Goal: Task Accomplishment & Management: Complete application form

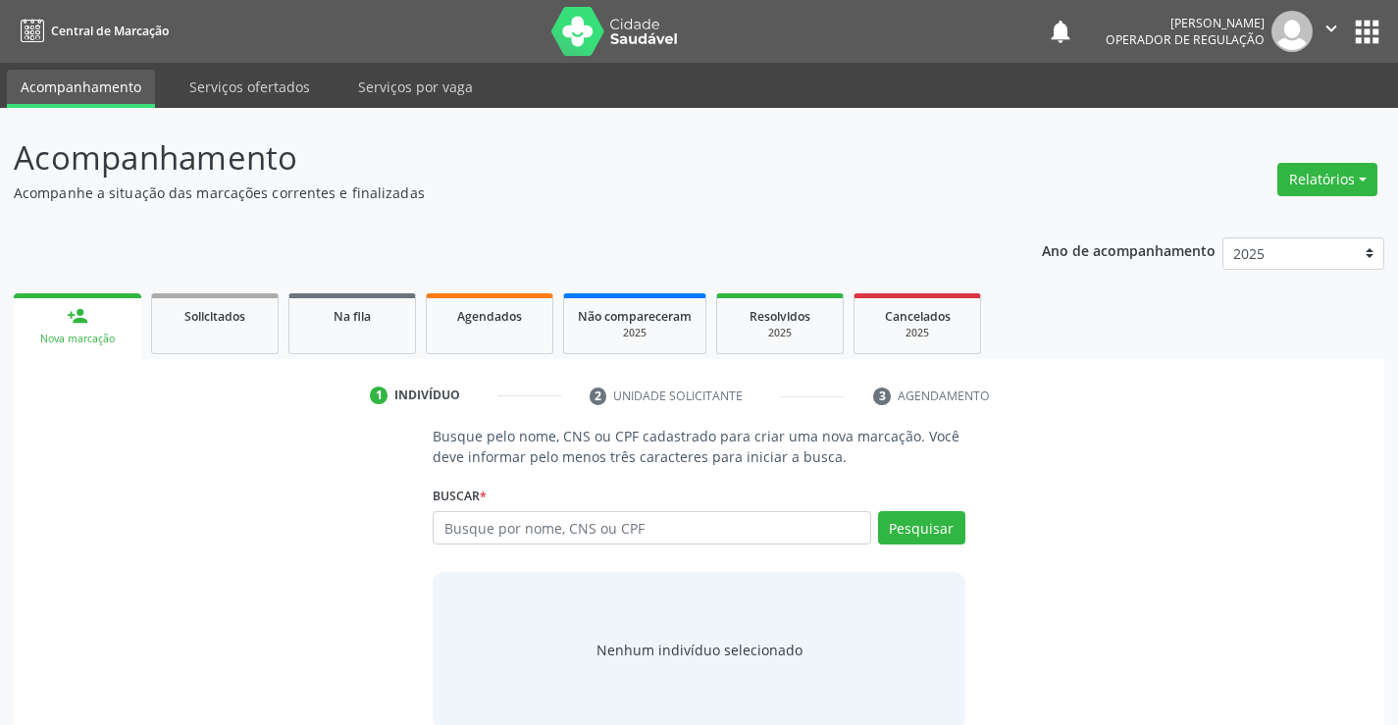
click at [607, 534] on input "text" at bounding box center [651, 527] width 437 height 33
type input "706409133337489"
click at [911, 525] on button "Pesquisar" at bounding box center [921, 527] width 87 height 33
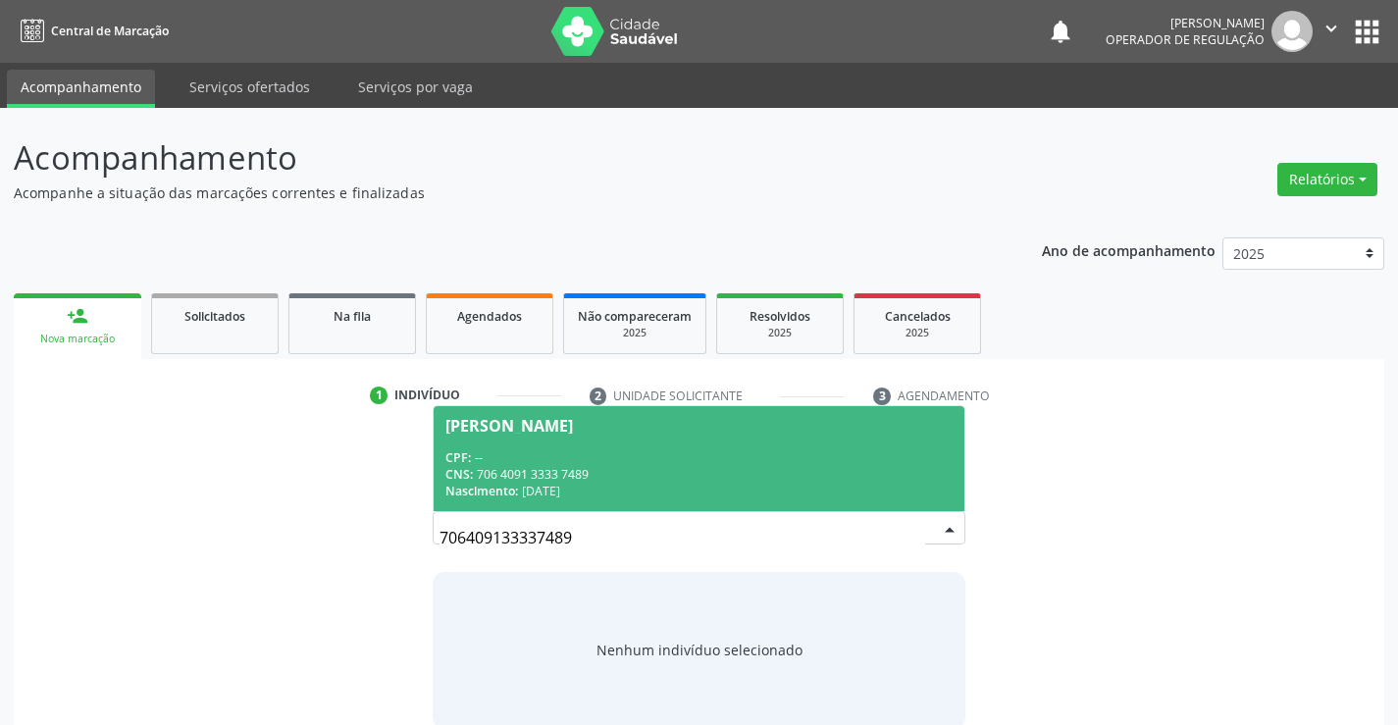
click at [809, 471] on div "CNS: 706 4091 3333 7489" at bounding box center [698, 474] width 506 height 17
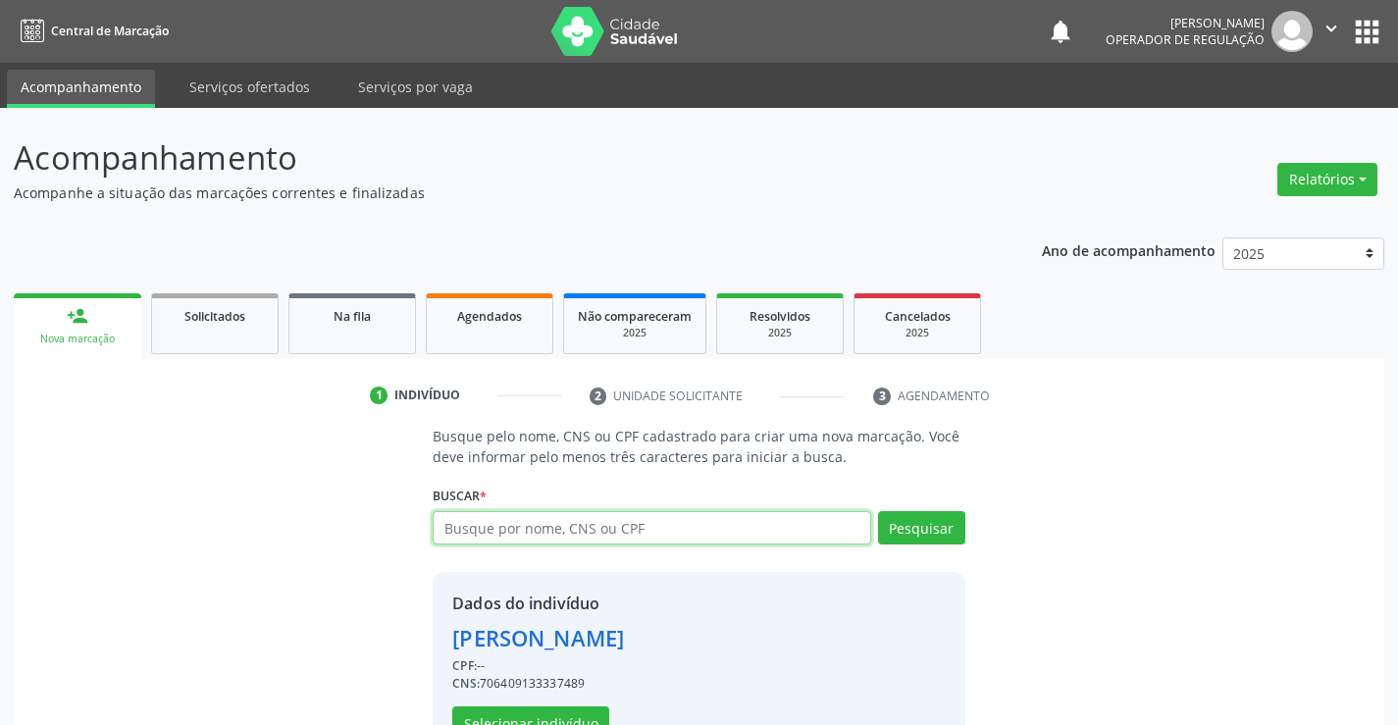
click at [518, 526] on input "text" at bounding box center [651, 527] width 437 height 33
type input "h"
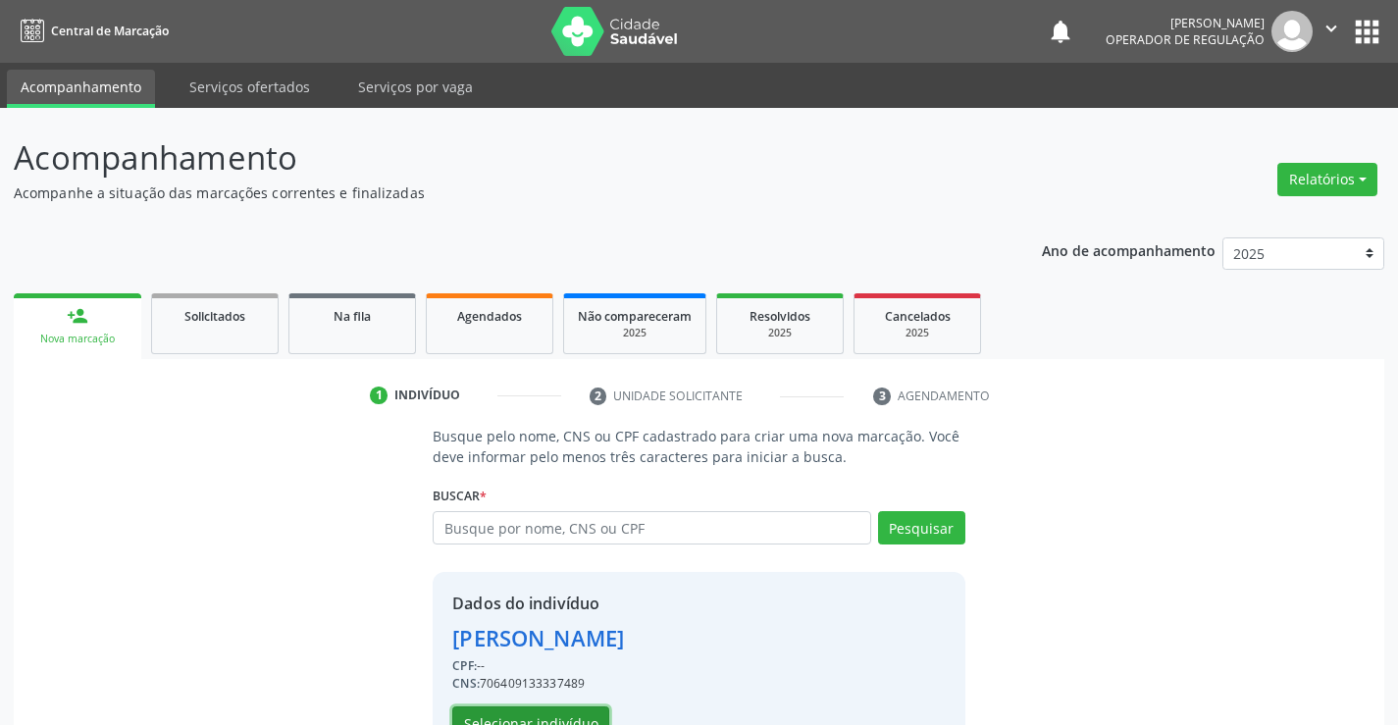
click at [496, 709] on button "Selecionar indivíduo" at bounding box center [530, 722] width 157 height 33
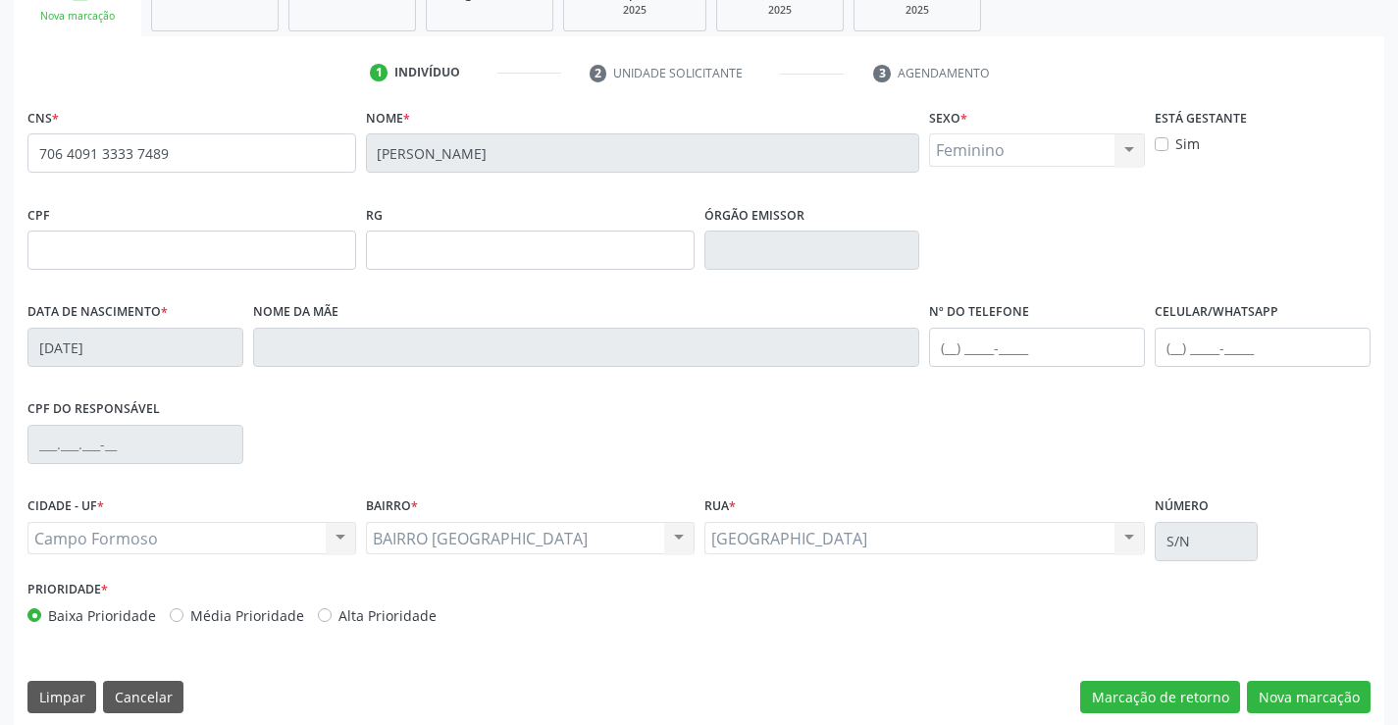
scroll to position [338, 0]
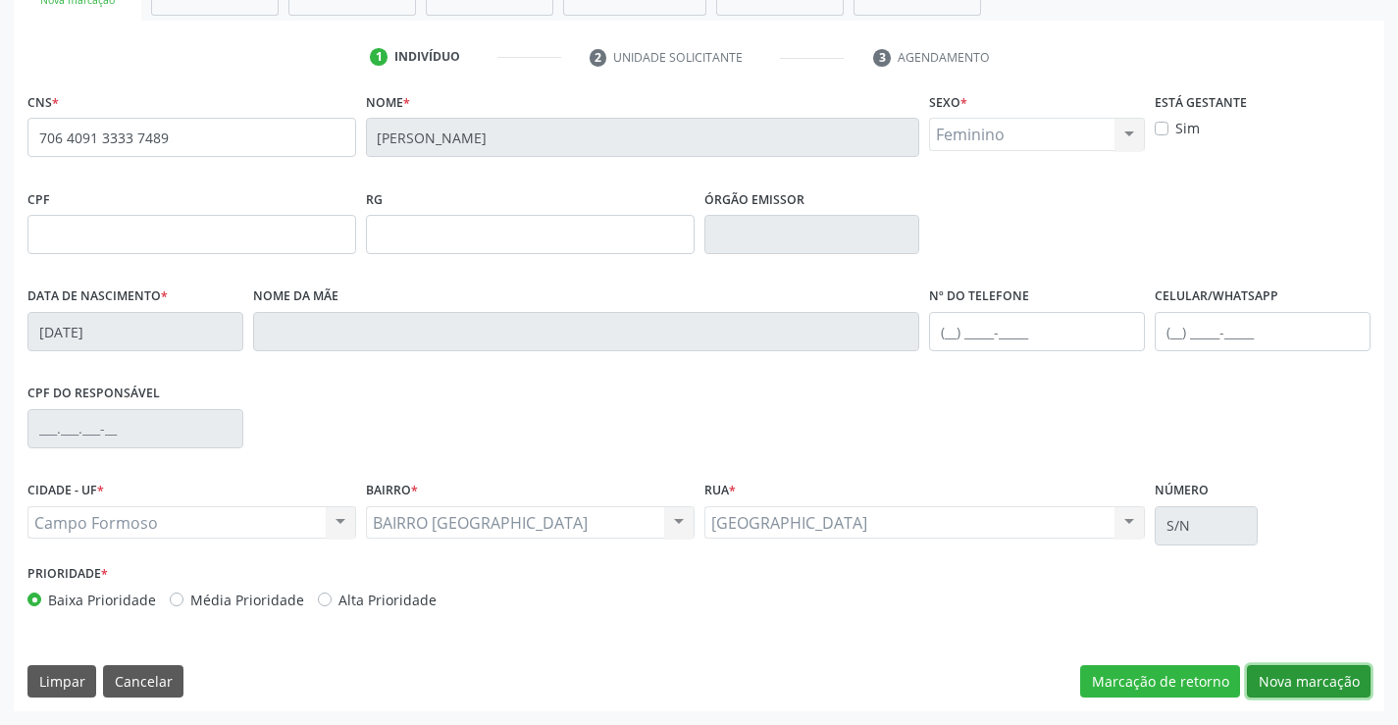
click at [1288, 681] on button "Nova marcação" at bounding box center [1309, 681] width 124 height 33
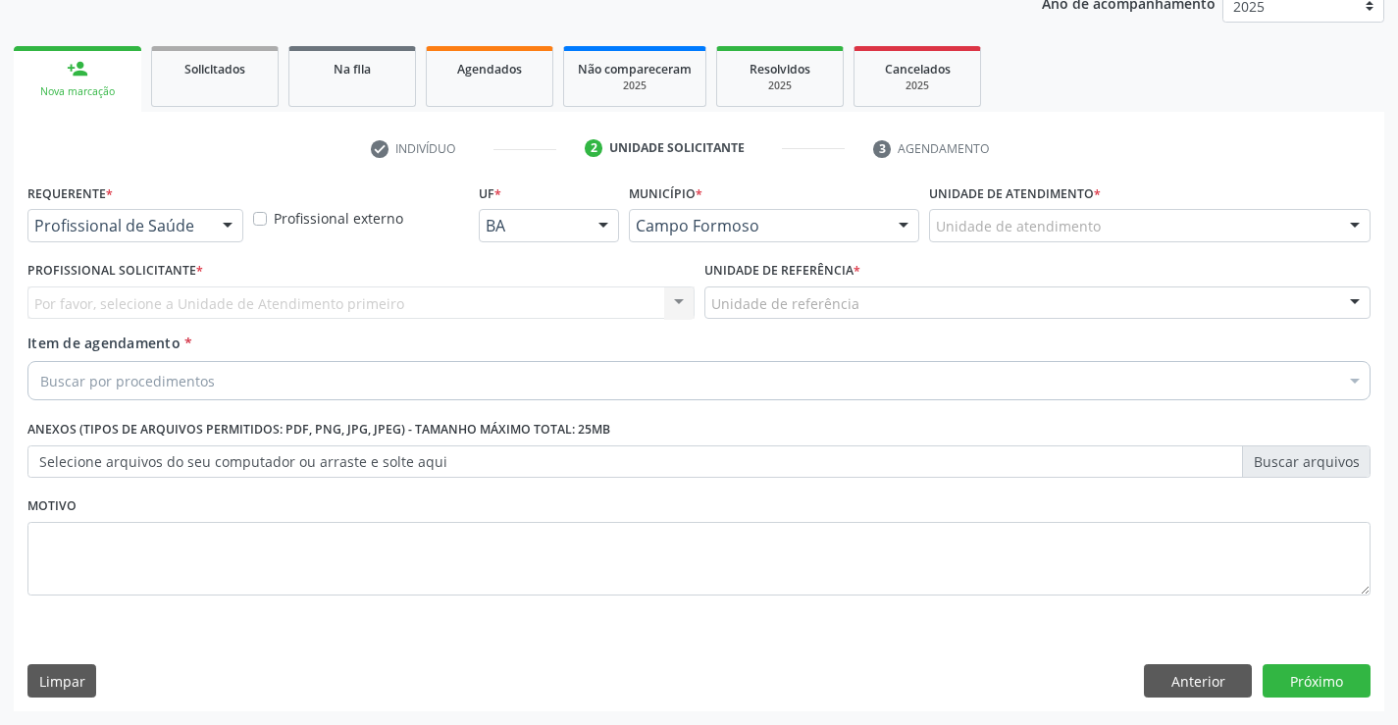
scroll to position [247, 0]
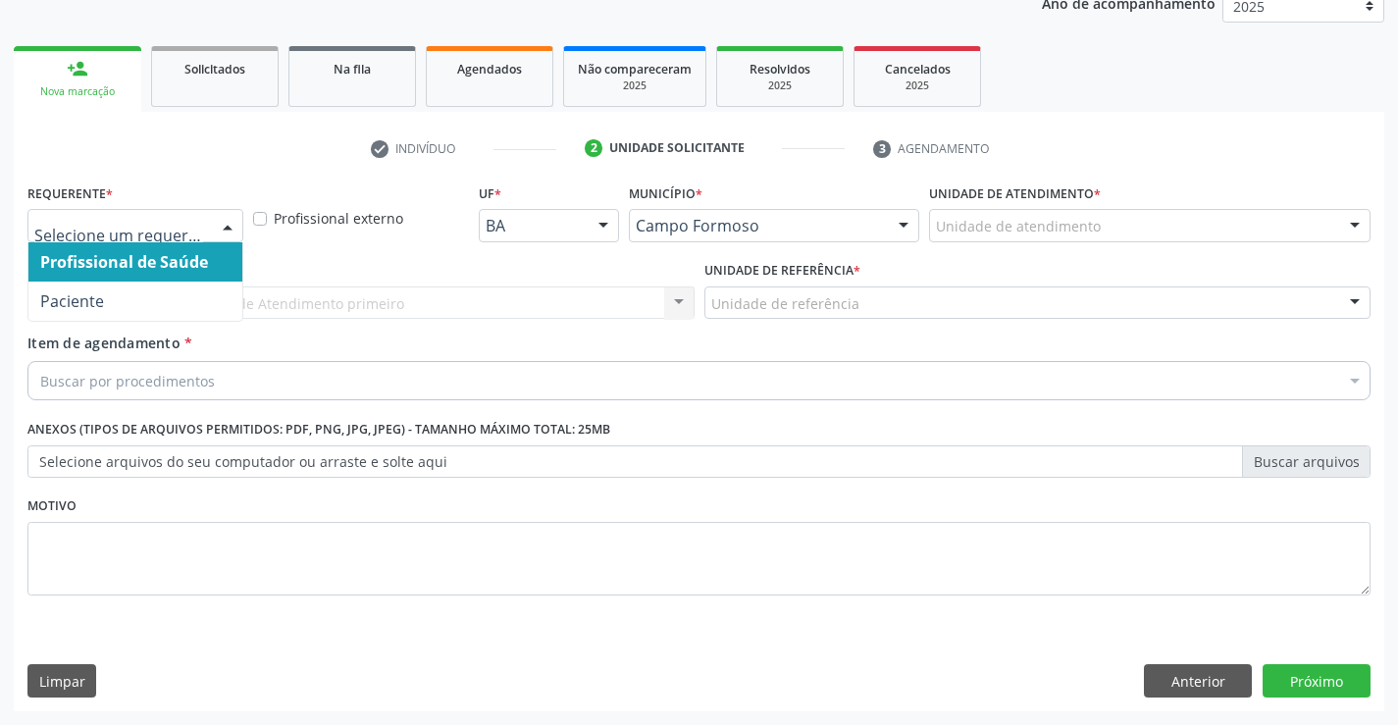
drag, startPoint x: 230, startPoint y: 219, endPoint x: 175, endPoint y: 269, distance: 75.0
click at [228, 223] on div at bounding box center [227, 226] width 29 height 33
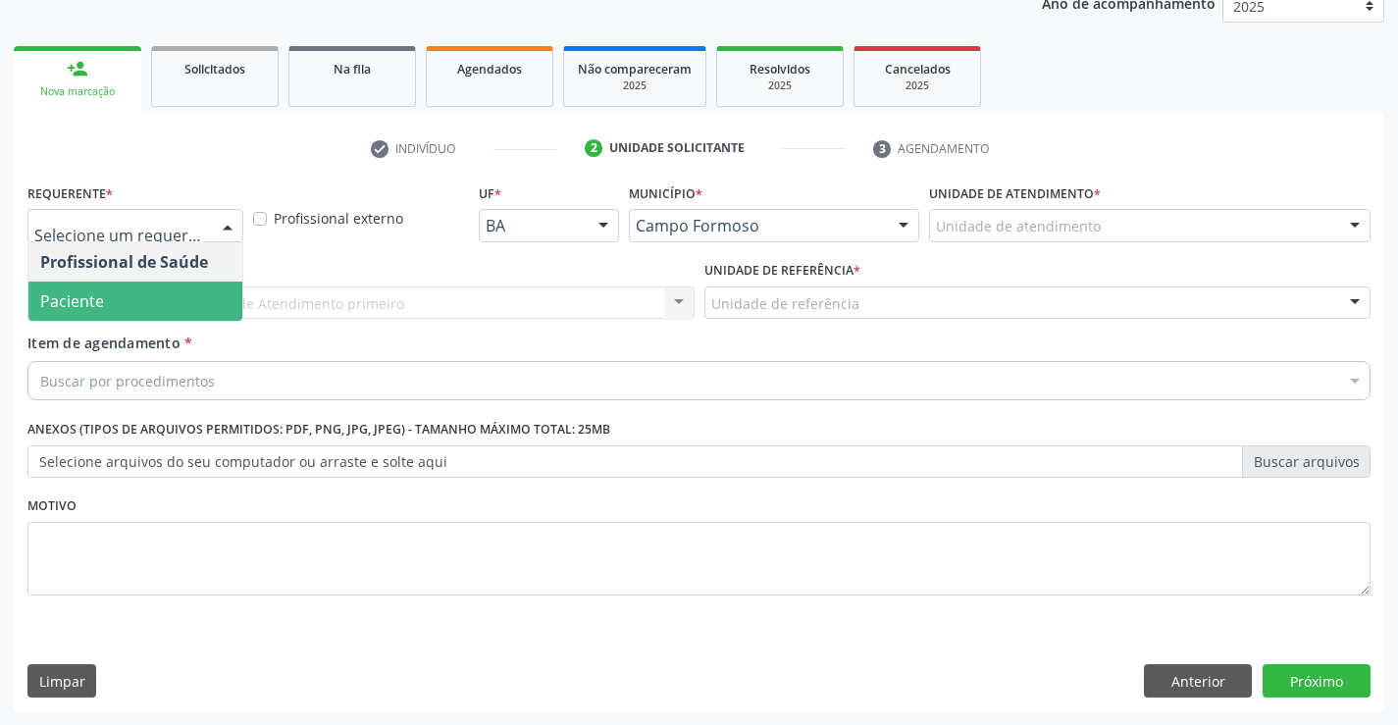
click at [158, 305] on span "Paciente" at bounding box center [135, 300] width 214 height 39
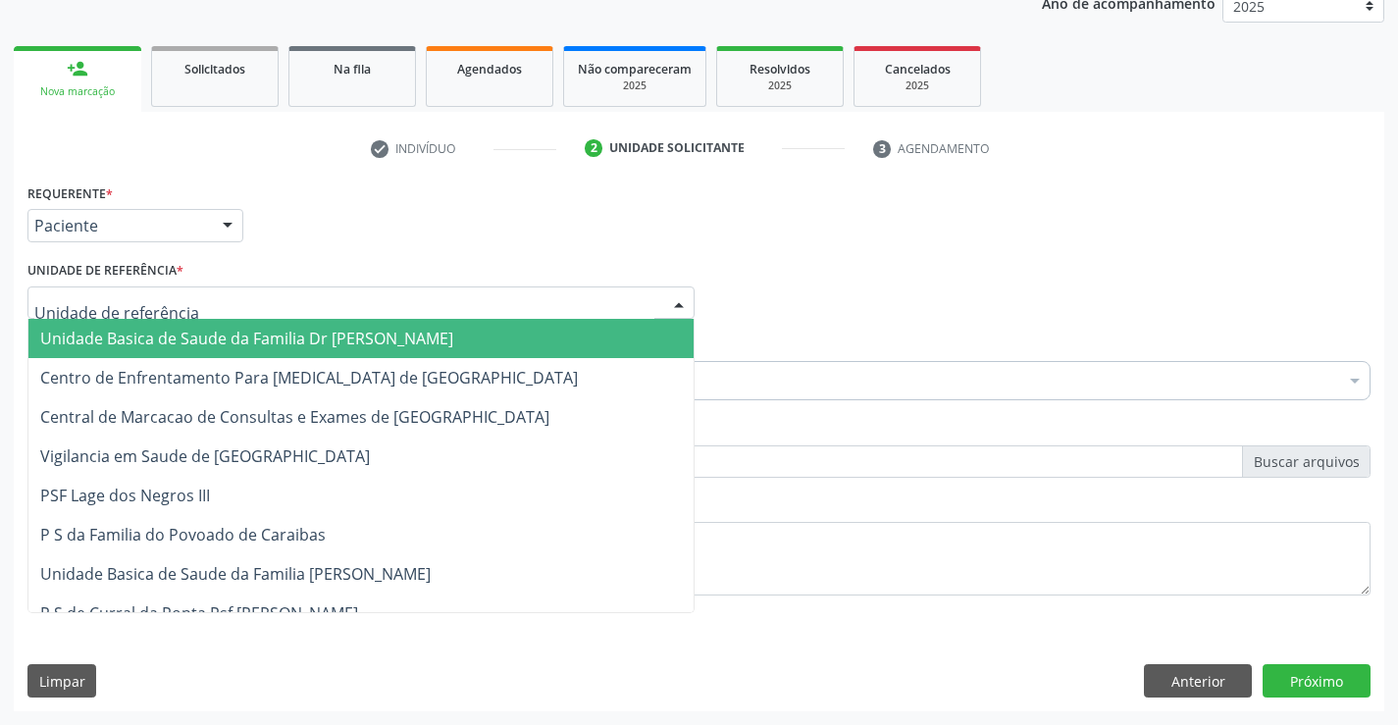
click at [183, 292] on div at bounding box center [360, 302] width 667 height 33
click at [178, 333] on span "Unidade Basica de Saude da Familia Dr [PERSON_NAME]" at bounding box center [246, 339] width 413 height 22
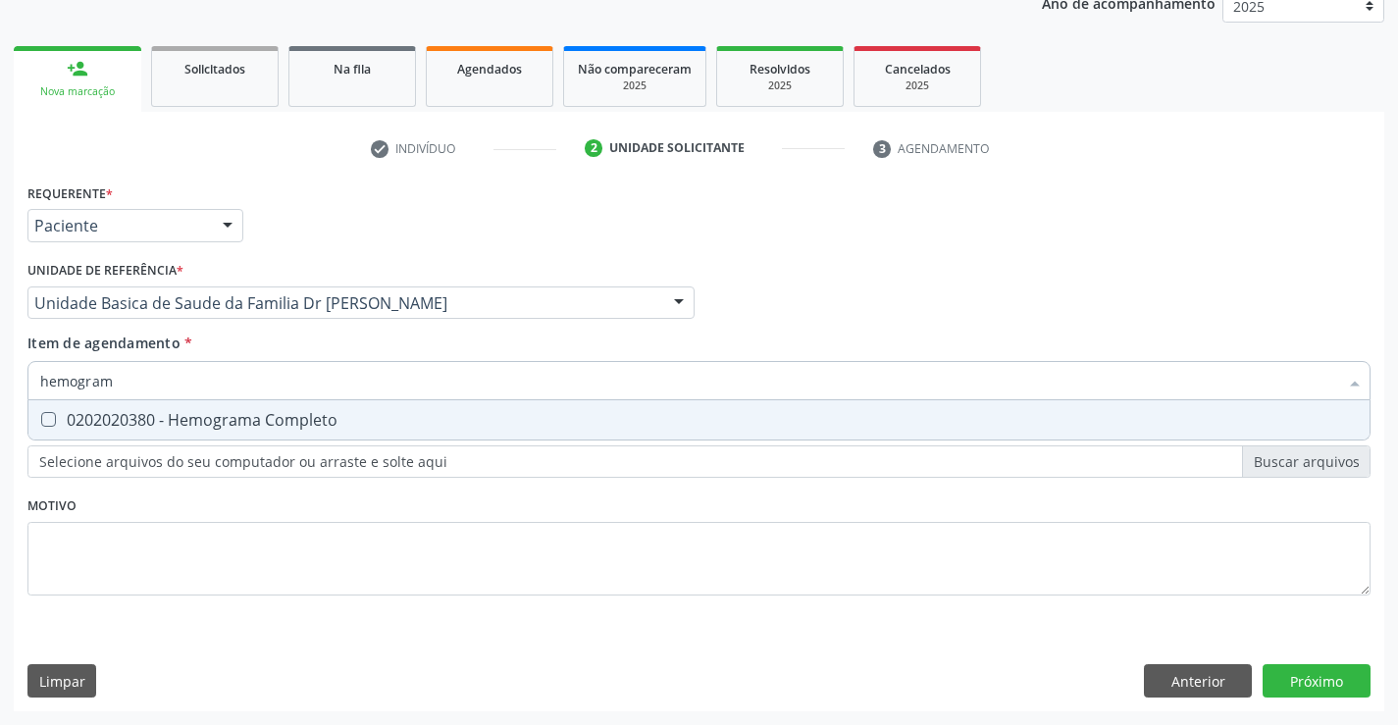
type input "hemograma"
click at [199, 427] on div "0202020380 - Hemograma Completo" at bounding box center [698, 420] width 1317 height 16
checkbox Completo "true"
type input "hemograma"
click at [211, 530] on div "Requerente * Paciente Profissional de Saúde Paciente Nenhum resultado encontrad…" at bounding box center [698, 400] width 1343 height 444
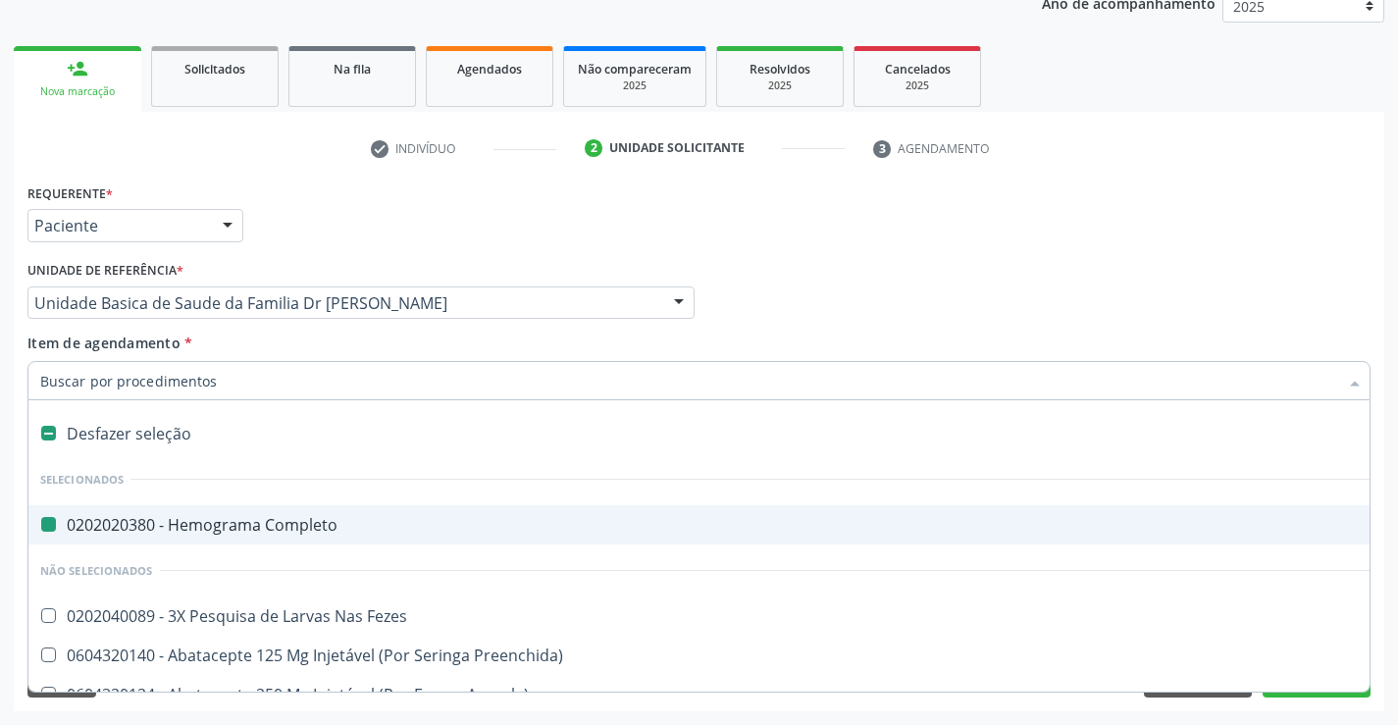
type input "f"
checkbox Completo "false"
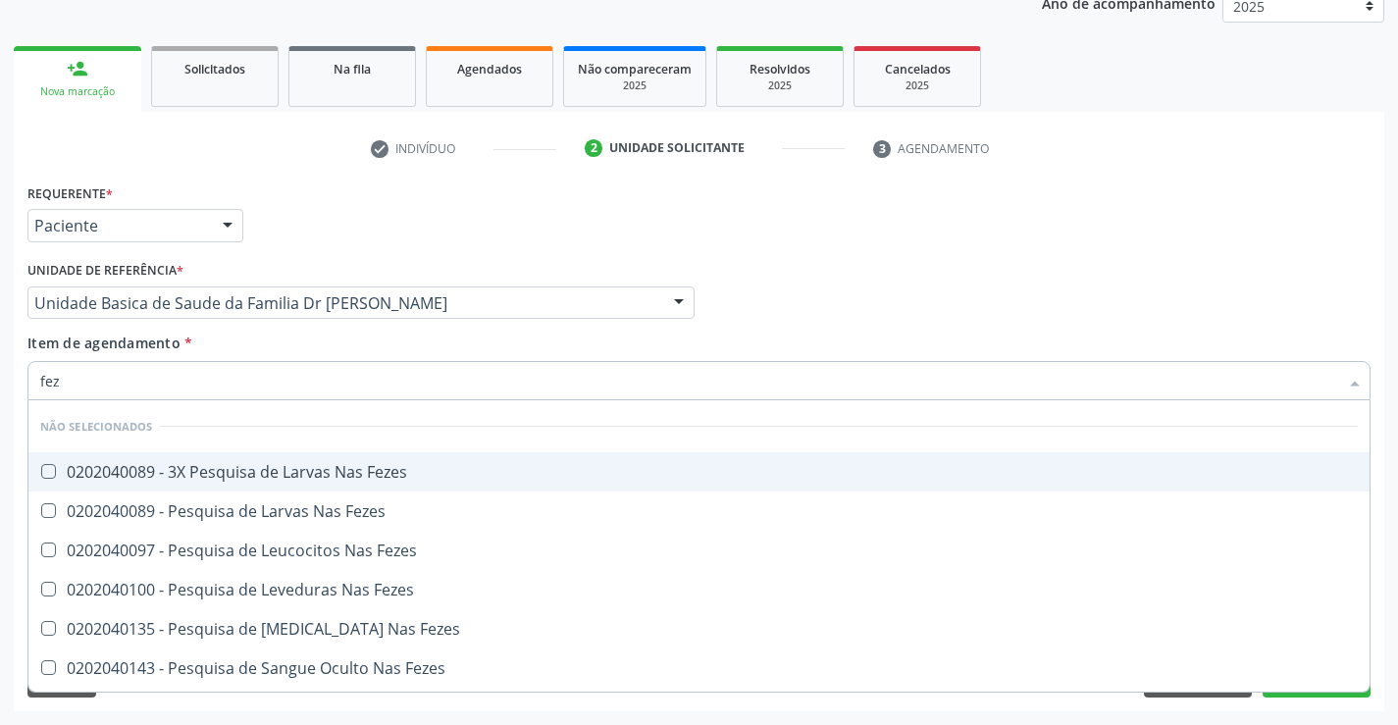
type input "feze"
click at [285, 470] on div "0202040089 - 3X Pesquisa de Larvas Nas Fezes" at bounding box center [698, 472] width 1317 height 16
checkbox Fezes "true"
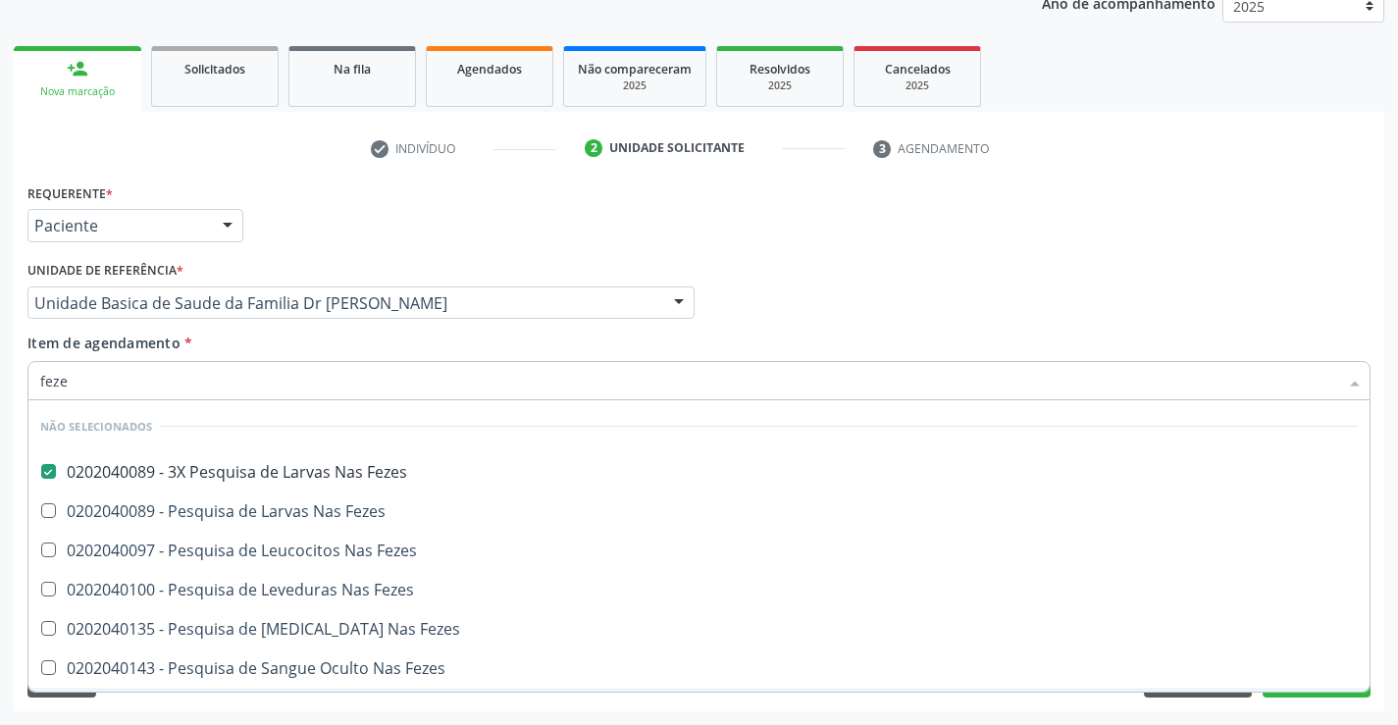
click at [316, 706] on div "Requerente * Paciente Profissional de Saúde Paciente Nenhum resultado encontrad…" at bounding box center [699, 444] width 1370 height 533
checkbox Fezes "true"
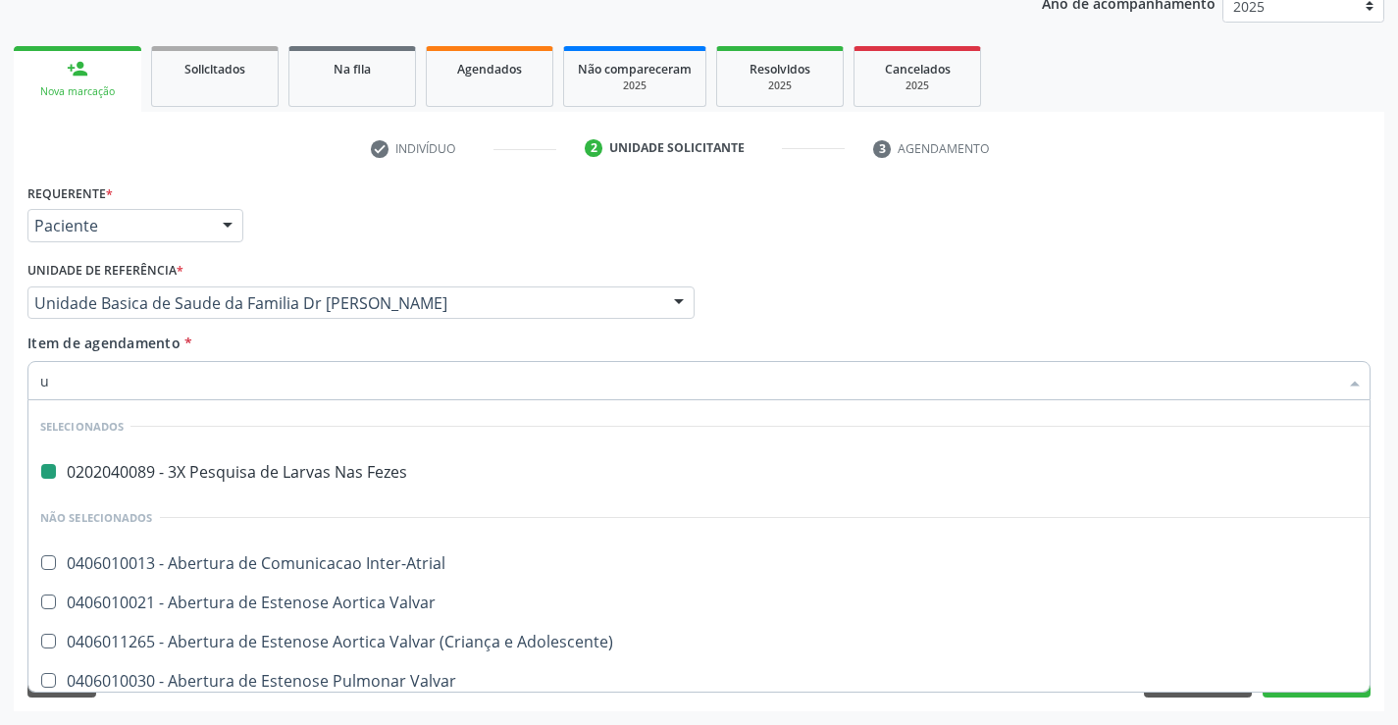
type input "ur"
checkbox Fezes "false"
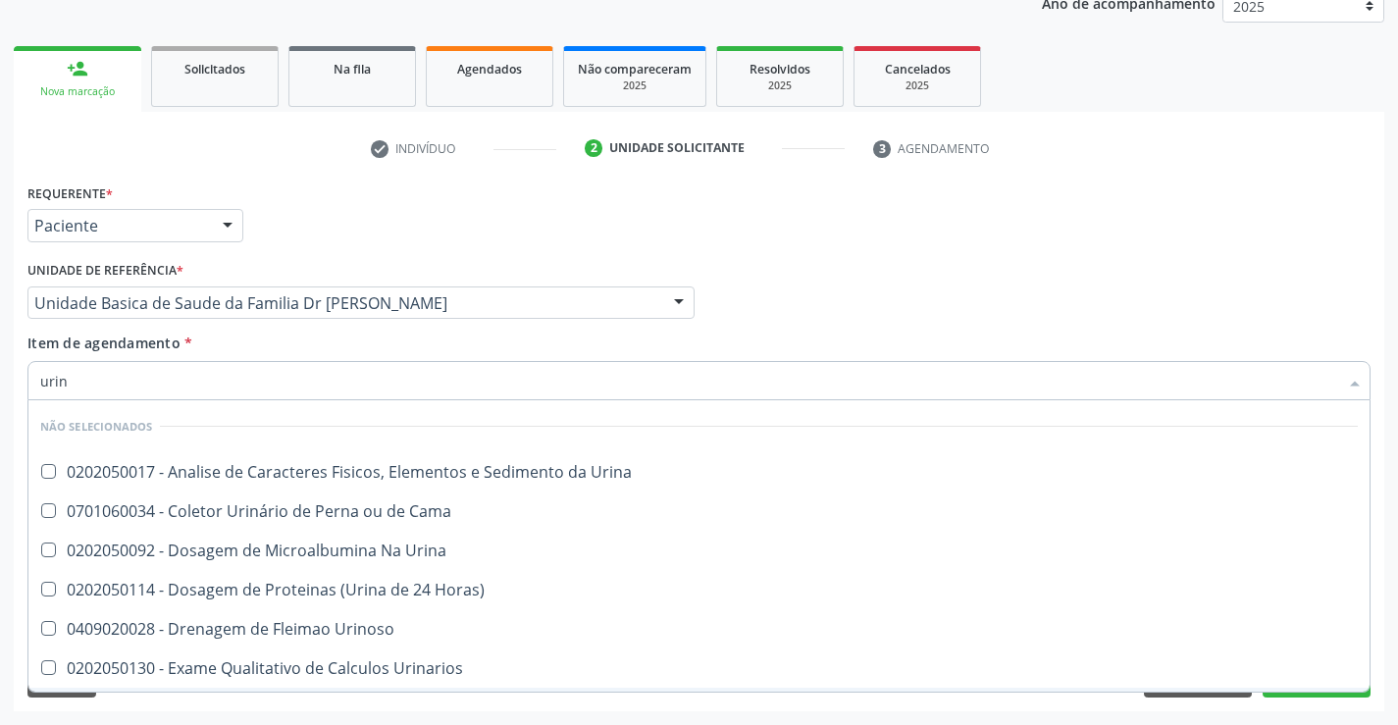
type input "urina"
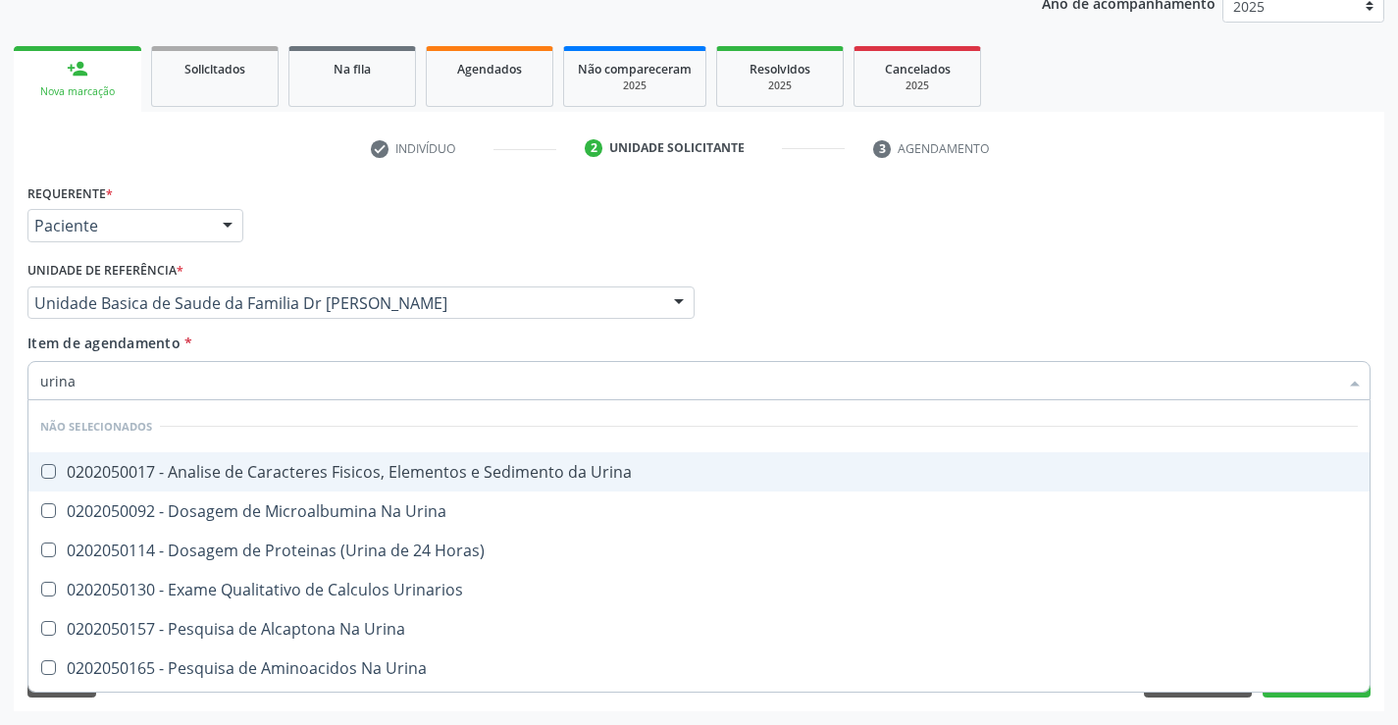
click at [252, 464] on div "0202050017 - Analise de Caracteres Fisicos, Elementos e Sedimento da Urina" at bounding box center [698, 472] width 1317 height 16
checkbox Urina "true"
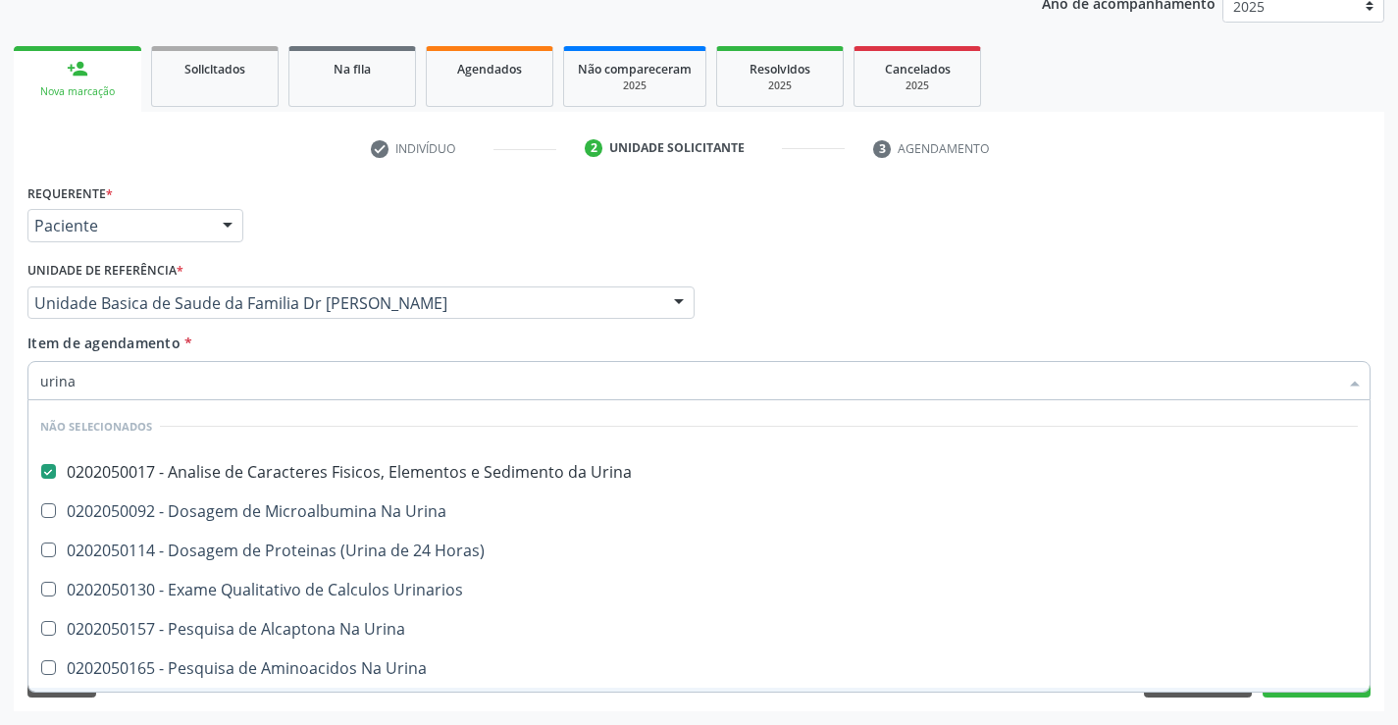
type input "urina"
click at [500, 708] on div "Requerente * Paciente Profissional de Saúde Paciente Nenhum resultado encontrad…" at bounding box center [699, 444] width 1370 height 533
checkbox Horas\) "true"
checkbox Urina "true"
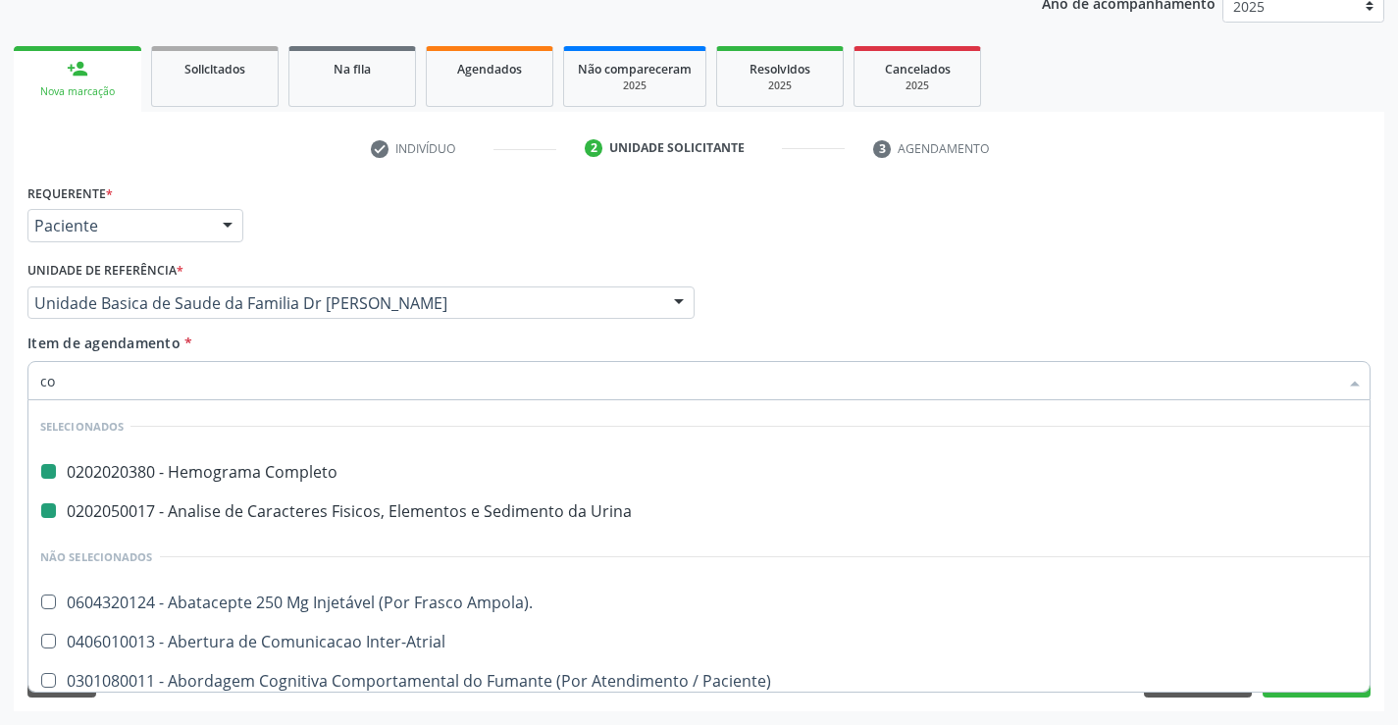
type input "col"
checkbox Completo "false"
checkbox Urina "false"
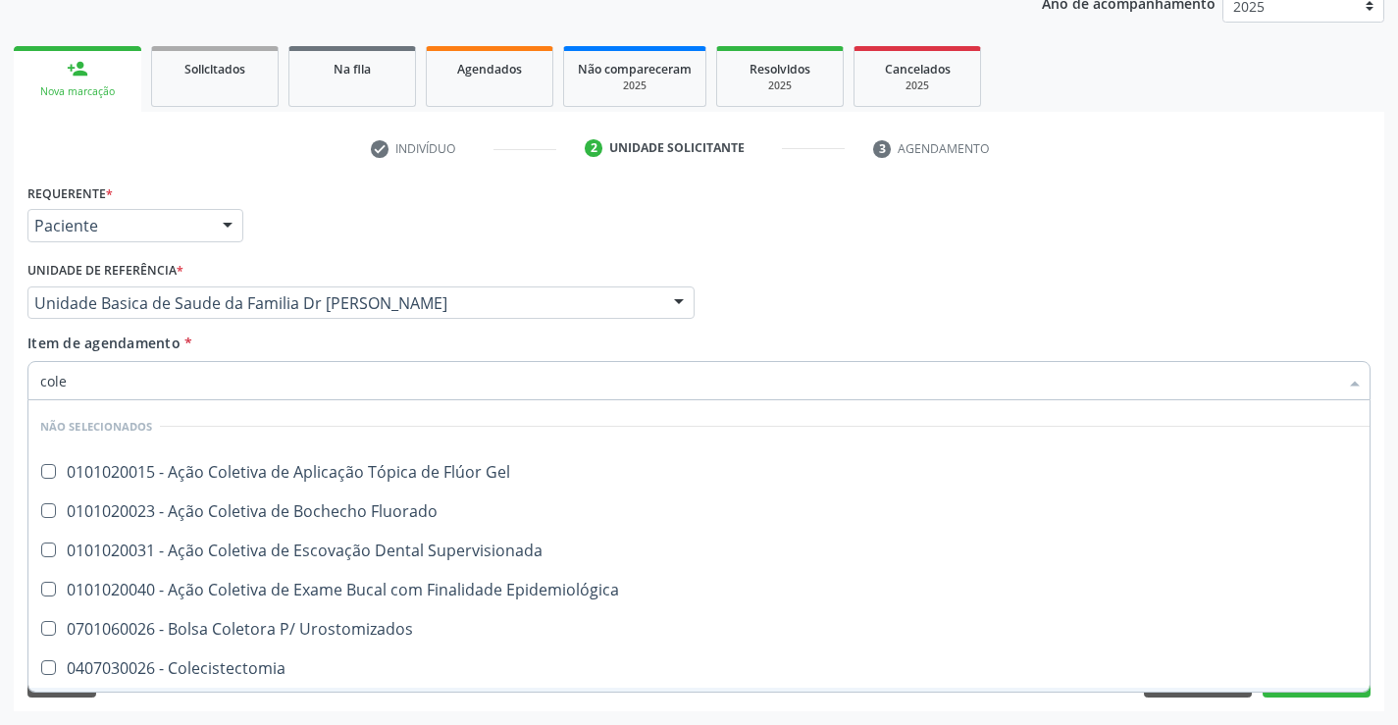
type input "coles"
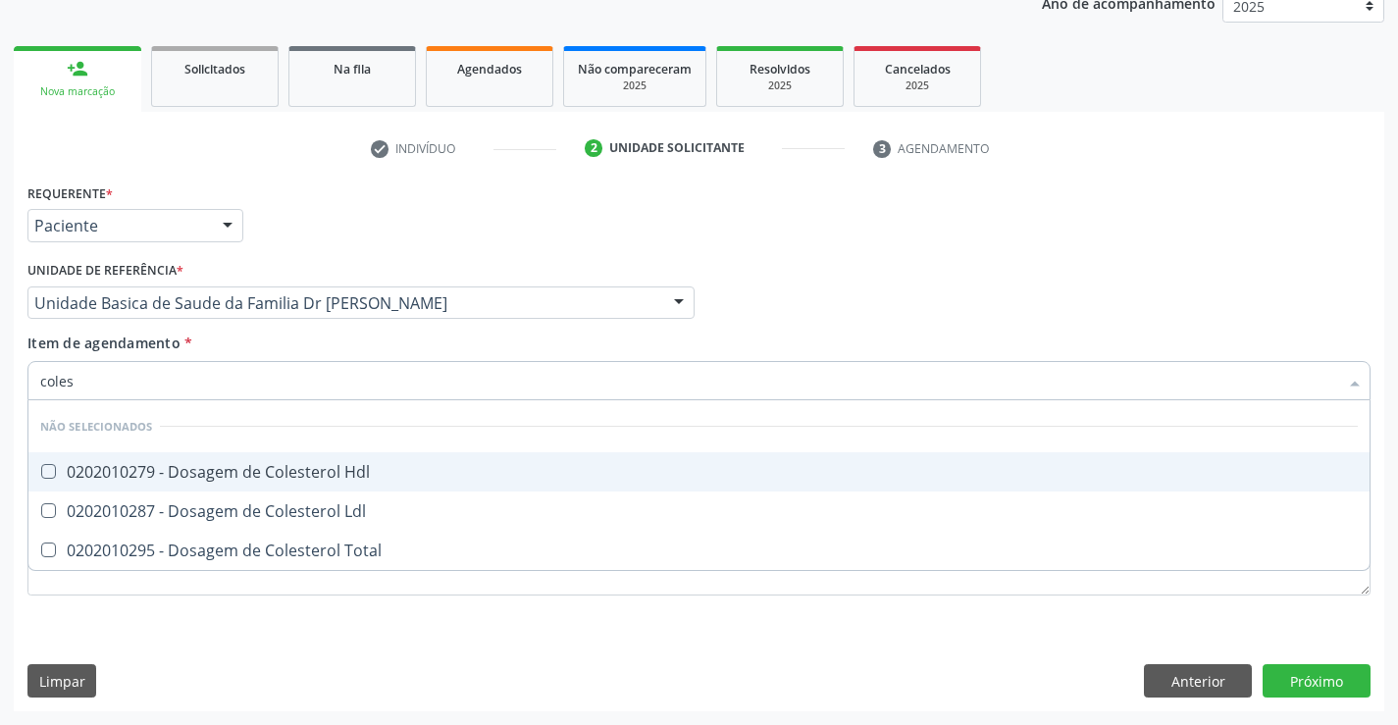
click at [244, 467] on div "0202010279 - Dosagem de Colesterol Hdl" at bounding box center [698, 472] width 1317 height 16
checkbox Hdl "true"
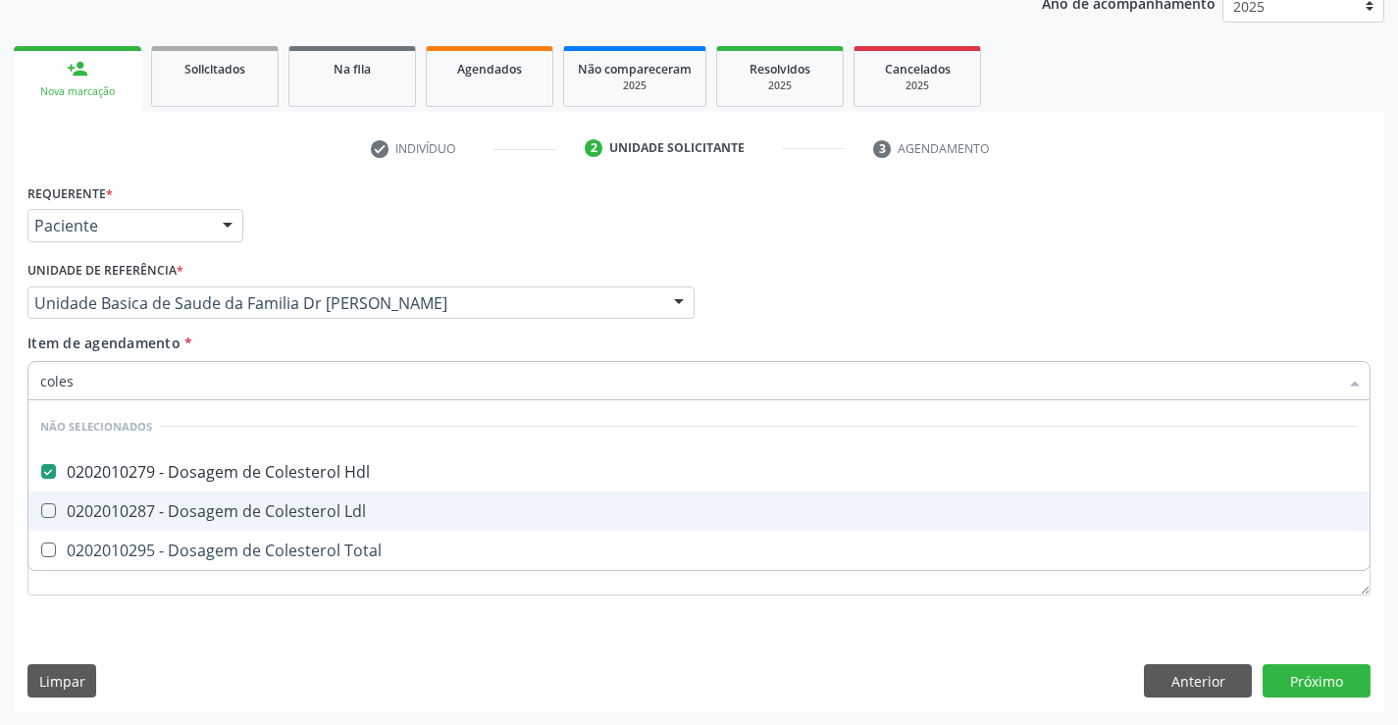
click at [232, 512] on div "0202010287 - Dosagem de Colesterol Ldl" at bounding box center [698, 511] width 1317 height 16
checkbox Ldl "true"
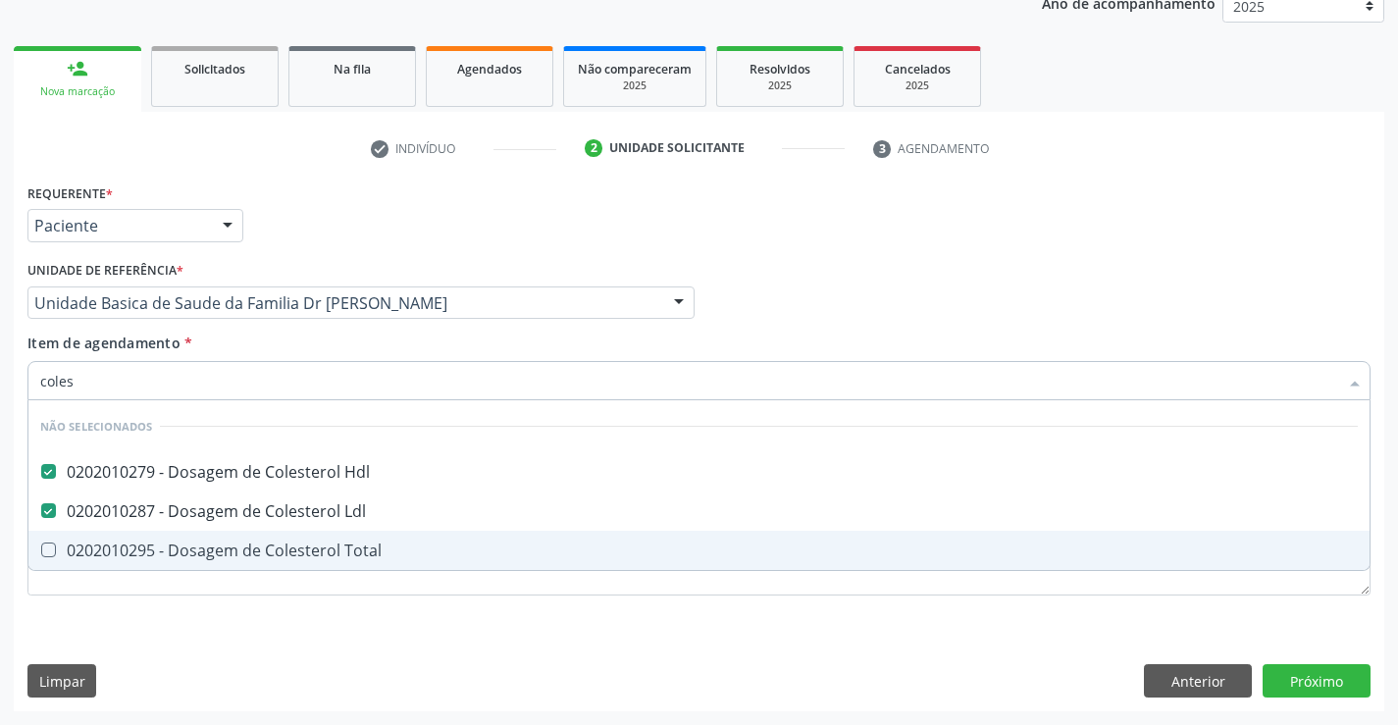
click at [218, 552] on div "0202010295 - Dosagem de Colesterol Total" at bounding box center [698, 550] width 1317 height 16
checkbox Total "true"
type input "coles"
click at [218, 631] on div "Requerente * Paciente Profissional de Saúde Paciente Nenhum resultado encontrad…" at bounding box center [699, 444] width 1370 height 533
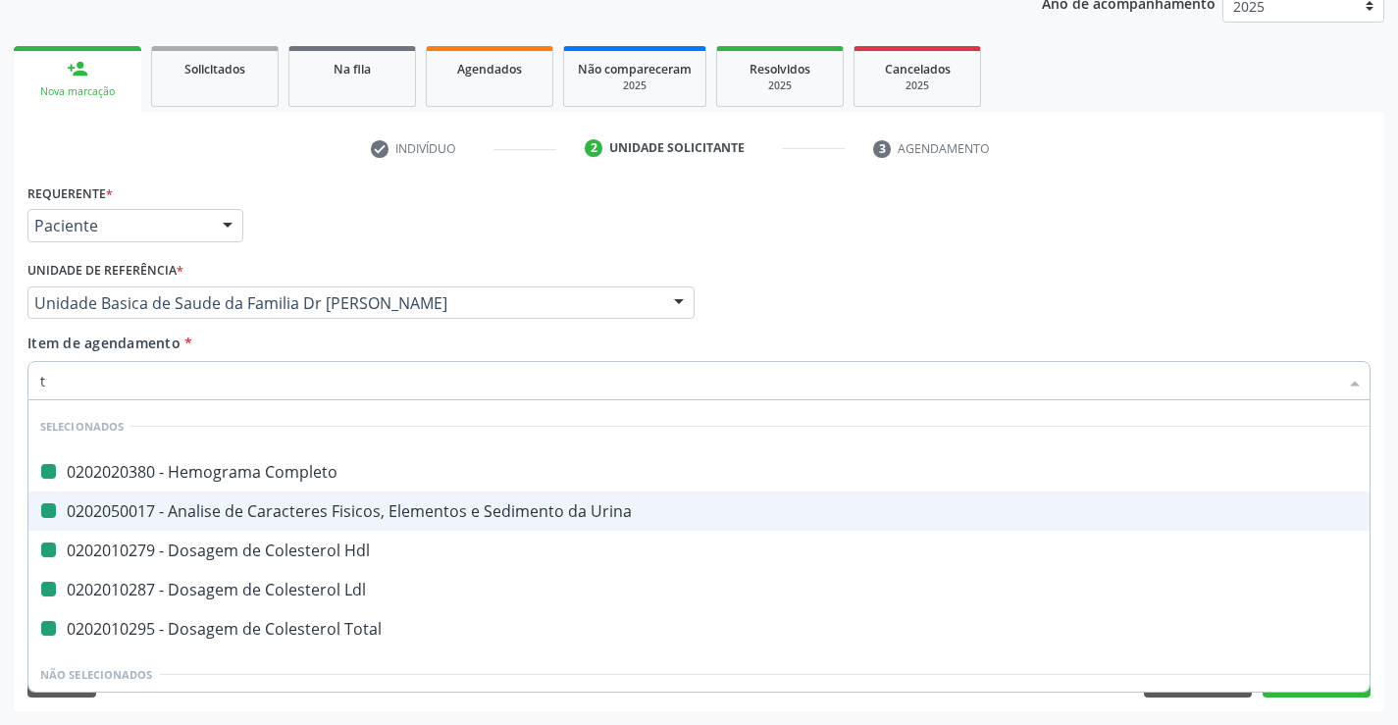
type input "tr"
checkbox Completo "false"
checkbox Urina "false"
checkbox Hdl "false"
checkbox Ldl "false"
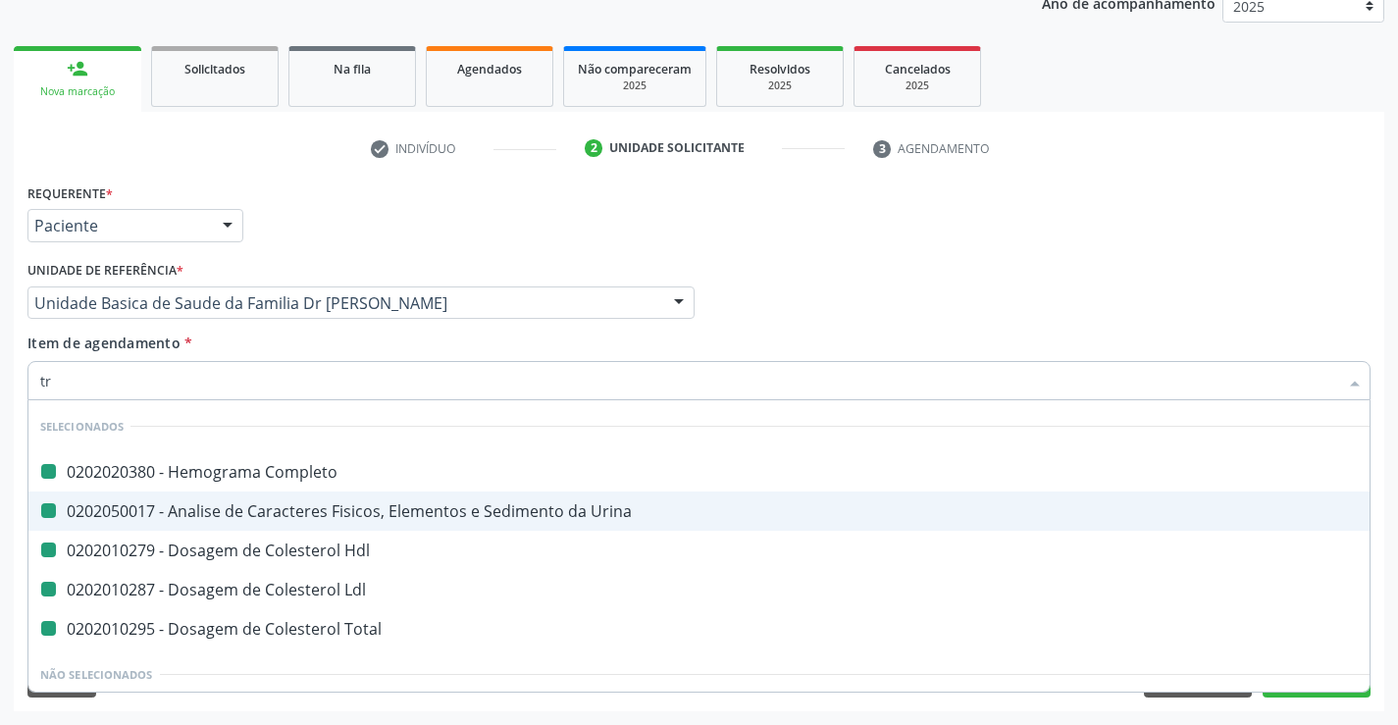
checkbox Total "false"
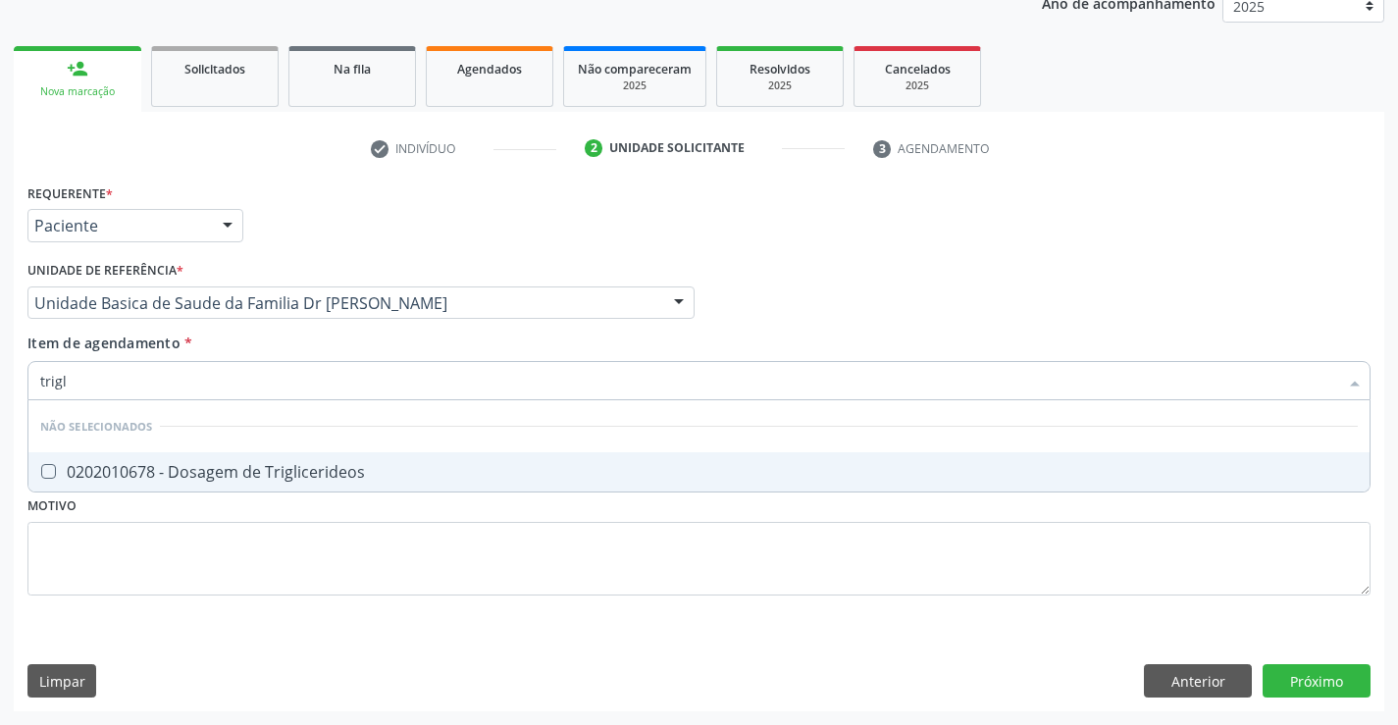
type input "trigli"
click at [230, 480] on div "0202010678 - Dosagem de Triglicerideos" at bounding box center [698, 472] width 1317 height 16
checkbox Triglicerideos "true"
type input "trigli"
click at [226, 545] on div "Requerente * Paciente Profissional de Saúde Paciente Nenhum resultado encontrad…" at bounding box center [698, 400] width 1343 height 444
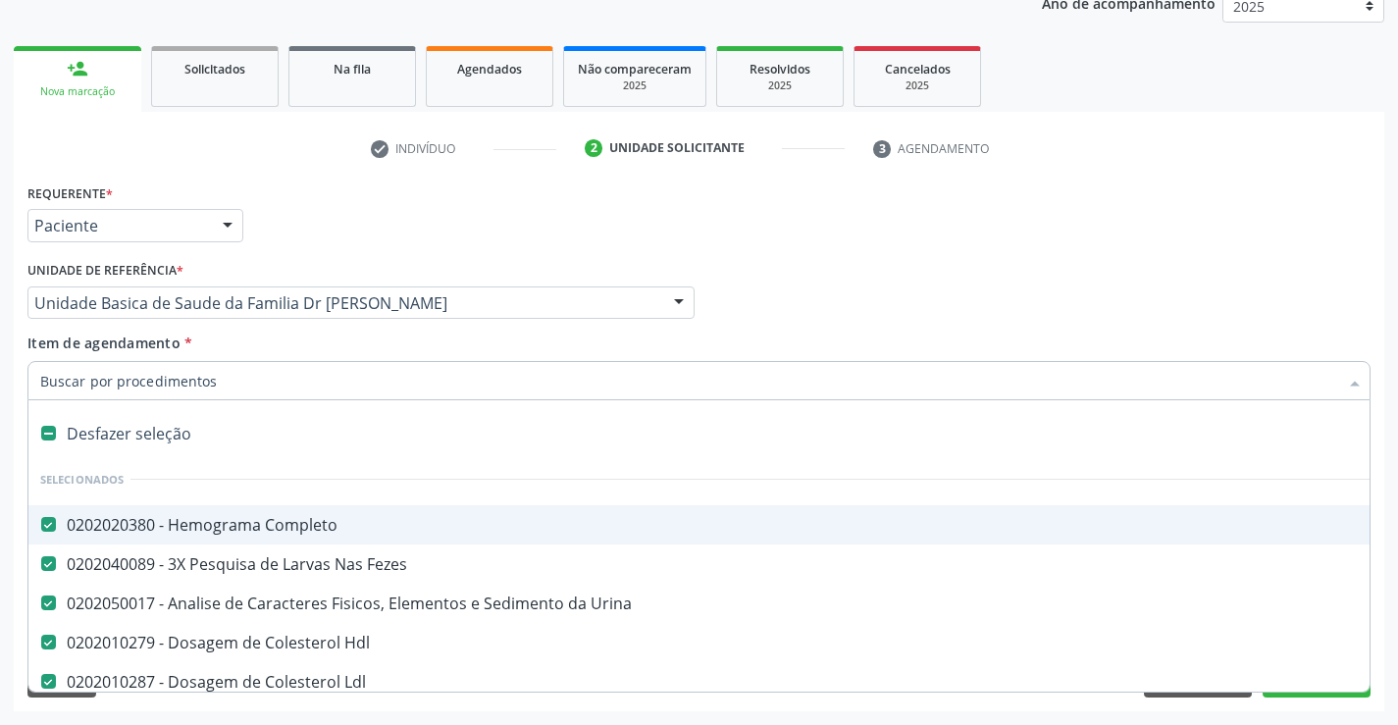
type input "g"
checkbox Triglicerideos "false"
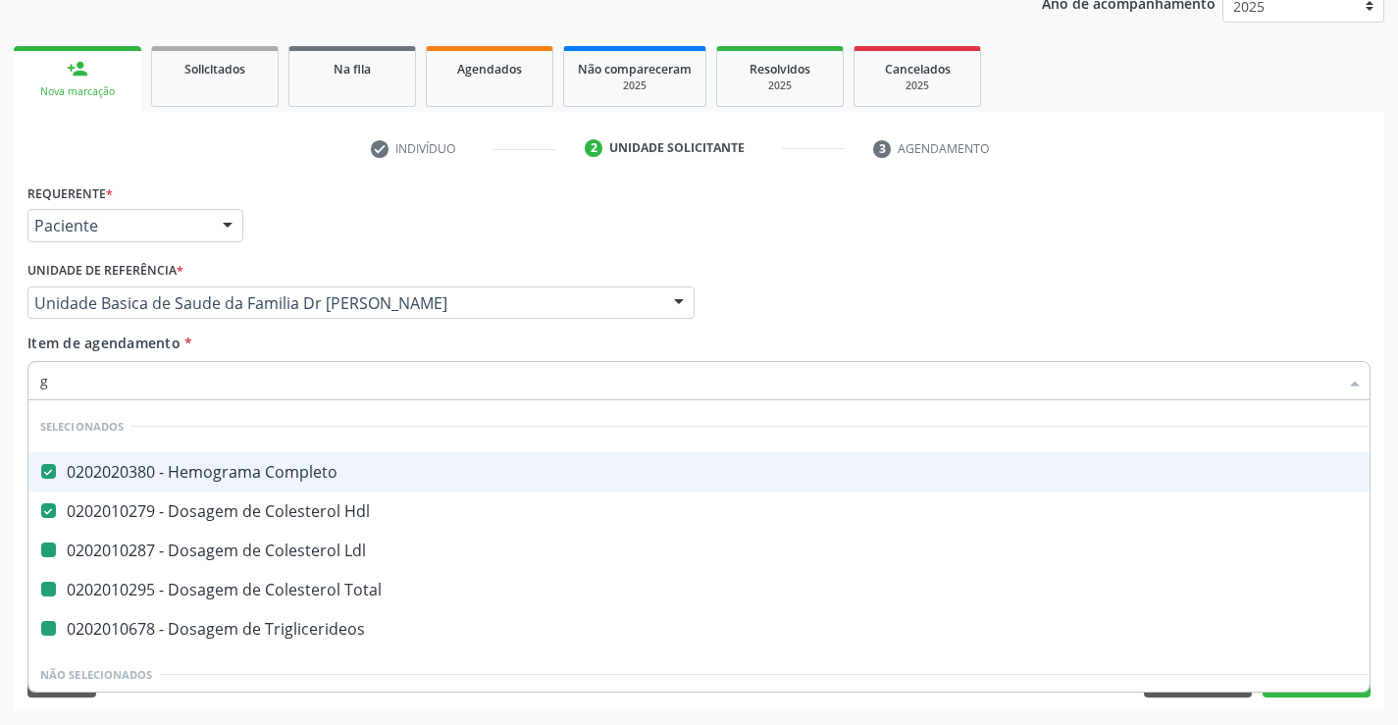
type input "gl"
checkbox Ldl "false"
checkbox Total "false"
checkbox Triglicerideos "false"
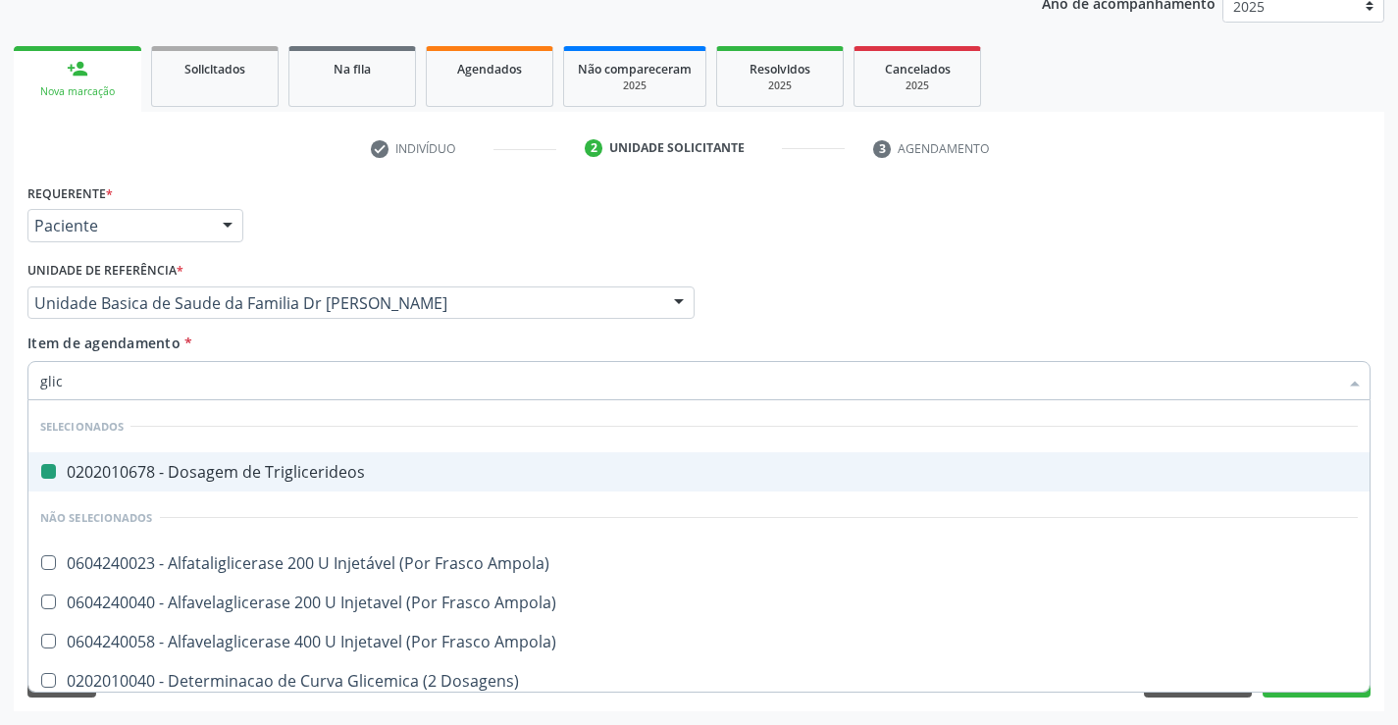
type input "glico"
checkbox Triglicerideos "false"
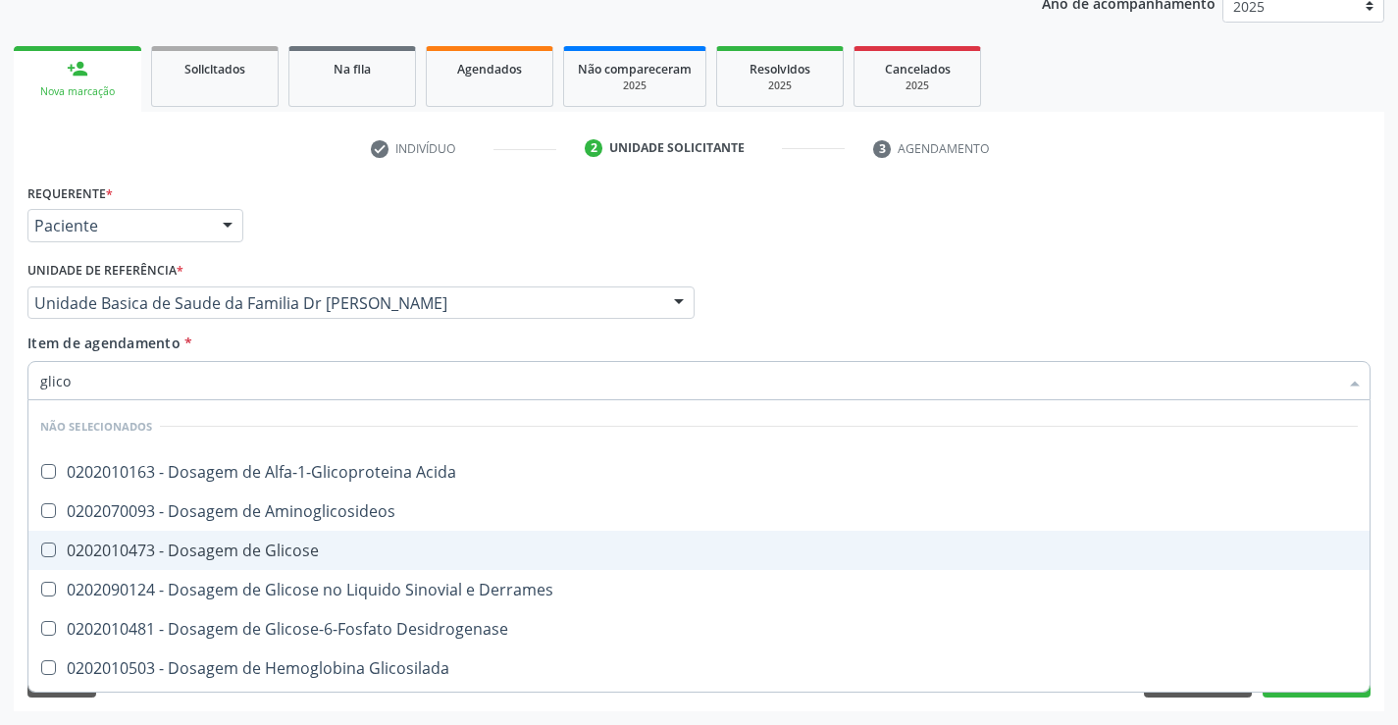
click at [215, 545] on div "0202010473 - Dosagem de Glicose" at bounding box center [698, 550] width 1317 height 16
checkbox Glicose "true"
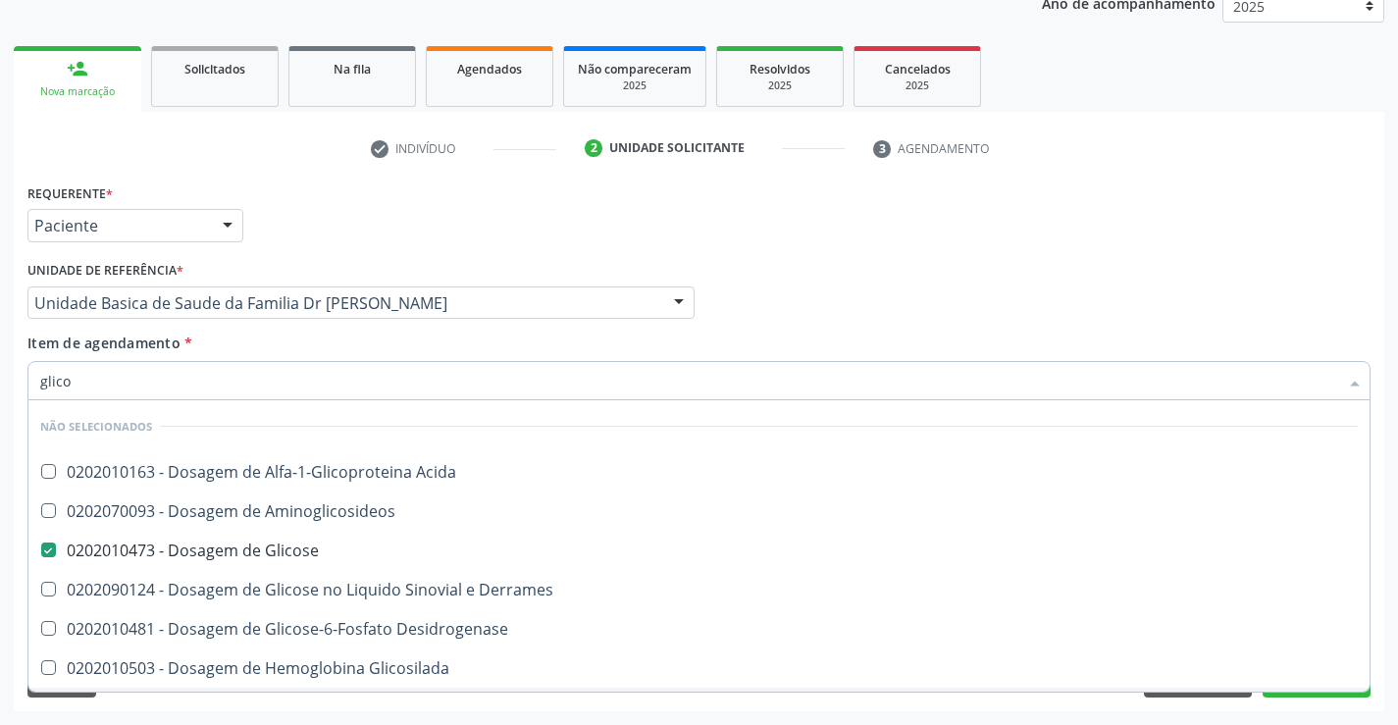
type input "glico"
click at [213, 698] on div "Requerente * Paciente Profissional de Saúde Paciente Nenhum resultado encontrad…" at bounding box center [699, 444] width 1370 height 533
checkbox Acida "true"
checkbox Derrames "true"
checkbox Desidrogenase "true"
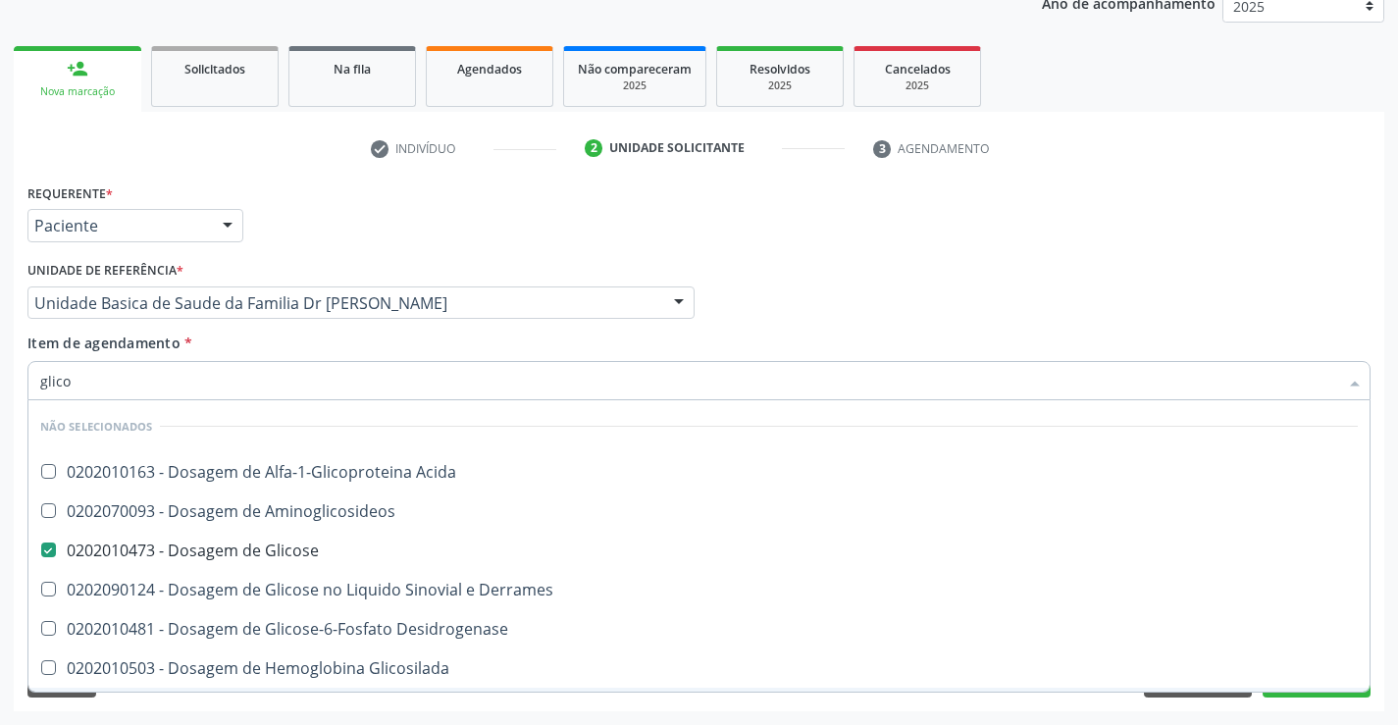
checkbox Quantitativa "true"
checkbox Urina "true"
checkbox Glicosilada "true"
checkbox Aminoglicosideos "true"
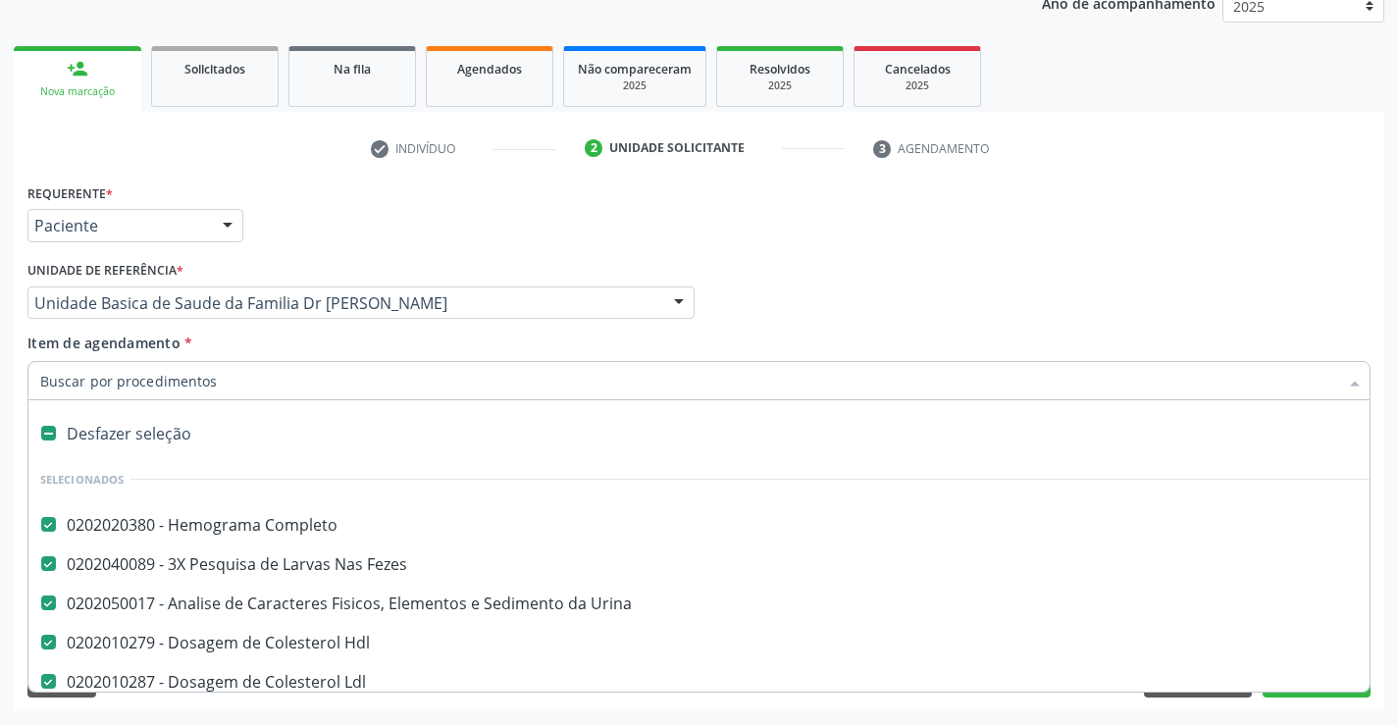
click at [196, 381] on input "Item de agendamento *" at bounding box center [689, 380] width 1298 height 39
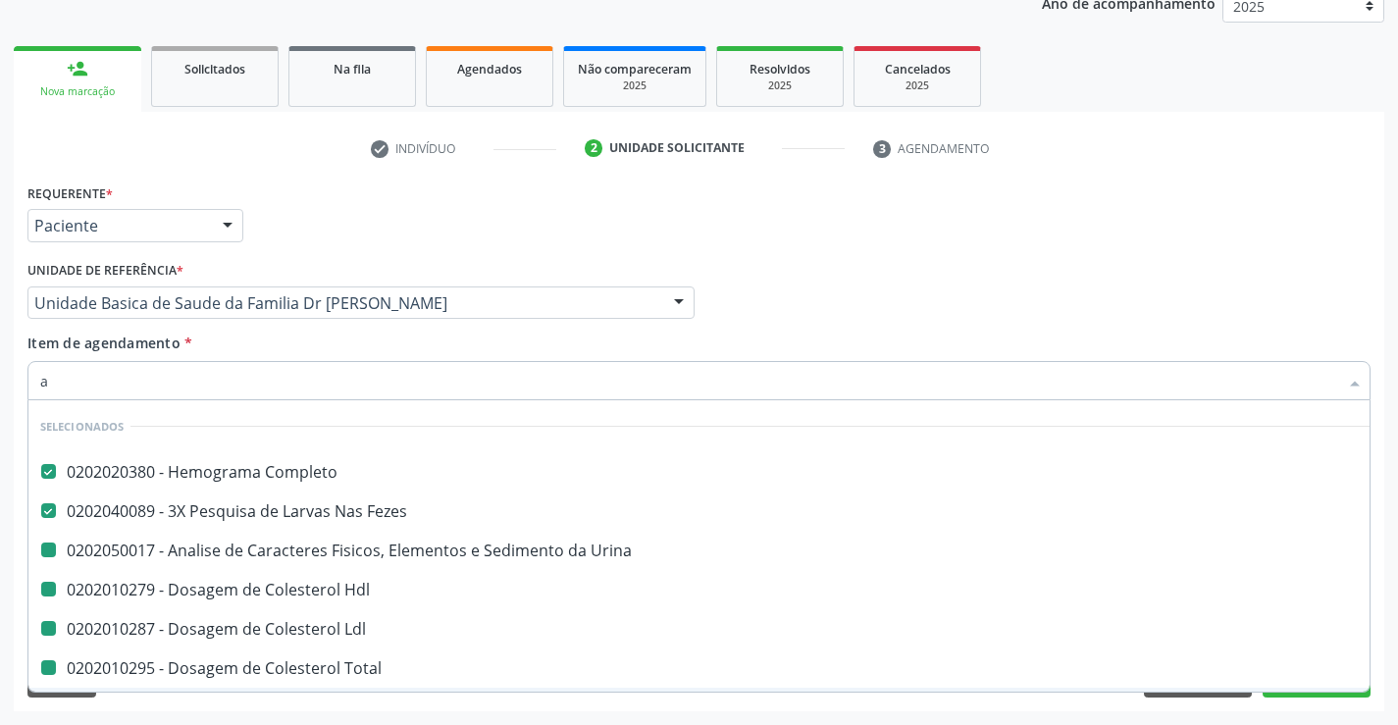
type input "ac"
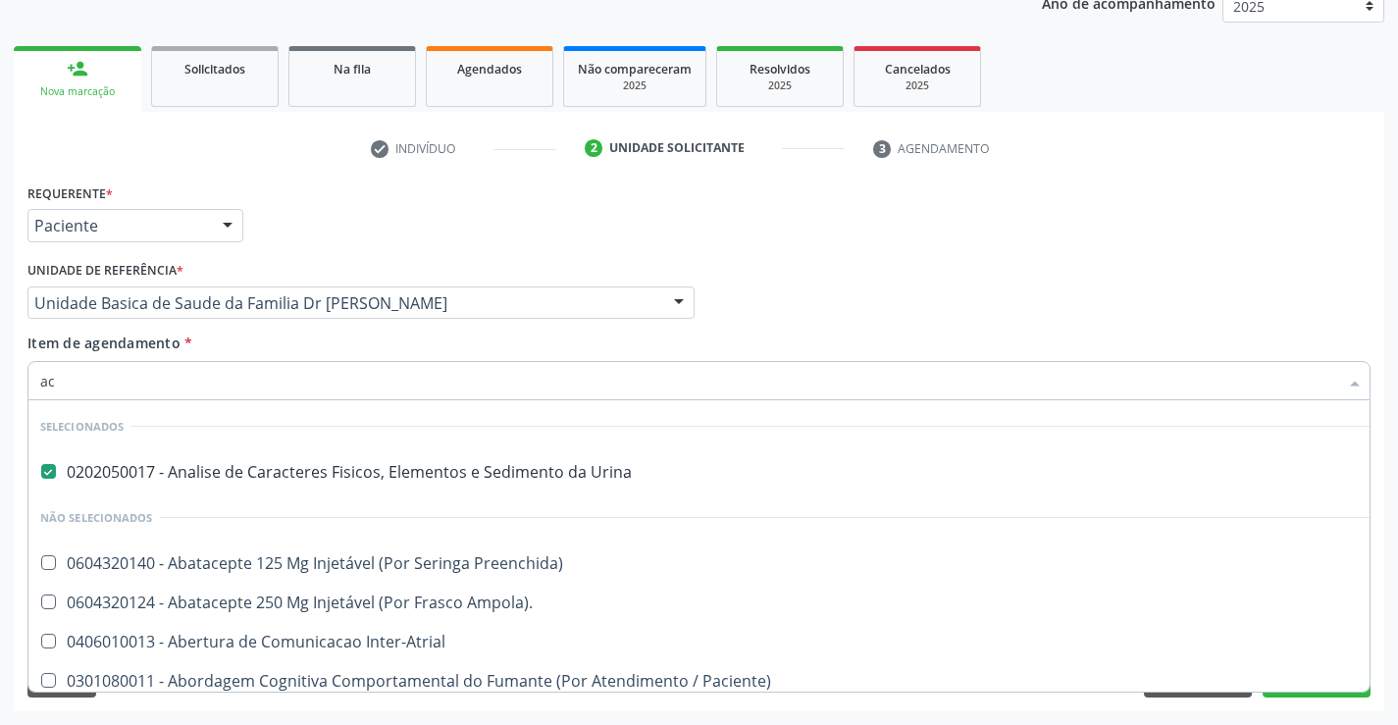
checkbox Preenchida\) "false"
checkbox Ampola\)\ "false"
checkbox Inter-Atrial "false"
checkbox Dente\) "false"
checkbox Comprimido\) "false"
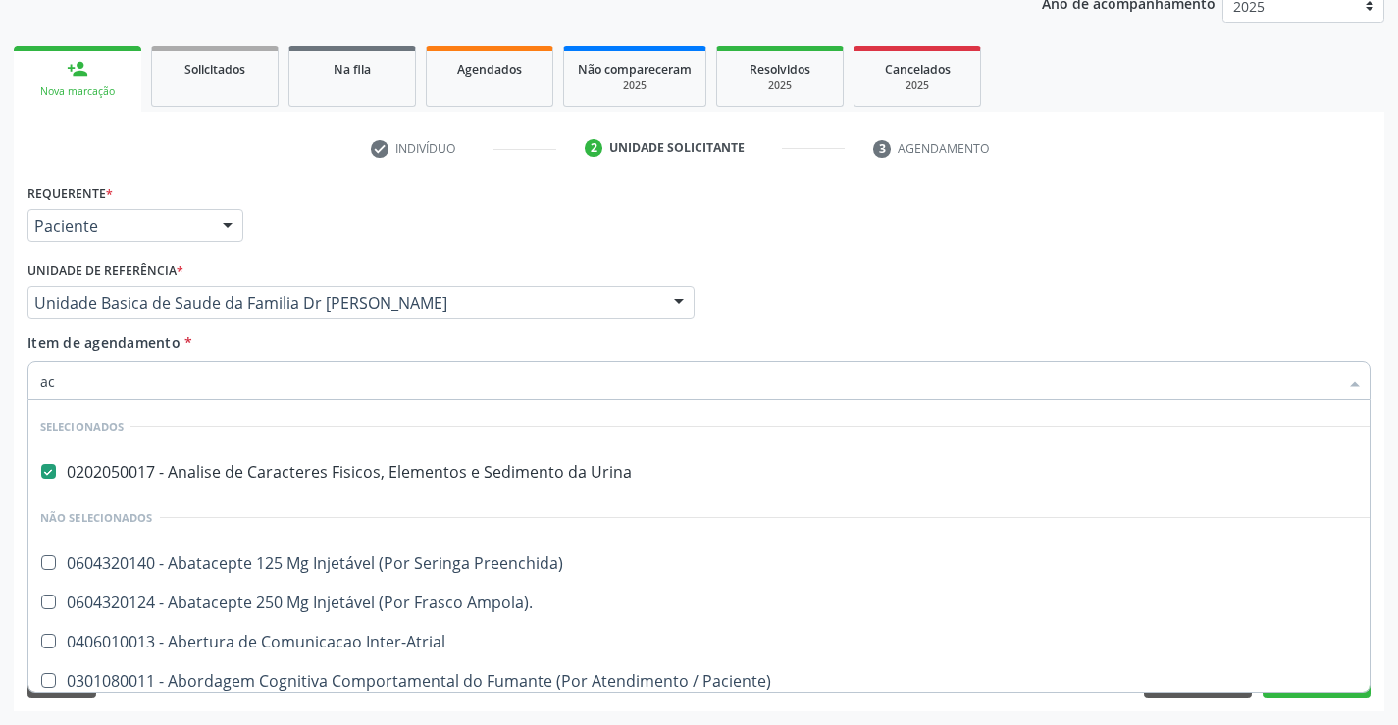
checkbox Paciente\) "false"
type input "aci"
checkbox Urina "false"
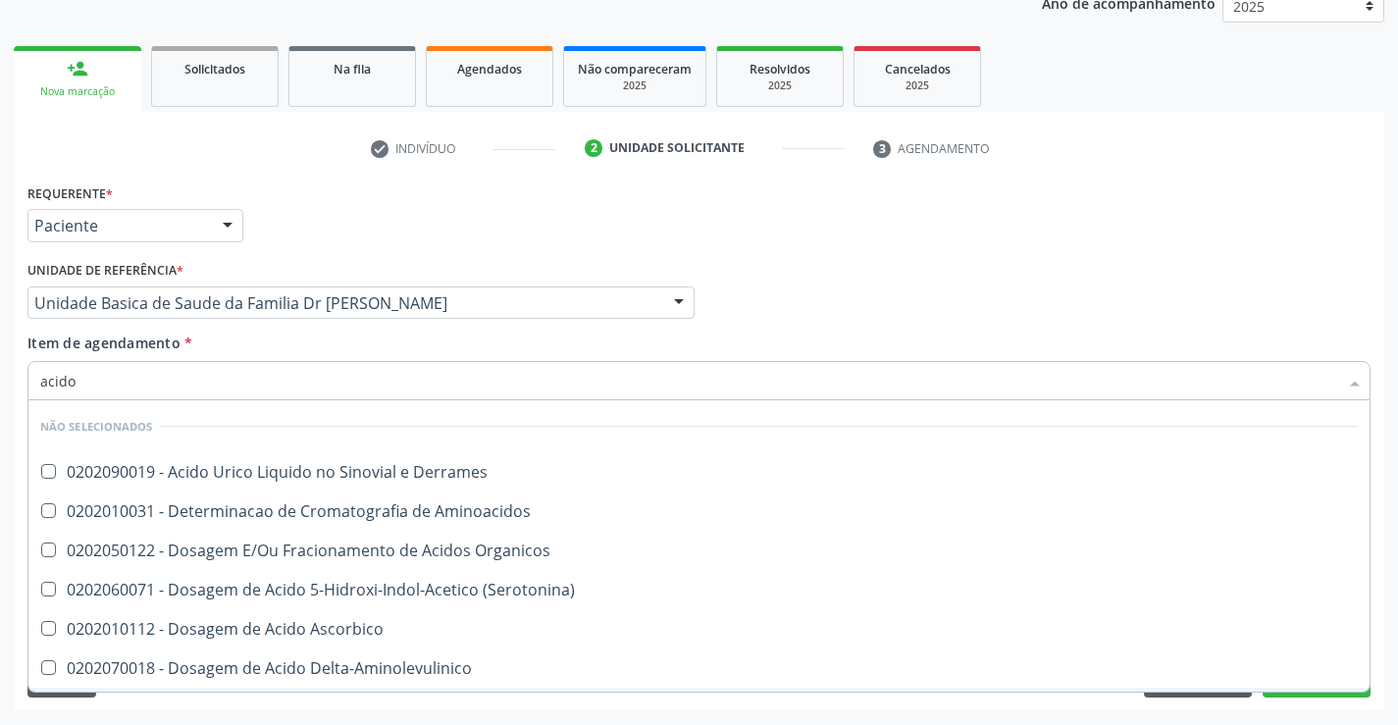
type input "acido u"
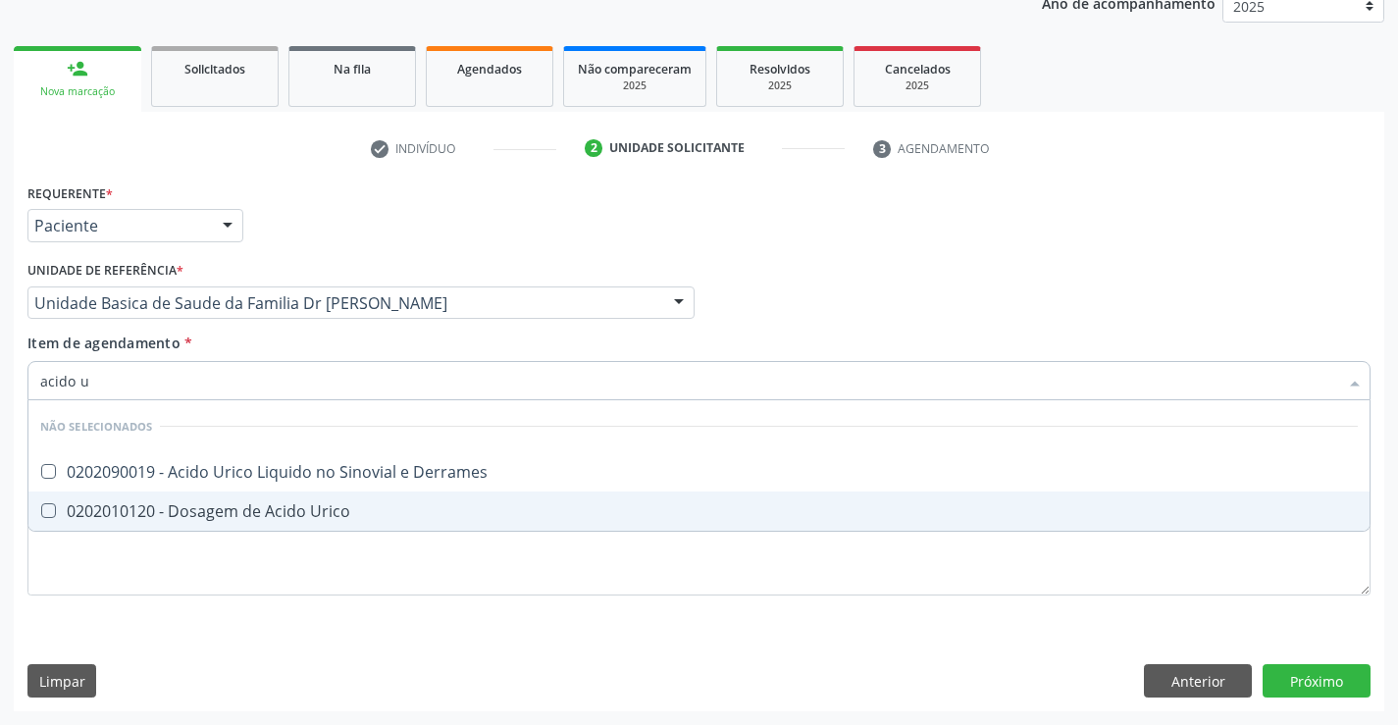
click at [248, 513] on div "0202010120 - Dosagem de Acido Urico" at bounding box center [698, 511] width 1317 height 16
checkbox Urico "true"
type input "acido u"
click at [220, 586] on div "Requerente * Paciente Profissional de Saúde Paciente Nenhum resultado encontrad…" at bounding box center [698, 400] width 1343 height 444
checkbox Derrames "true"
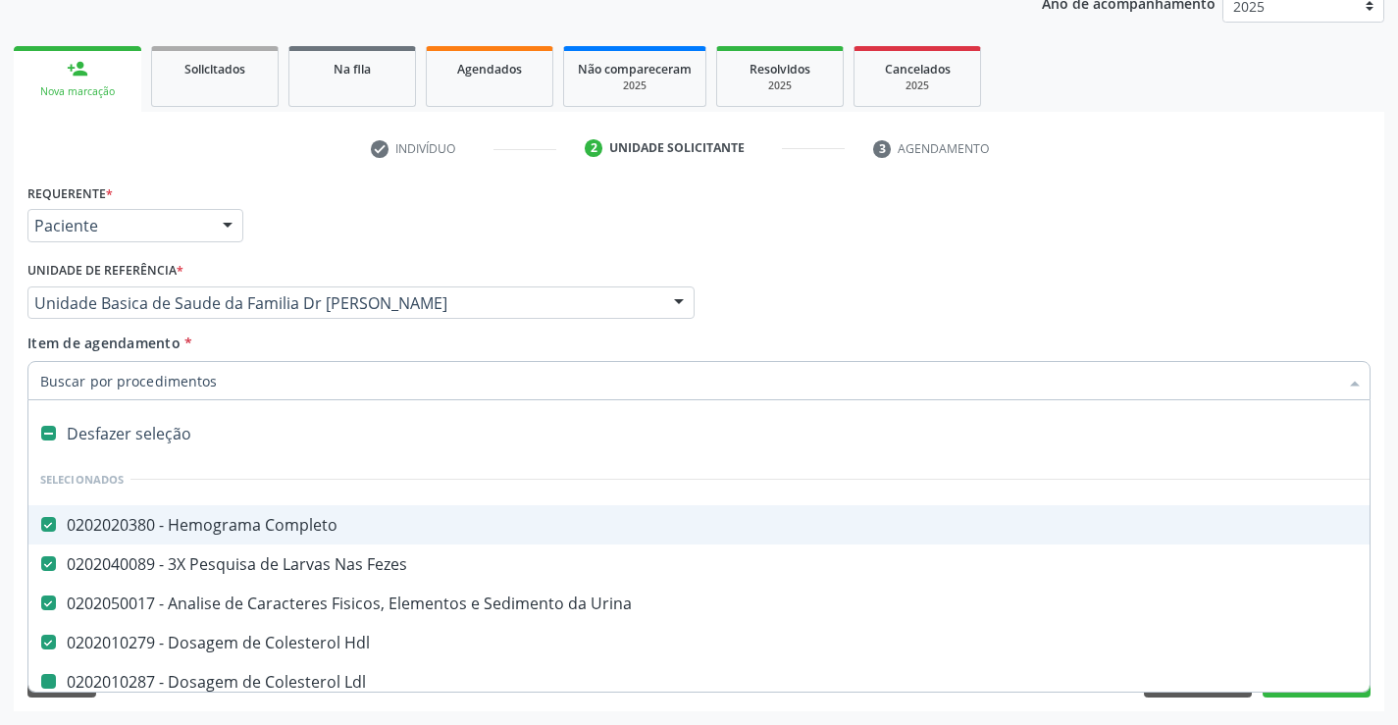
type input "u"
checkbox Ldl "false"
checkbox Total "false"
checkbox Triglicerideos "false"
checkbox Glicose "false"
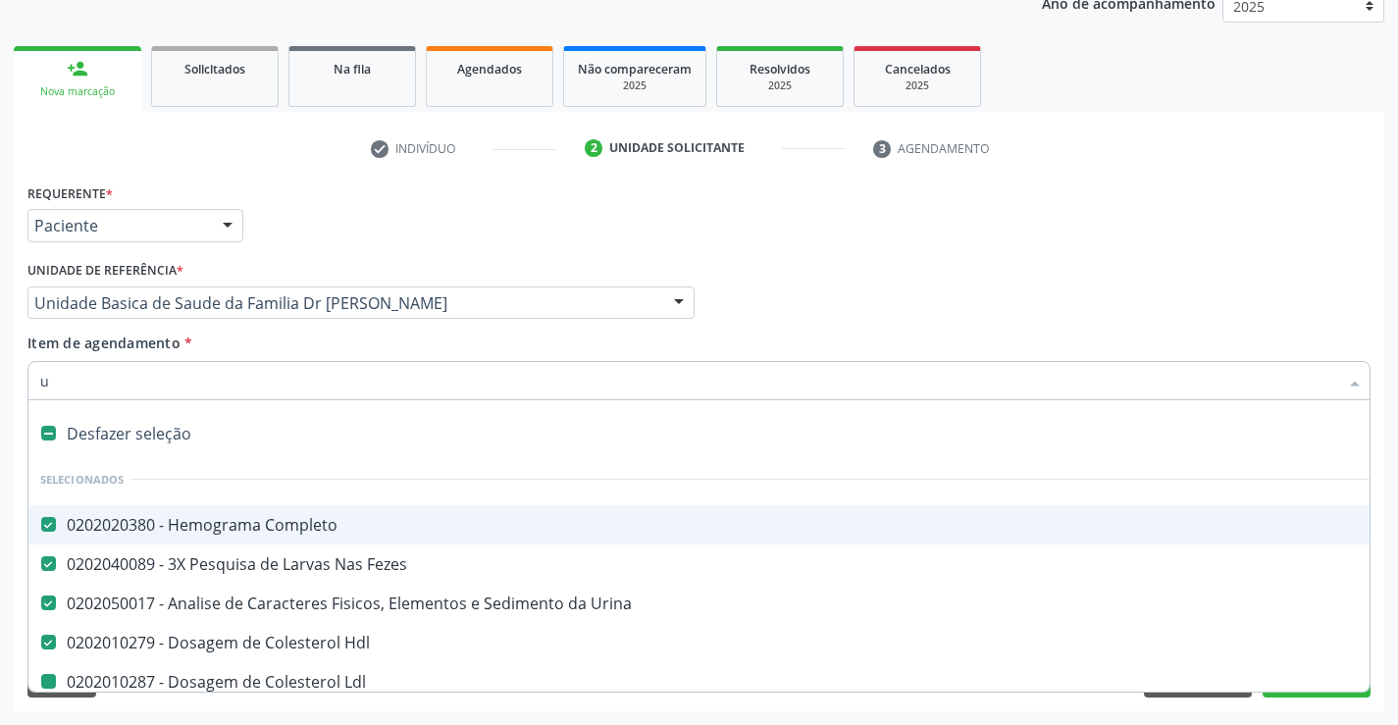
checkbox Urico "false"
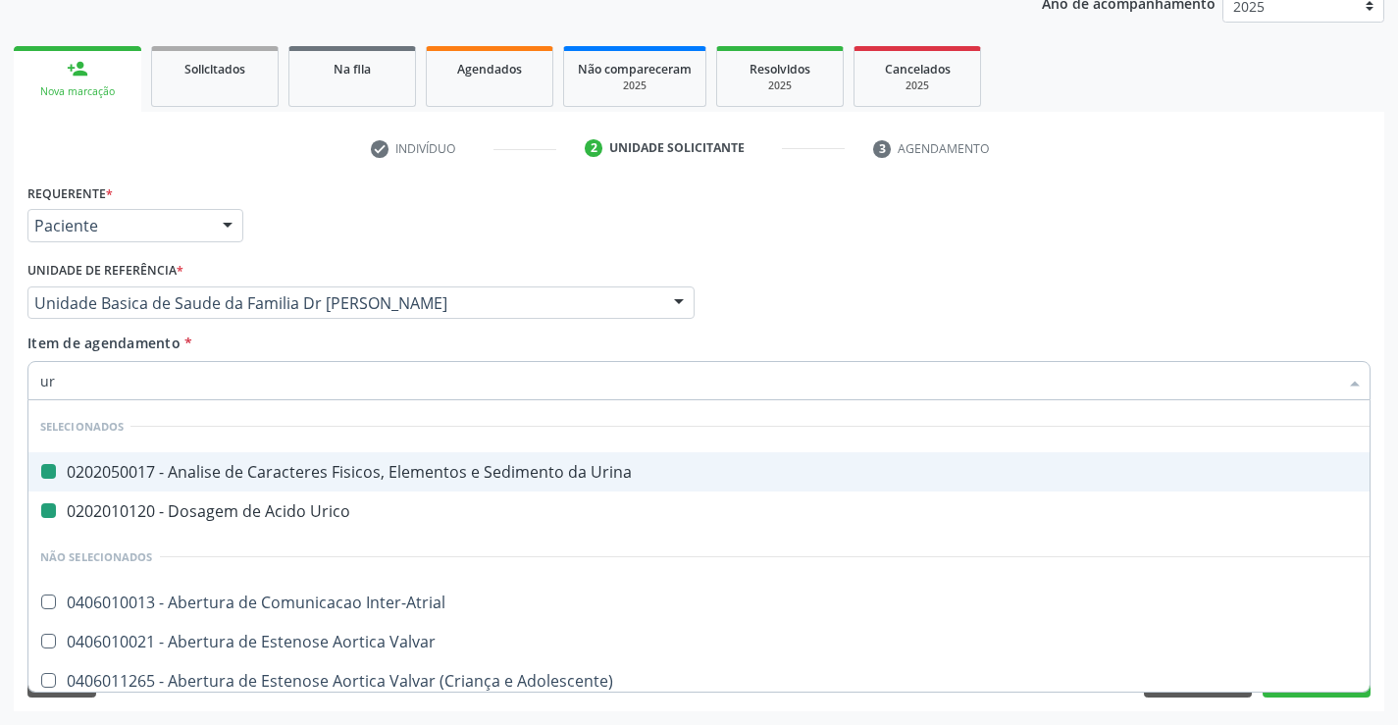
type input "ure"
checkbox Urina "false"
checkbox Urico "false"
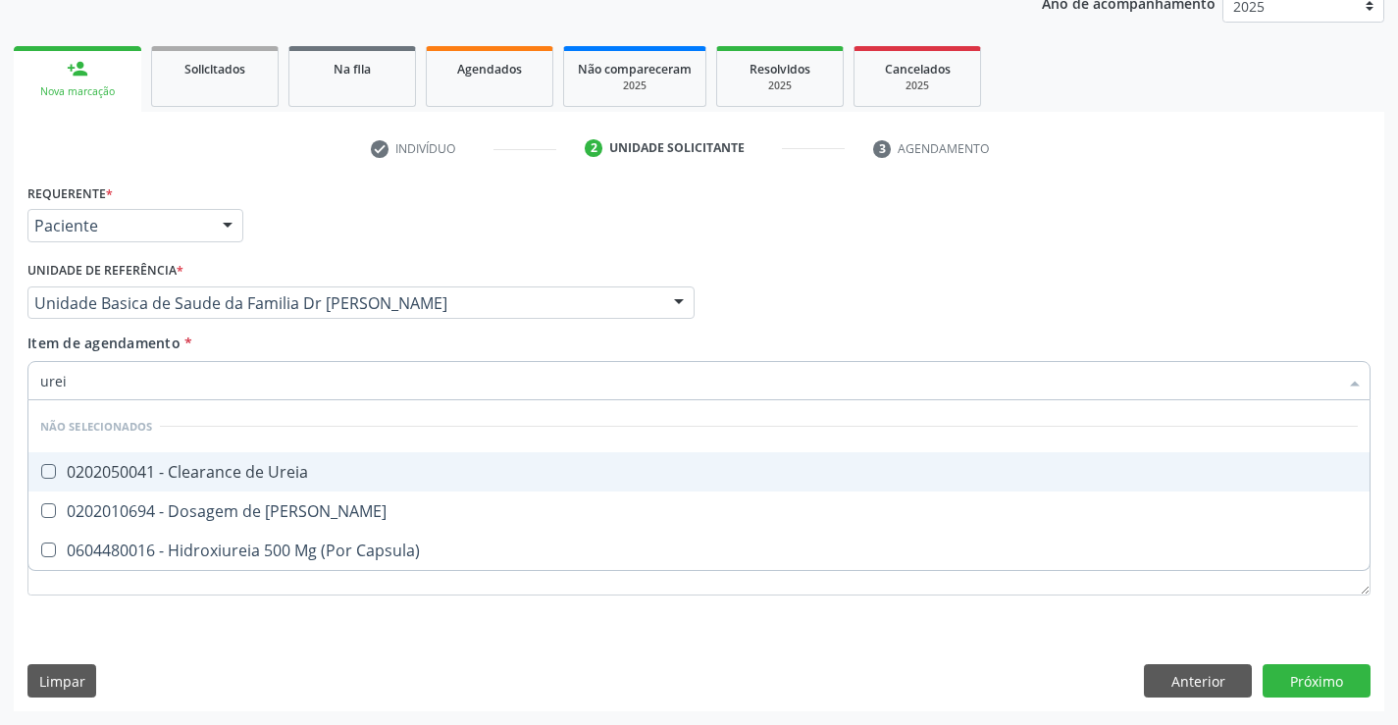
type input "ureia"
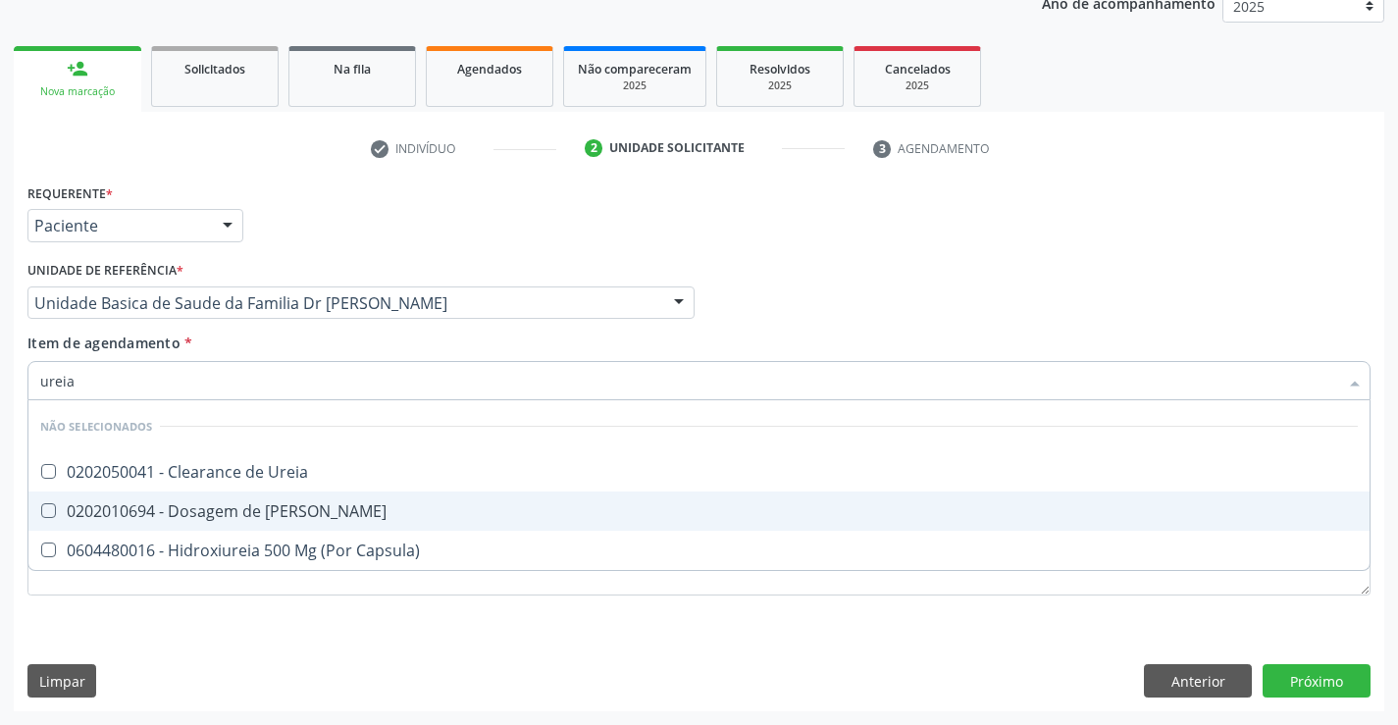
click at [213, 512] on div "0202010694 - Dosagem de [PERSON_NAME]" at bounding box center [698, 511] width 1317 height 16
checkbox Ureia "true"
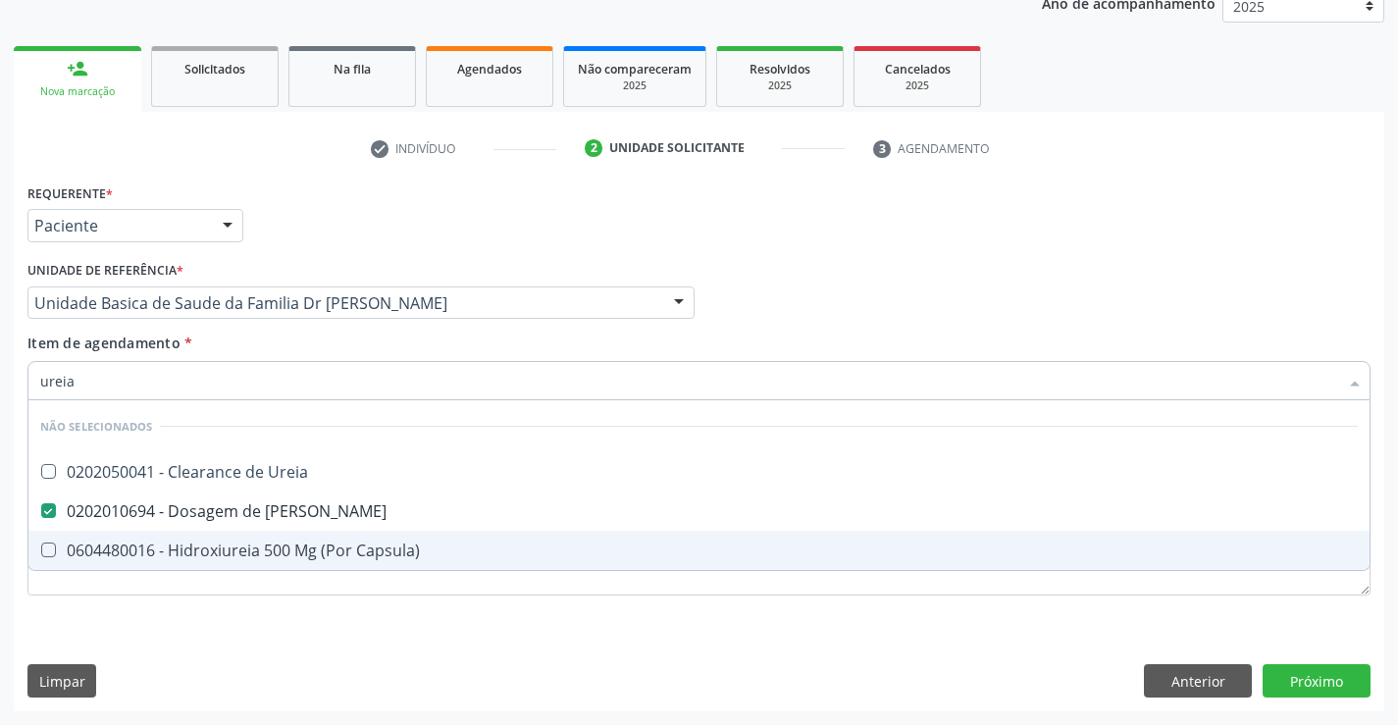
type input "ureia"
click at [215, 647] on div "Requerente * Paciente Profissional de Saúde Paciente Nenhum resultado encontrad…" at bounding box center [699, 444] width 1370 height 533
checkbox Ureia "true"
checkbox Capsula\) "true"
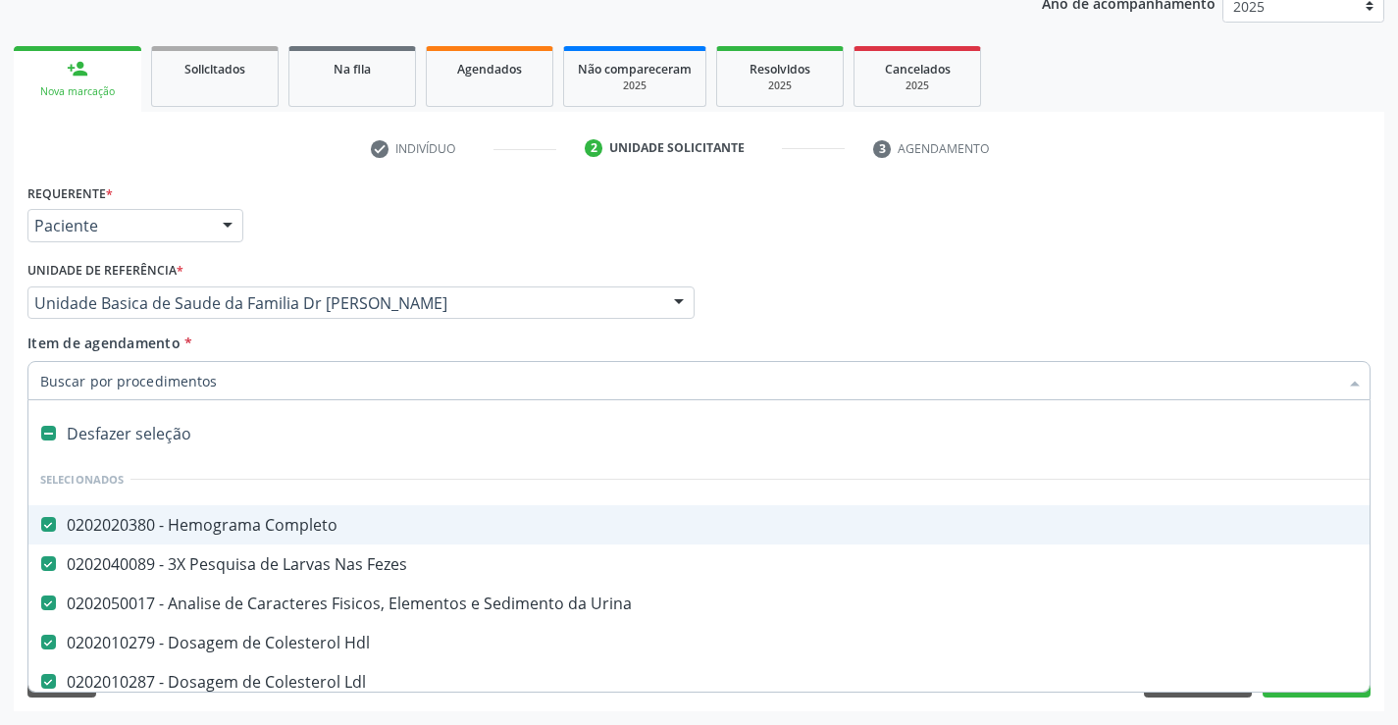
type input "c"
checkbox Ureia "false"
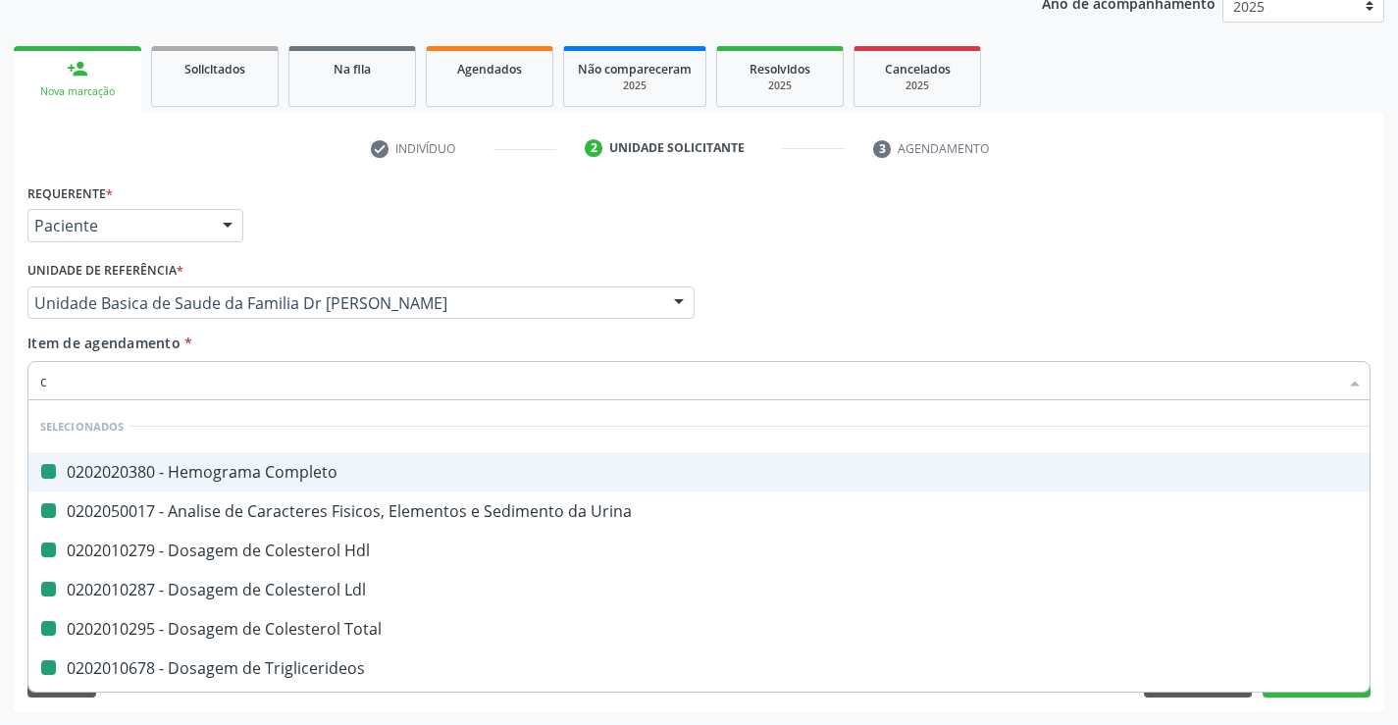
type input "cr"
checkbox Completo "false"
checkbox Urina "false"
checkbox Hdl "false"
checkbox Ldl "false"
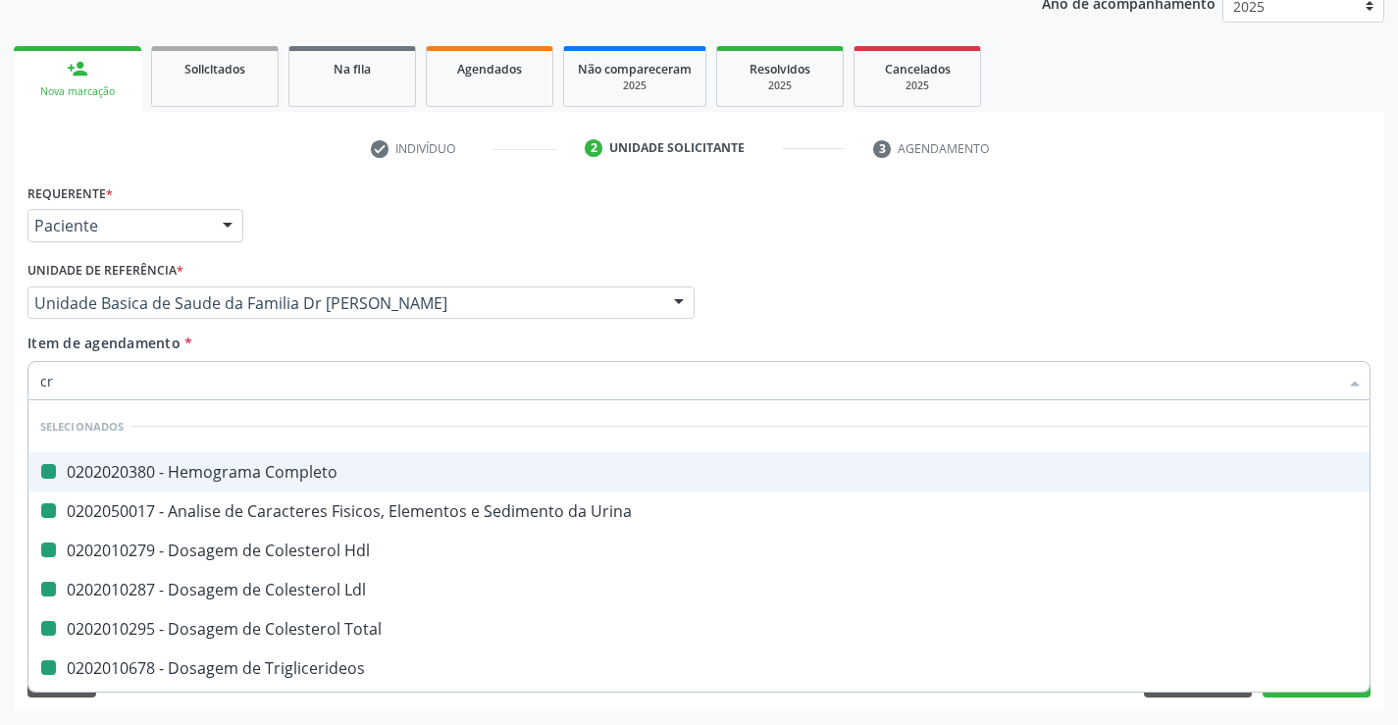
checkbox Total "false"
checkbox Triglicerideos "false"
checkbox Glicose "false"
checkbox Urico "false"
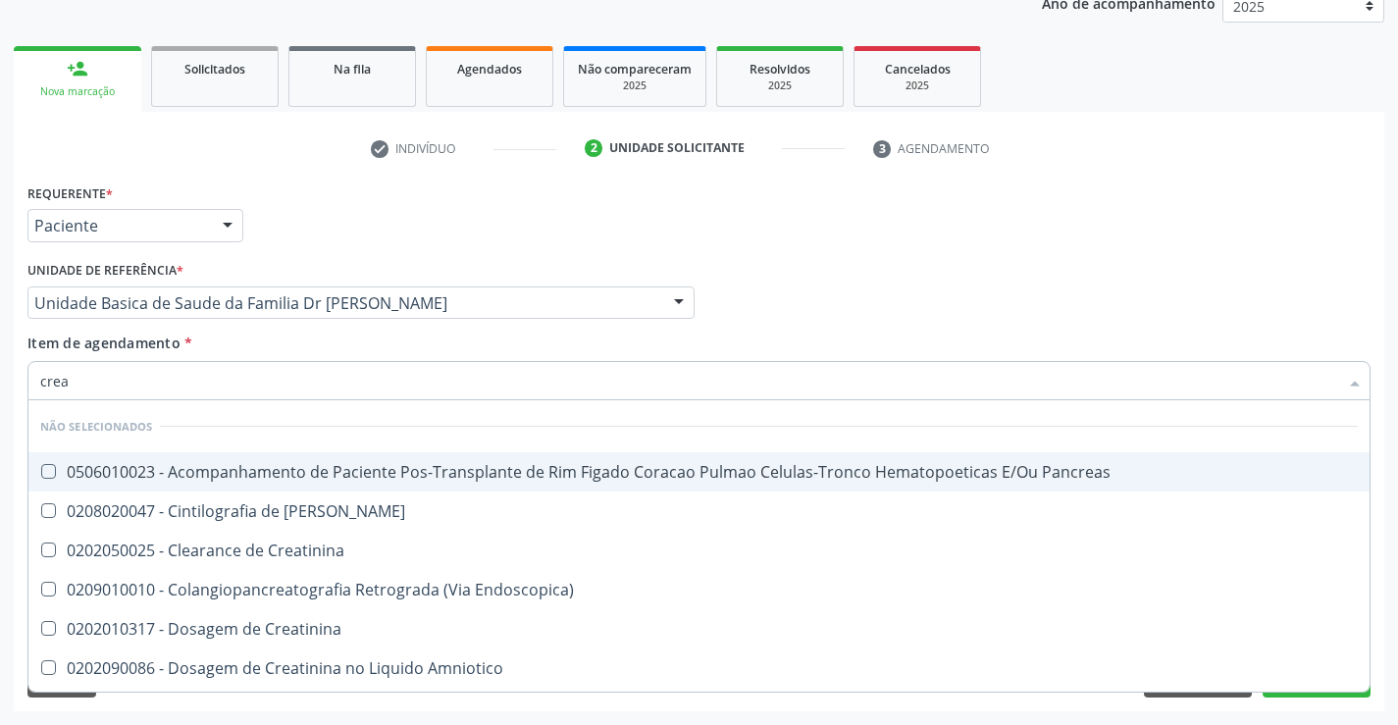
type input "creat"
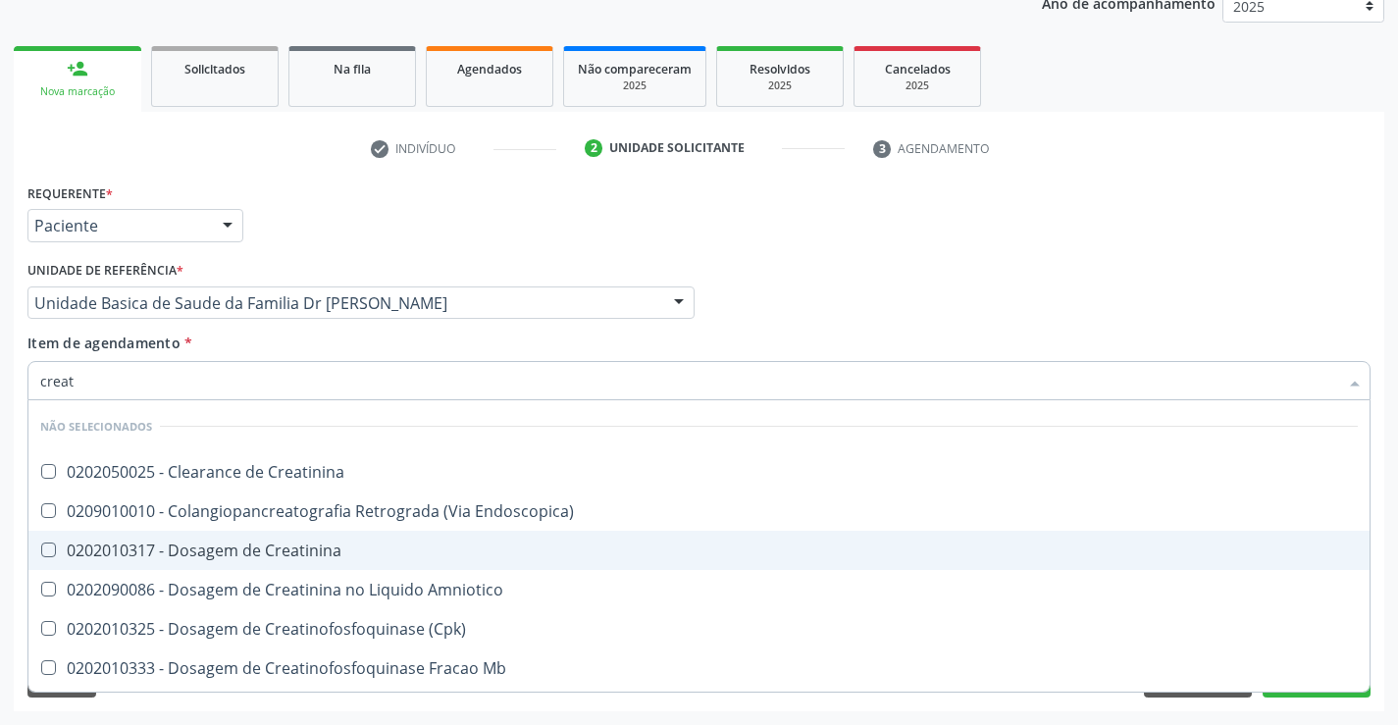
click at [244, 557] on div "0202010317 - Dosagem de Creatinina" at bounding box center [698, 550] width 1317 height 16
checkbox Creatinina "true"
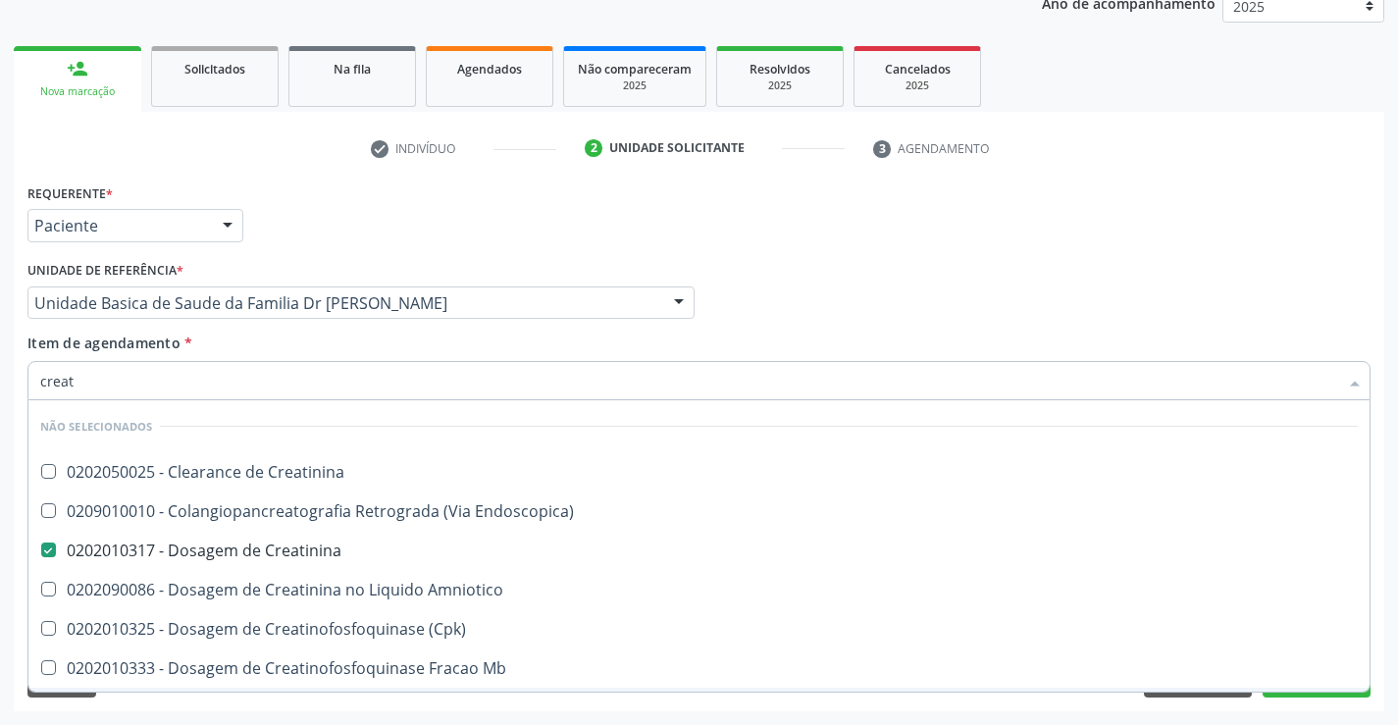
type input "creat"
click at [195, 707] on div "Requerente * Paciente Profissional de Saúde Paciente Nenhum resultado encontrad…" at bounding box center [699, 444] width 1370 height 533
checkbox Creatinina "true"
checkbox Endoscopica\) "true"
checkbox Amniotico "true"
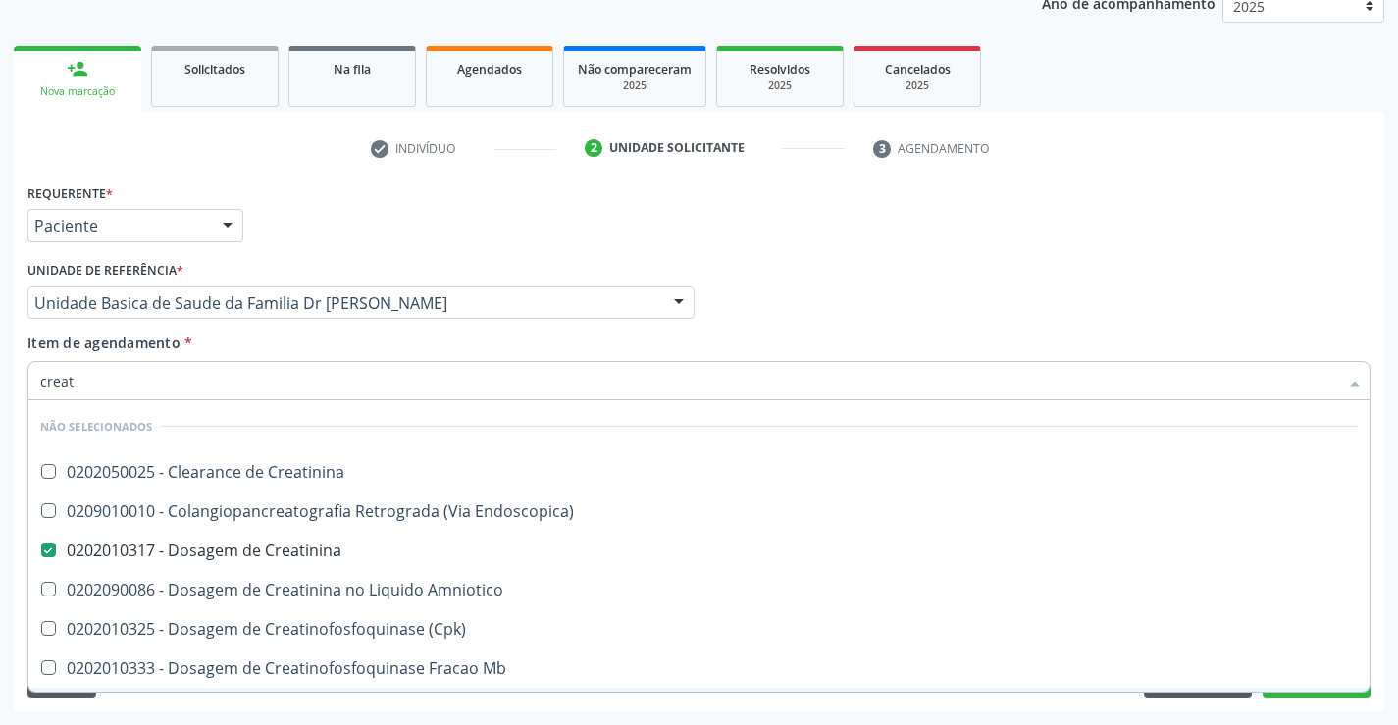
checkbox \(Cpk\) "true"
checkbox Mb "true"
checkbox Oncologia "true"
checkbox Parcial "true"
checkbox Videolaparoscopica "true"
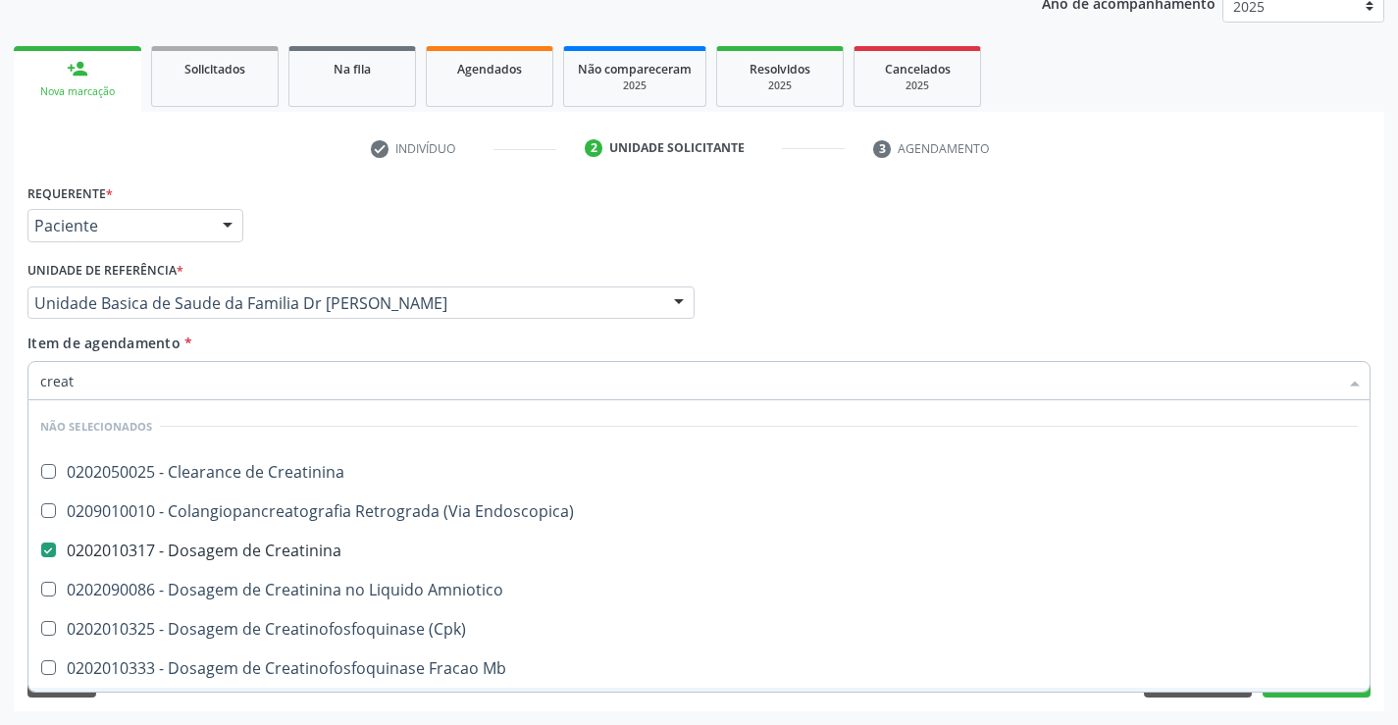
checkbox Capsula\) "true"
checkbox Oncologia "true"
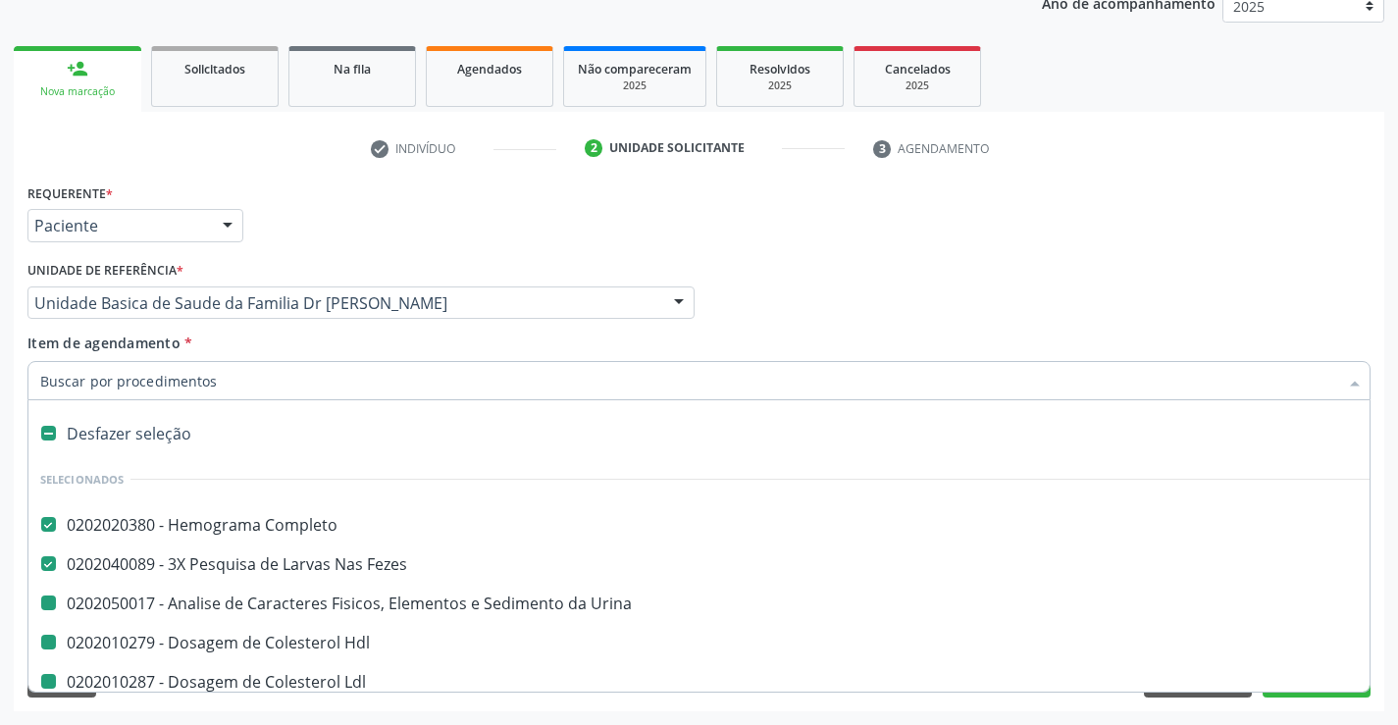
type input "v"
checkbox Urina "false"
checkbox Hdl "false"
checkbox Ldl "false"
checkbox Total "false"
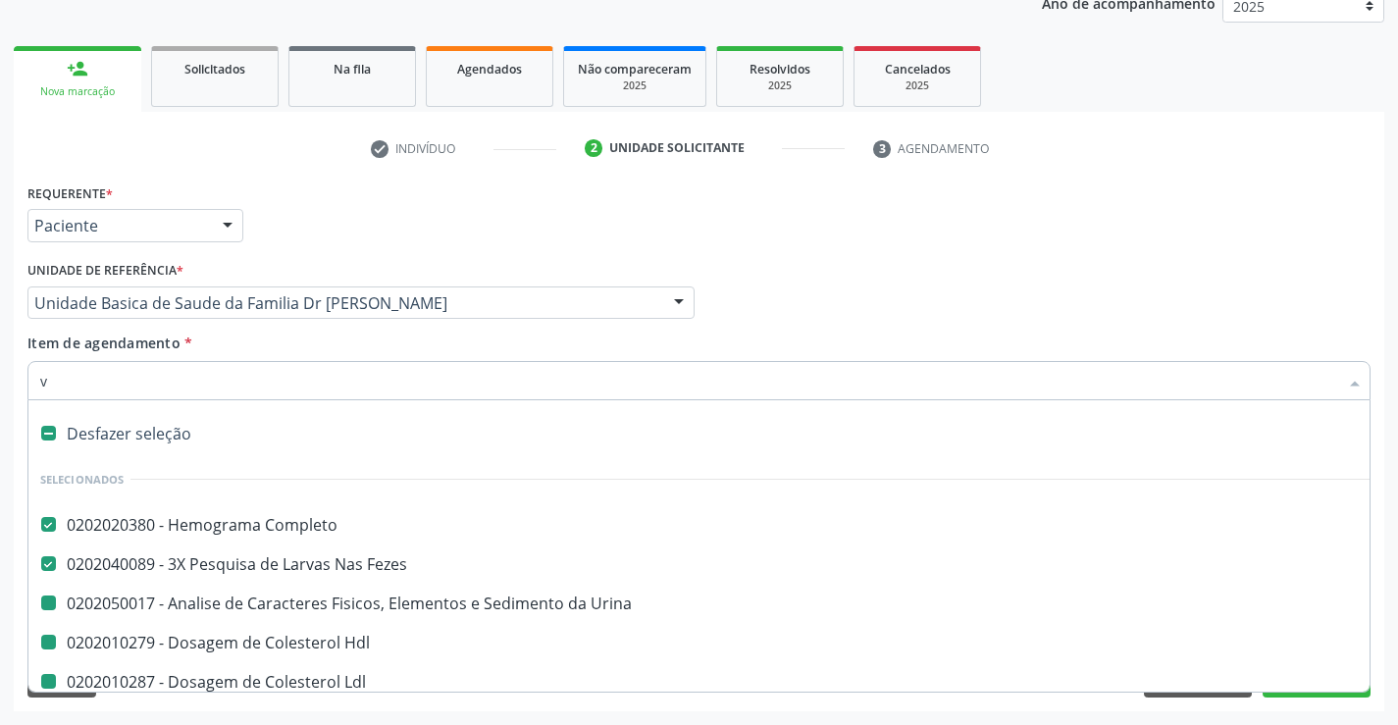
checkbox Triglicerideos "false"
checkbox Glicose "false"
checkbox Ureia "false"
checkbox Creatinina "false"
checkbox Urico "false"
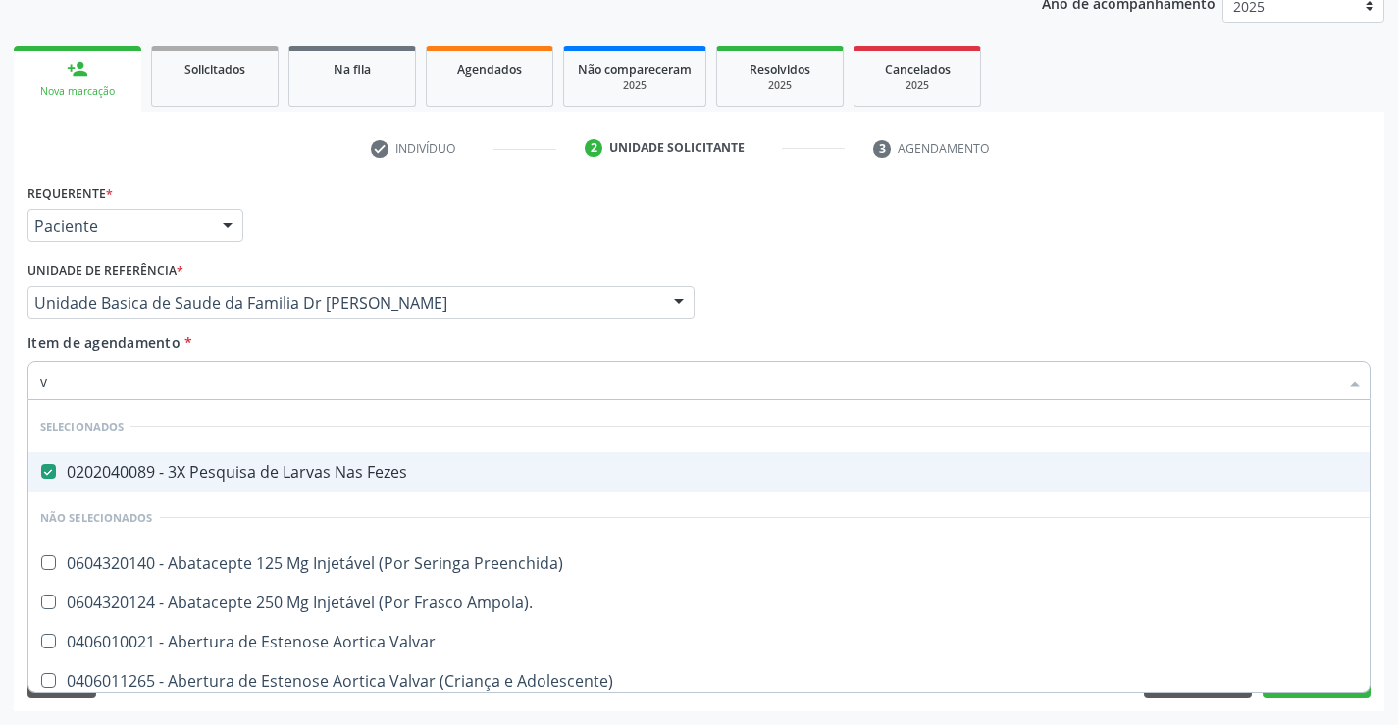
type input "vh"
checkbox Fezes "false"
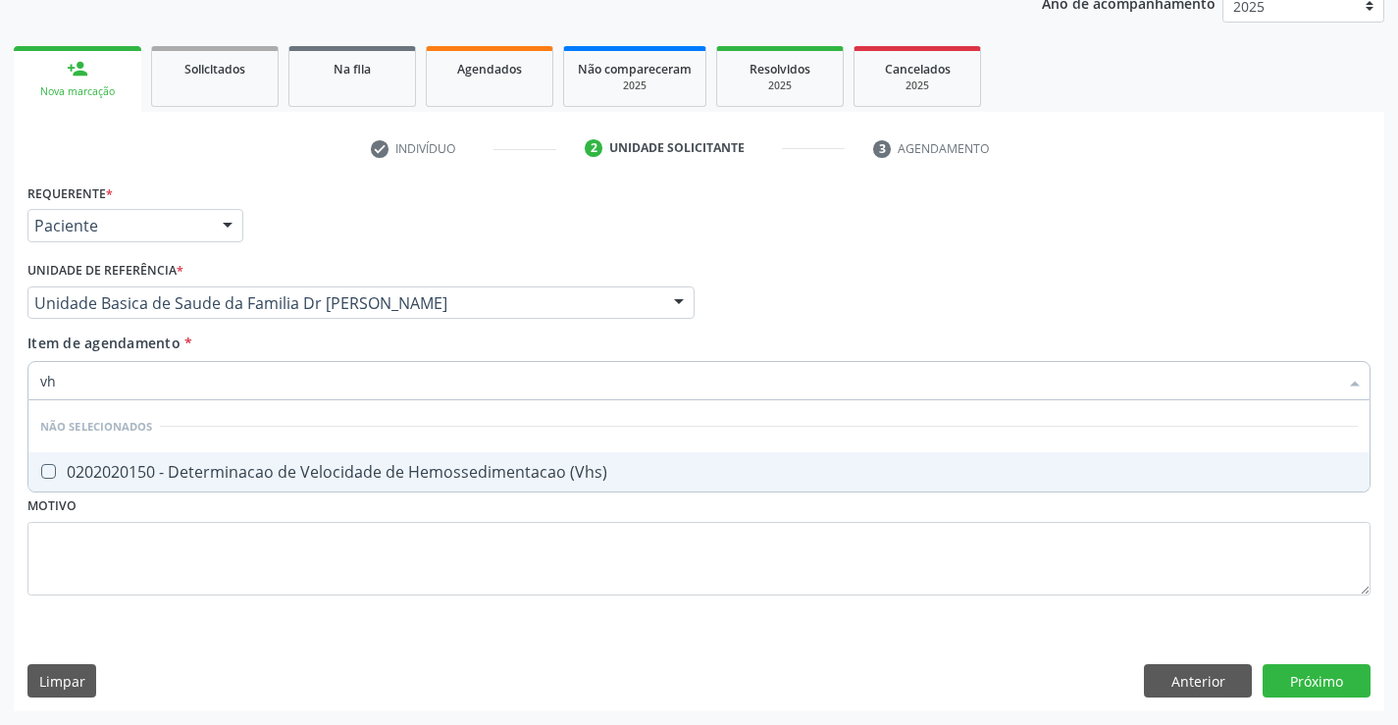
type input "vhs"
click at [199, 472] on div "0202020150 - Determinacao de Velocidade de Hemossedimentacao (Vhs)" at bounding box center [698, 472] width 1317 height 16
checkbox \(Vhs\) "true"
click at [191, 552] on div "Requerente * Paciente Profissional de Saúde Paciente Nenhum resultado encontrad…" at bounding box center [698, 400] width 1343 height 444
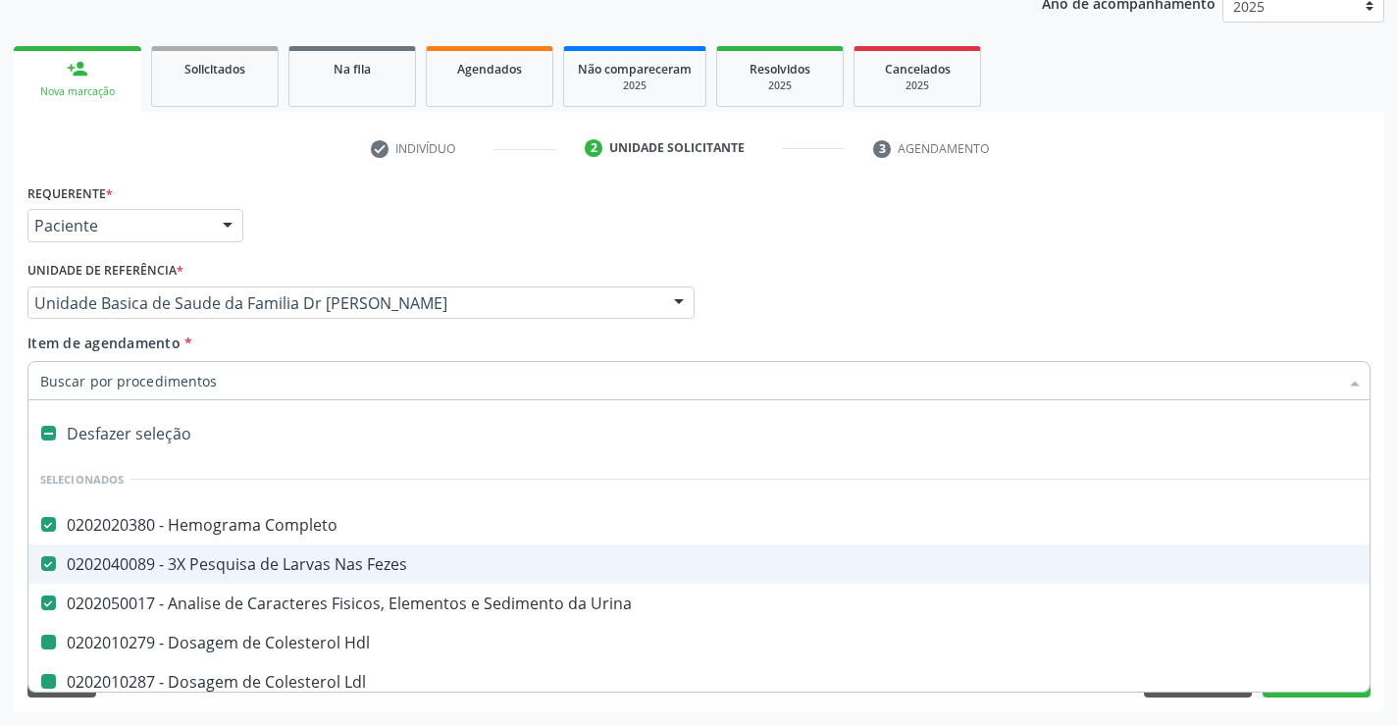
type input "p"
checkbox Hdl "false"
checkbox Ldl "false"
checkbox Total "false"
checkbox Triglicerideos "false"
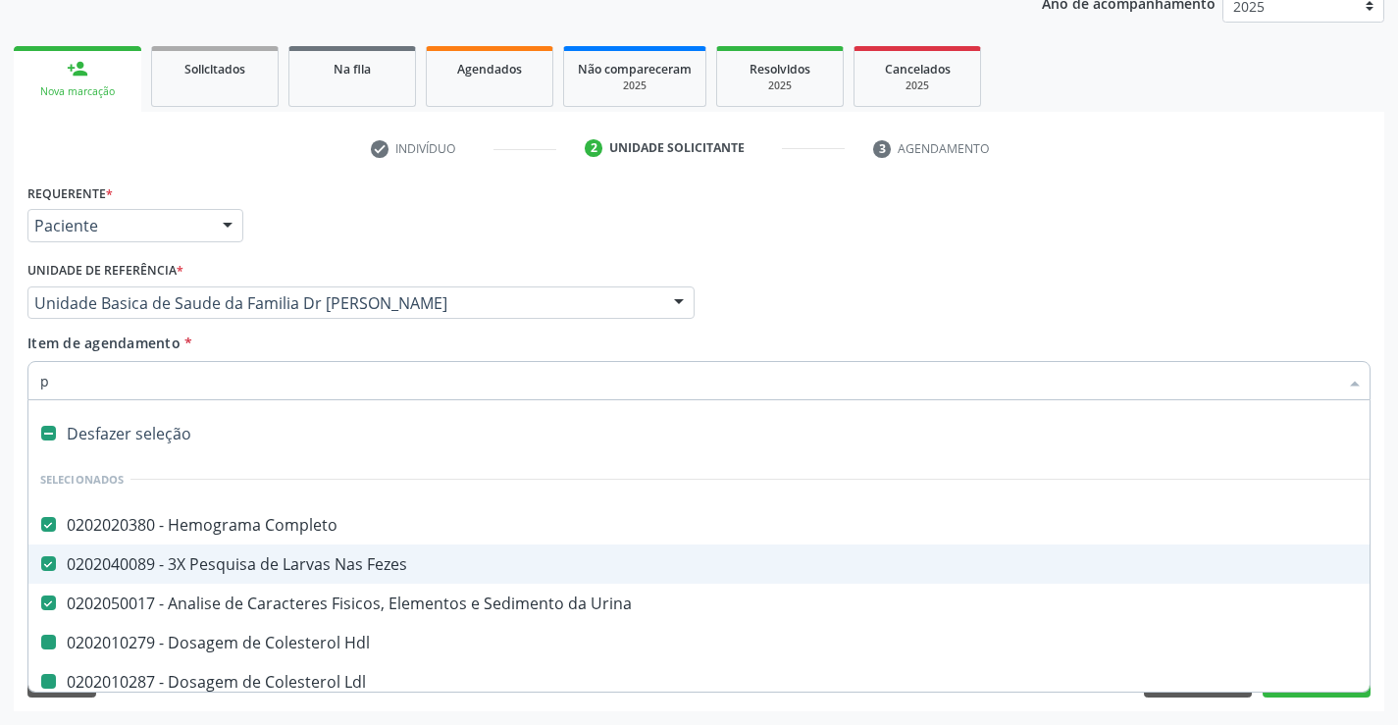
checkbox Glicose "false"
checkbox Urico "false"
checkbox Ureia "false"
checkbox Creatinina "false"
checkbox \(Vhs\) "false"
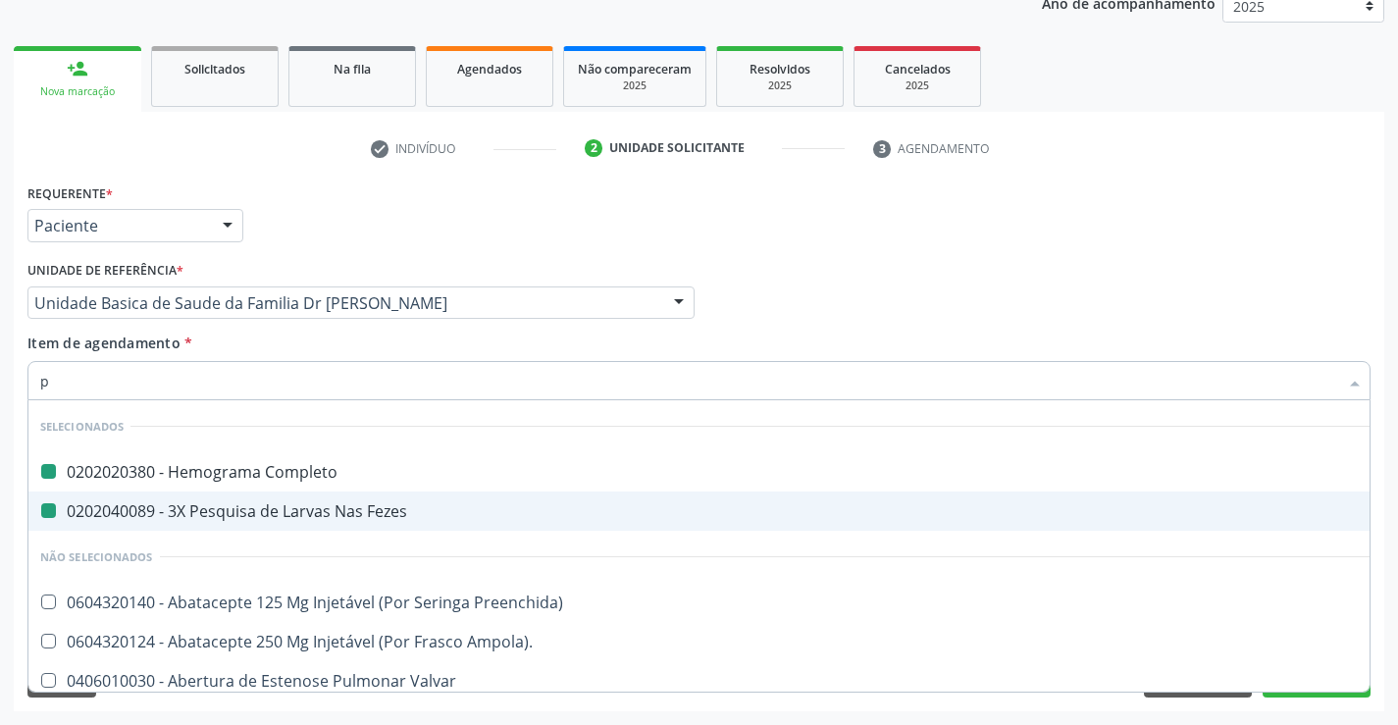
type input "pr"
checkbox Completo "false"
checkbox Fezes "false"
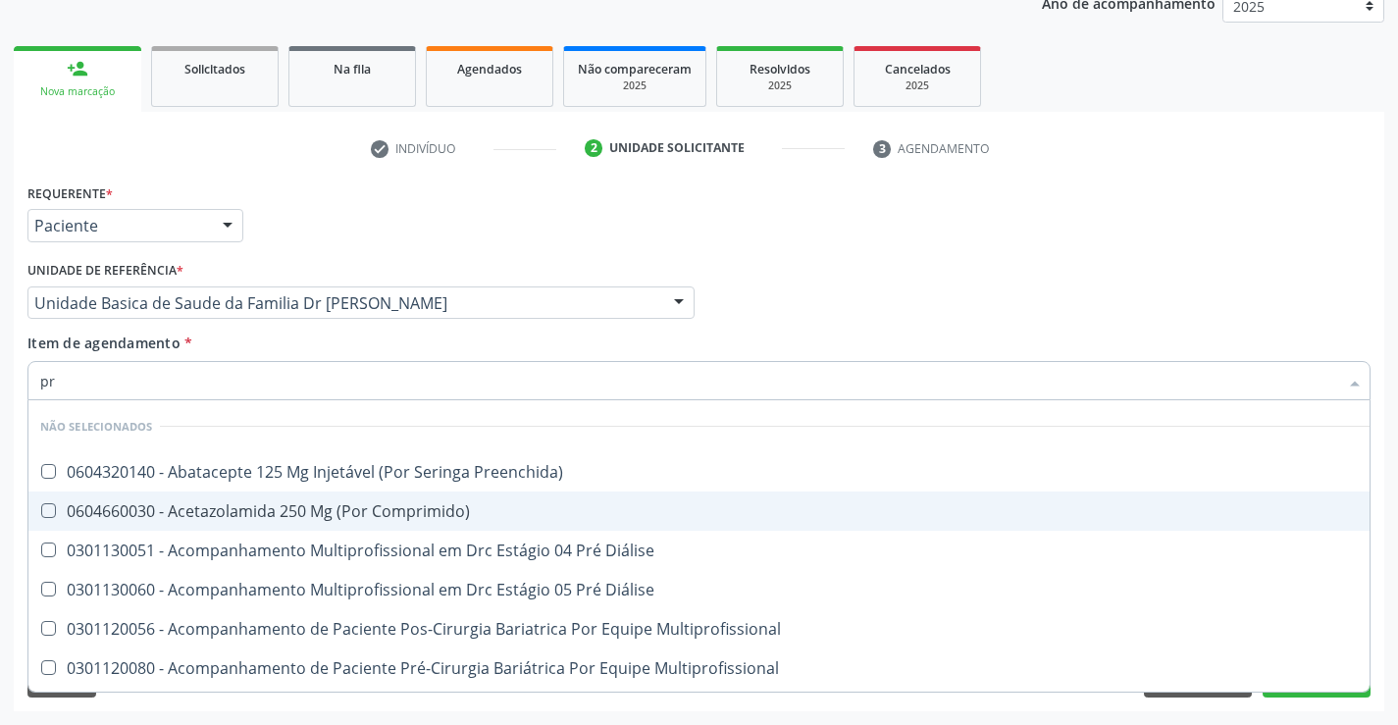
type input "pro"
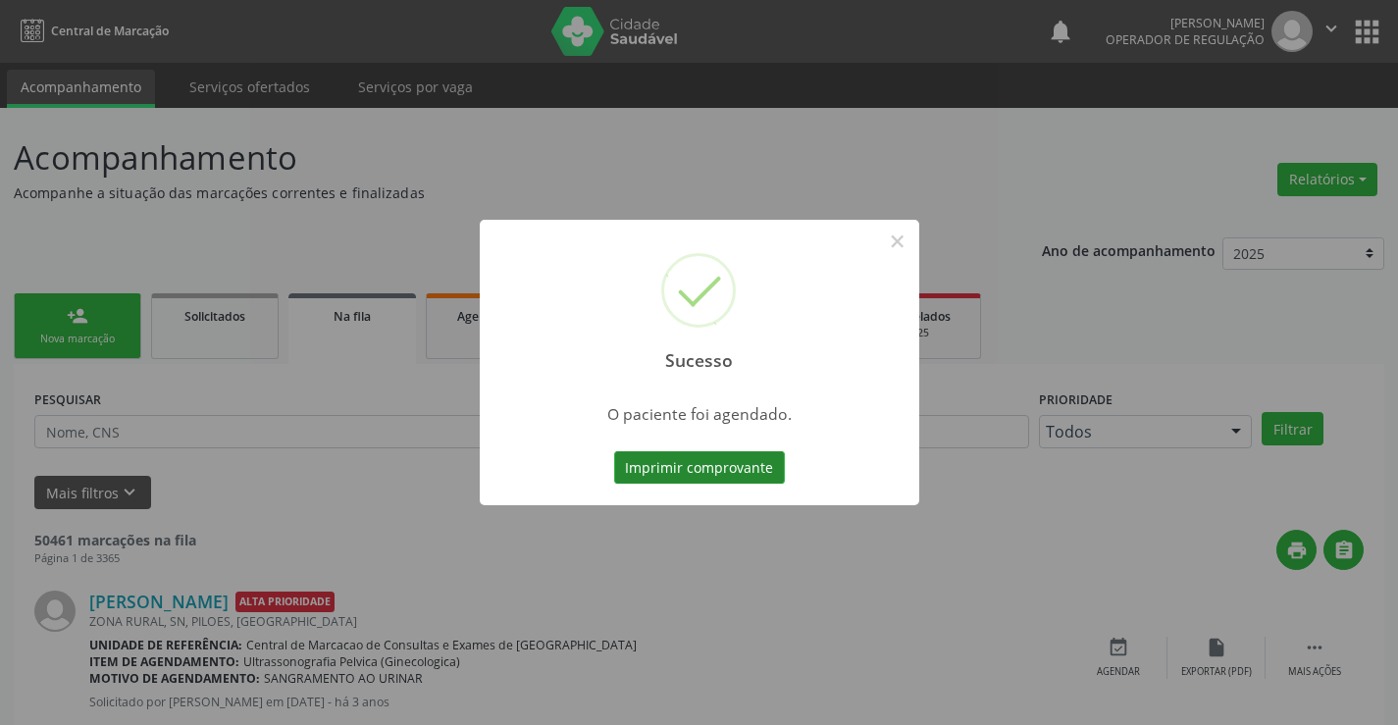
click at [678, 471] on button "Imprimir comprovante" at bounding box center [699, 467] width 171 height 33
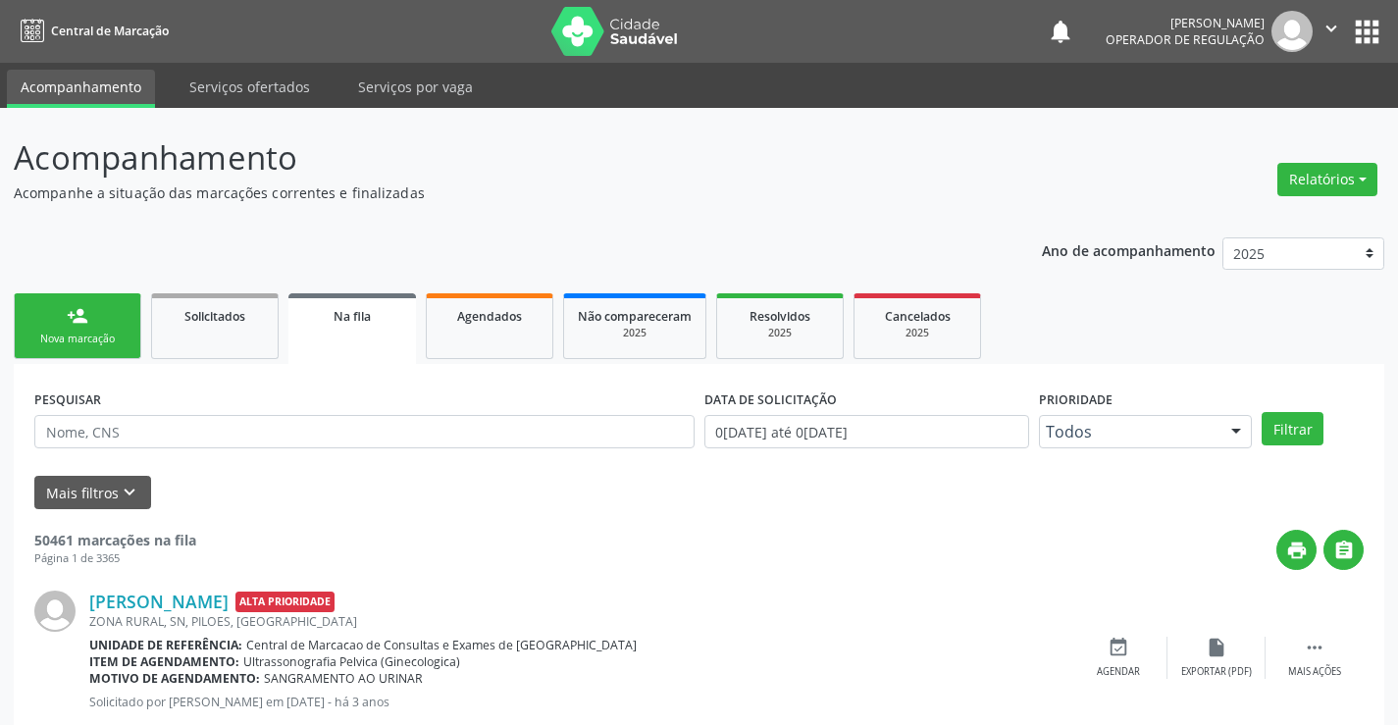
click at [126, 348] on link "person_add Nova marcação" at bounding box center [77, 326] width 127 height 66
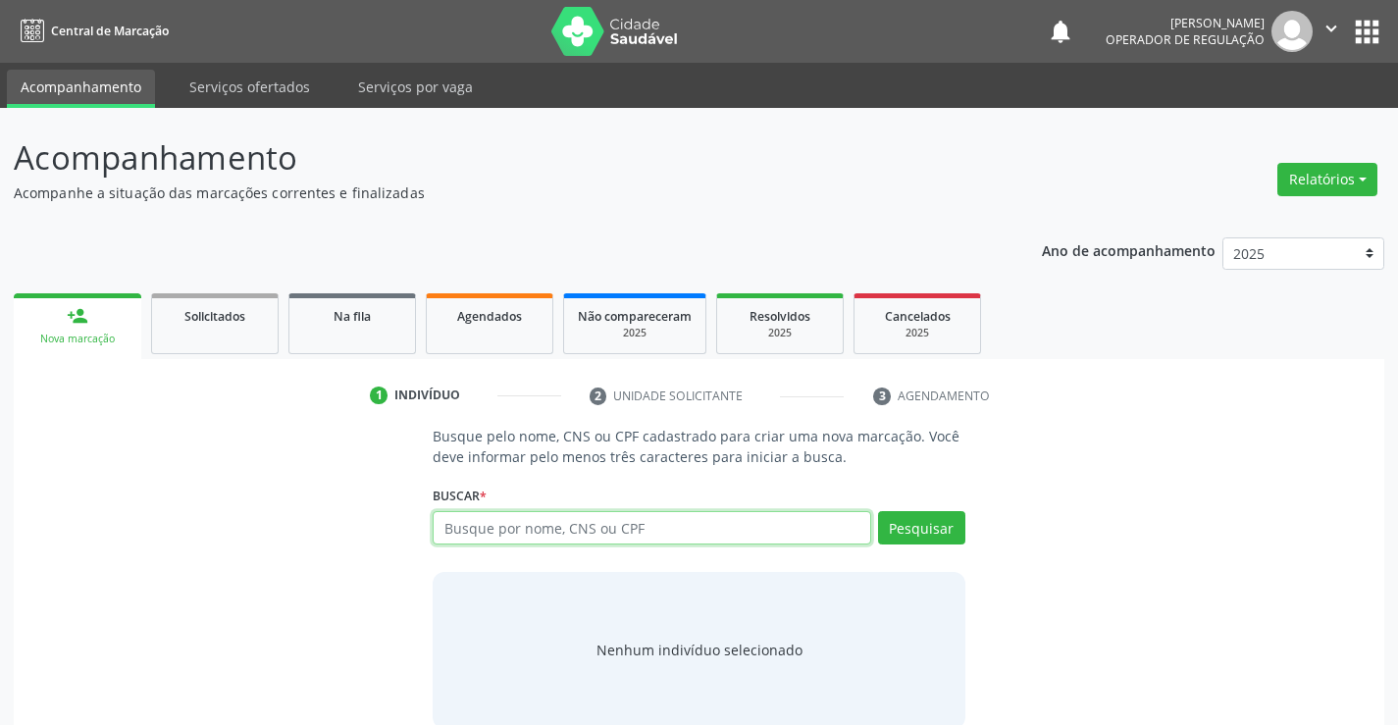
click at [561, 538] on input "text" at bounding box center [651, 527] width 437 height 33
type input "706802293572923"
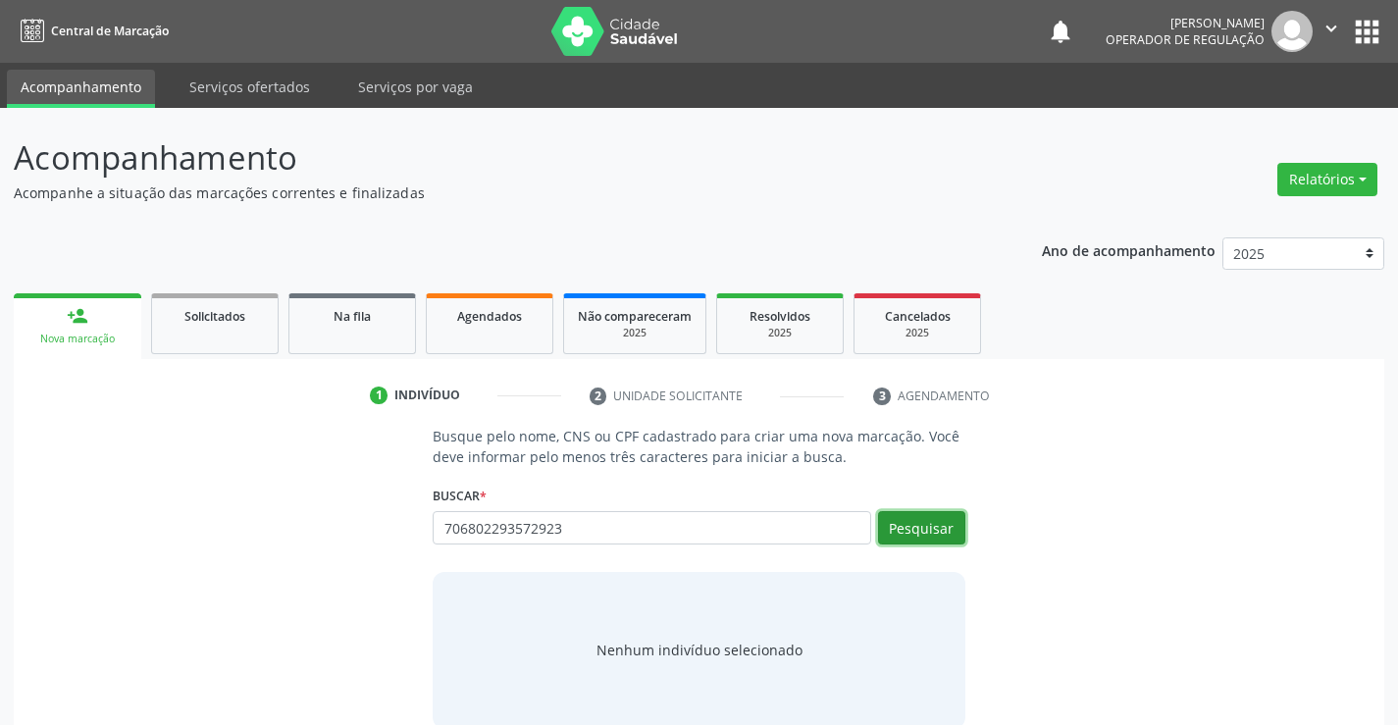
click at [930, 525] on button "Pesquisar" at bounding box center [921, 527] width 87 height 33
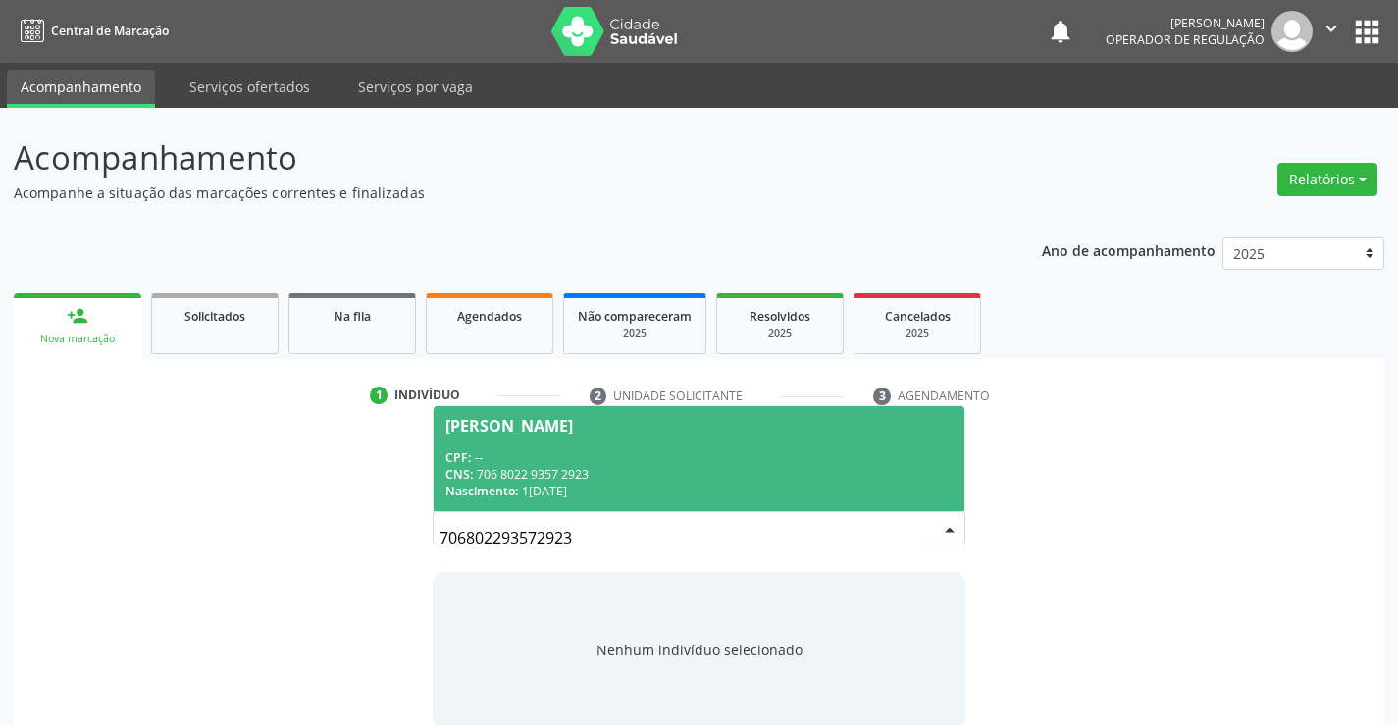
click at [700, 439] on span "Venancio Felix de Souza CPF: -- CNS: 706 8022 9357 2923 Nascimento: 18/05/1963" at bounding box center [698, 458] width 530 height 105
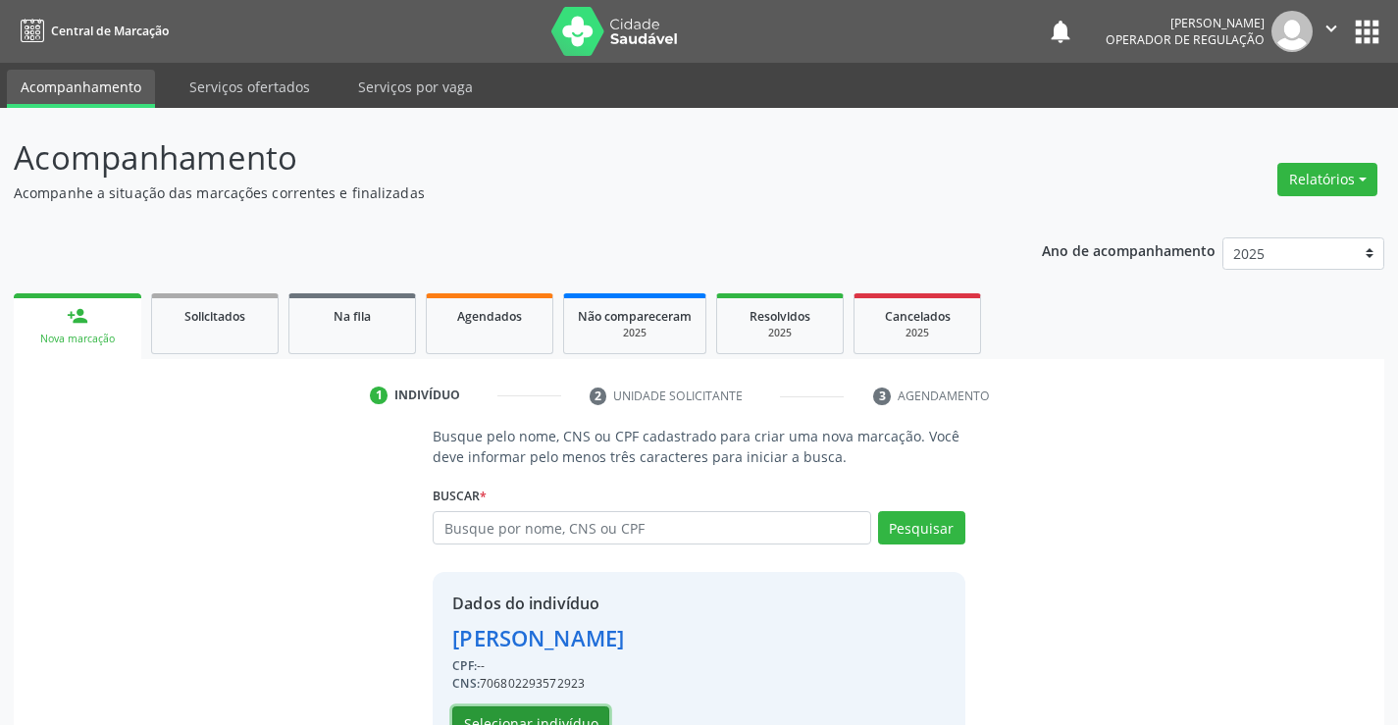
click at [536, 715] on button "Selecionar indivíduo" at bounding box center [530, 722] width 157 height 33
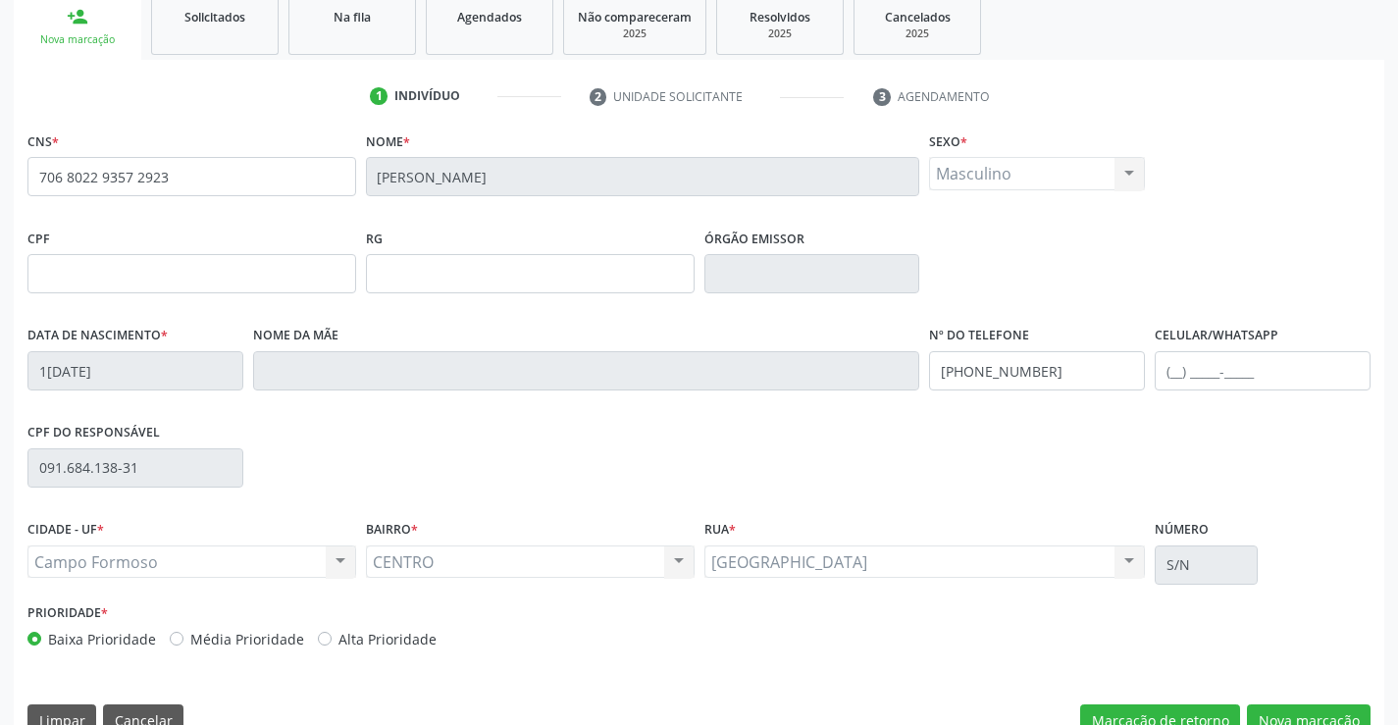
scroll to position [338, 0]
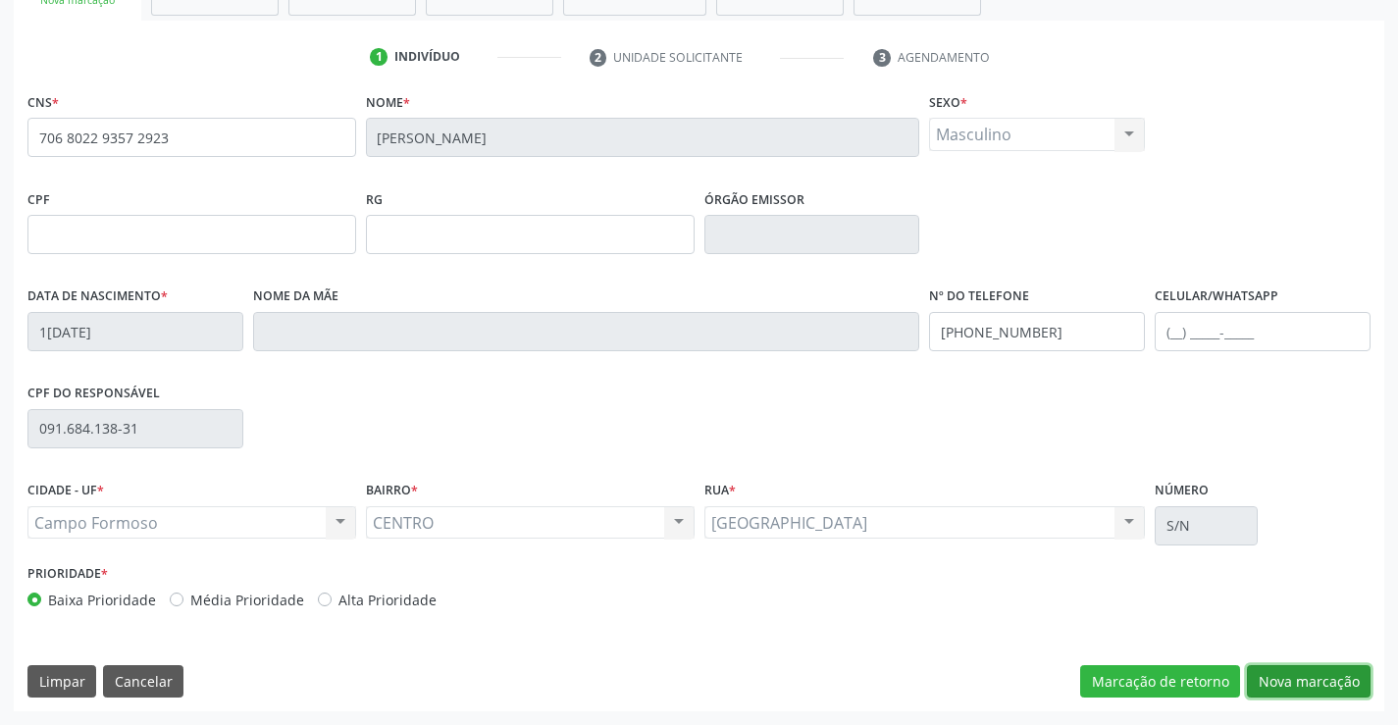
click at [1282, 679] on button "Nova marcação" at bounding box center [1309, 681] width 124 height 33
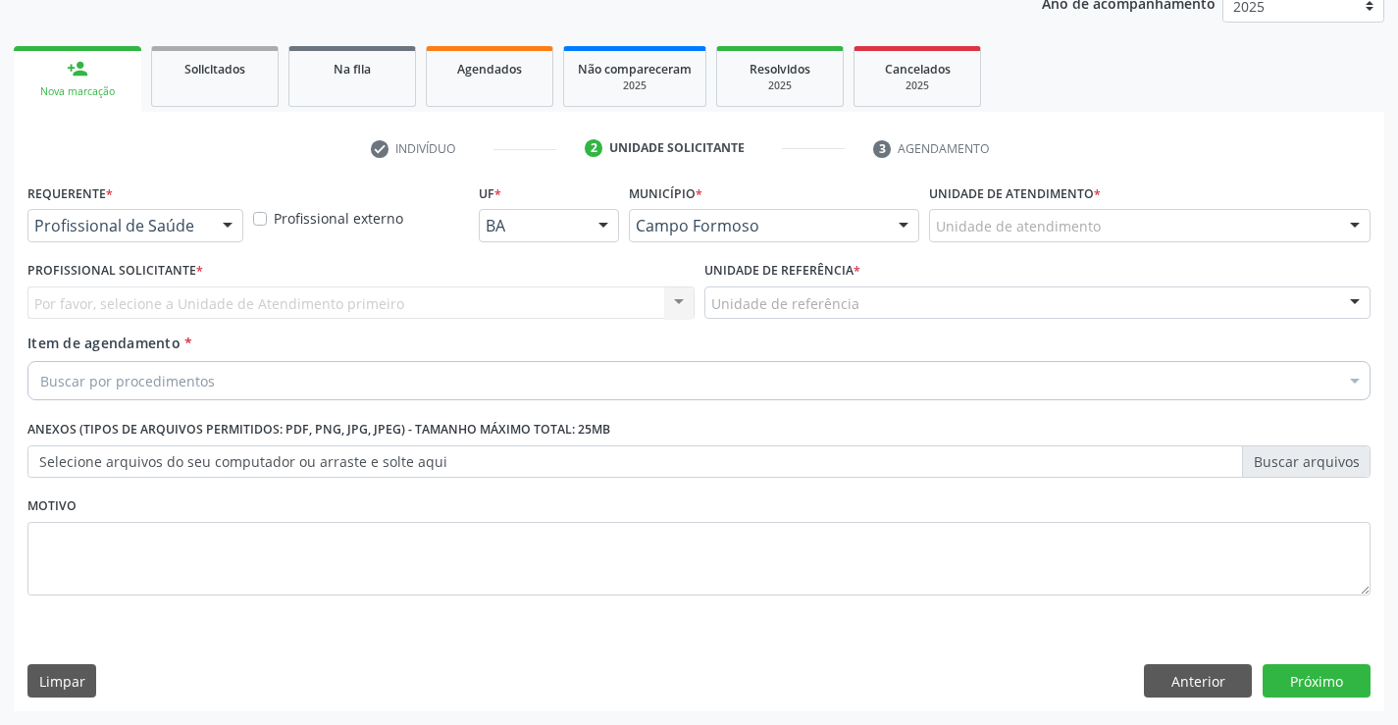
scroll to position [247, 0]
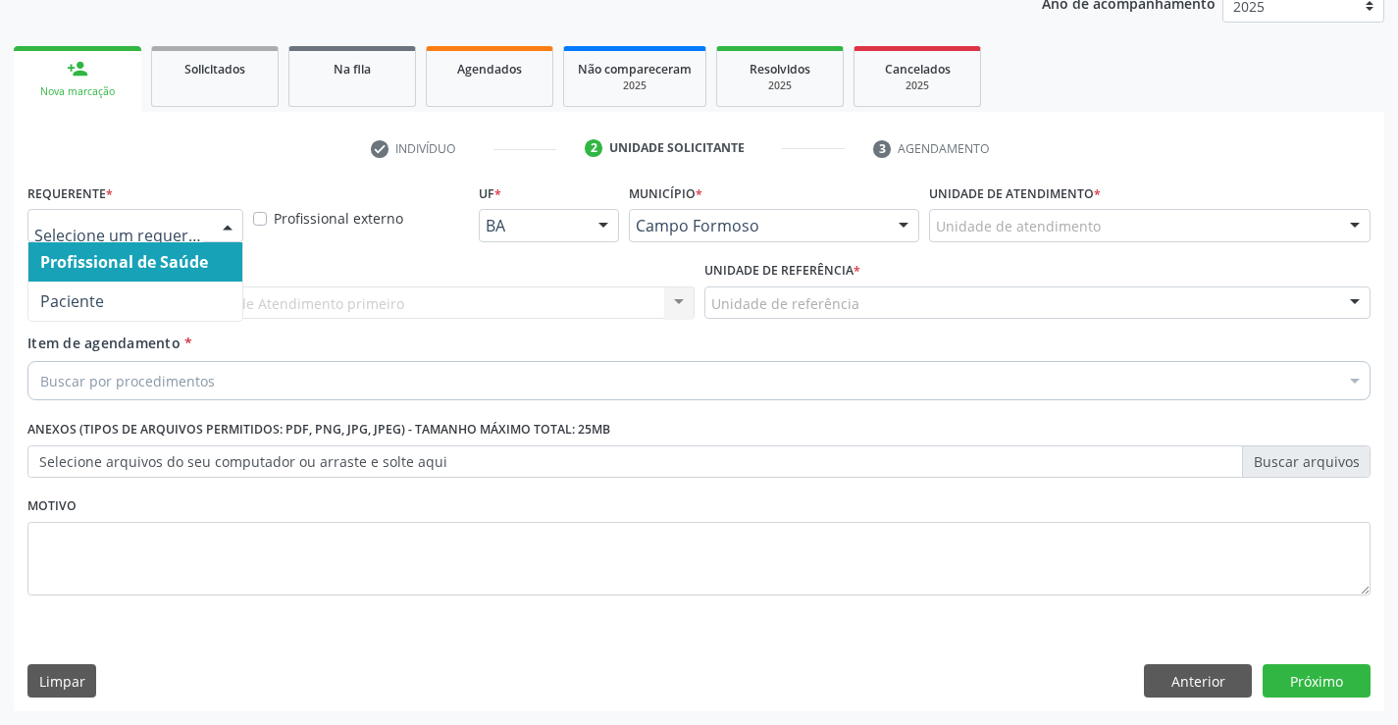
click at [223, 226] on div at bounding box center [227, 226] width 29 height 33
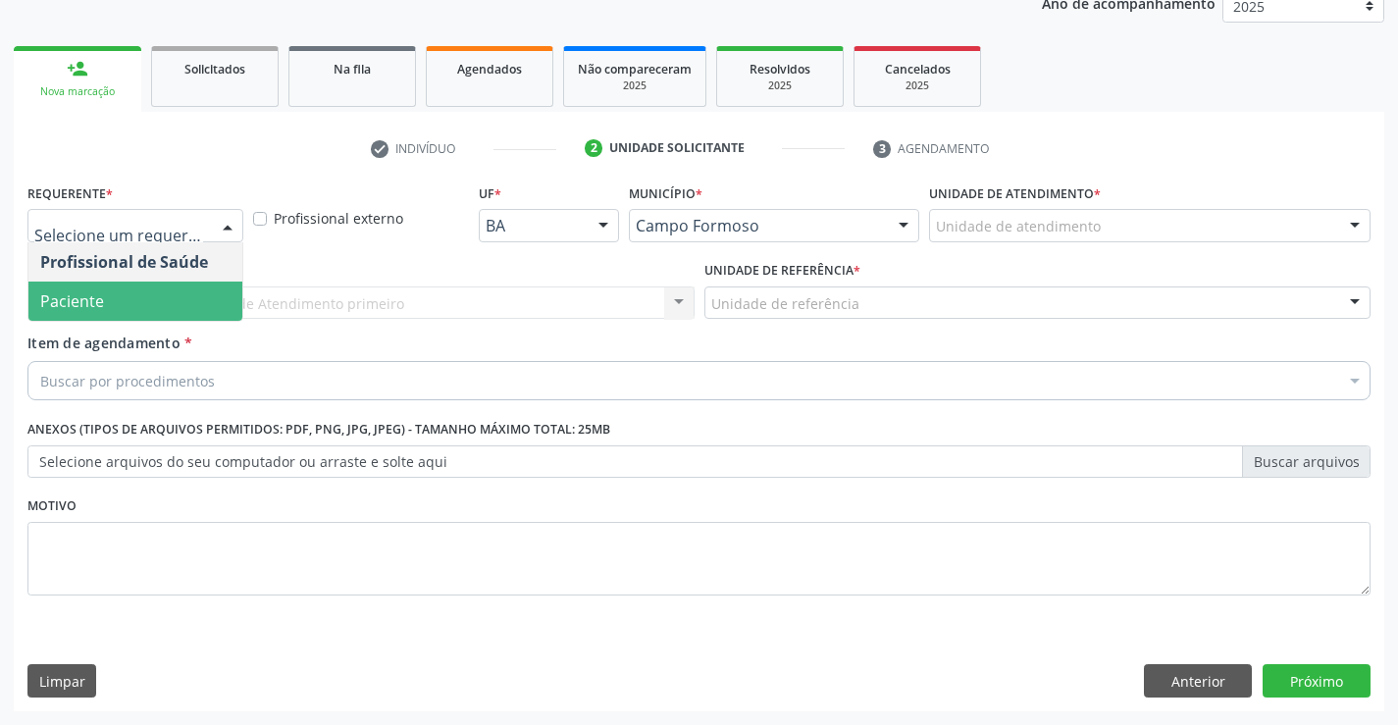
click at [176, 292] on span "Paciente" at bounding box center [135, 300] width 214 height 39
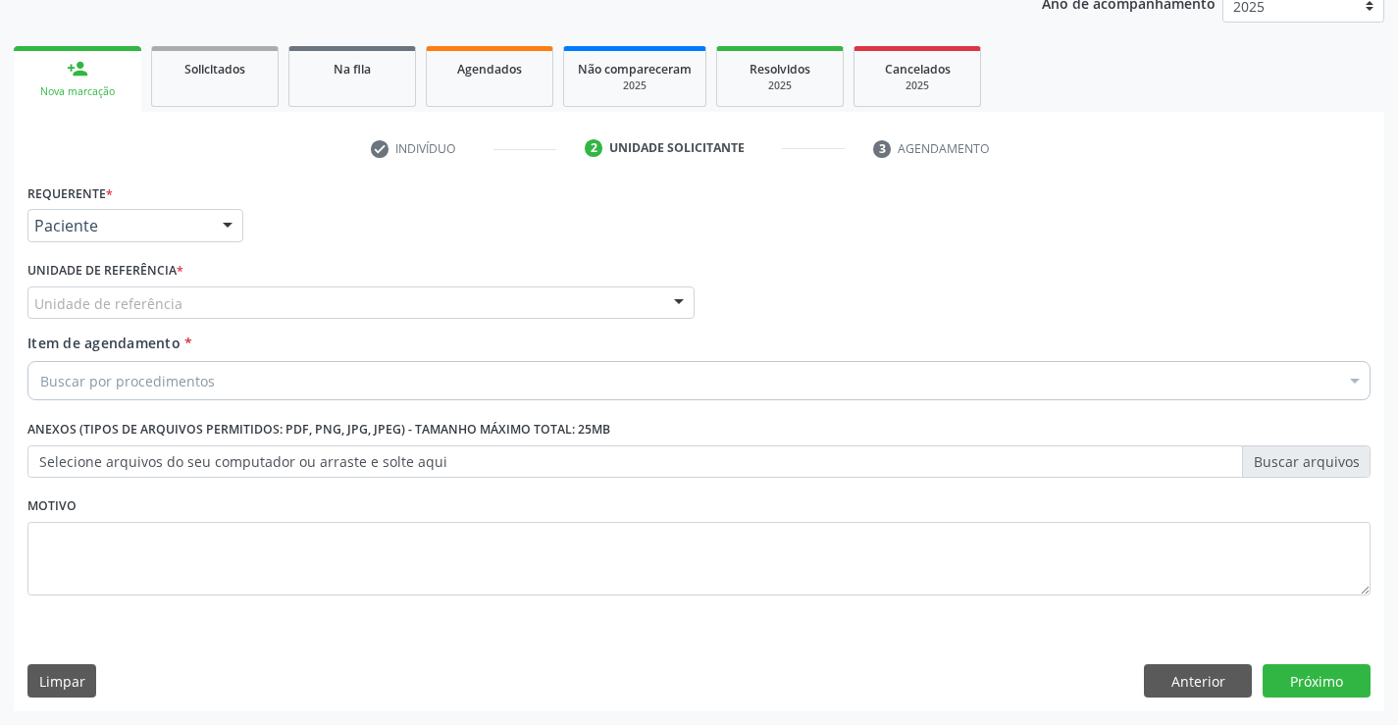
click at [196, 307] on div "Unidade de referência" at bounding box center [360, 302] width 667 height 33
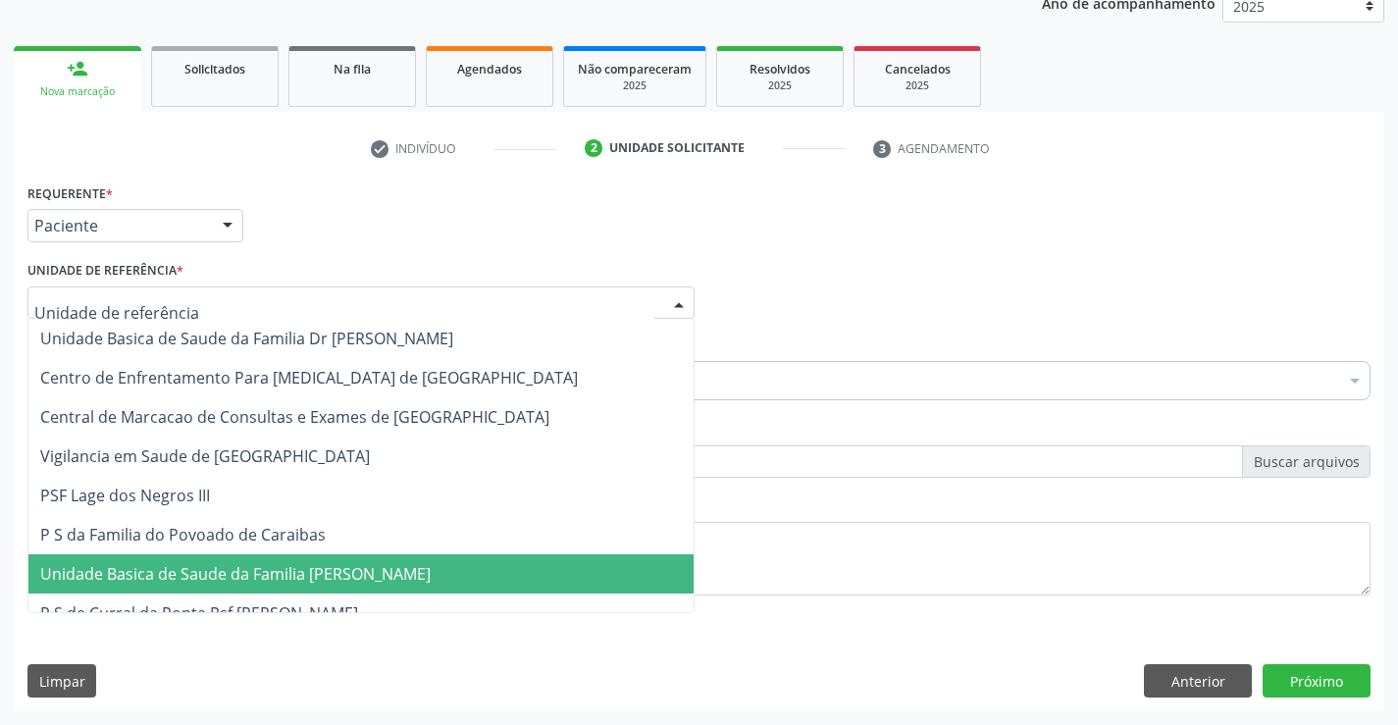
click at [249, 569] on span "Unidade Basica de Saude da Familia [PERSON_NAME]" at bounding box center [235, 574] width 390 height 22
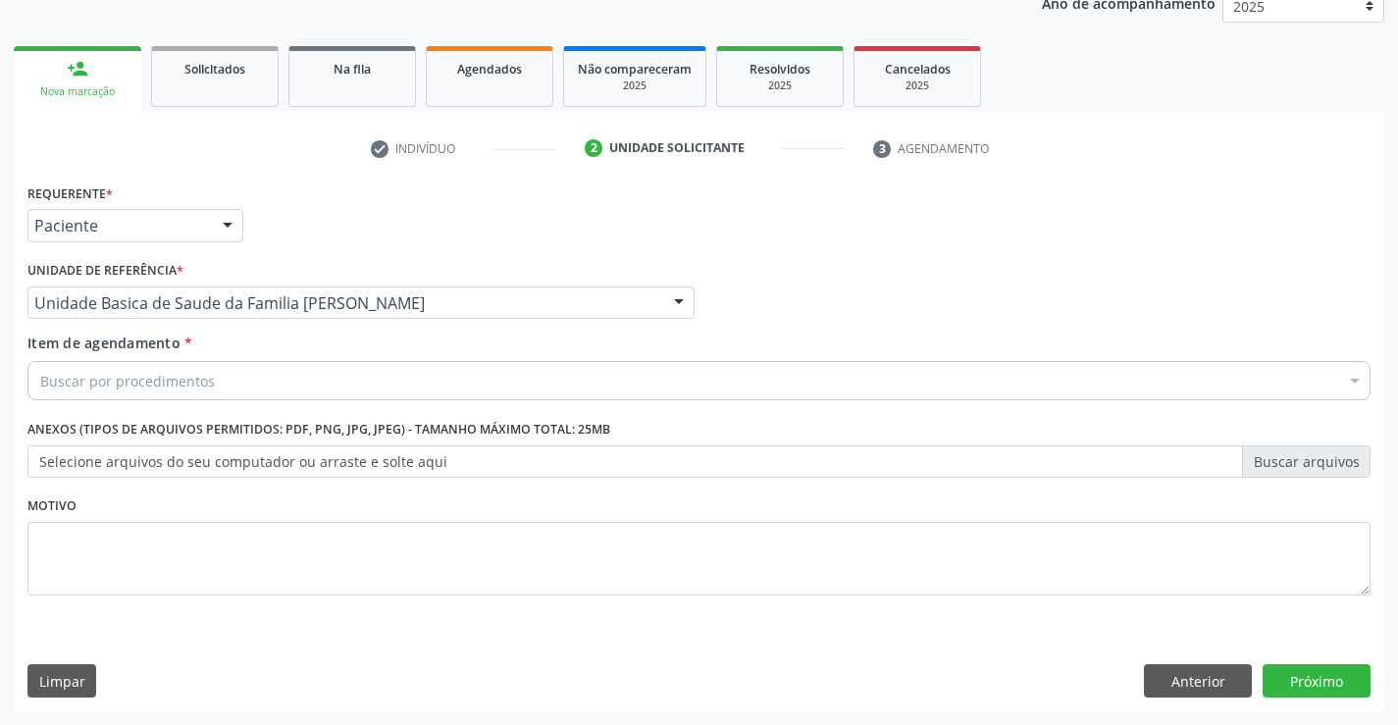
click at [236, 378] on div "Buscar por procedimentos" at bounding box center [698, 380] width 1343 height 39
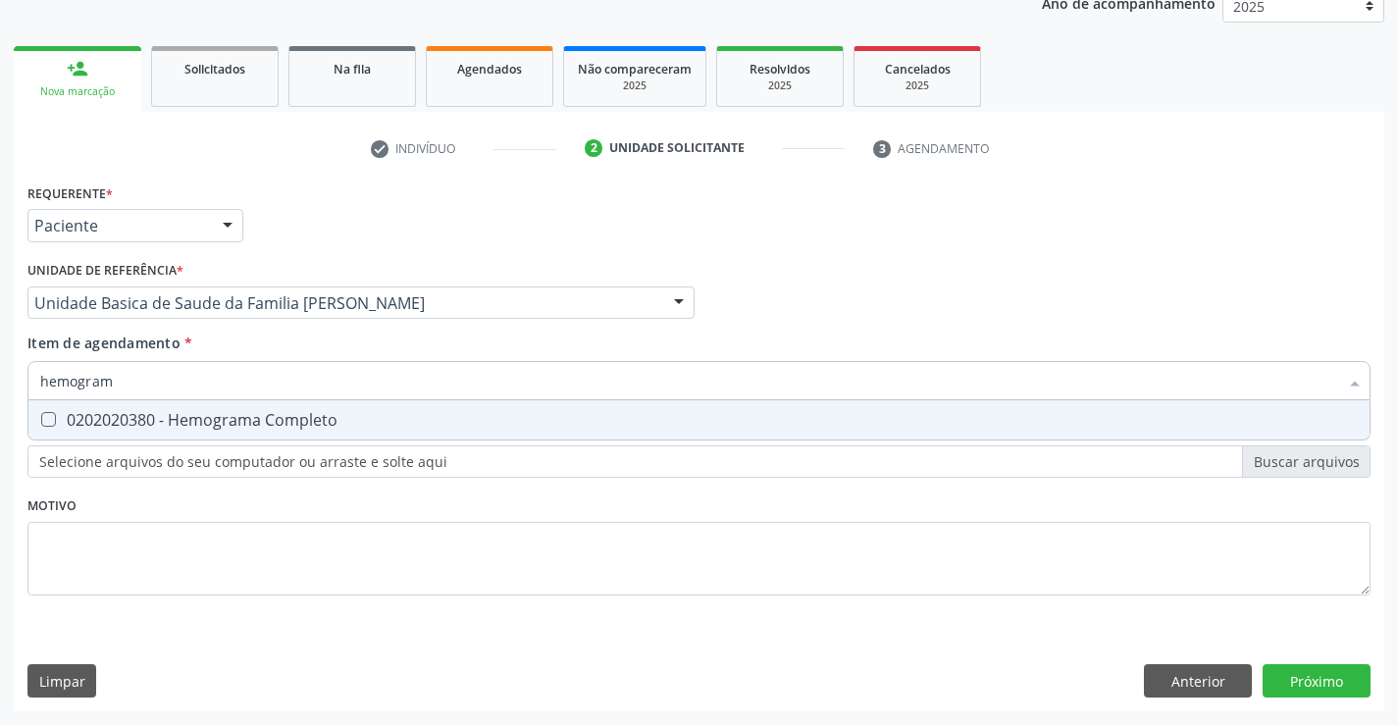
type input "hemograma"
click at [242, 428] on div "0202020380 - Hemograma Completo" at bounding box center [698, 420] width 1317 height 16
checkbox Completo "true"
type input "hemograma"
click at [236, 503] on div "Requerente * Paciente Profissional de Saúde Paciente Nenhum resultado encontrad…" at bounding box center [698, 400] width 1343 height 444
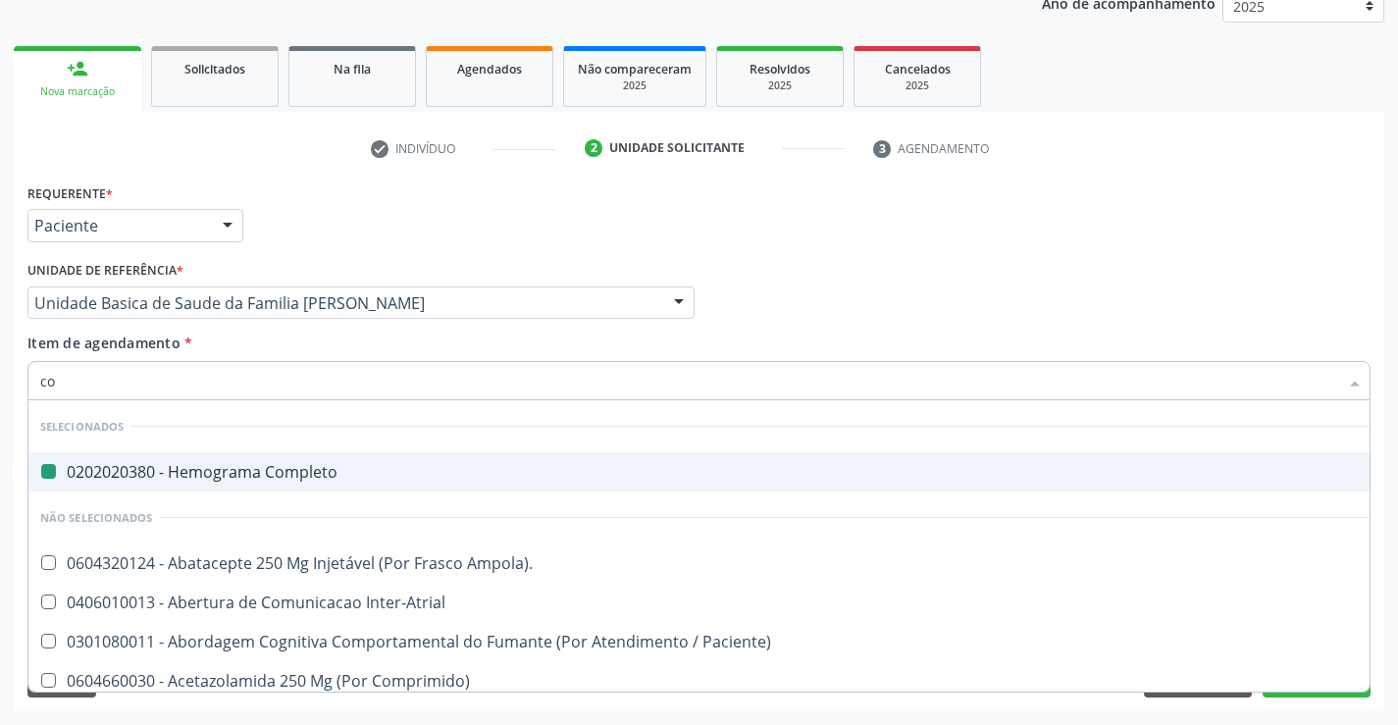
type input "col"
checkbox Completo "false"
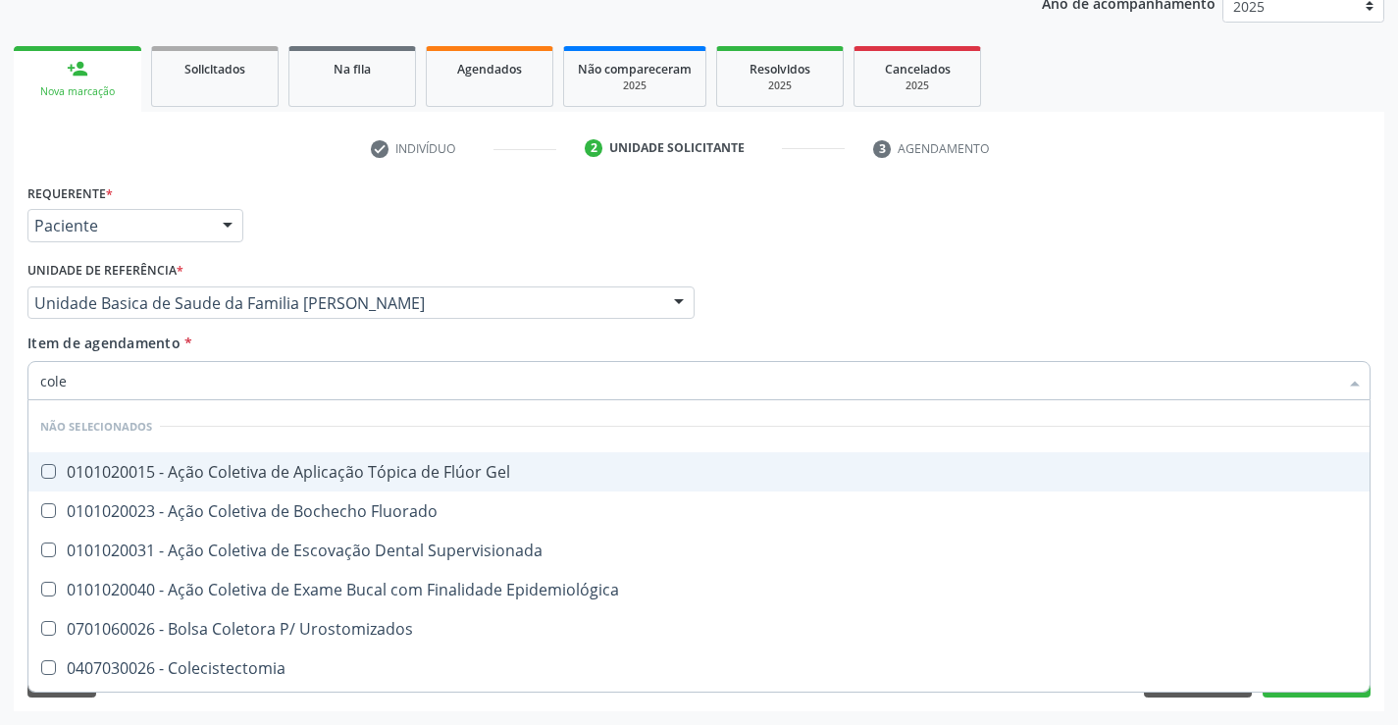
type input "coles"
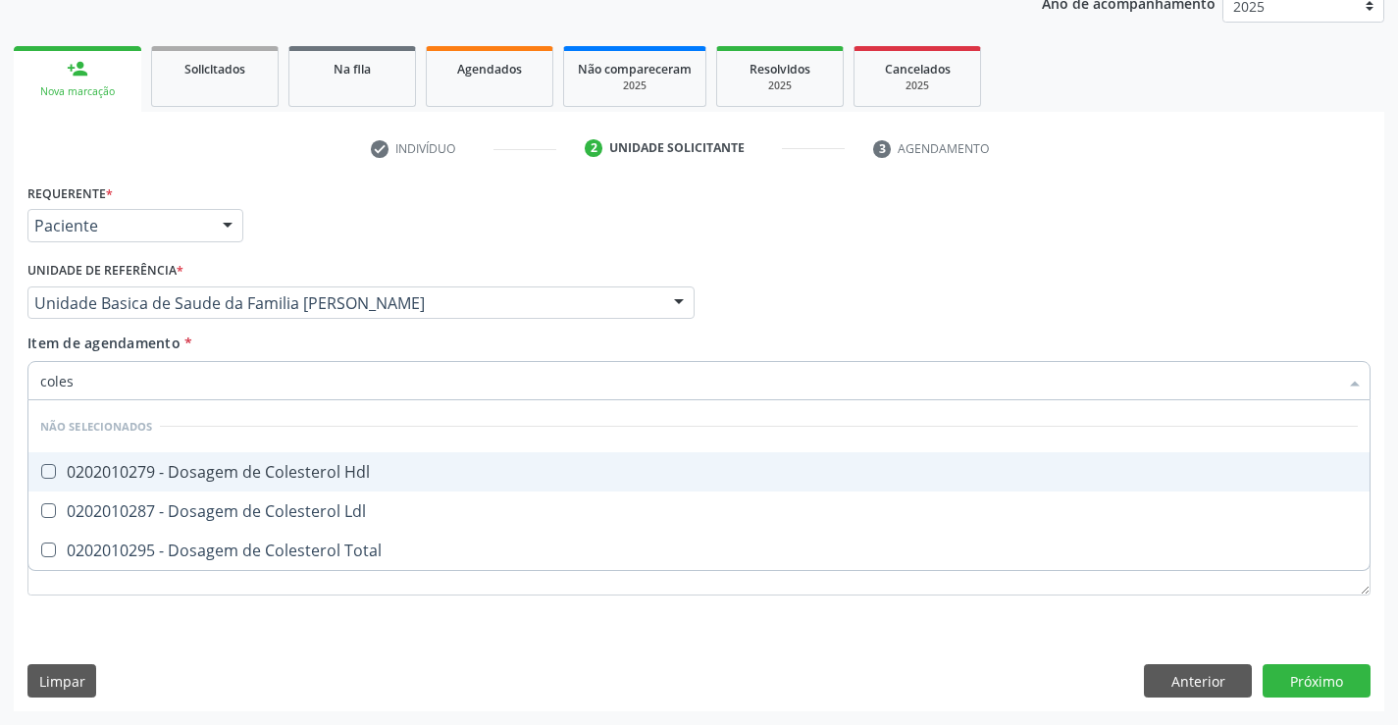
click at [280, 480] on div "0202010279 - Dosagem de Colesterol Hdl" at bounding box center [698, 472] width 1317 height 16
checkbox Hdl "true"
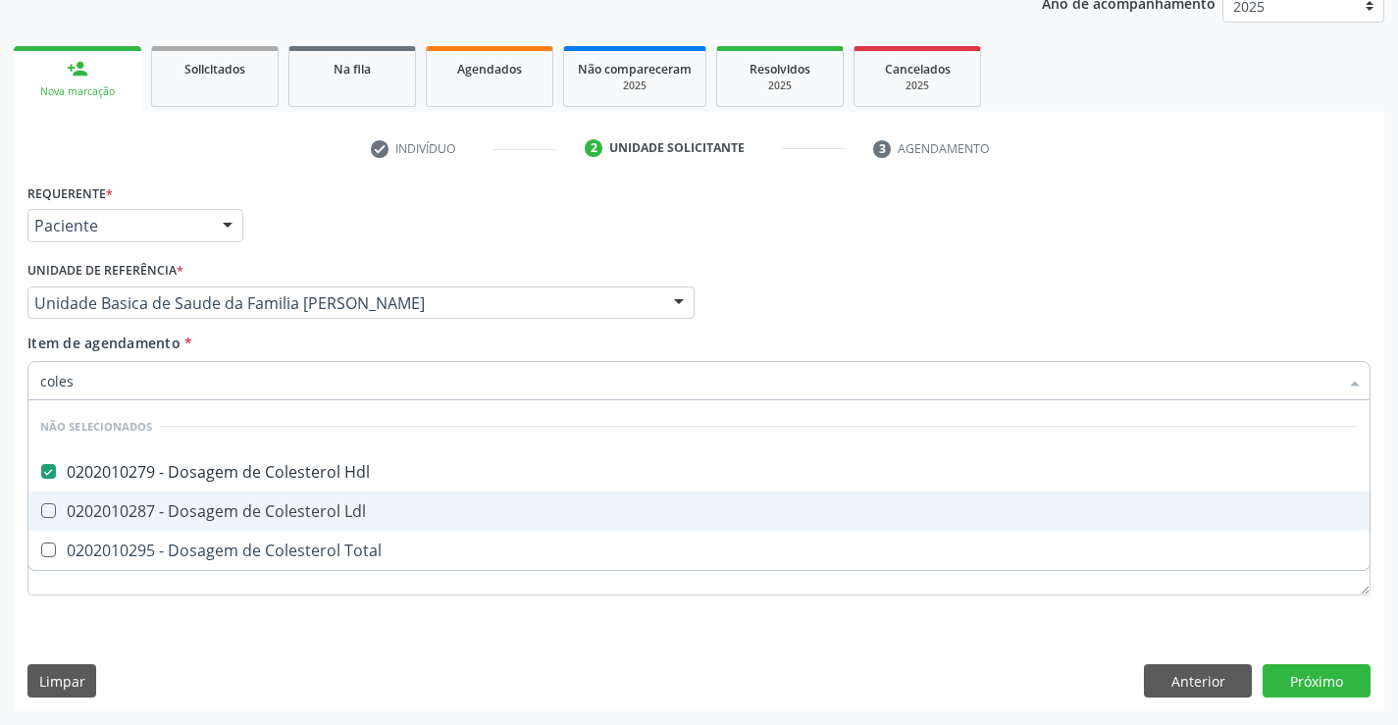
click at [273, 519] on div "0202010287 - Dosagem de Colesterol Ldl" at bounding box center [698, 511] width 1317 height 16
checkbox Ldl "true"
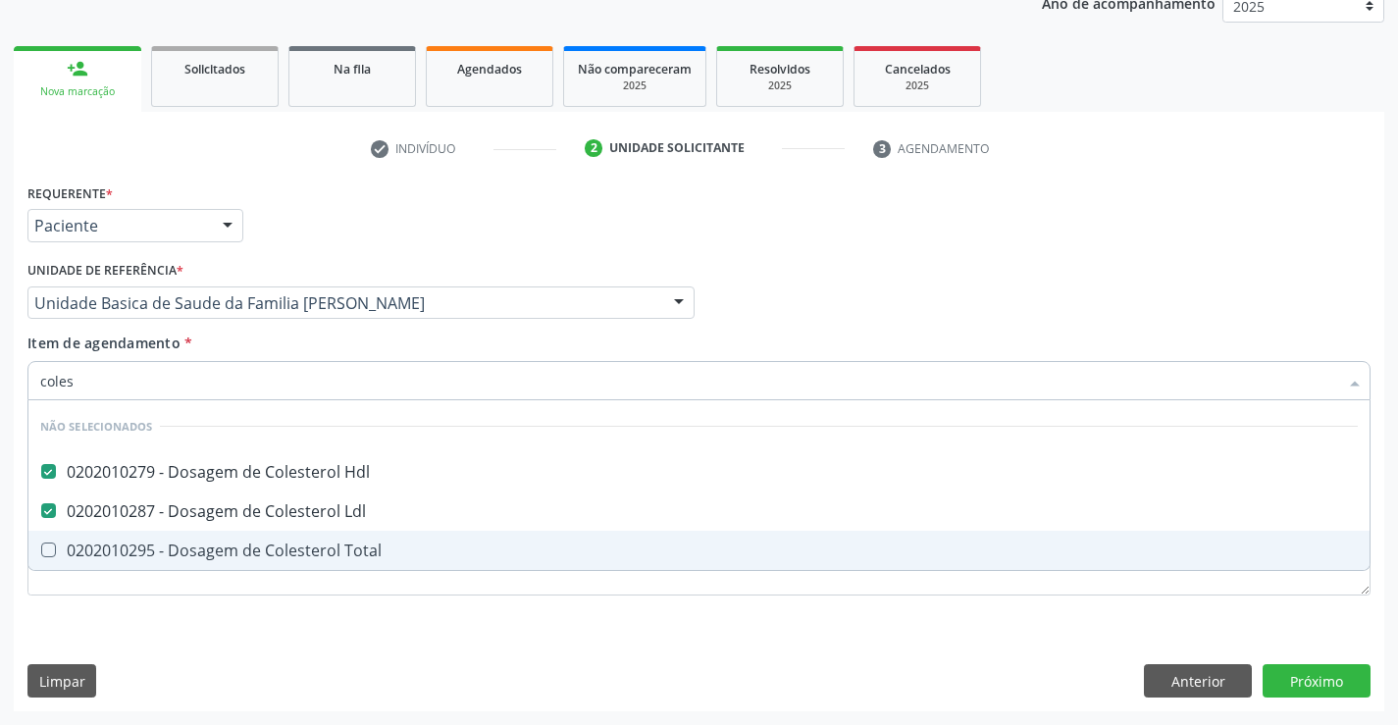
click at [261, 542] on div "0202010295 - Dosagem de Colesterol Total" at bounding box center [698, 550] width 1317 height 16
checkbox Total "true"
type input "coles"
click at [261, 633] on div "Requerente * Paciente Profissional de Saúde Paciente Nenhum resultado encontrad…" at bounding box center [699, 444] width 1370 height 533
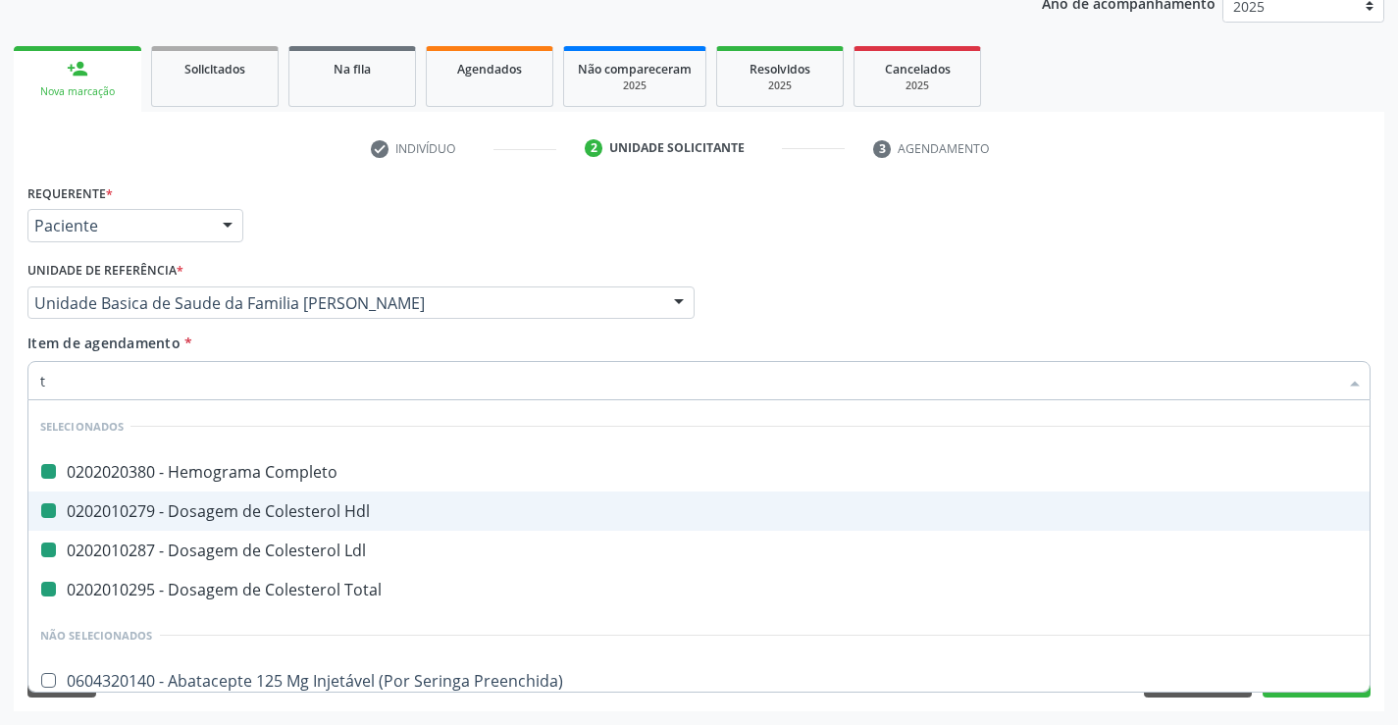
type input "tr"
checkbox Completo "false"
checkbox Ldl "false"
checkbox Hdl "false"
checkbox Total "false"
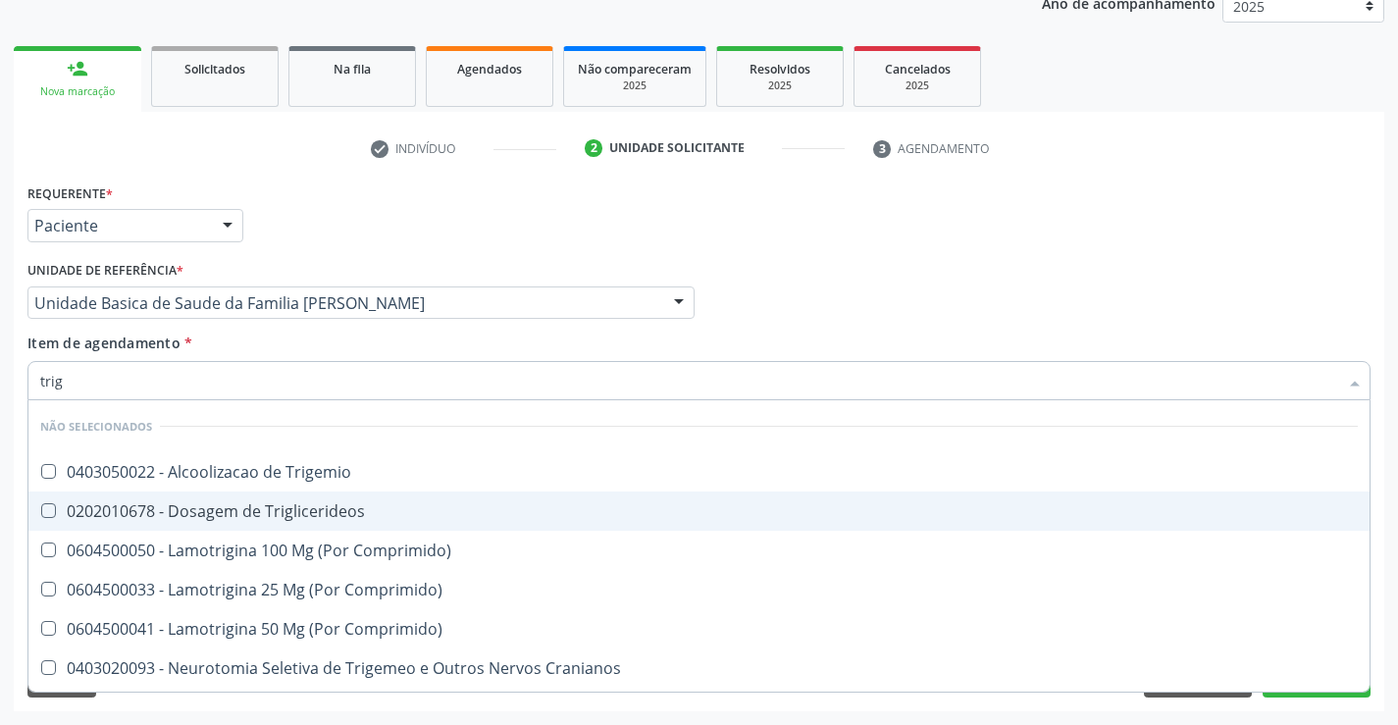
type input "trigl"
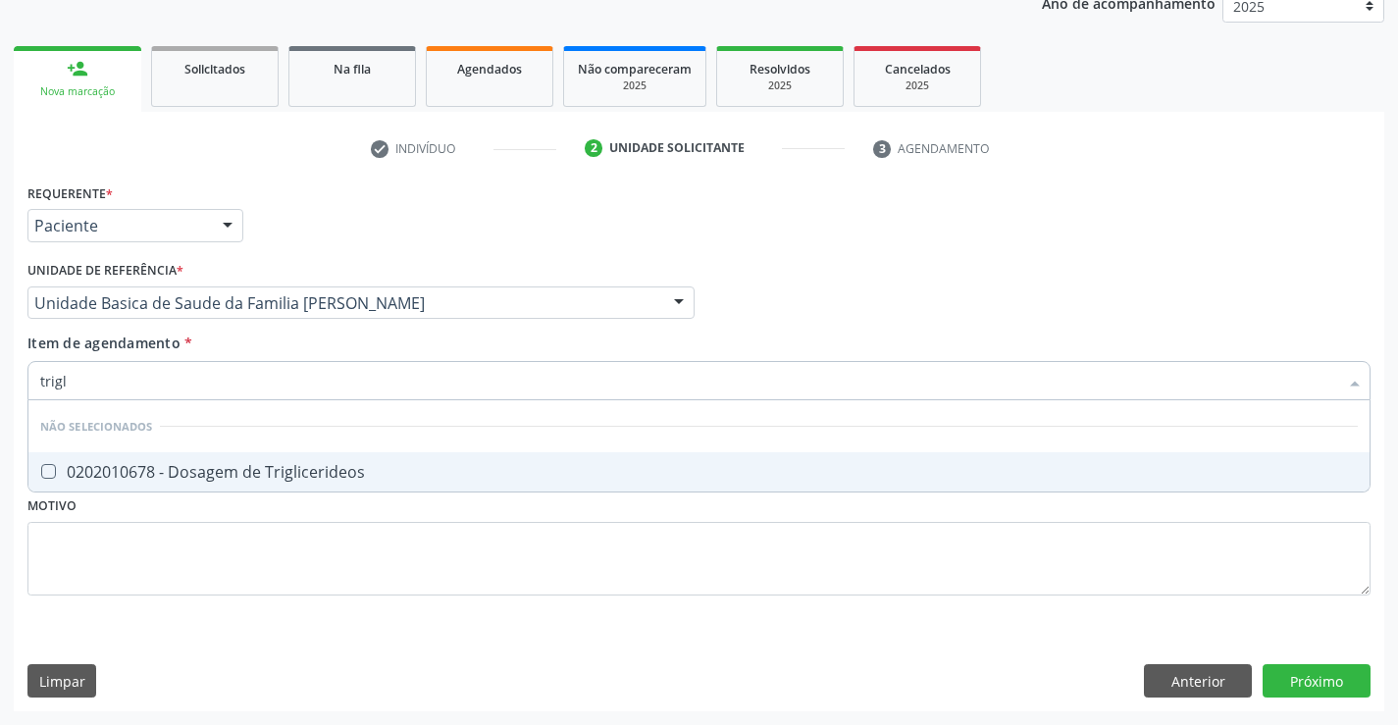
click at [228, 480] on div "0202010678 - Dosagem de Triglicerideos" at bounding box center [698, 472] width 1317 height 16
checkbox Triglicerideos "true"
type input "trigl"
click at [198, 548] on div "Requerente * Paciente Profissional de Saúde Paciente Nenhum resultado encontrad…" at bounding box center [698, 400] width 1343 height 444
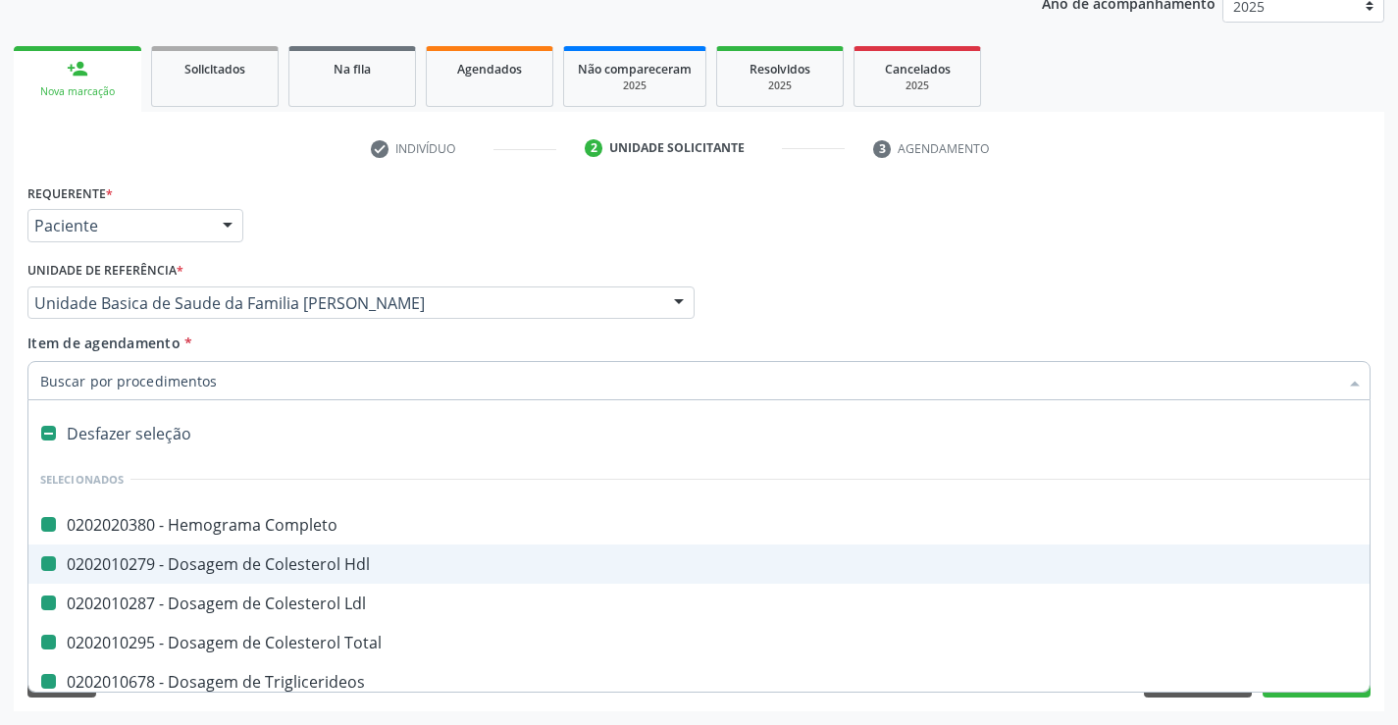
type input "u"
checkbox Completo "false"
checkbox Hdl "false"
checkbox Ldl "false"
checkbox Total "false"
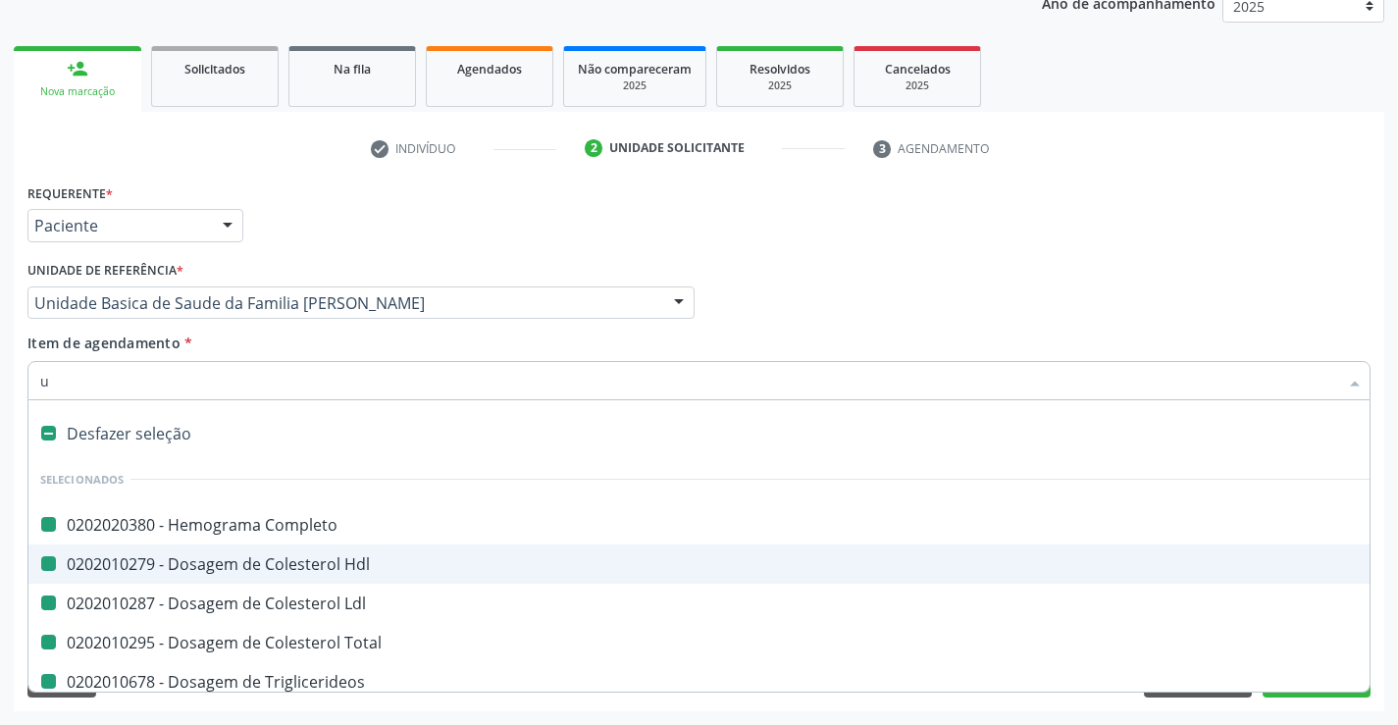
checkbox Triglicerideos "false"
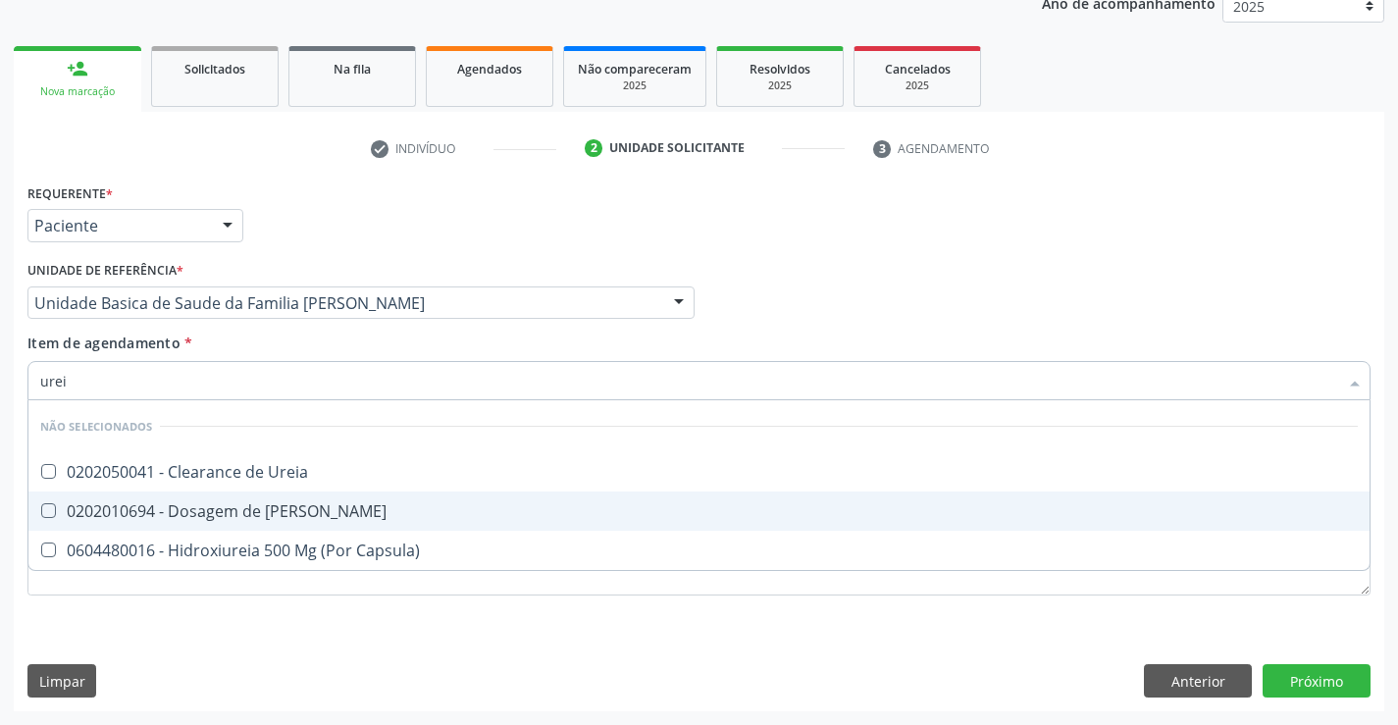
type input "ureia"
drag, startPoint x: 192, startPoint y: 513, endPoint x: 194, endPoint y: 622, distance: 108.9
click at [192, 522] on span "0202010694 - Dosagem de [PERSON_NAME]" at bounding box center [698, 510] width 1341 height 39
checkbox Ureia "true"
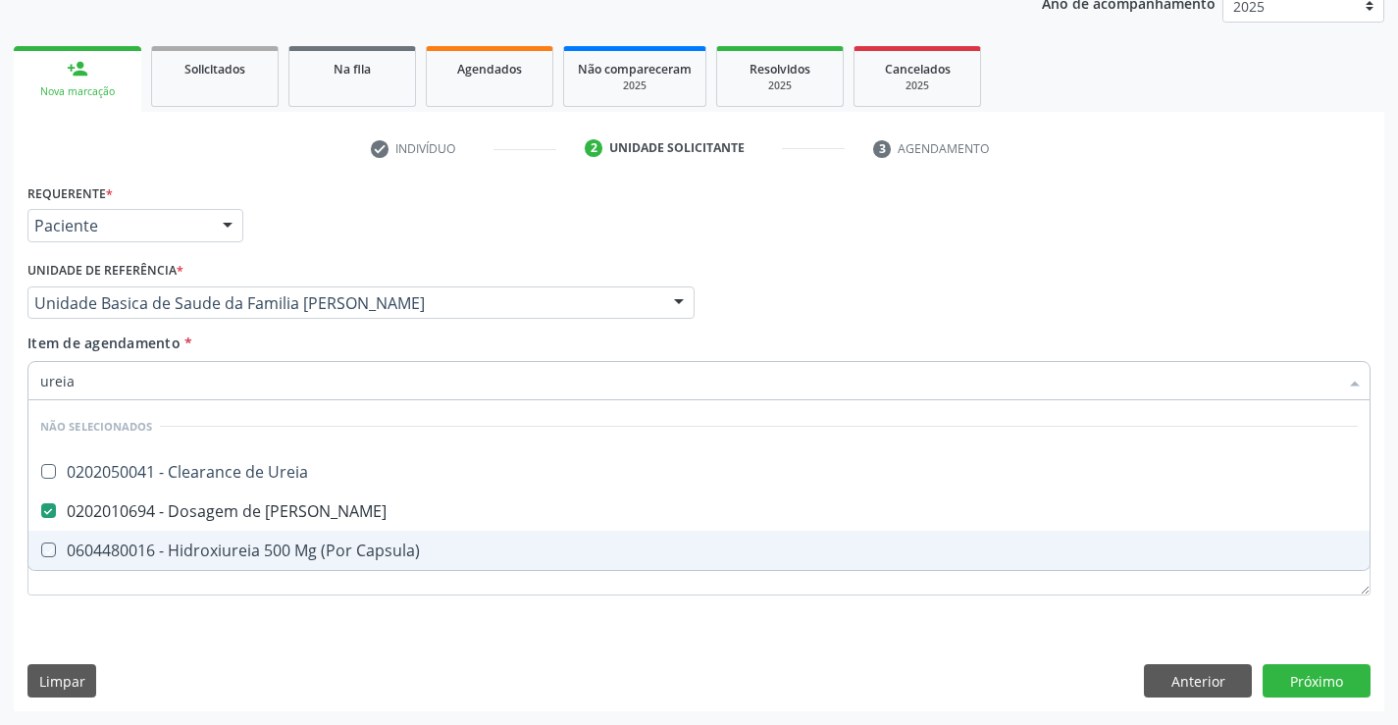
click at [194, 622] on div "Requerente * Paciente Profissional de Saúde Paciente Nenhum resultado encontrad…" at bounding box center [698, 400] width 1343 height 444
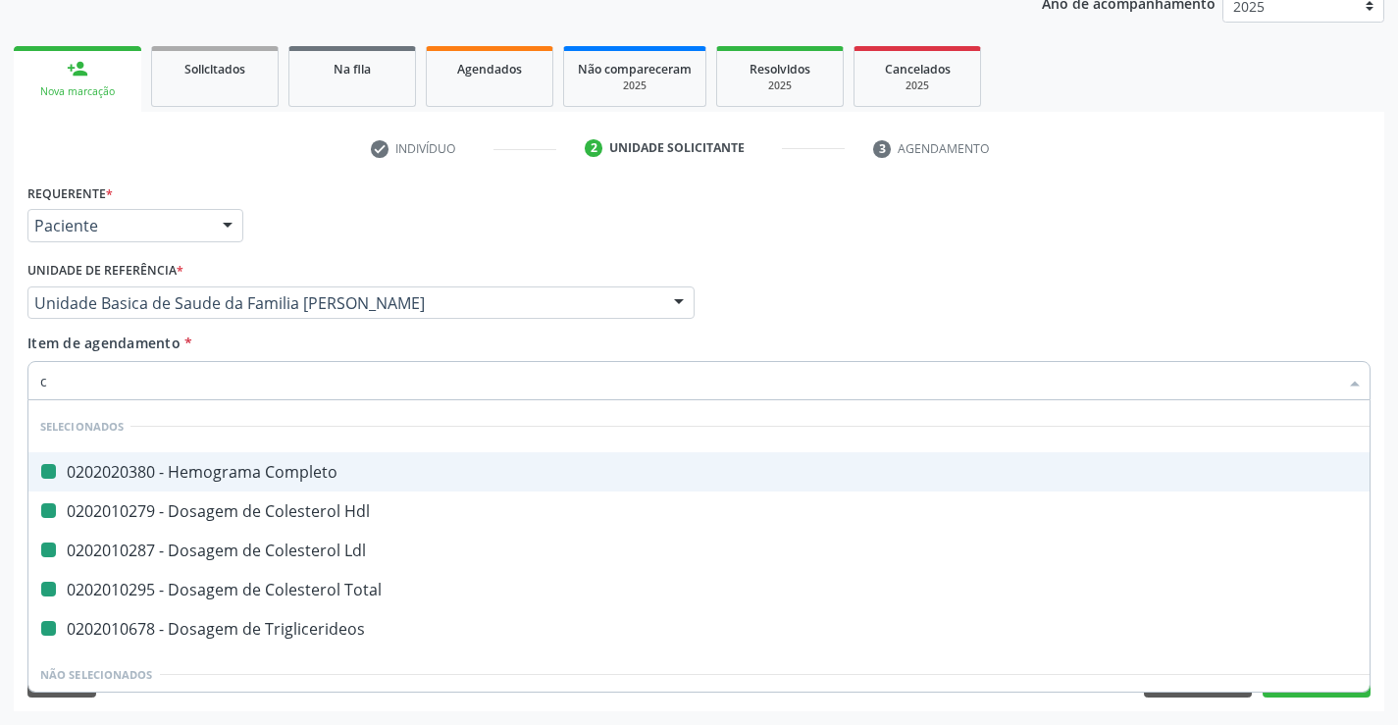
type input "cr"
checkbox Completo "false"
checkbox Hdl "false"
checkbox Ldl "false"
checkbox Total "false"
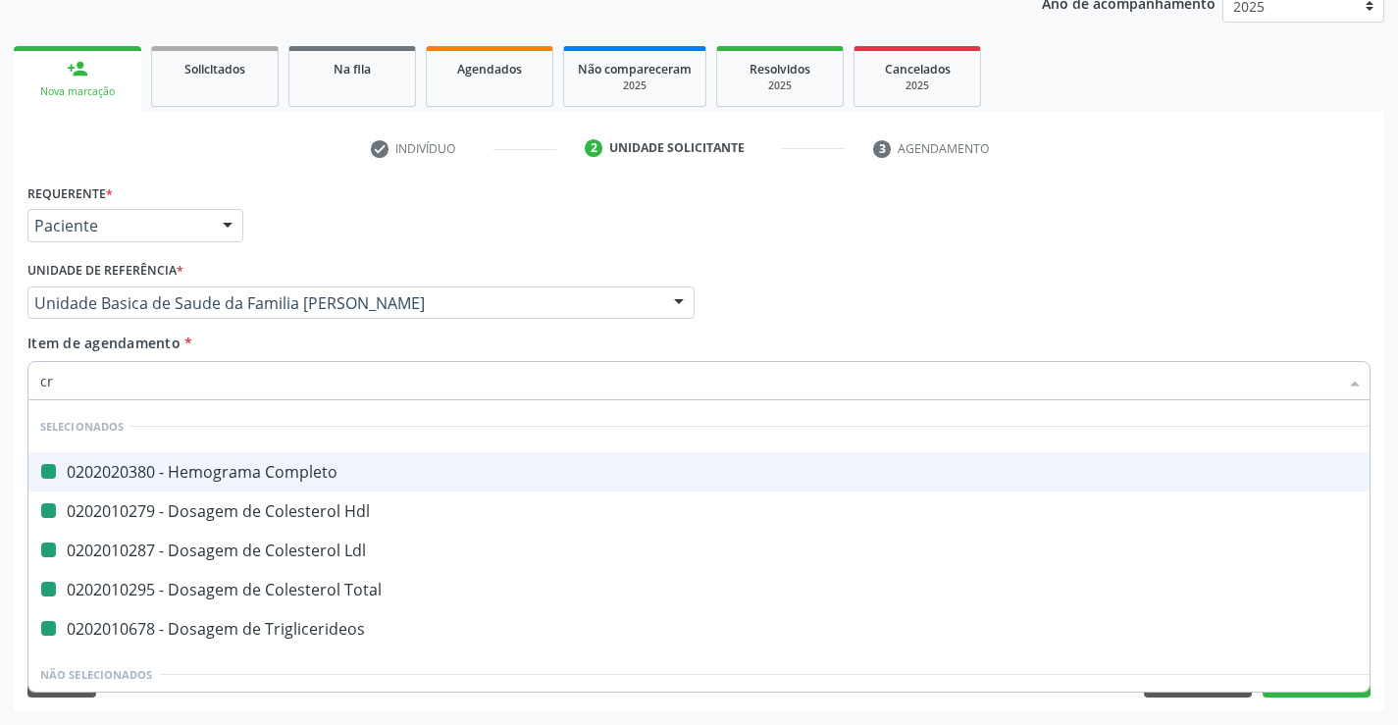
checkbox Triglicerideos "false"
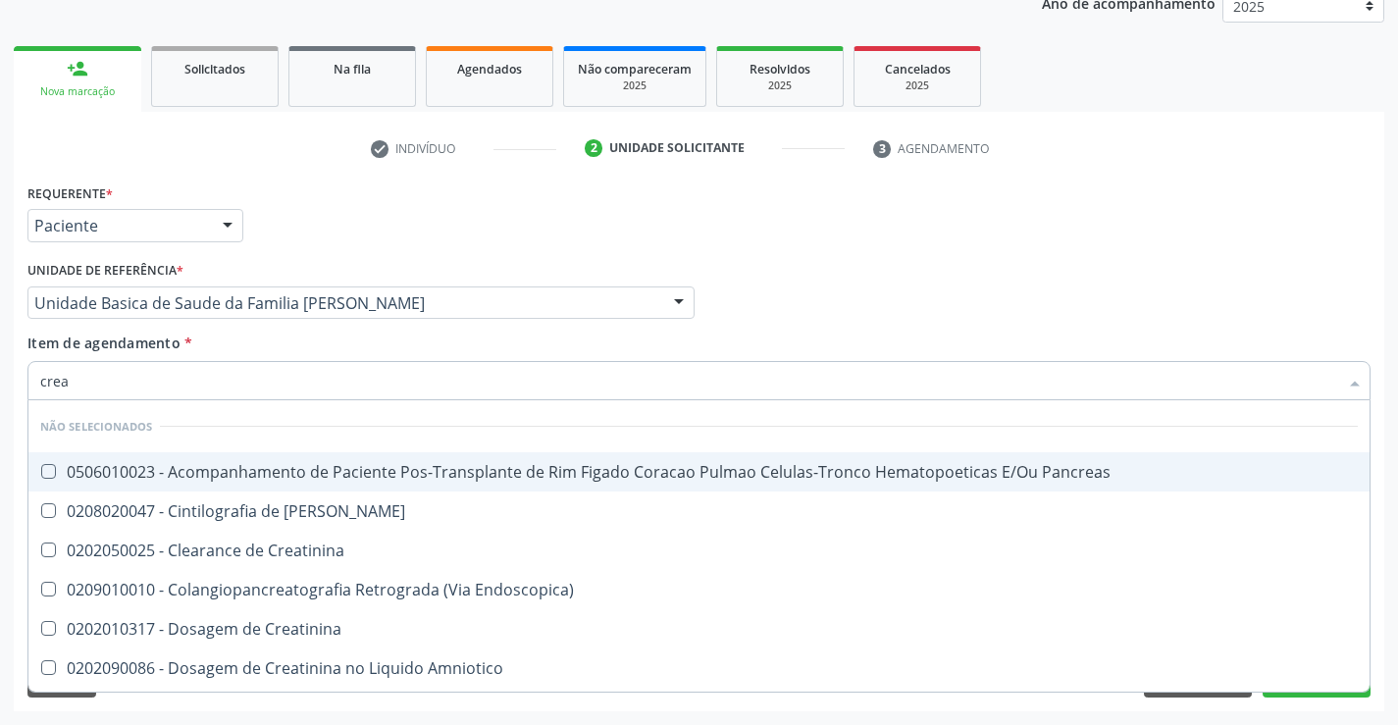
type input "creat"
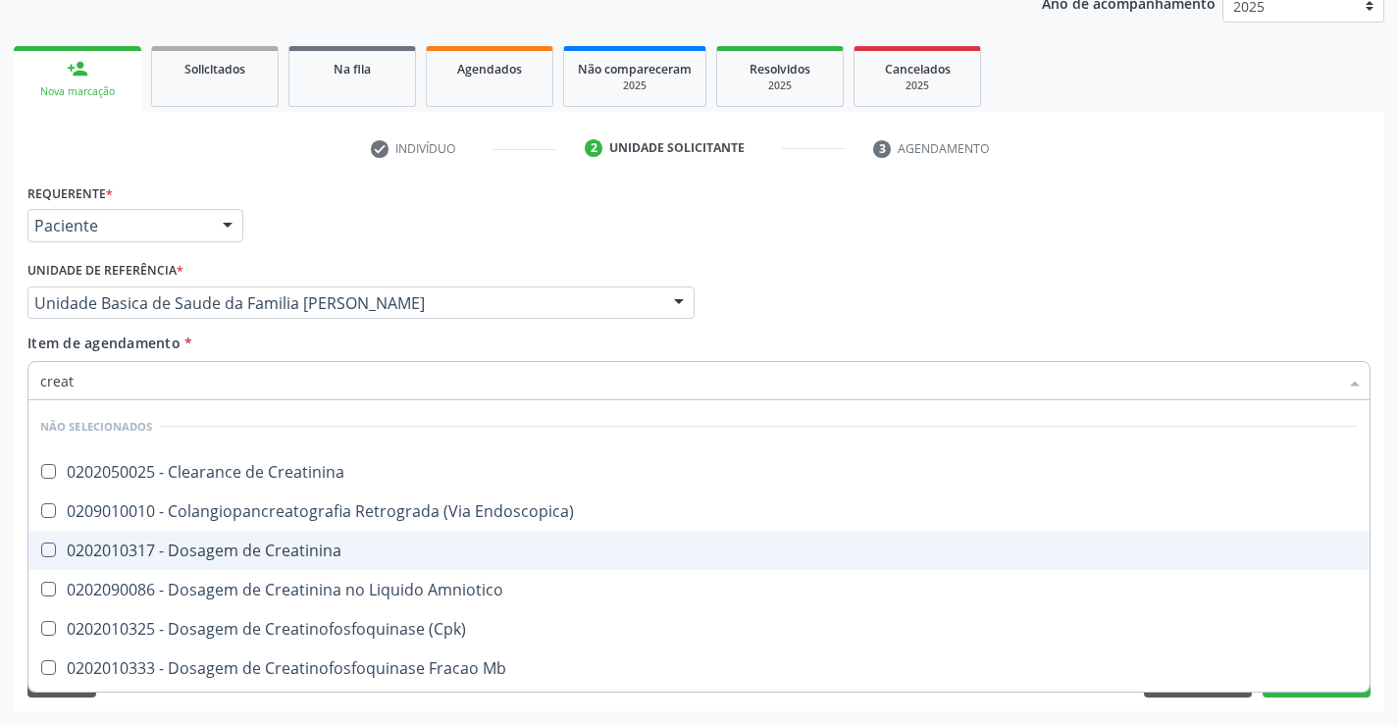
click at [240, 547] on div "0202010317 - Dosagem de Creatinina" at bounding box center [698, 550] width 1317 height 16
checkbox Creatinina "true"
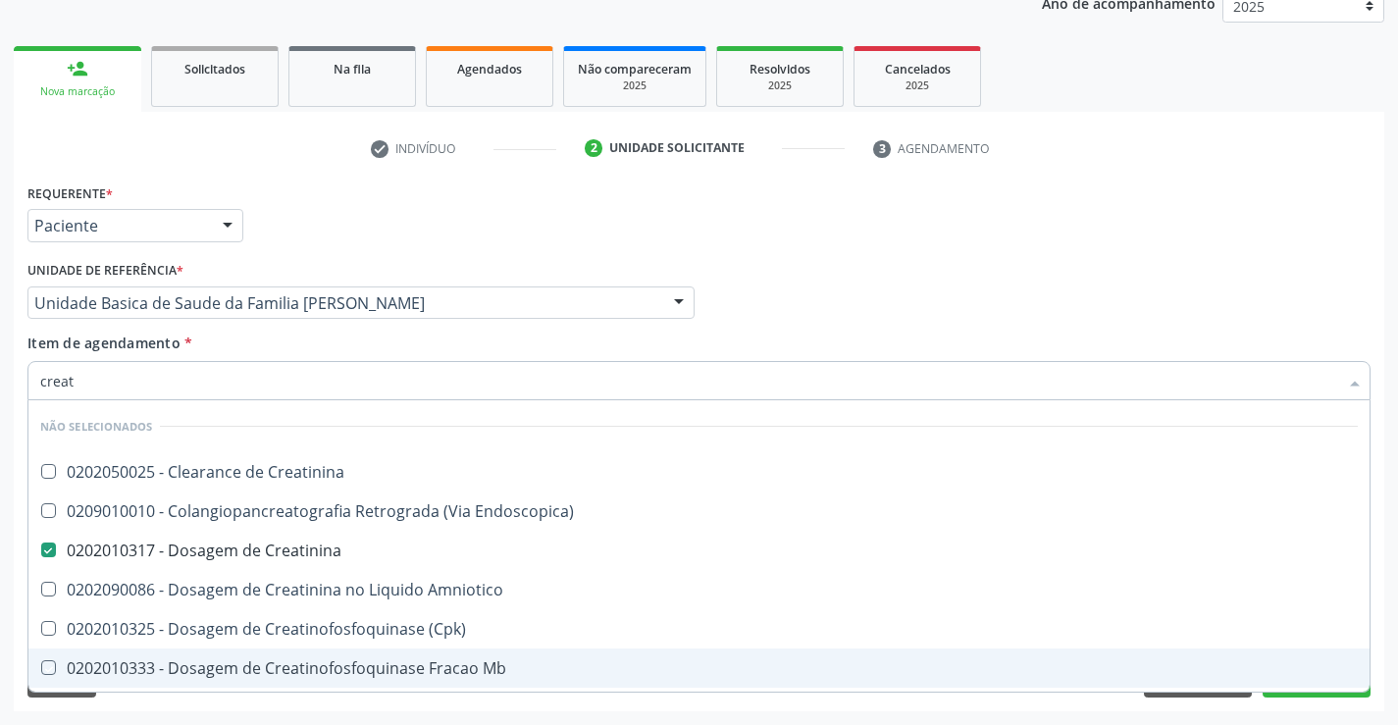
click at [229, 701] on div "Requerente * Paciente Profissional de Saúde Paciente Nenhum resultado encontrad…" at bounding box center [699, 444] width 1370 height 533
checkbox Creatinina "true"
checkbox Endoscopica\) "true"
checkbox Amniotico "true"
checkbox \(Cpk\) "true"
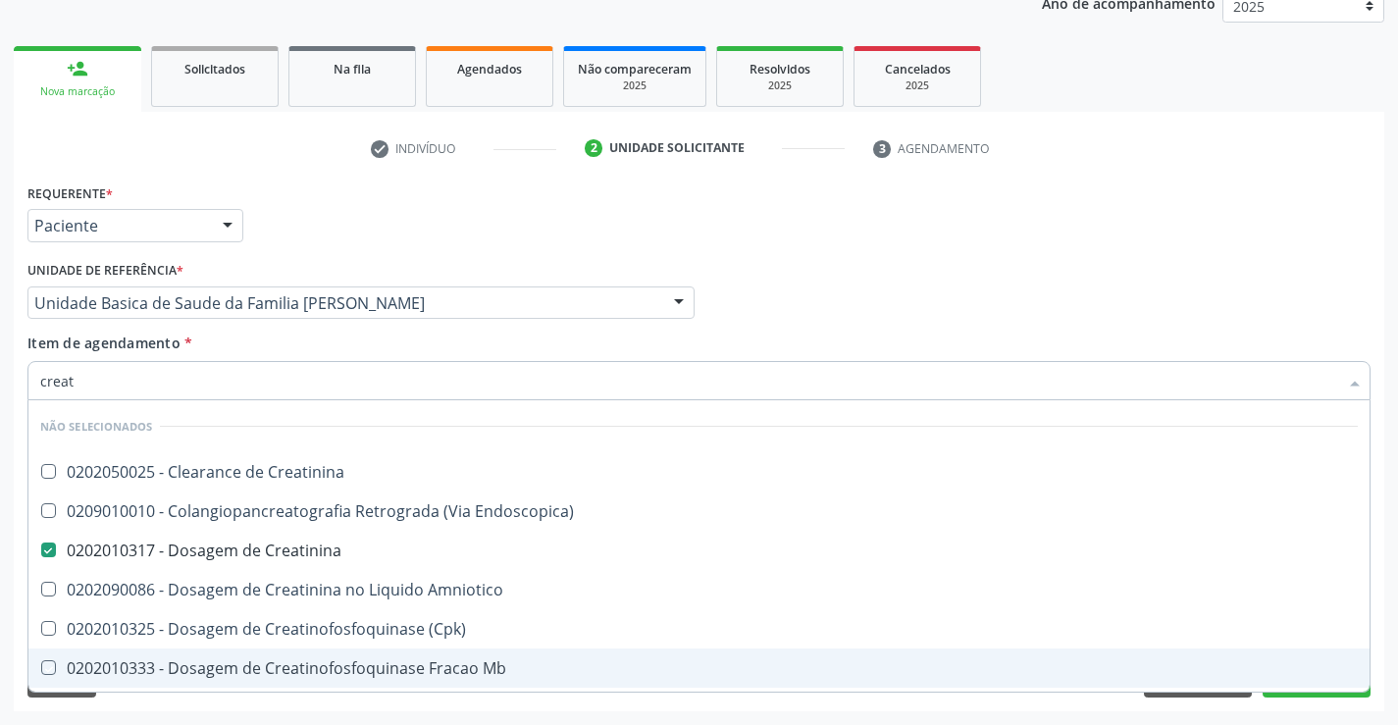
checkbox Oncologia "true"
checkbox Mb "true"
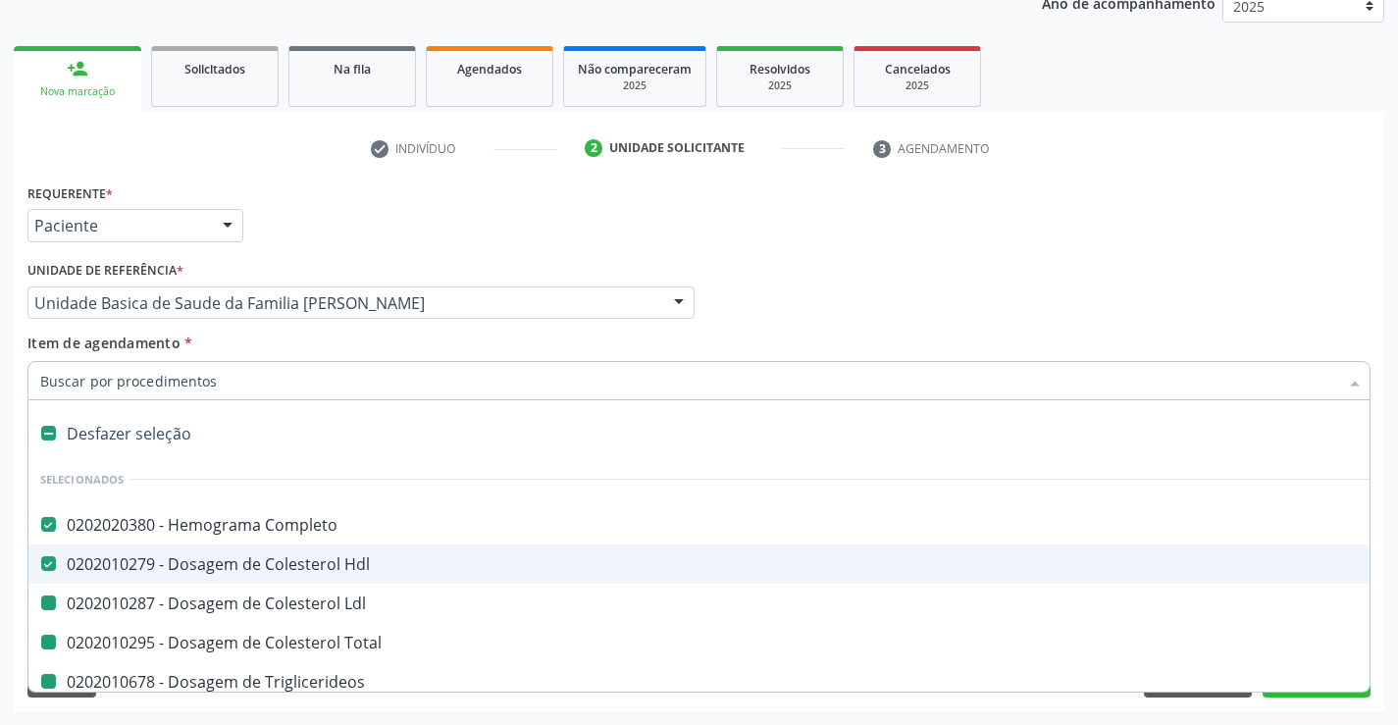
type input "u"
checkbox Ldl "false"
checkbox Total "false"
checkbox Triglicerideos "false"
checkbox Creatinina "false"
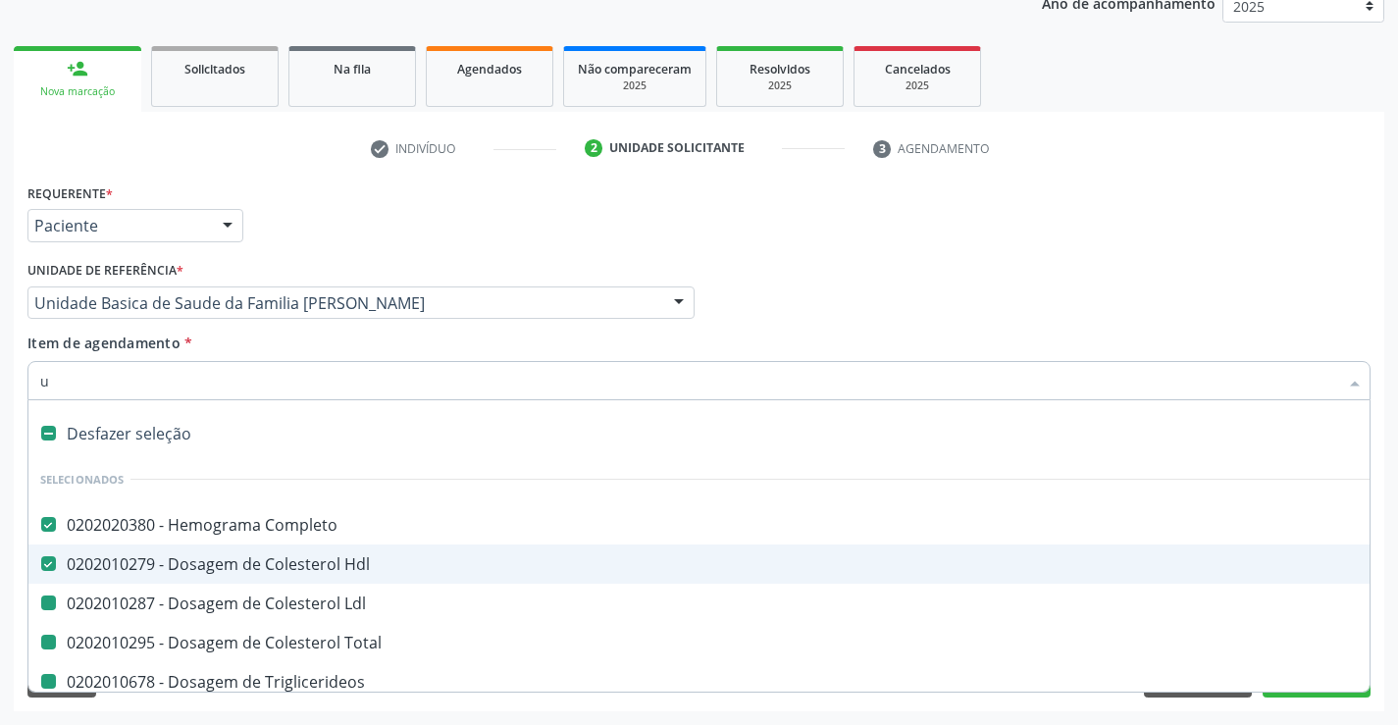
checkbox Ureia "false"
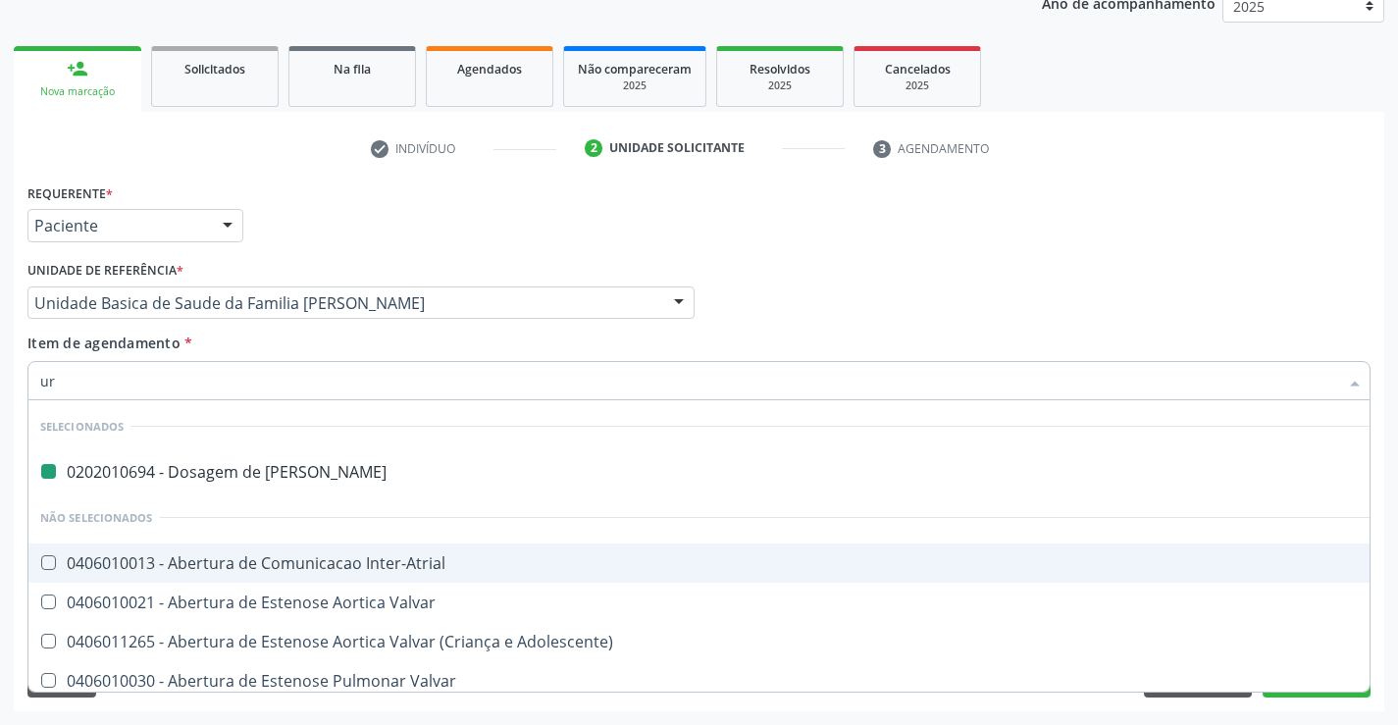
type input "uri"
checkbox Ureia "false"
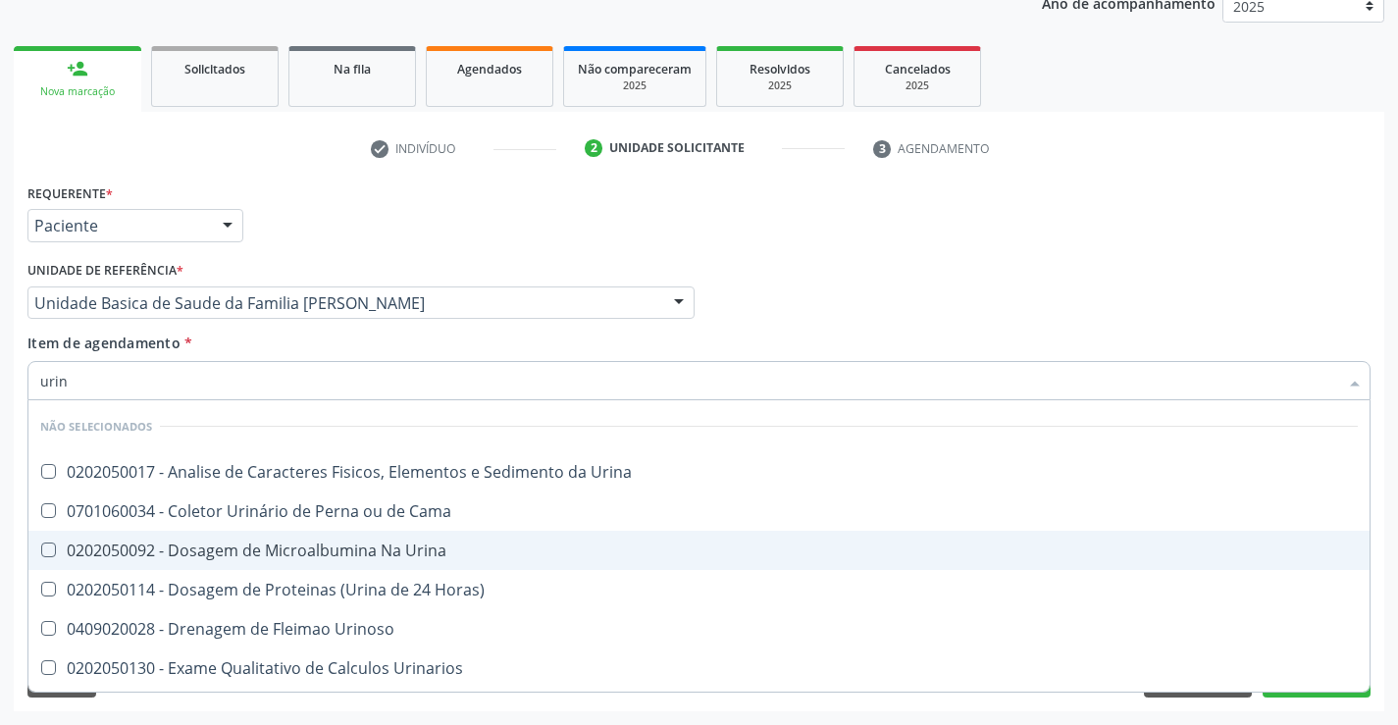
type input "urina"
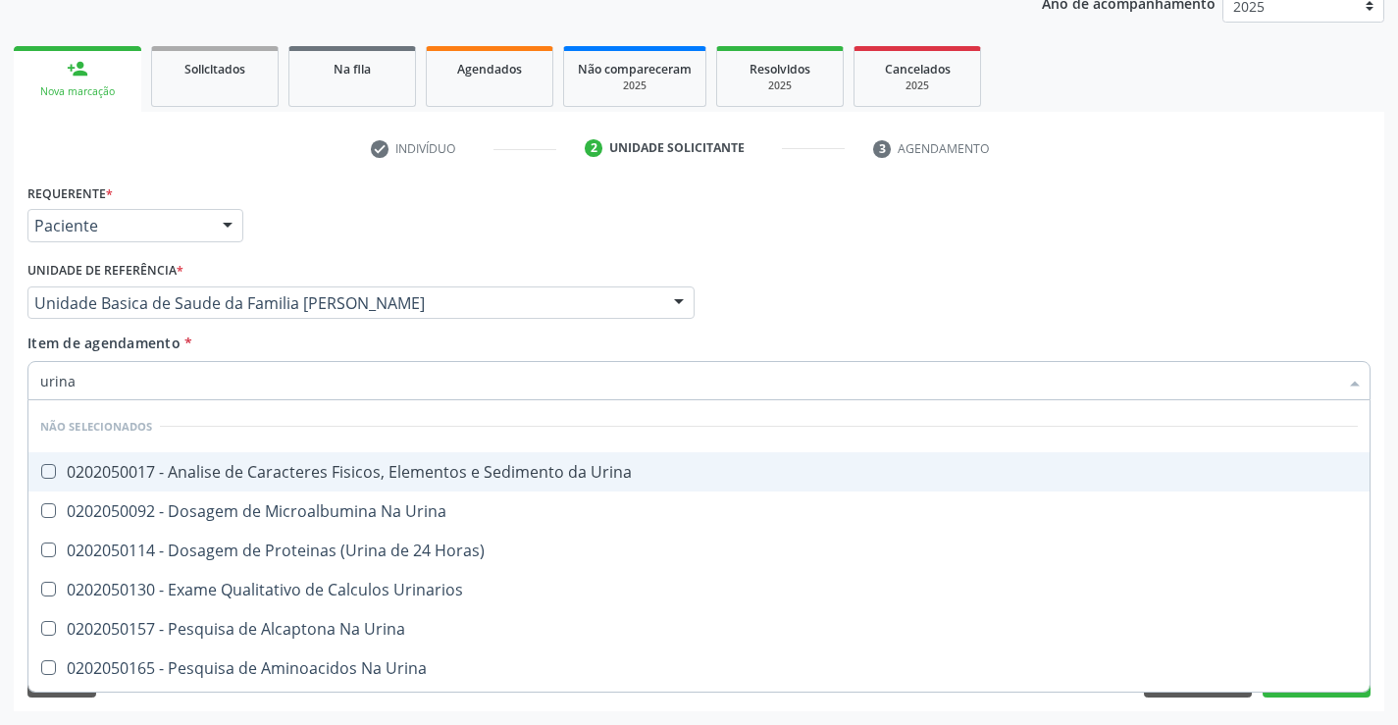
click at [219, 470] on div "0202050017 - Analise de Caracteres Fisicos, Elementos e Sedimento da Urina" at bounding box center [698, 472] width 1317 height 16
checkbox Urina "true"
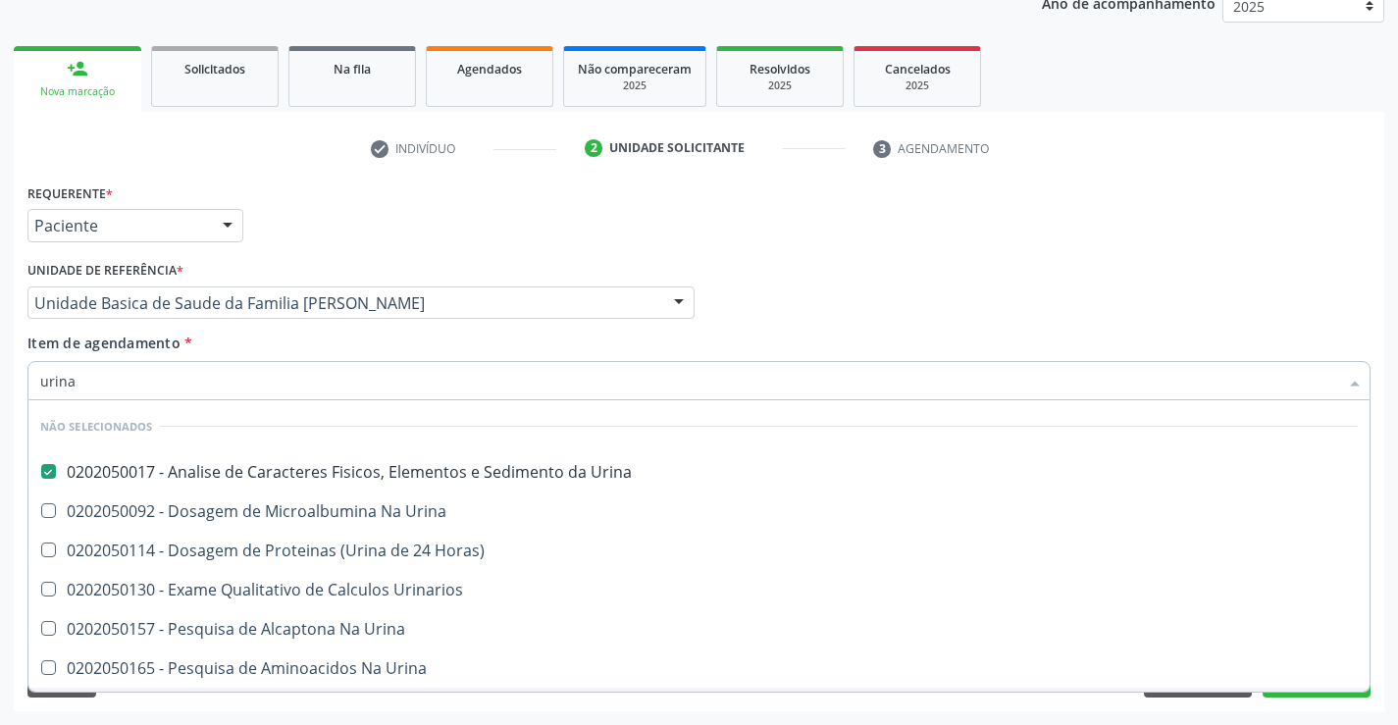
click at [235, 705] on div "Requerente * Paciente Profissional de Saúde Paciente Nenhum resultado encontrad…" at bounding box center [699, 444] width 1370 height 533
checkbox Horas\) "true"
checkbox Urinarios "true"
checkbox Urina "true"
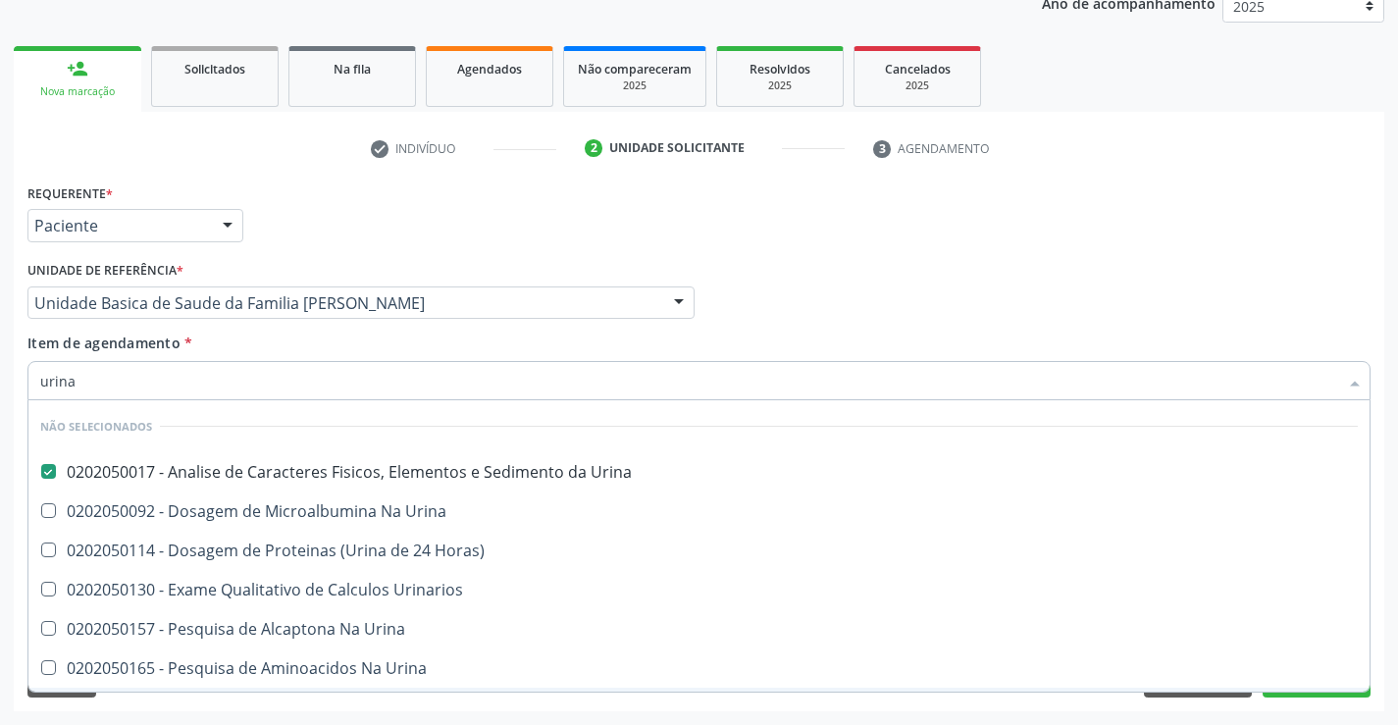
checkbox Urina "true"
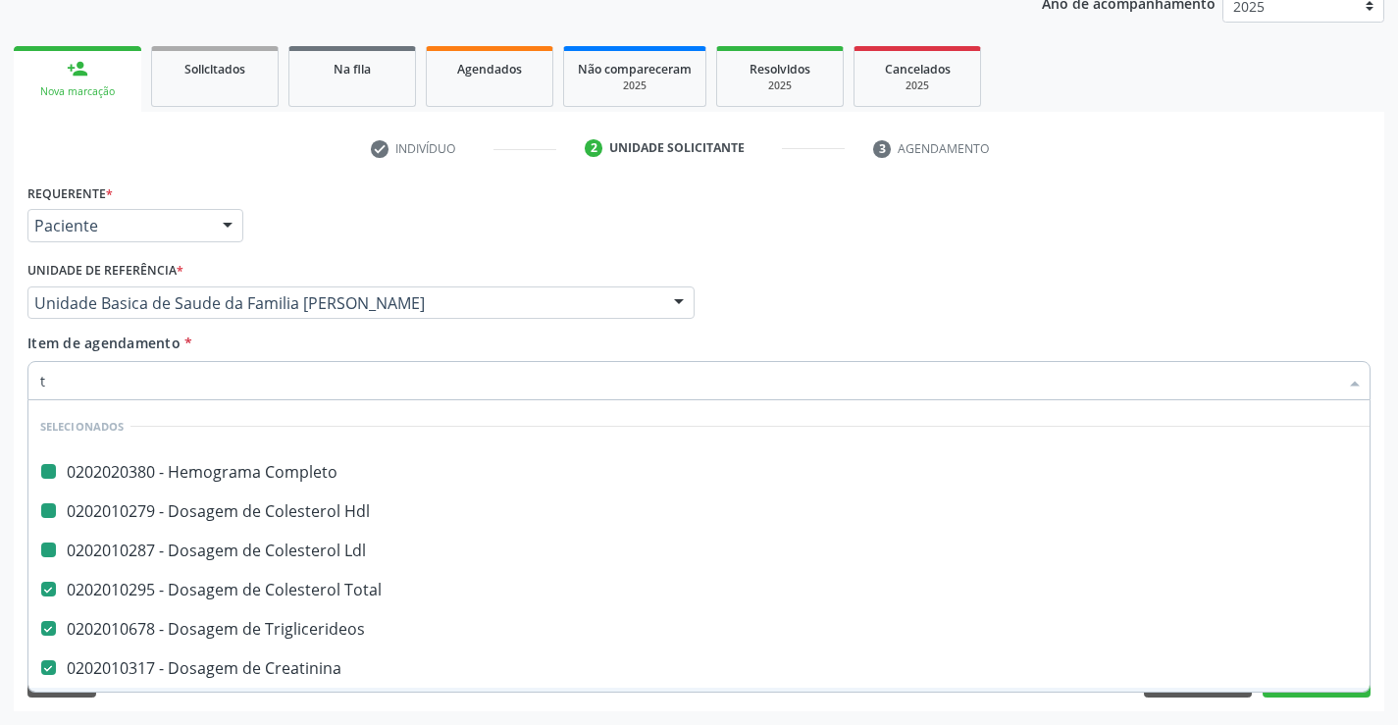
type input "tg"
checkbox Completo "false"
checkbox Ldl "false"
checkbox Hdl "false"
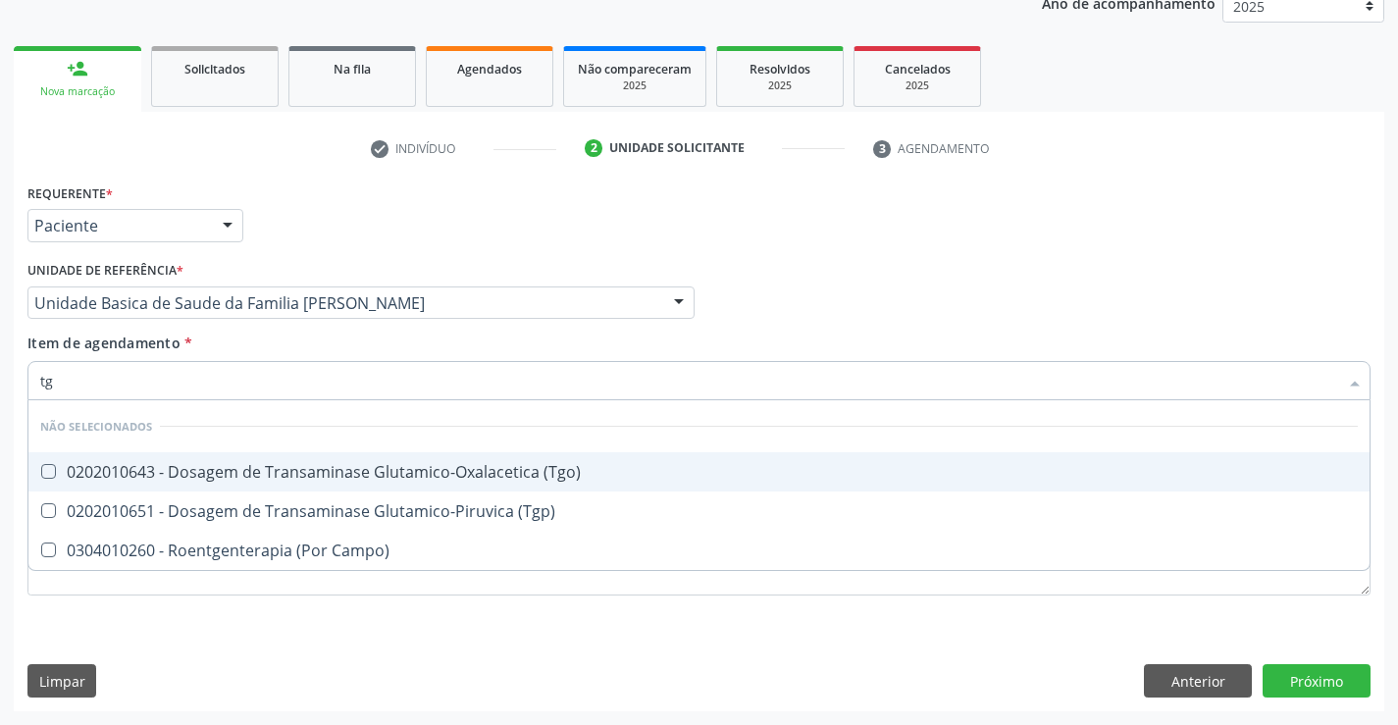
click at [325, 472] on div "0202010643 - Dosagem de Transaminase Glutamico-Oxalacetica (Tgo)" at bounding box center [698, 472] width 1317 height 16
checkbox \(Tgo\) "true"
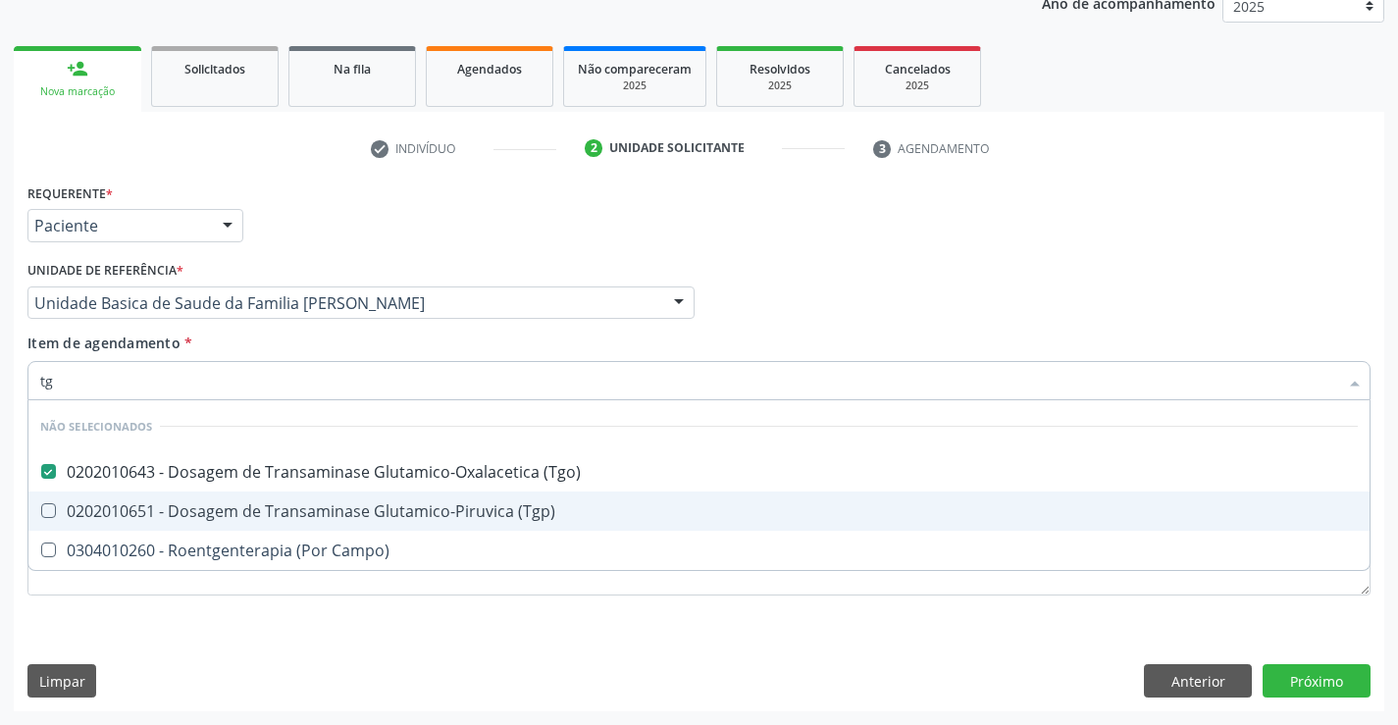
click at [320, 508] on div "0202010651 - Dosagem de Transaminase Glutamico-Piruvica (Tgp)" at bounding box center [698, 511] width 1317 height 16
checkbox \(Tgp\) "true"
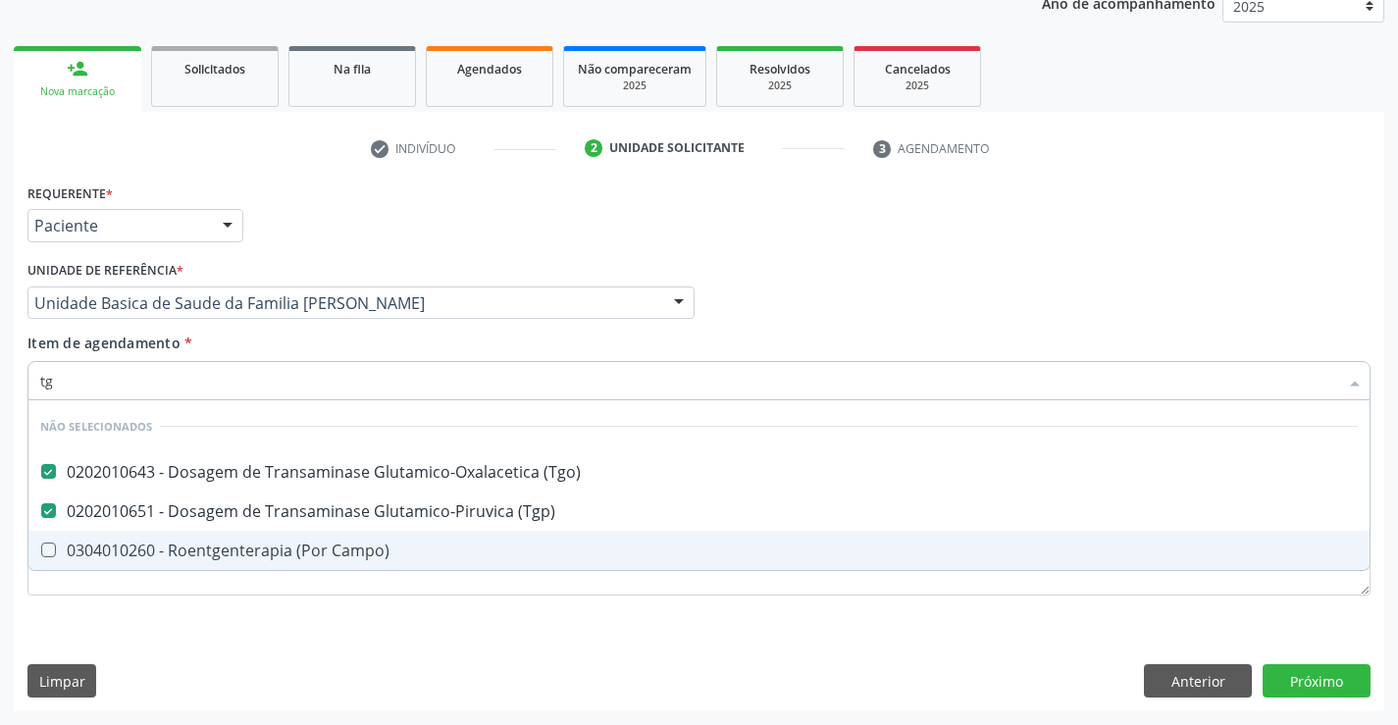
click at [307, 615] on div "Requerente * Paciente Profissional de Saúde Paciente Nenhum resultado encontrad…" at bounding box center [698, 400] width 1343 height 444
checkbox Campo\) "true"
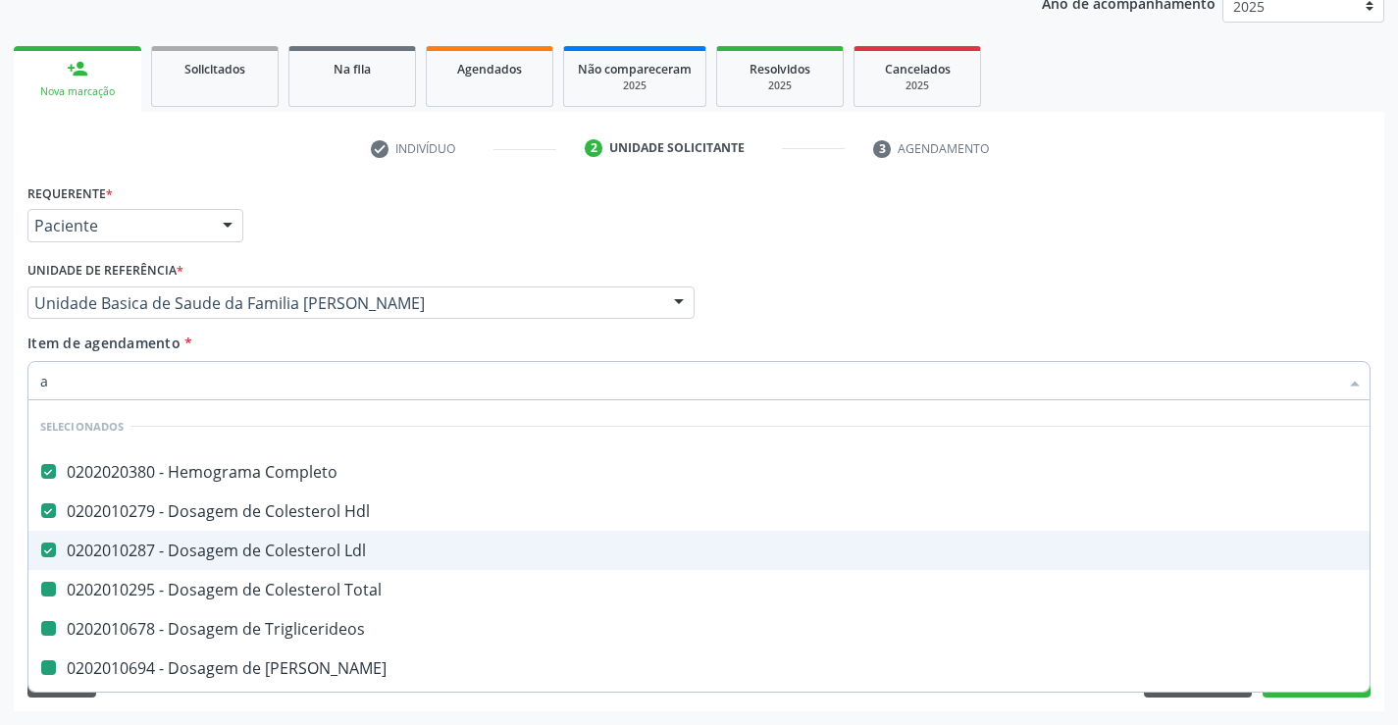
type input "ac"
checkbox Total "false"
checkbox Triglicerideos "false"
checkbox Ureia "false"
checkbox Creatinina "false"
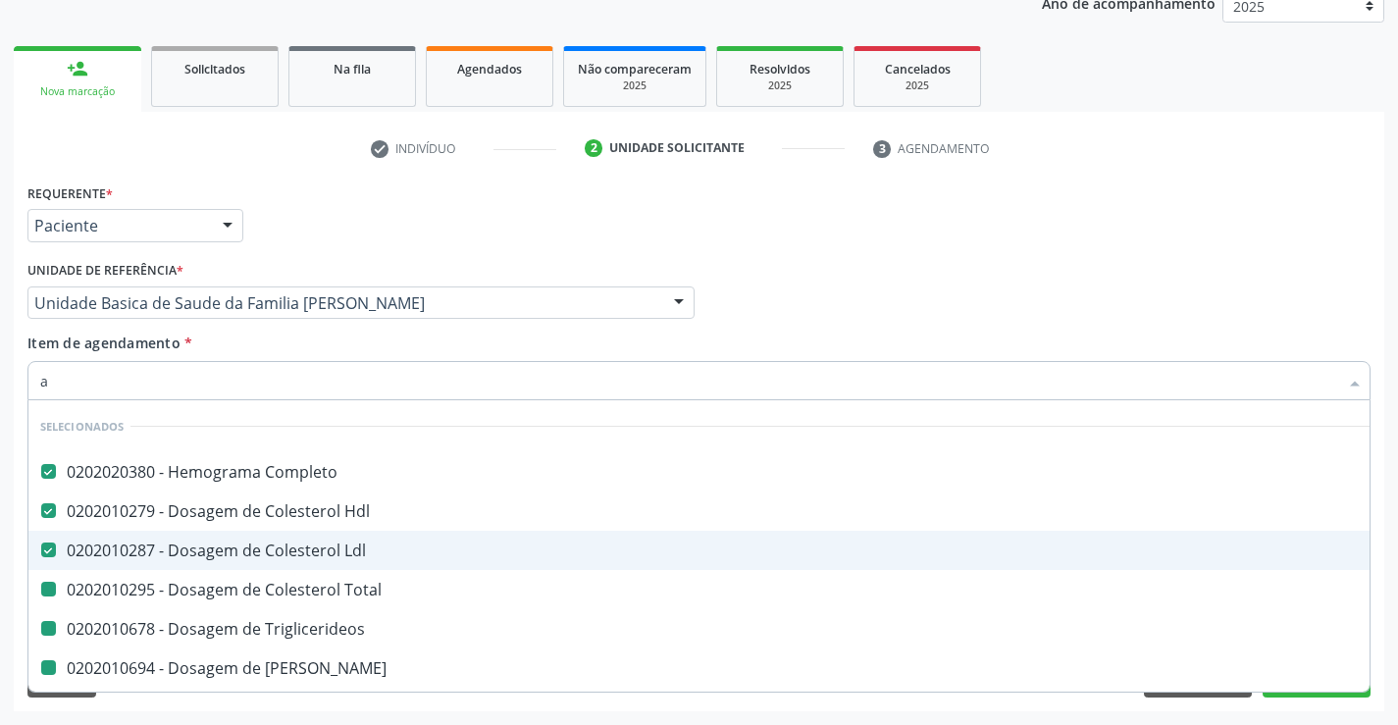
checkbox Urina "false"
checkbox \(Tgo\) "false"
checkbox \(Tgp\) "false"
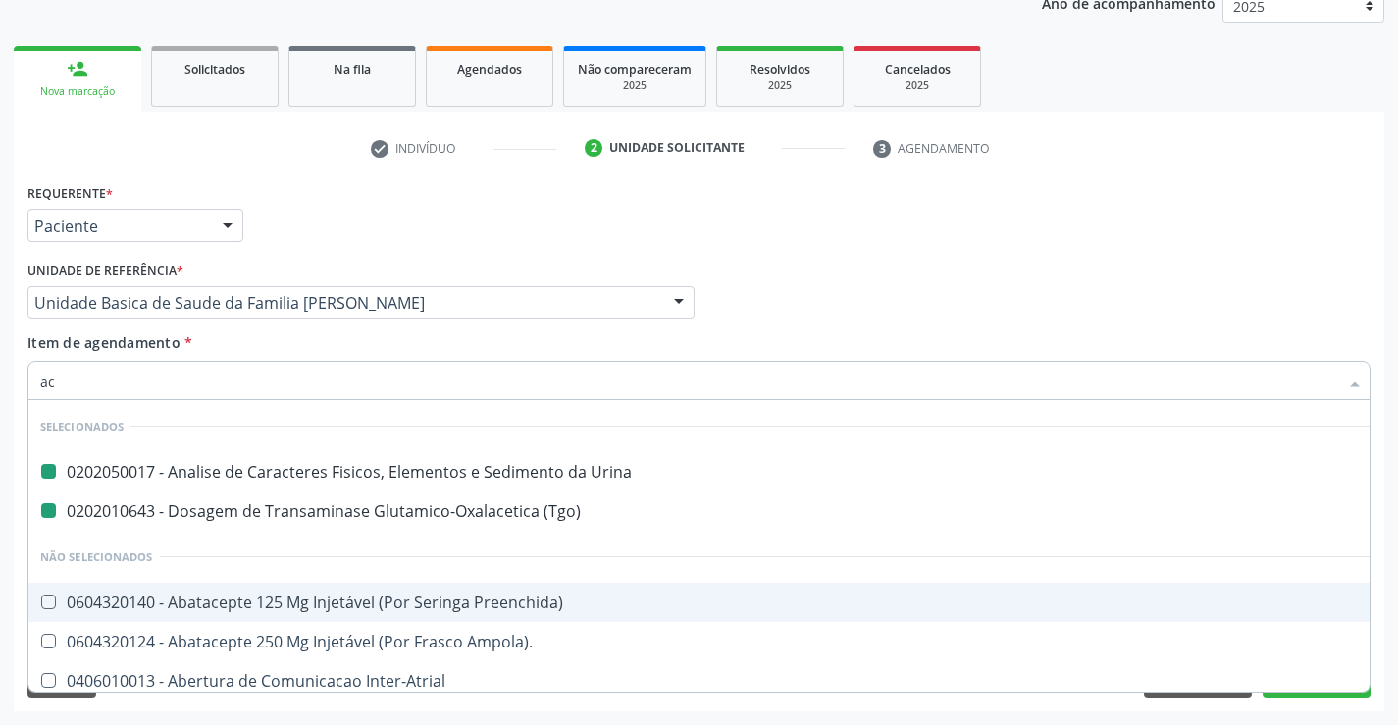
type input "aci"
checkbox Urina "false"
checkbox \(Tgo\) "false"
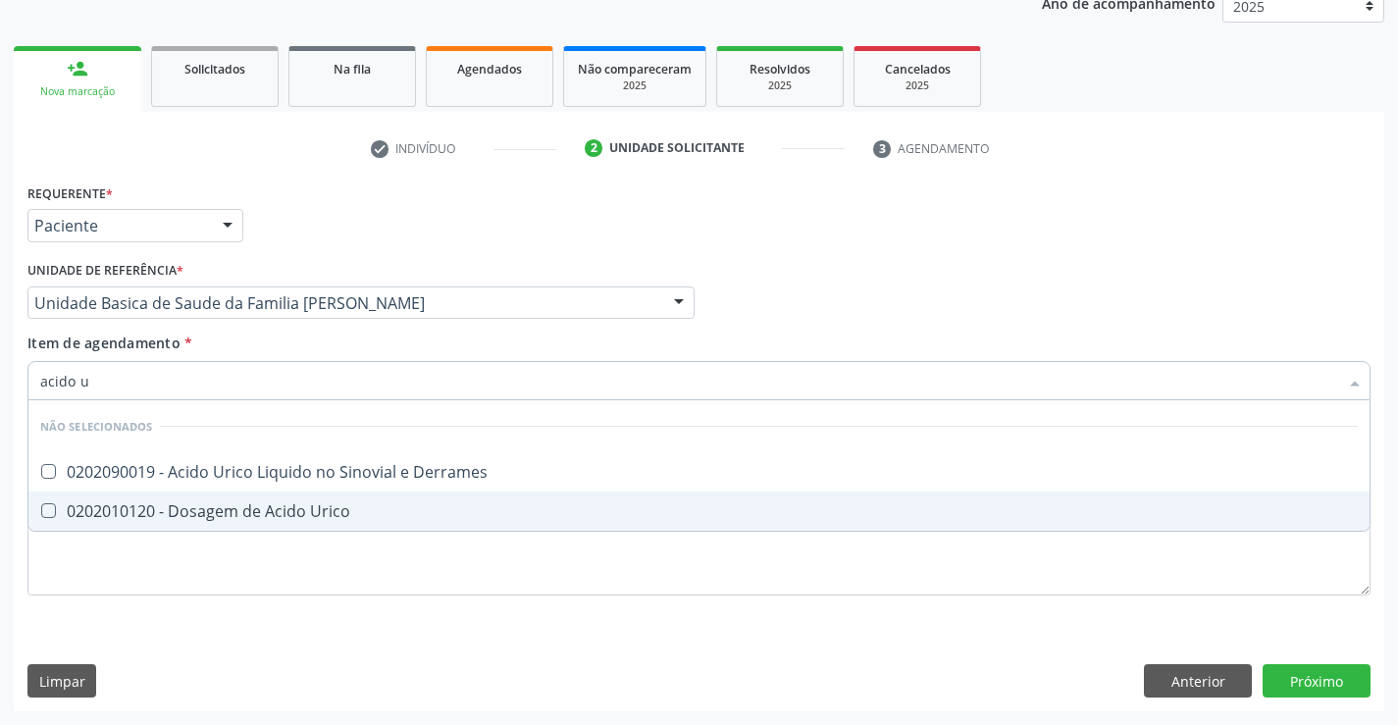
type input "acido ur"
click at [253, 512] on div "0202010120 - Dosagem de Acido Urico" at bounding box center [698, 511] width 1317 height 16
checkbox Urico "true"
click at [230, 579] on div "Requerente * Paciente Profissional de Saúde Paciente Nenhum resultado encontrad…" at bounding box center [698, 400] width 1343 height 444
checkbox Derrames "true"
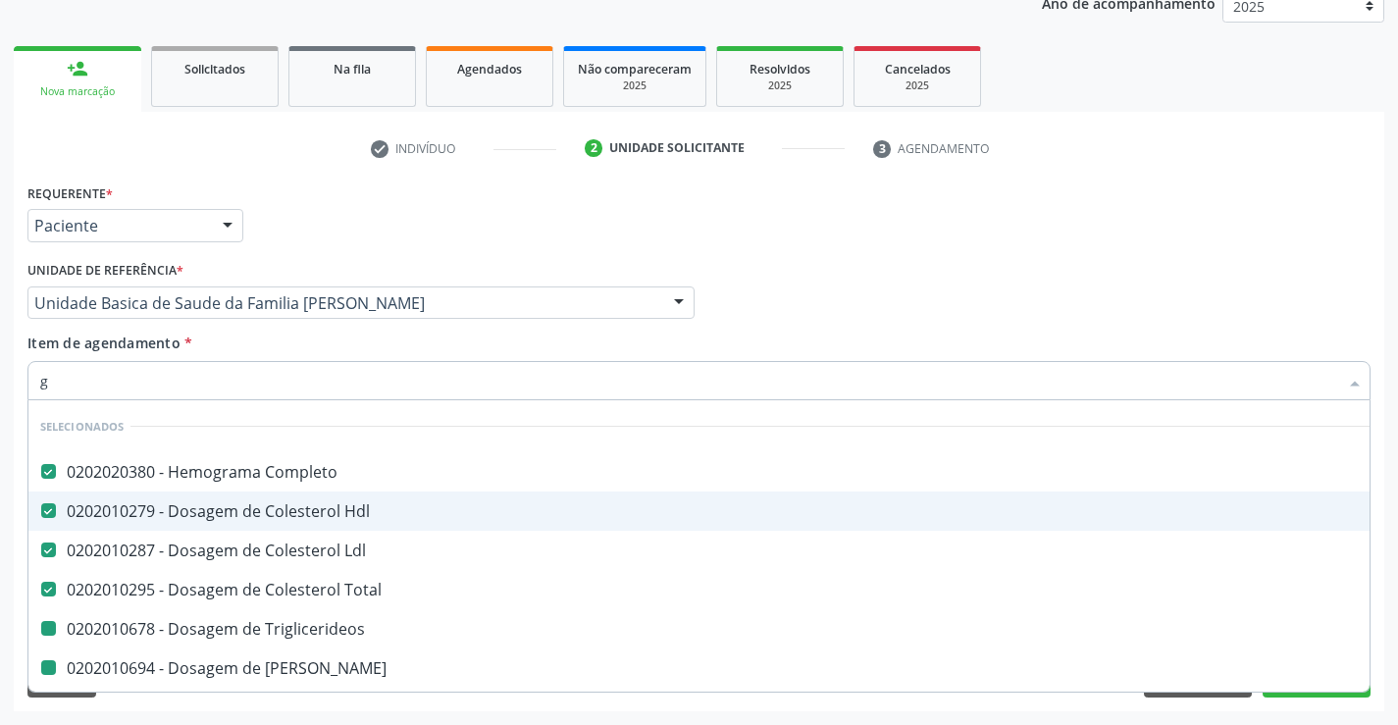
type input "gl"
checkbox Triglicerideos "false"
checkbox Ureia "false"
checkbox Creatinina "false"
checkbox \(Tgo\) "false"
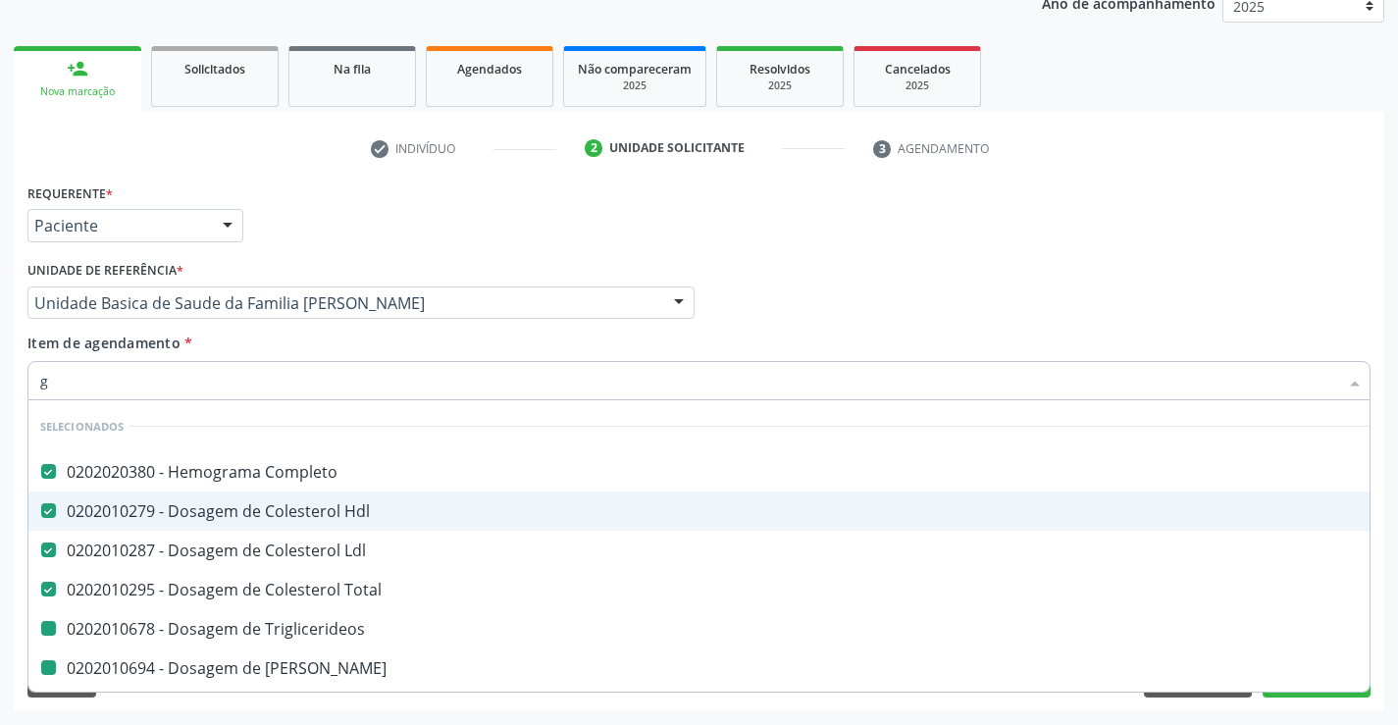
checkbox \(Tgp\) "false"
checkbox Urico "false"
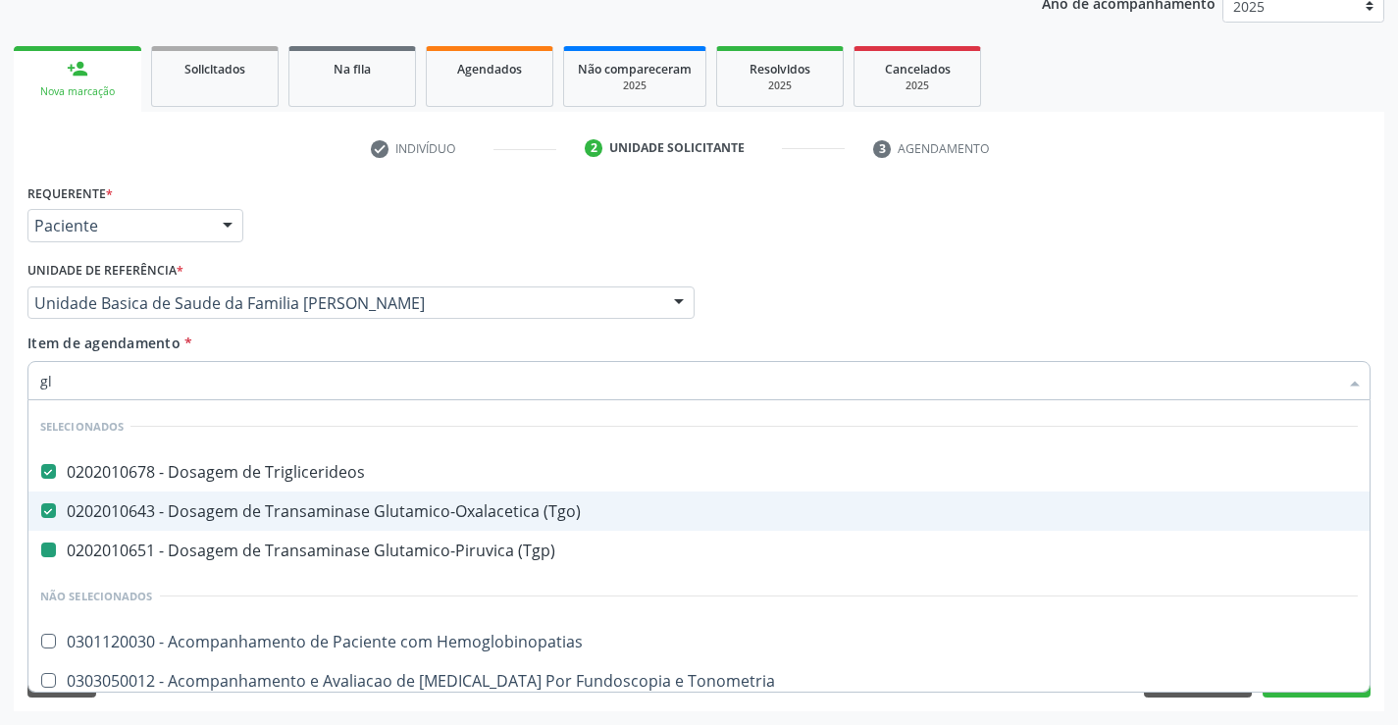
type input "gli"
checkbox \(Tgp\) "false"
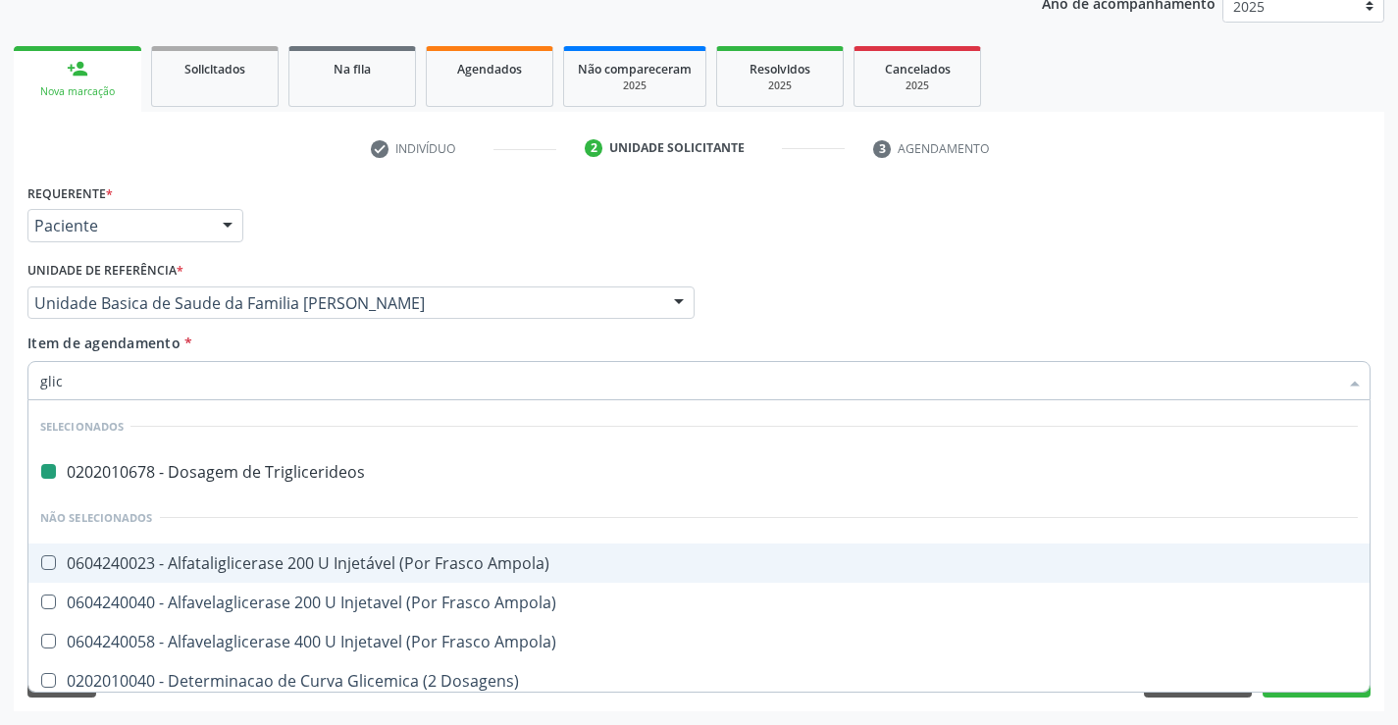
type input "glico"
checkbox Triglicerideos "false"
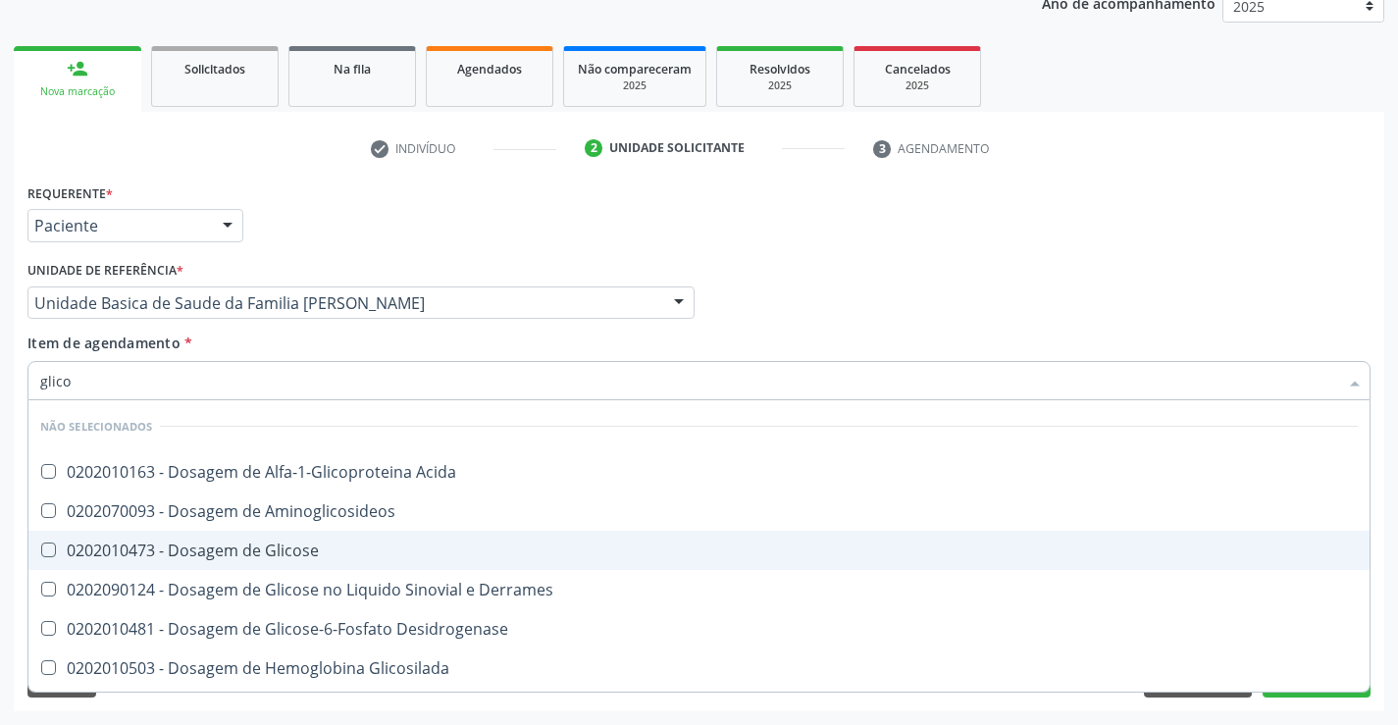
click at [238, 548] on div "0202010473 - Dosagem de Glicose" at bounding box center [698, 550] width 1317 height 16
checkbox Glicose "true"
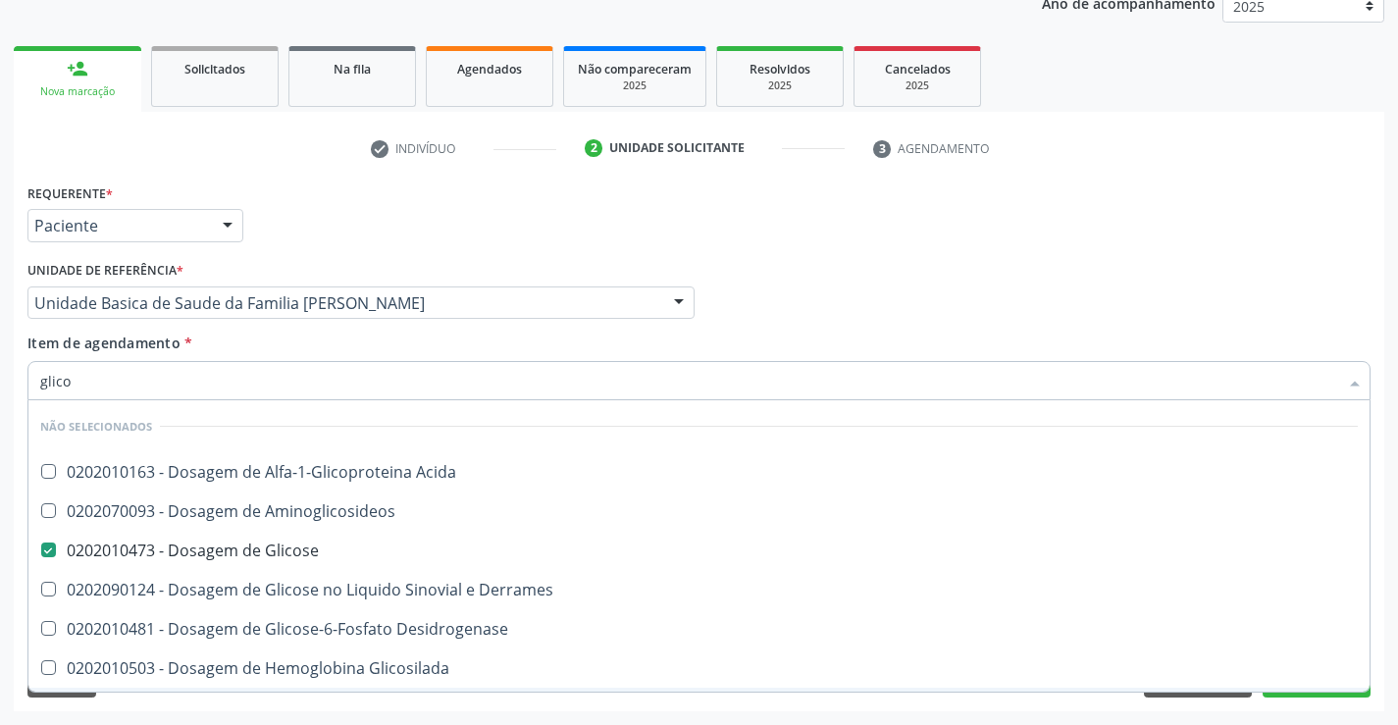
click at [229, 707] on div "Requerente * Paciente Profissional de Saúde Paciente Nenhum resultado encontrad…" at bounding box center [699, 444] width 1370 height 533
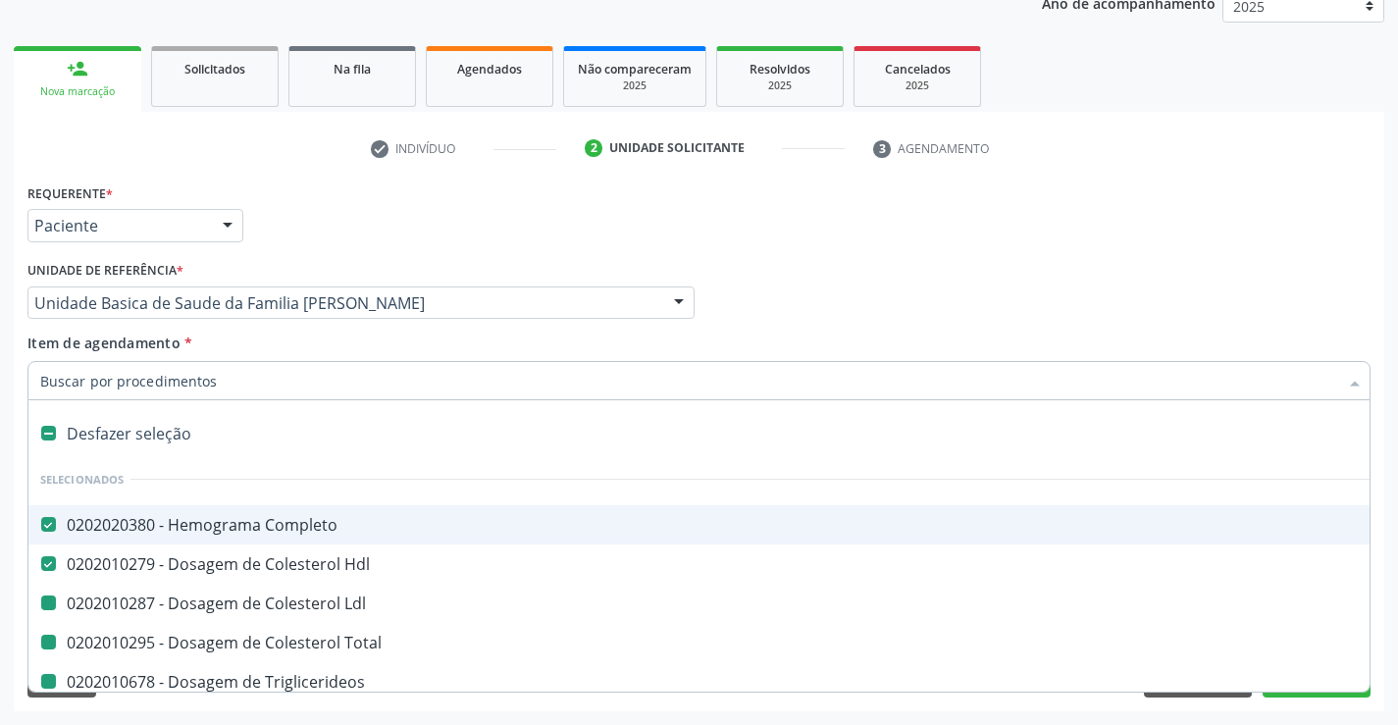
type input "f"
checkbox Ldl "false"
checkbox Triglicerideos "false"
checkbox Ureia "false"
checkbox Creatinina "false"
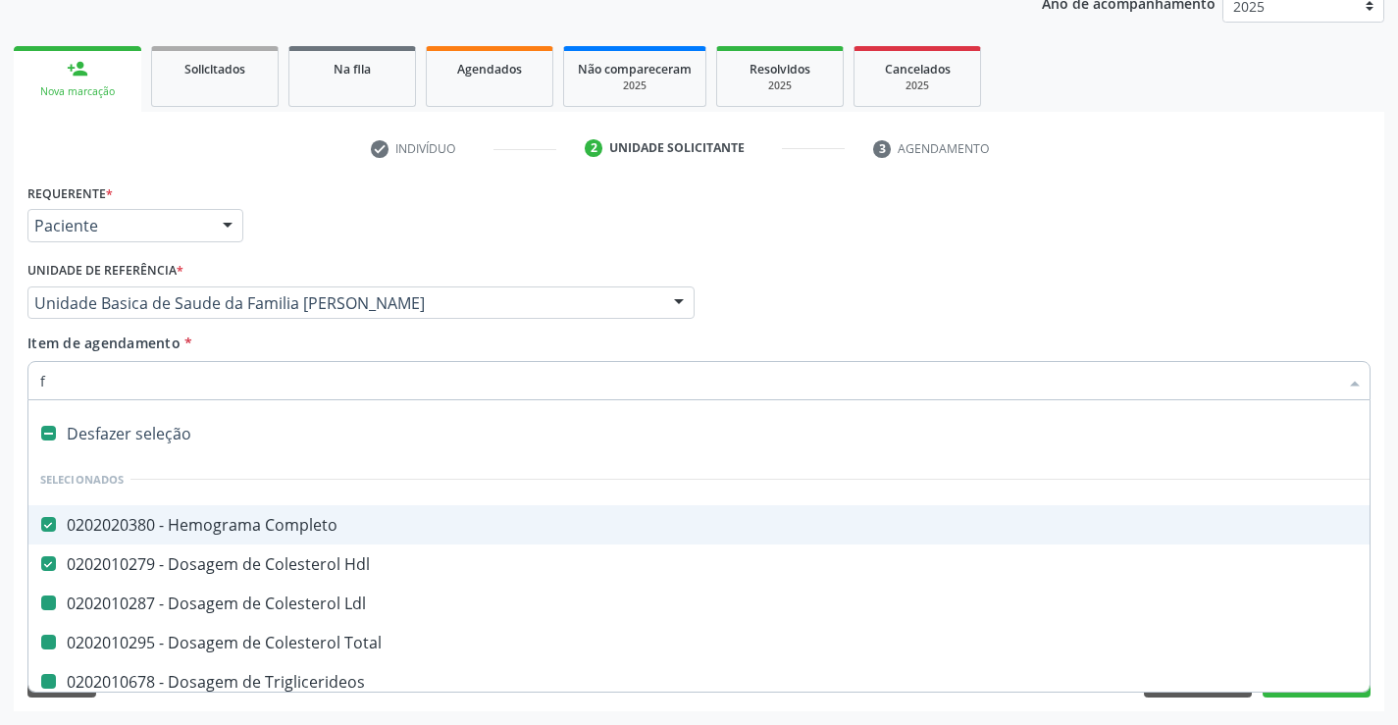
checkbox Urina "false"
checkbox \(Tgo\) "false"
checkbox Total "false"
checkbox \(Tgp\) "false"
checkbox Urico "false"
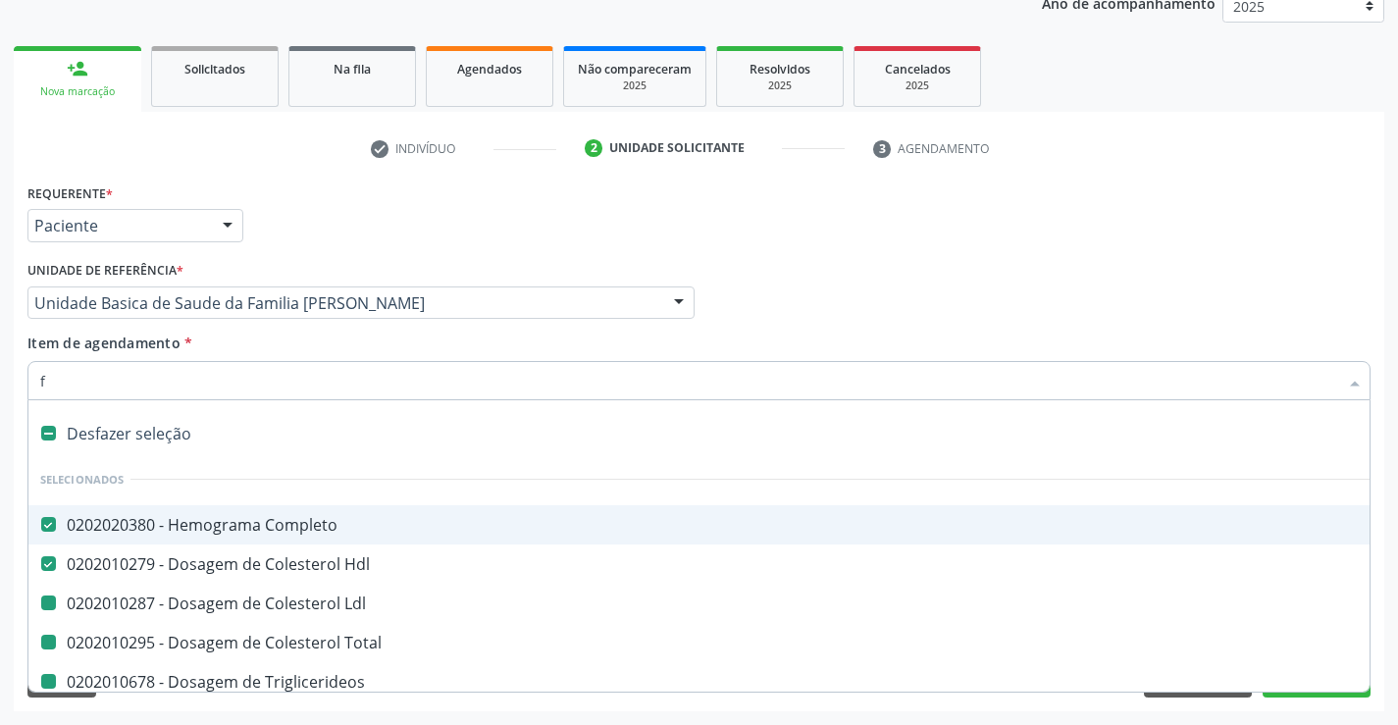
checkbox Glicose "false"
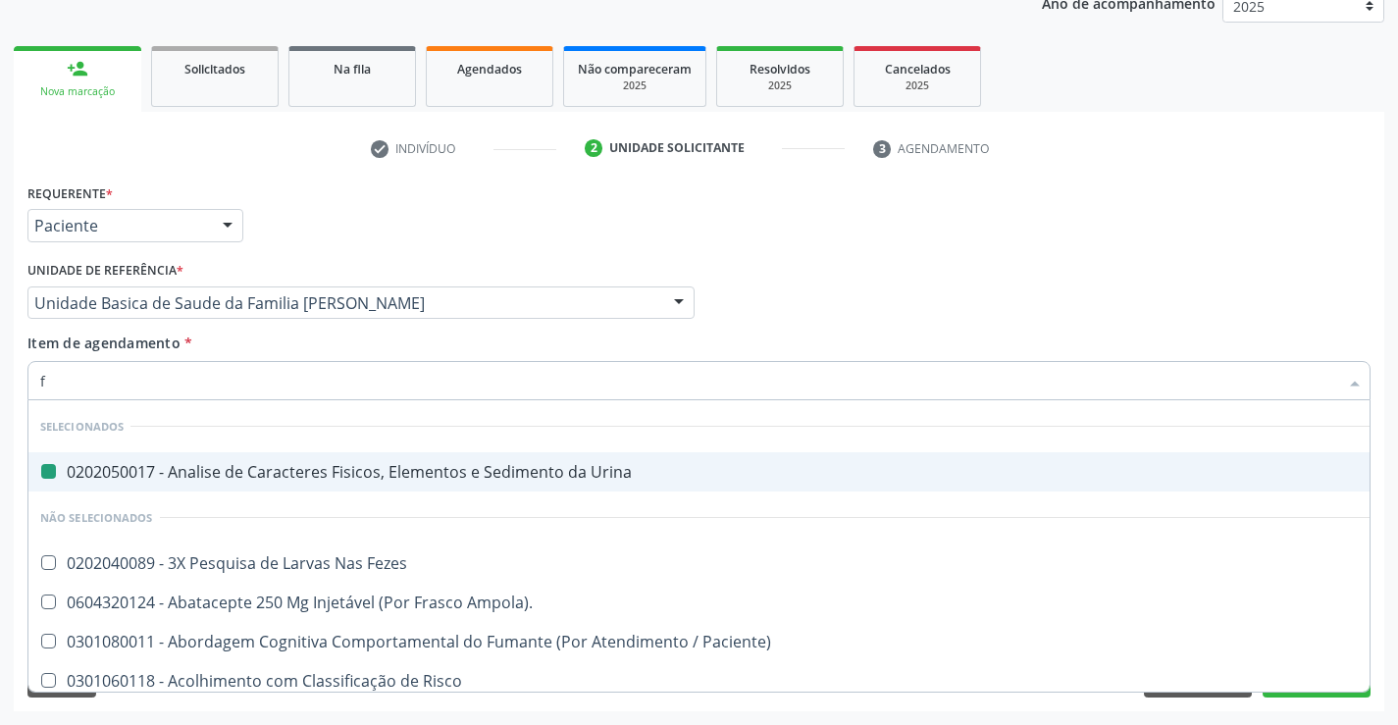
type input "fe"
checkbox Urina "false"
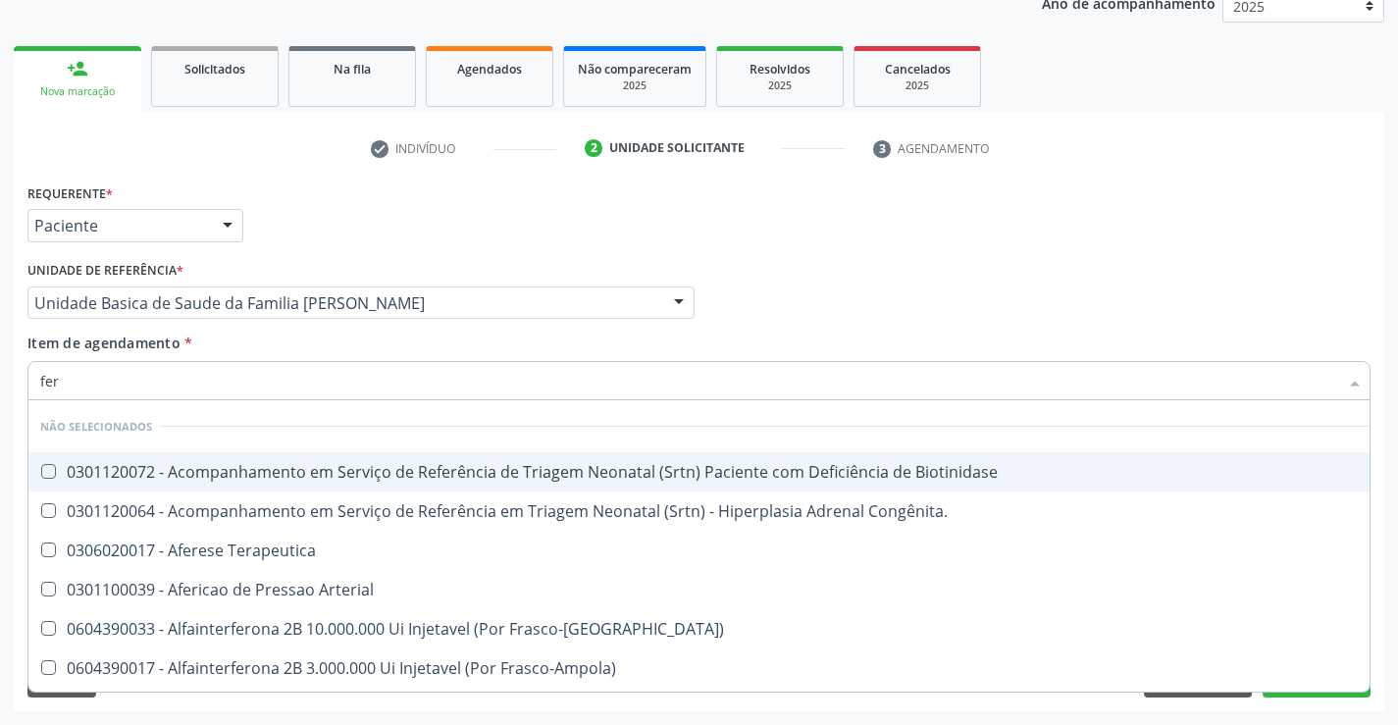
type input "ferr"
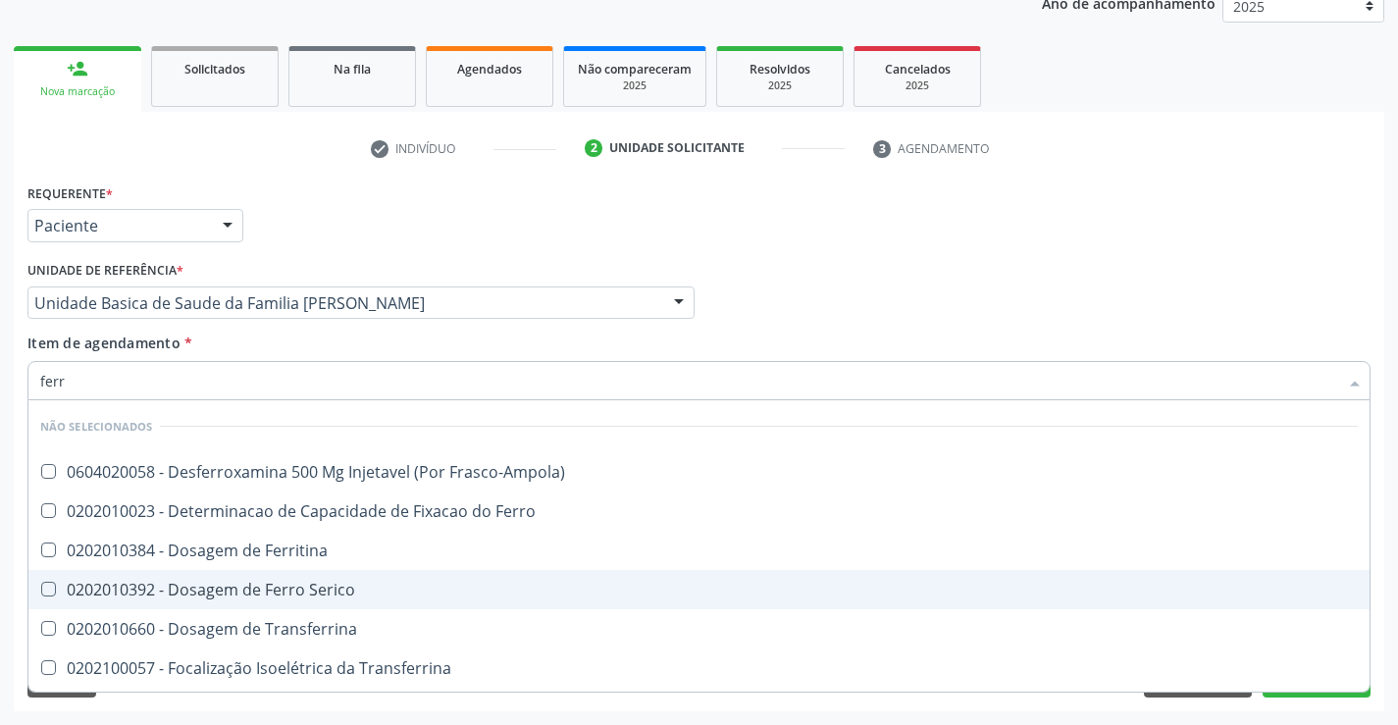
drag, startPoint x: 239, startPoint y: 582, endPoint x: 206, endPoint y: 665, distance: 89.8
click at [231, 617] on ul "Desfazer seleção Não selecionados 0604020058 - Desferroxamina 500 Mg Injetavel …" at bounding box center [698, 583] width 1341 height 366
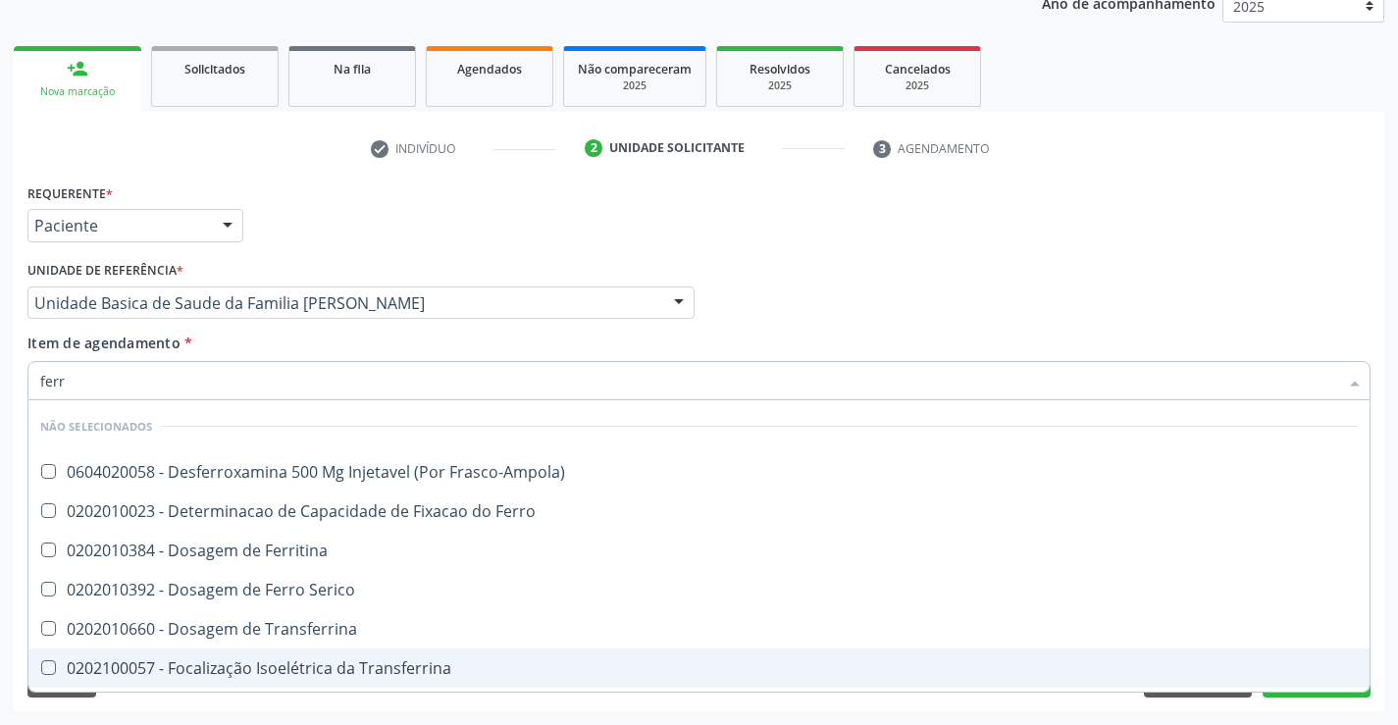
click at [185, 701] on div "Requerente * Paciente Profissional de Saúde Paciente Nenhum resultado encontrad…" at bounding box center [699, 444] width 1370 height 533
checkbox Frasco-Ampola\) "true"
checkbox Ferritina "true"
checkbox Transferrina "true"
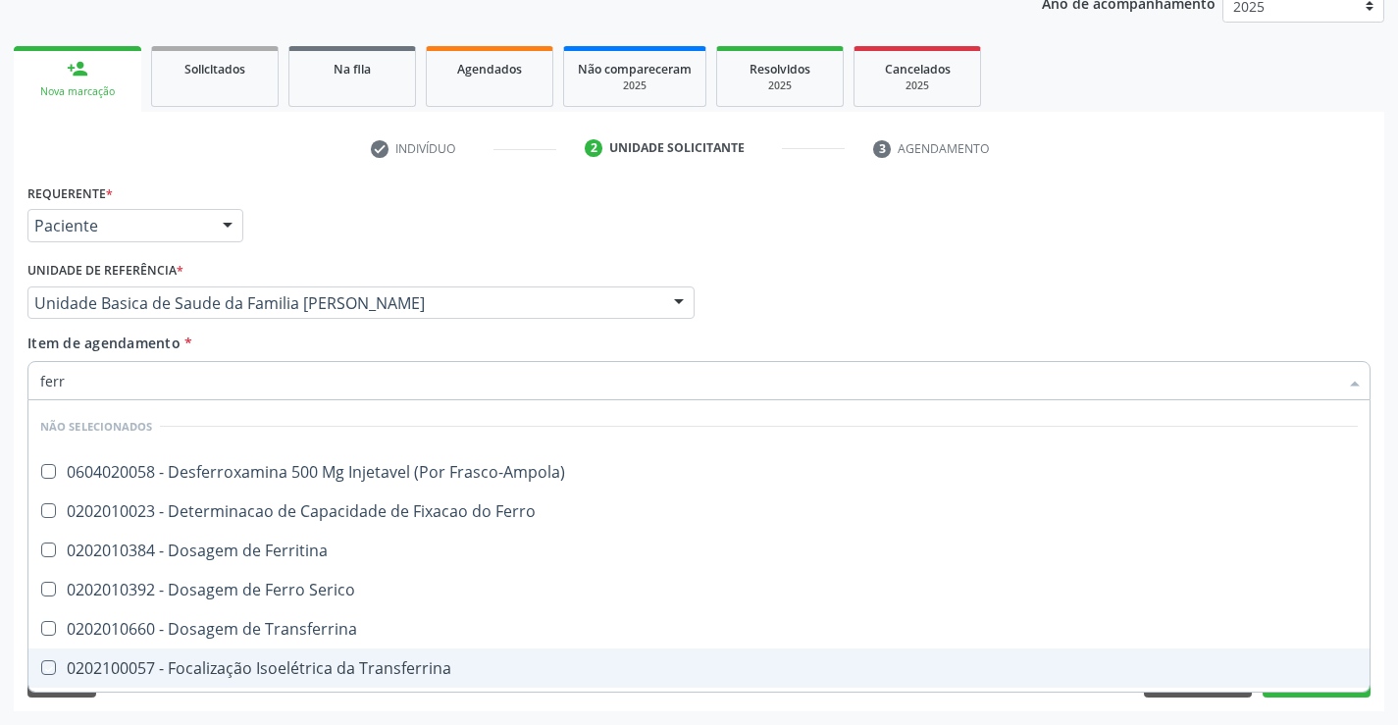
checkbox Ml\) "true"
checkbox \(Nefroplastia\) "true"
checkbox Serico "true"
checkbox Ferro "true"
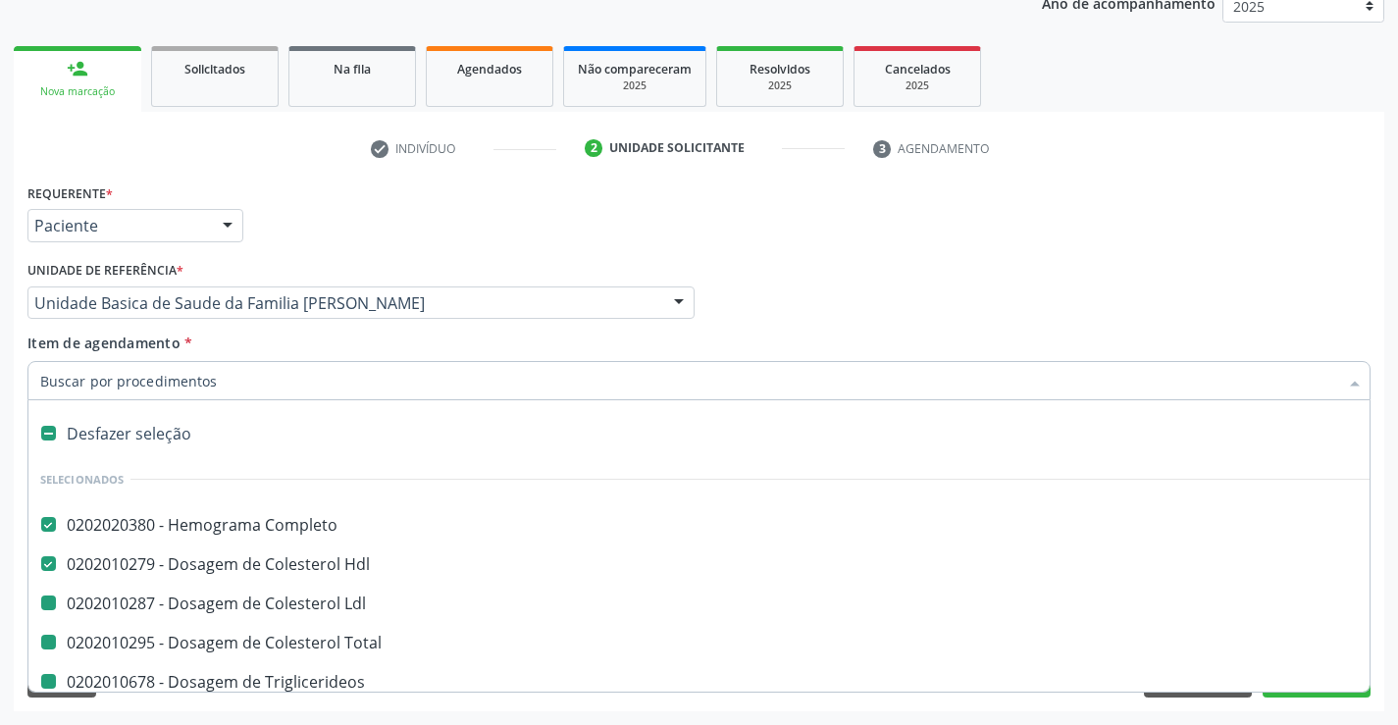
type input "f"
checkbox Ldl "false"
checkbox Triglicerideos "false"
checkbox Ureia "false"
checkbox Creatinina "false"
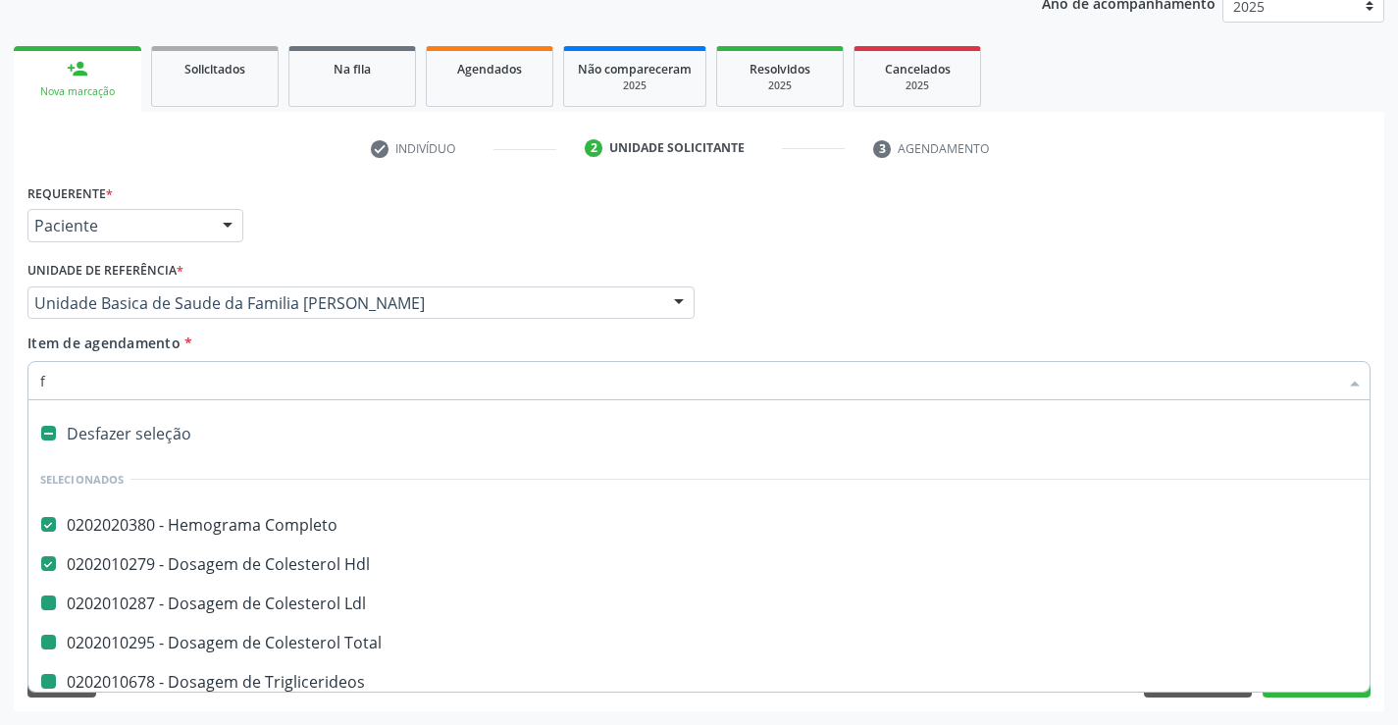
checkbox Urina "false"
checkbox Total "false"
checkbox \(Tgo\) "false"
checkbox \(Tgp\) "false"
checkbox Urico "false"
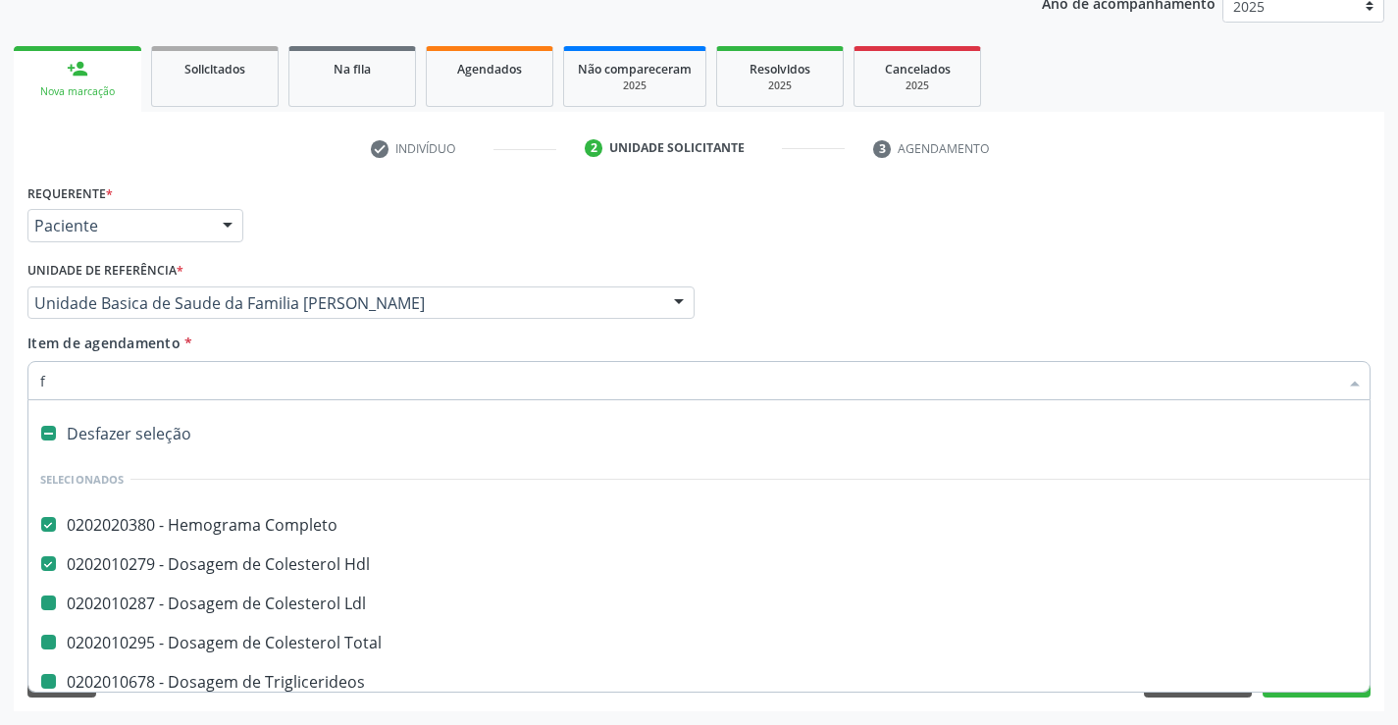
checkbox Glicose "false"
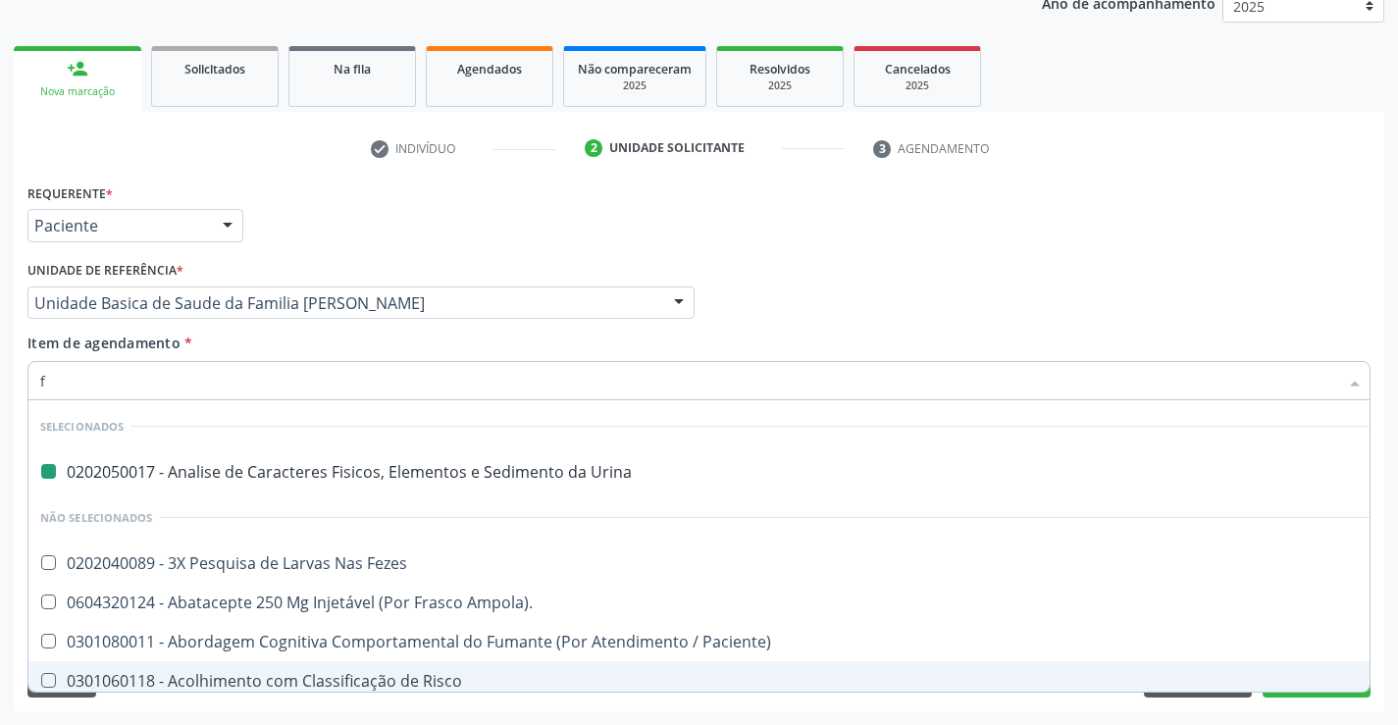
type input "fe"
checkbox Urina "false"
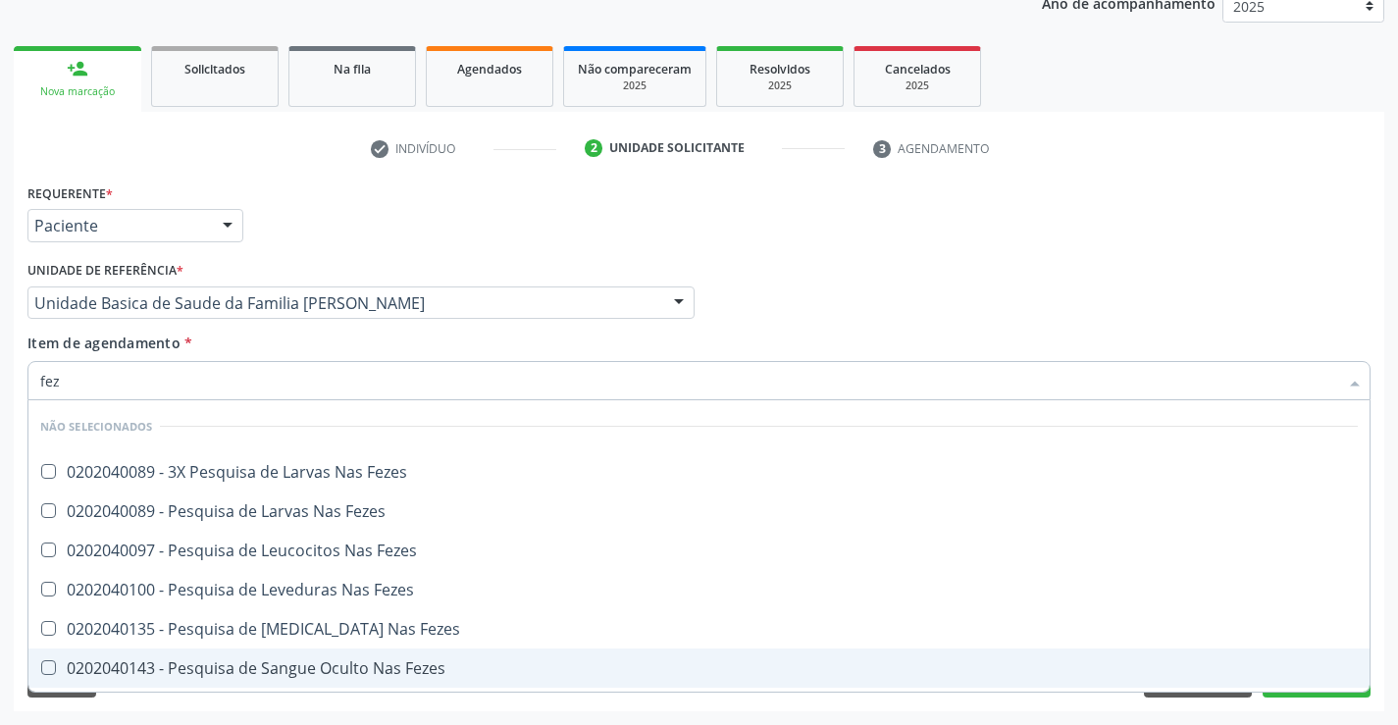
type input "feze"
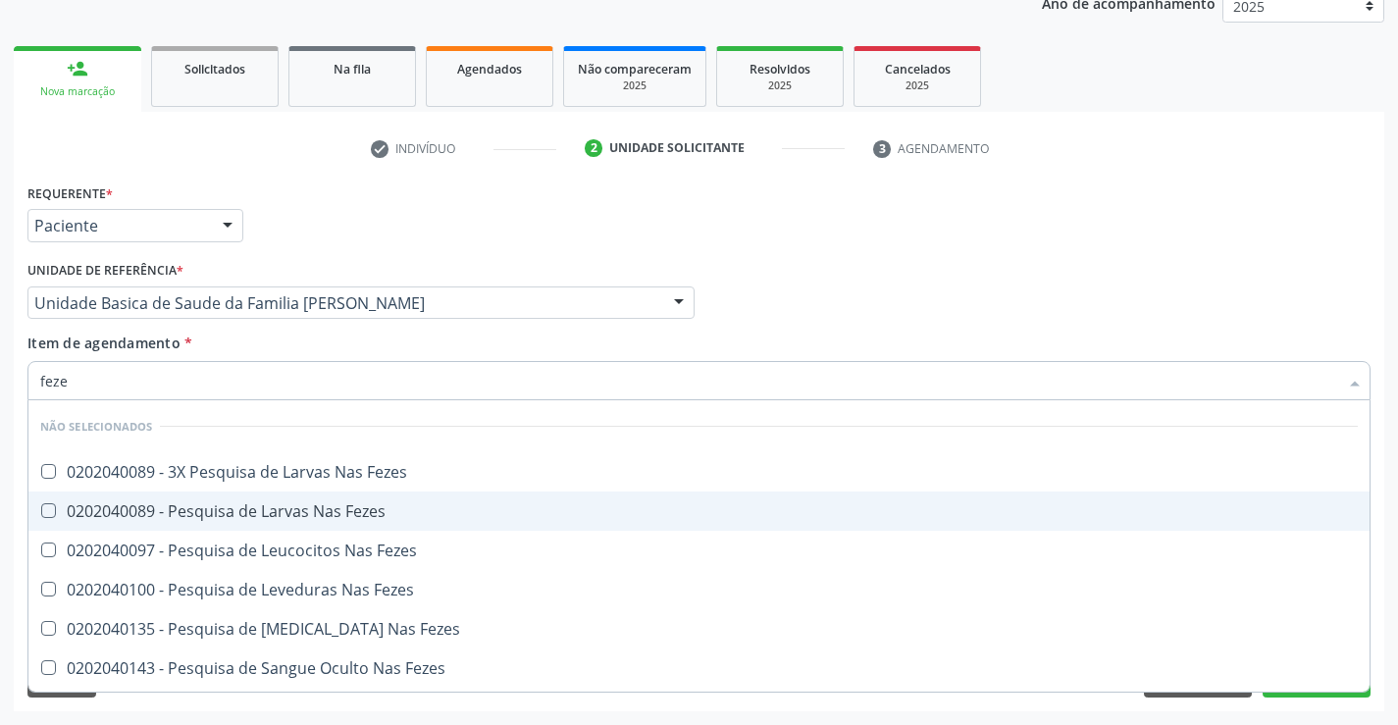
click at [249, 507] on div "0202040089 - Pesquisa de Larvas Nas Fezes" at bounding box center [698, 511] width 1317 height 16
checkbox Fezes "true"
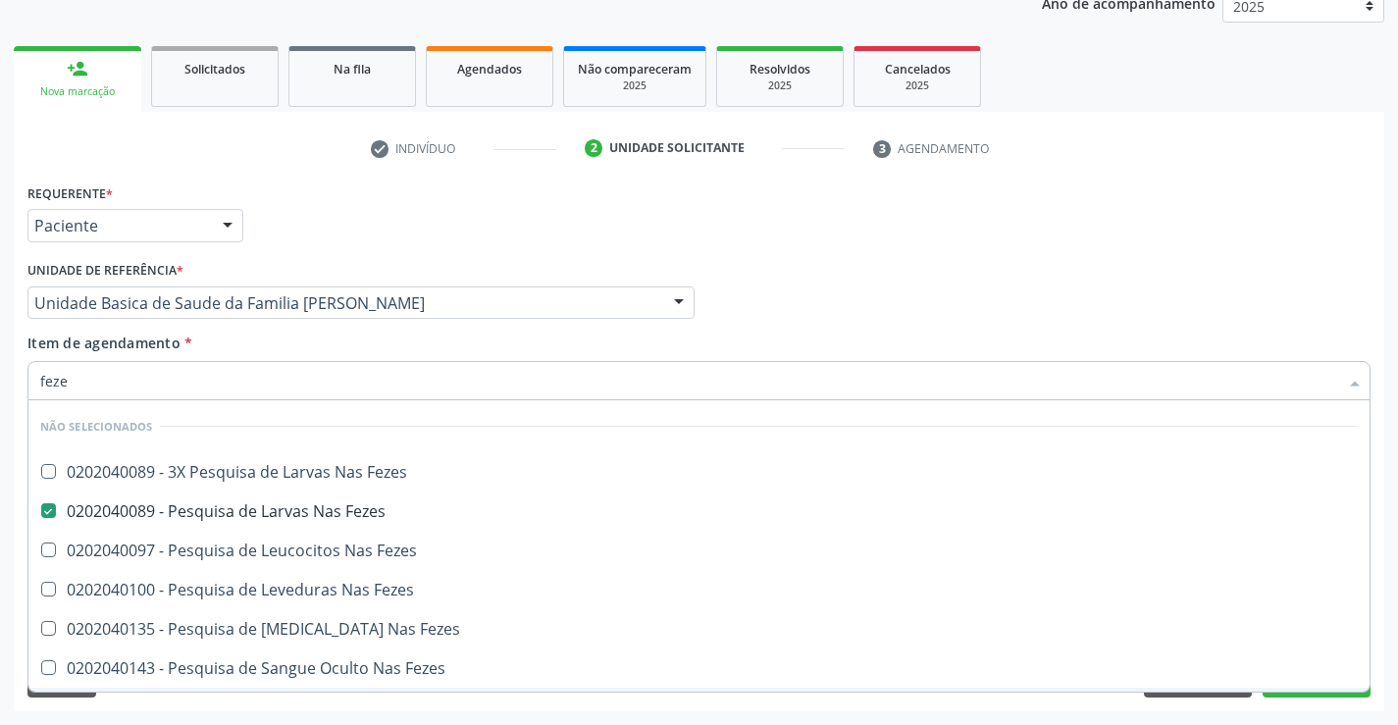
click at [248, 701] on div "Requerente * Paciente Profissional de Saúde Paciente Nenhum resultado encontrad…" at bounding box center [699, 444] width 1370 height 533
checkbox Fezes "true"
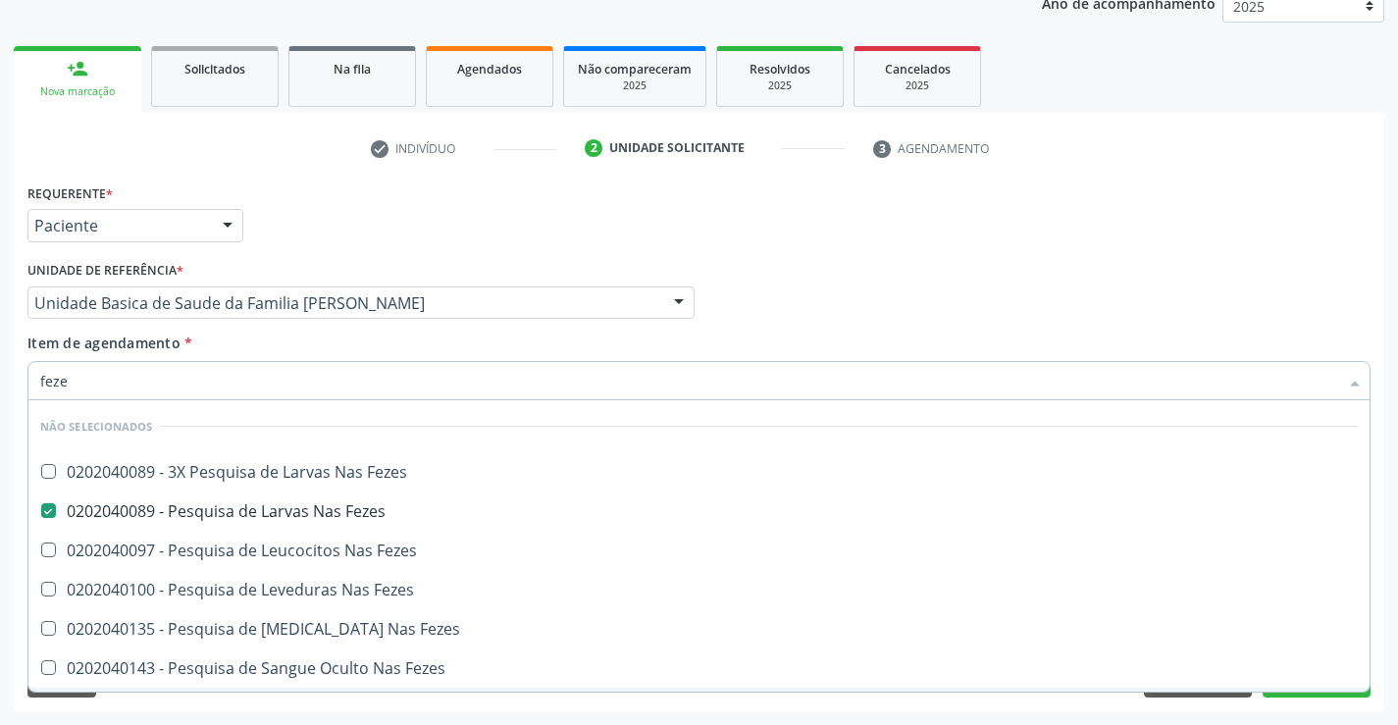
checkbox Fezes "true"
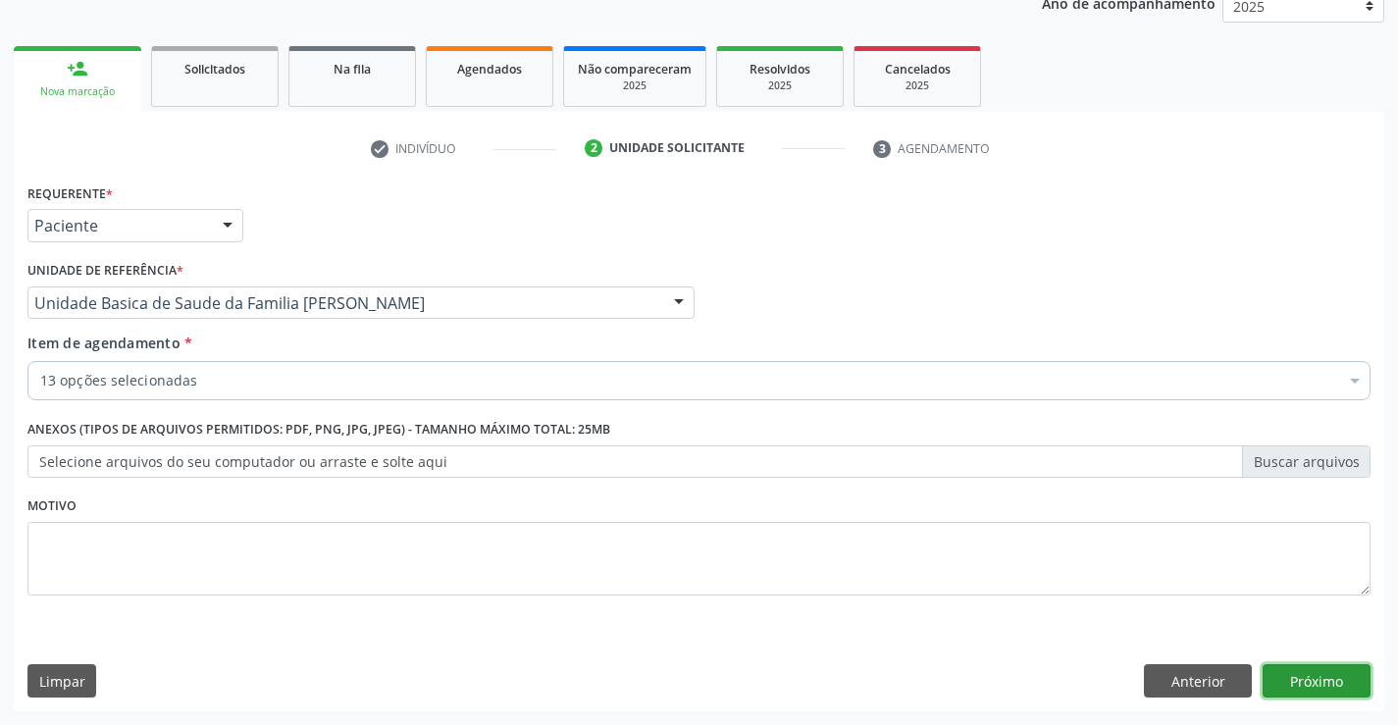
click at [1334, 670] on button "Próximo" at bounding box center [1316, 680] width 108 height 33
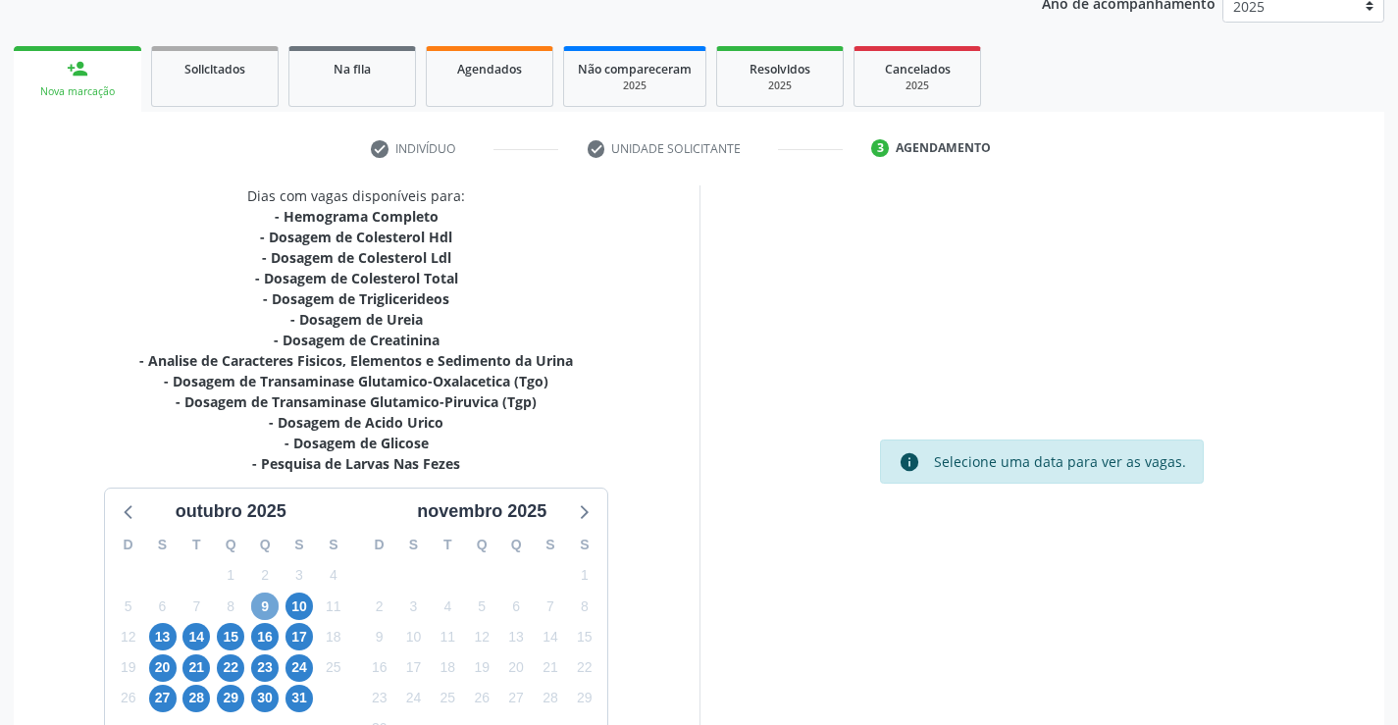
click at [264, 597] on span "9" at bounding box center [264, 605] width 27 height 27
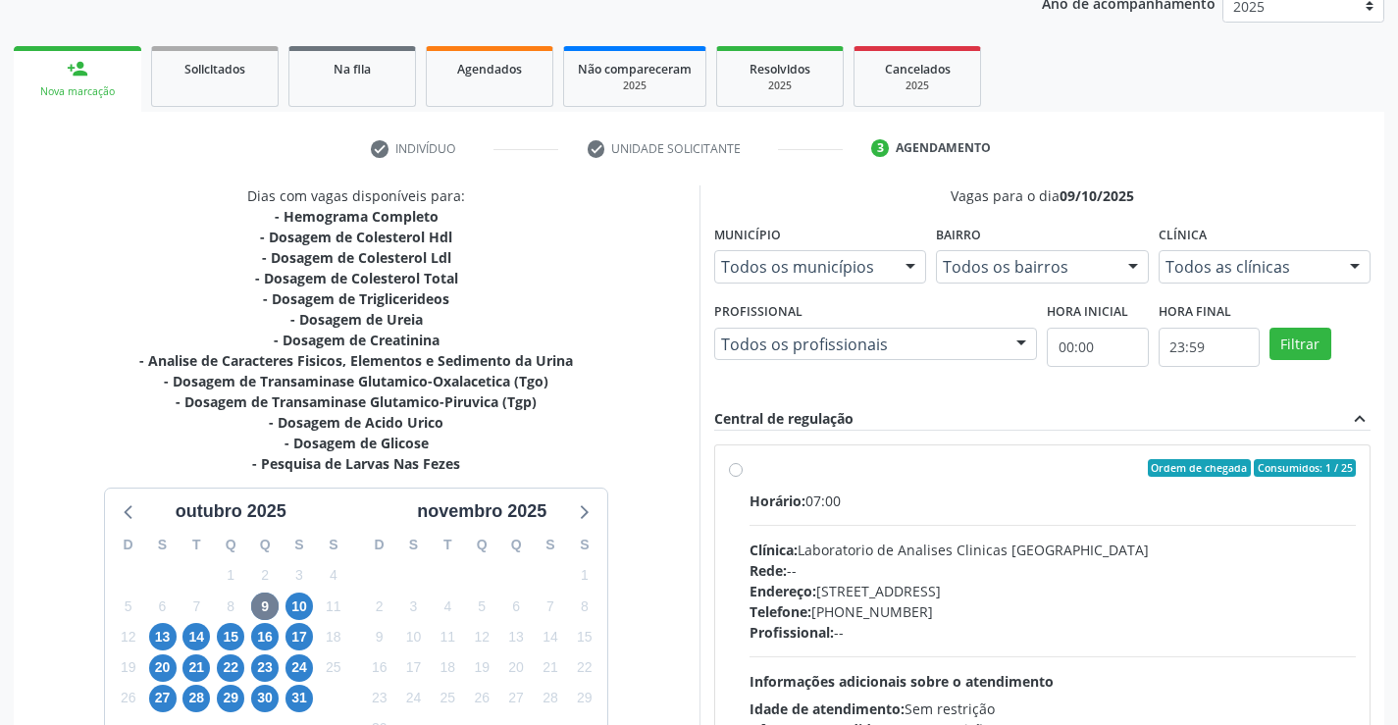
click at [749, 470] on label "Ordem de chegada Consumidos: 1 / 25 Horário: 07:00 Clínica: Laboratorio de Anal…" at bounding box center [1052, 609] width 607 height 301
click at [739, 470] on input "Ordem de chegada Consumidos: 1 / 25 Horário: 07:00 Clínica: Laboratorio de Anal…" at bounding box center [736, 468] width 14 height 18
radio input "true"
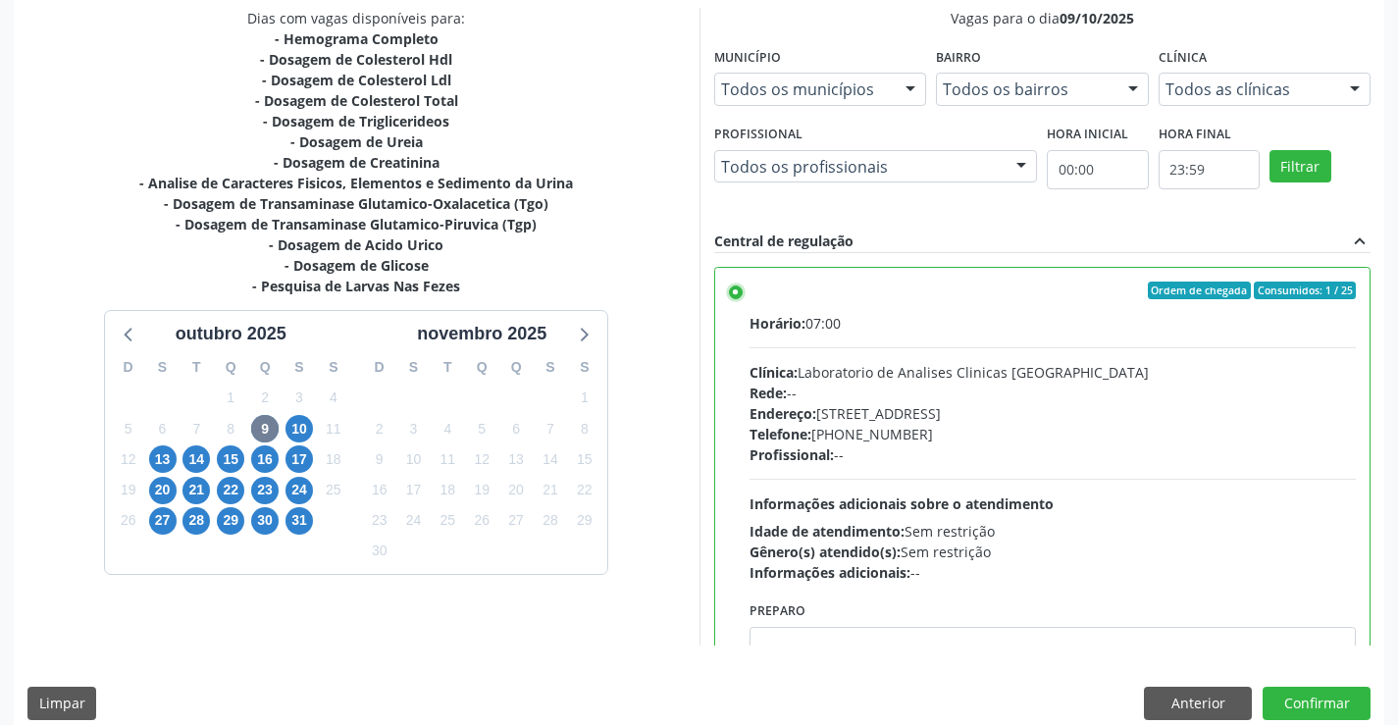
scroll to position [447, 0]
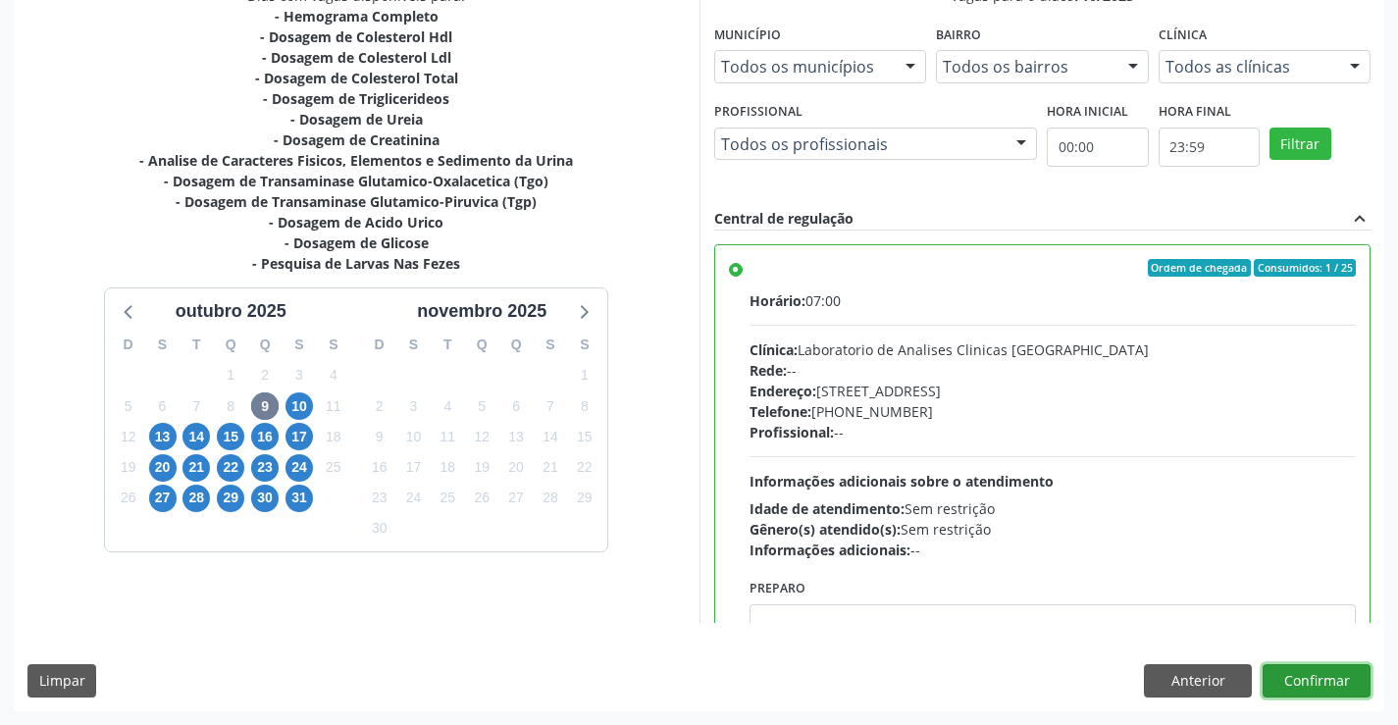
click at [1306, 681] on button "Confirmar" at bounding box center [1316, 680] width 108 height 33
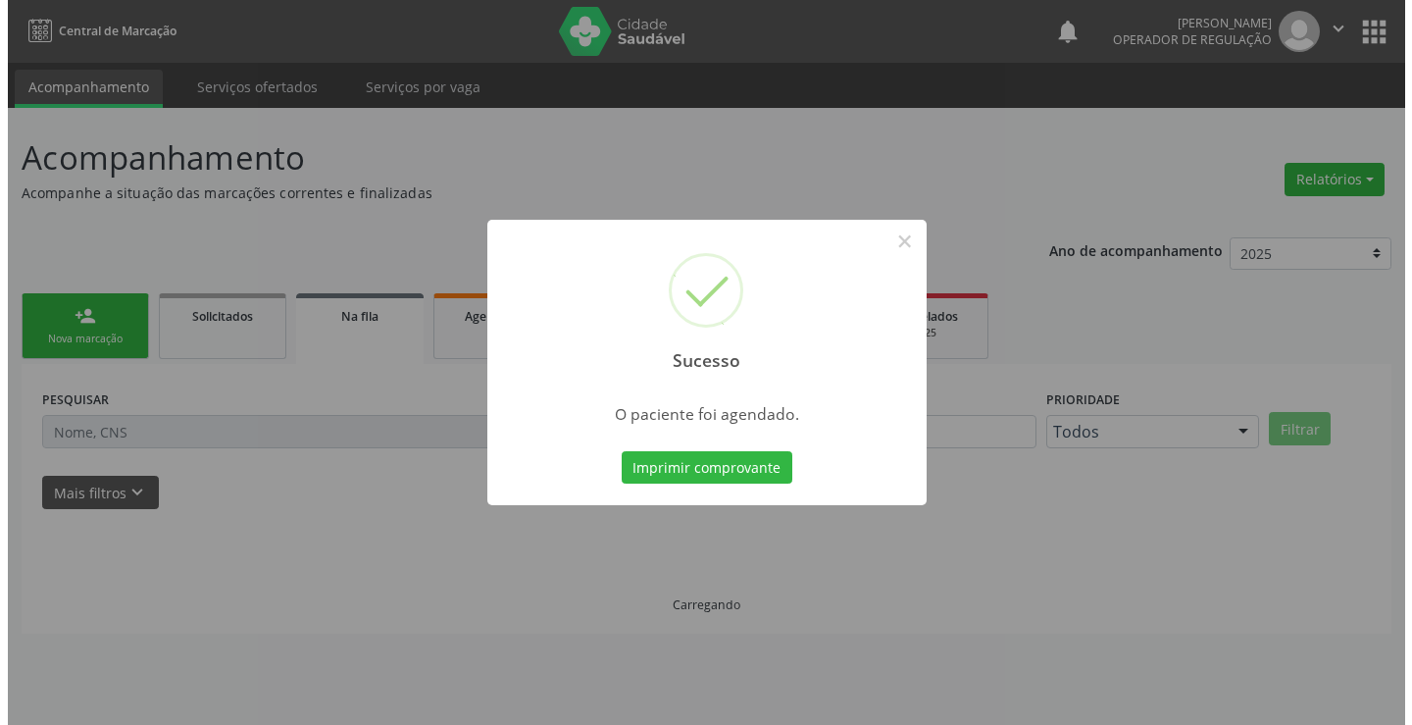
scroll to position [0, 0]
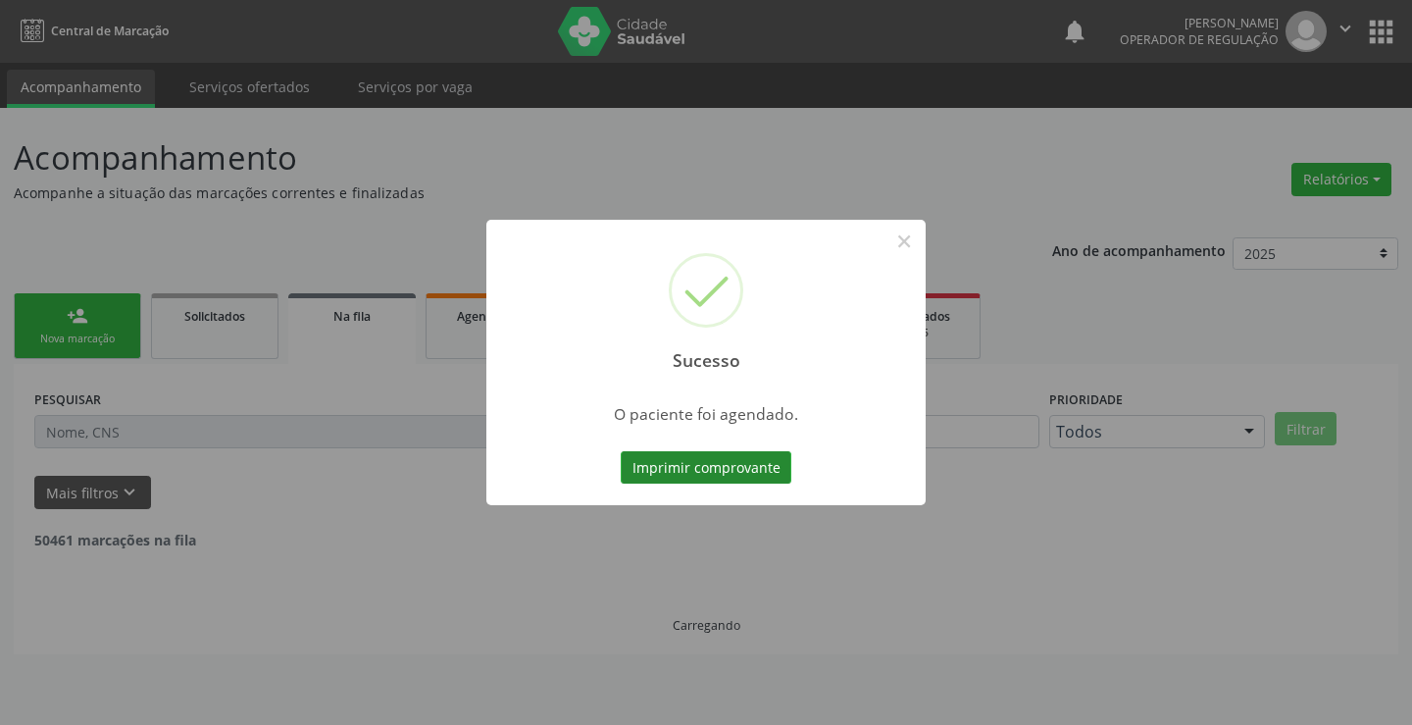
click at [697, 458] on button "Imprimir comprovante" at bounding box center [706, 467] width 171 height 33
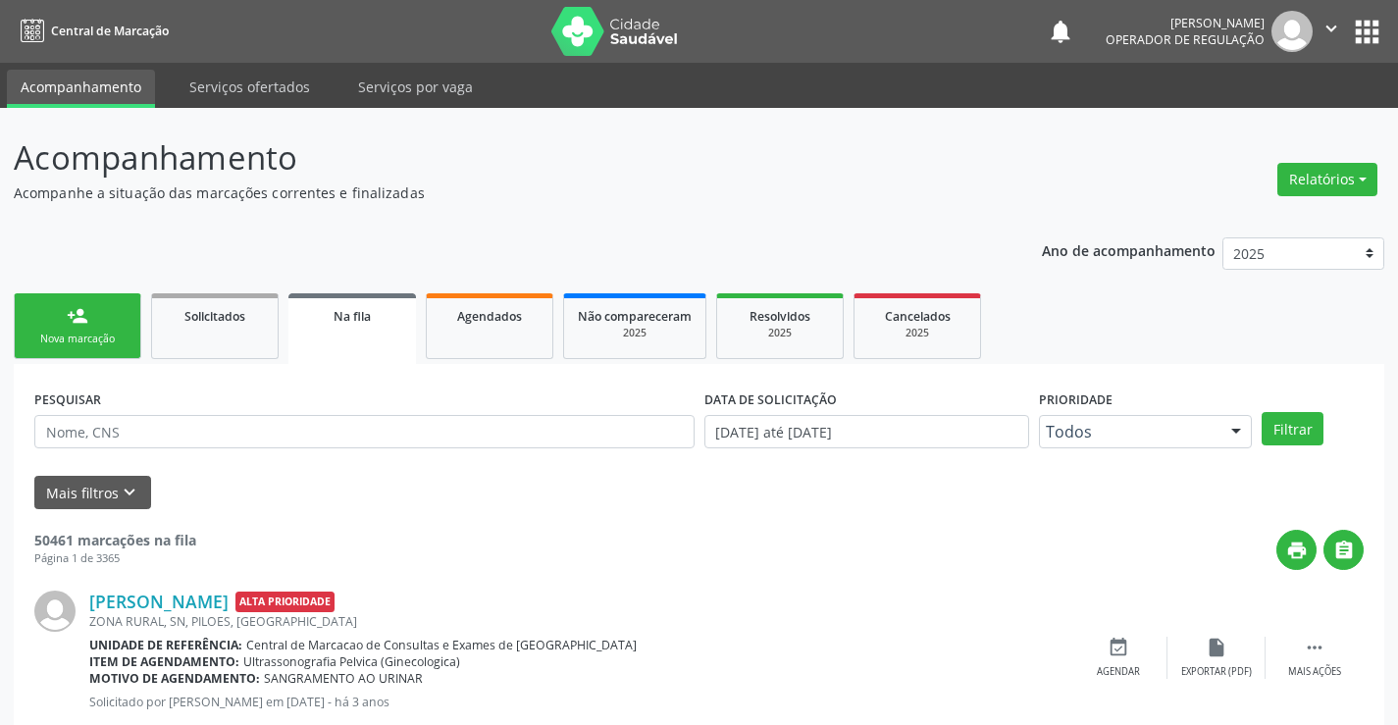
click at [124, 332] on div "Nova marcação" at bounding box center [77, 338] width 98 height 15
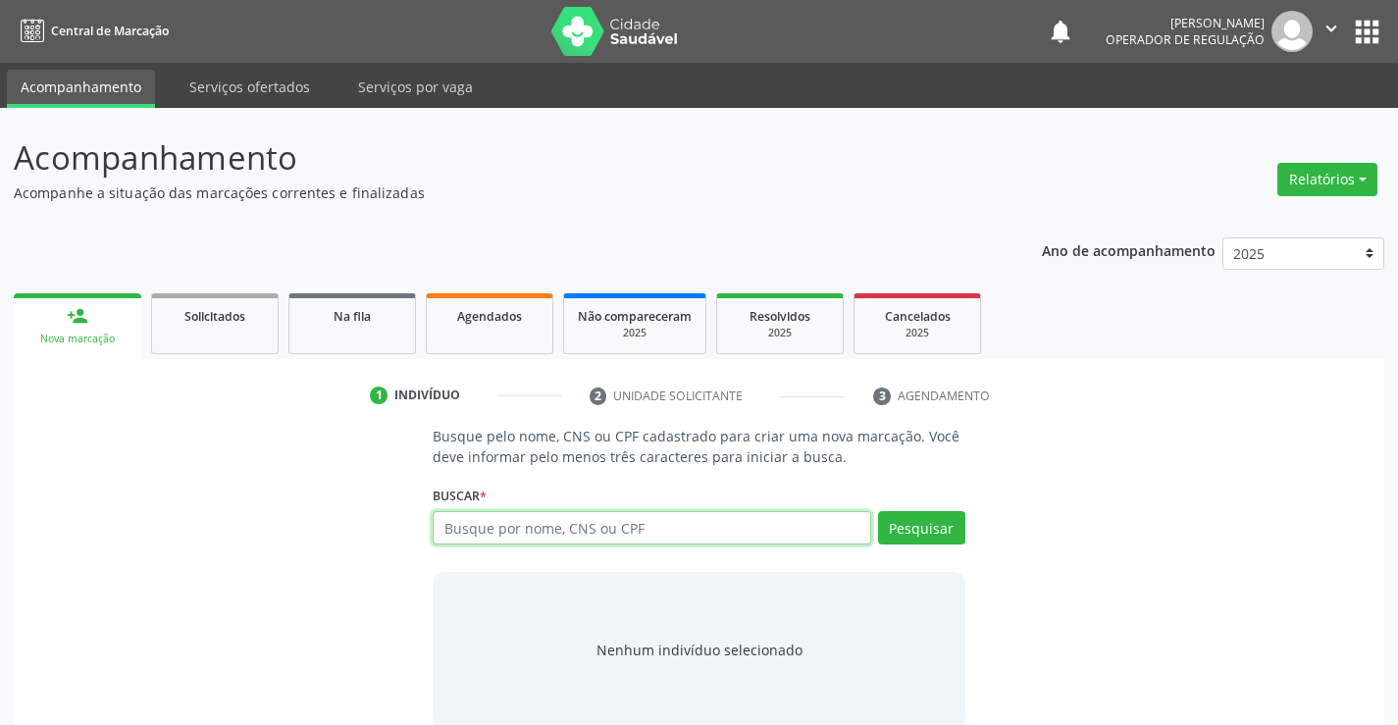
click at [564, 532] on input "text" at bounding box center [651, 527] width 437 height 33
type input "704204727423982"
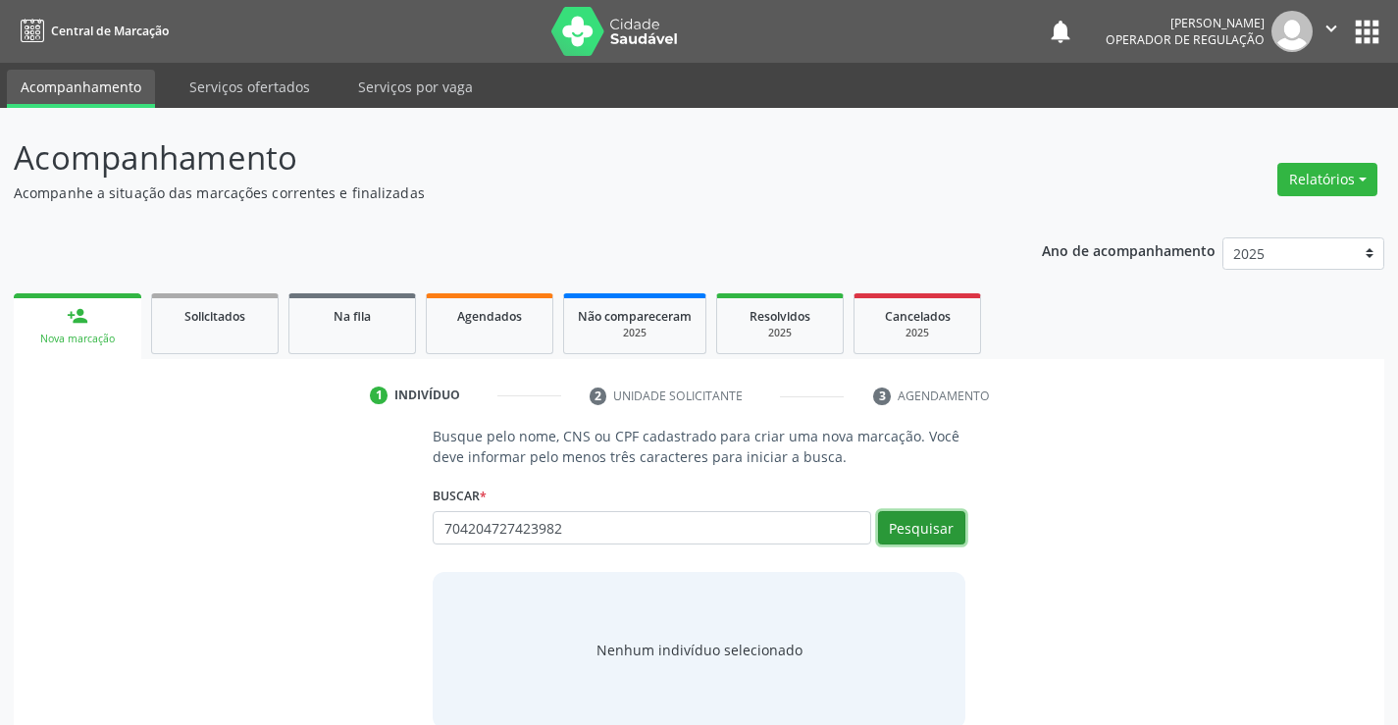
click at [911, 524] on button "Pesquisar" at bounding box center [921, 527] width 87 height 33
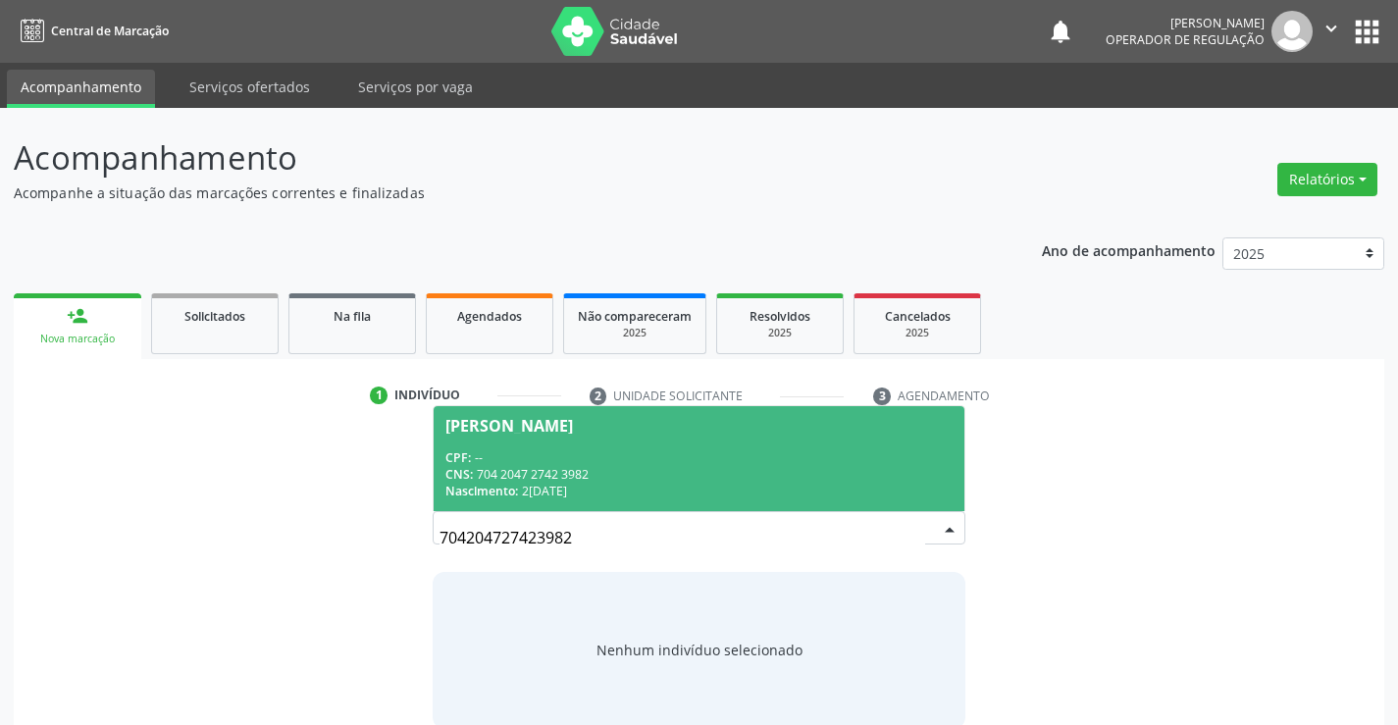
click at [819, 473] on div "CNS: 704 2047 2742 3982" at bounding box center [698, 474] width 506 height 17
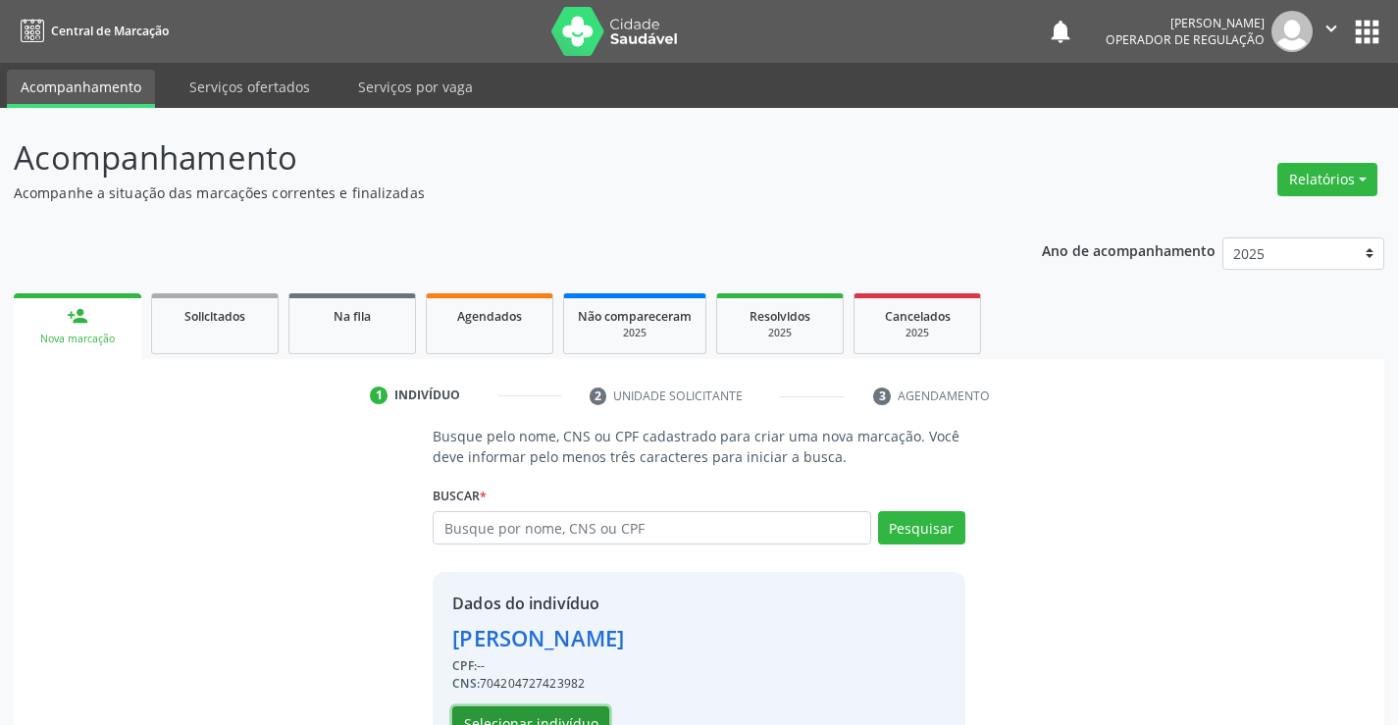
click at [544, 710] on button "Selecionar indivíduo" at bounding box center [530, 722] width 157 height 33
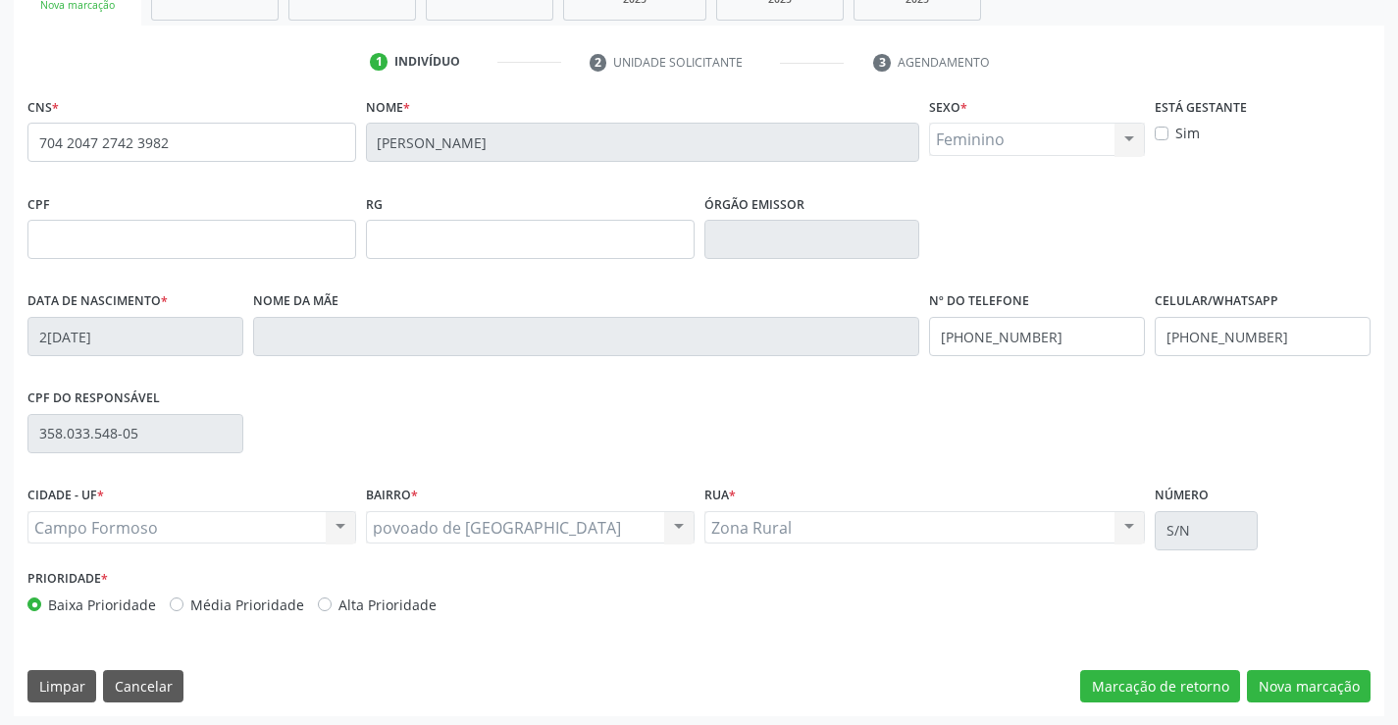
scroll to position [338, 0]
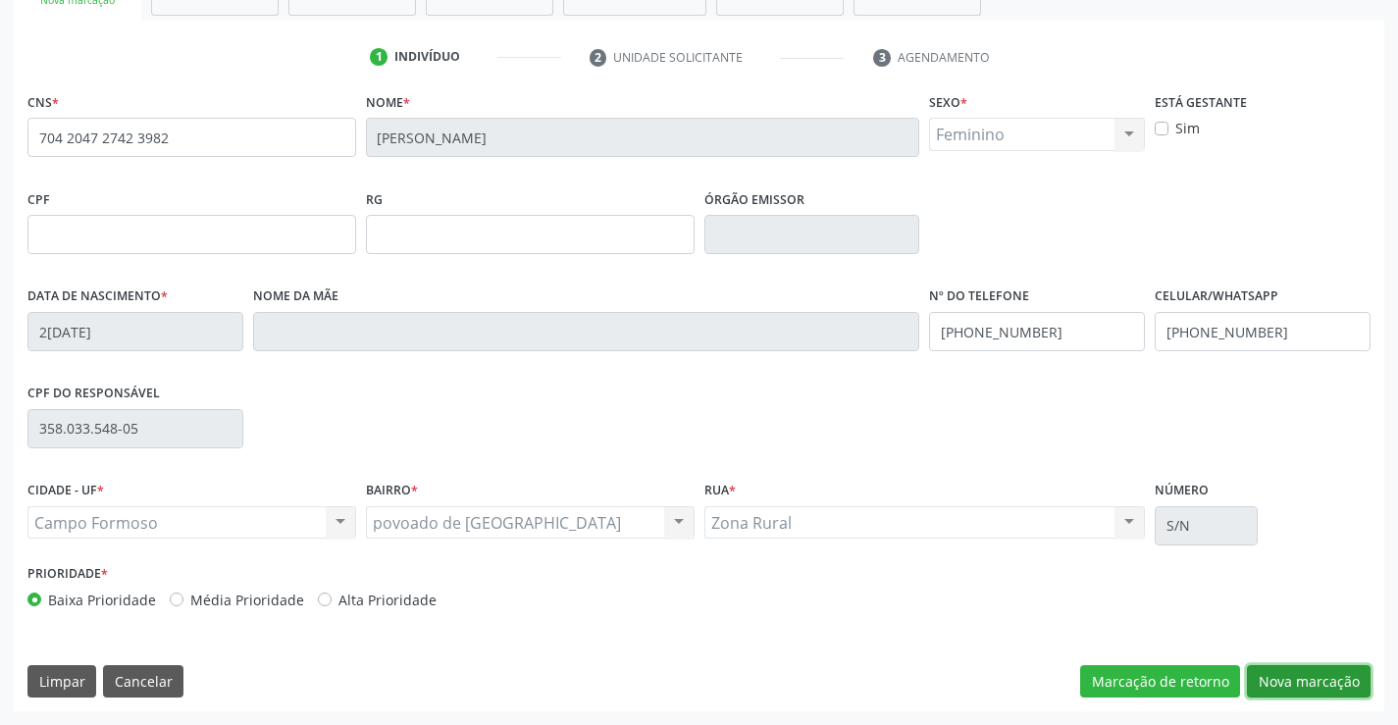
click at [1291, 678] on button "Nova marcação" at bounding box center [1309, 681] width 124 height 33
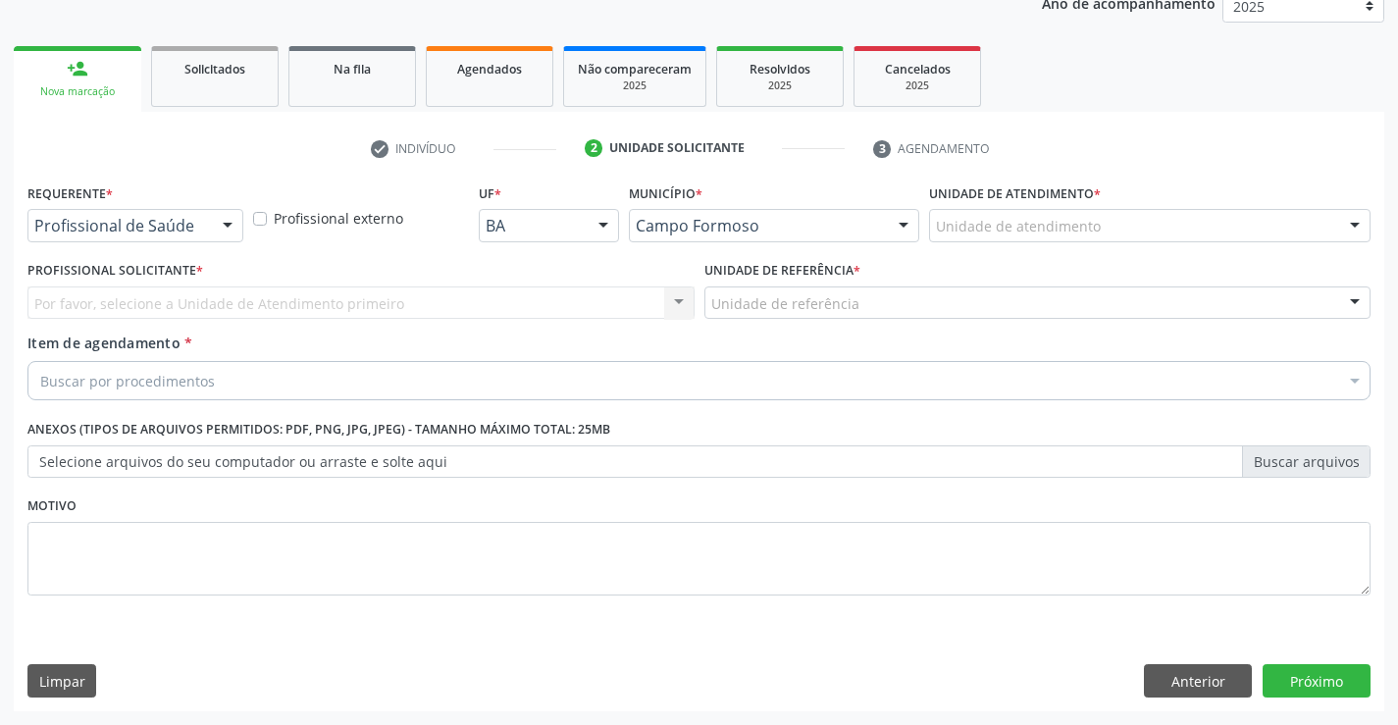
scroll to position [247, 0]
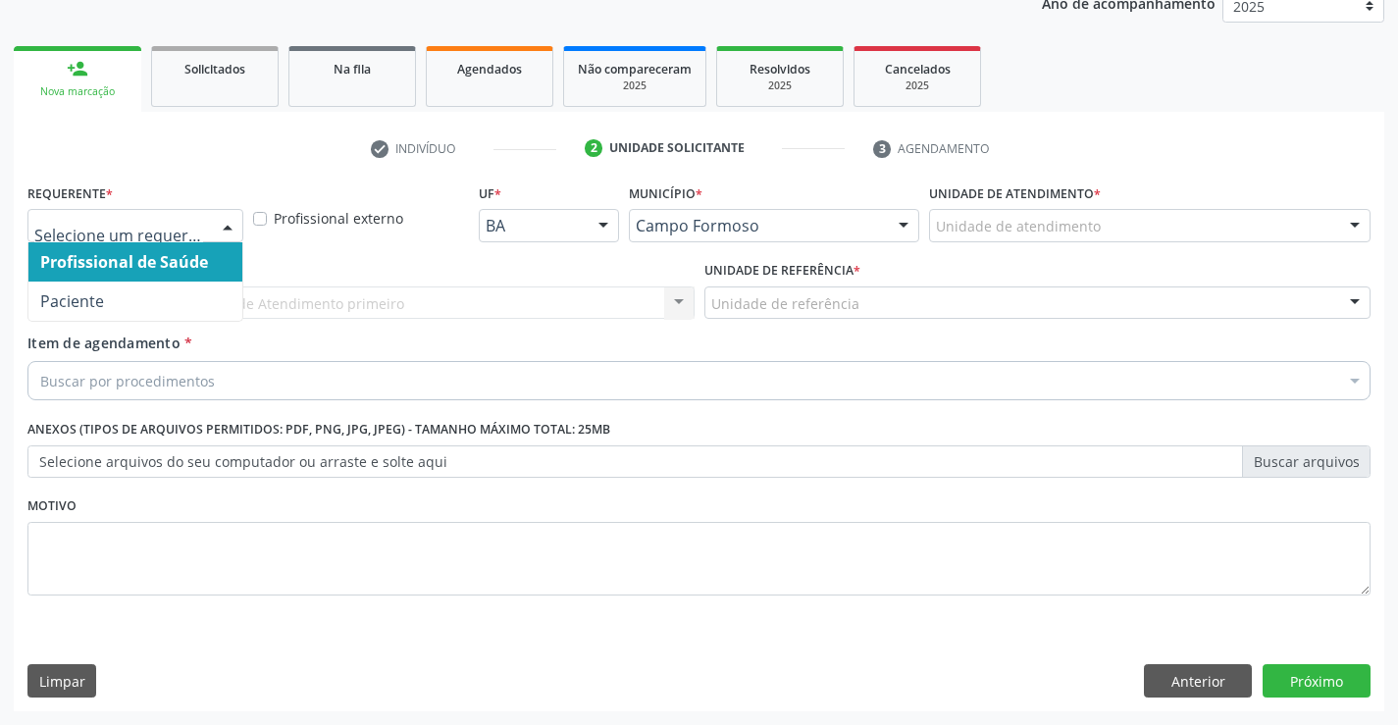
click at [229, 229] on div at bounding box center [227, 226] width 29 height 33
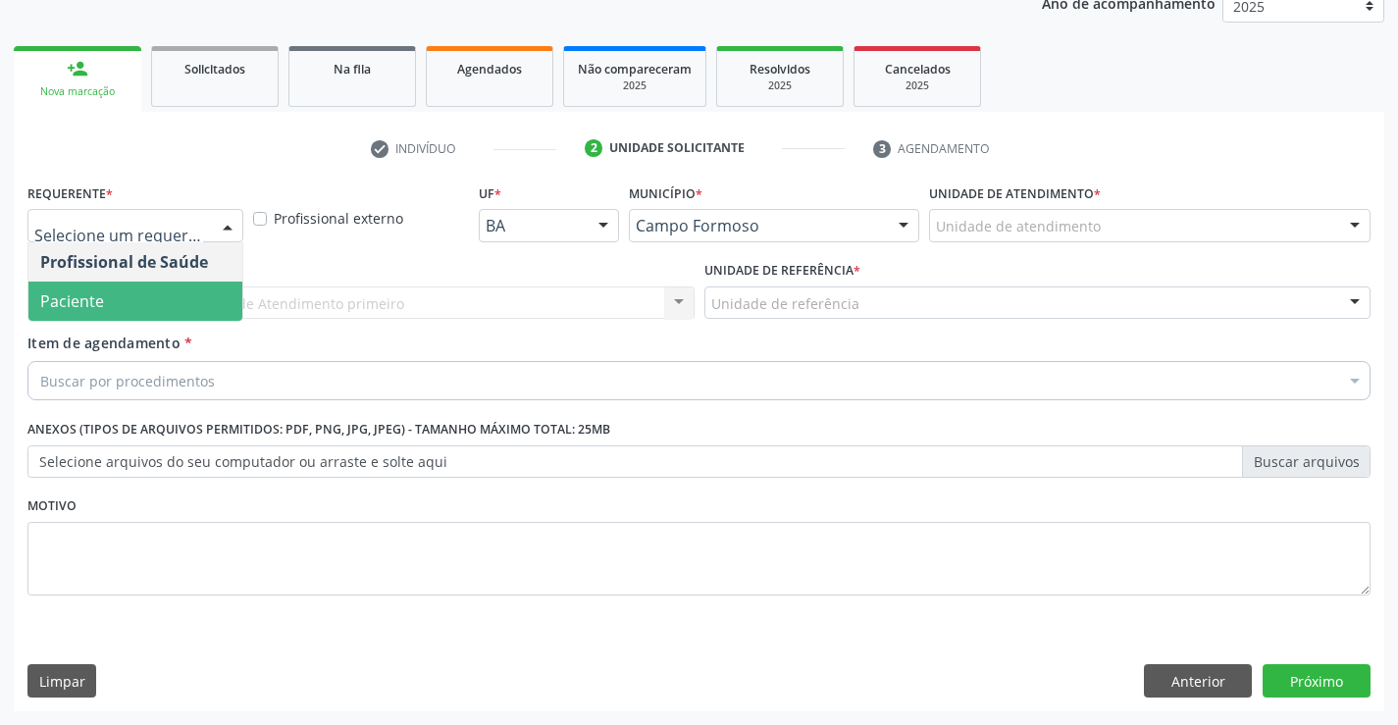
click at [185, 308] on span "Paciente" at bounding box center [135, 300] width 214 height 39
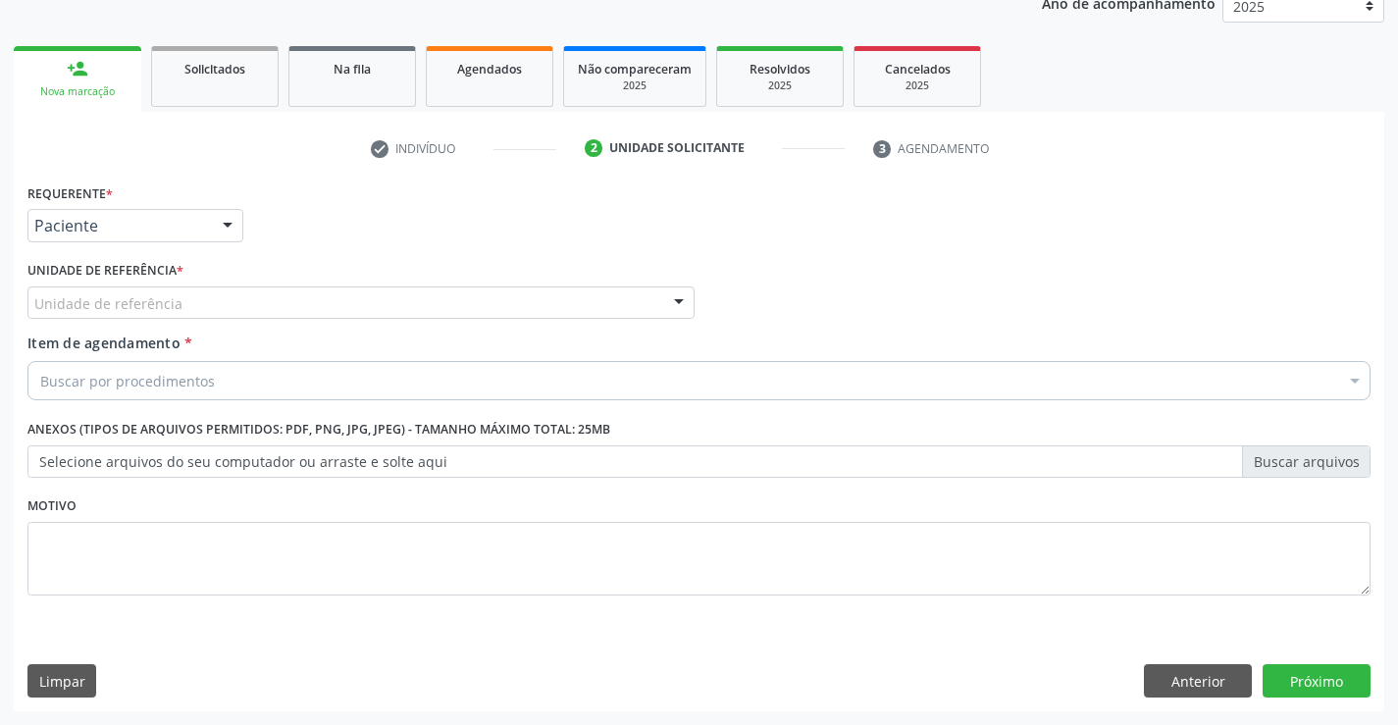
click at [205, 305] on div "Unidade de referência" at bounding box center [360, 302] width 667 height 33
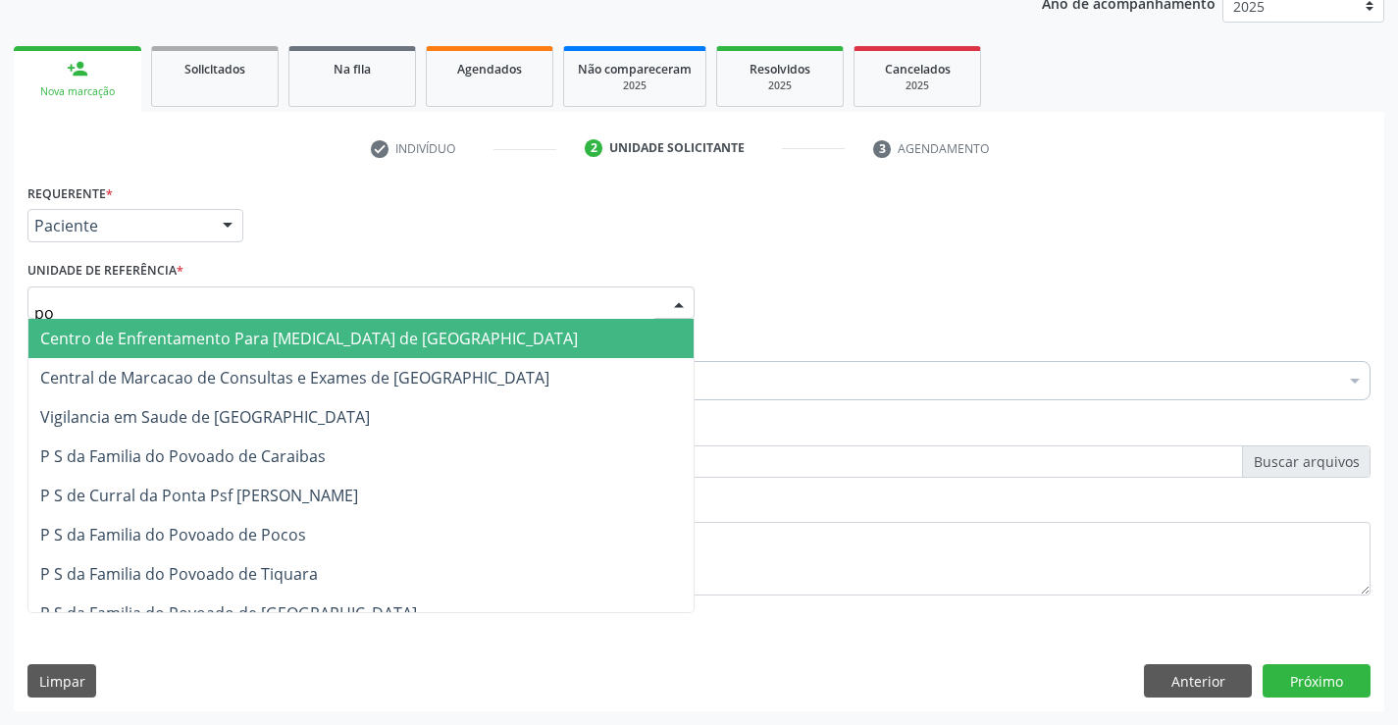
type input "p"
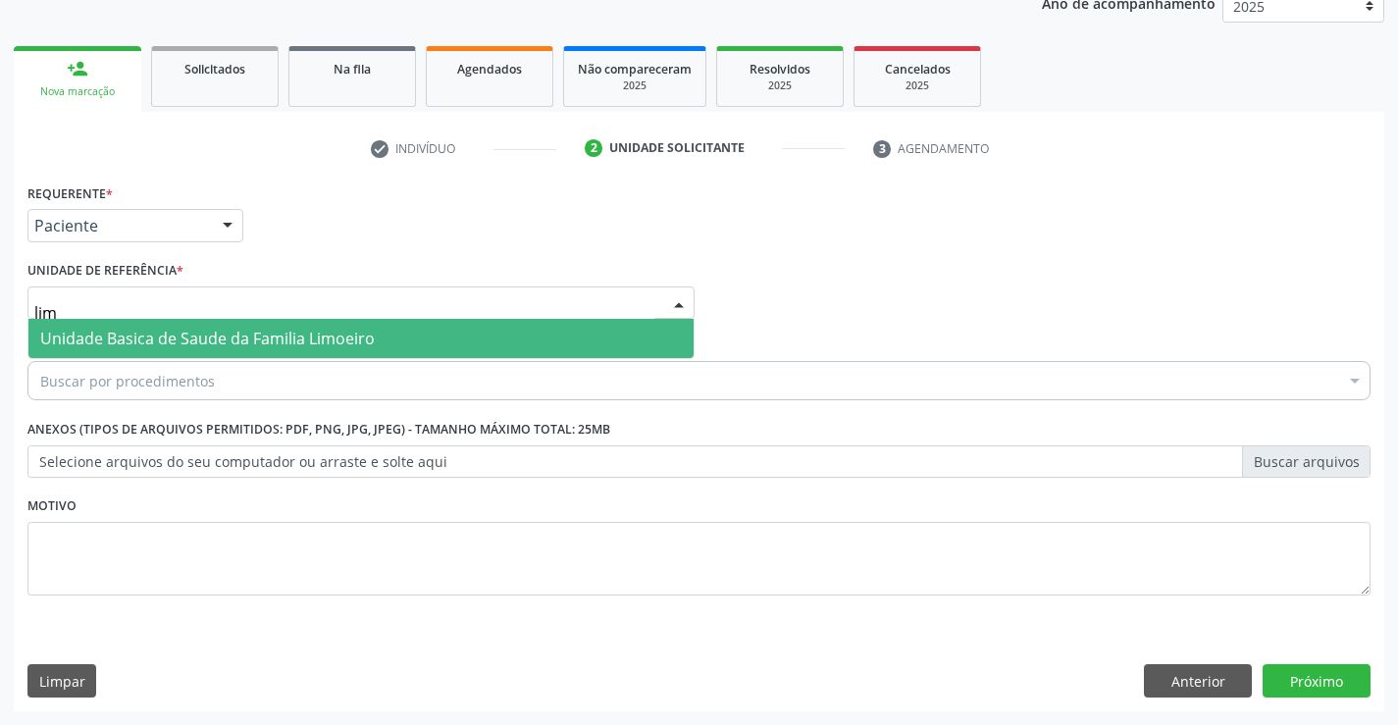
type input "limo"
click at [226, 342] on span "Unidade Basica de Saude da Familia Limoeiro" at bounding box center [207, 339] width 334 height 22
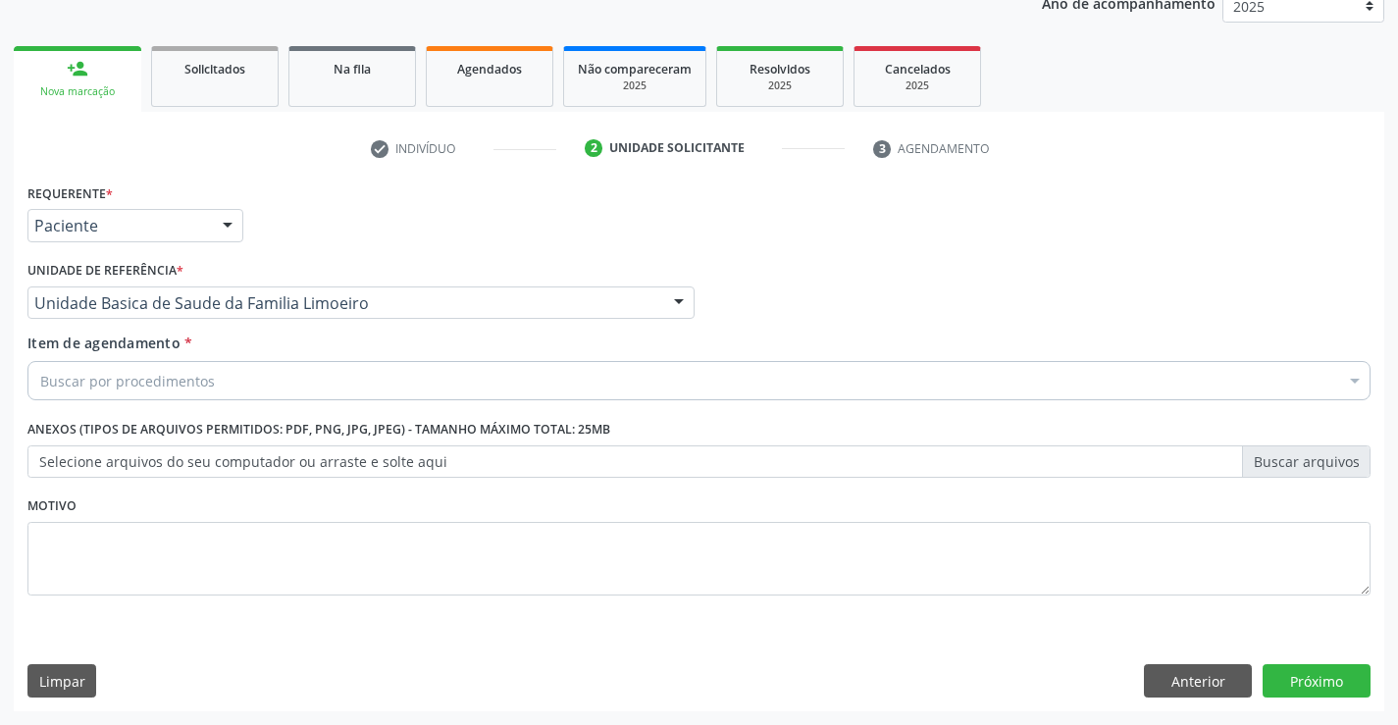
click at [234, 384] on div "Buscar por procedimentos" at bounding box center [698, 380] width 1343 height 39
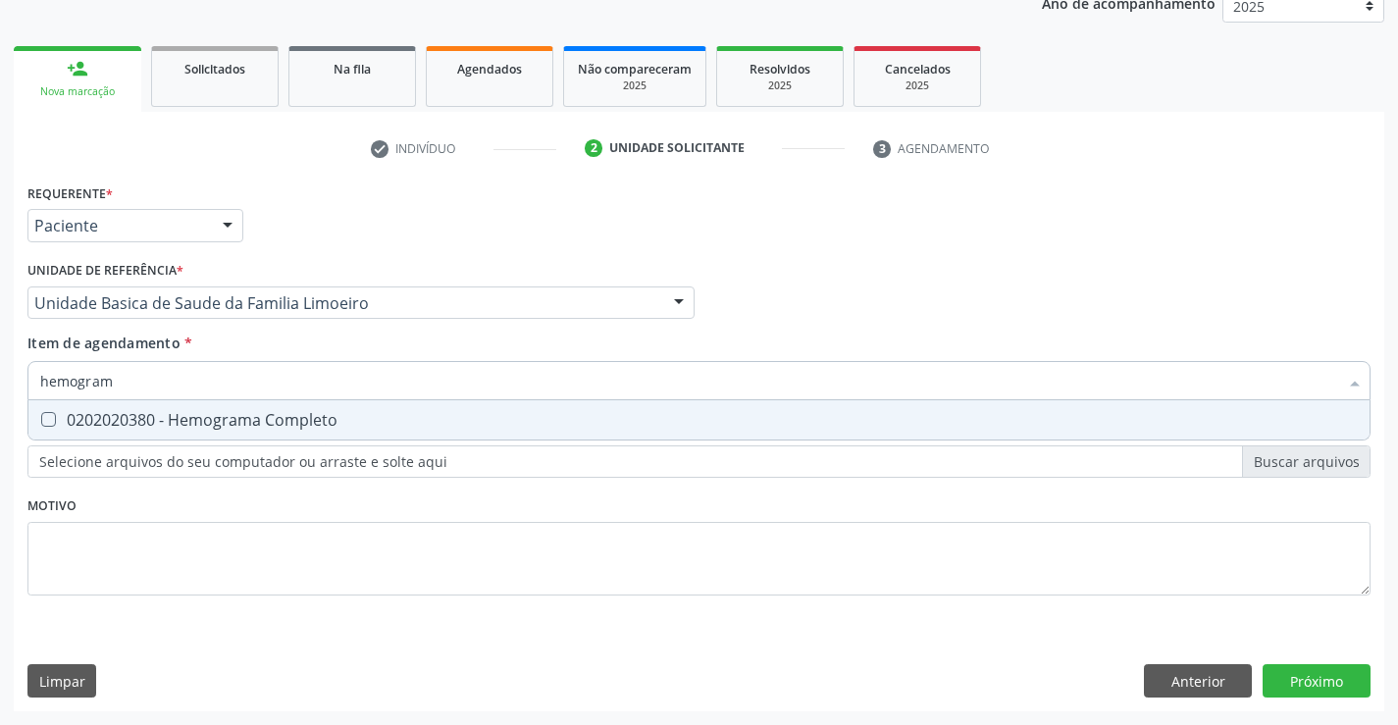
type input "hemograma"
click at [232, 426] on div "0202020380 - Hemograma Completo" at bounding box center [698, 420] width 1317 height 16
checkbox Completo "true"
type input "hemograma"
click at [171, 503] on div "Requerente * Paciente Profissional de Saúde Paciente Nenhum resultado encontrad…" at bounding box center [698, 400] width 1343 height 444
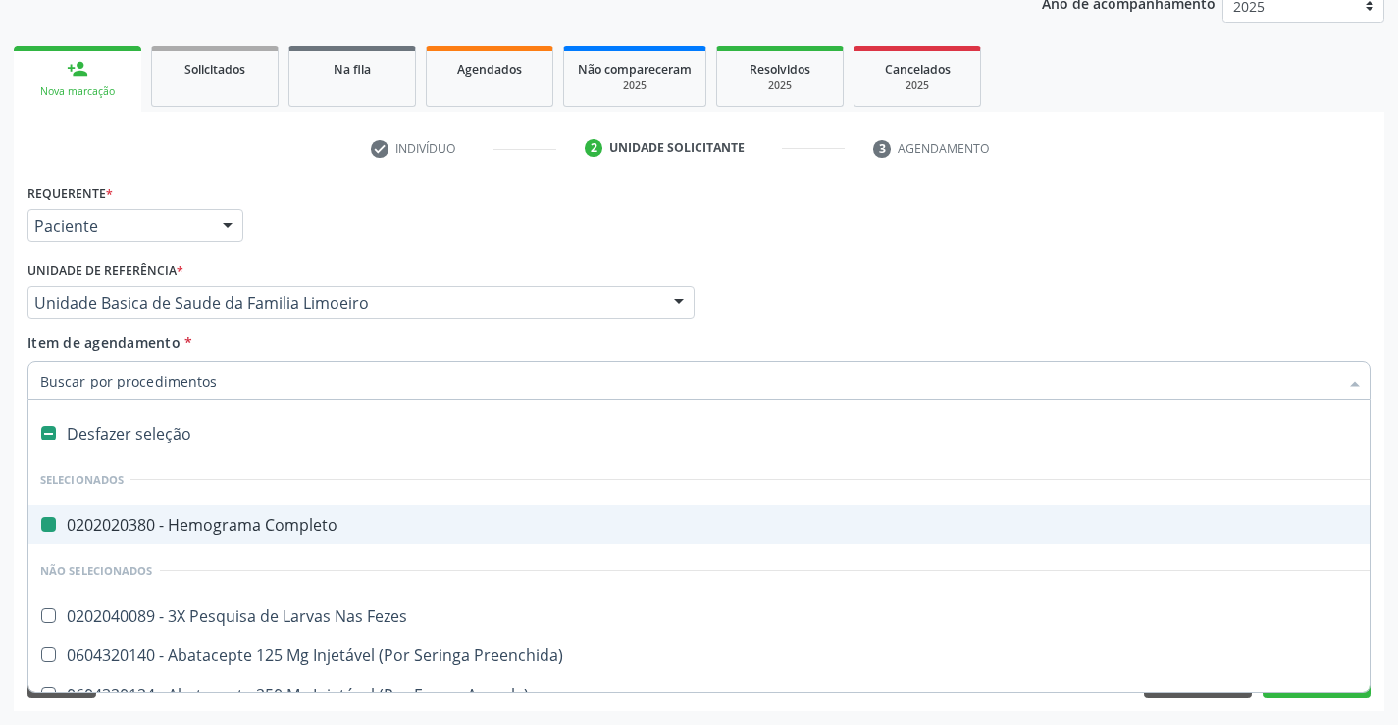
type input "u"
checkbox Completo "false"
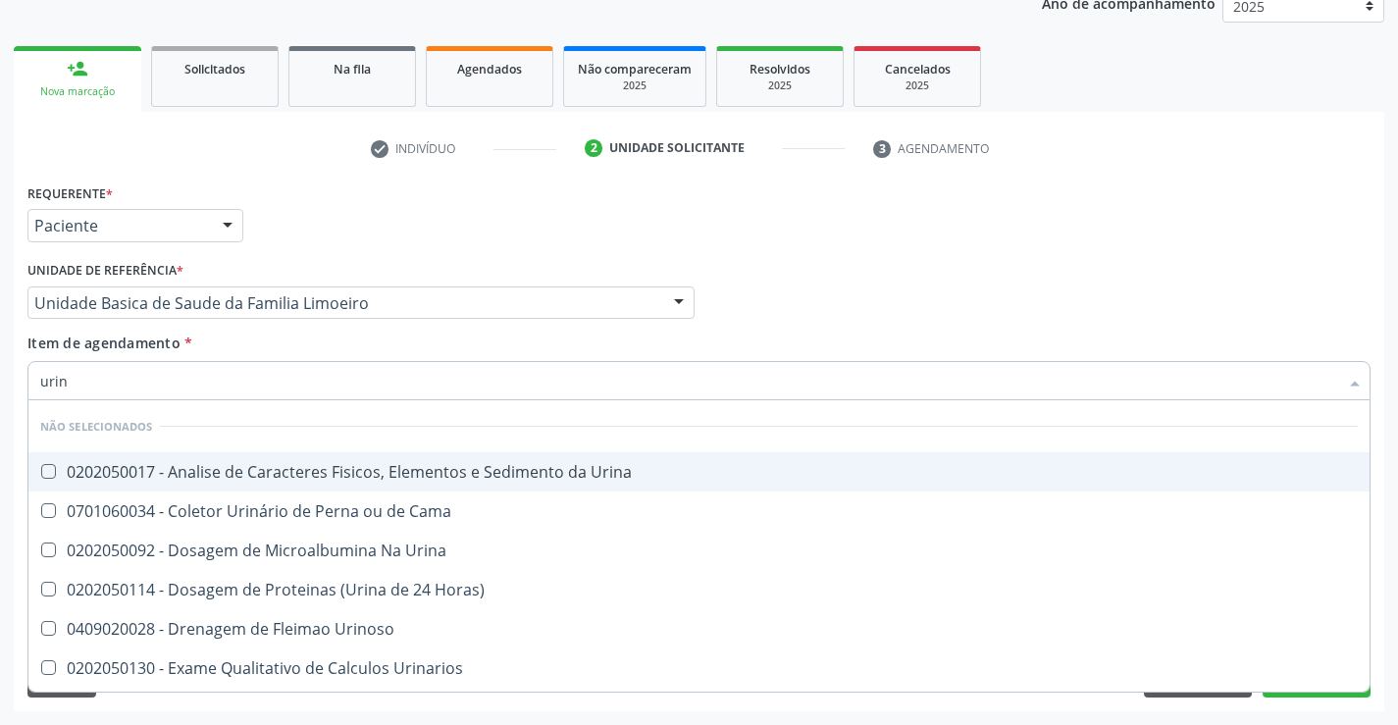
type input "urina"
click at [263, 466] on div "0202050017 - Analise de Caracteres Fisicos, Elementos e Sedimento da Urina" at bounding box center [698, 472] width 1317 height 16
checkbox Urina "true"
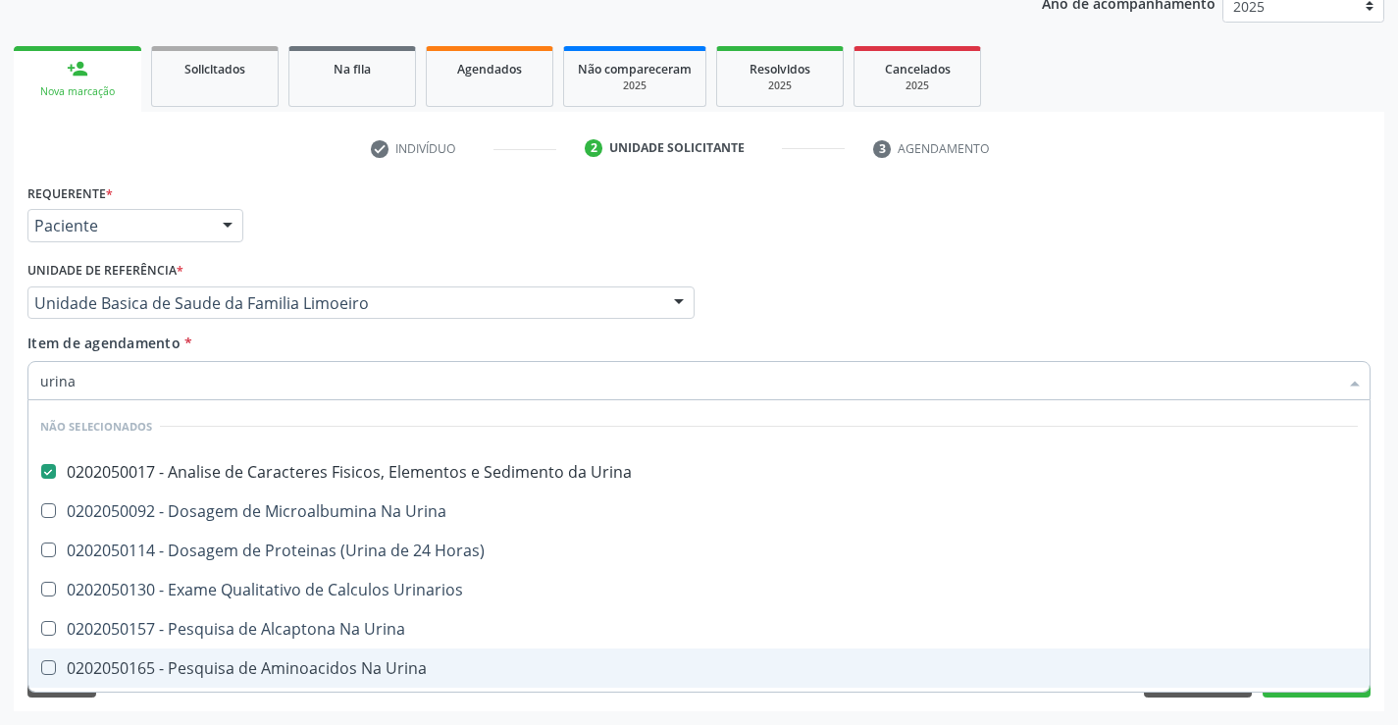
type input "urina"
click at [204, 711] on div "Acompanhamento Acompanhe a situação das marcações correntes e finalizadas Relat…" at bounding box center [699, 293] width 1398 height 864
checkbox Urina "true"
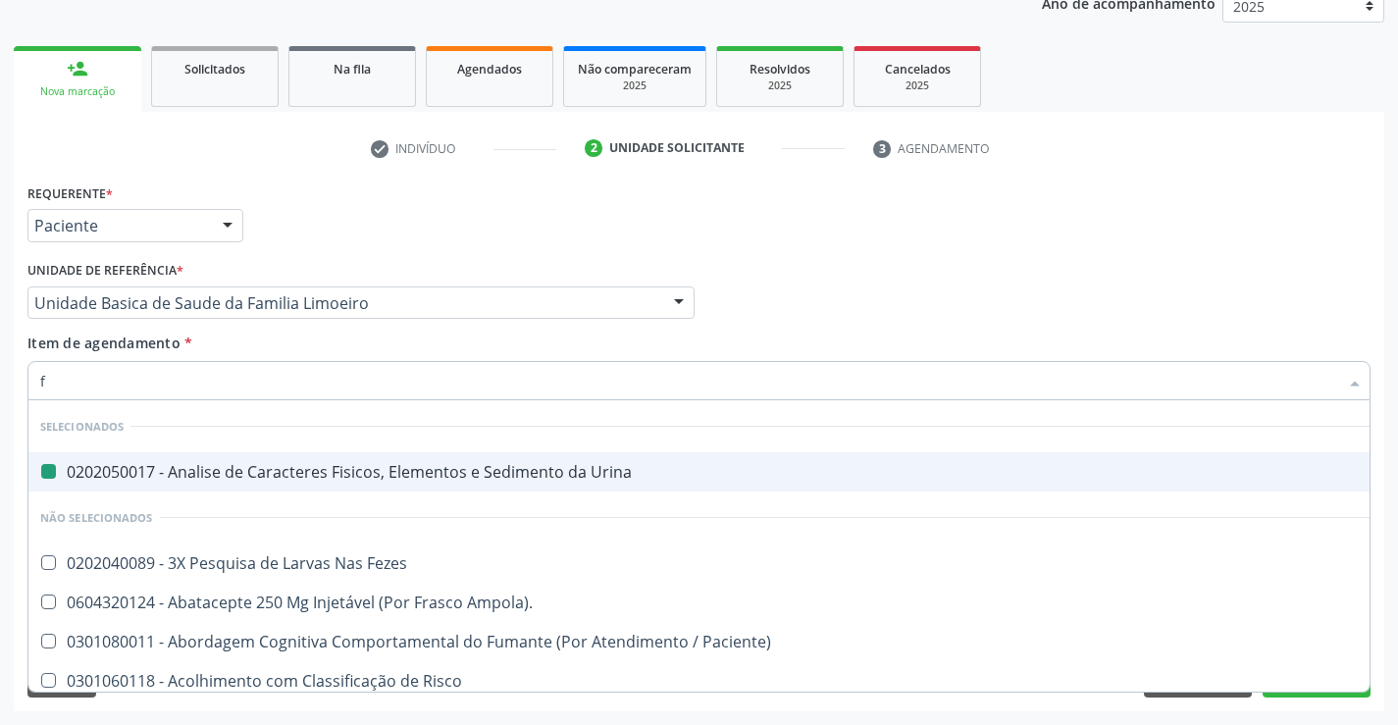
type input "fe"
checkbox Urina "false"
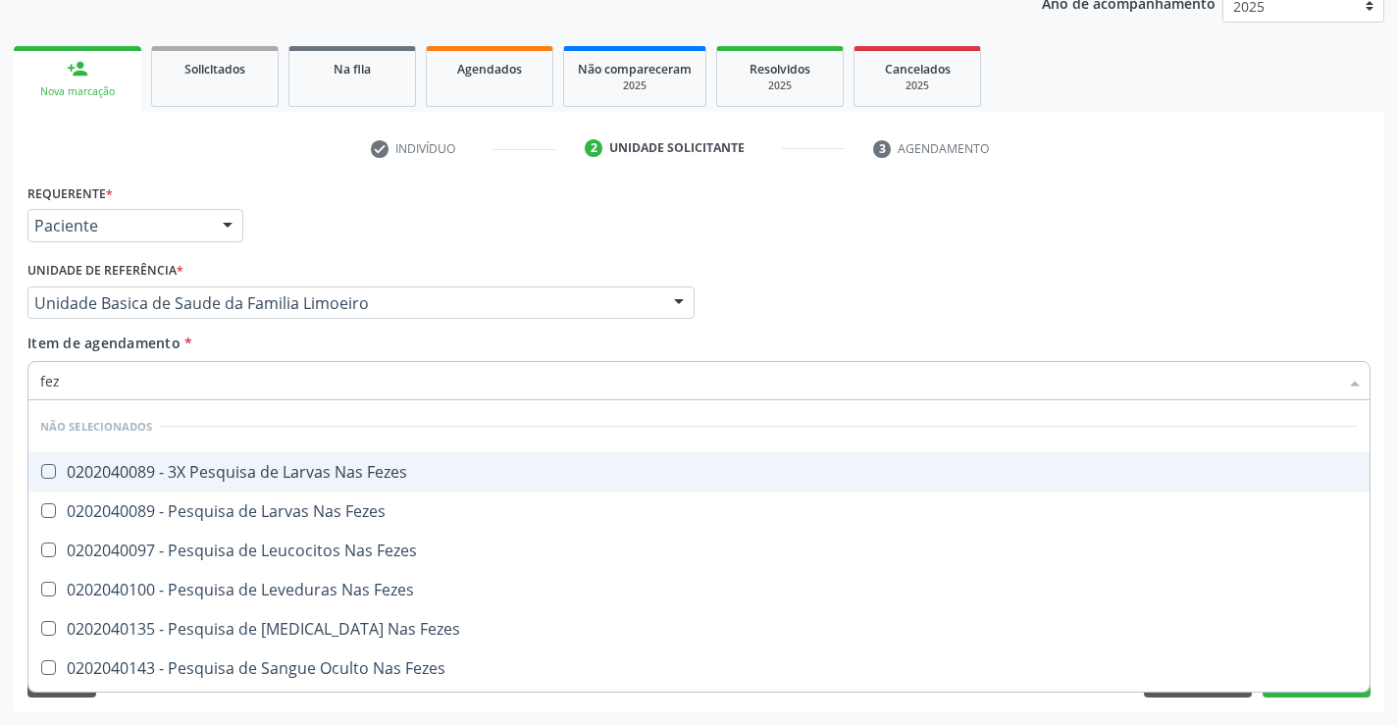
type input "feze"
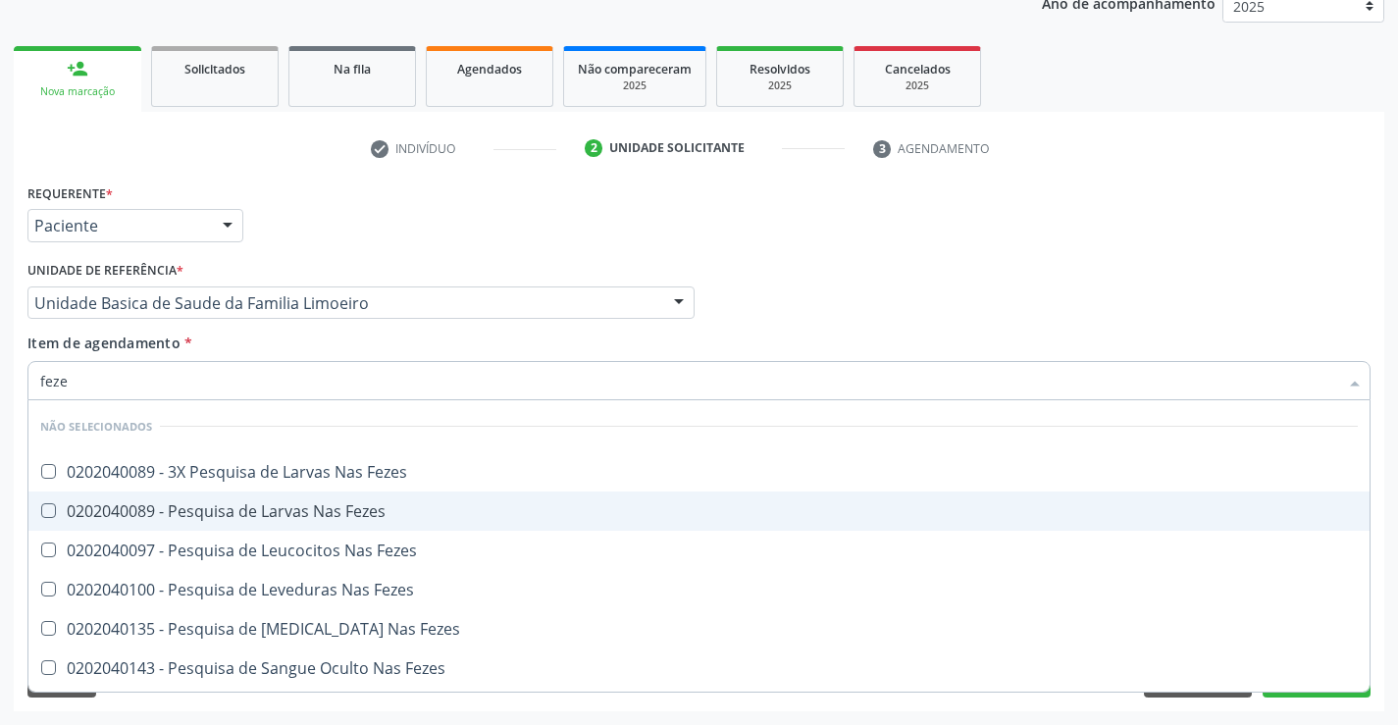
click at [207, 511] on div "0202040089 - Pesquisa de Larvas Nas Fezes" at bounding box center [698, 511] width 1317 height 16
checkbox Fezes "true"
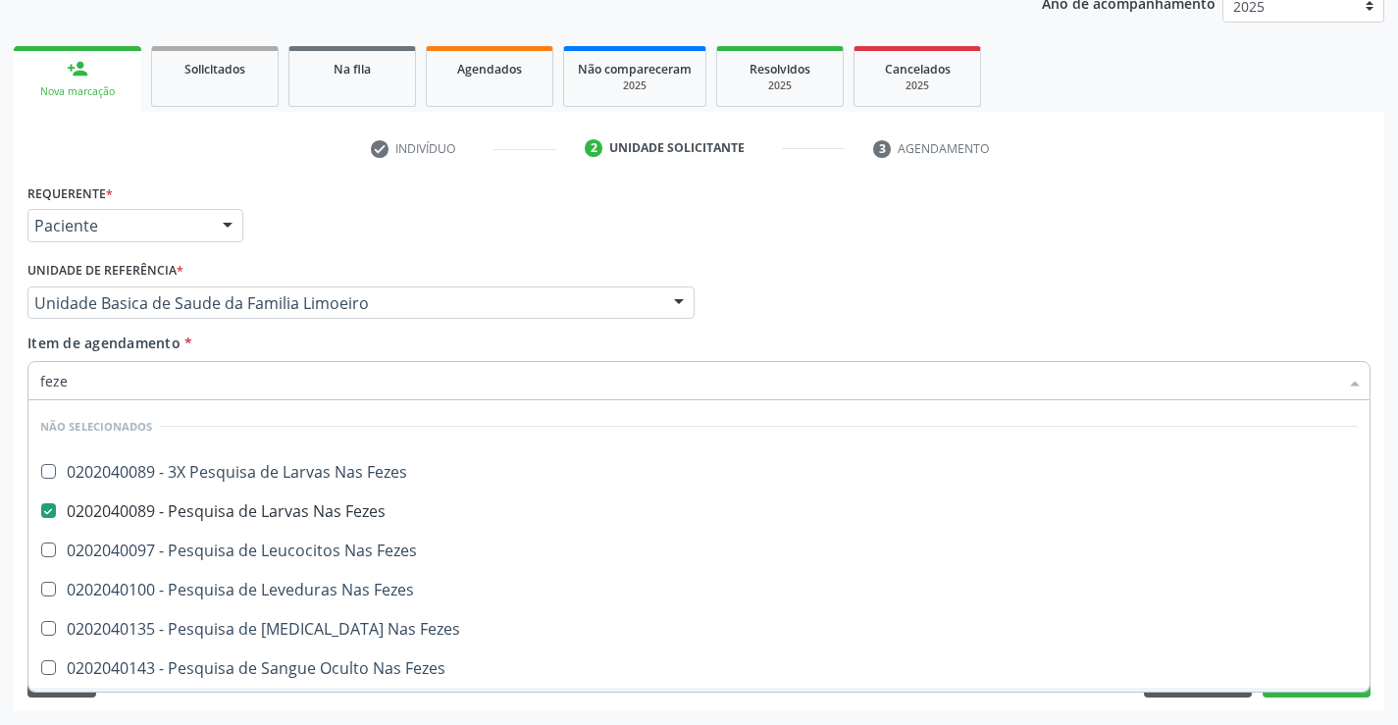
type input "feze"
click at [177, 708] on div "Requerente * Paciente Profissional de Saúde Paciente Nenhum resultado encontrad…" at bounding box center [699, 444] width 1370 height 533
checkbox Fezes "true"
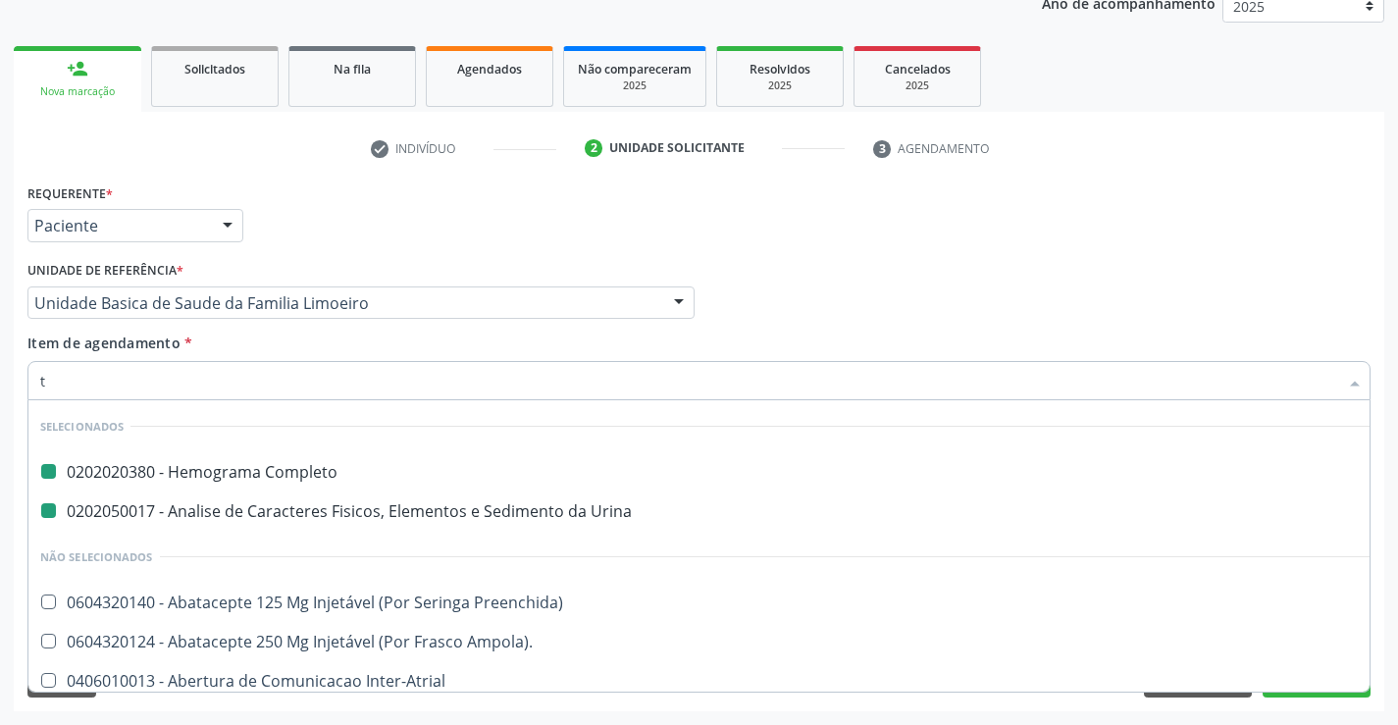
type input "tr"
checkbox Completo "false"
checkbox Urina "false"
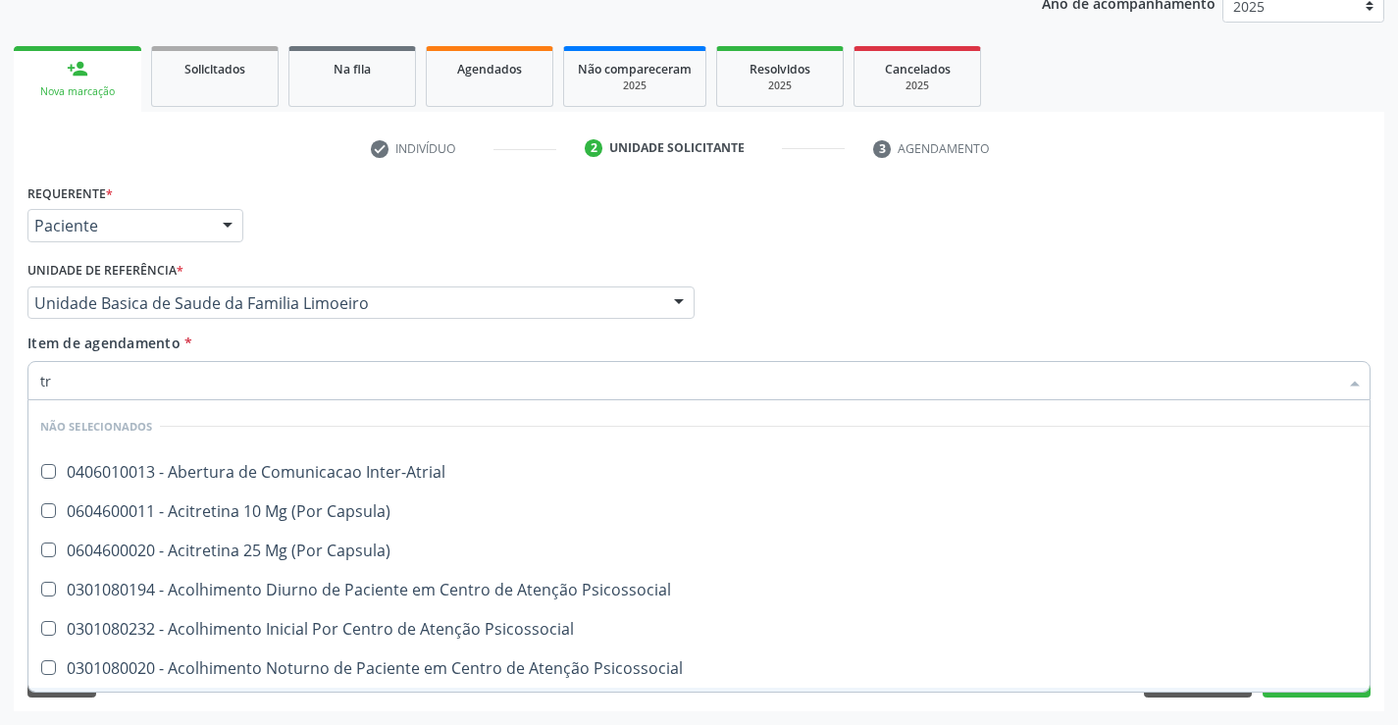
type input "t"
checkbox Inter-Atrial "true"
checkbox Capsula\) "true"
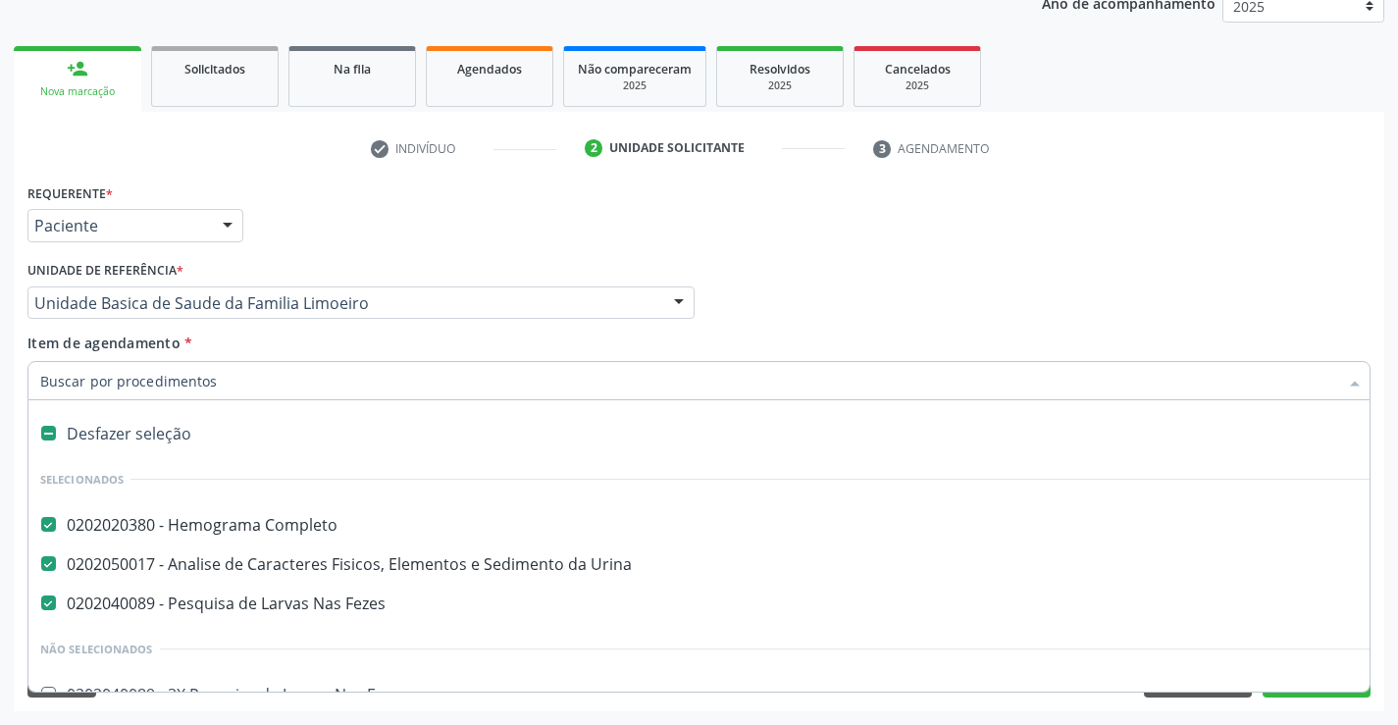
type input "g"
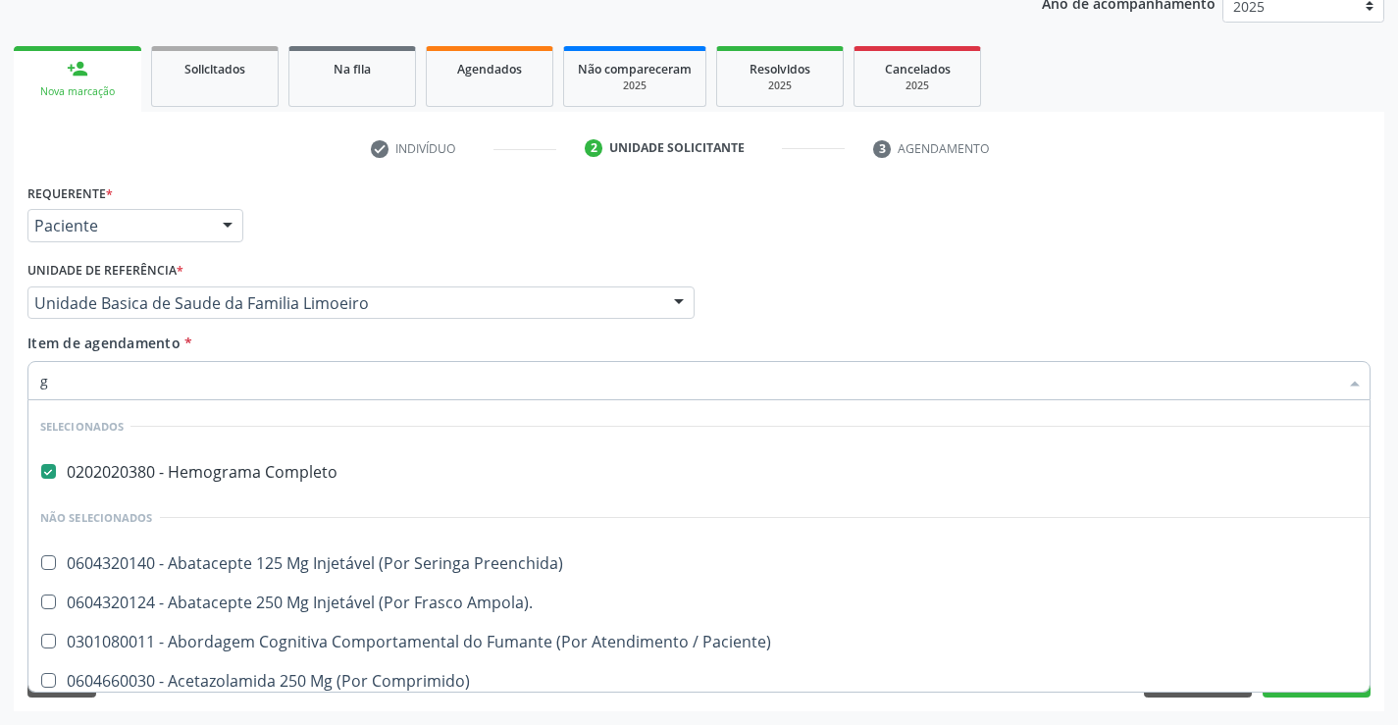
checkbox Preenchida\) "false"
type input "gl"
checkbox Completo "false"
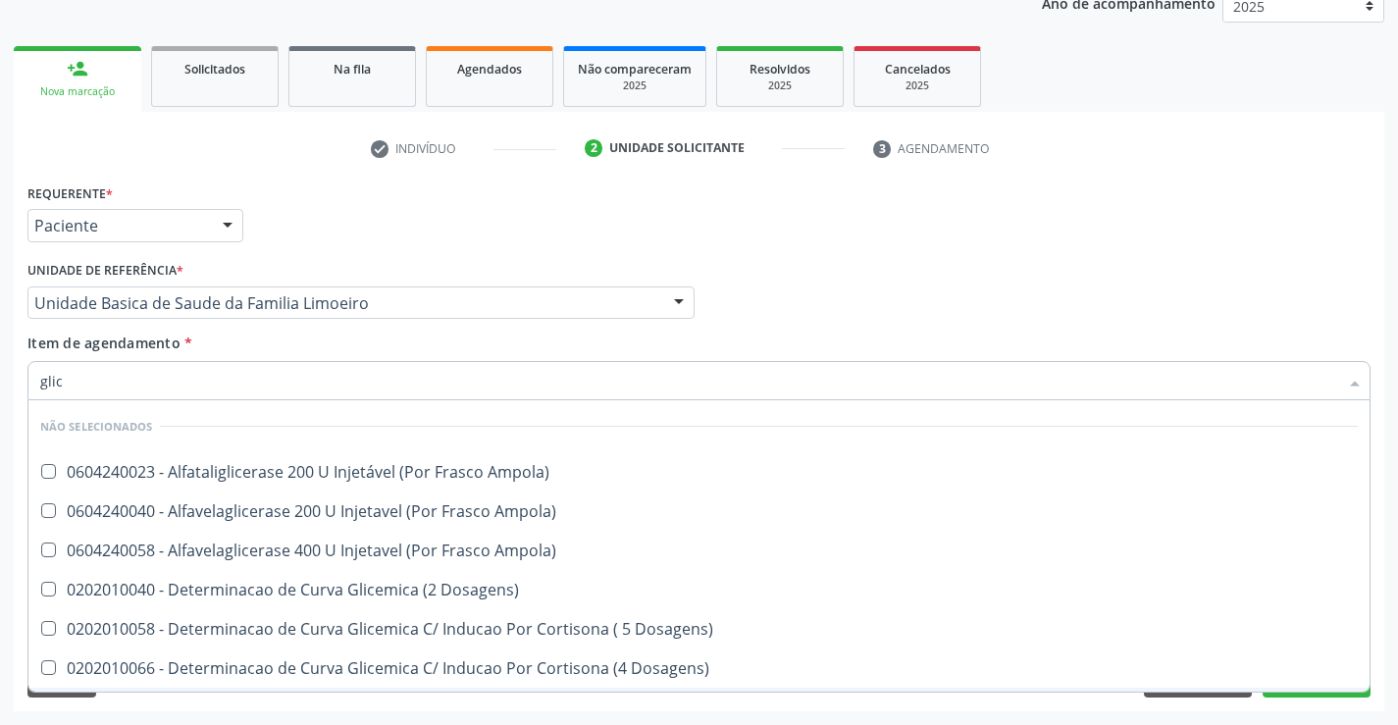
type input "glico"
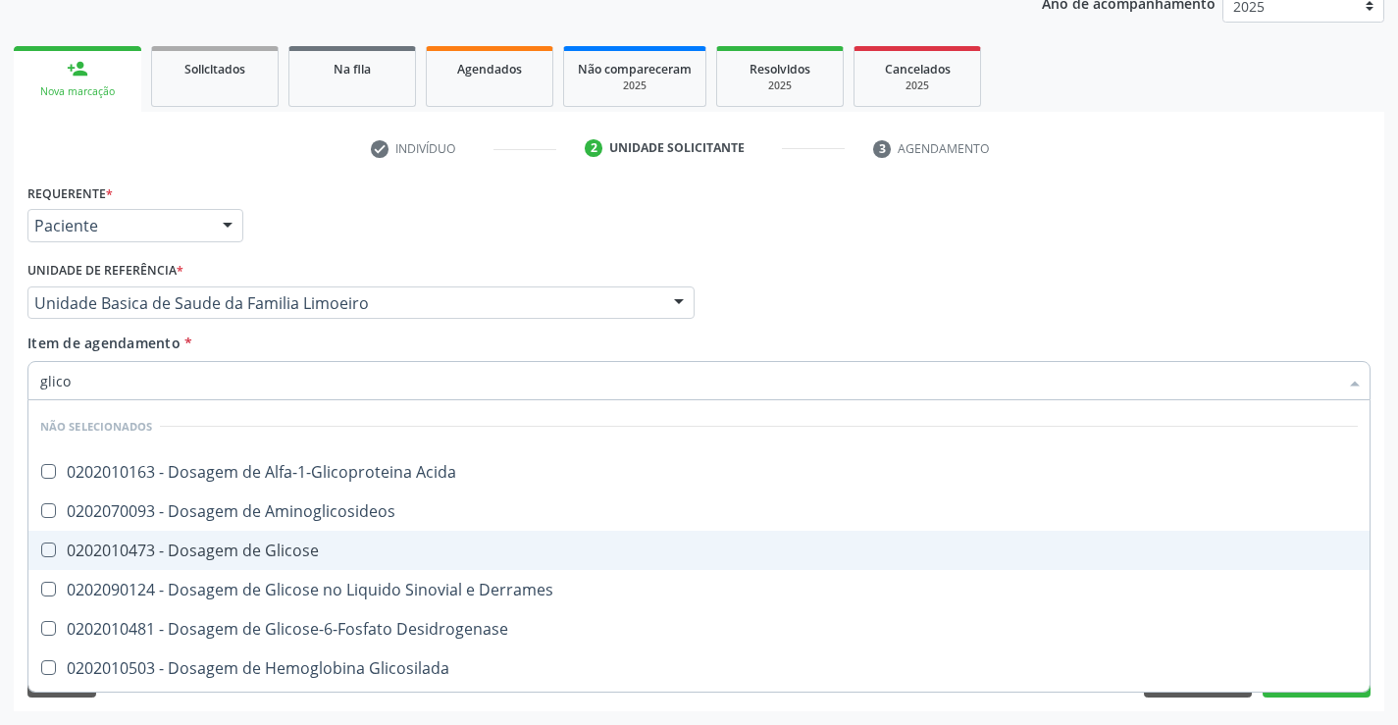
click at [228, 557] on div "0202010473 - Dosagem de Glicose" at bounding box center [698, 550] width 1317 height 16
checkbox Glicose "true"
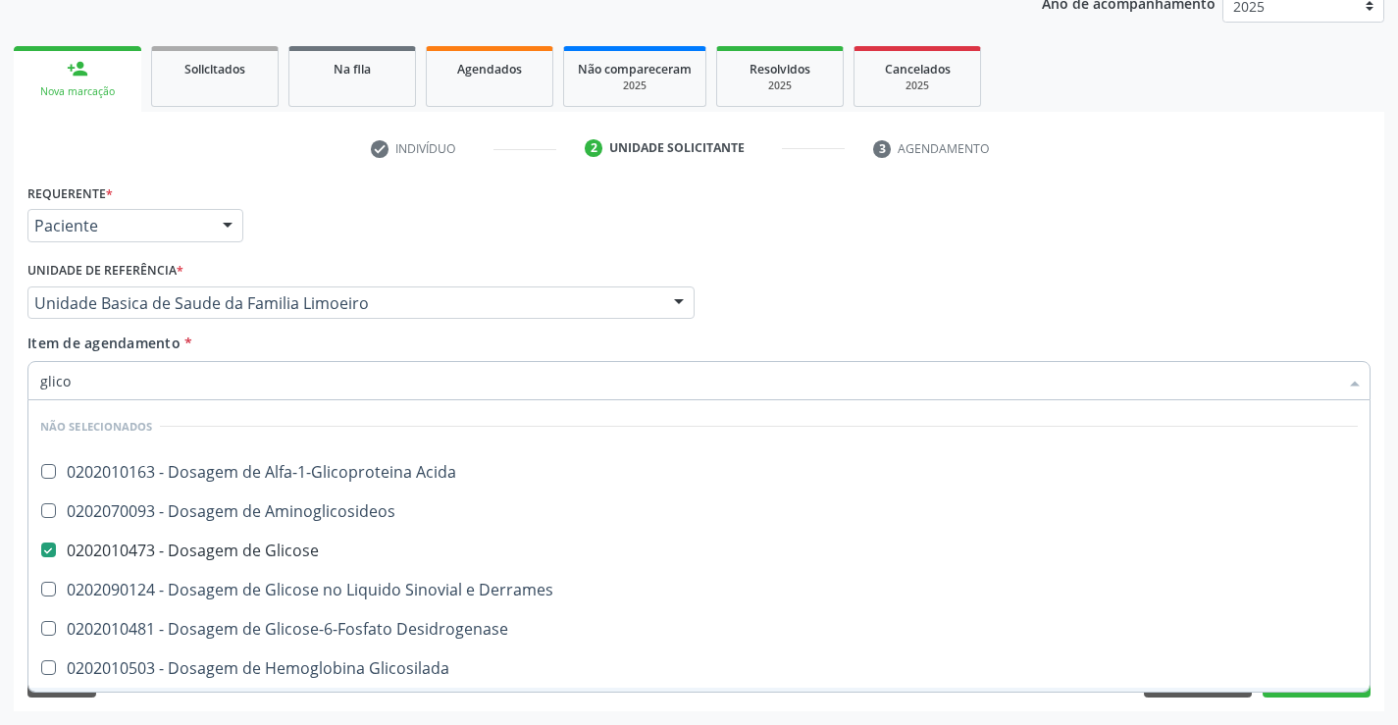
type input "glico"
click at [213, 705] on div "Requerente * Paciente Profissional de Saúde Paciente Nenhum resultado encontrad…" at bounding box center [699, 444] width 1370 height 533
checkbox Acida "true"
checkbox Derrames "true"
checkbox Aminoglicosideos "true"
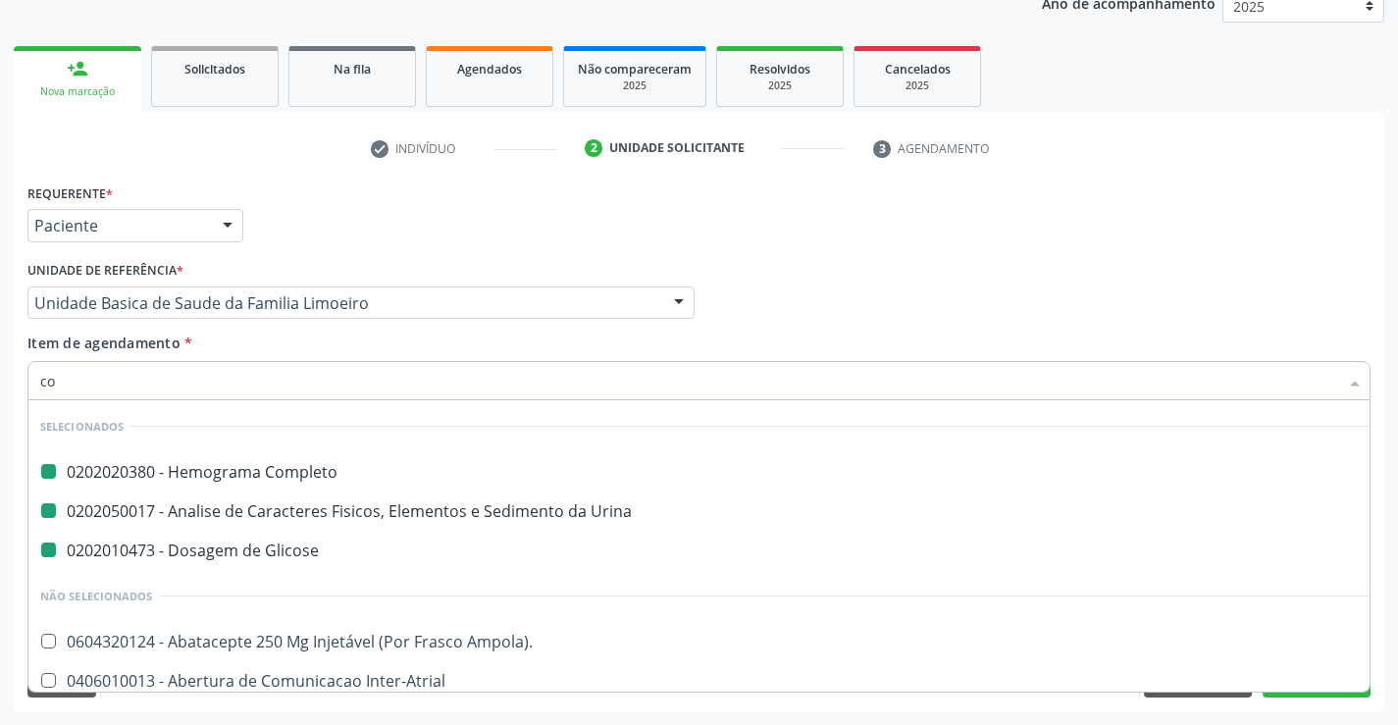
type input "col"
checkbox Completo "false"
checkbox Glicose "false"
checkbox Urina "false"
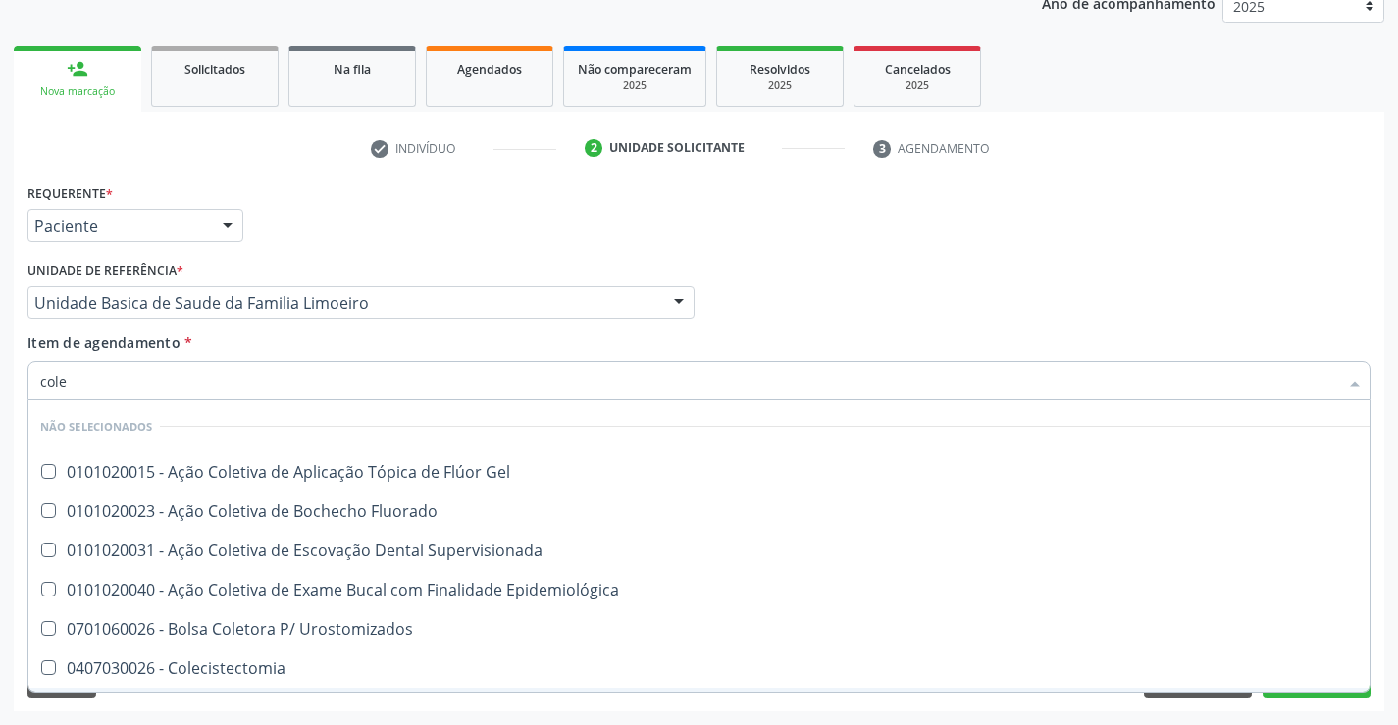
type input "coles"
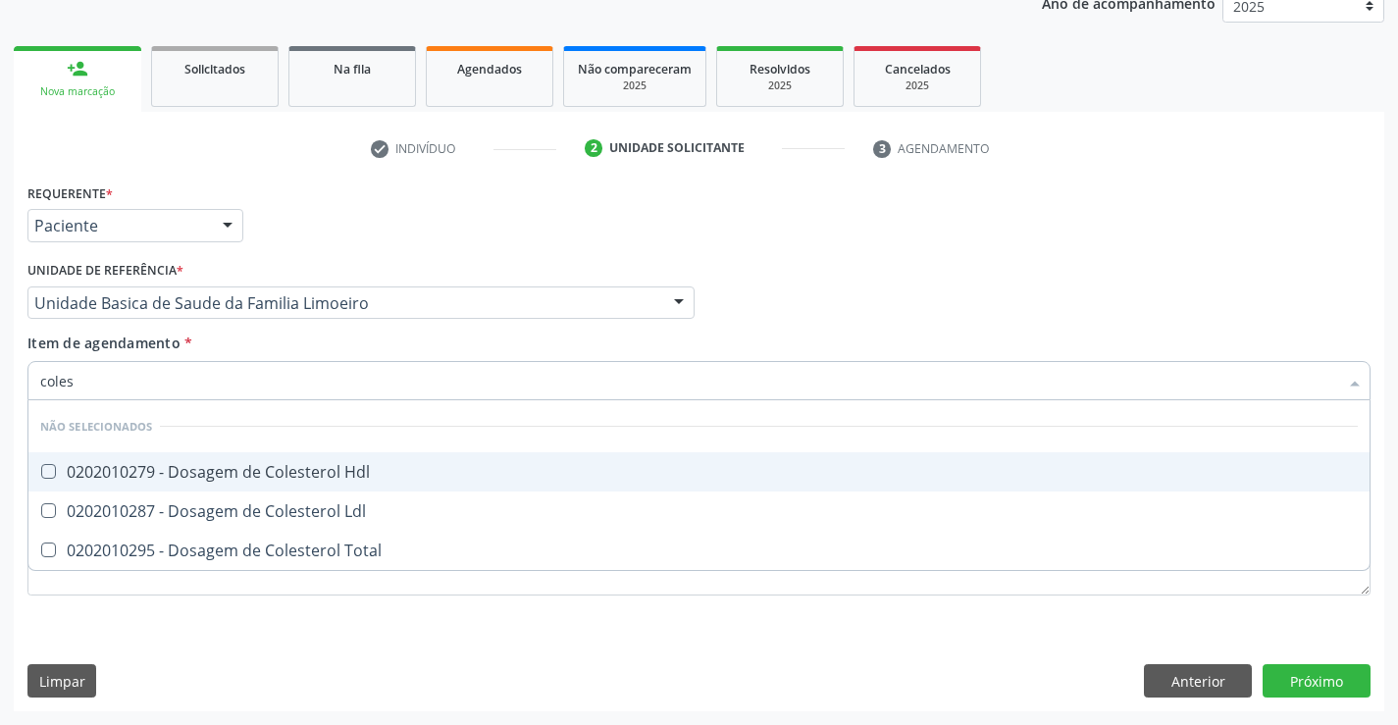
drag, startPoint x: 227, startPoint y: 472, endPoint x: 194, endPoint y: 528, distance: 64.6
click at [215, 492] on ul "Desfazer seleção Não selecionados 0202010279 - Dosagem de Colesterol Hdl 020201…" at bounding box center [698, 485] width 1341 height 170
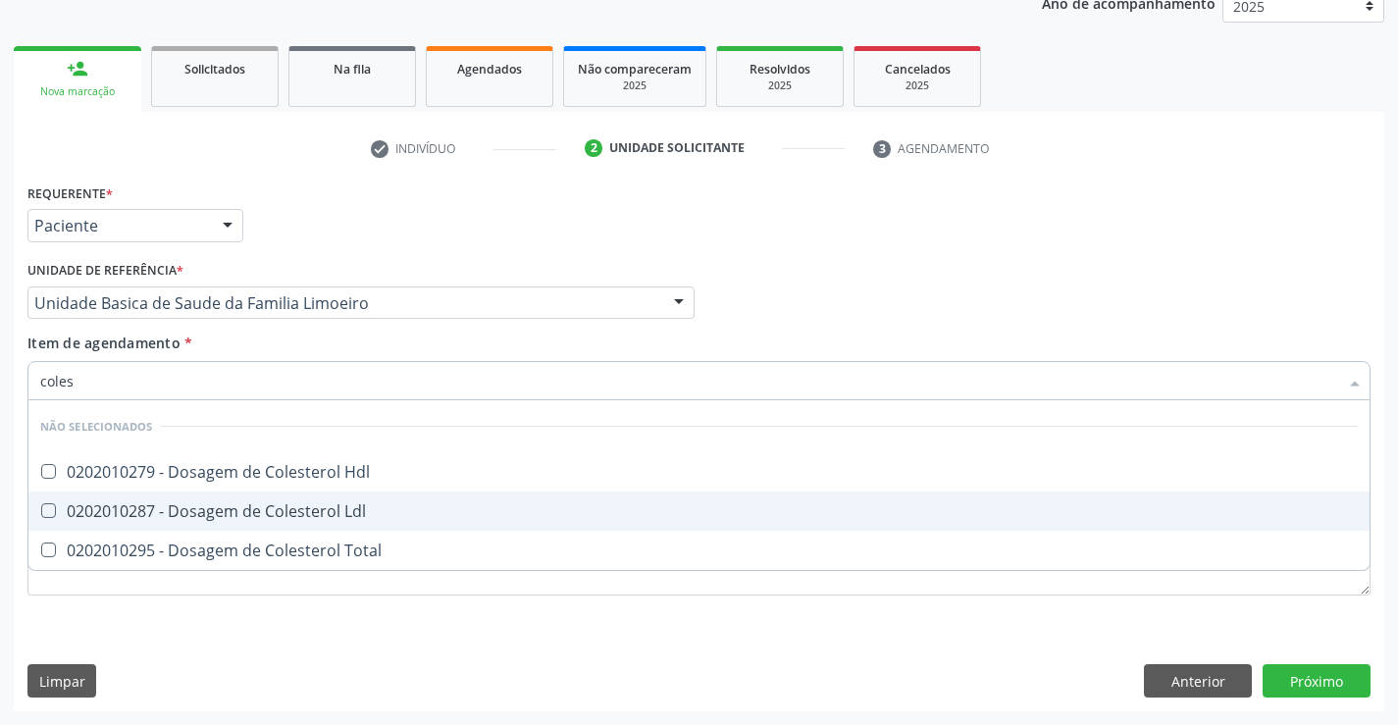
click at [194, 517] on div "0202010287 - Dosagem de Colesterol Ldl" at bounding box center [698, 511] width 1317 height 16
checkbox Ldl "true"
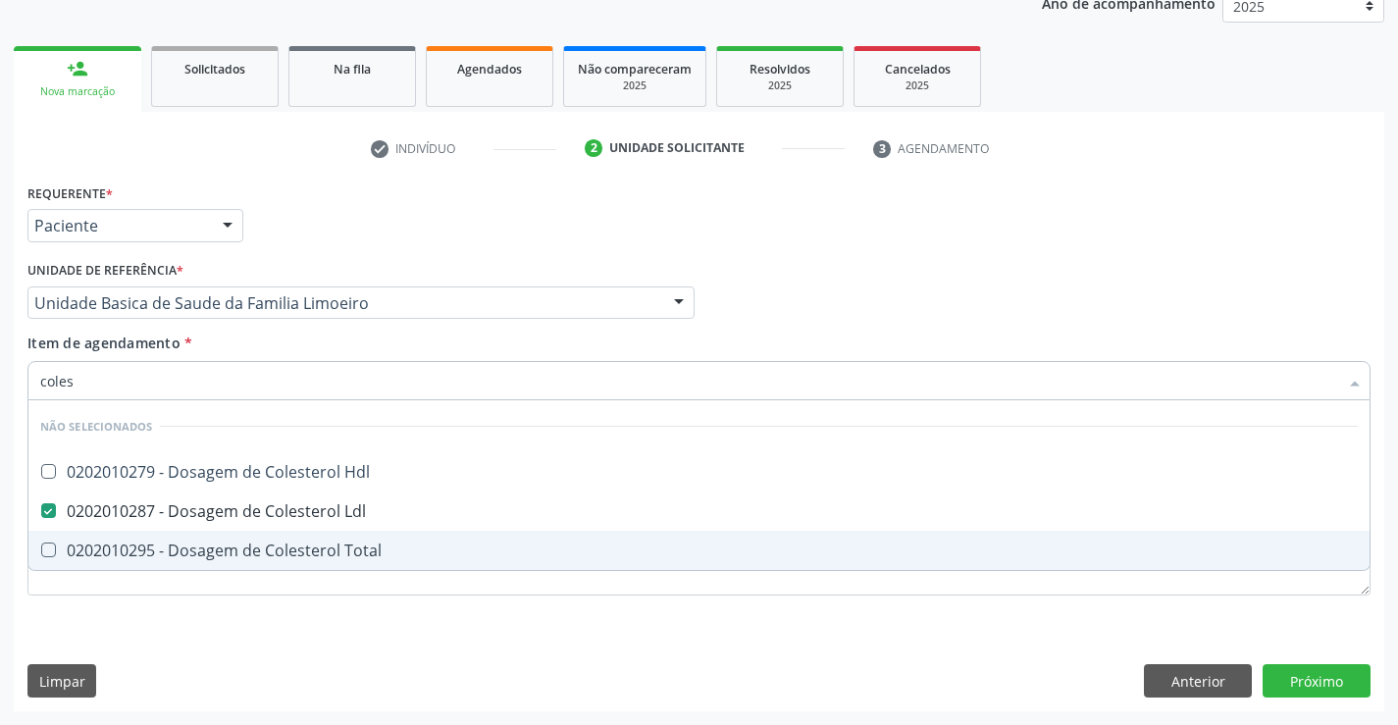
click at [194, 550] on div "0202010295 - Dosagem de Colesterol Total" at bounding box center [698, 550] width 1317 height 16
checkbox Total "true"
type input "coles"
checkbox Hdl "true"
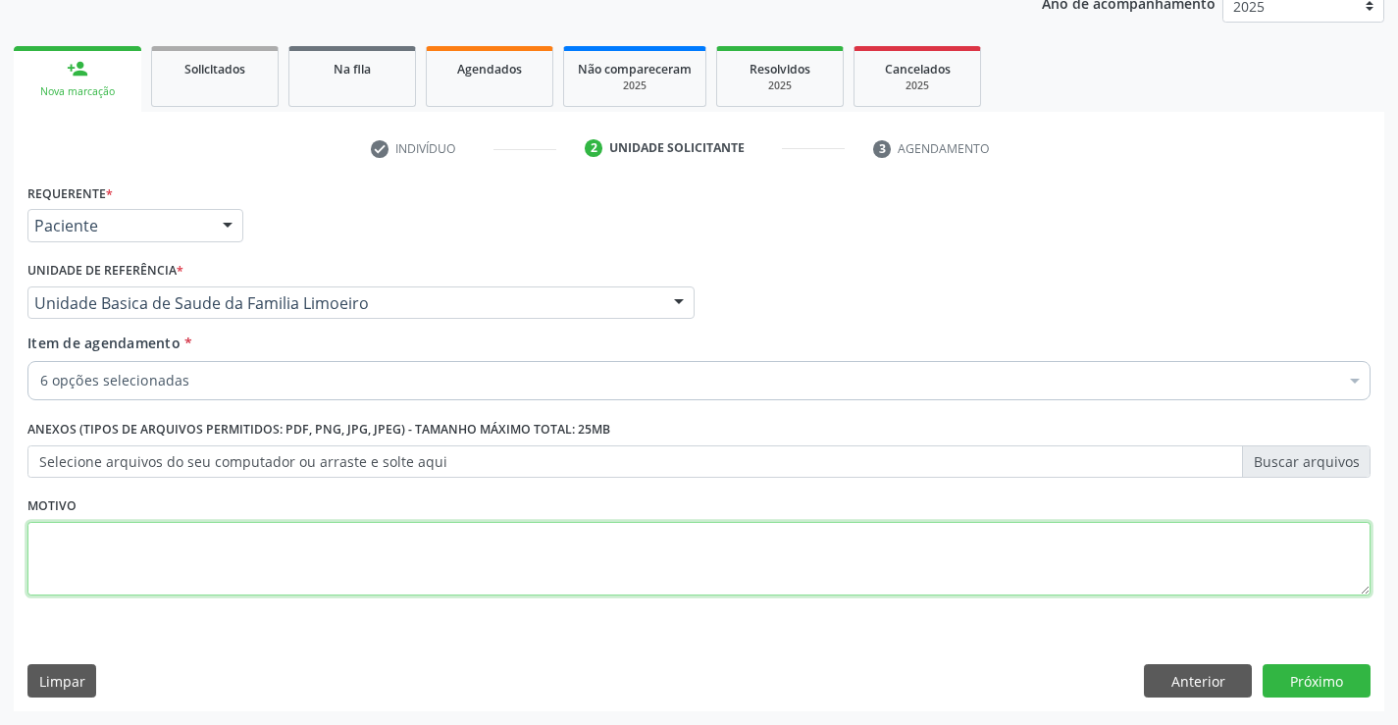
click at [191, 595] on textarea at bounding box center [698, 559] width 1343 height 75
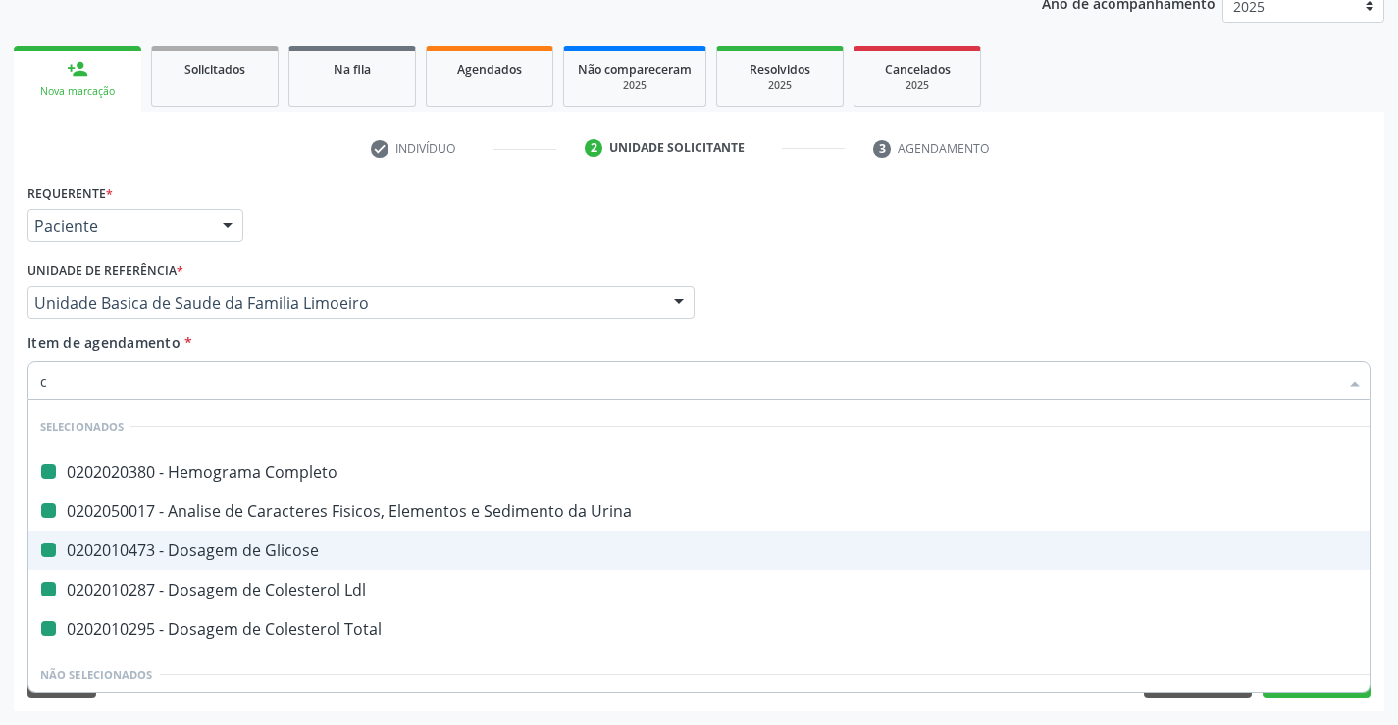
type input "cl"
checkbox Completo "false"
checkbox Glicose "false"
checkbox Urina "false"
checkbox Ldl "false"
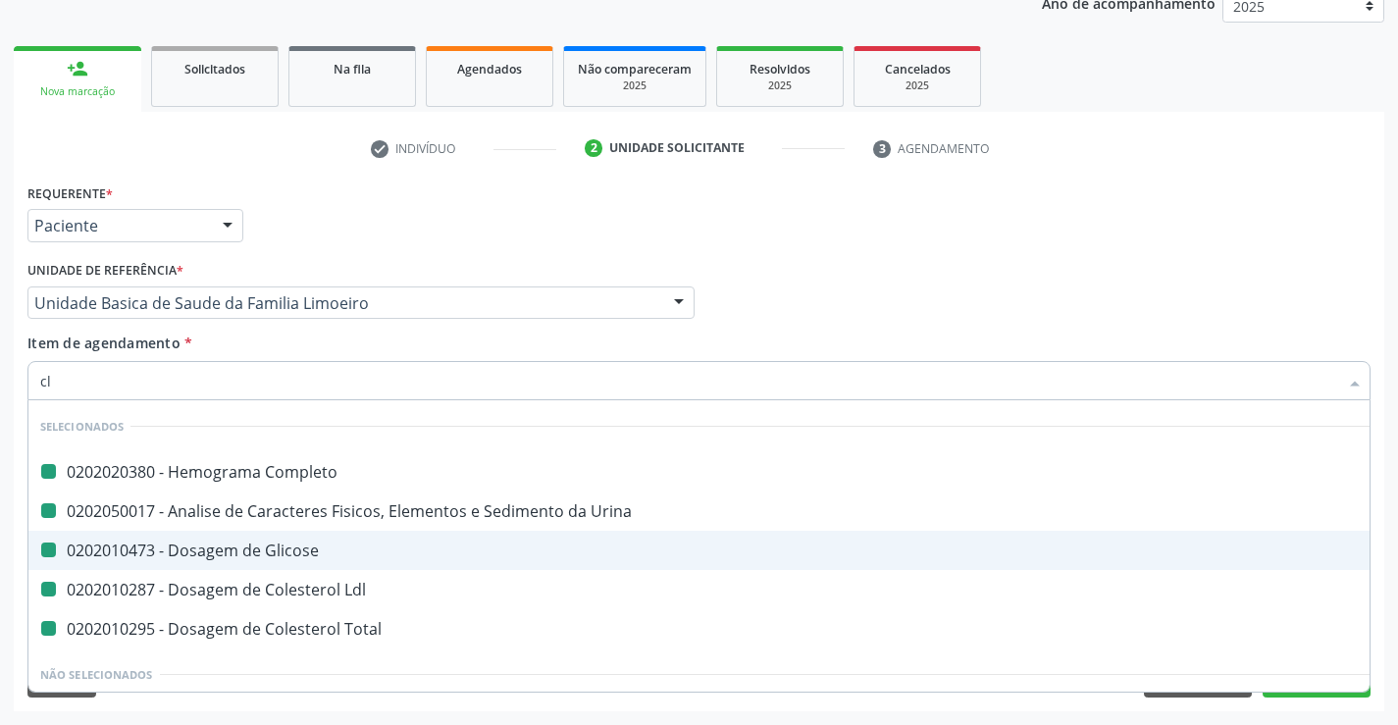
checkbox Total "false"
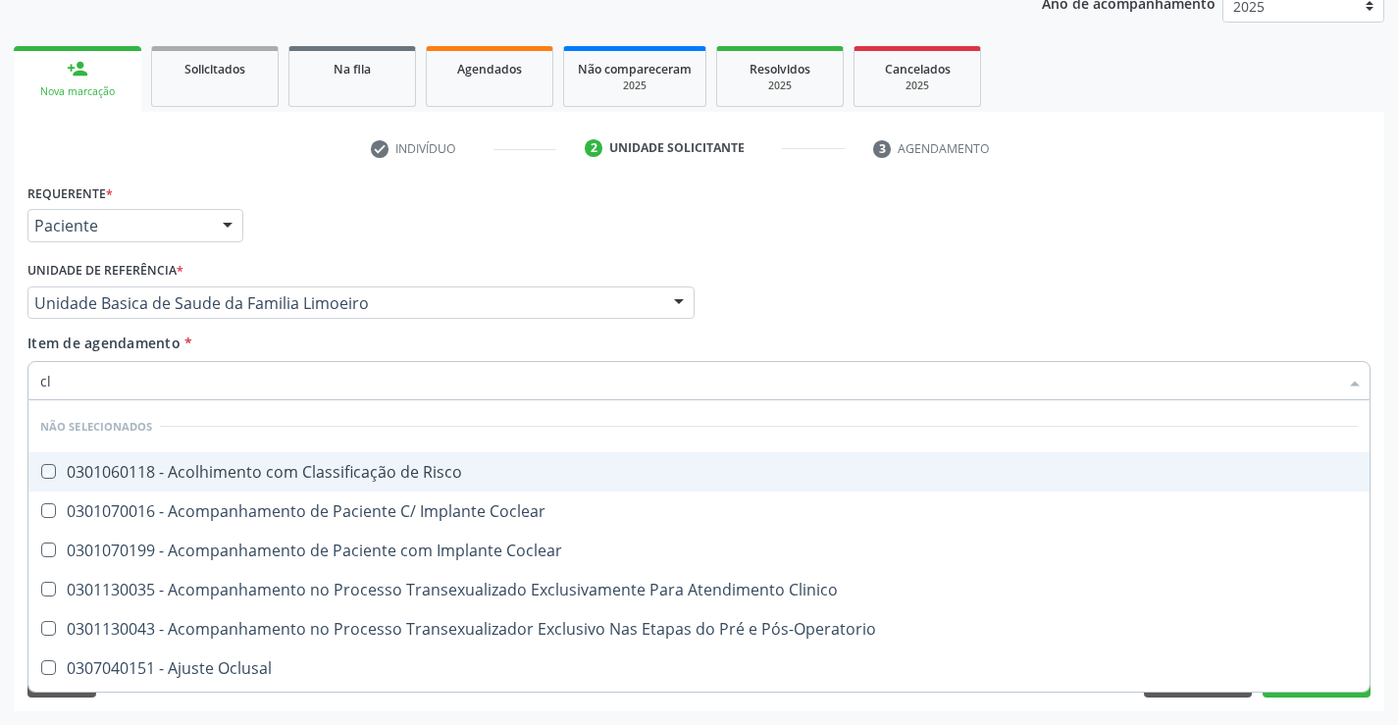
type input "c"
checkbox Risco "true"
checkbox Coclear "true"
checkbox Clinico "true"
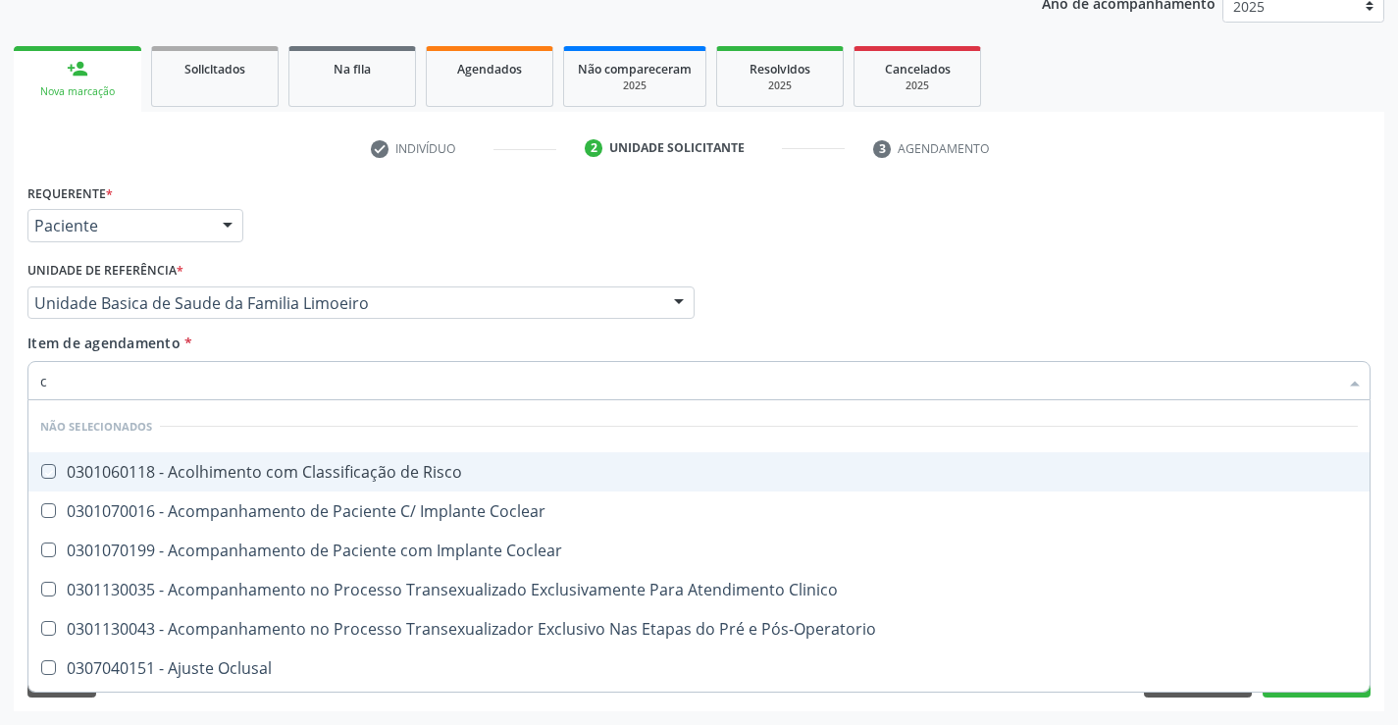
checkbox Pós-Operatorio "true"
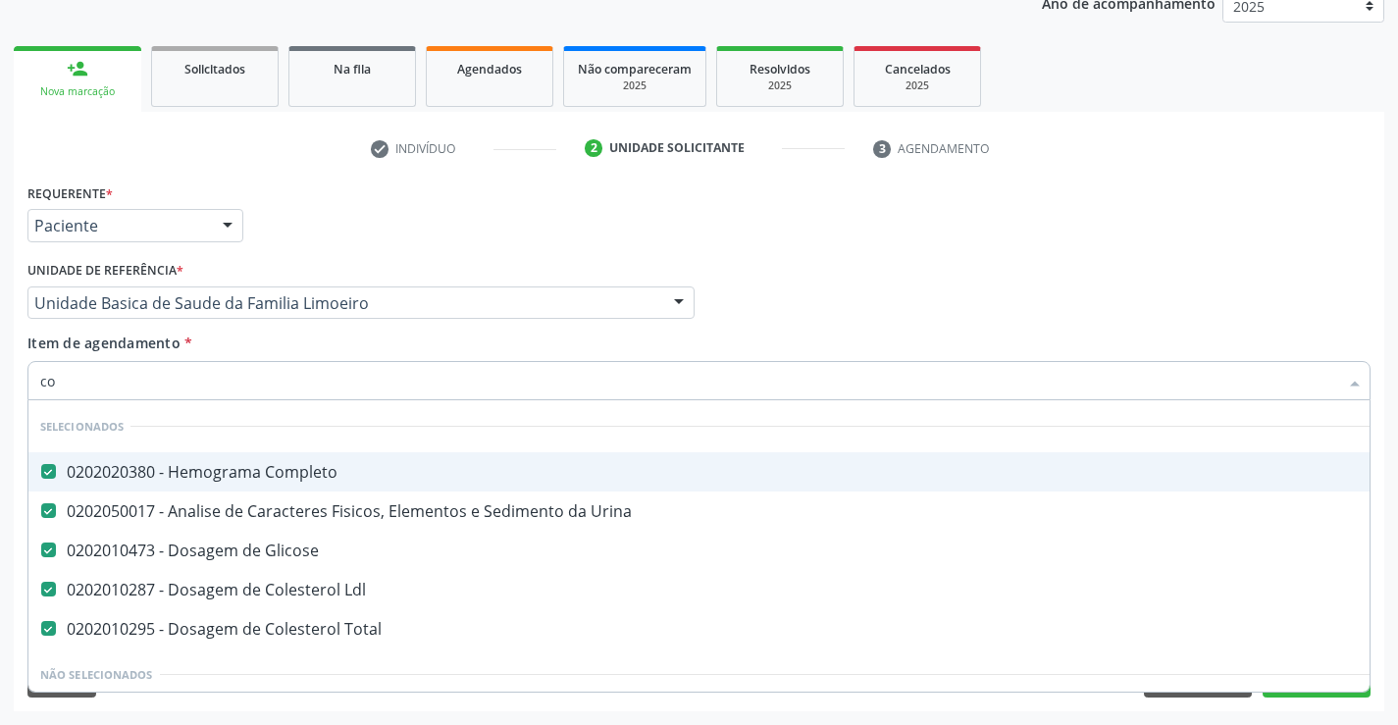
type input "col"
checkbox Ldl "false"
checkbox Total "false"
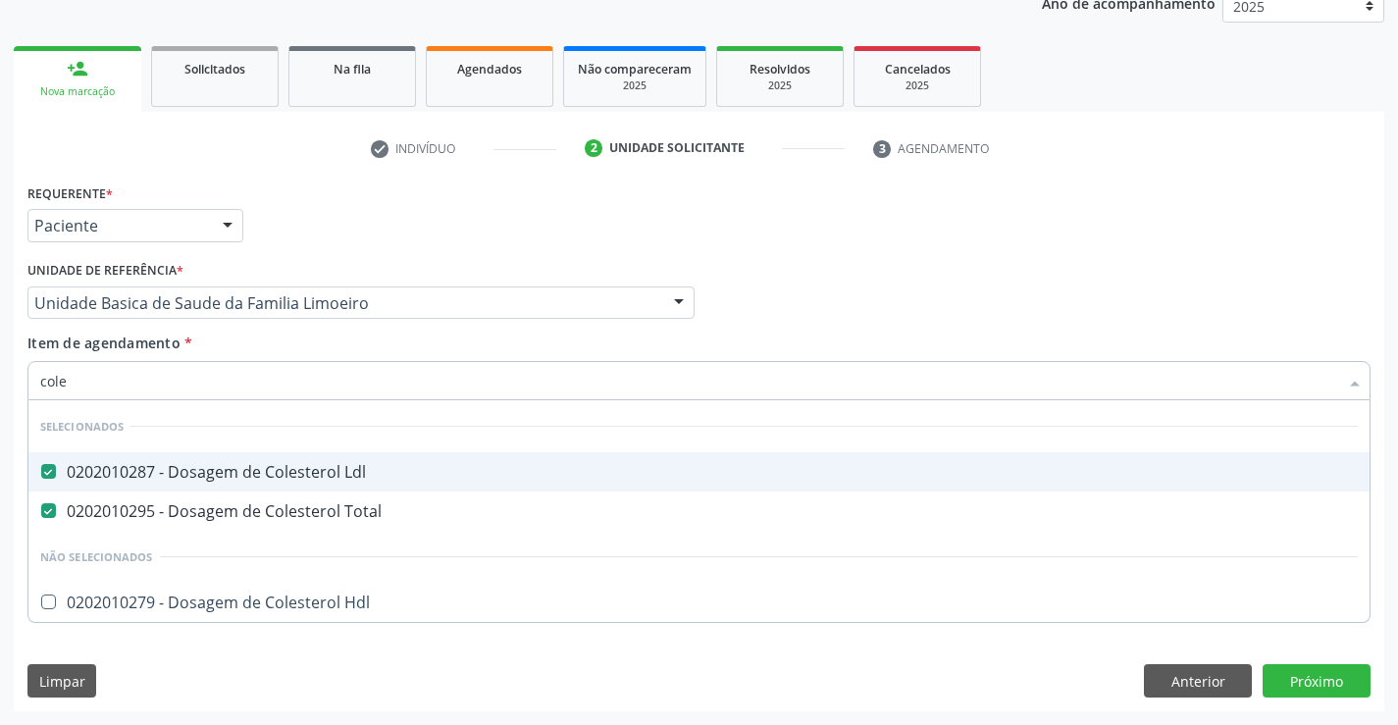
type input "coles"
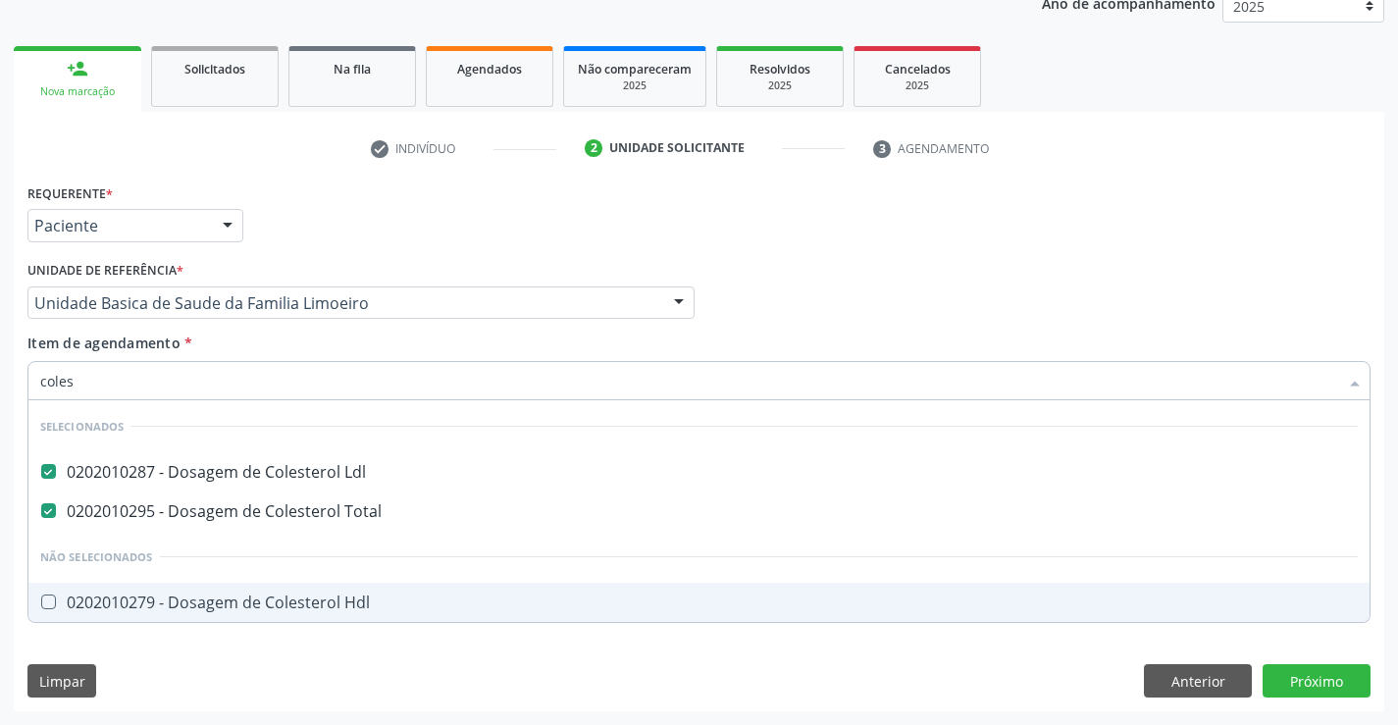
click at [197, 598] on div "0202010279 - Dosagem de Colesterol Hdl" at bounding box center [698, 602] width 1317 height 16
checkbox Hdl "true"
click at [183, 678] on div "Requerente * Paciente Profissional de Saúde Paciente Nenhum resultado encontrad…" at bounding box center [699, 444] width 1370 height 533
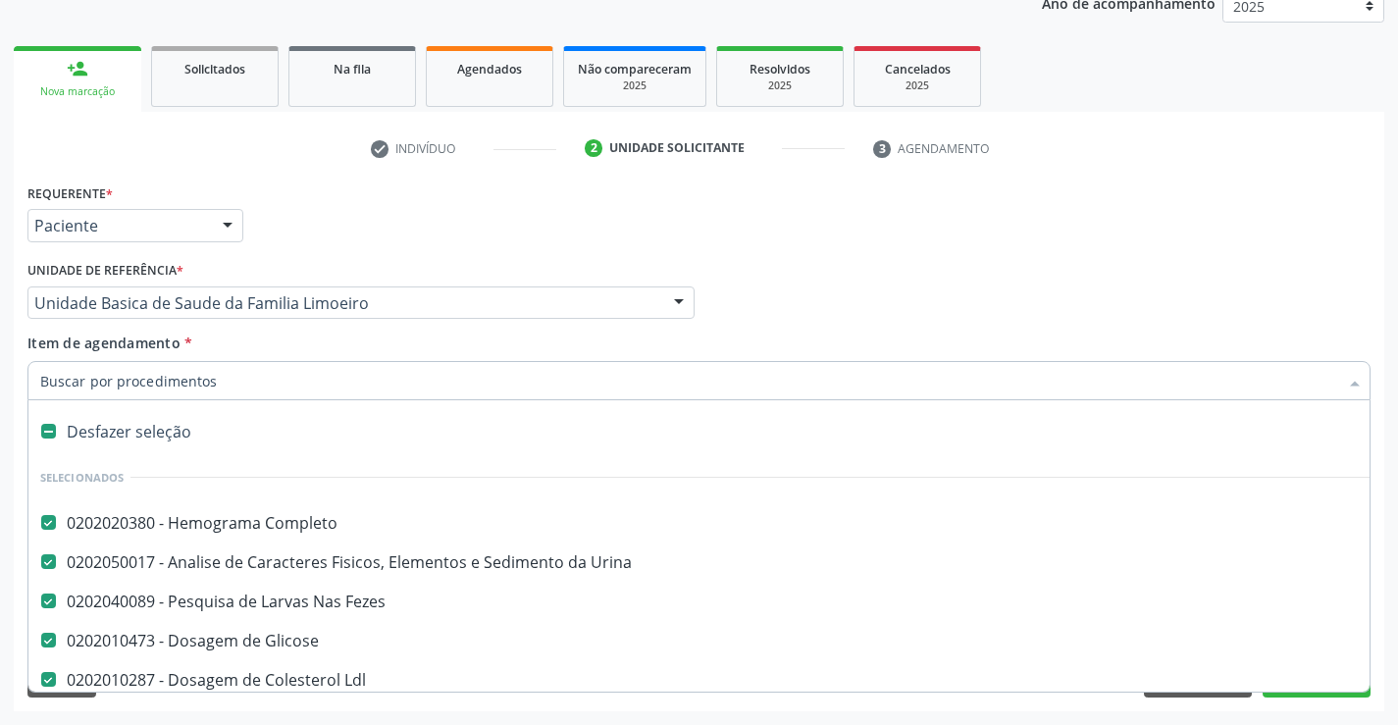
scroll to position [0, 0]
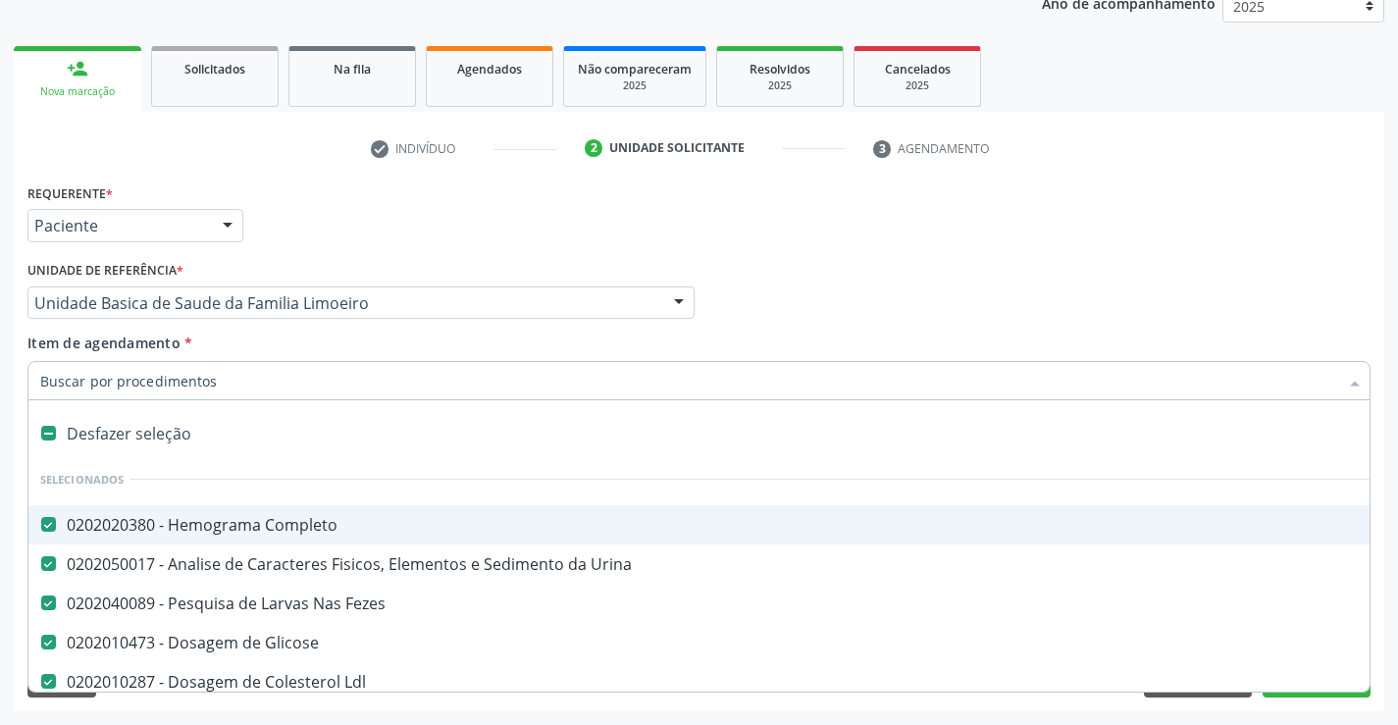
click at [239, 387] on input "Item de agendamento *" at bounding box center [689, 380] width 1298 height 39
type input "t"
checkbox Hdl "false"
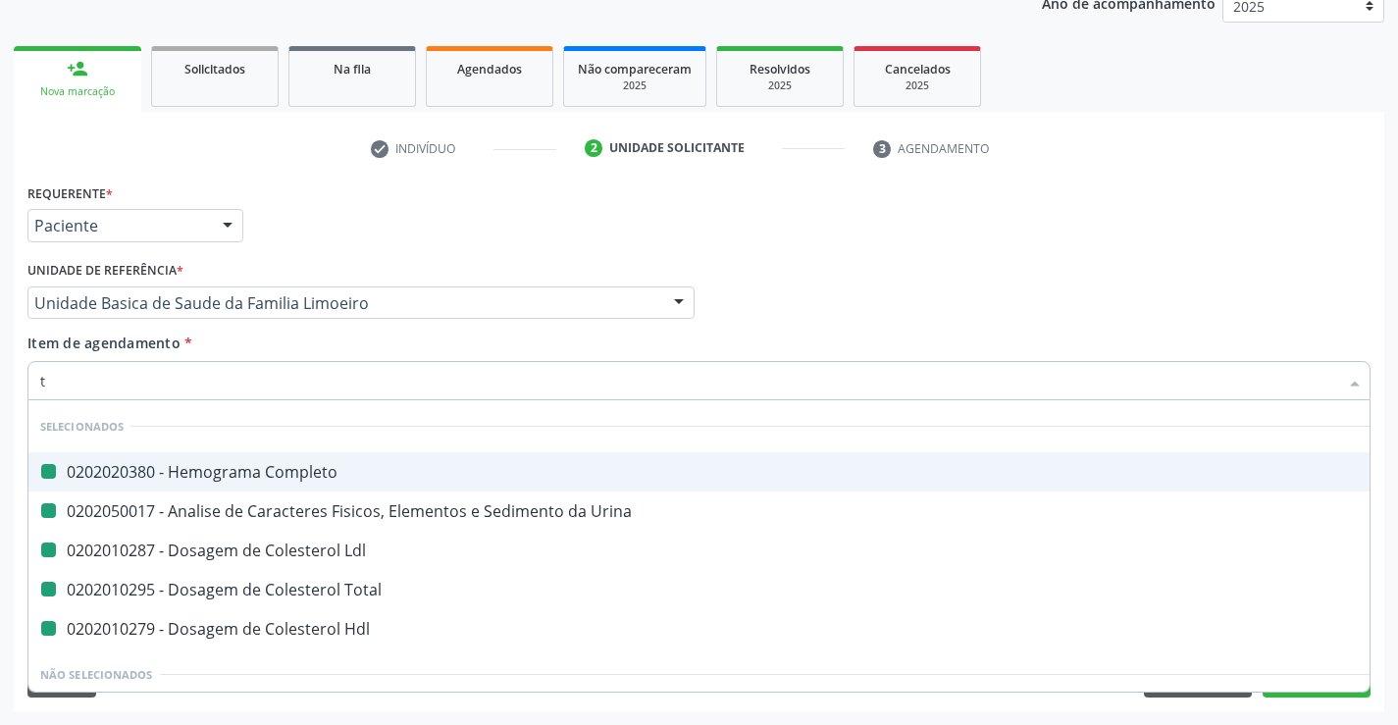
type input "tr"
checkbox Completo "false"
checkbox Urina "false"
checkbox Total "false"
checkbox Hdl "false"
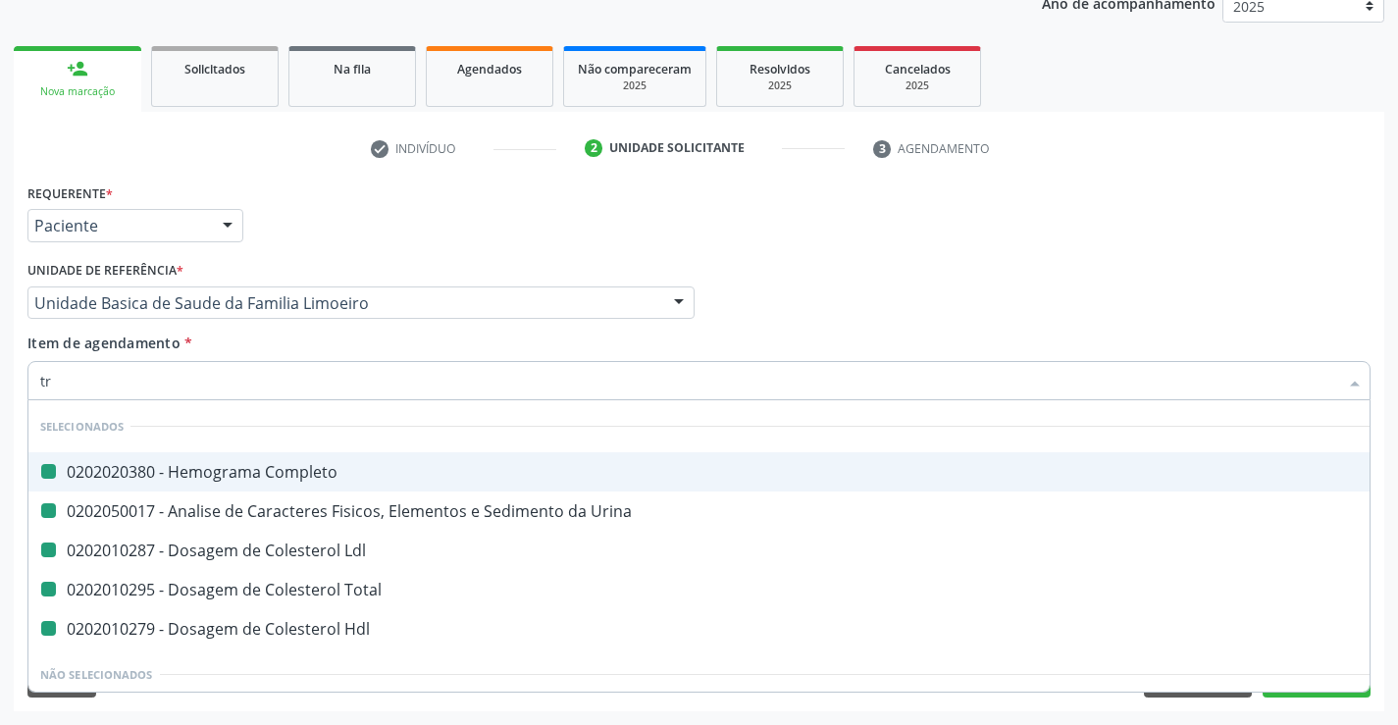
checkbox Ldl "false"
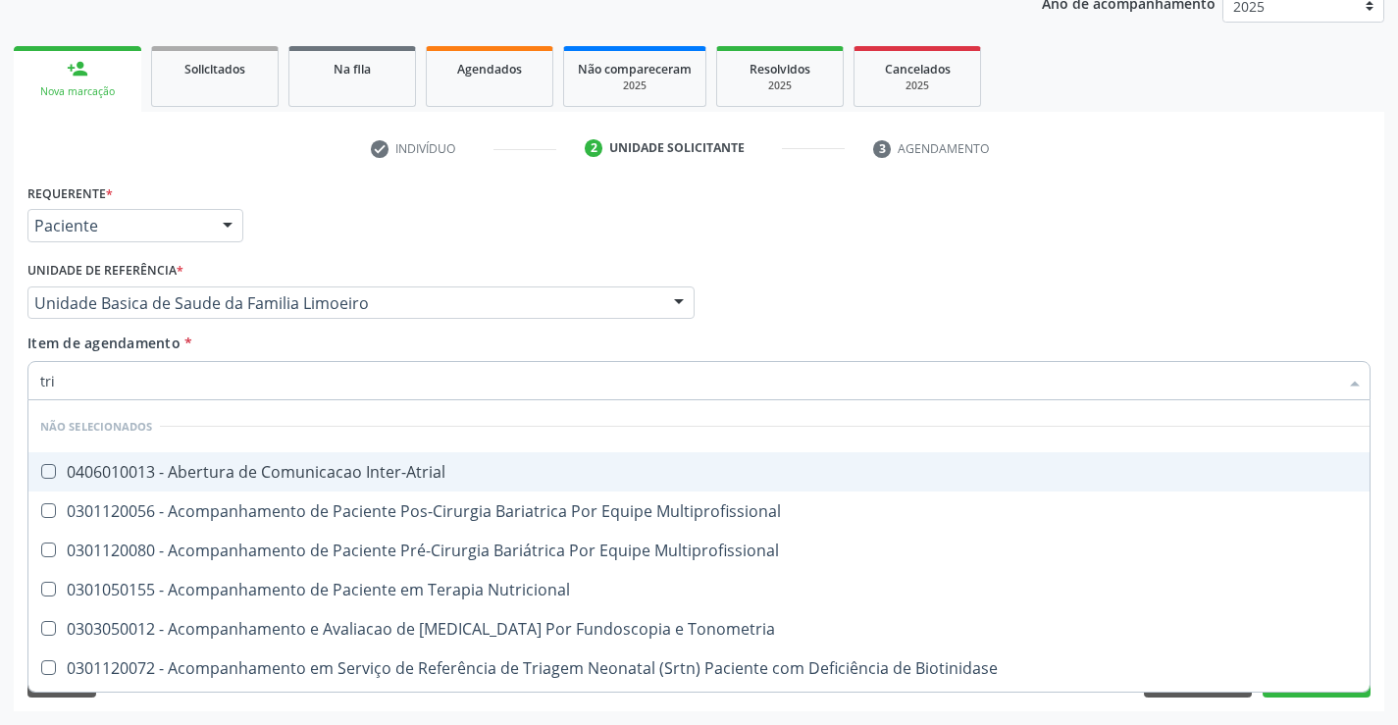
type input "trig"
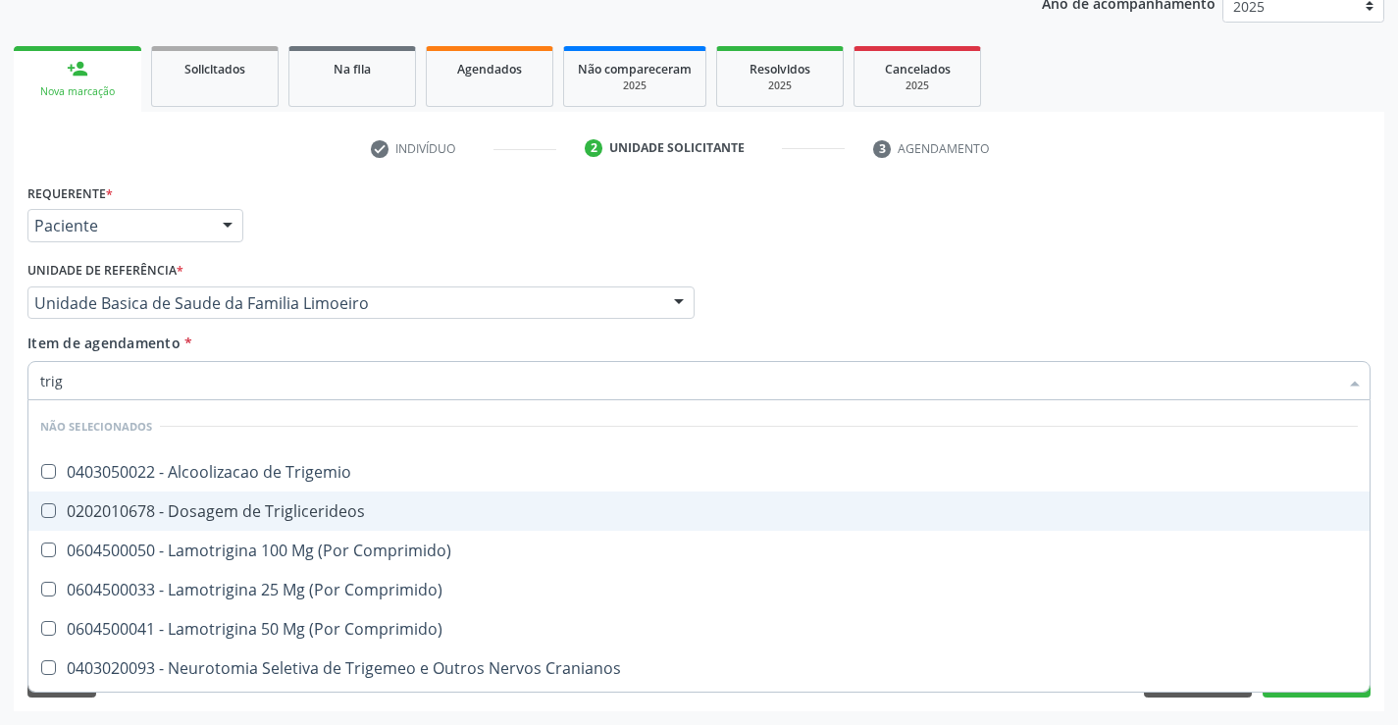
click at [259, 503] on div "0202010678 - Dosagem de Triglicerideos" at bounding box center [698, 511] width 1317 height 16
checkbox Triglicerideos "true"
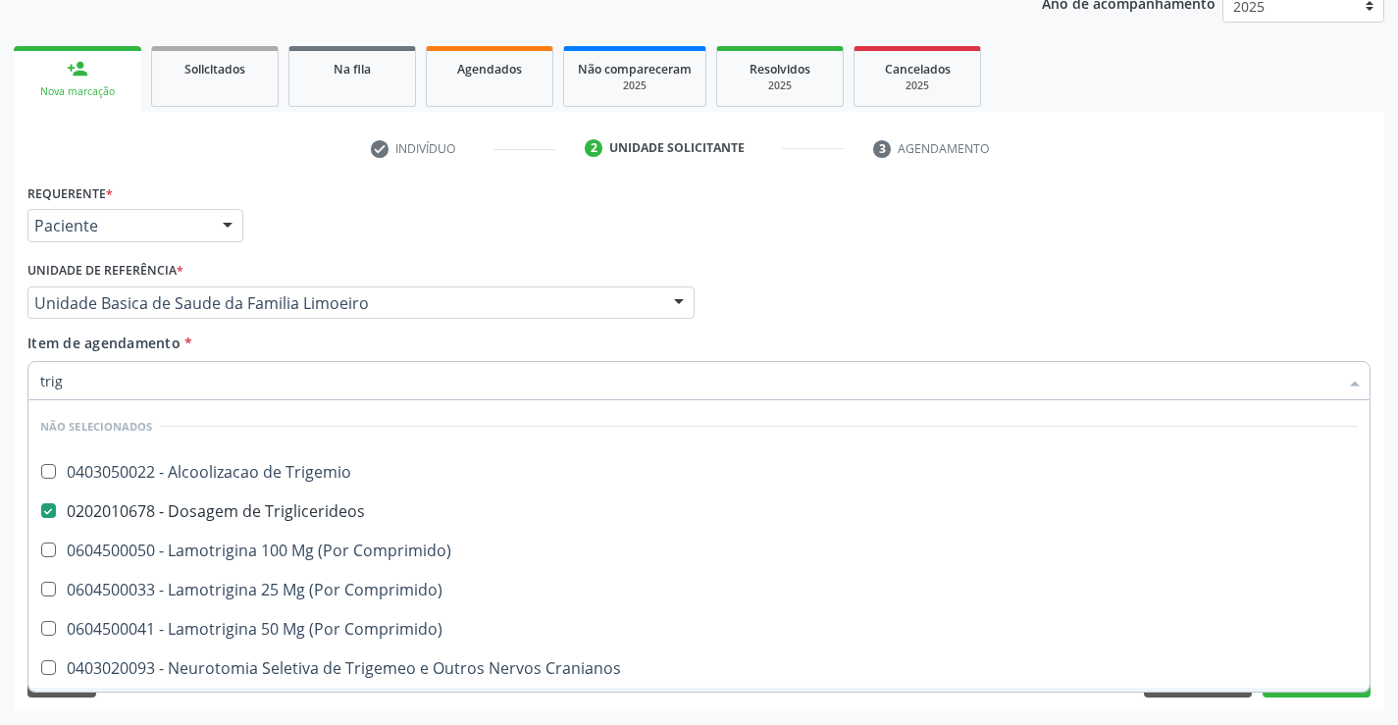
click at [229, 701] on div "Requerente * Paciente Profissional de Saúde Paciente Nenhum resultado encontrad…" at bounding box center [699, 444] width 1370 height 533
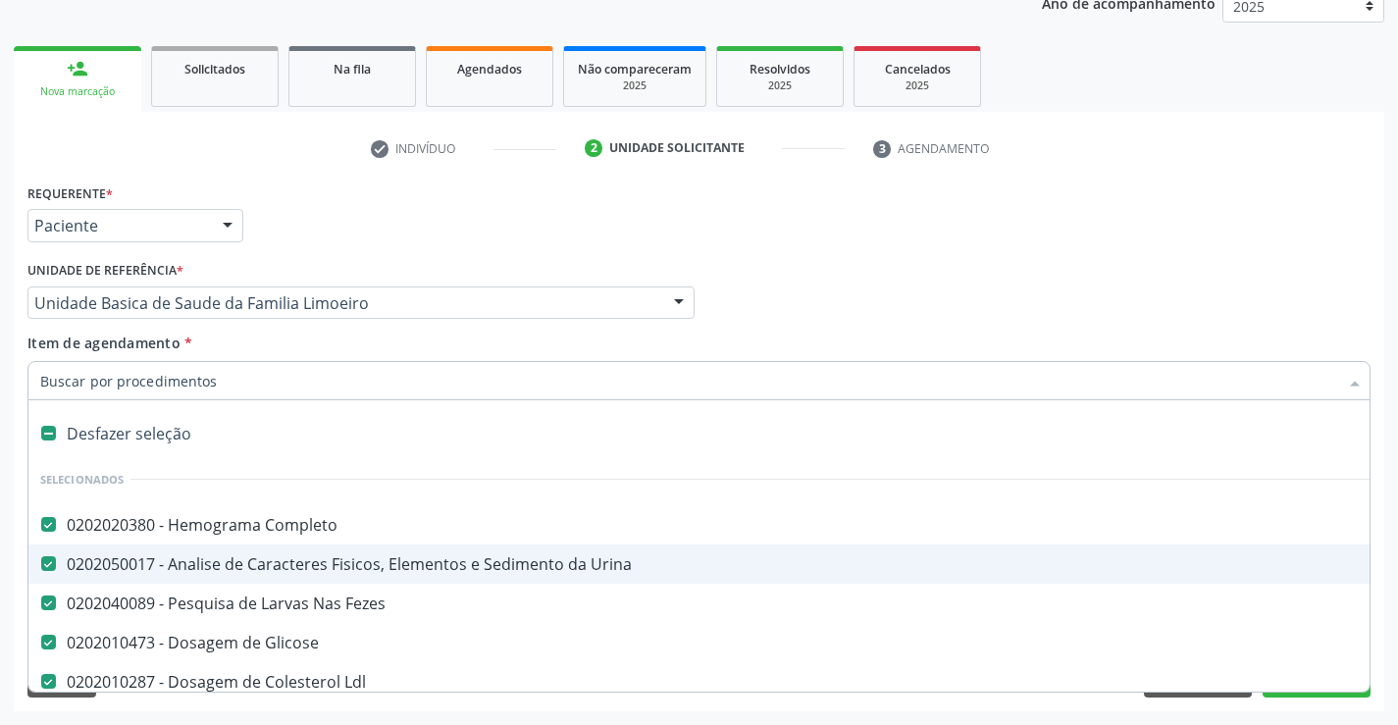
type input "t"
checkbox Triglicerideos "false"
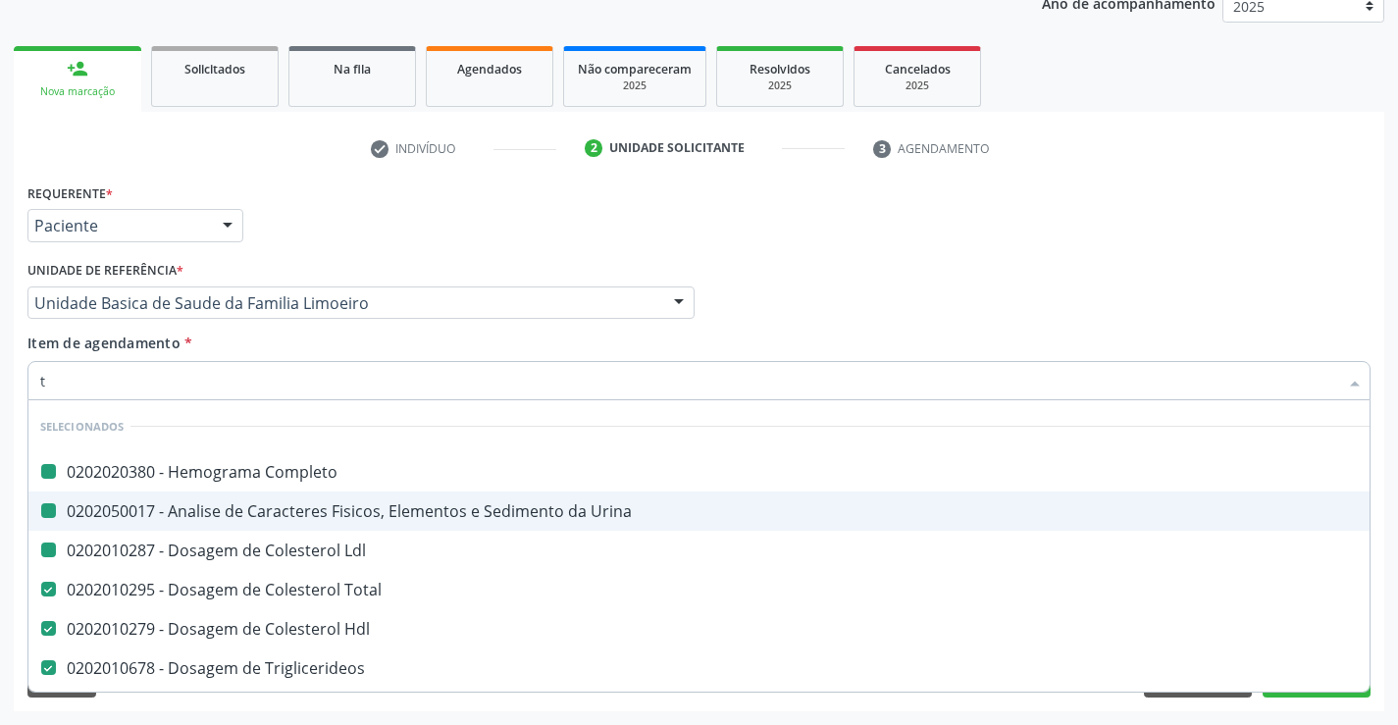
type input "tg"
checkbox Completo "false"
checkbox Urina "false"
checkbox Ldl "false"
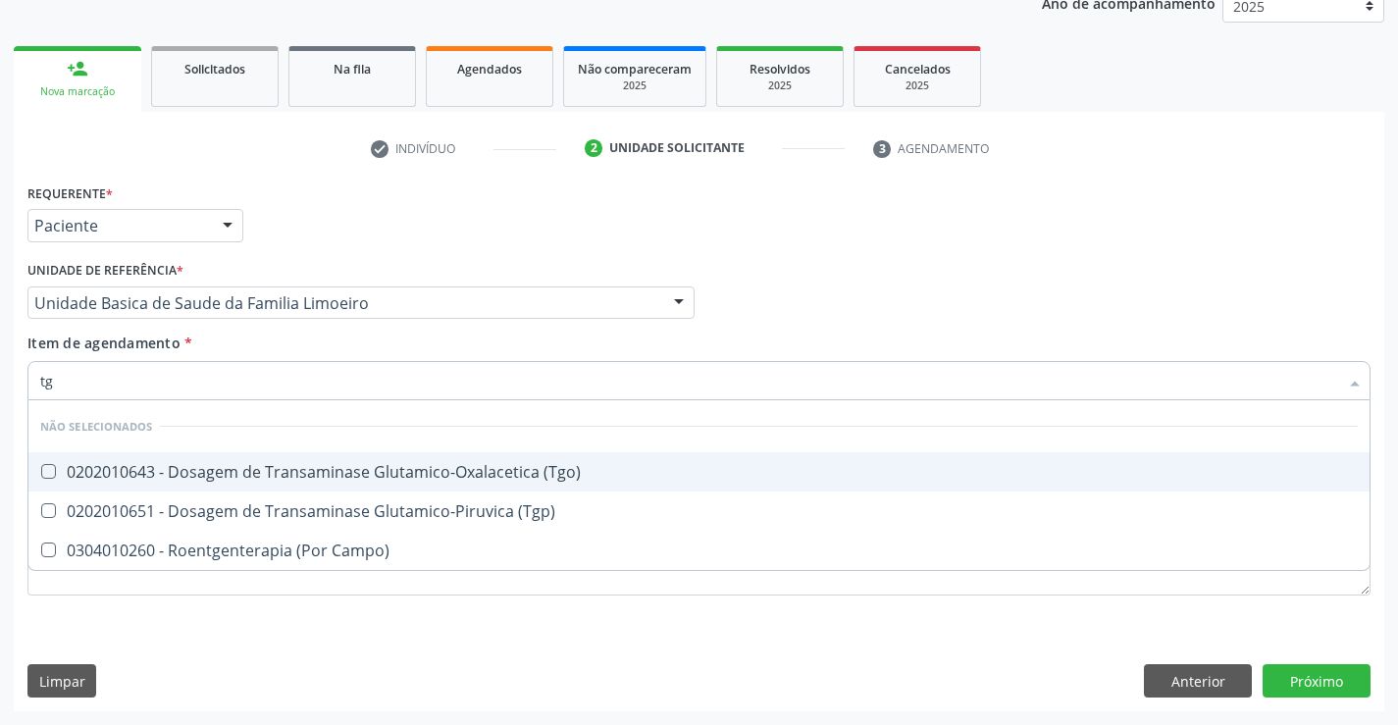
drag, startPoint x: 354, startPoint y: 472, endPoint x: 341, endPoint y: 512, distance: 42.2
click at [355, 486] on span "0202010643 - Dosagem de Transaminase Glutamico-Oxalacetica (Tgo)" at bounding box center [698, 471] width 1341 height 39
checkbox \(Tgo\) "true"
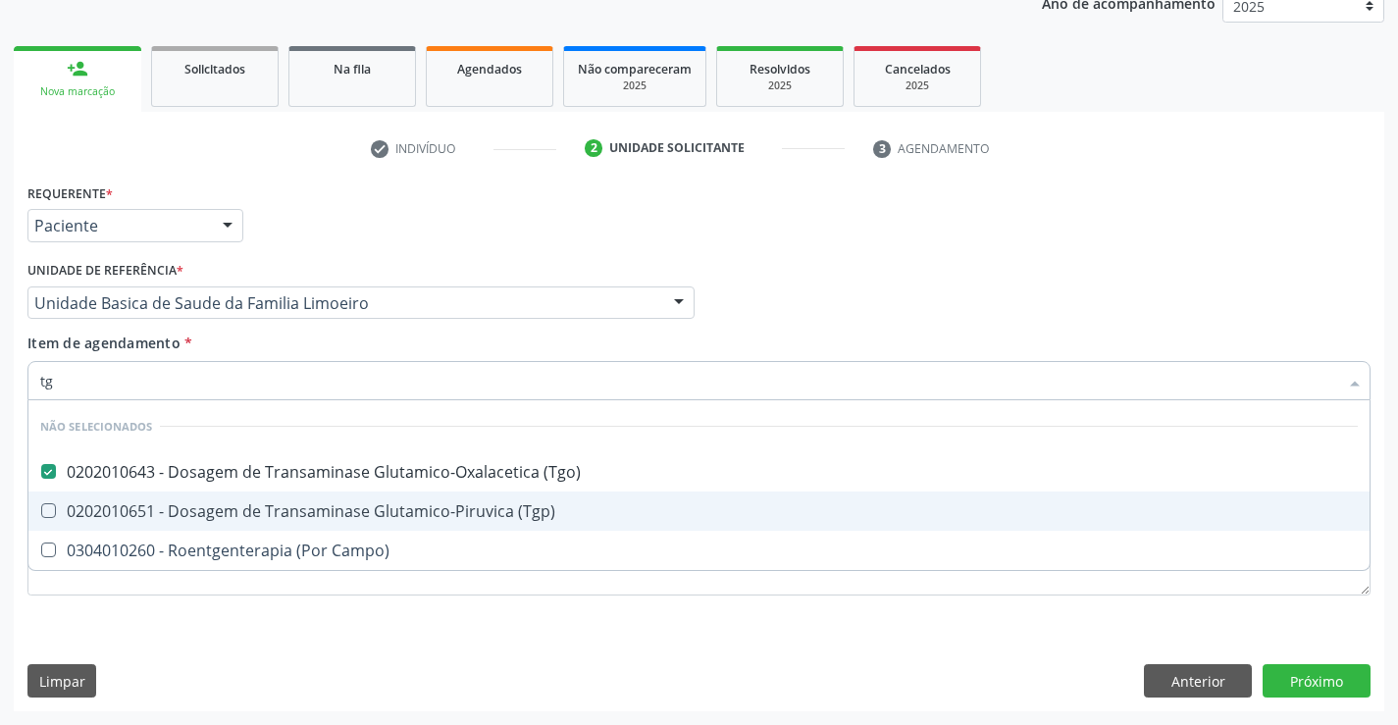
drag, startPoint x: 340, startPoint y: 512, endPoint x: 333, endPoint y: 540, distance: 29.3
click at [340, 515] on div "0202010651 - Dosagem de Transaminase Glutamico-Piruvica (Tgp)" at bounding box center [698, 511] width 1317 height 16
checkbox \(Tgp\) "true"
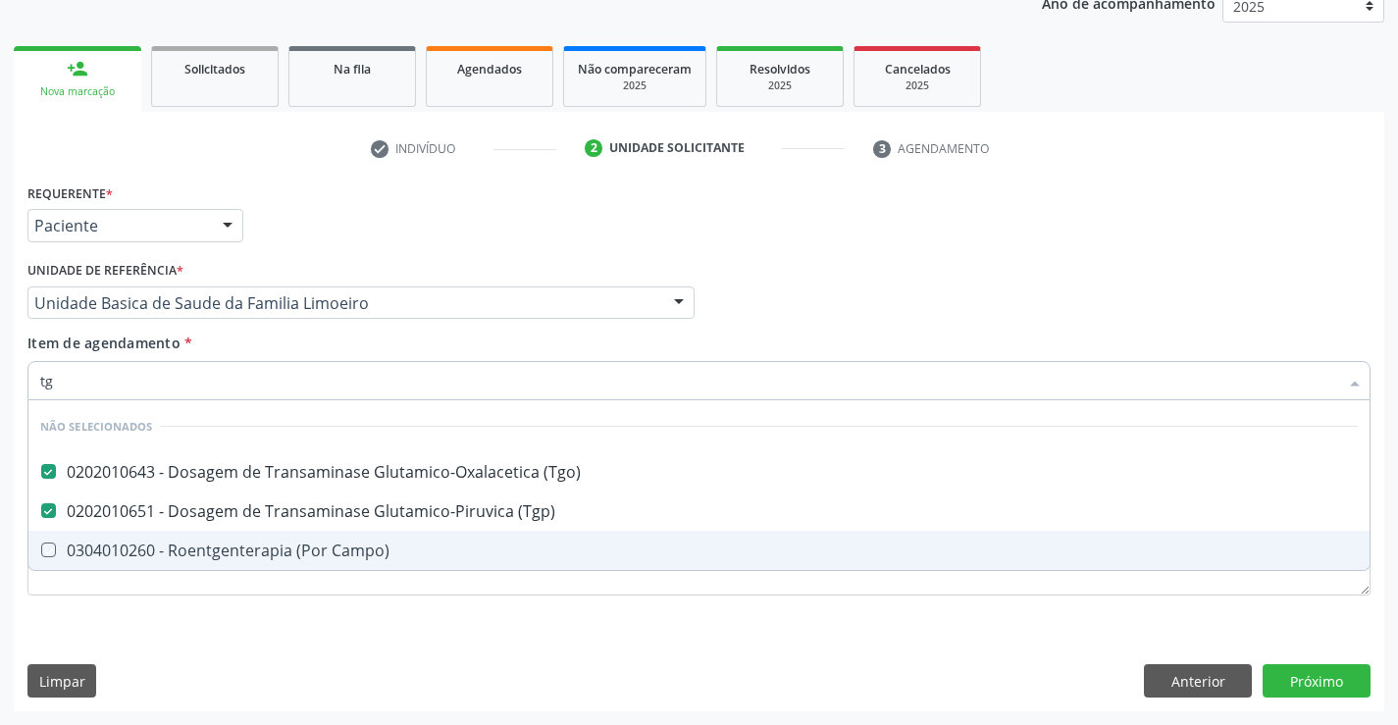
click at [329, 621] on div "Requerente * Paciente Profissional de Saúde Paciente Nenhum resultado encontrad…" at bounding box center [698, 400] width 1343 height 444
checkbox Campo\) "true"
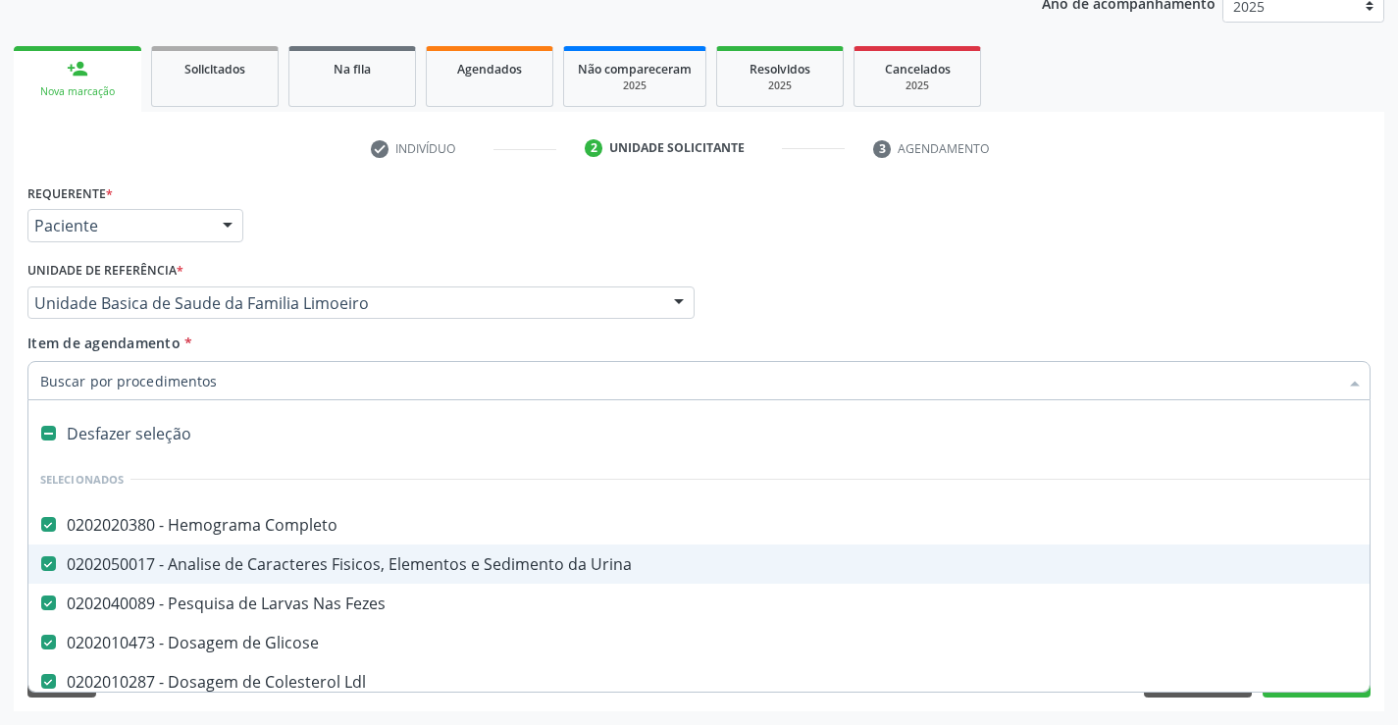
type input "u"
checkbox Total "false"
checkbox Hdl "false"
checkbox Triglicerideos "false"
checkbox \(Tgo\) "false"
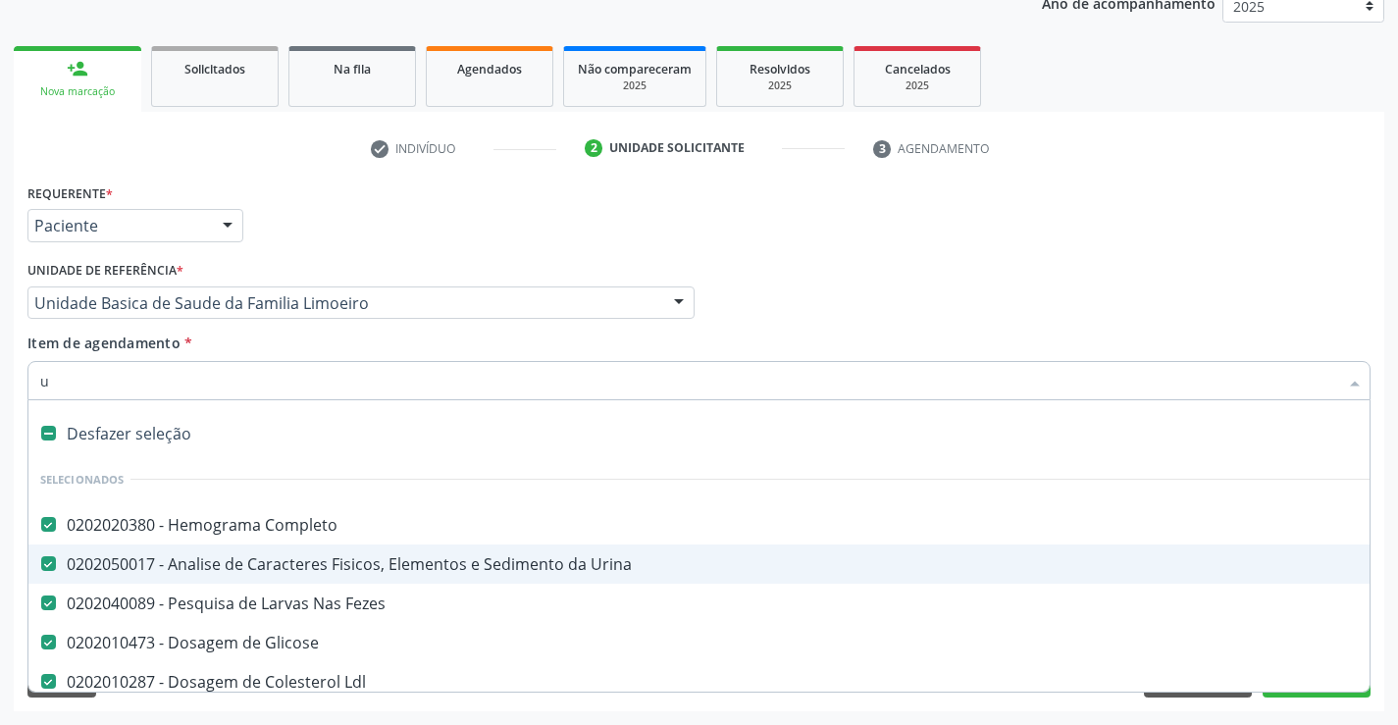
checkbox \(Tgp\) "false"
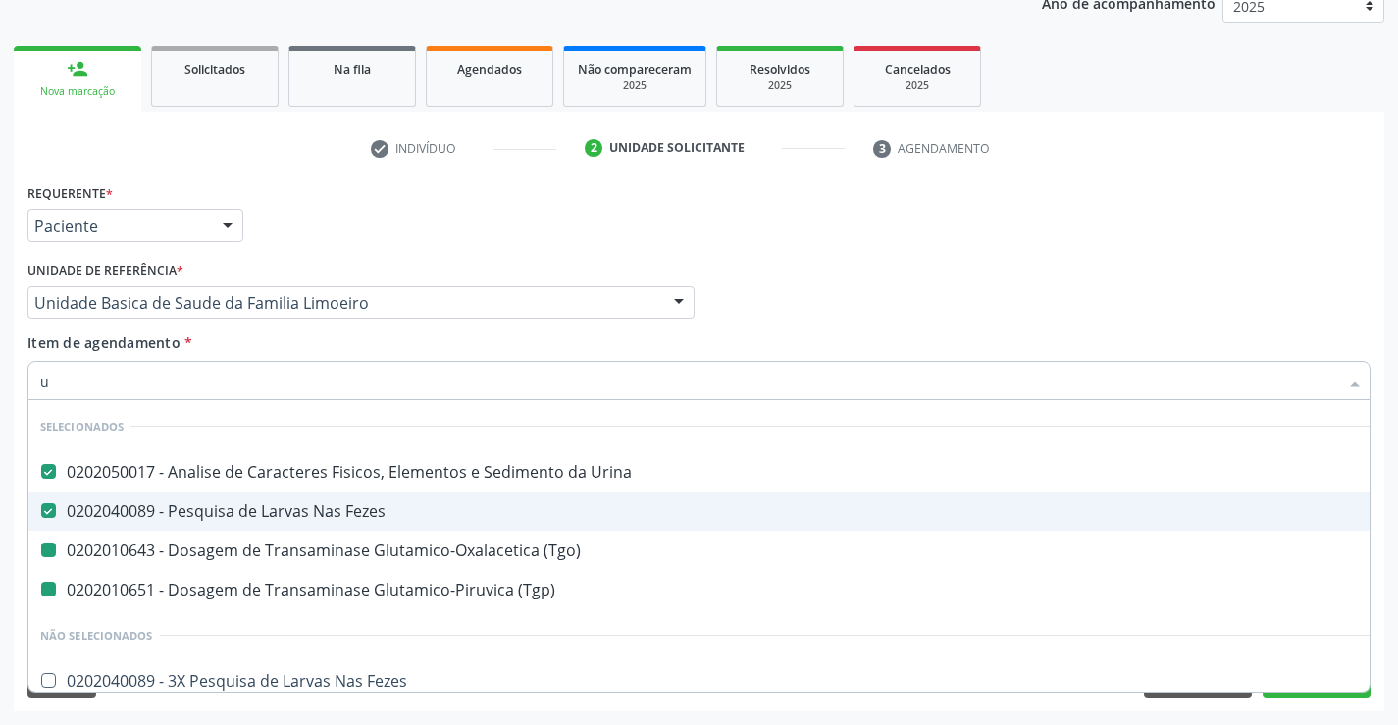
type input "ur"
checkbox \(Tgo\) "false"
checkbox \(Tgp\) "false"
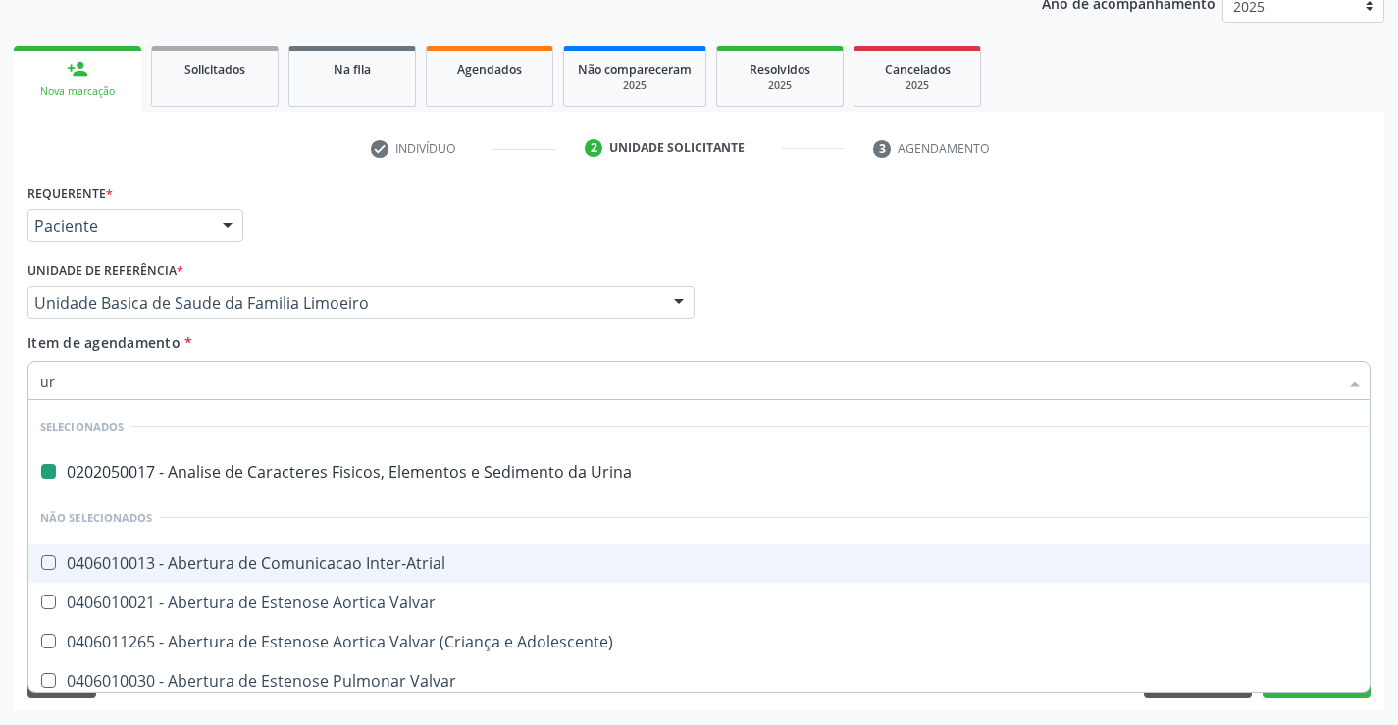
type input "ure"
checkbox Urina "false"
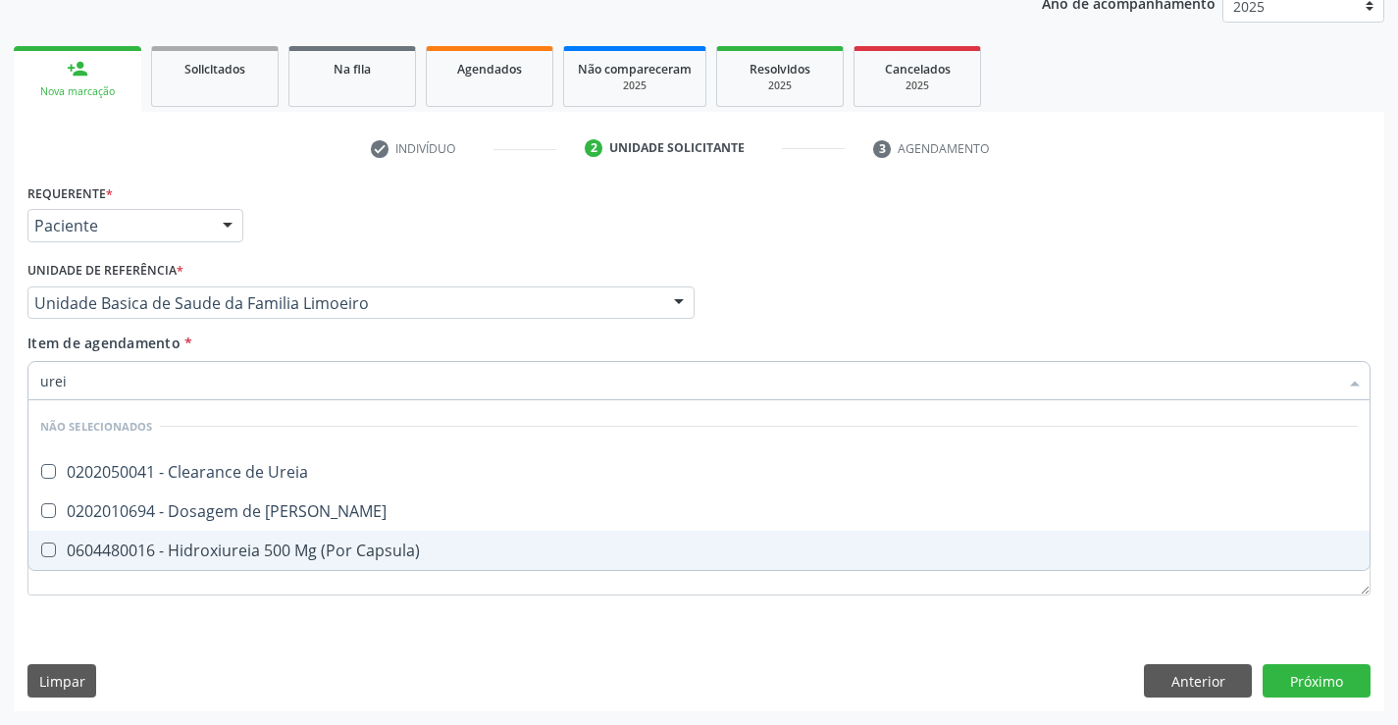
type input "ureia"
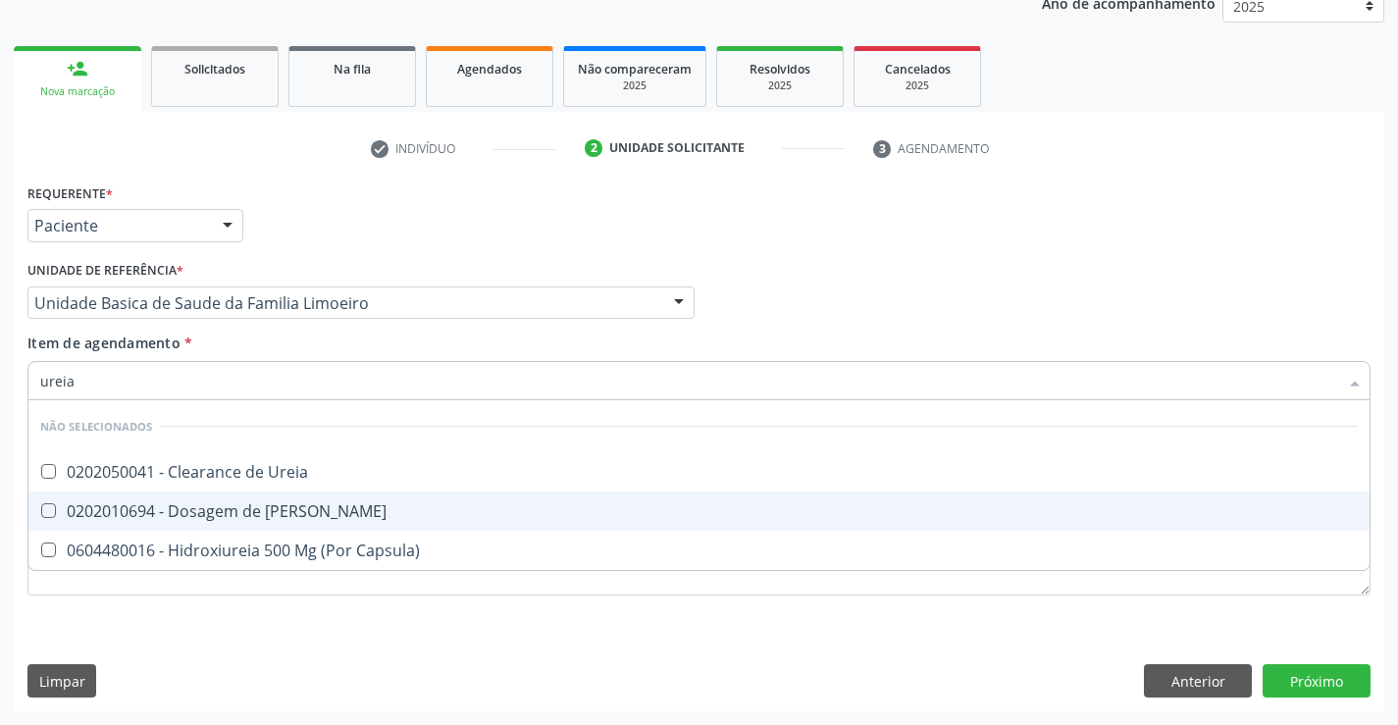
click at [229, 503] on div "0202010694 - Dosagem de [PERSON_NAME]" at bounding box center [698, 511] width 1317 height 16
checkbox Ureia "true"
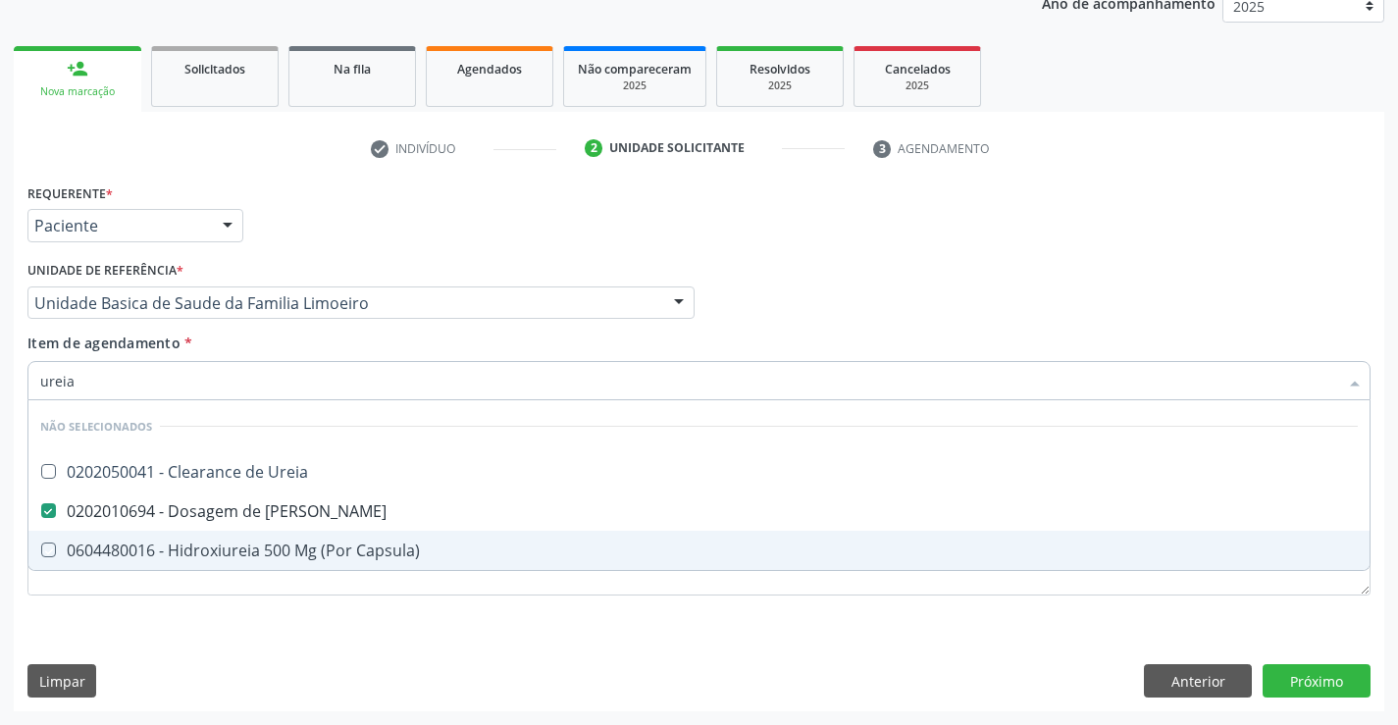
click at [207, 605] on div "Requerente * Paciente Profissional de Saúde Paciente Nenhum resultado encontrad…" at bounding box center [698, 400] width 1343 height 444
checkbox Ureia "true"
checkbox Capsula\) "true"
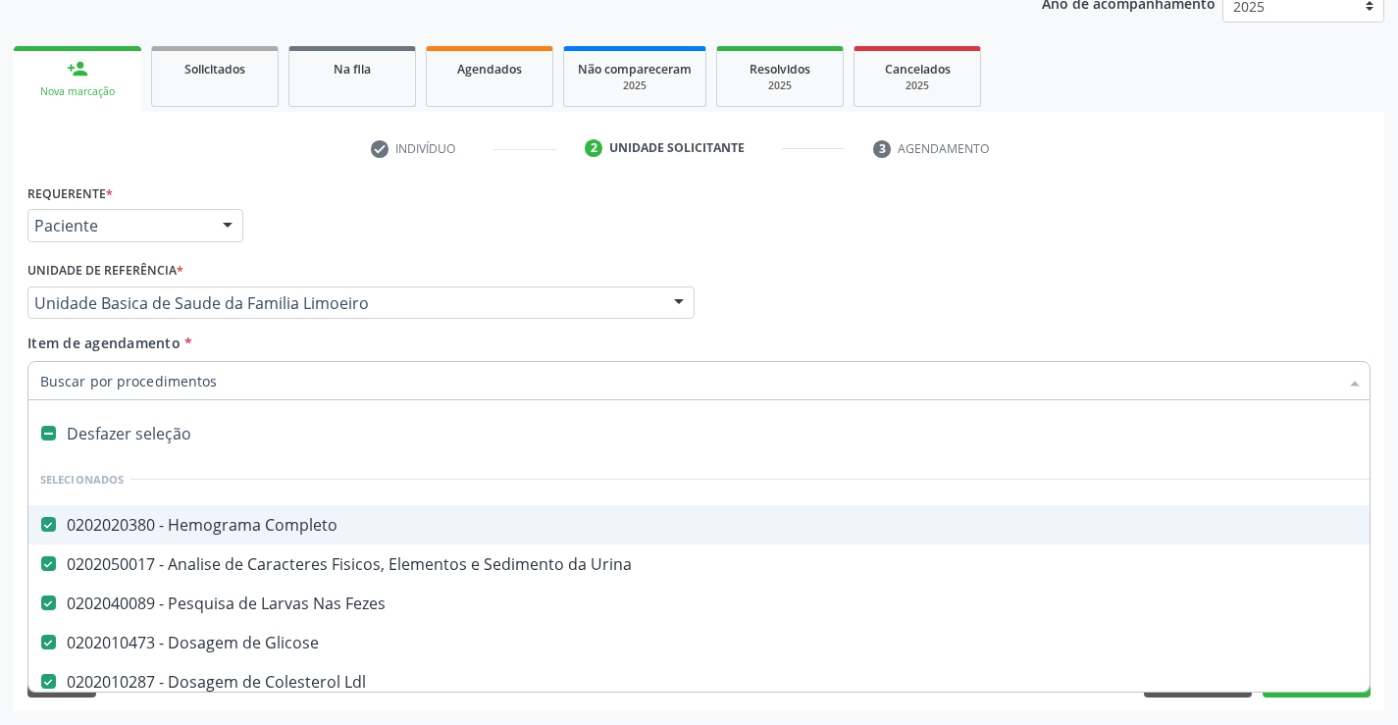
type input "c"
checkbox Ureia "false"
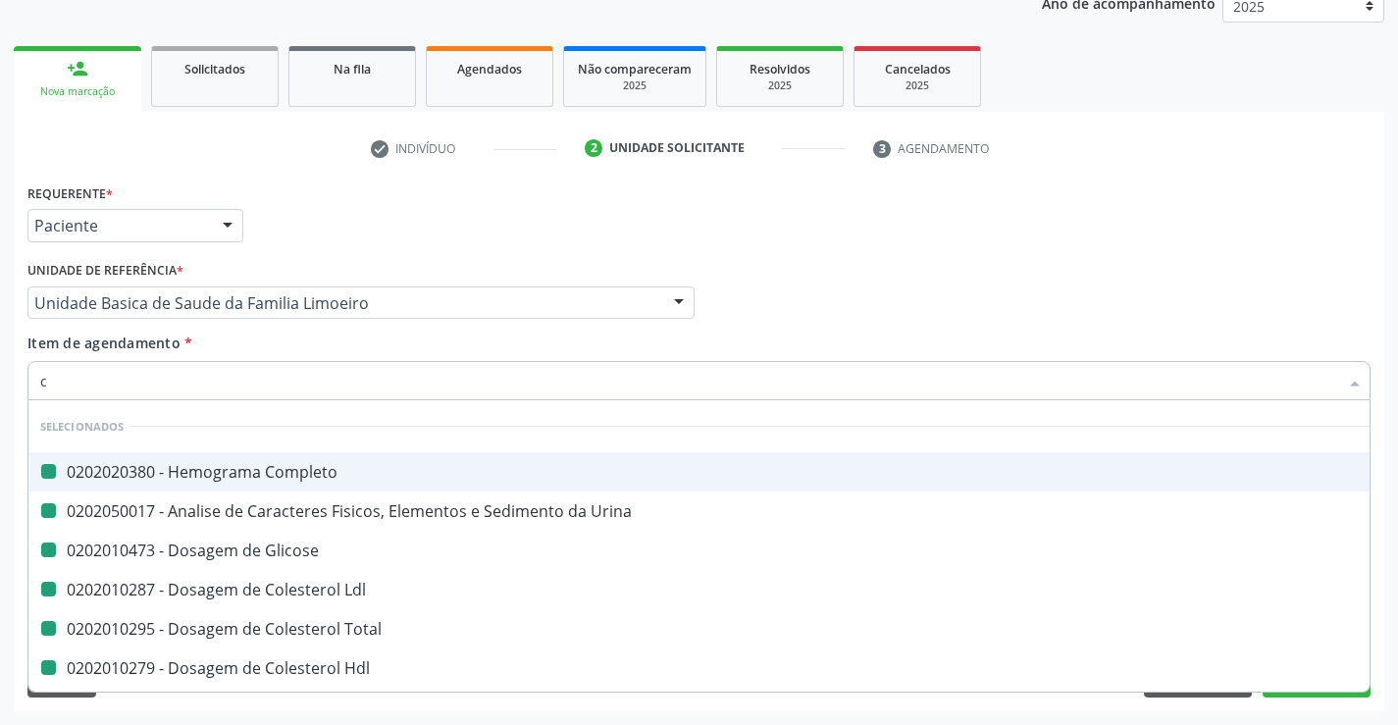
type input "cr"
checkbox Completo "false"
checkbox Glicose "false"
checkbox Urina "false"
checkbox Ldl "false"
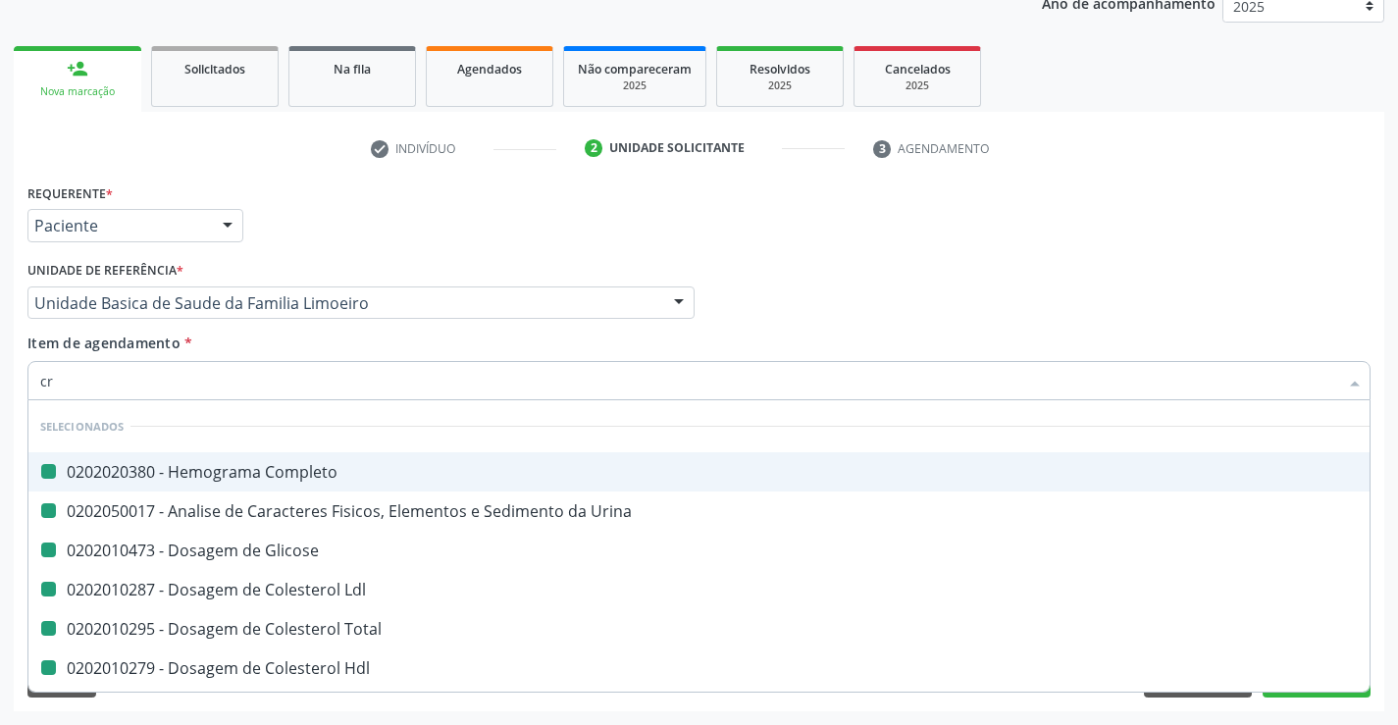
checkbox Total "false"
checkbox Hdl "false"
checkbox Triglicerideos "false"
checkbox \(Tgo\) "false"
checkbox \(Tgp\) "false"
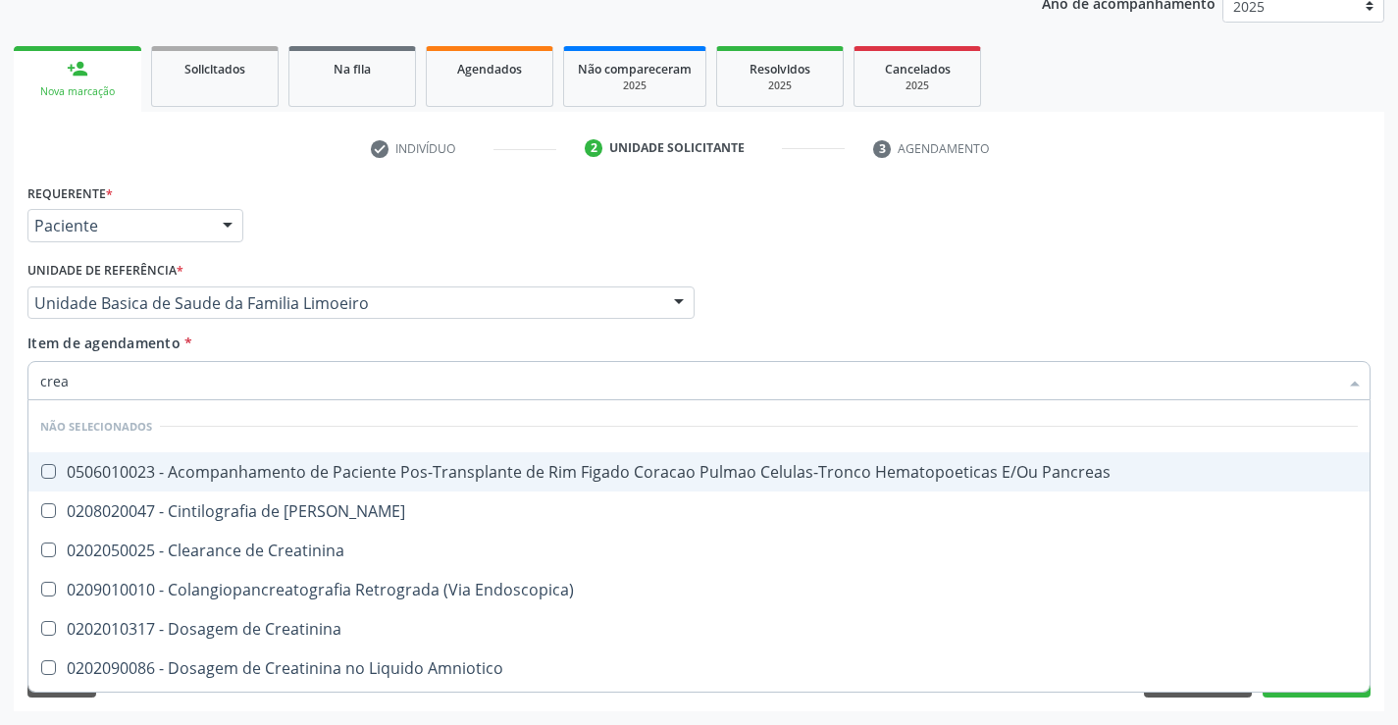
type input "creat"
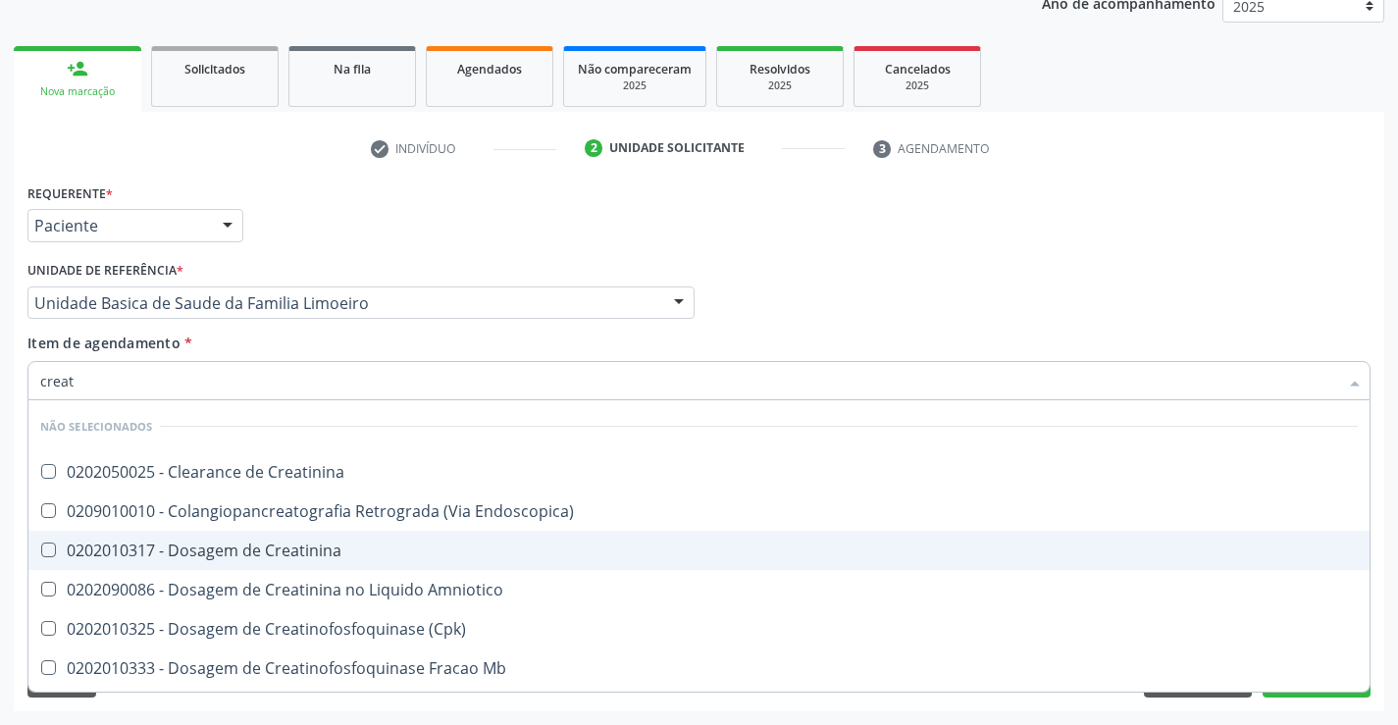
click at [206, 552] on div "0202010317 - Dosagem de Creatinina" at bounding box center [698, 550] width 1317 height 16
checkbox Creatinina "true"
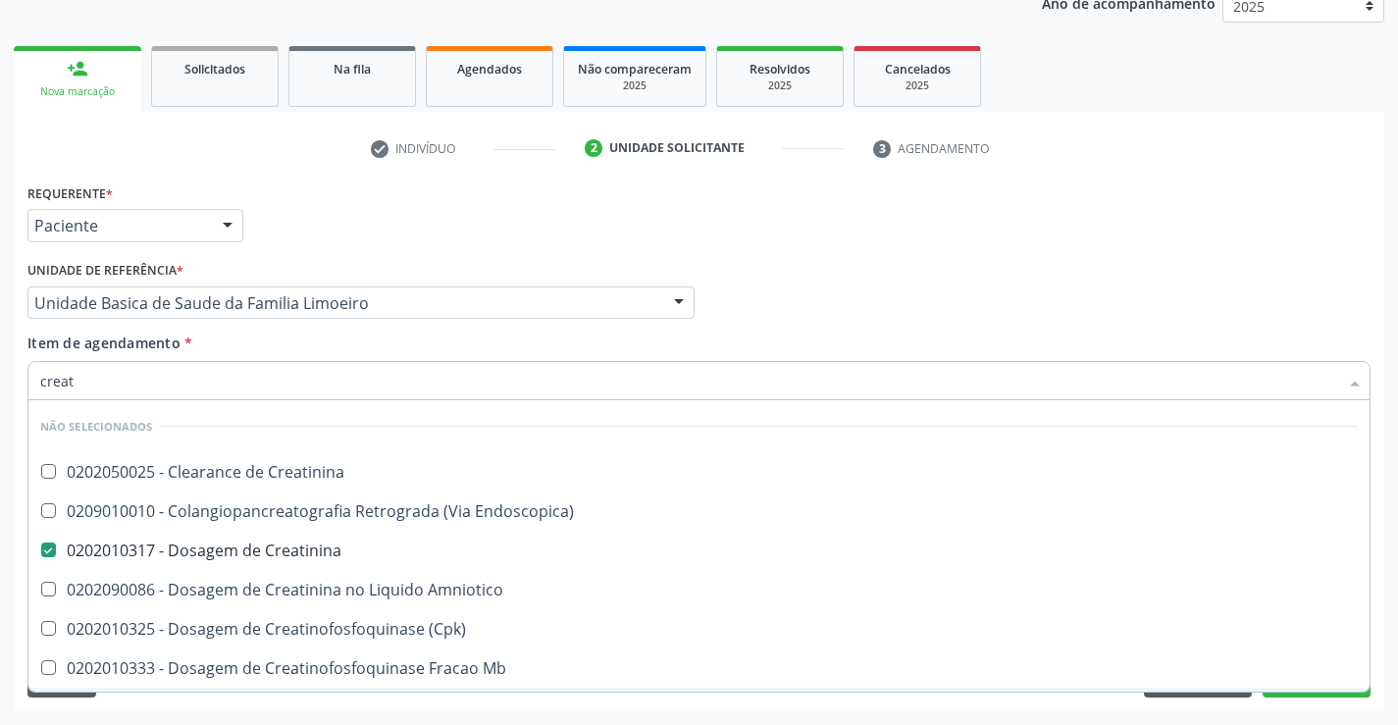
click at [189, 715] on div "Acompanhamento Acompanhe a situação das marcações correntes e finalizadas Relat…" at bounding box center [699, 293] width 1398 height 864
checkbox Creatinina "true"
checkbox Endoscopica\) "true"
checkbox Amniotico "true"
checkbox \(Cpk\) "true"
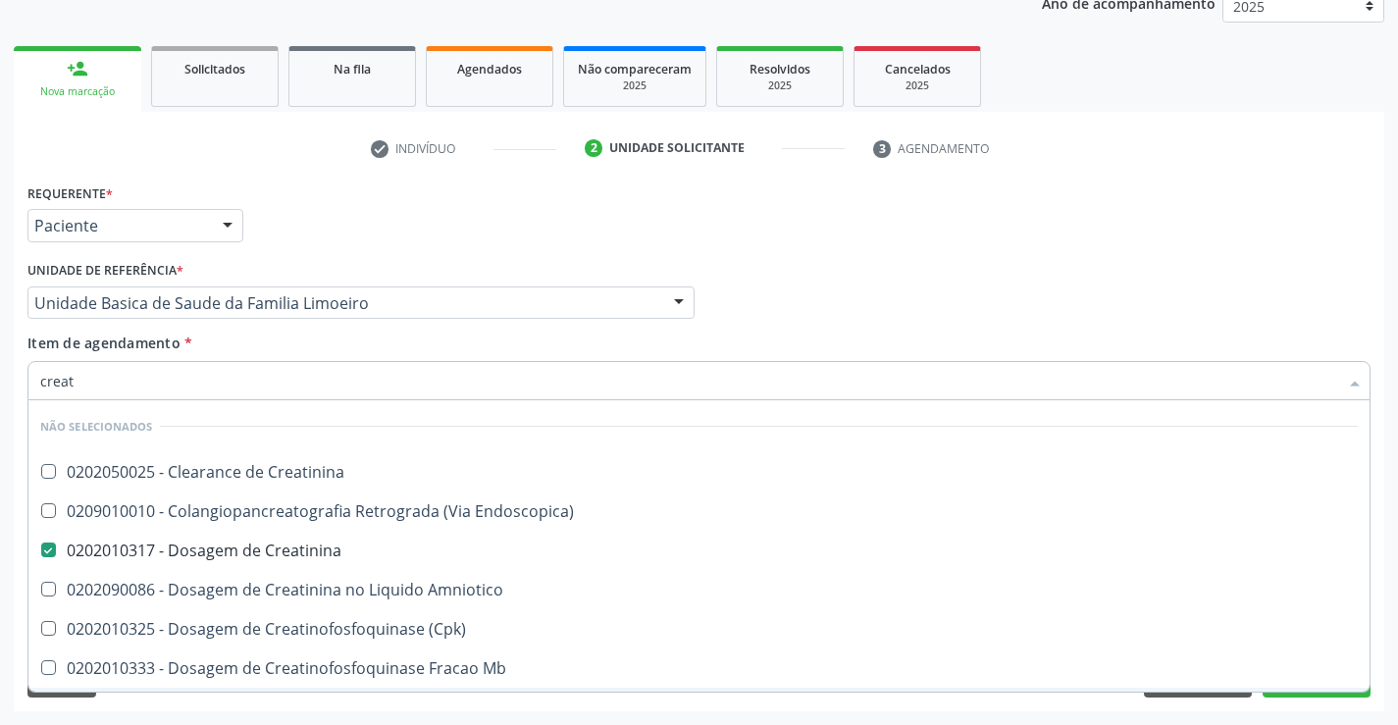
checkbox Mb "true"
checkbox Oncologia "true"
checkbox Parcial "true"
checkbox Oncologia "true"
checkbox Capsula\) "true"
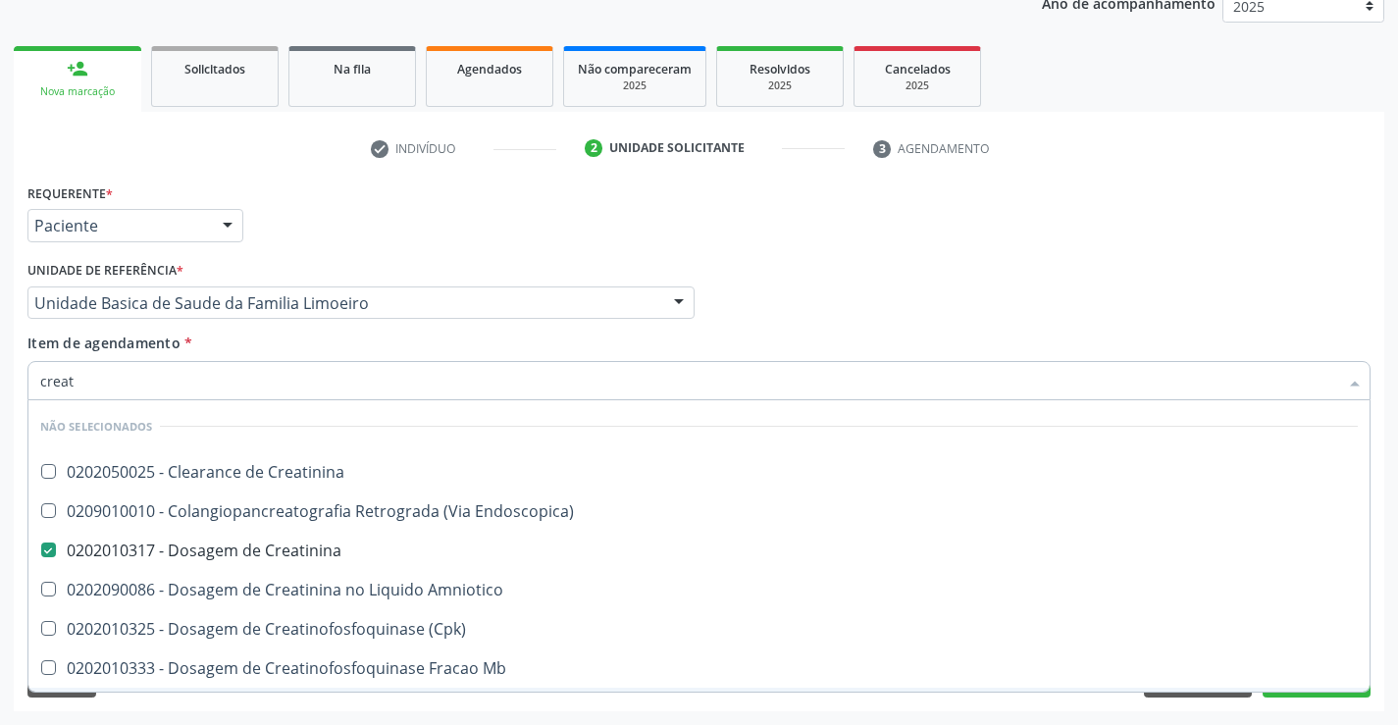
checkbox Capsula\) "true"
checkbox Videolaparoscopica "true"
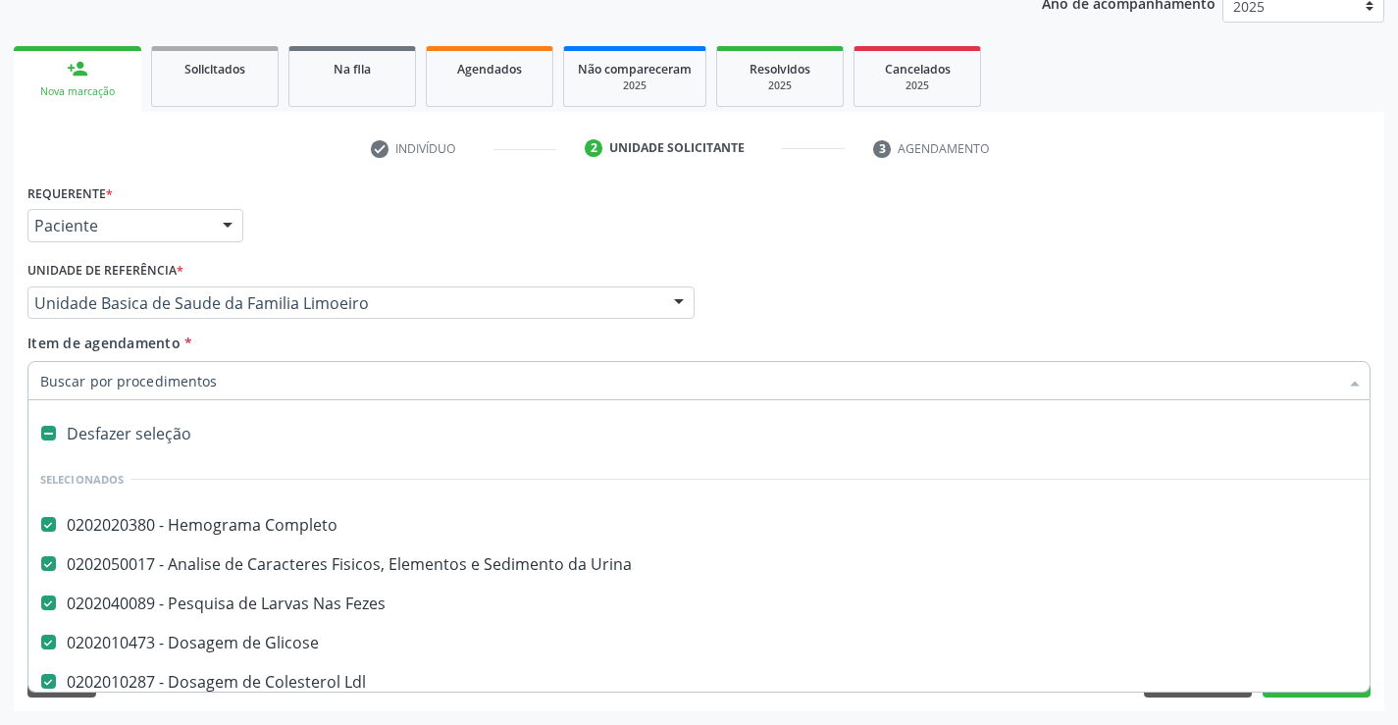
type input "g"
checkbox Creatinina "false"
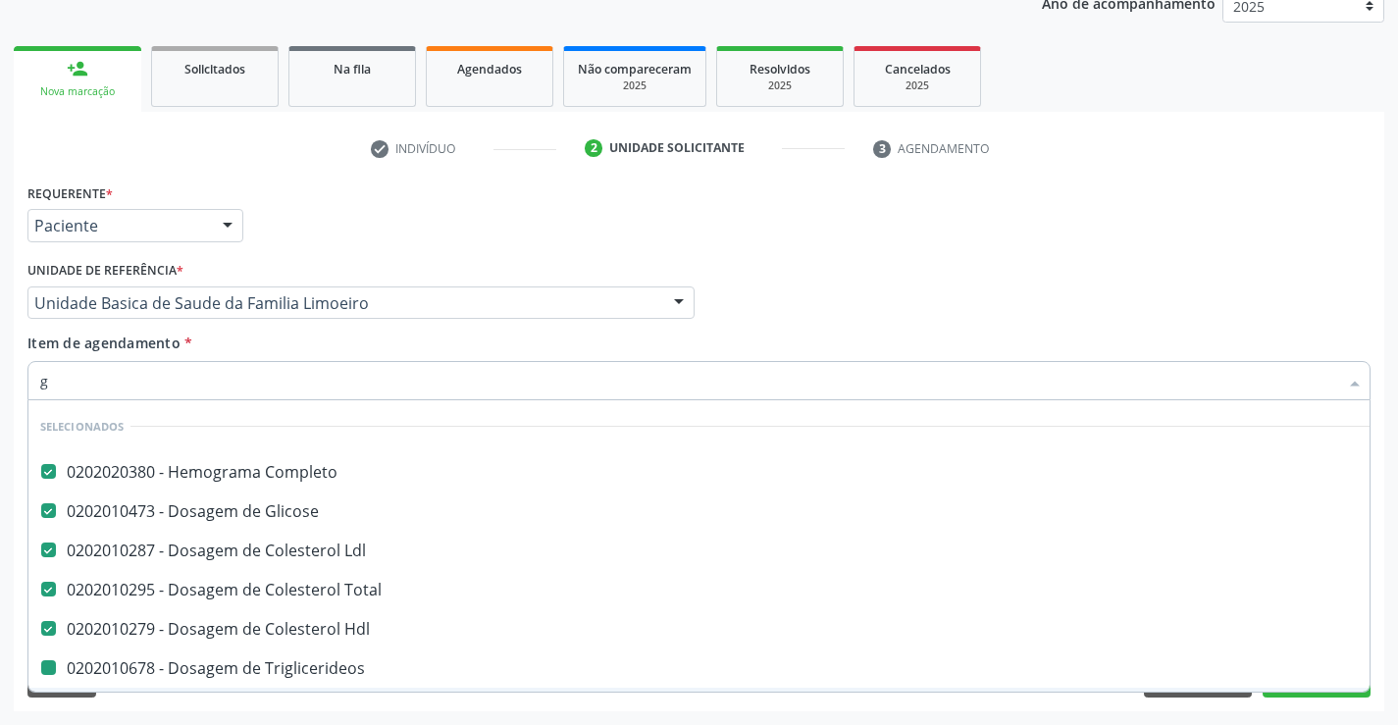
type input "gl"
checkbox Triglicerideos "false"
checkbox \(Tgo\) "false"
checkbox \(Tgp\) "false"
checkbox Ureia "false"
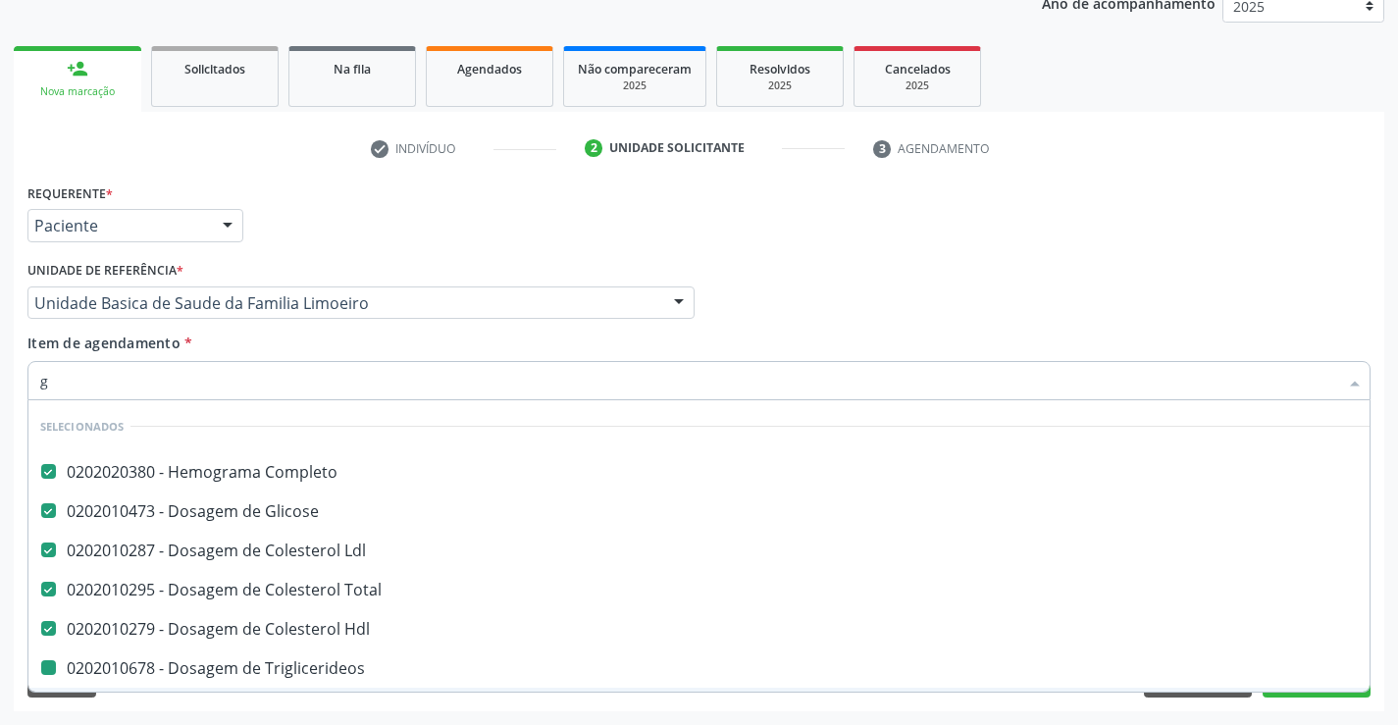
checkbox Creatinina "false"
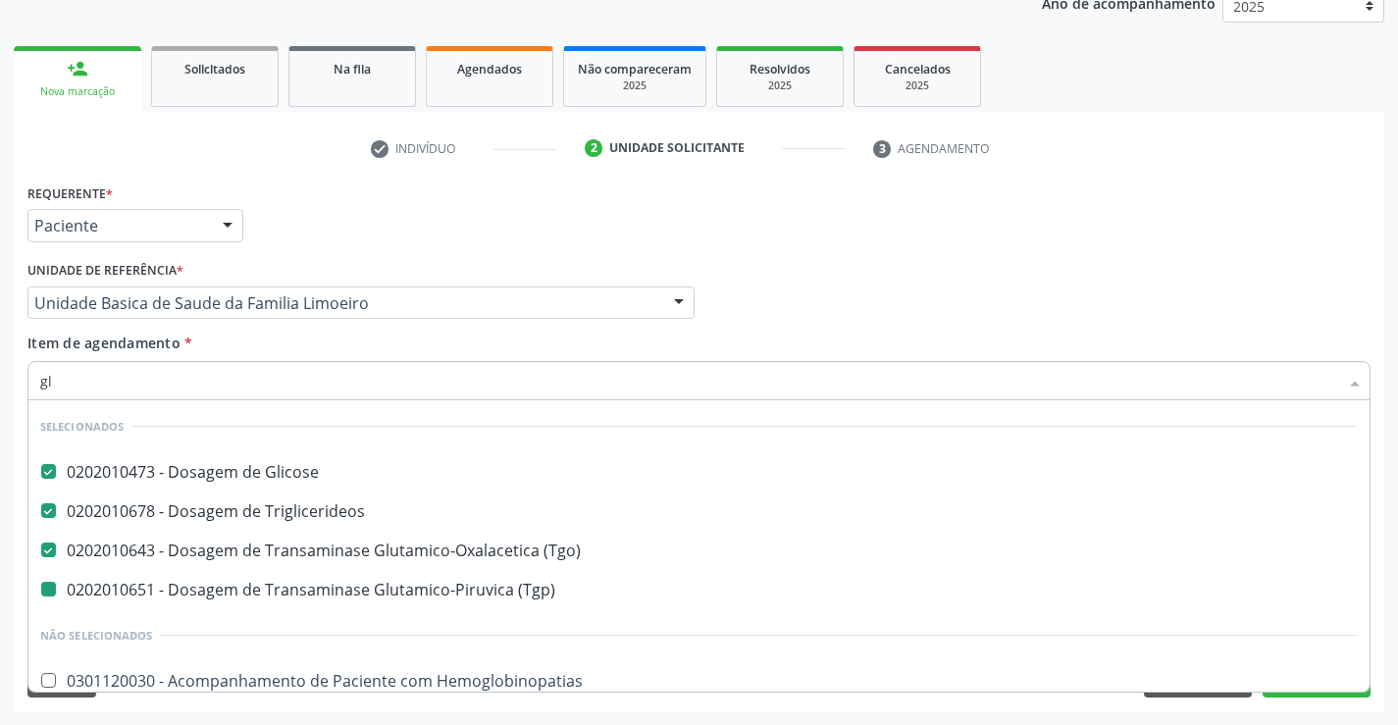
type input "gli"
checkbox \(Tgp\) "false"
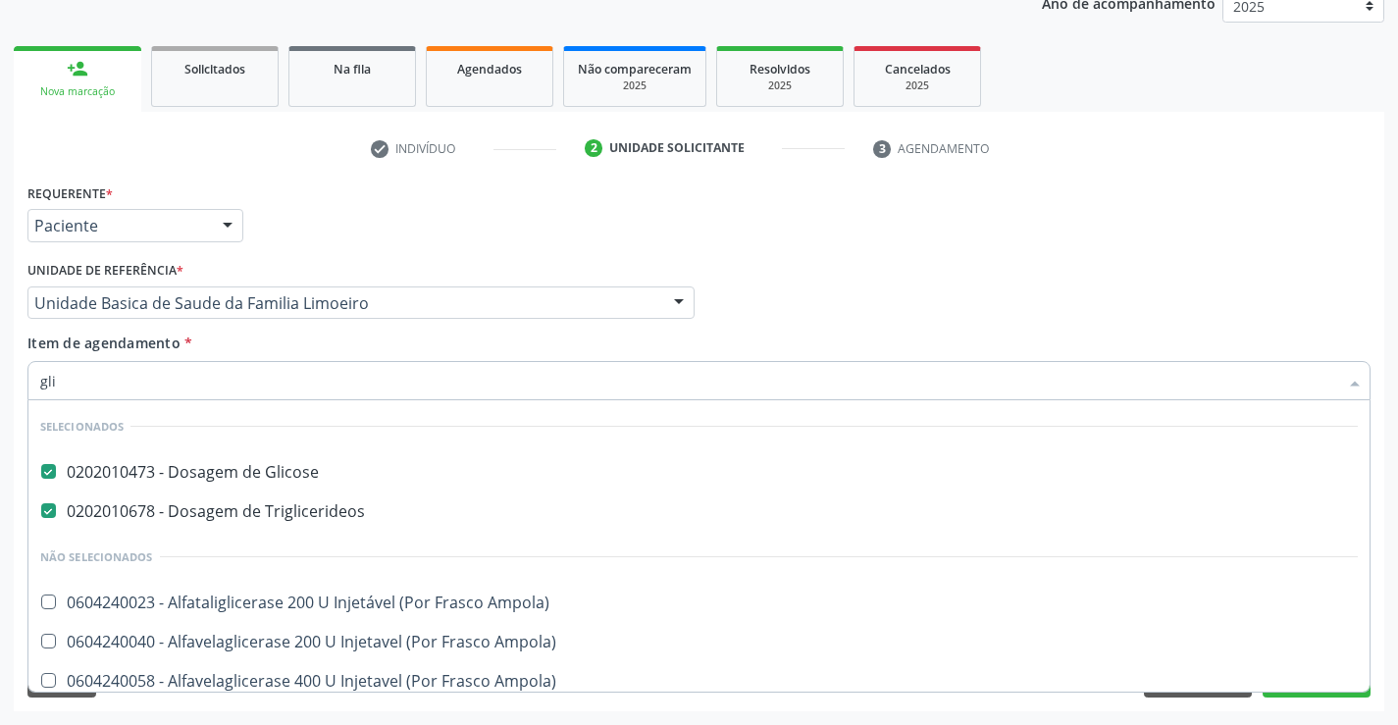
type input "gl"
checkbox Ampola\) "true"
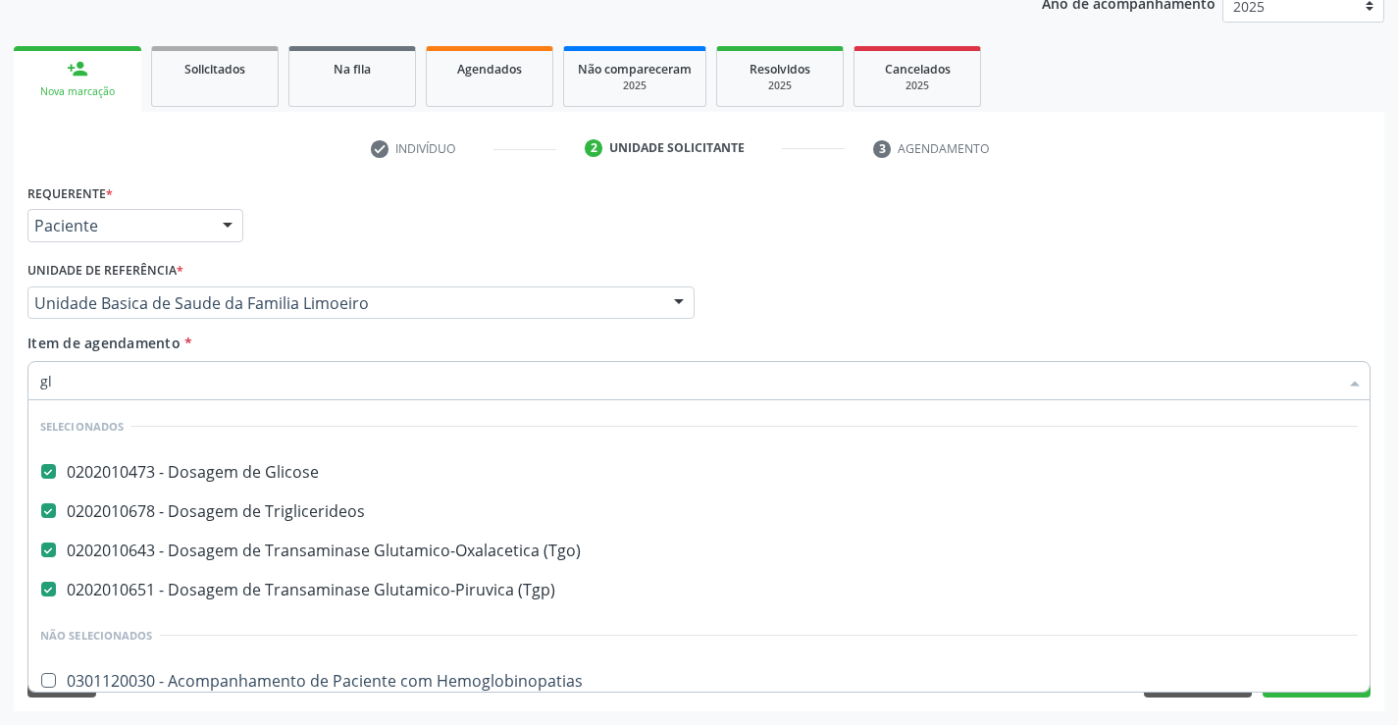
type input "g"
checkbox Hemoglobinopatias "true"
checkbox Tonometria "true"
checkbox Ampola\) "true"
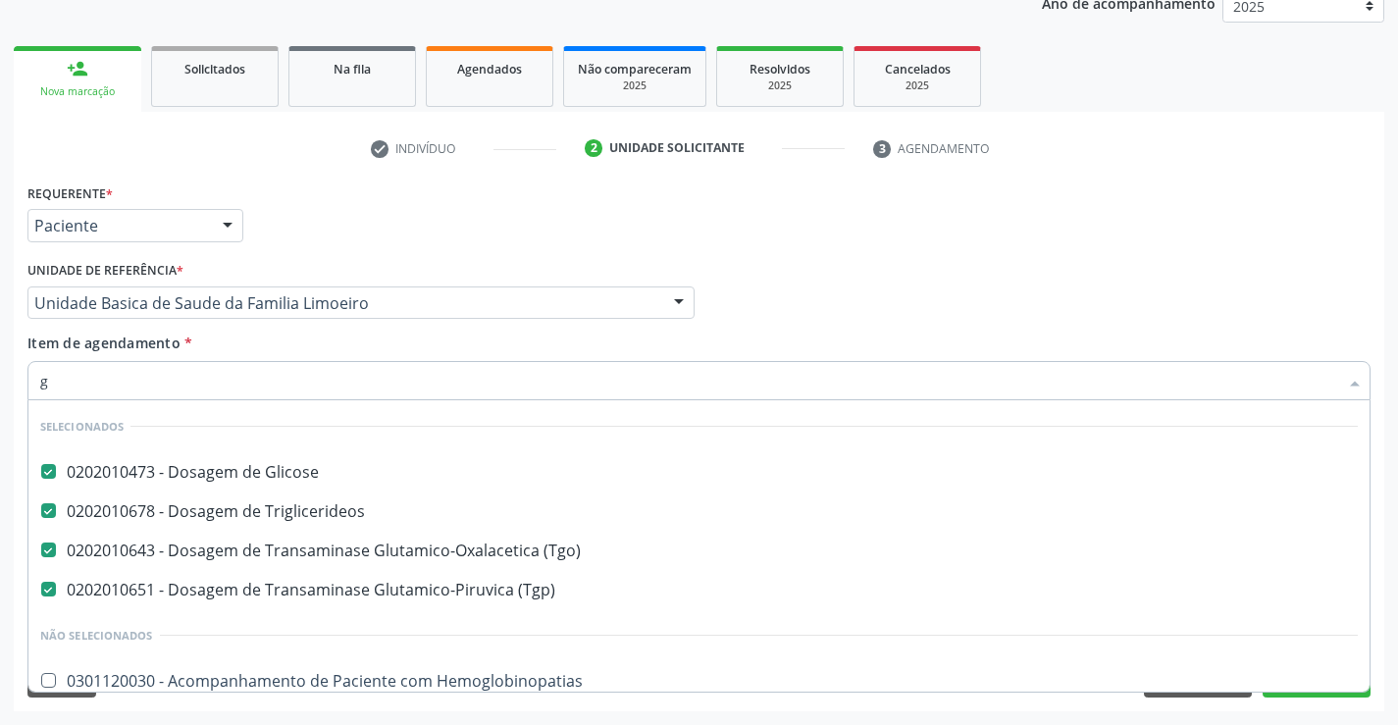
checkbox Ampola\) "true"
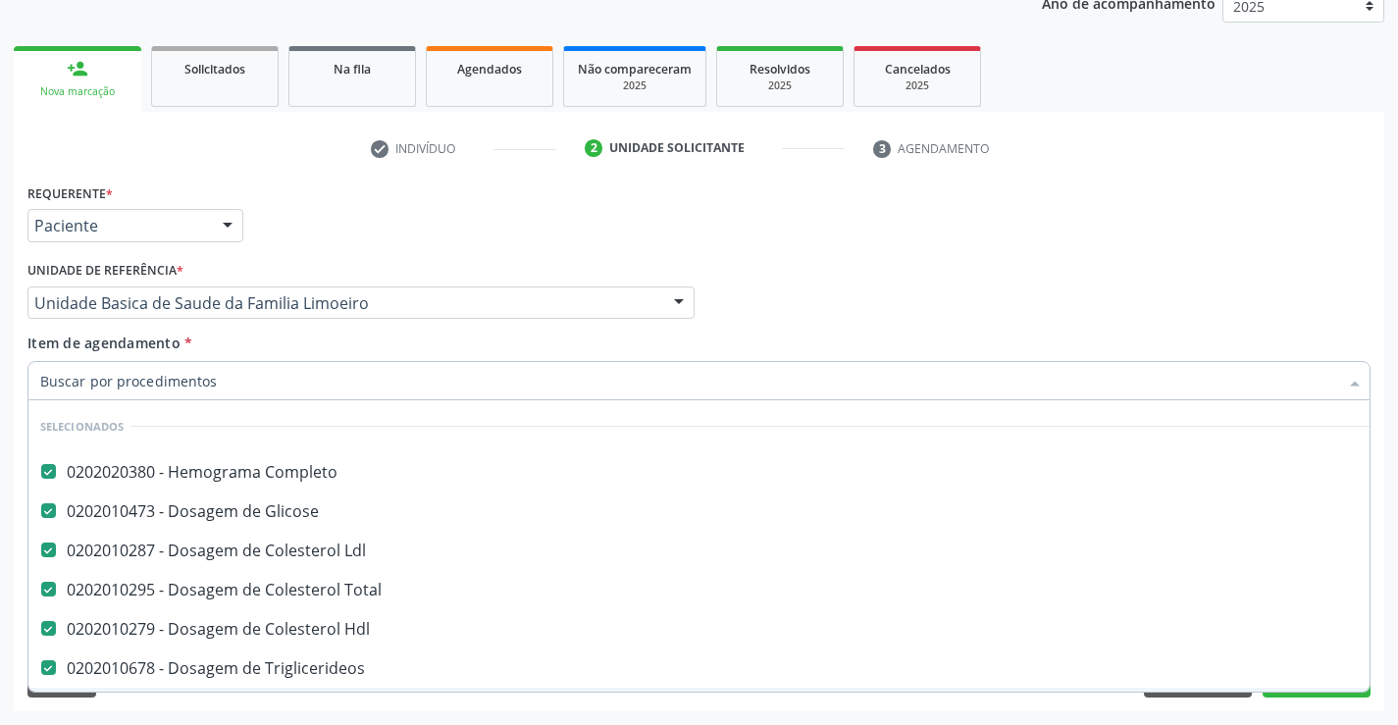
checkbox Preenchida\) "true"
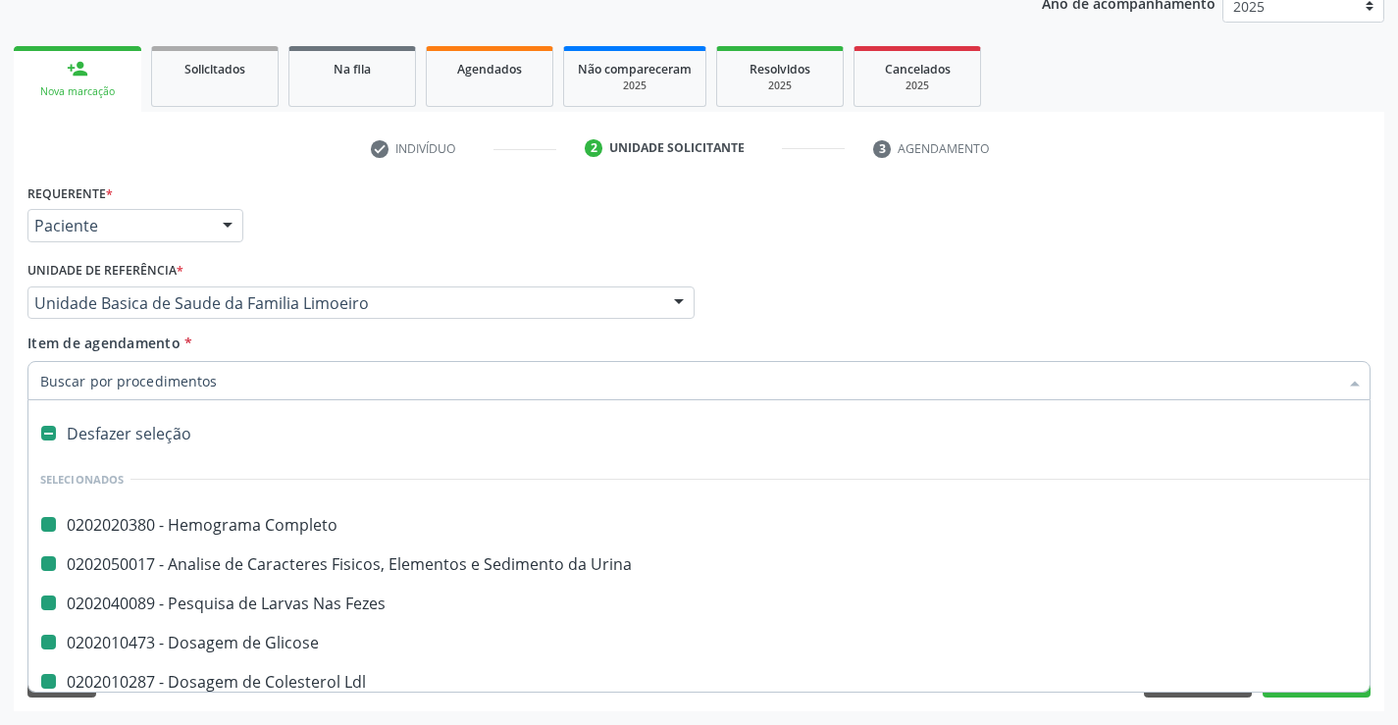
type input "b"
checkbox Completo "false"
checkbox Glicose "false"
checkbox Total "false"
checkbox Hdl "false"
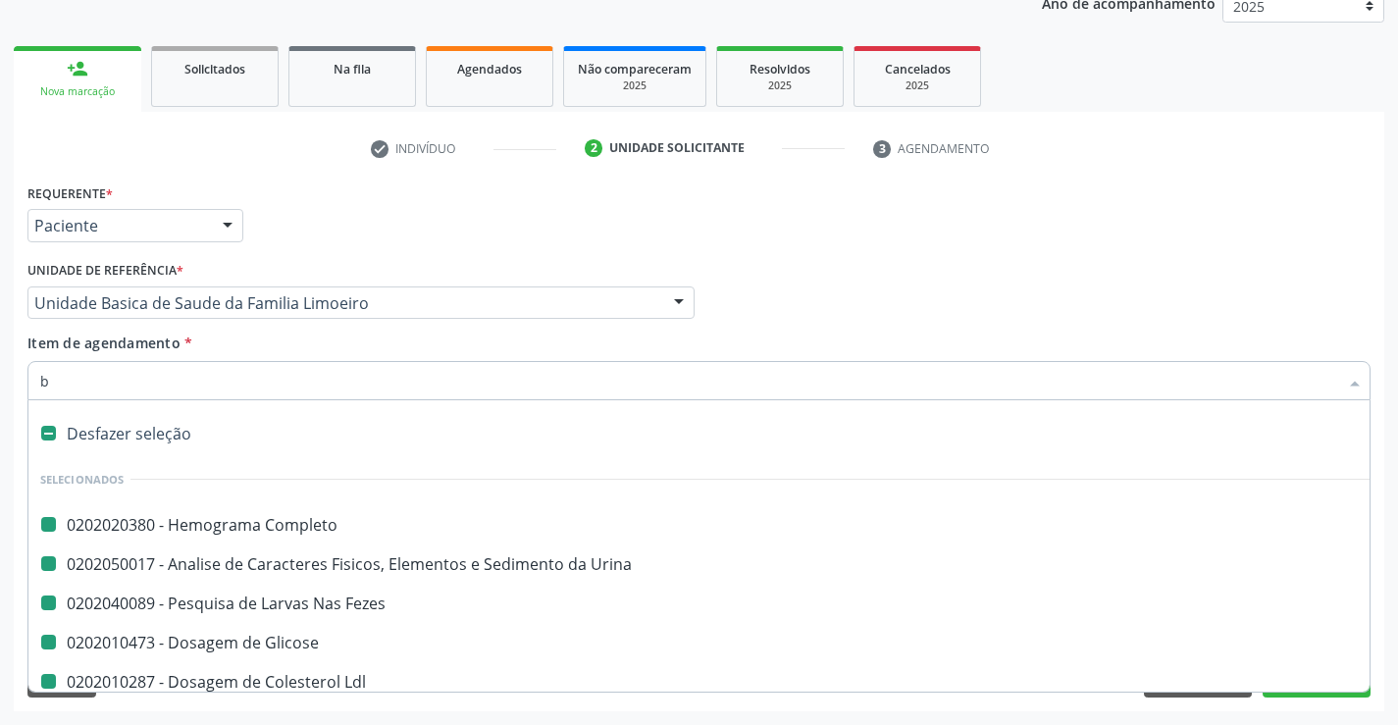
checkbox Triglicerideos "false"
checkbox \(Tgo\) "false"
checkbox \(Tgp\) "false"
checkbox Creatinina "false"
checkbox Urina "false"
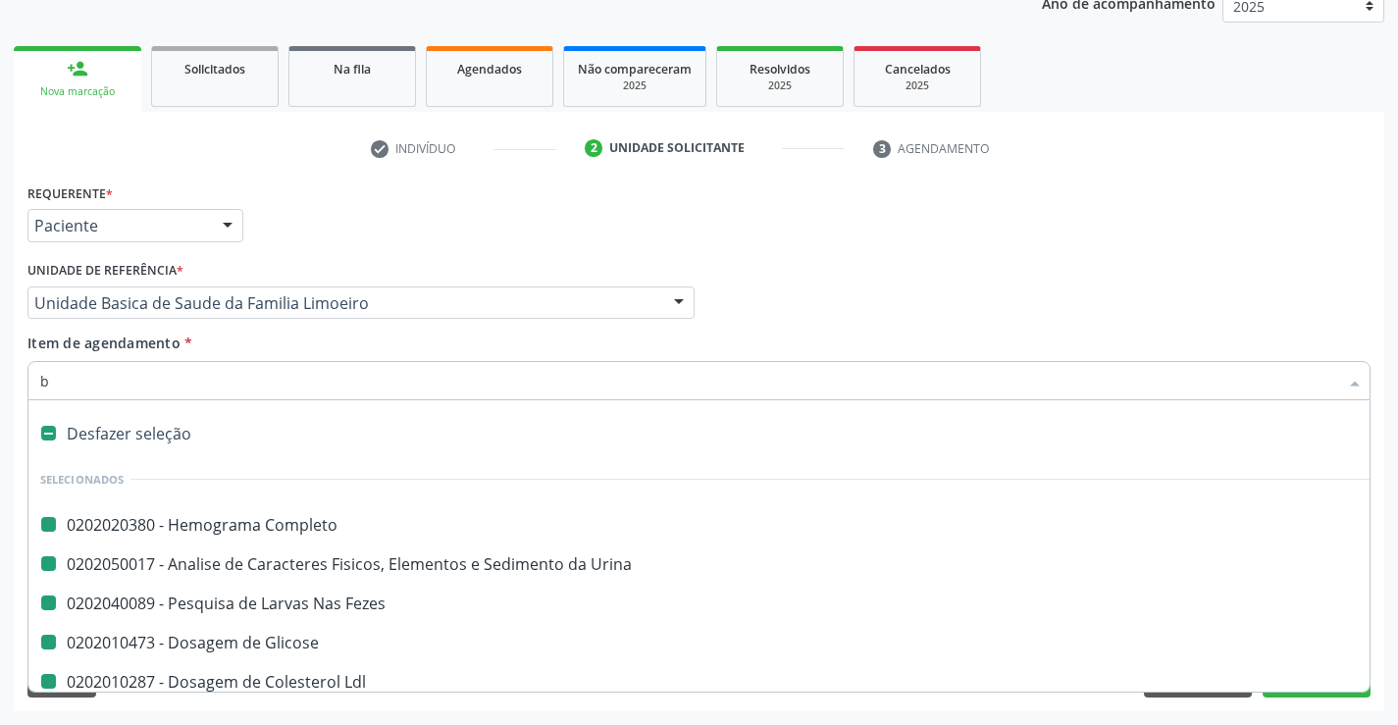
checkbox Fezes "false"
checkbox Ldl "false"
checkbox Ureia "false"
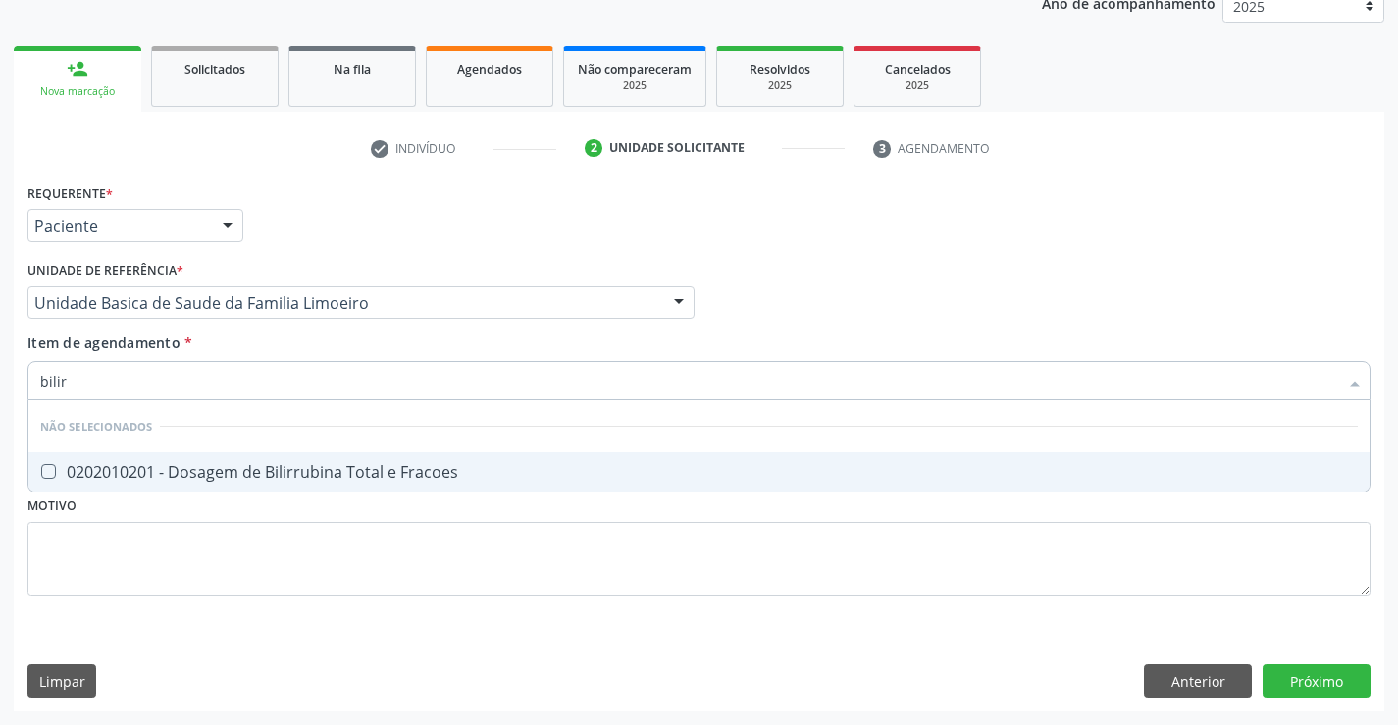
type input "bilirr"
click at [328, 465] on div "0202010201 - Dosagem de Bilirrubina Total e Fracoes" at bounding box center [698, 472] width 1317 height 16
checkbox Fracoes "true"
click at [314, 542] on div "Requerente * Paciente Profissional de Saúde Paciente Nenhum resultado encontrad…" at bounding box center [698, 400] width 1343 height 444
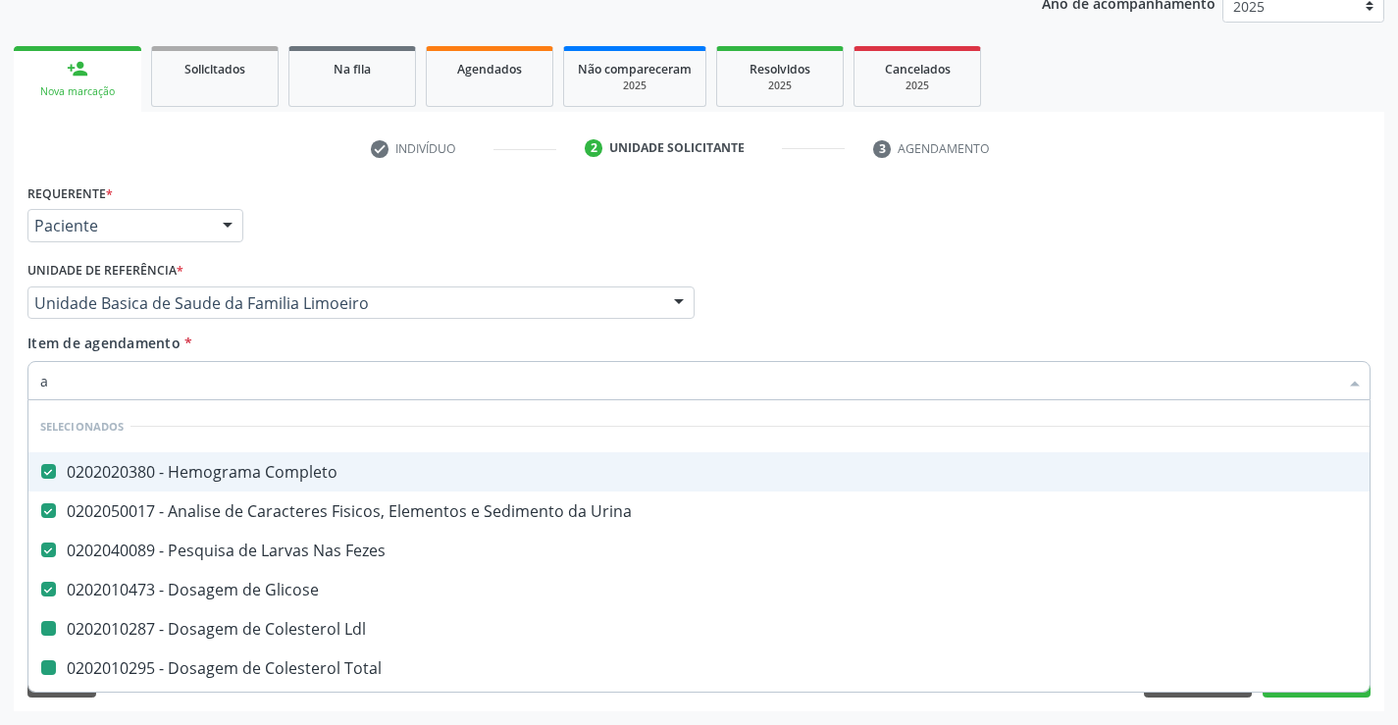
type input "am"
checkbox Ldl "false"
checkbox Total "false"
checkbox Hdl "false"
checkbox Triglicerideos "false"
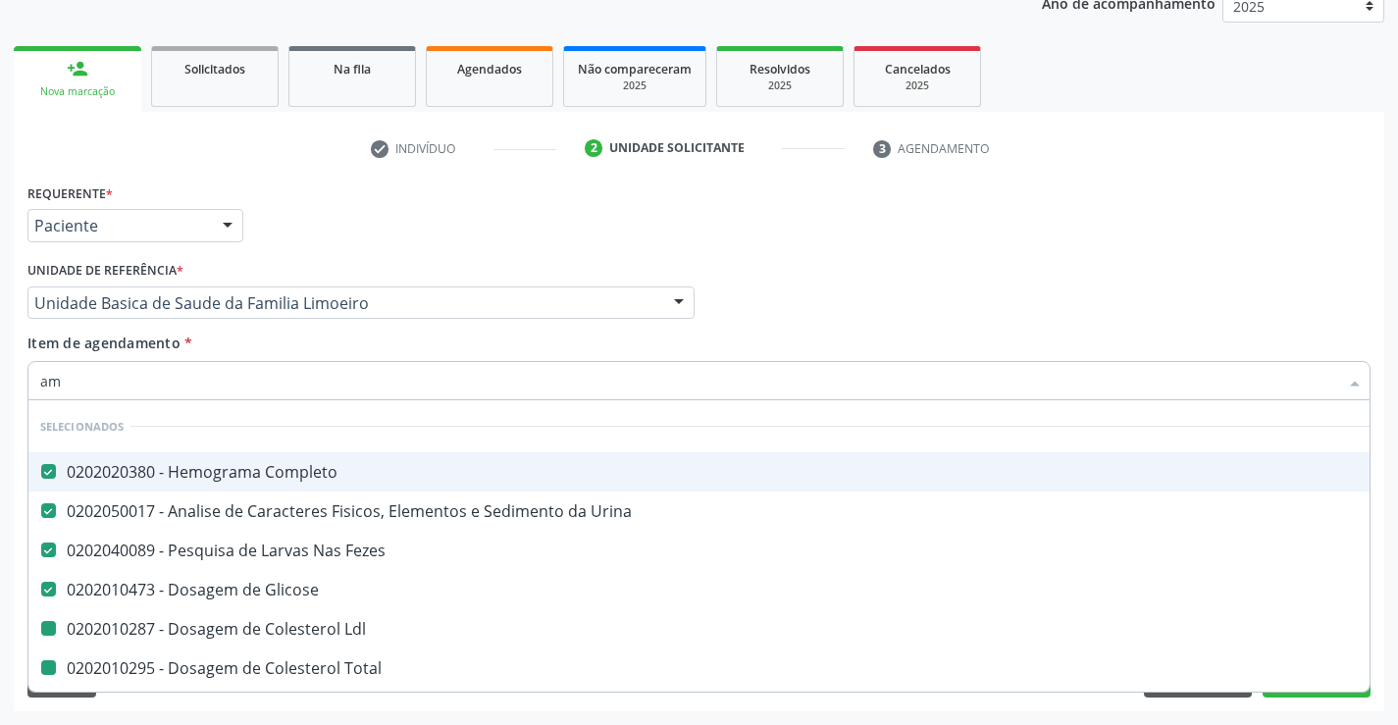
checkbox \(Tgo\) "false"
checkbox \(Tgp\) "false"
checkbox Ureia "false"
checkbox Creatinina "false"
checkbox Fracoes "false"
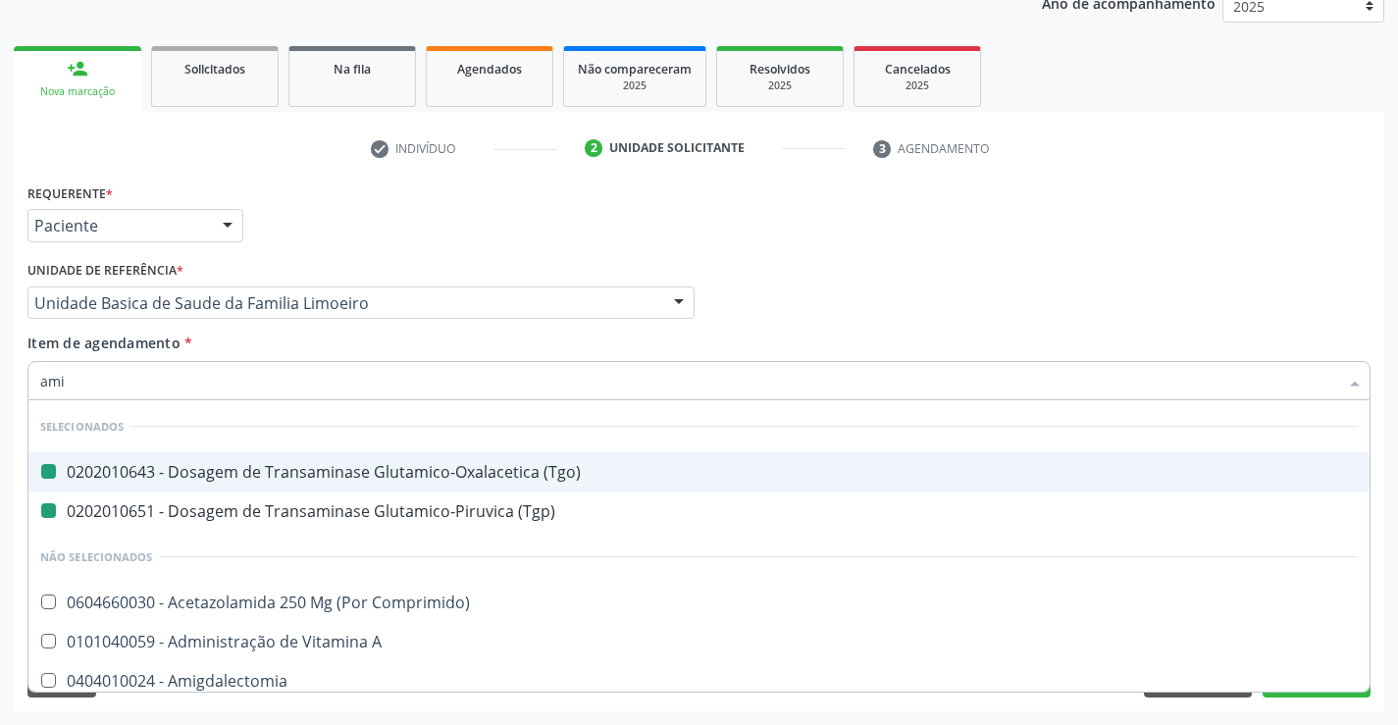
type input "amil"
checkbox \(Tgo\) "false"
checkbox \(Tgp\) "false"
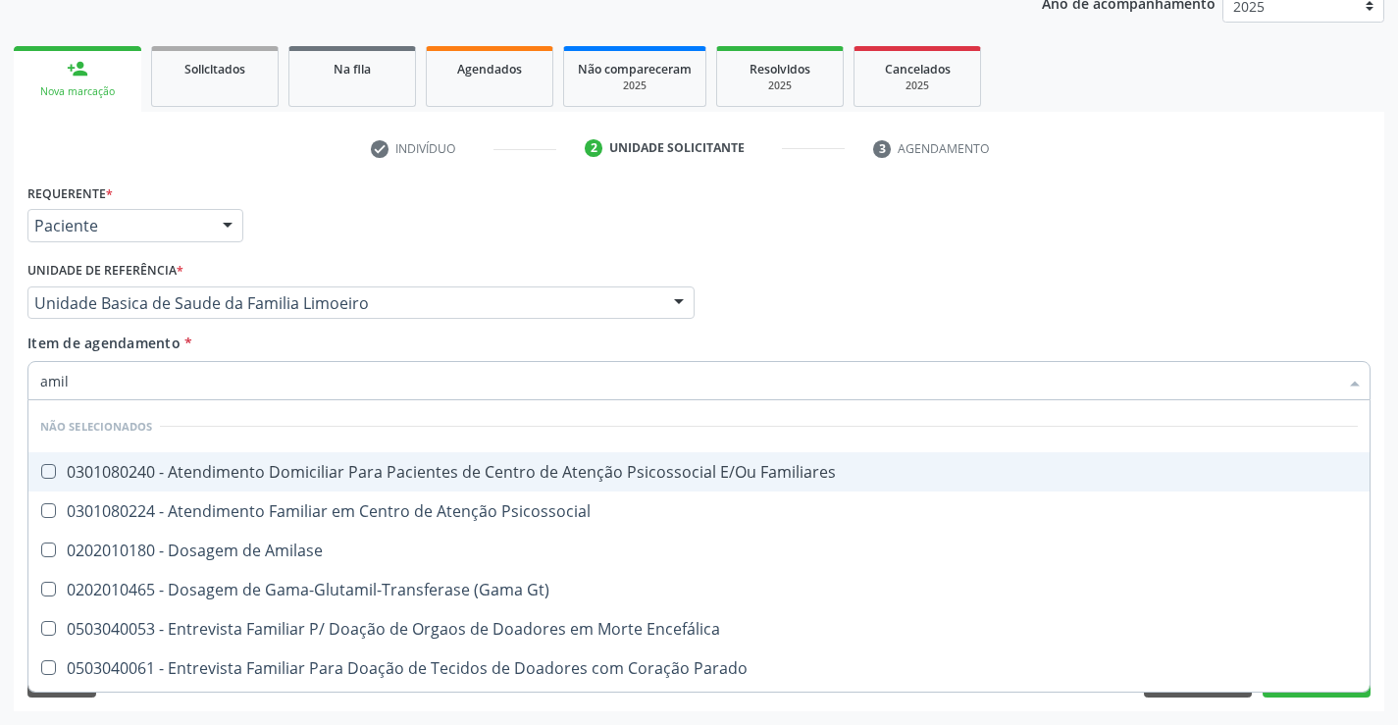
type input "amila"
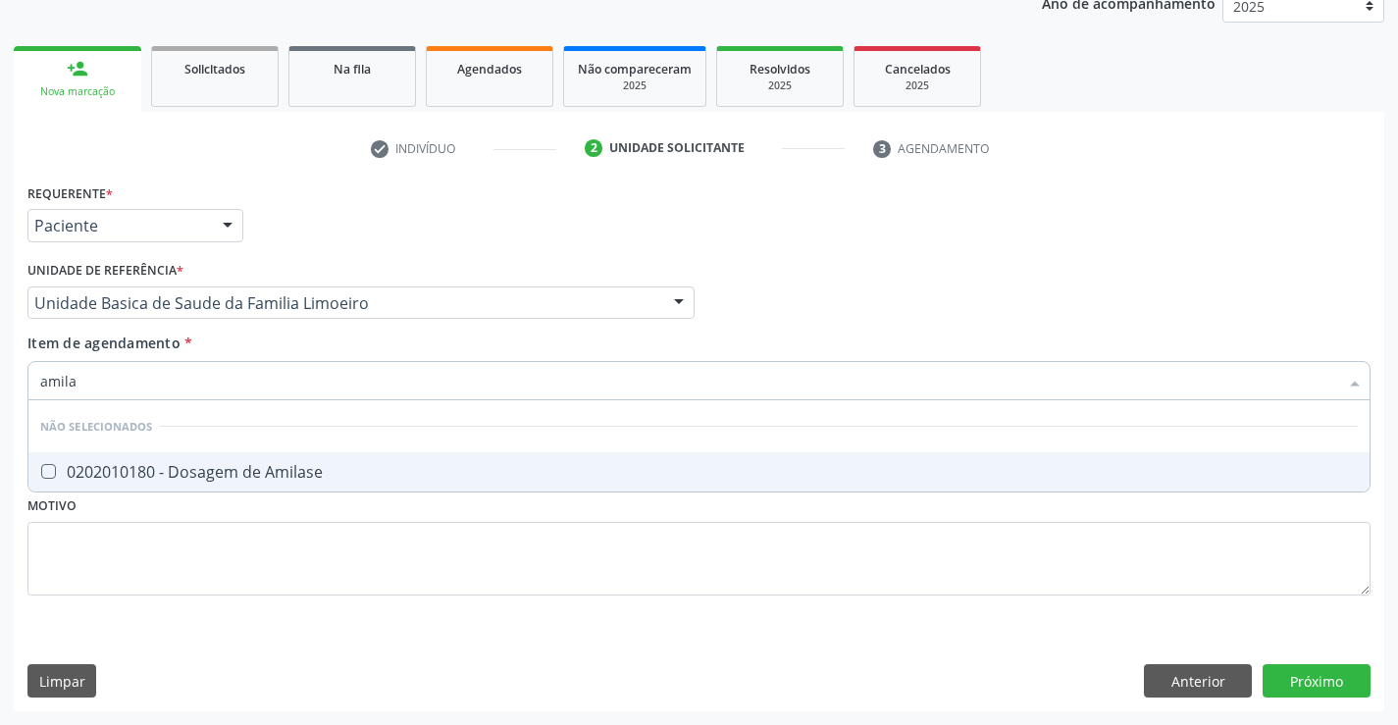
click at [240, 473] on div "0202010180 - Dosagem de Amilase" at bounding box center [698, 472] width 1317 height 16
checkbox Amilase "true"
click at [228, 561] on div "Requerente * Paciente Profissional de Saúde Paciente Nenhum resultado encontrad…" at bounding box center [698, 400] width 1343 height 444
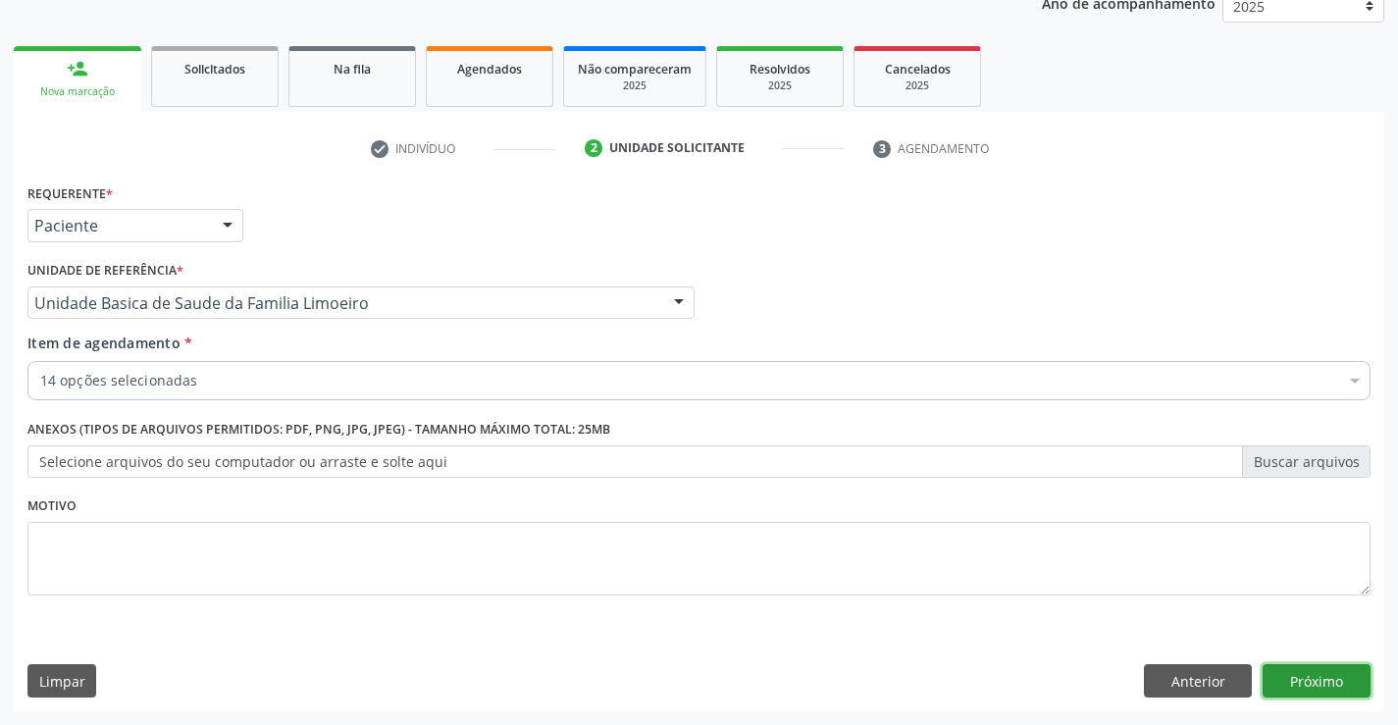
click at [1309, 682] on button "Próximo" at bounding box center [1316, 680] width 108 height 33
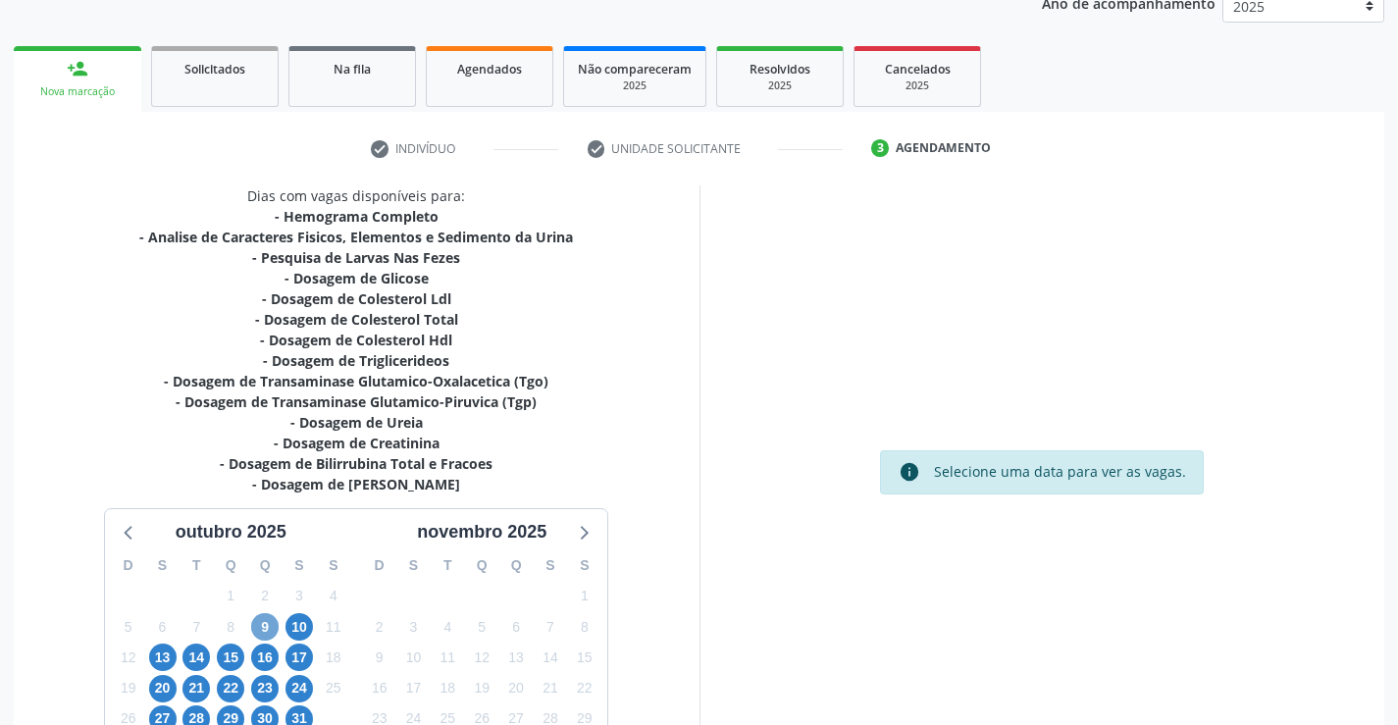
click at [268, 624] on span "9" at bounding box center [264, 626] width 27 height 27
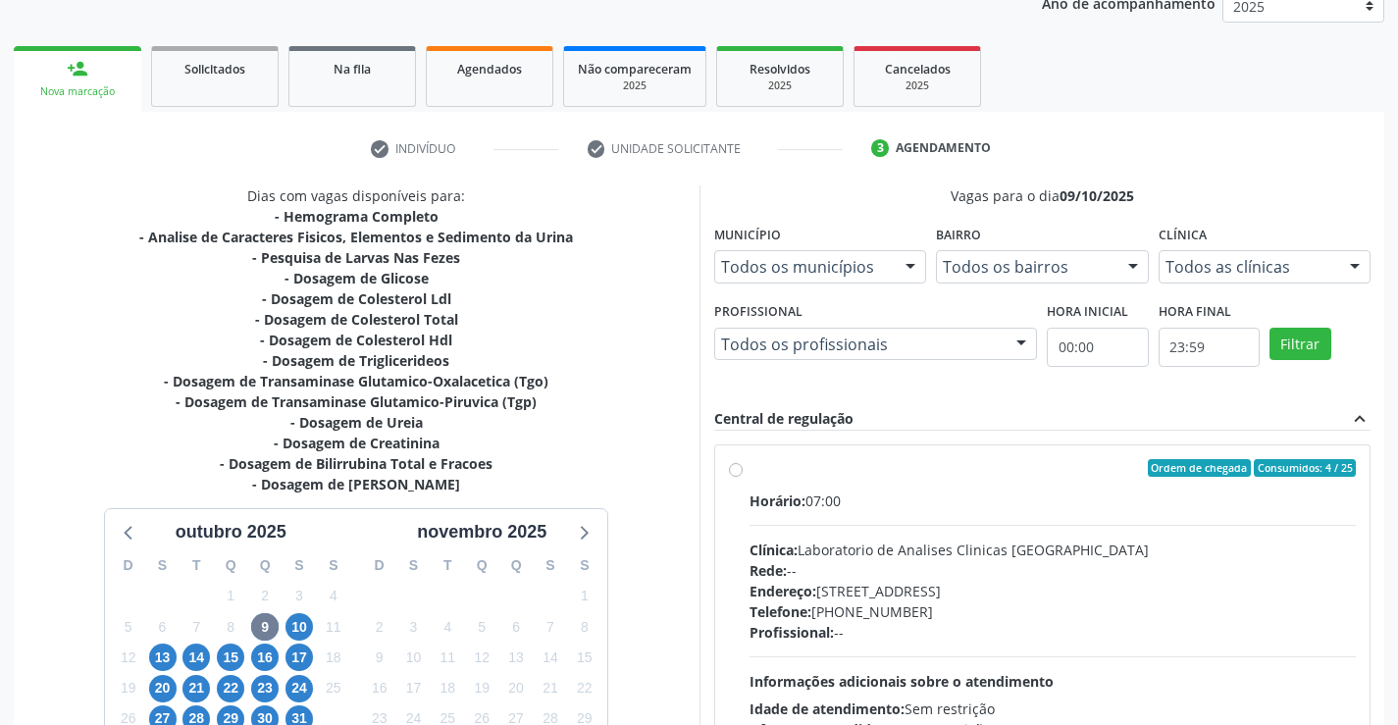
click at [749, 472] on label "Ordem de chegada Consumidos: 4 / 25 Horário: 07:00 Clínica: Laboratorio de Anal…" at bounding box center [1052, 609] width 607 height 301
click at [733, 472] on input "Ordem de chegada Consumidos: 4 / 25 Horário: 07:00 Clínica: Laboratorio de Anal…" at bounding box center [736, 468] width 14 height 18
radio input "true"
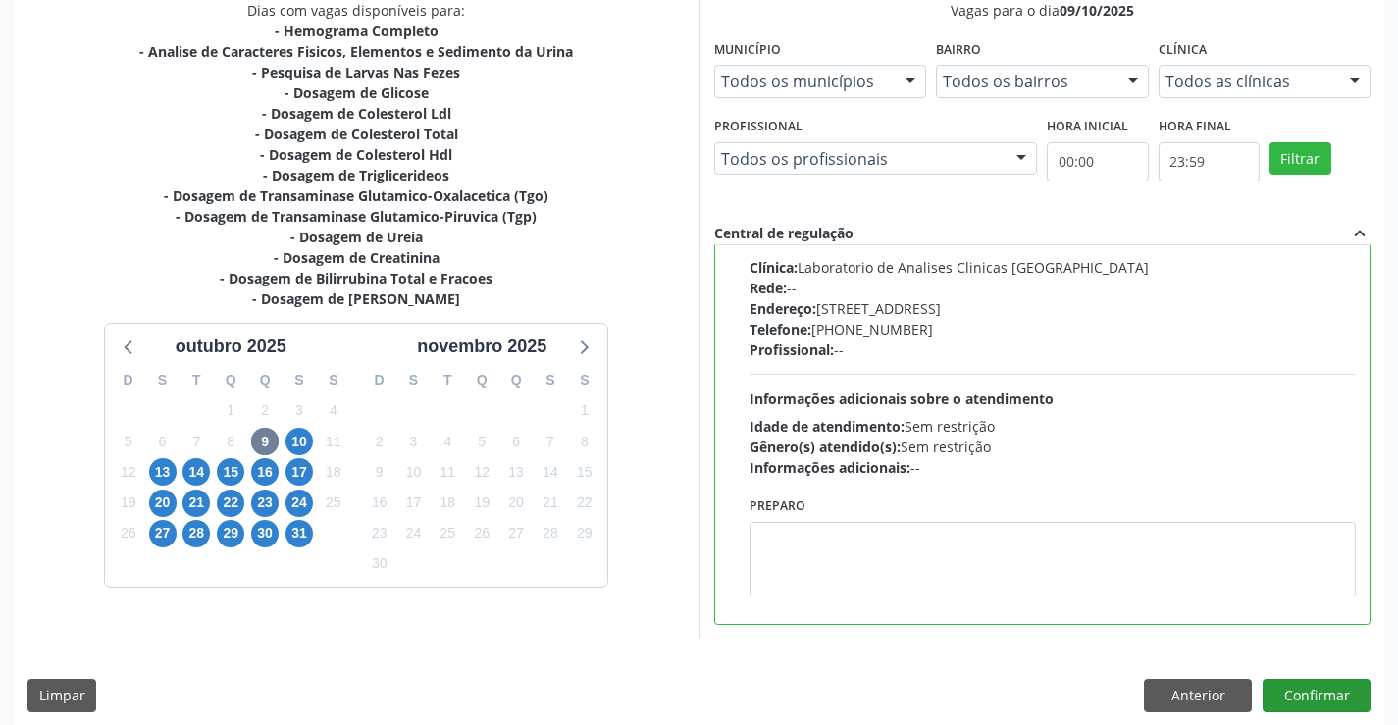
scroll to position [447, 0]
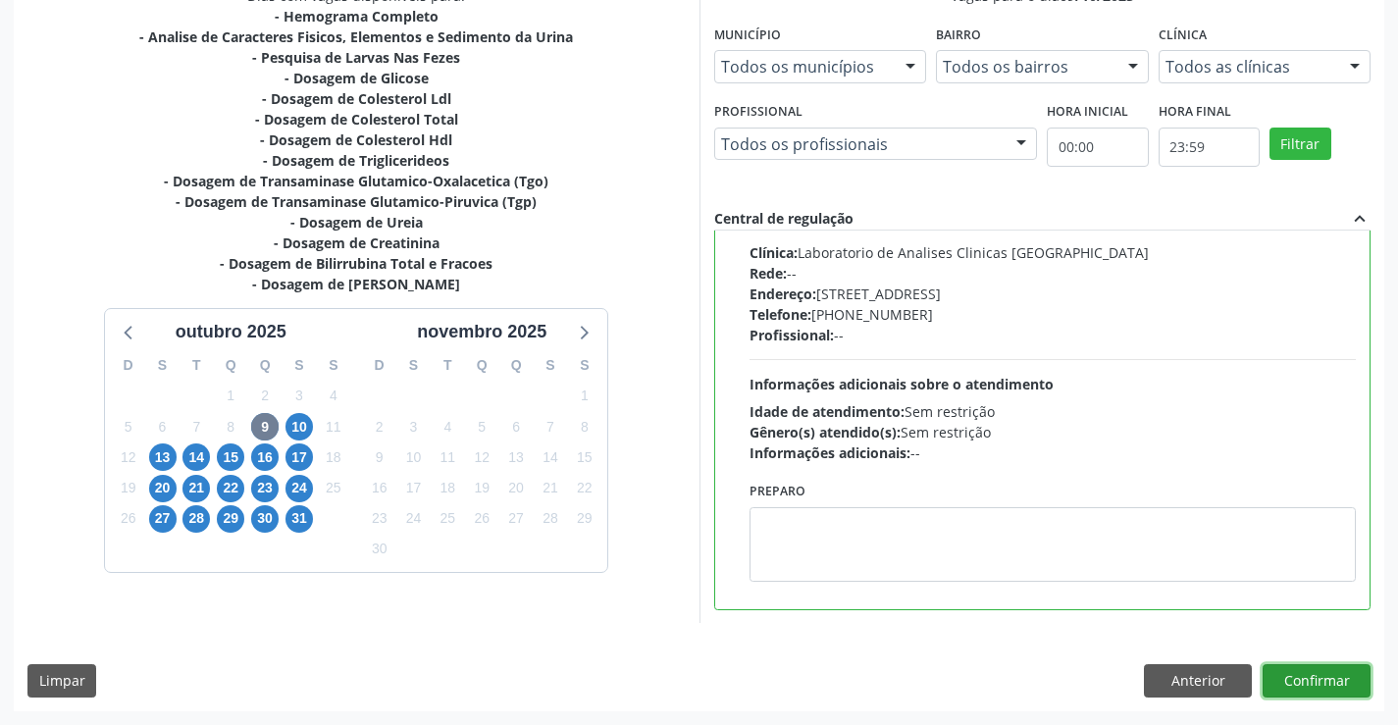
click at [1299, 683] on button "Confirmar" at bounding box center [1316, 680] width 108 height 33
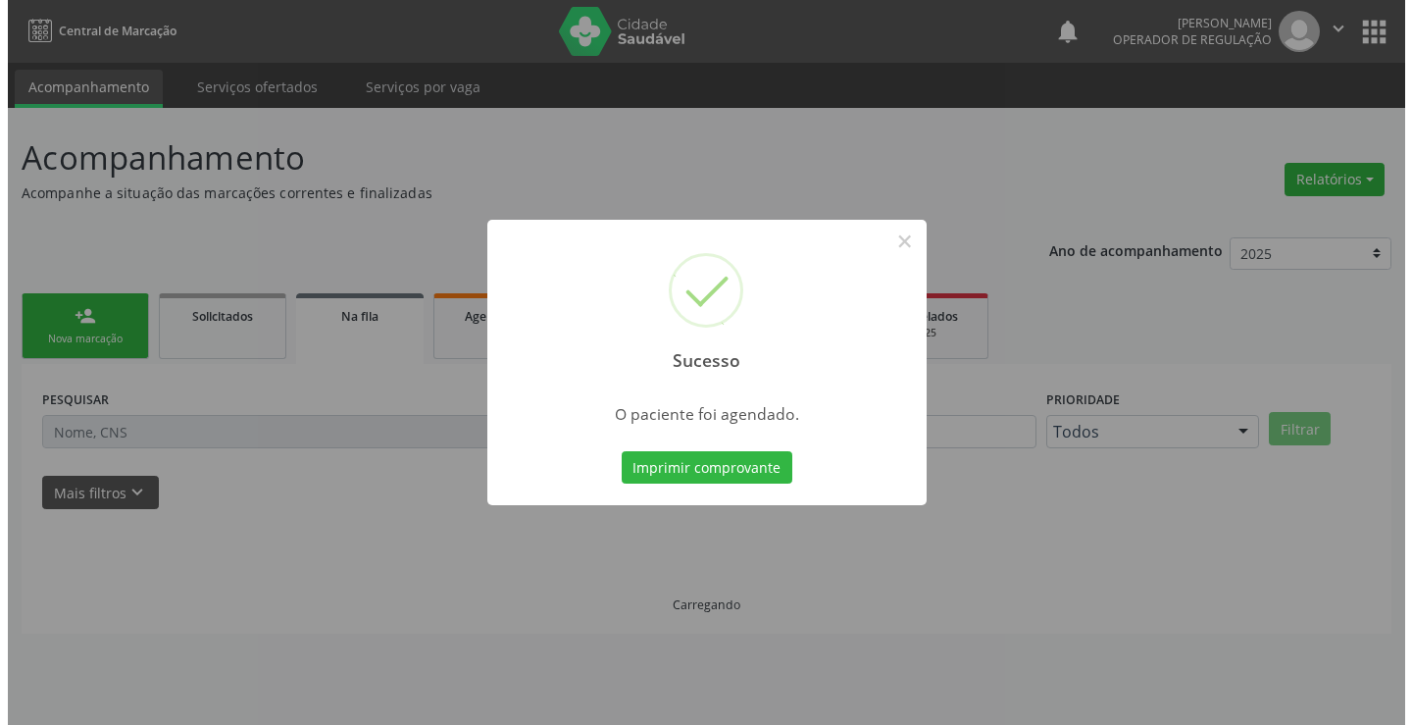
scroll to position [0, 0]
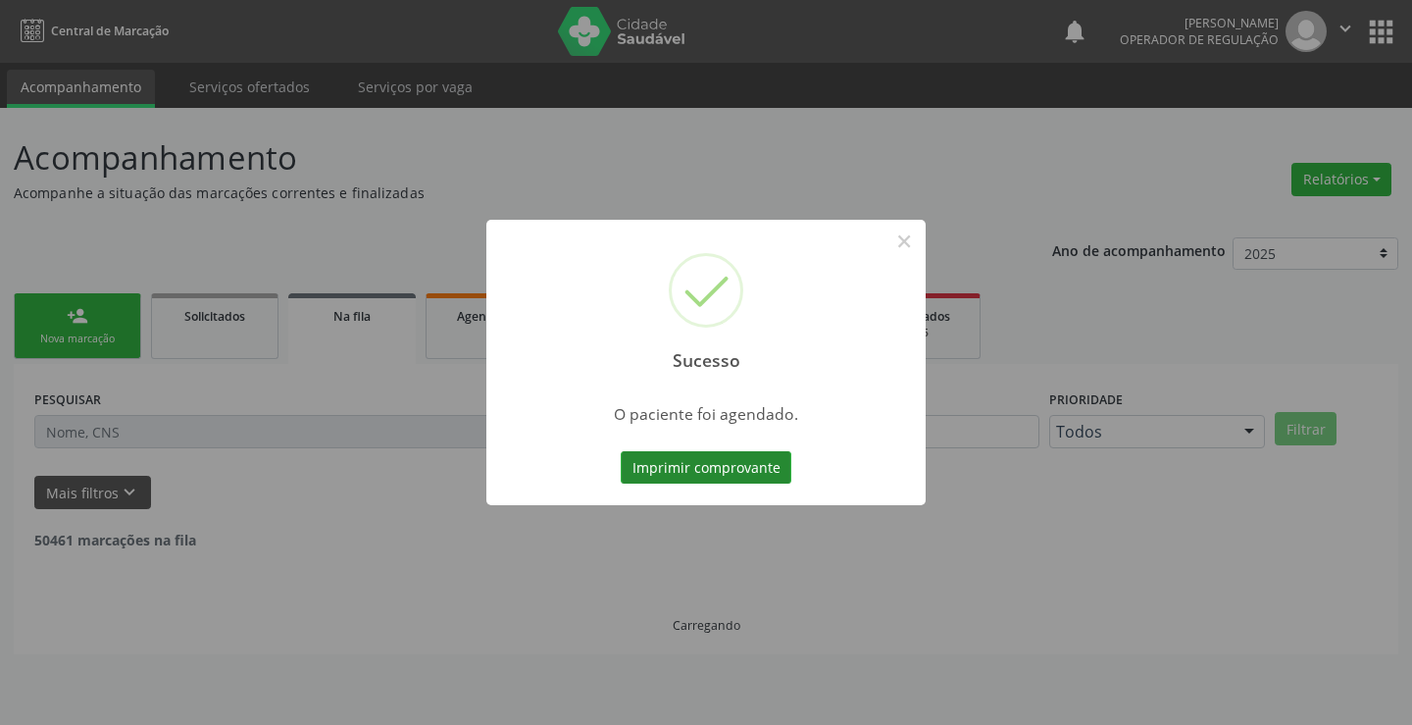
click at [771, 465] on button "Imprimir comprovante" at bounding box center [706, 467] width 171 height 33
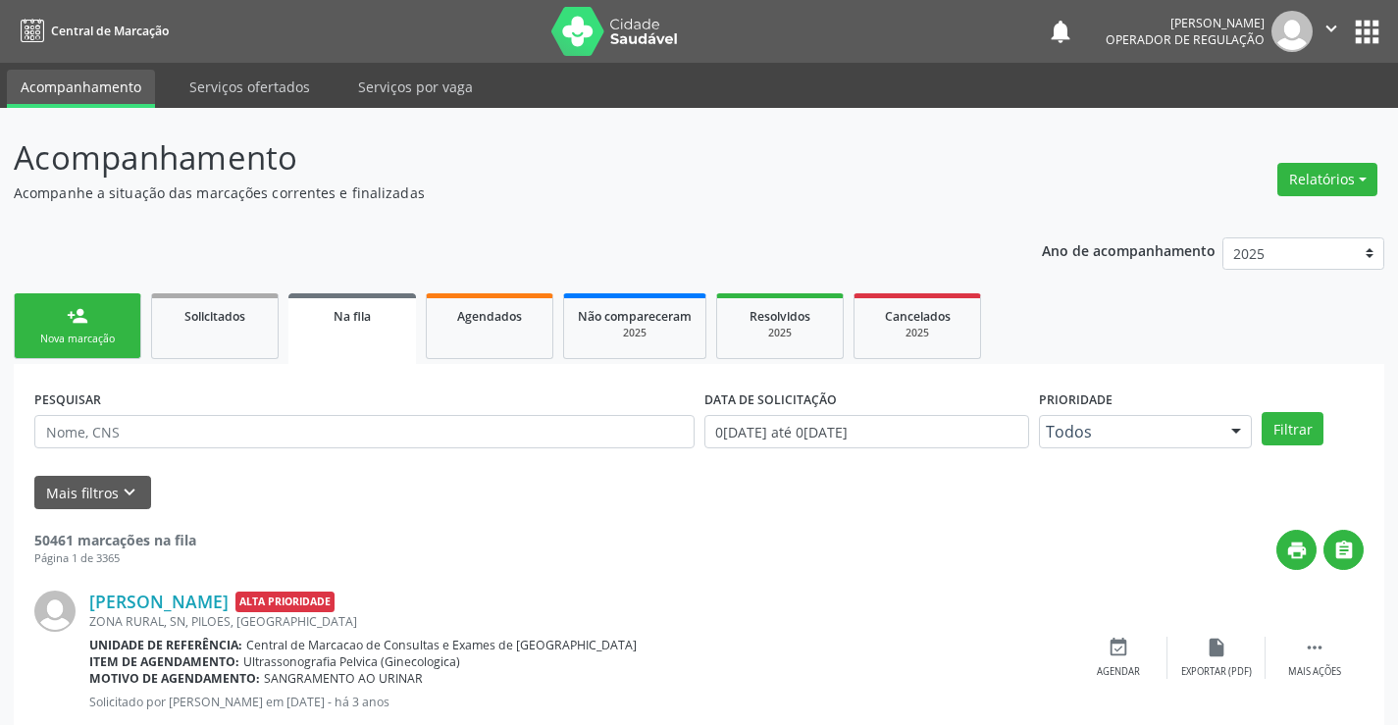
click at [135, 343] on link "person_add Nova marcação" at bounding box center [77, 326] width 127 height 66
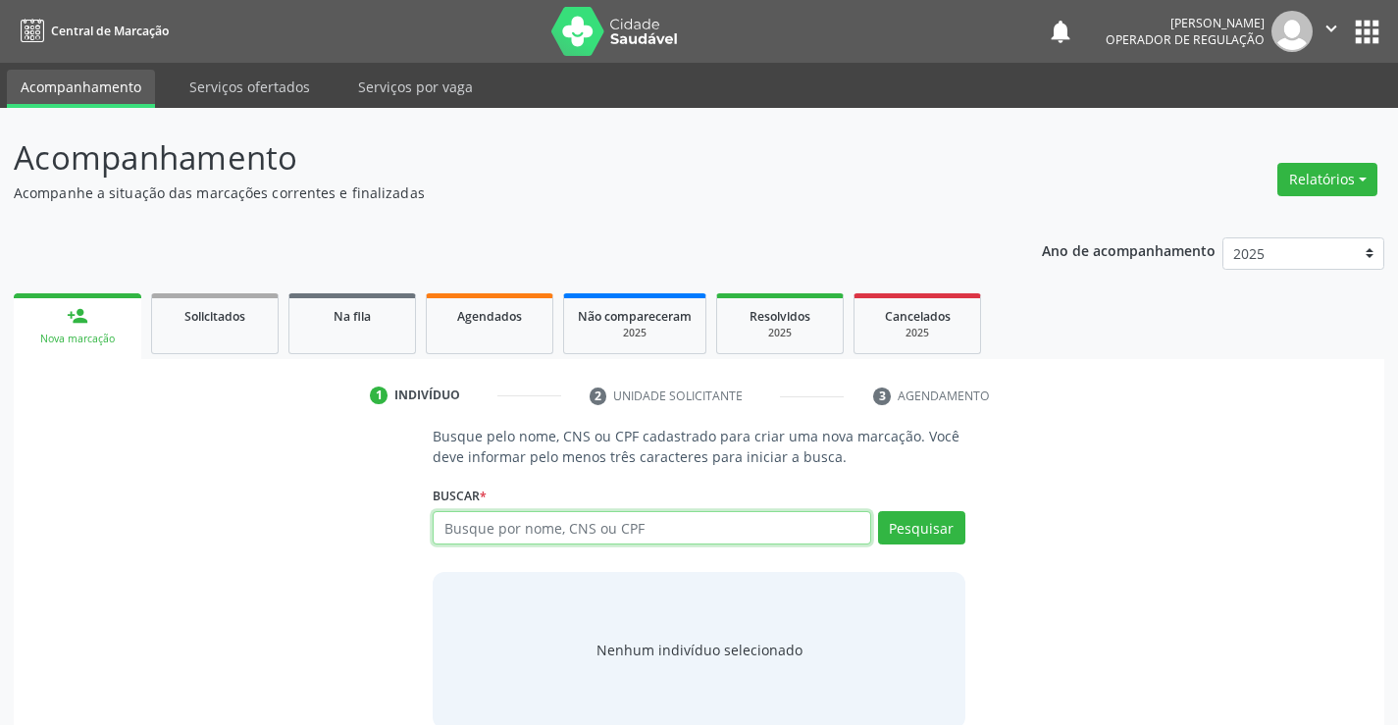
click at [585, 530] on input "text" at bounding box center [651, 527] width 437 height 33
type input "700008196213608"
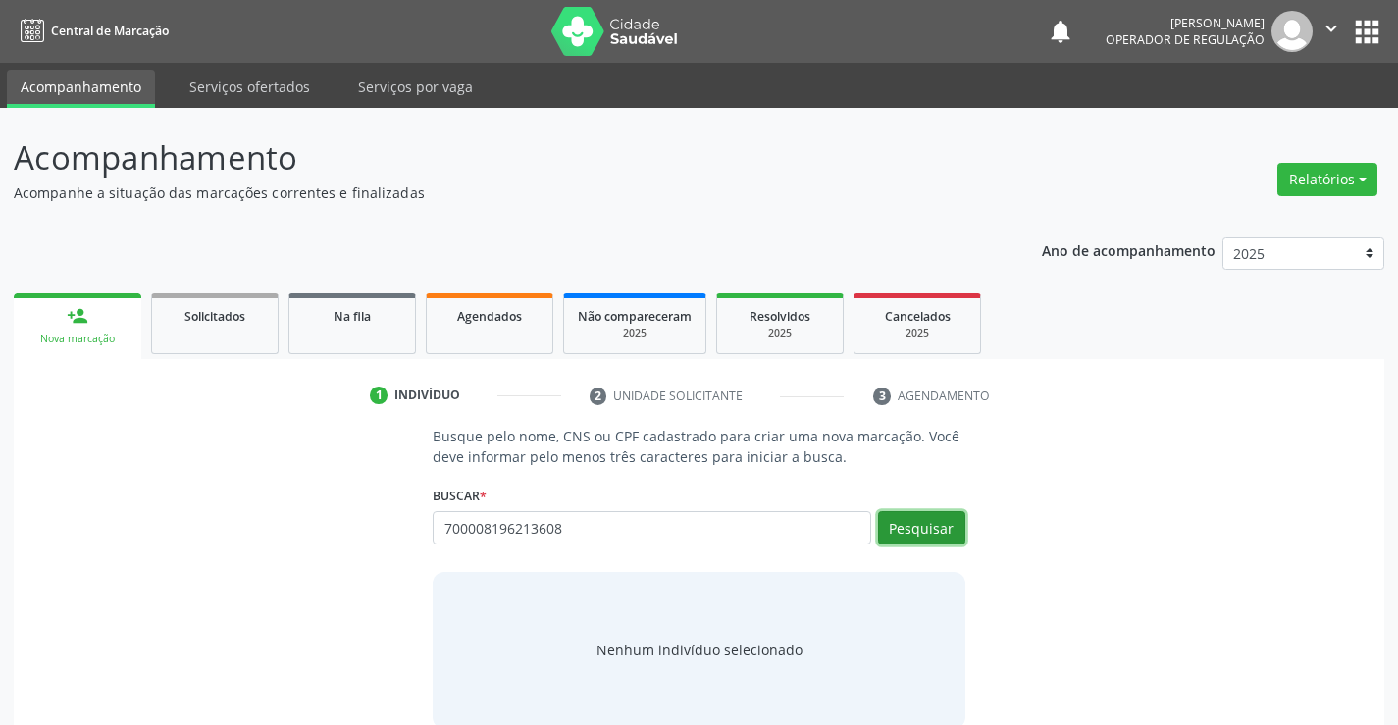
click at [911, 524] on button "Pesquisar" at bounding box center [921, 527] width 87 height 33
type input "700008196213608"
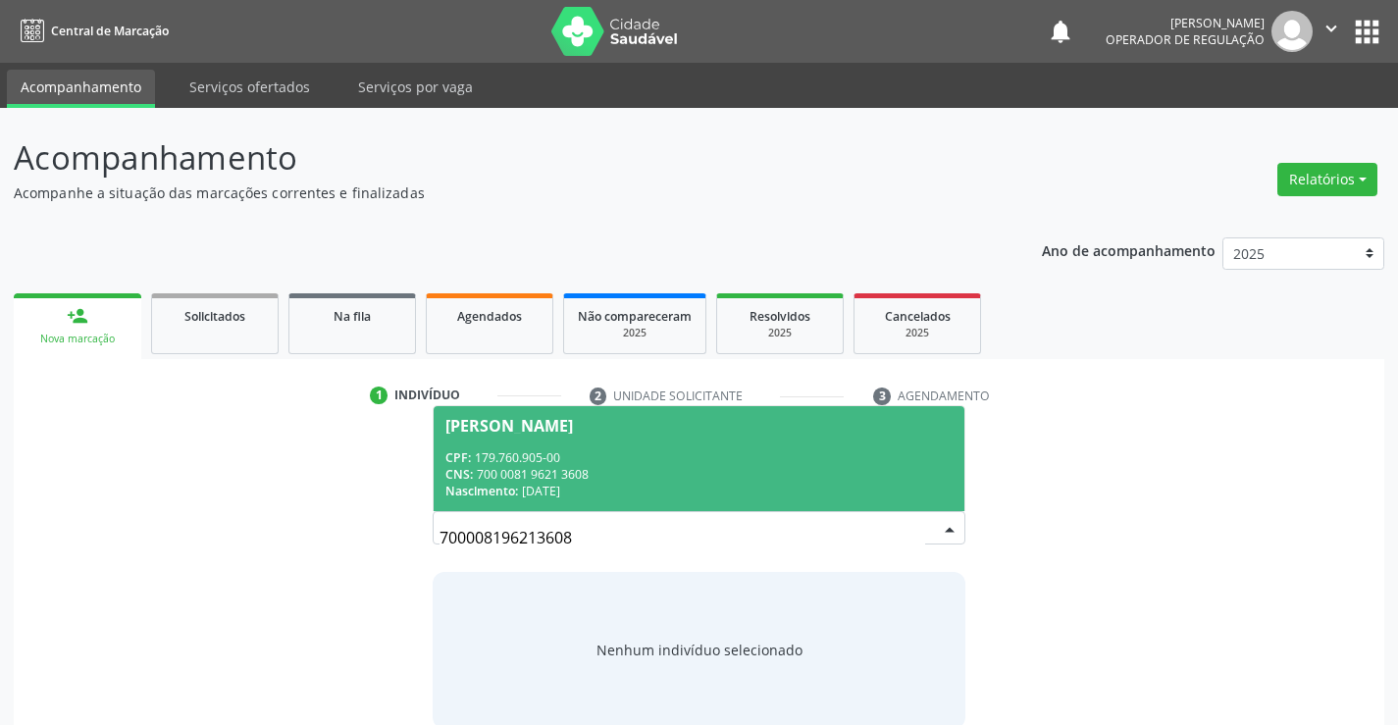
click at [711, 454] on div "CPF: 179.760.905-00" at bounding box center [698, 457] width 506 height 17
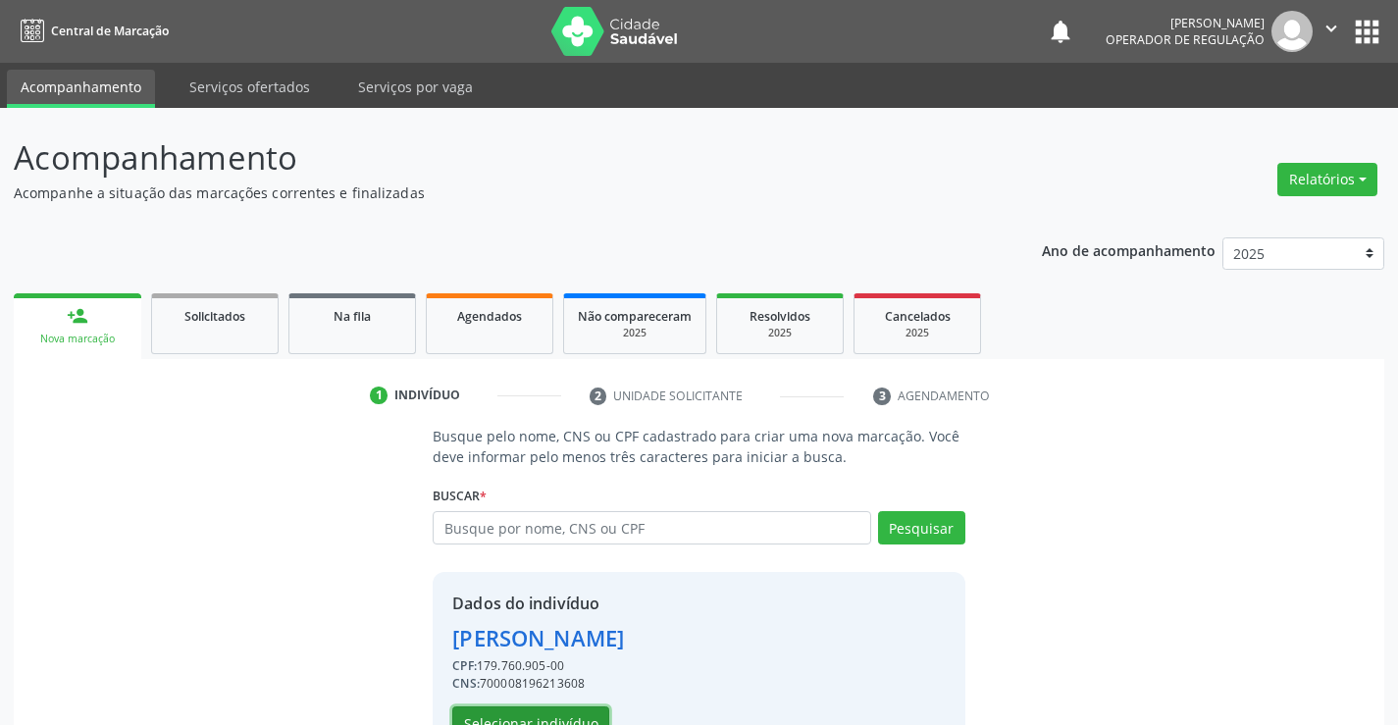
click at [564, 716] on button "Selecionar indivíduo" at bounding box center [530, 722] width 157 height 33
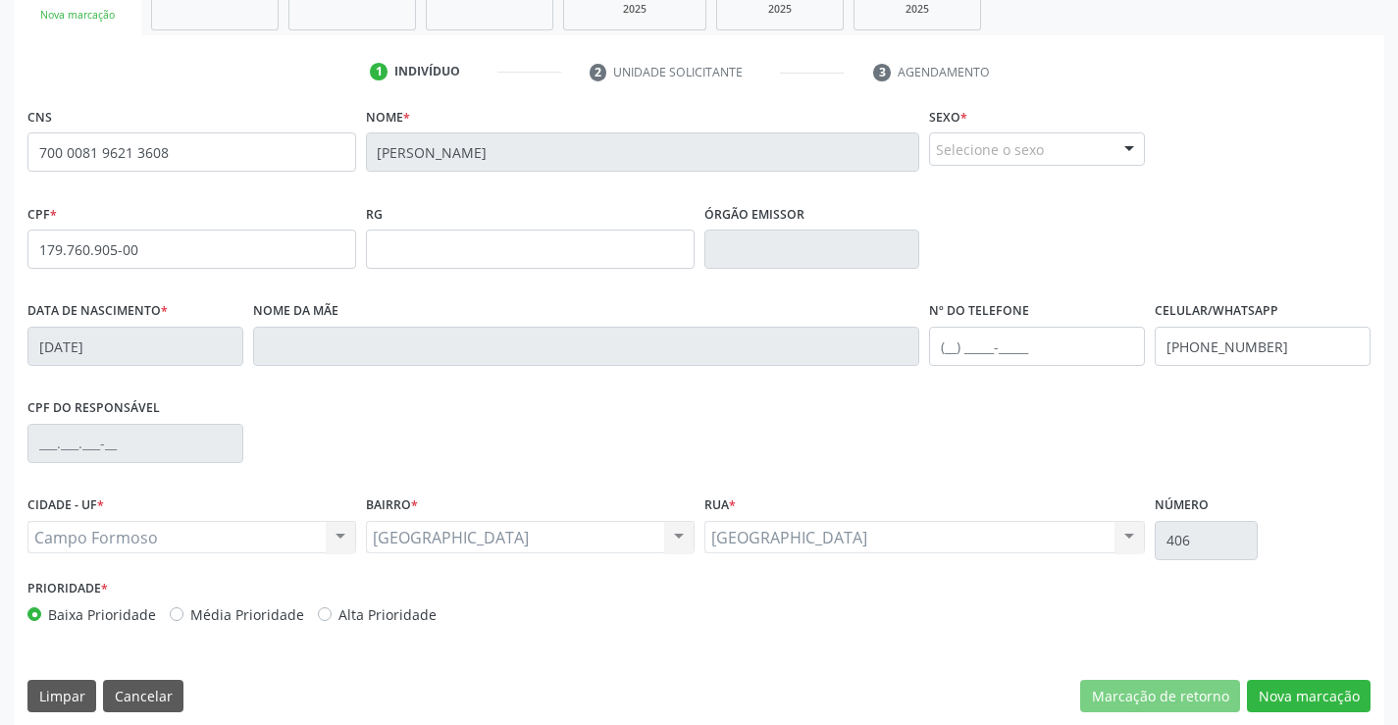
scroll to position [338, 0]
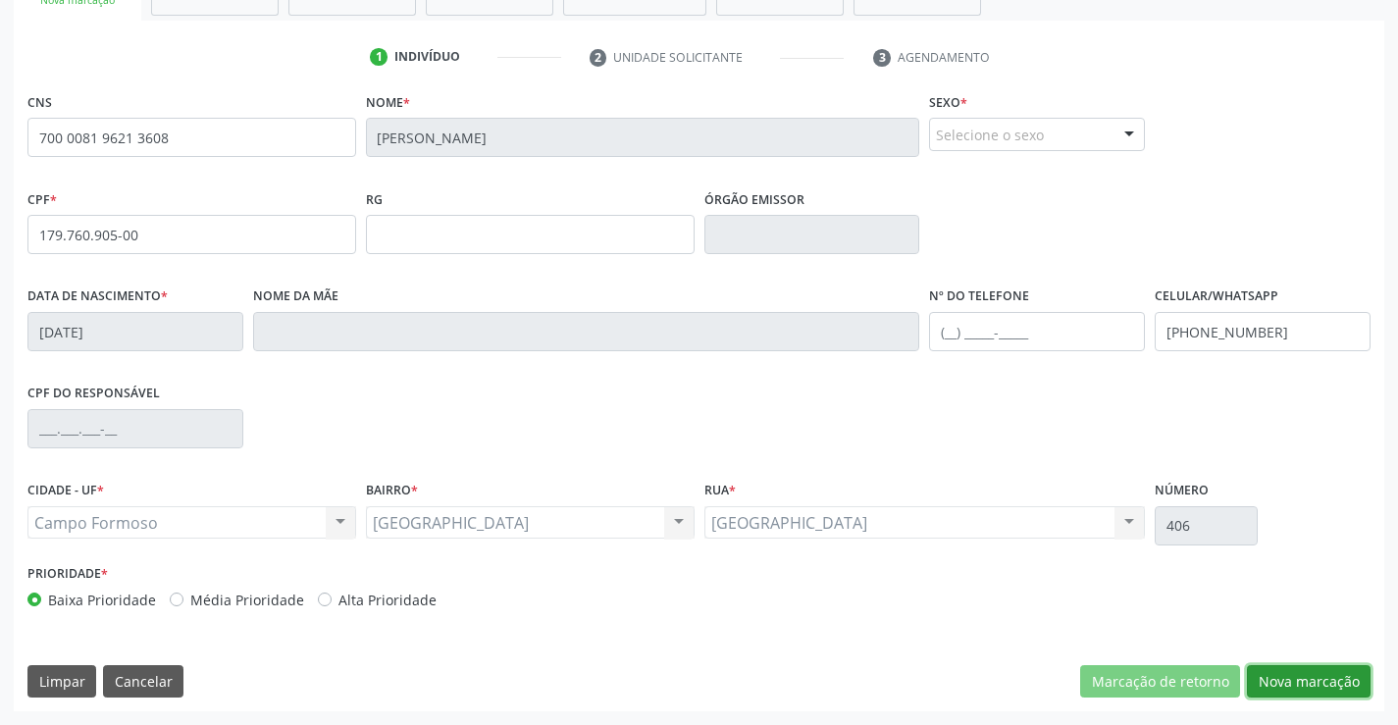
click at [1290, 676] on button "Nova marcação" at bounding box center [1309, 681] width 124 height 33
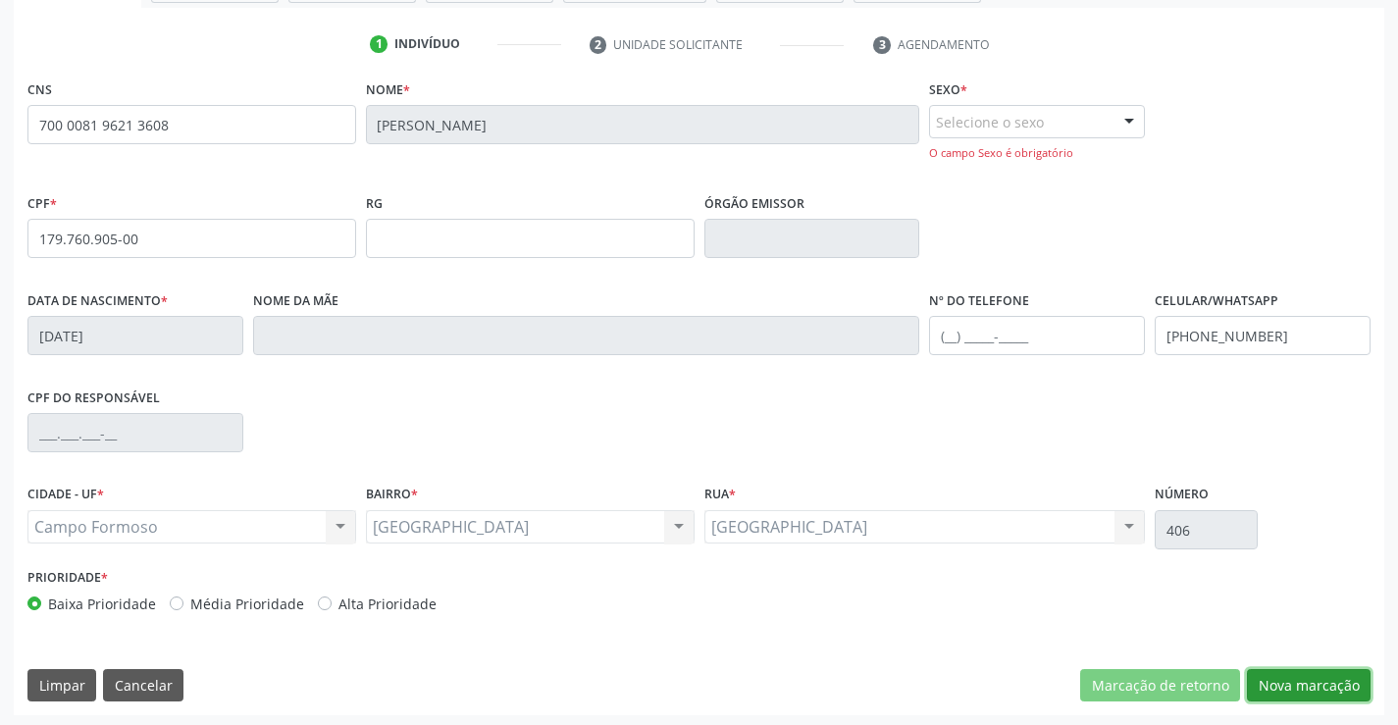
scroll to position [355, 0]
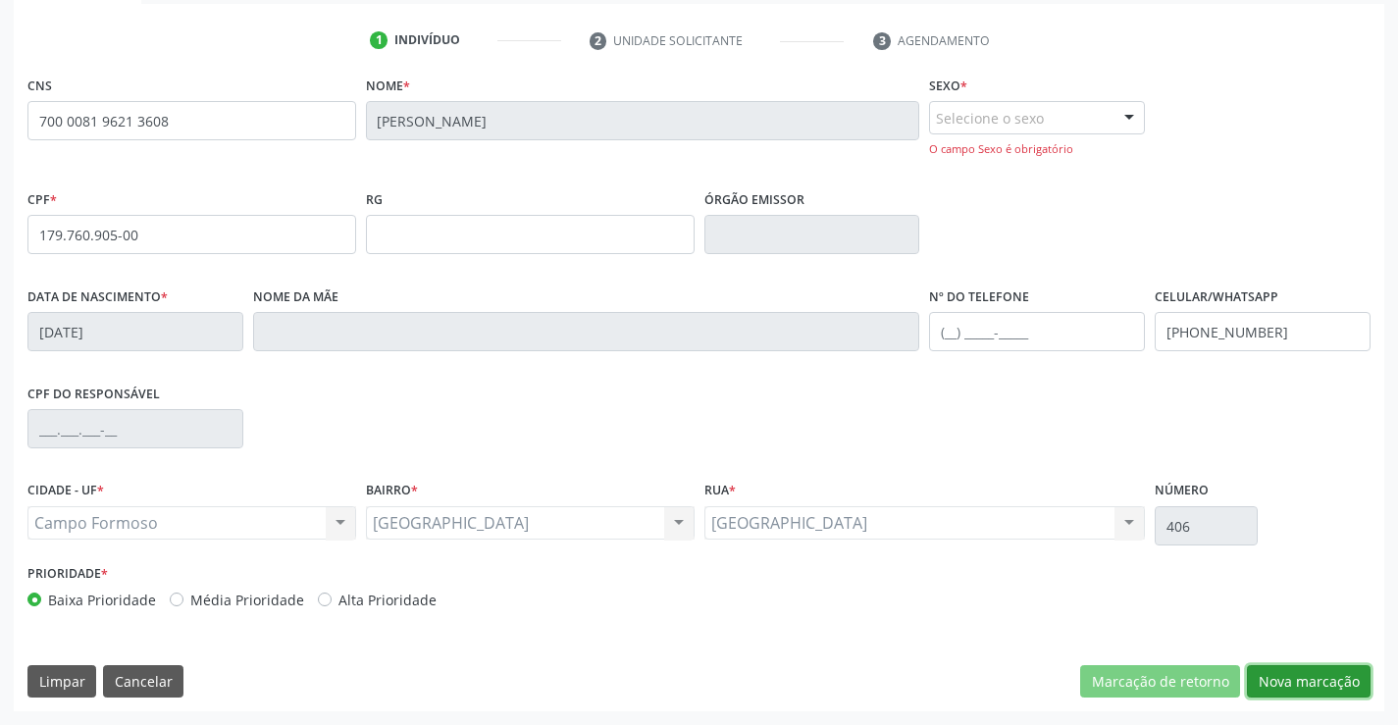
click at [1305, 684] on button "Nova marcação" at bounding box center [1309, 681] width 124 height 33
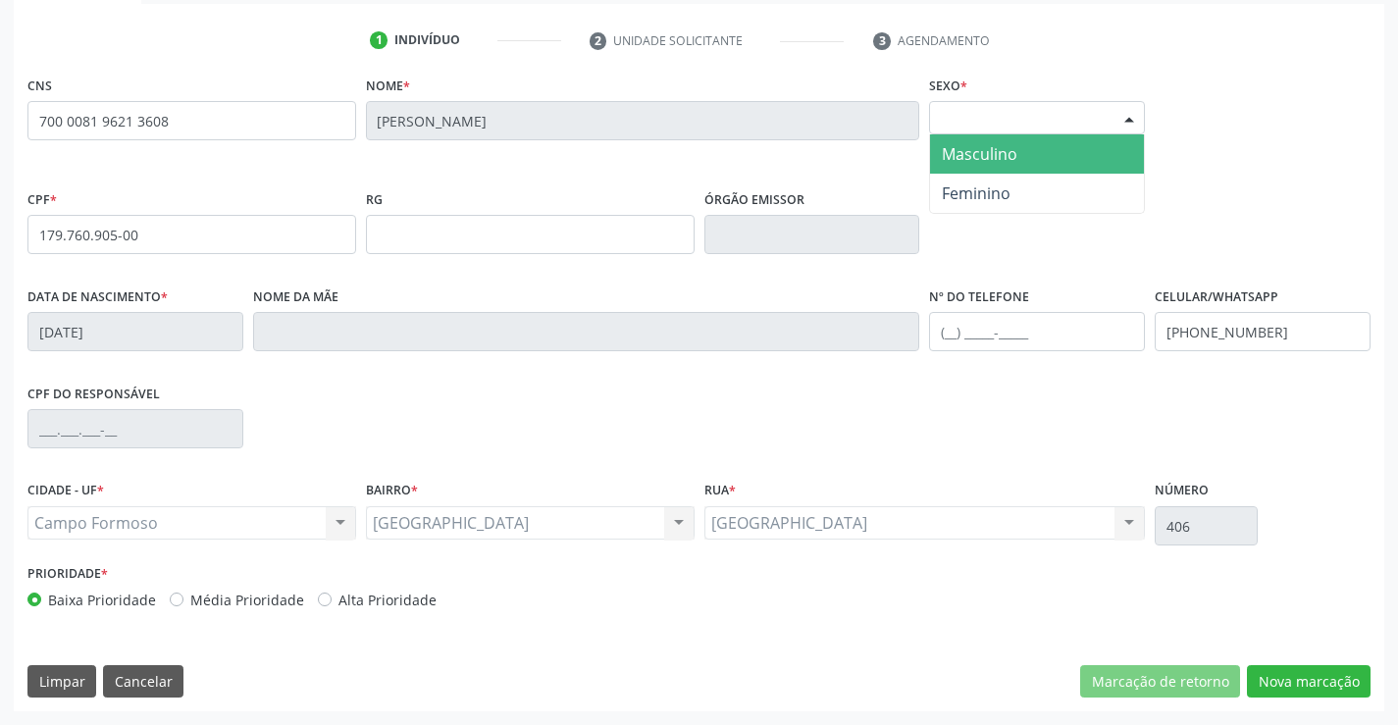
click at [1127, 114] on div at bounding box center [1128, 118] width 29 height 33
click at [991, 151] on span "Masculino" at bounding box center [980, 154] width 76 height 22
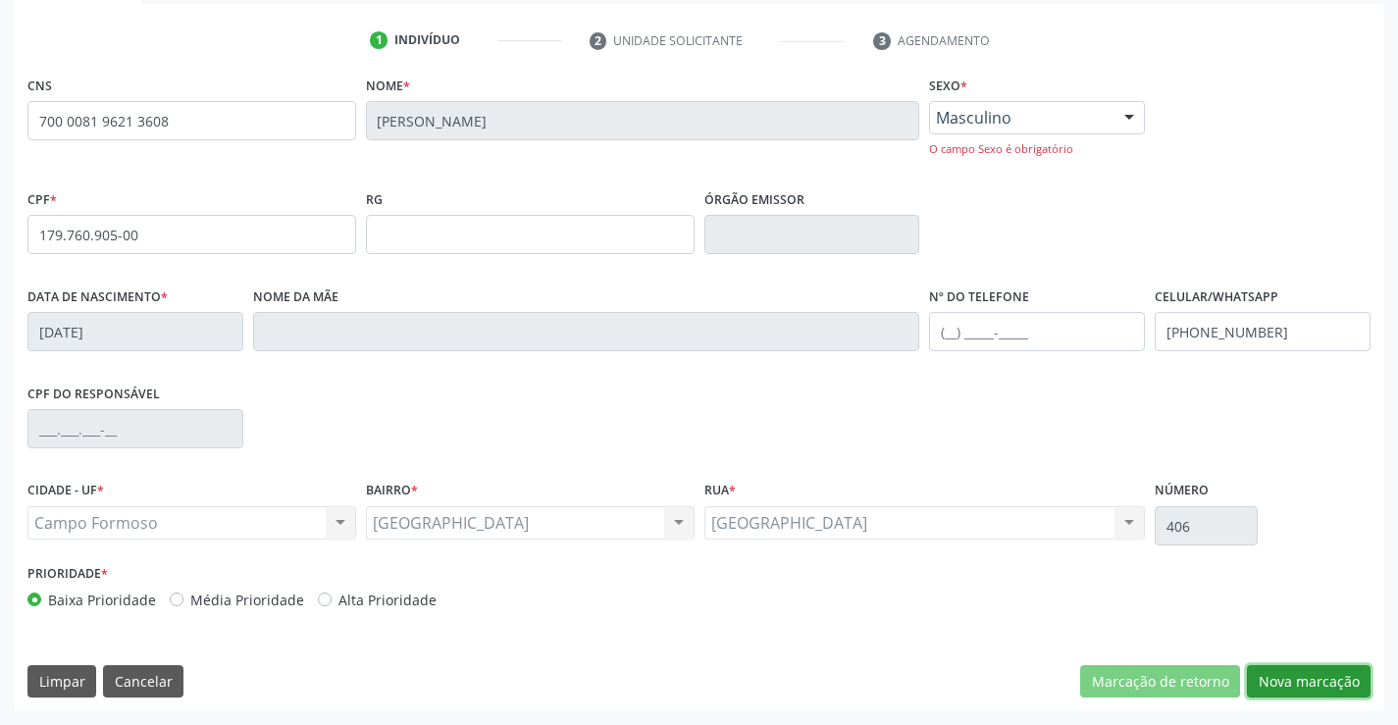
click at [1342, 674] on button "Nova marcação" at bounding box center [1309, 681] width 124 height 33
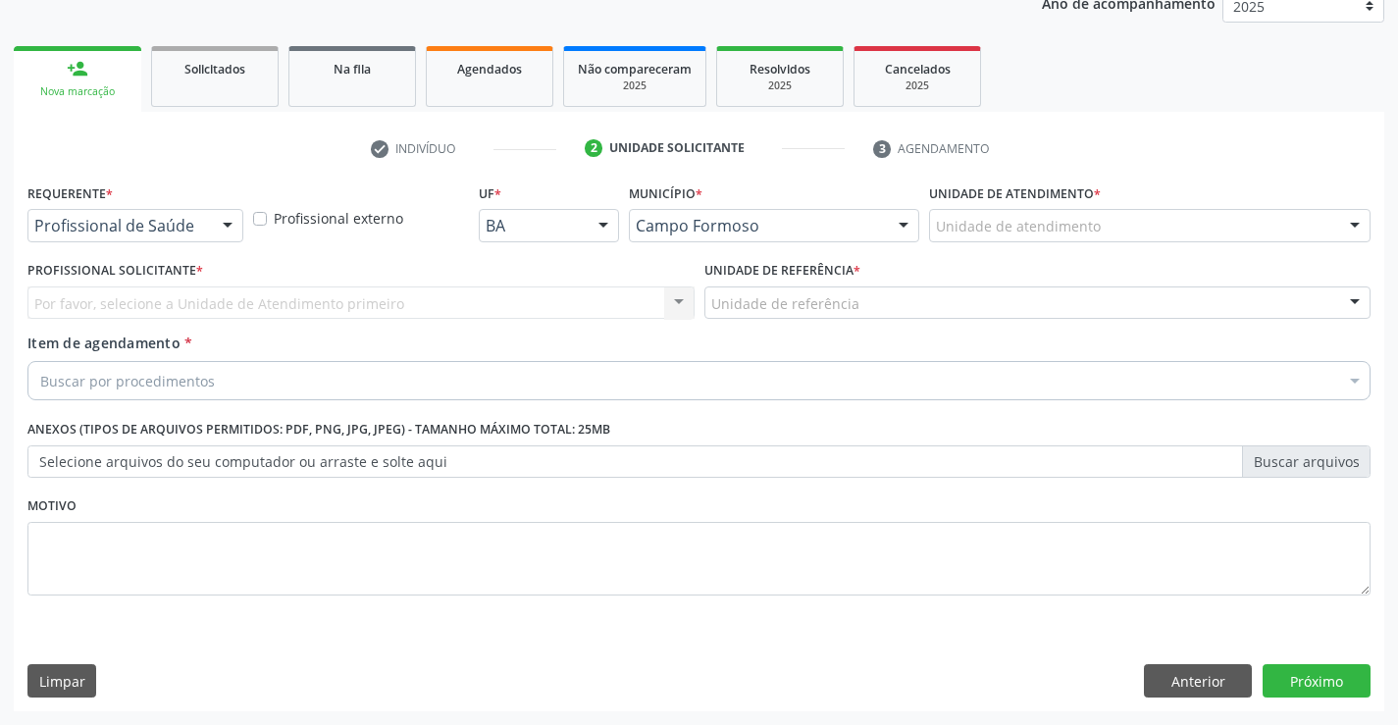
scroll to position [247, 0]
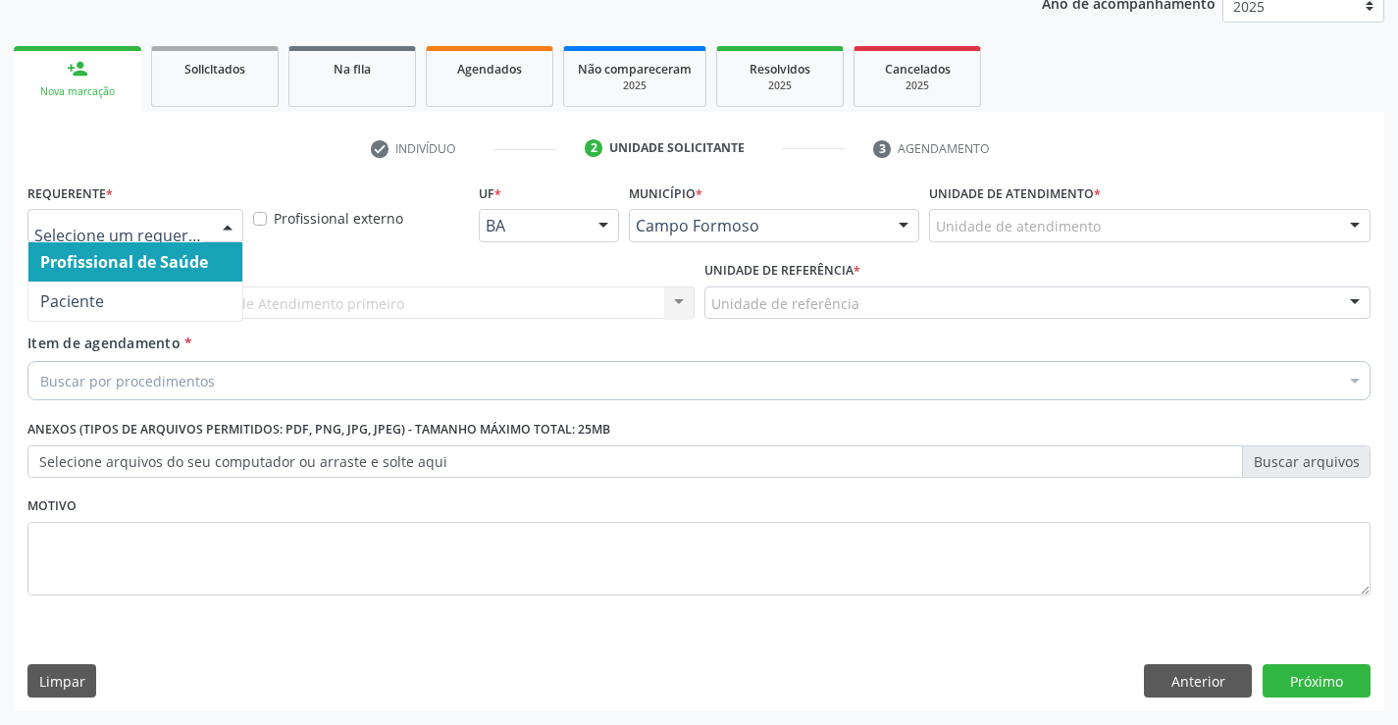
click at [224, 223] on div at bounding box center [227, 226] width 29 height 33
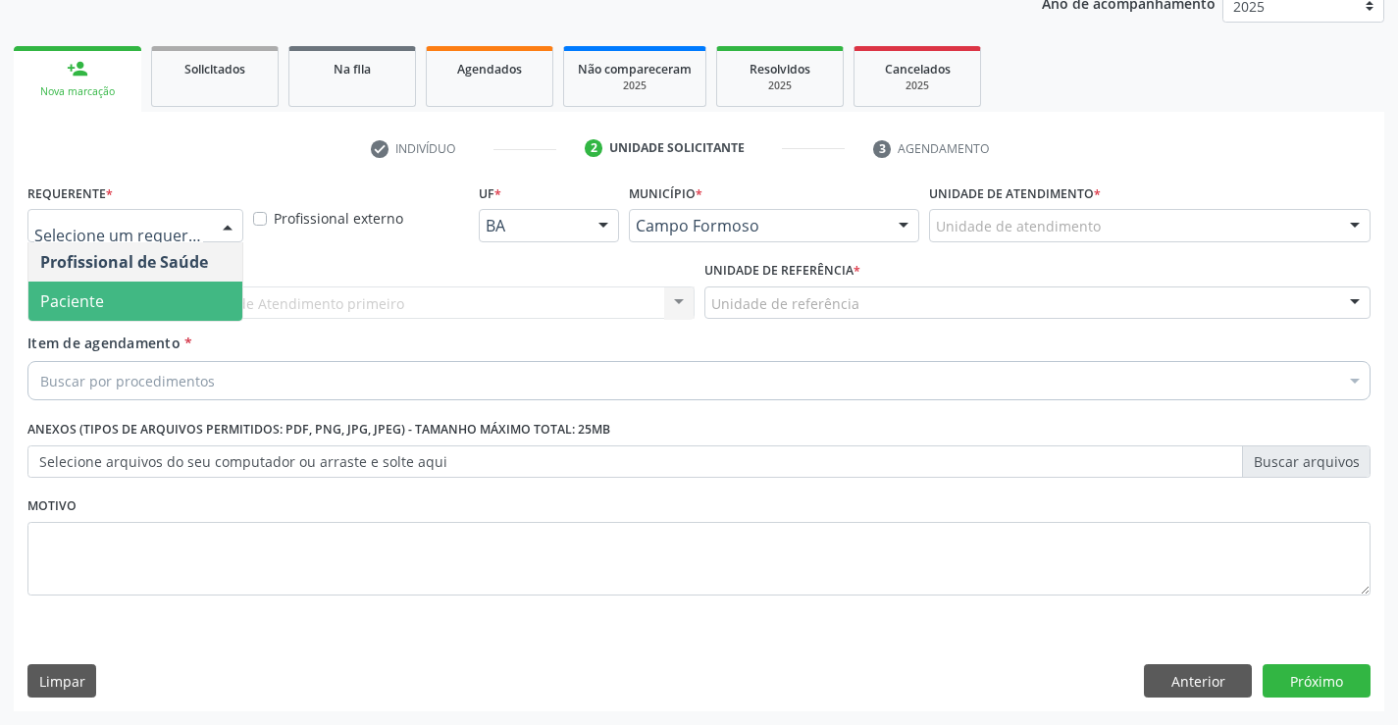
click at [153, 299] on span "Paciente" at bounding box center [135, 300] width 214 height 39
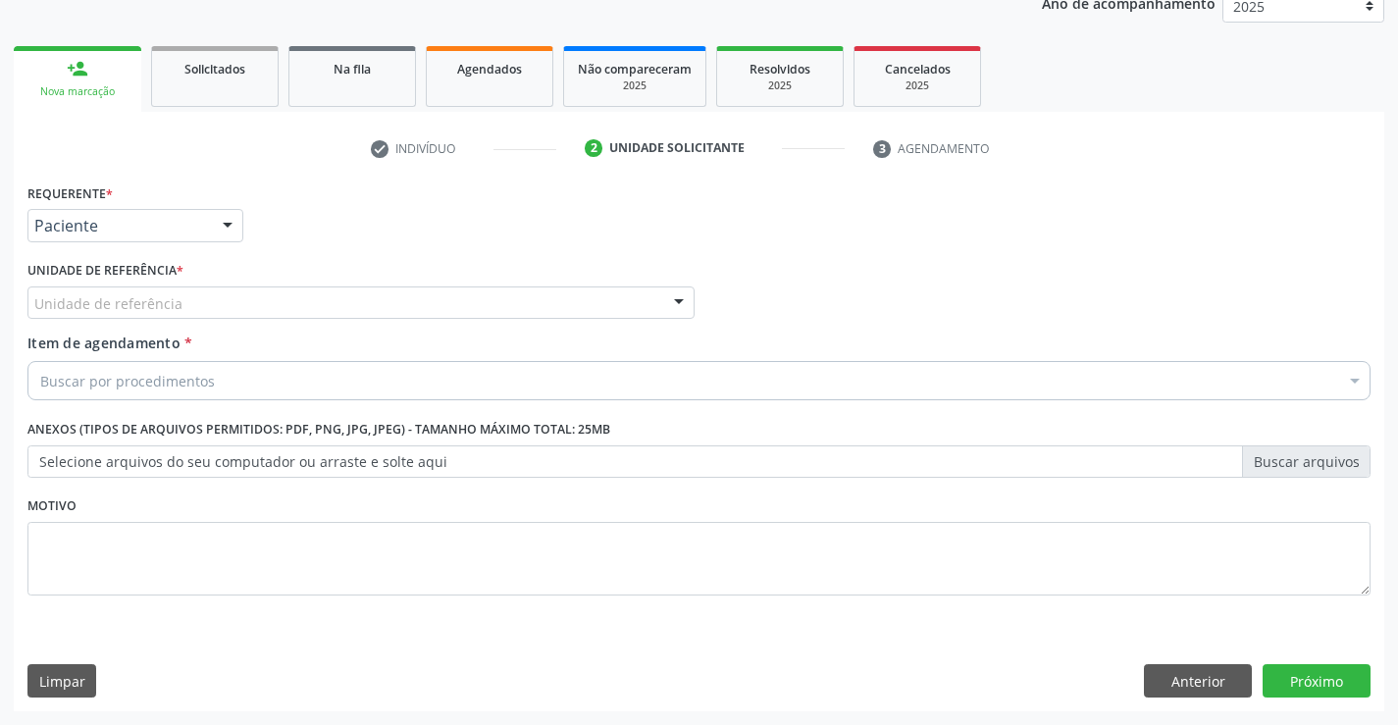
click at [195, 314] on div "Unidade de referência" at bounding box center [360, 302] width 667 height 33
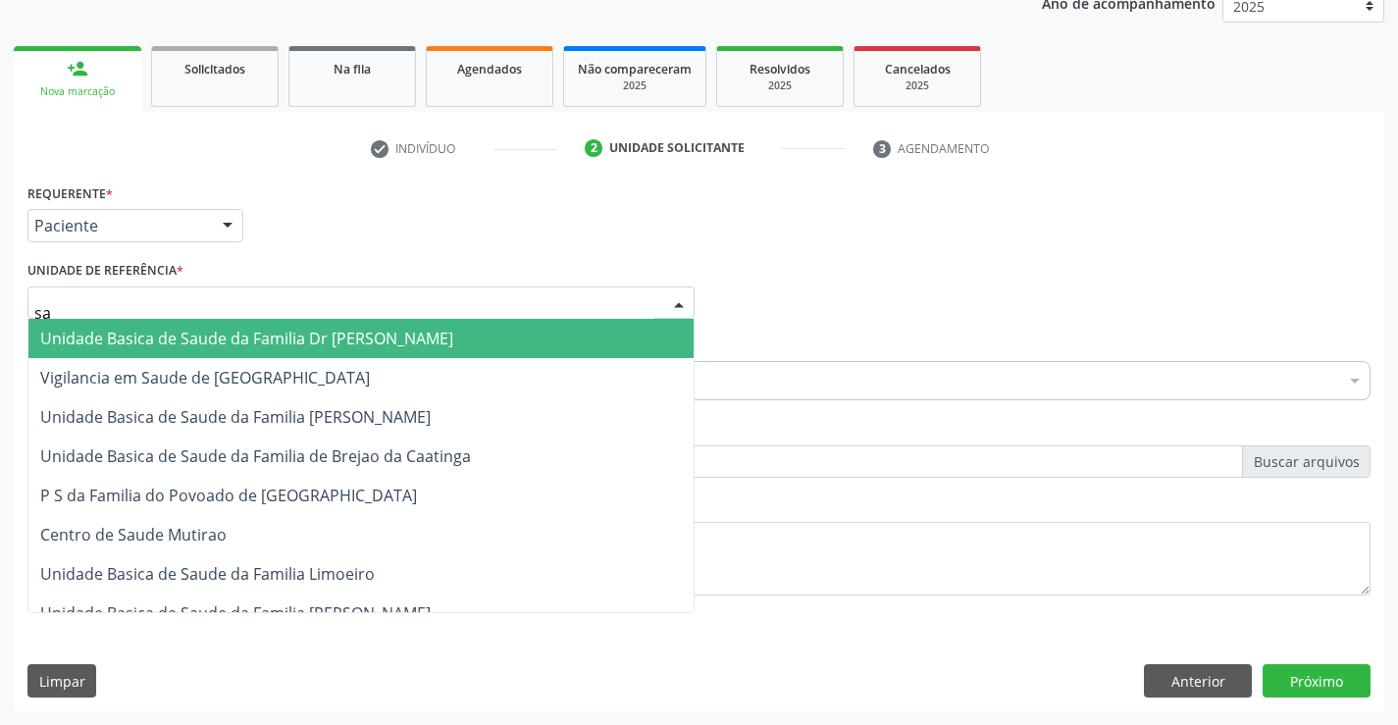
type input "sao"
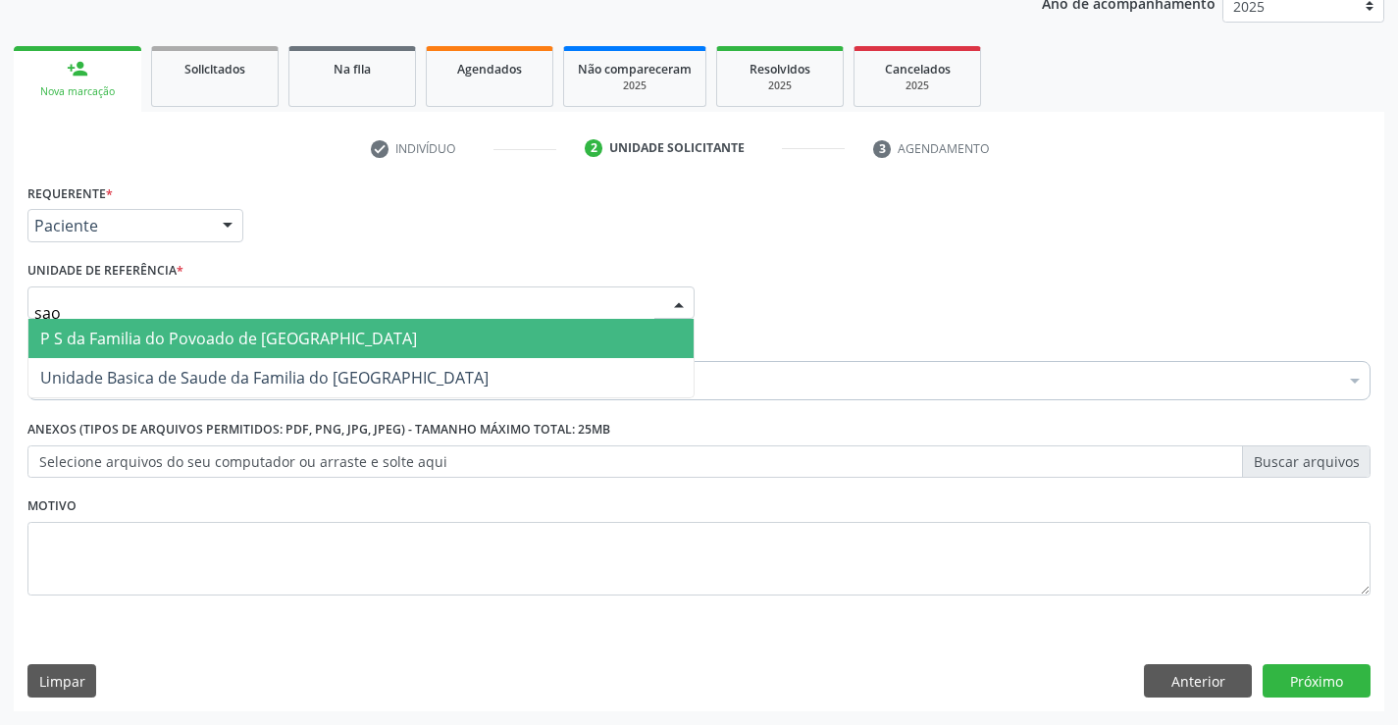
click at [203, 338] on span "P S da Familia do Povoado de [GEOGRAPHIC_DATA]" at bounding box center [228, 339] width 377 height 22
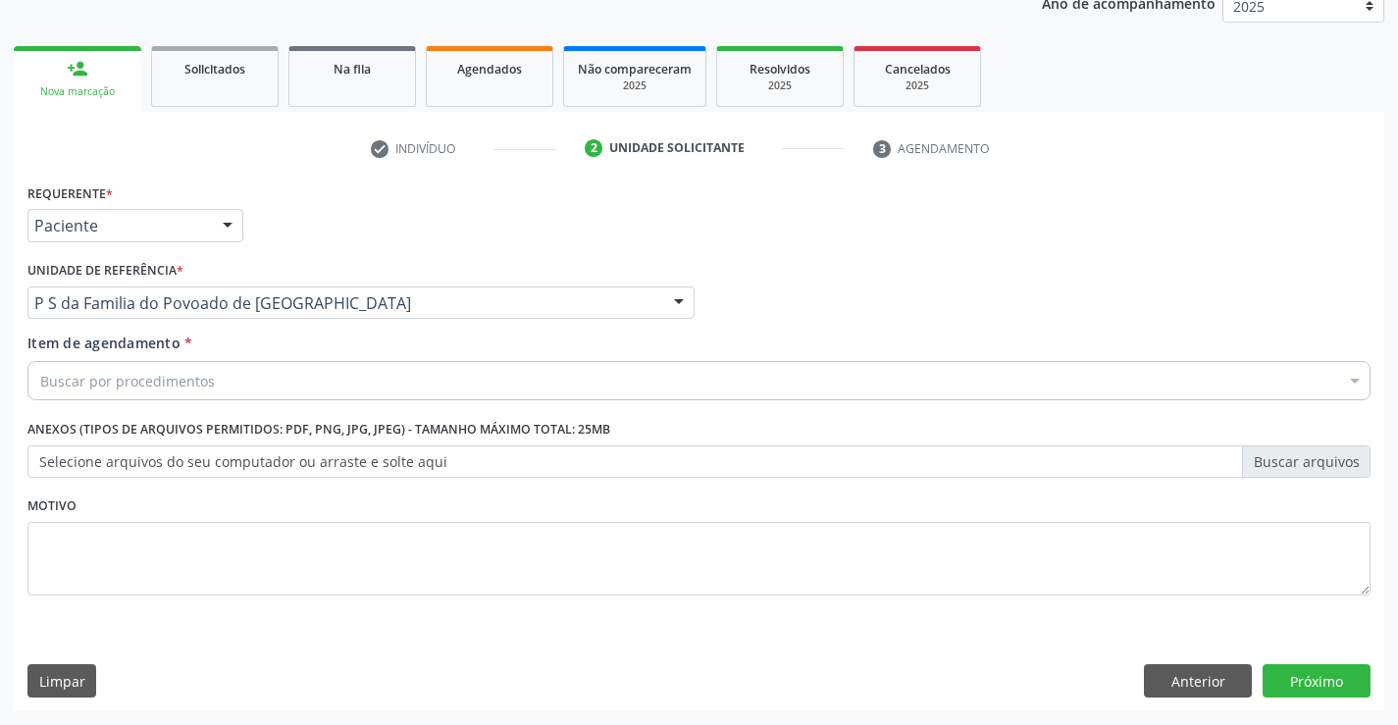
click at [223, 381] on div "Buscar por procedimentos" at bounding box center [698, 380] width 1343 height 39
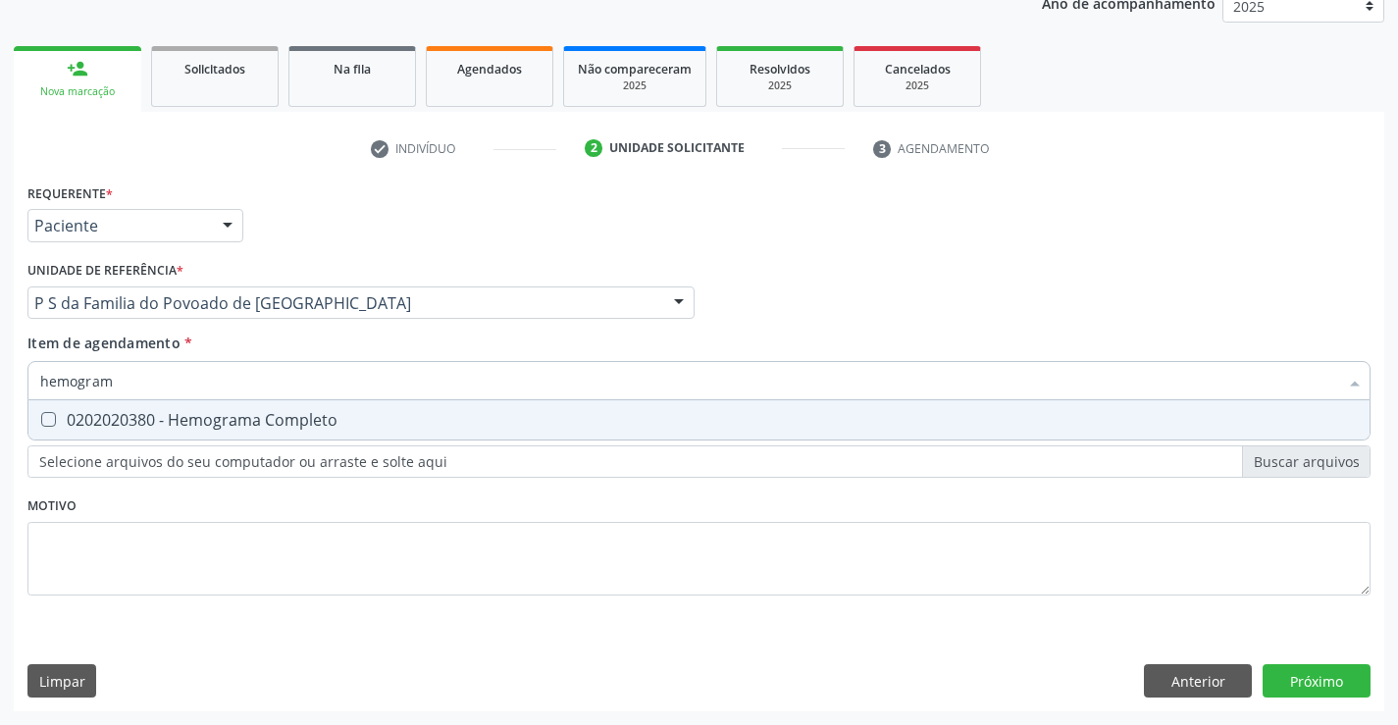
type input "hemograma"
drag, startPoint x: 229, startPoint y: 421, endPoint x: 217, endPoint y: 507, distance: 87.1
click at [229, 423] on div "0202020380 - Hemograma Completo" at bounding box center [698, 420] width 1317 height 16
checkbox Completo "true"
type input "hemograma"
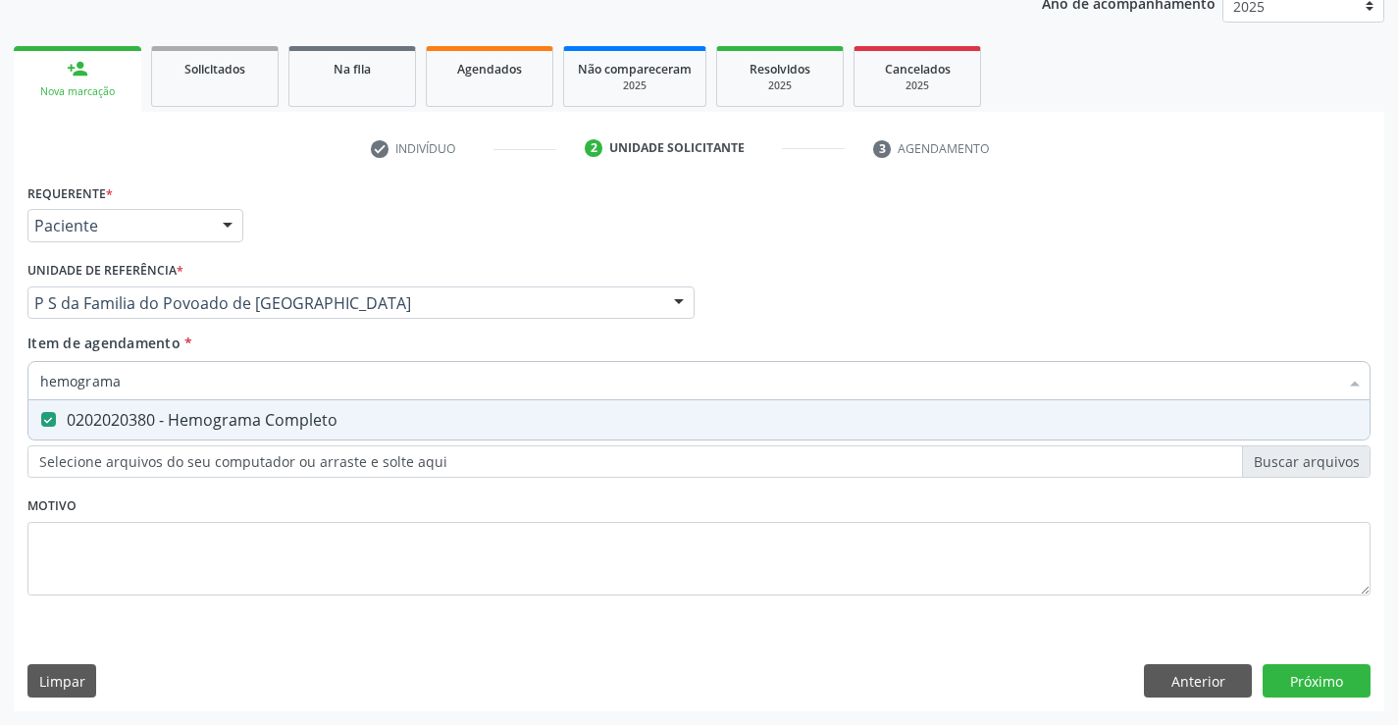
click at [219, 511] on div "Requerente * Paciente Profissional de Saúde Paciente Nenhum resultado encontrad…" at bounding box center [698, 400] width 1343 height 444
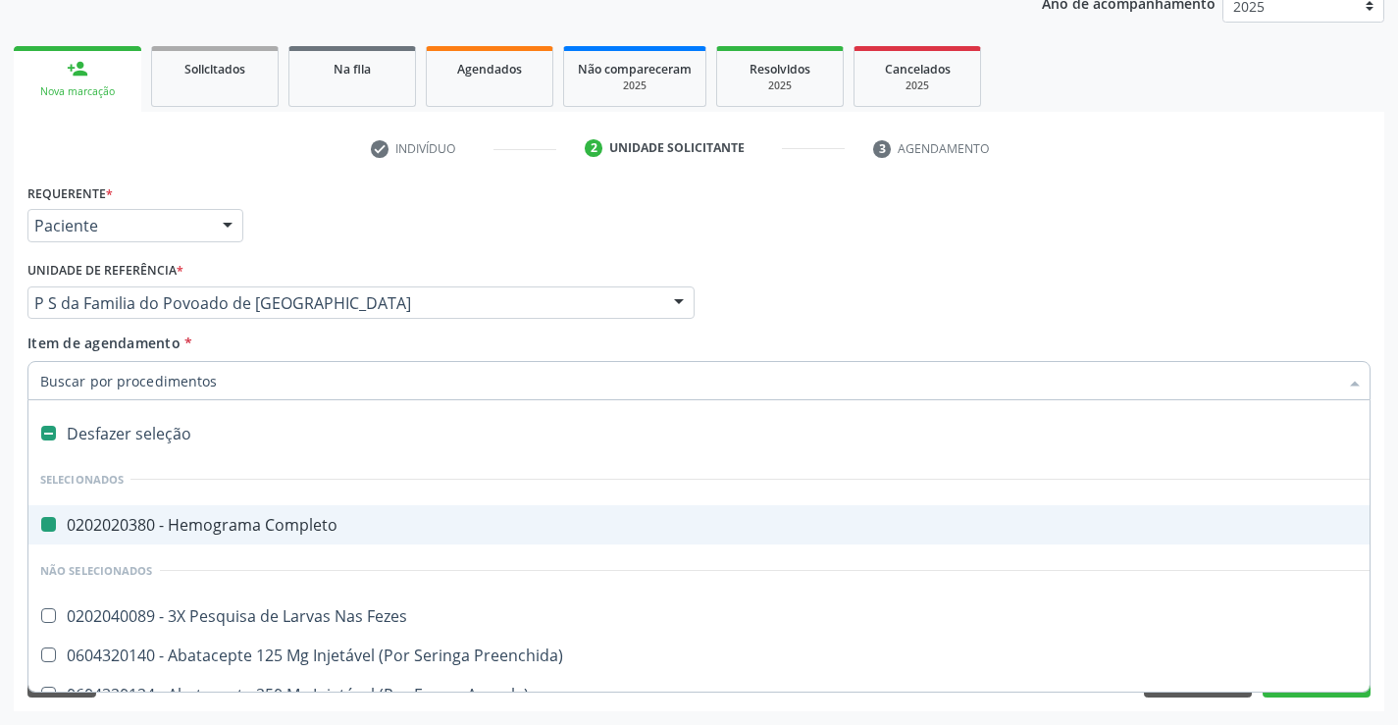
type input "u"
checkbox Completo "false"
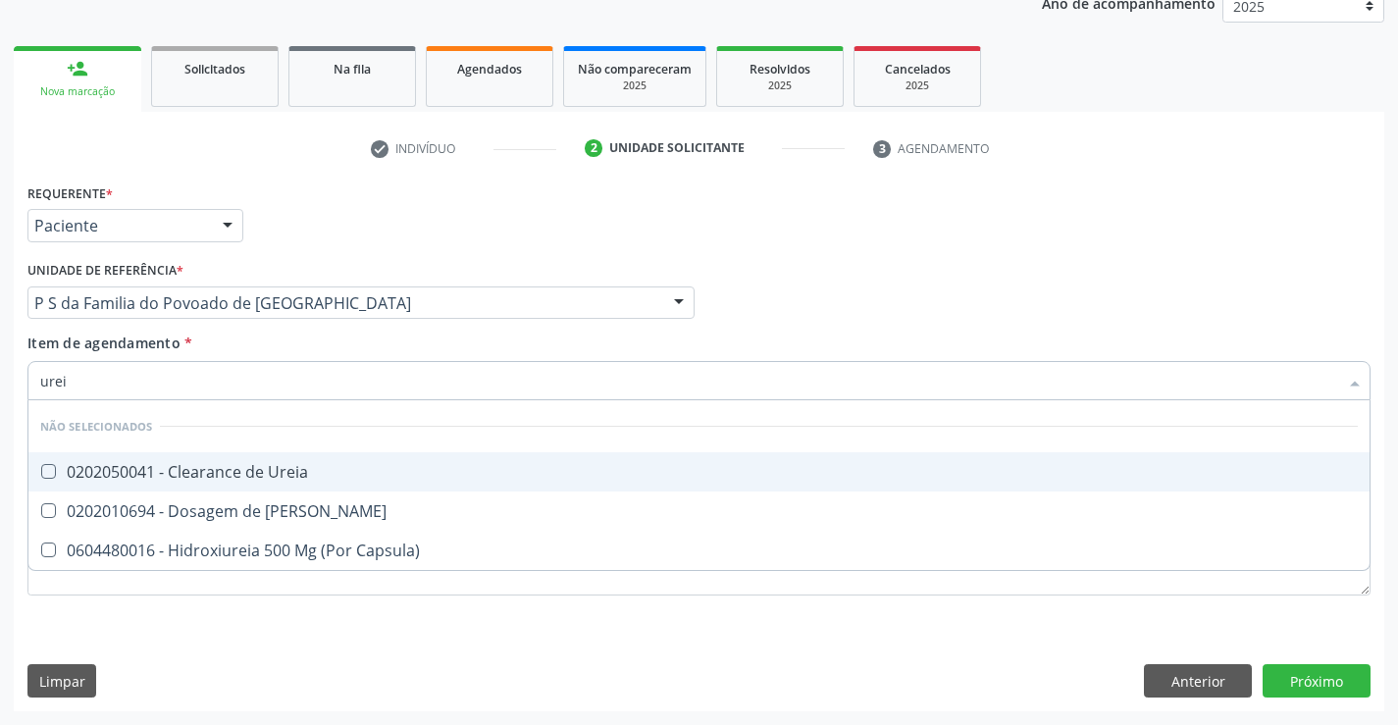
type input "ureia"
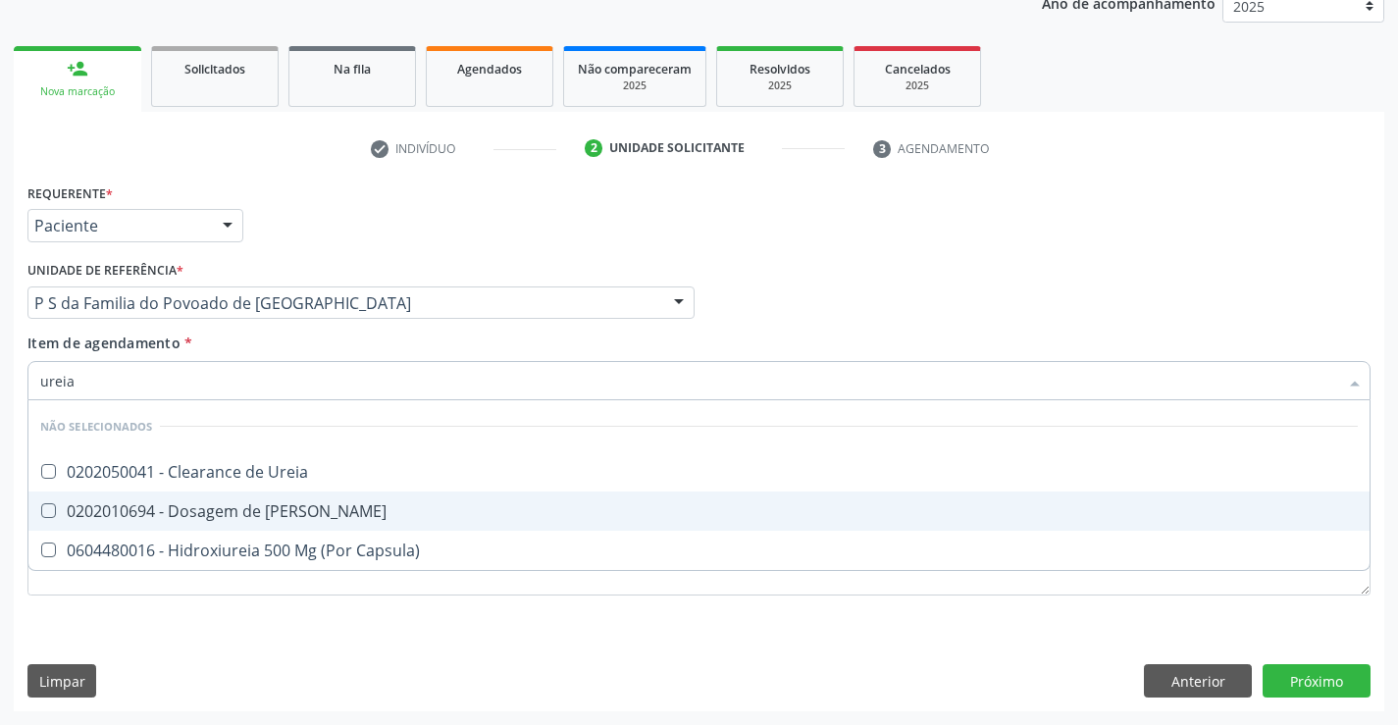
drag, startPoint x: 260, startPoint y: 508, endPoint x: 257, endPoint y: 596, distance: 88.3
click at [260, 516] on div "0202010694 - Dosagem de [PERSON_NAME]" at bounding box center [698, 511] width 1317 height 16
checkbox Ureia "true"
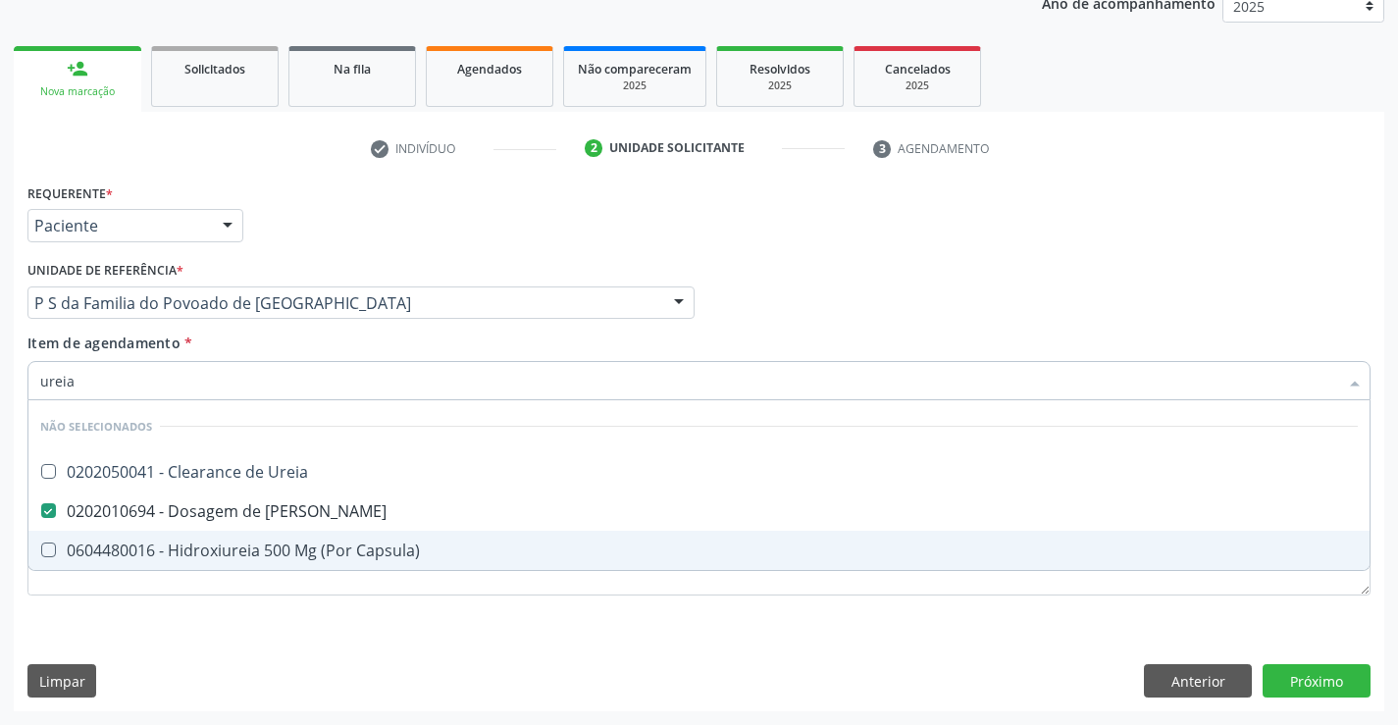
click at [258, 602] on div "Requerente * Paciente Profissional de Saúde Paciente Nenhum resultado encontrad…" at bounding box center [698, 400] width 1343 height 444
checkbox Ureia "true"
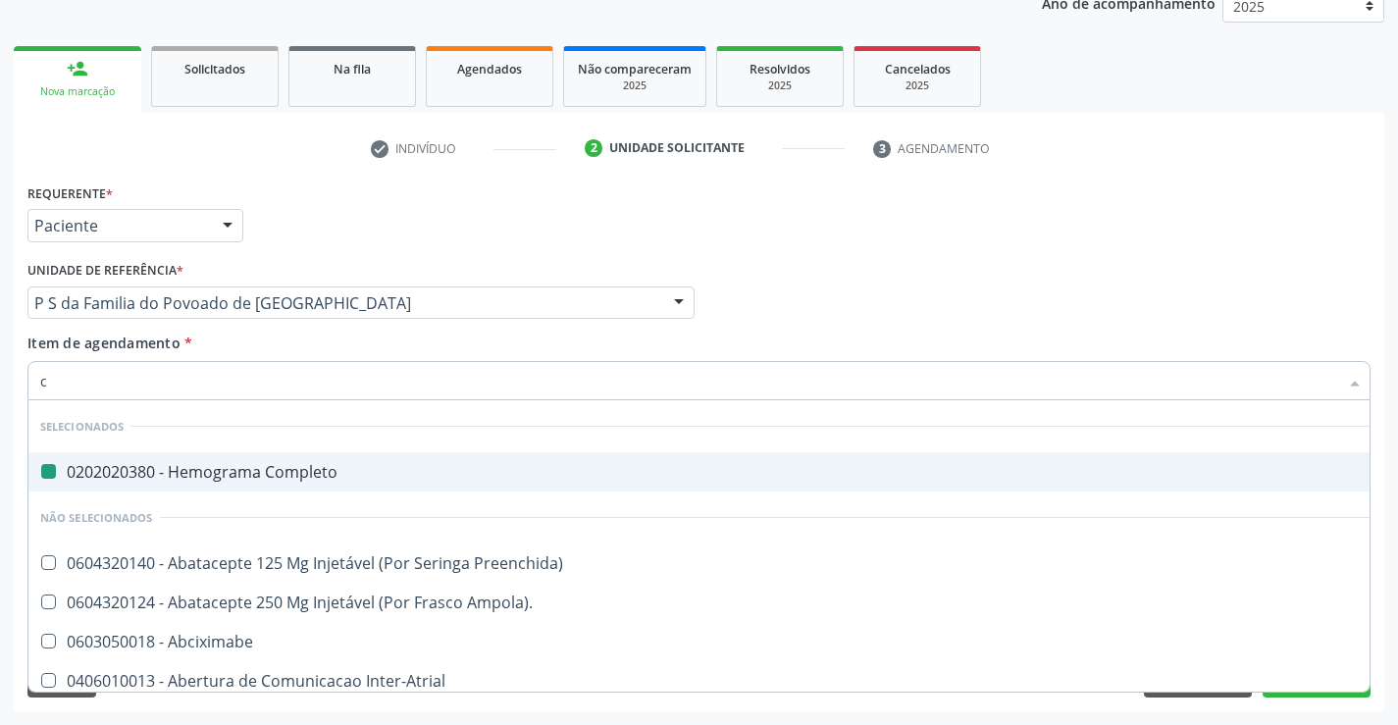
type input "cr"
checkbox Completo "false"
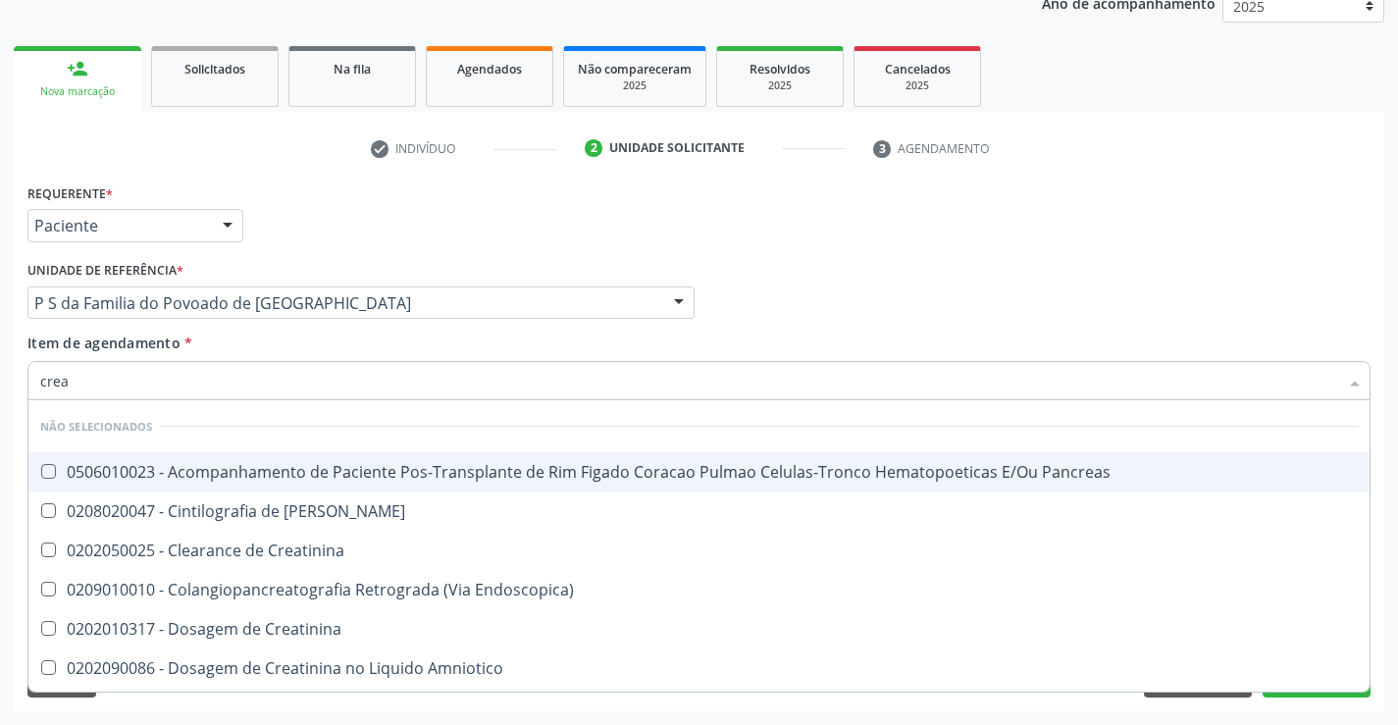
type input "creat"
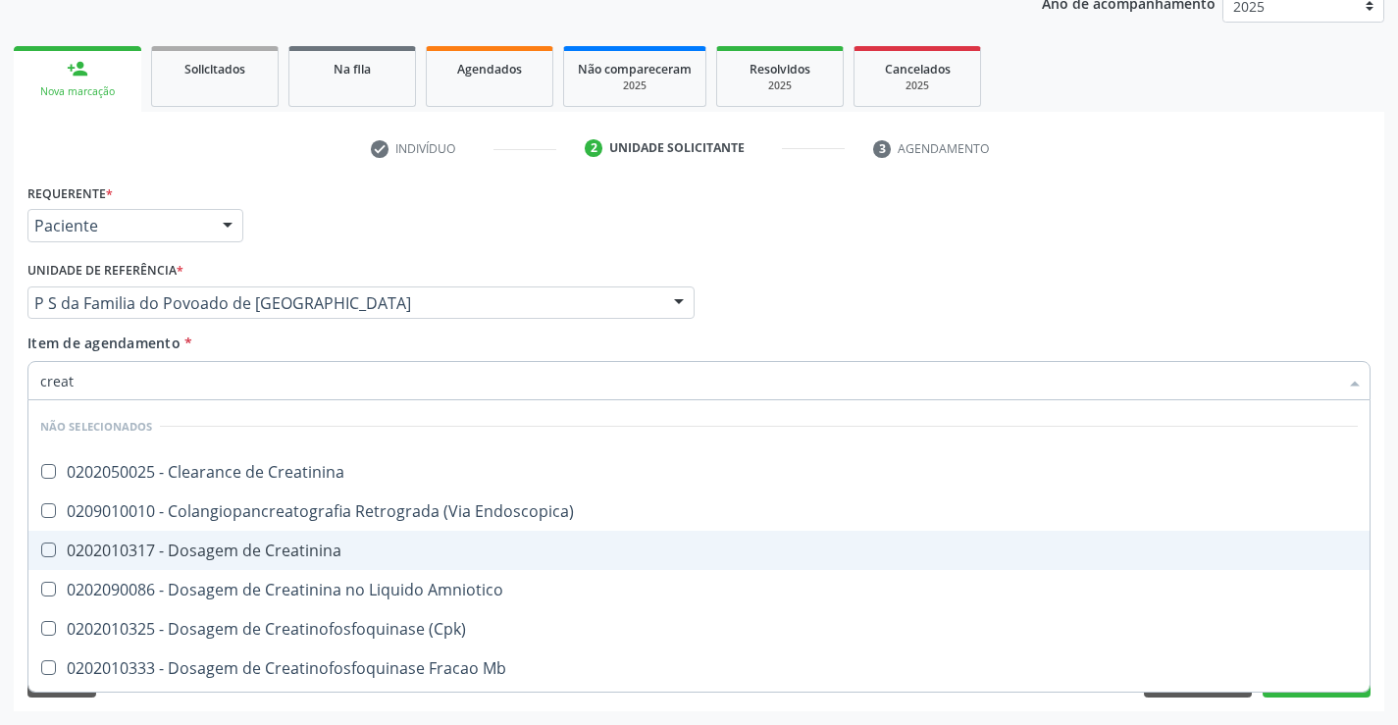
click at [257, 547] on div "0202010317 - Dosagem de Creatinina" at bounding box center [698, 550] width 1317 height 16
checkbox Creatinina "true"
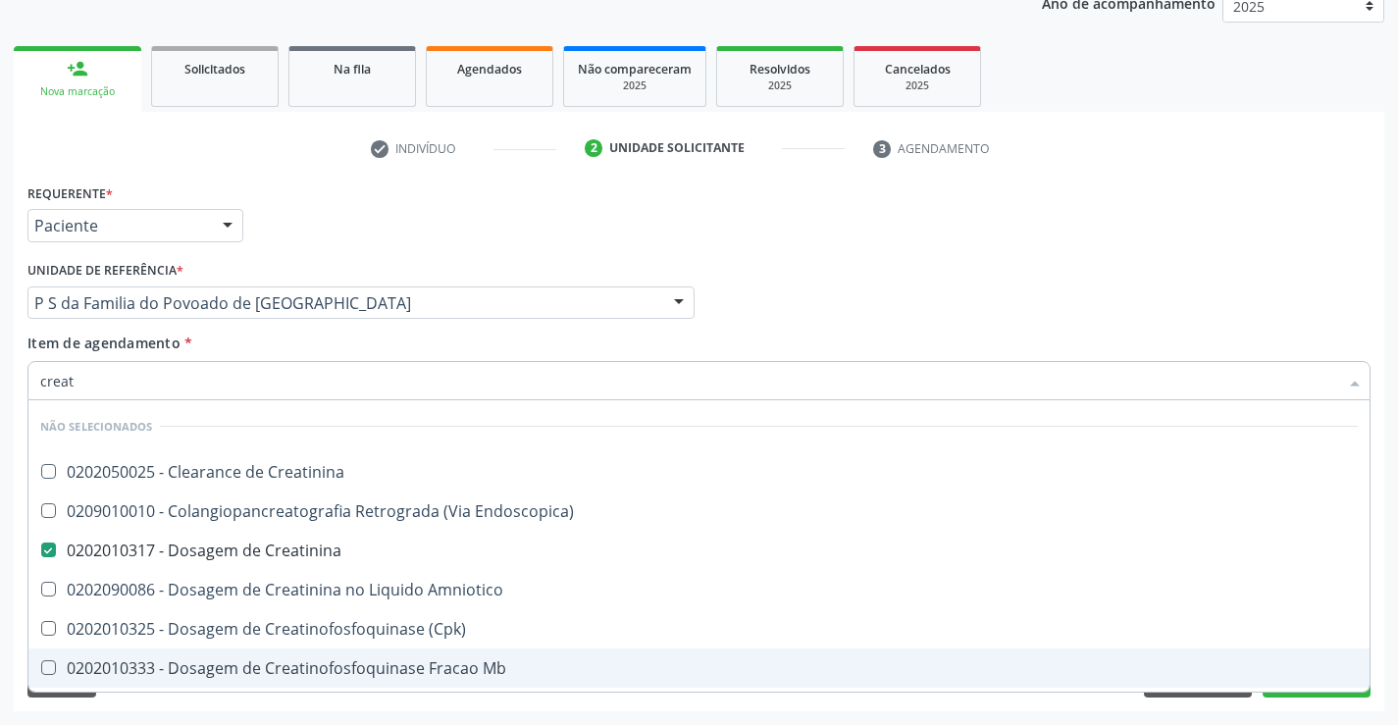
click at [289, 717] on div "Acompanhamento Acompanhe a situação das marcações correntes e finalizadas Relat…" at bounding box center [699, 293] width 1398 height 864
checkbox Creatinina "true"
checkbox Endoscopica\) "true"
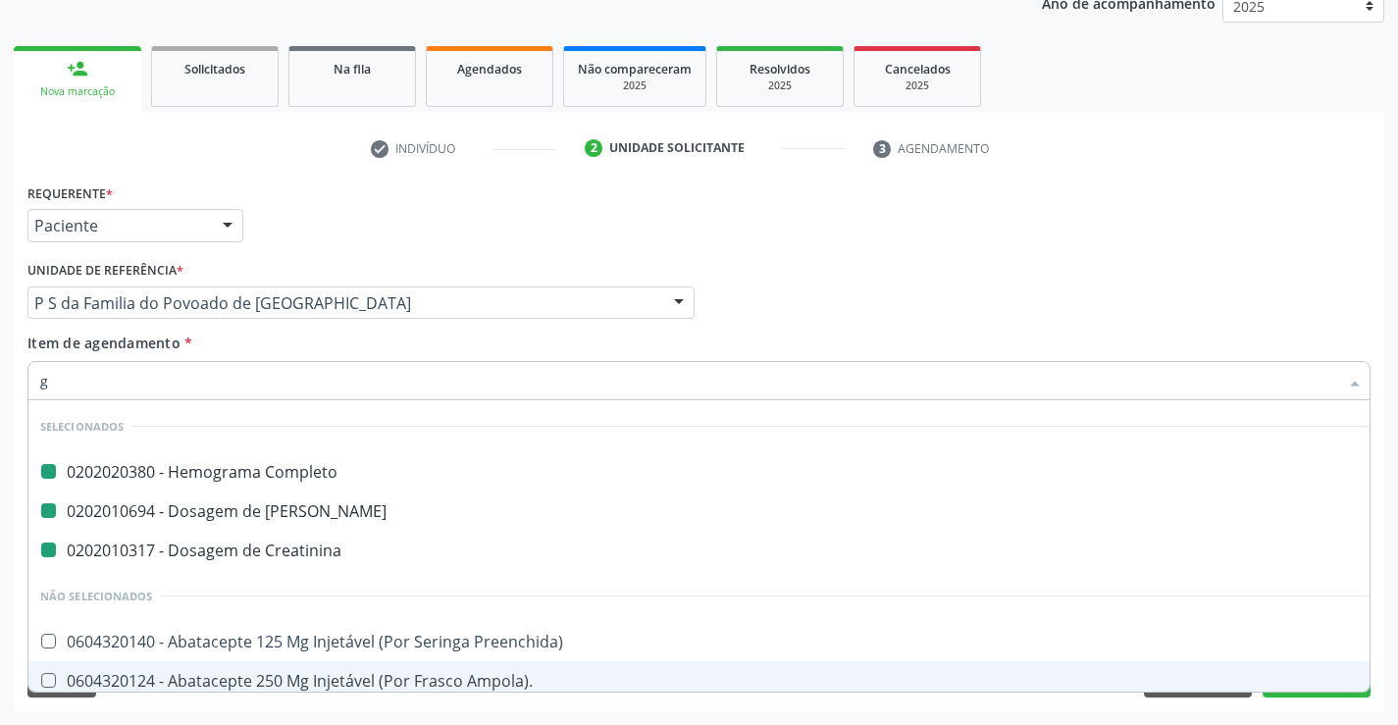
type input "gl"
checkbox Completo "false"
checkbox Creatinina "false"
checkbox Ureia "false"
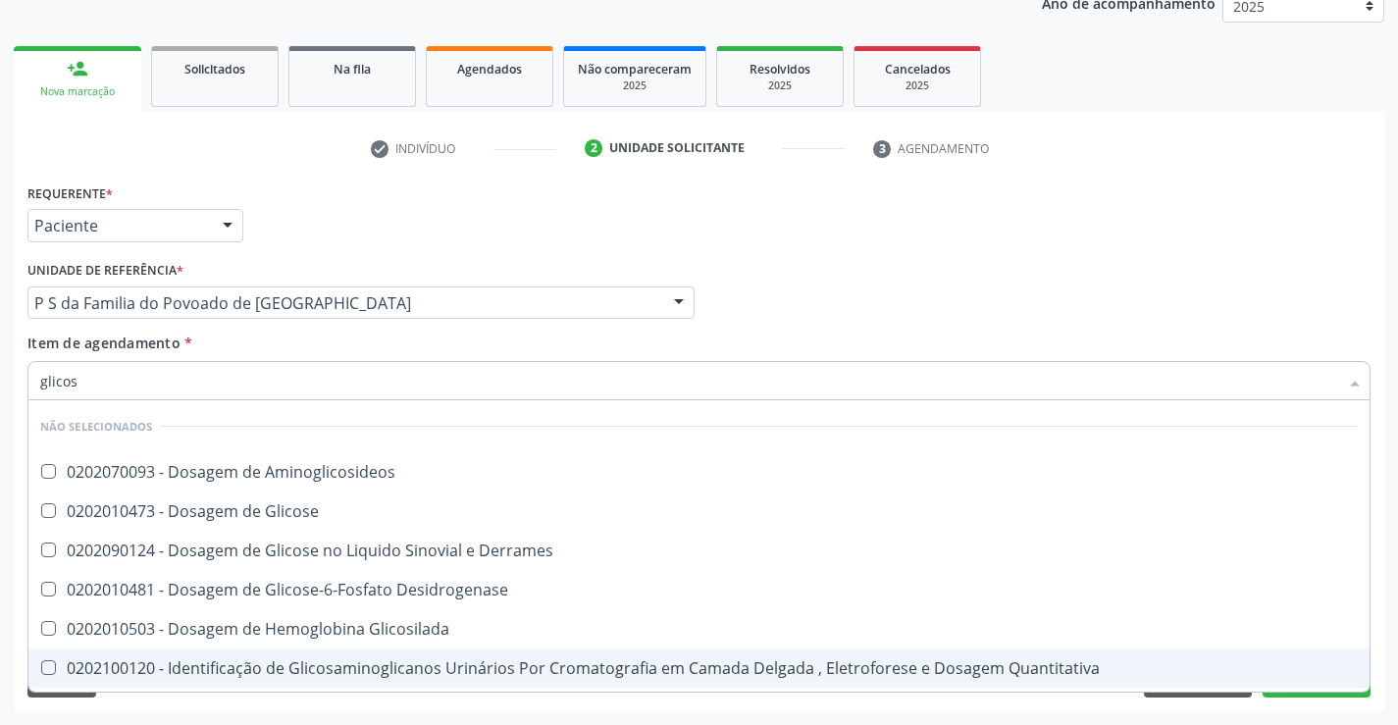
type input "glicose"
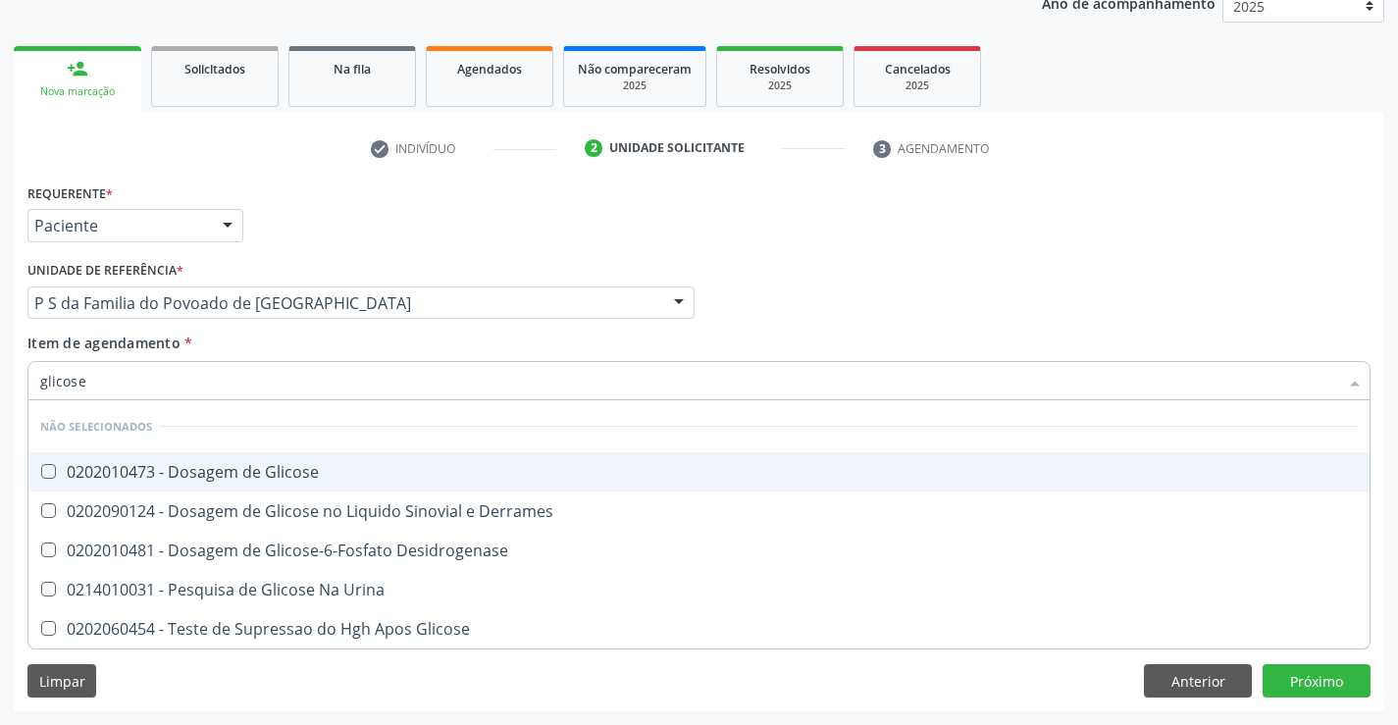
click at [221, 477] on div "0202010473 - Dosagem de Glicose" at bounding box center [698, 472] width 1317 height 16
checkbox Glicose "true"
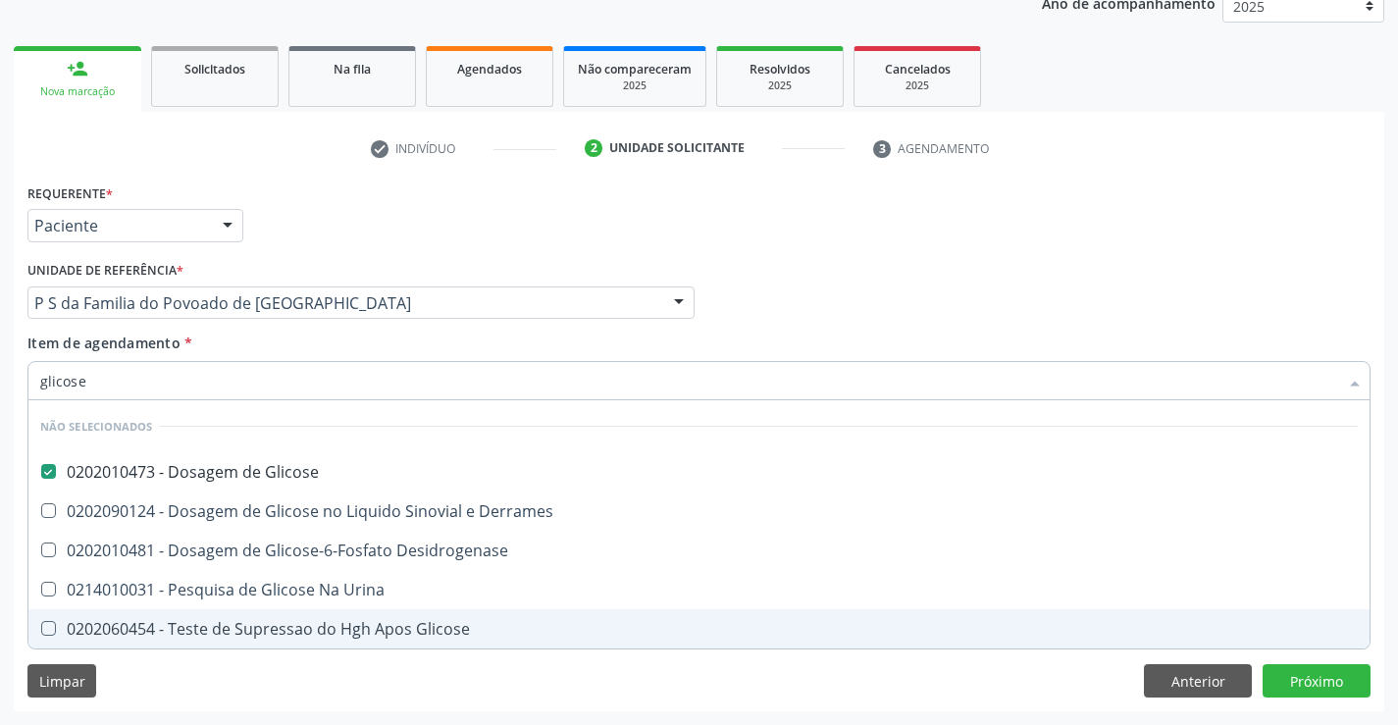
type input "glicose"
click at [238, 687] on div "Requerente * Paciente Profissional de Saúde Paciente Nenhum resultado encontrad…" at bounding box center [699, 444] width 1370 height 533
checkbox Desidrogenase "true"
checkbox Derrames "true"
checkbox Urina "true"
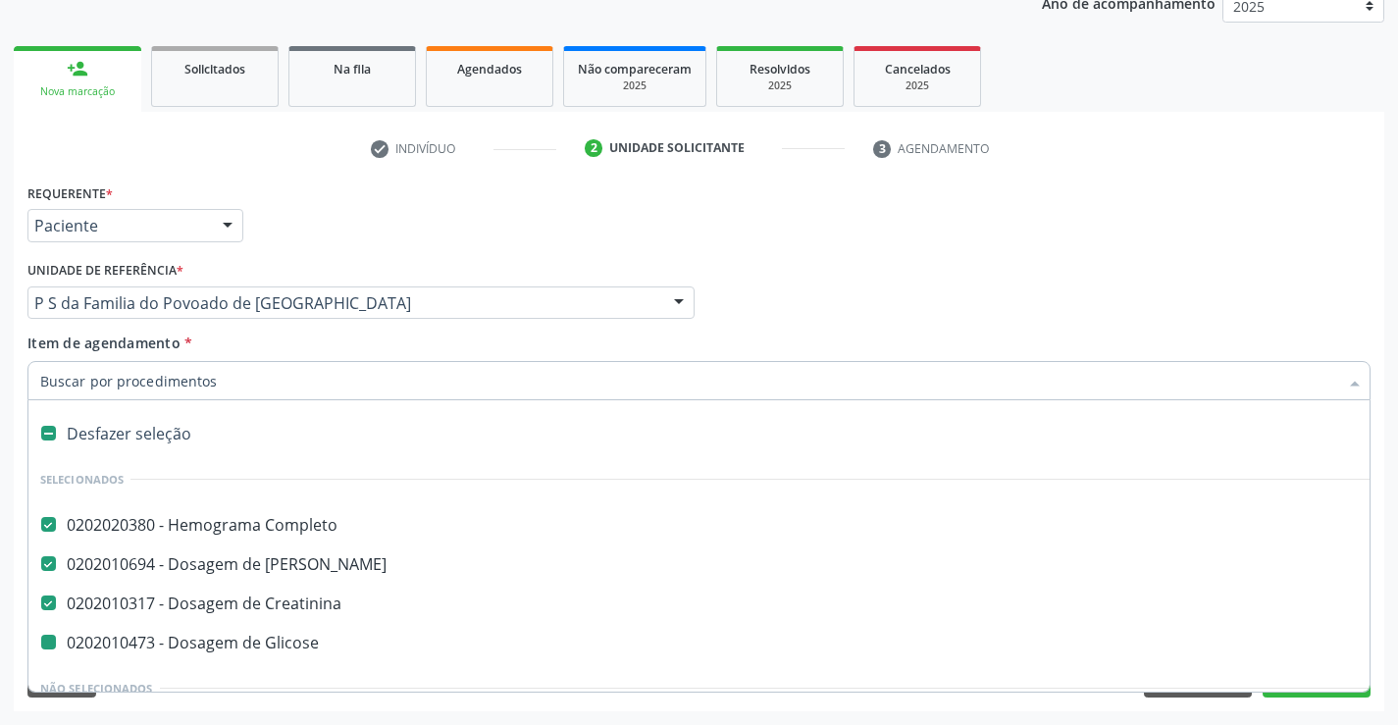
type input "t"
checkbox Glicose "false"
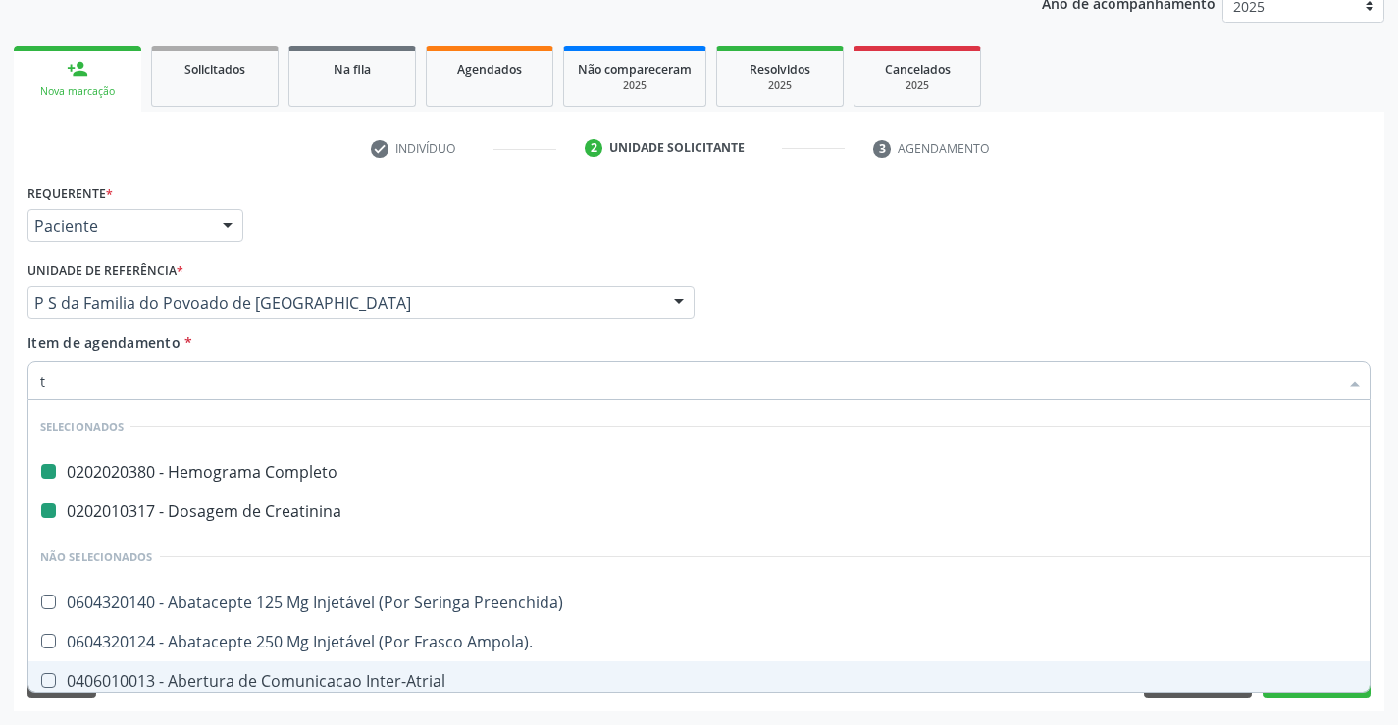
type input "te"
checkbox Completo "false"
checkbox Creatinina "false"
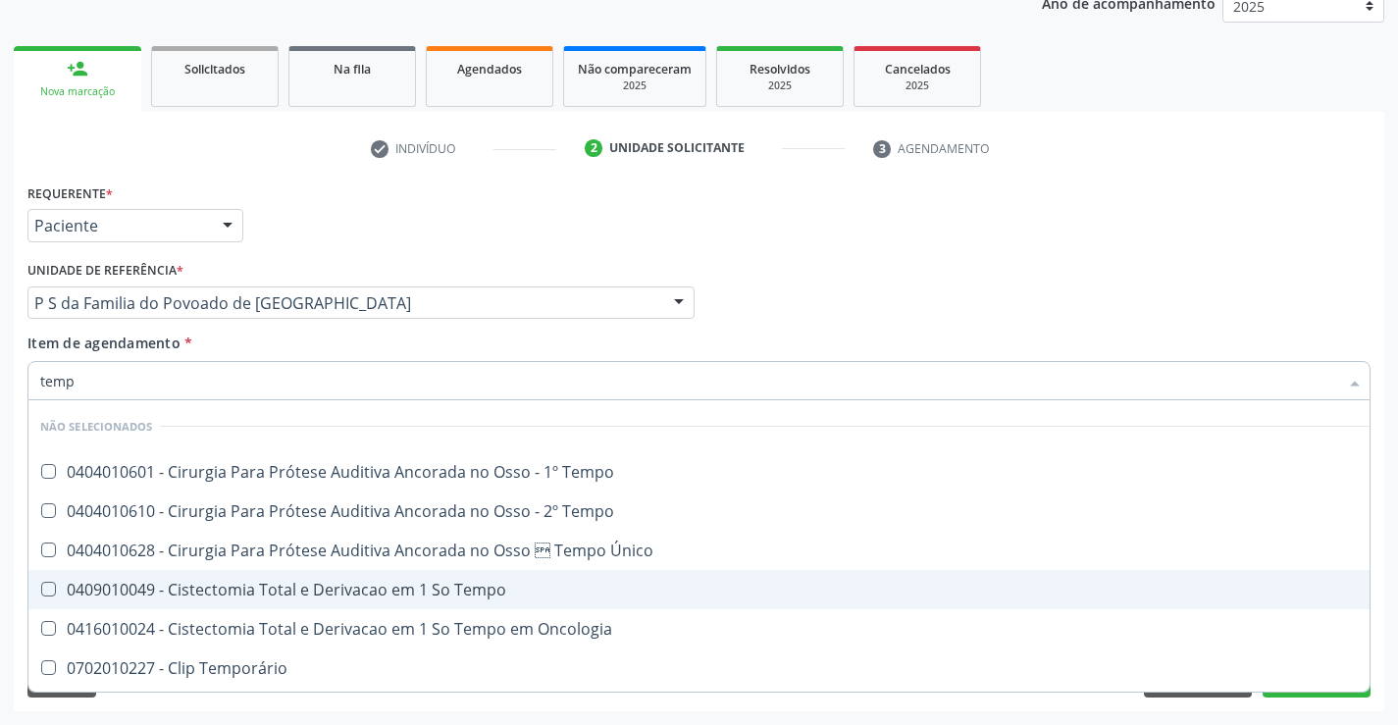
type input "tempo"
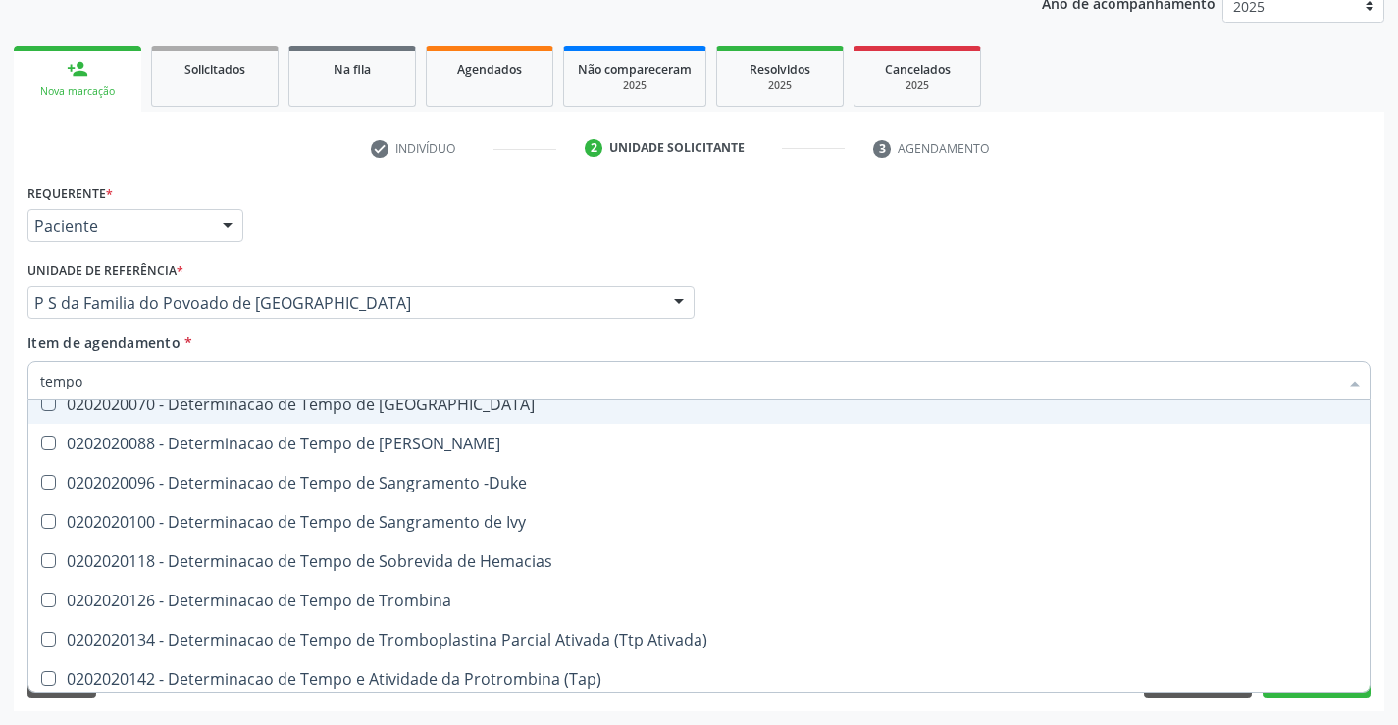
scroll to position [392, 0]
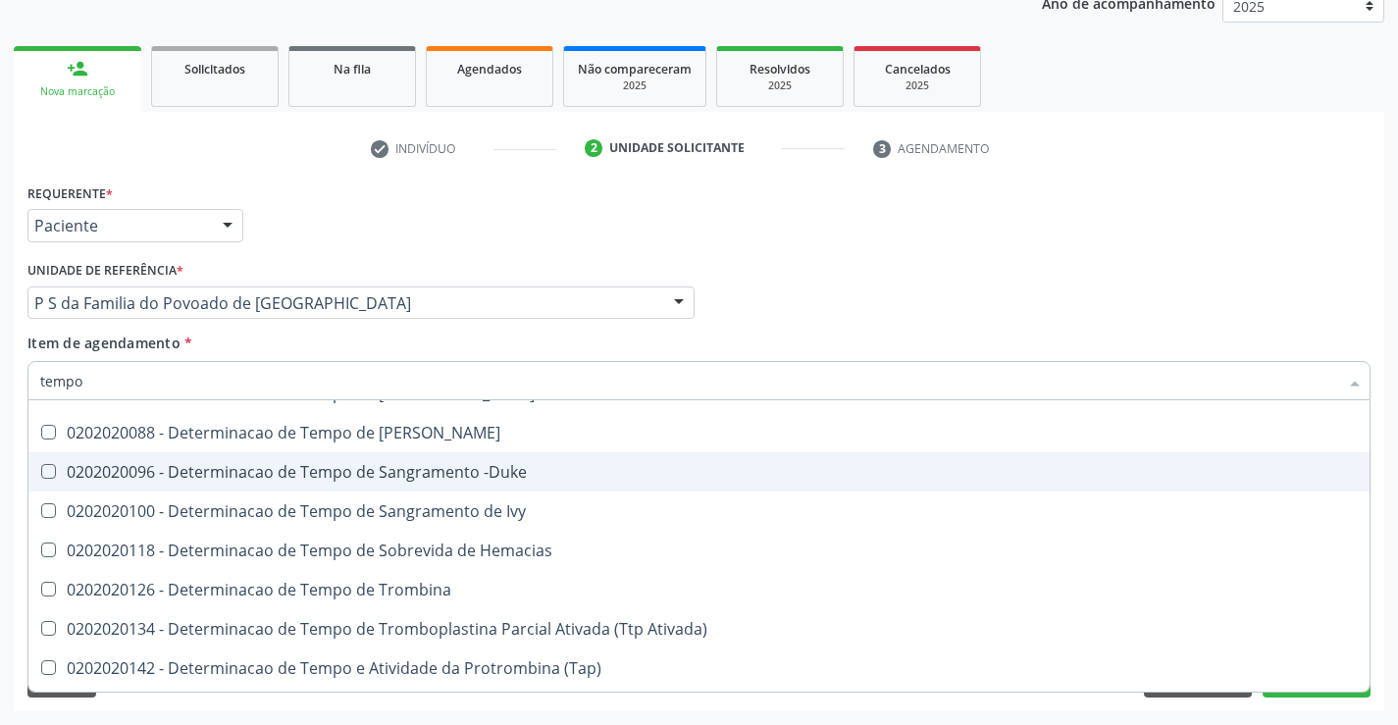
click at [468, 467] on div "0202020096 - Determinacao de Tempo de Sangramento -Duke" at bounding box center [741, 472] width 1403 height 16
checkbox -Duke "true"
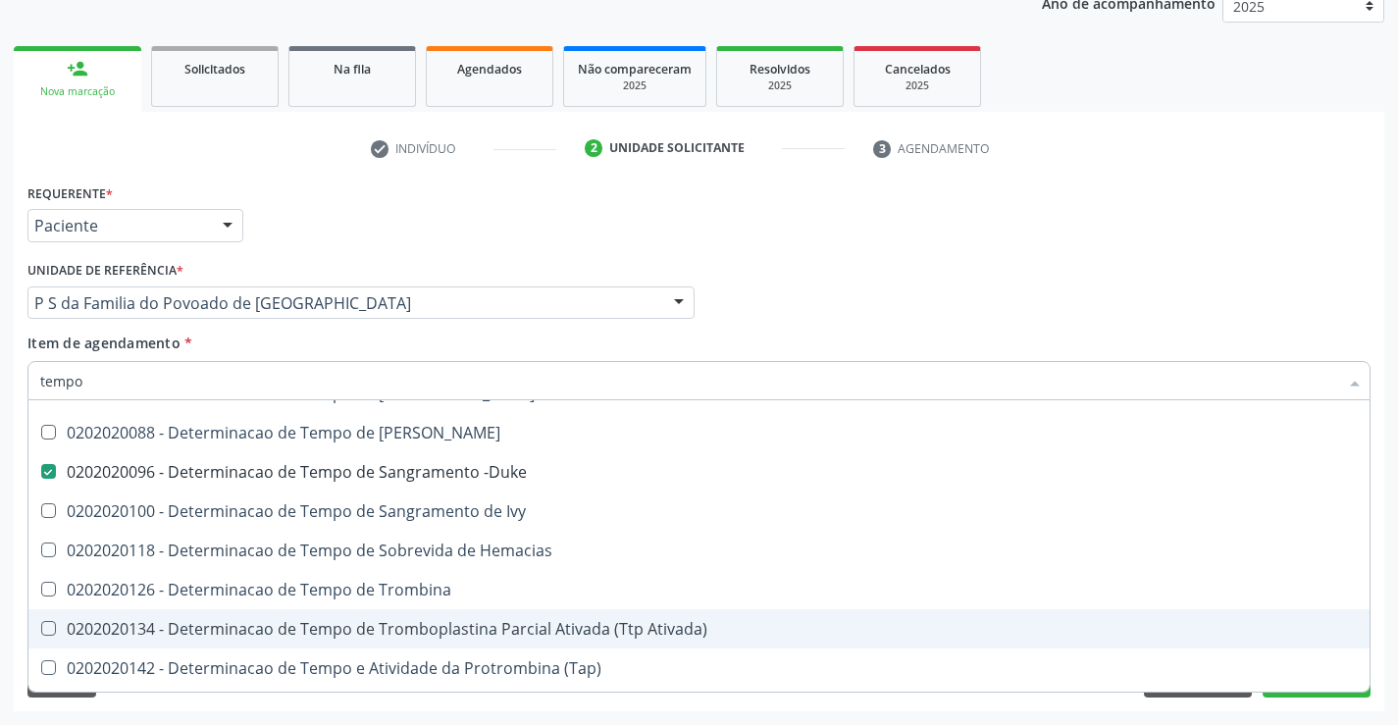
click at [468, 631] on div "0202020134 - Determinacao de Tempo de Tromboplastina Parcial Ativada (Ttp Ativa…" at bounding box center [741, 629] width 1403 height 16
checkbox Ativada\) "true"
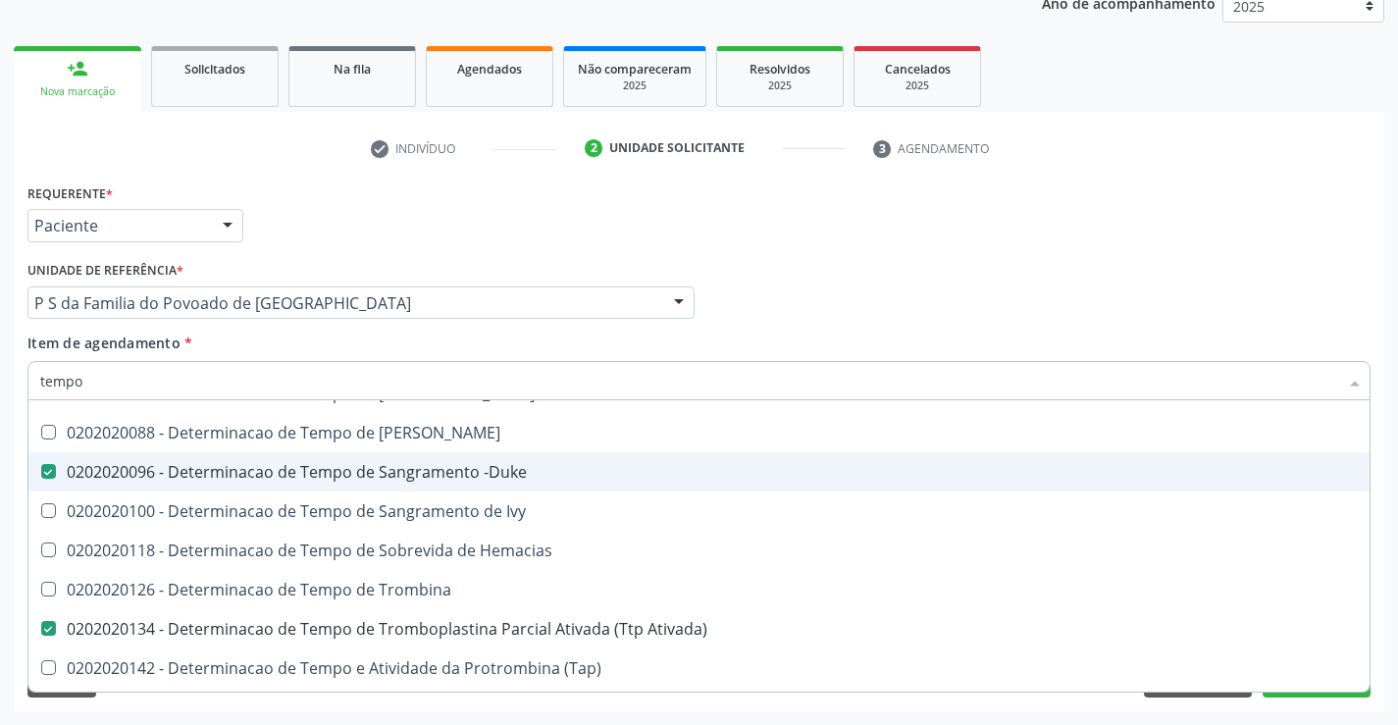
click at [463, 472] on div "0202020096 - Determinacao de Tempo de Sangramento -Duke" at bounding box center [741, 472] width 1403 height 16
checkbox -Duke "false"
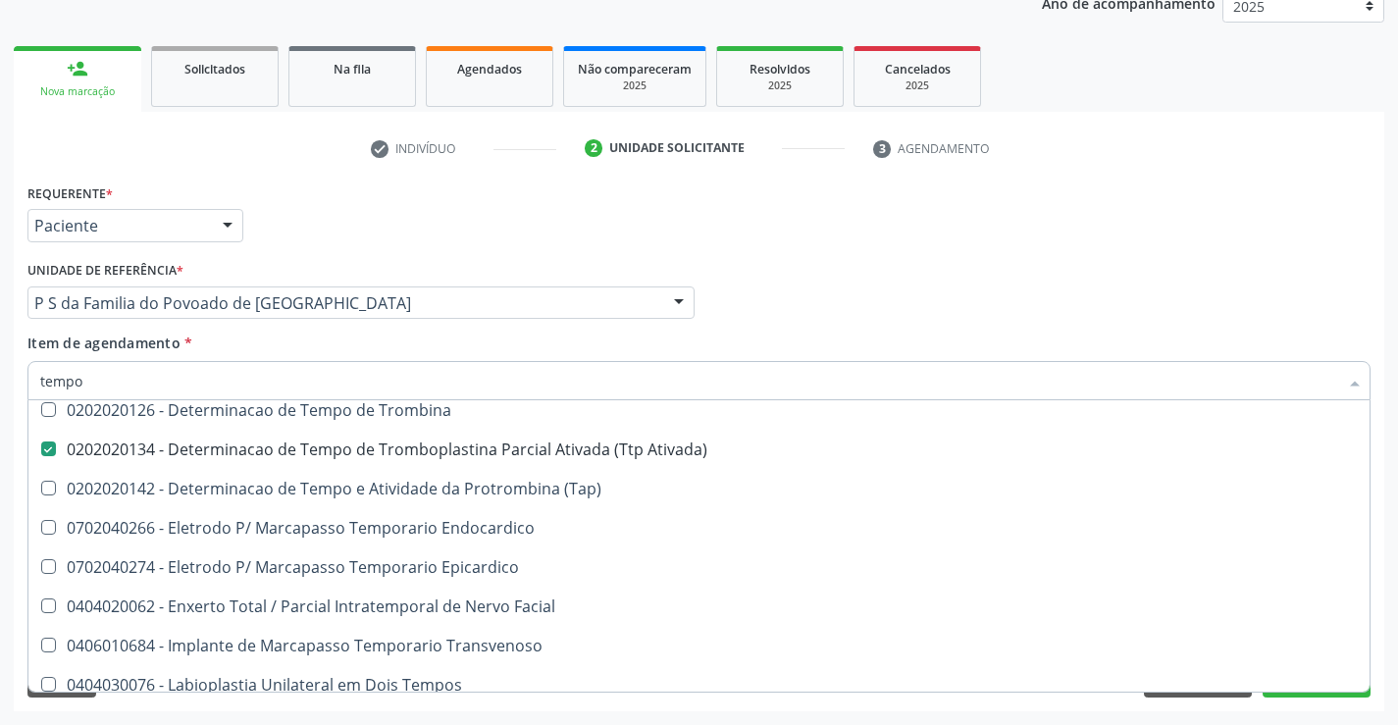
scroll to position [588, 0]
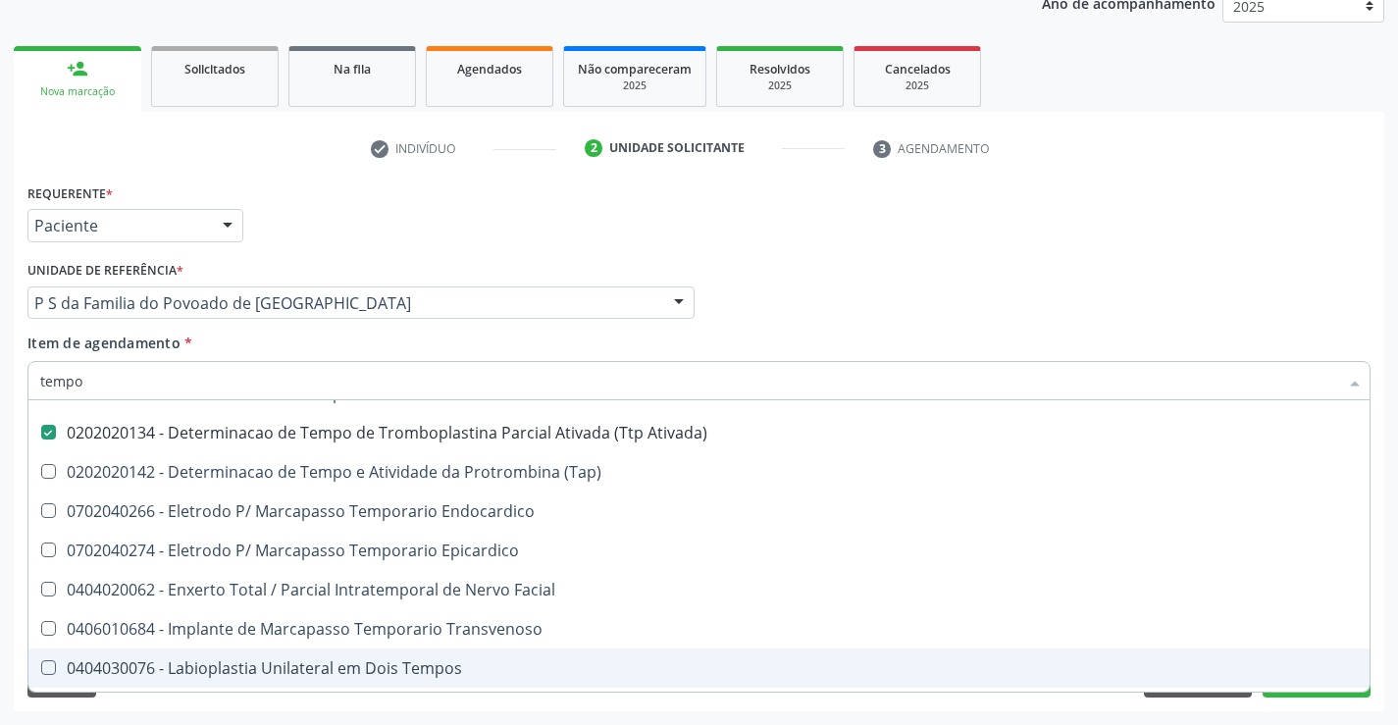
type input "tempo"
click at [507, 700] on div "Requerente * Paciente Profissional de Saúde Paciente Nenhum resultado encontrad…" at bounding box center [699, 444] width 1370 height 533
checkbox Tempo "true"
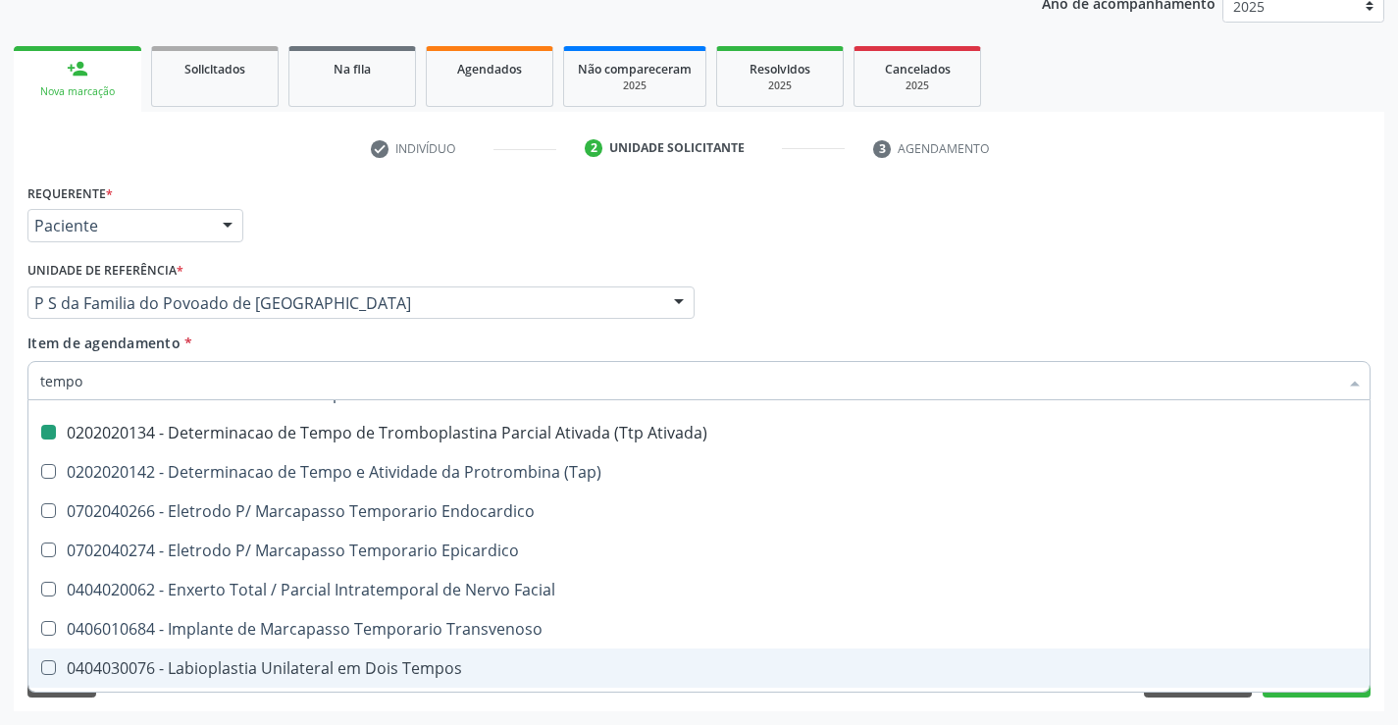
checkbox Ativada\) "false"
checkbox Oncologia "true"
checkbox Único "true"
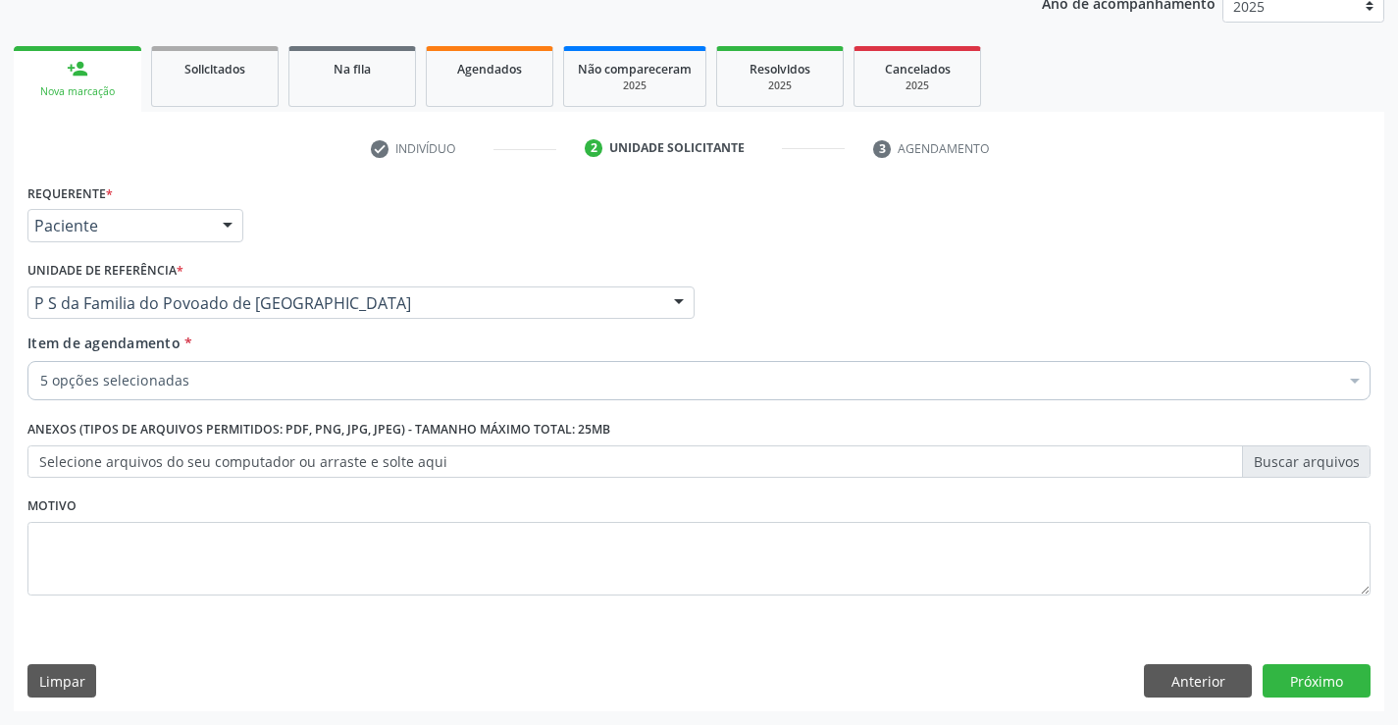
scroll to position [0, 0]
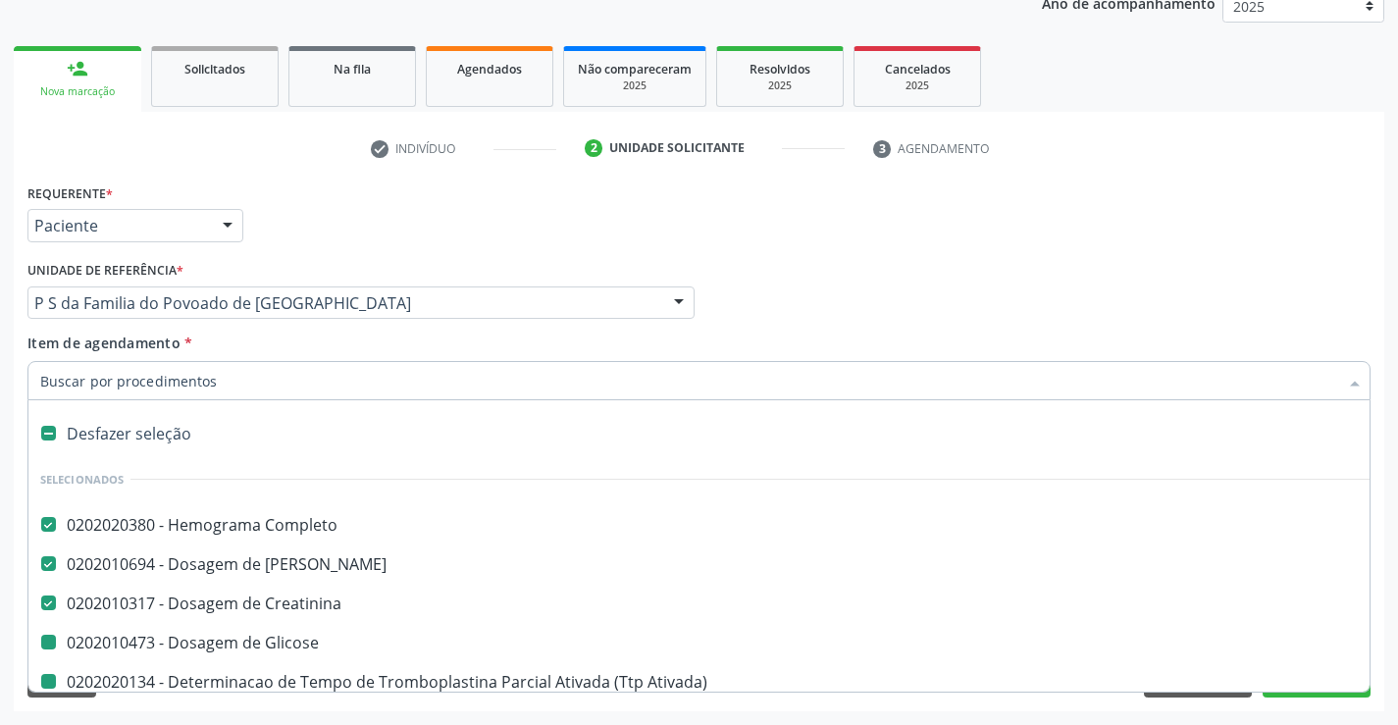
type input "p"
checkbox Glicose "false"
checkbox Ativada\) "false"
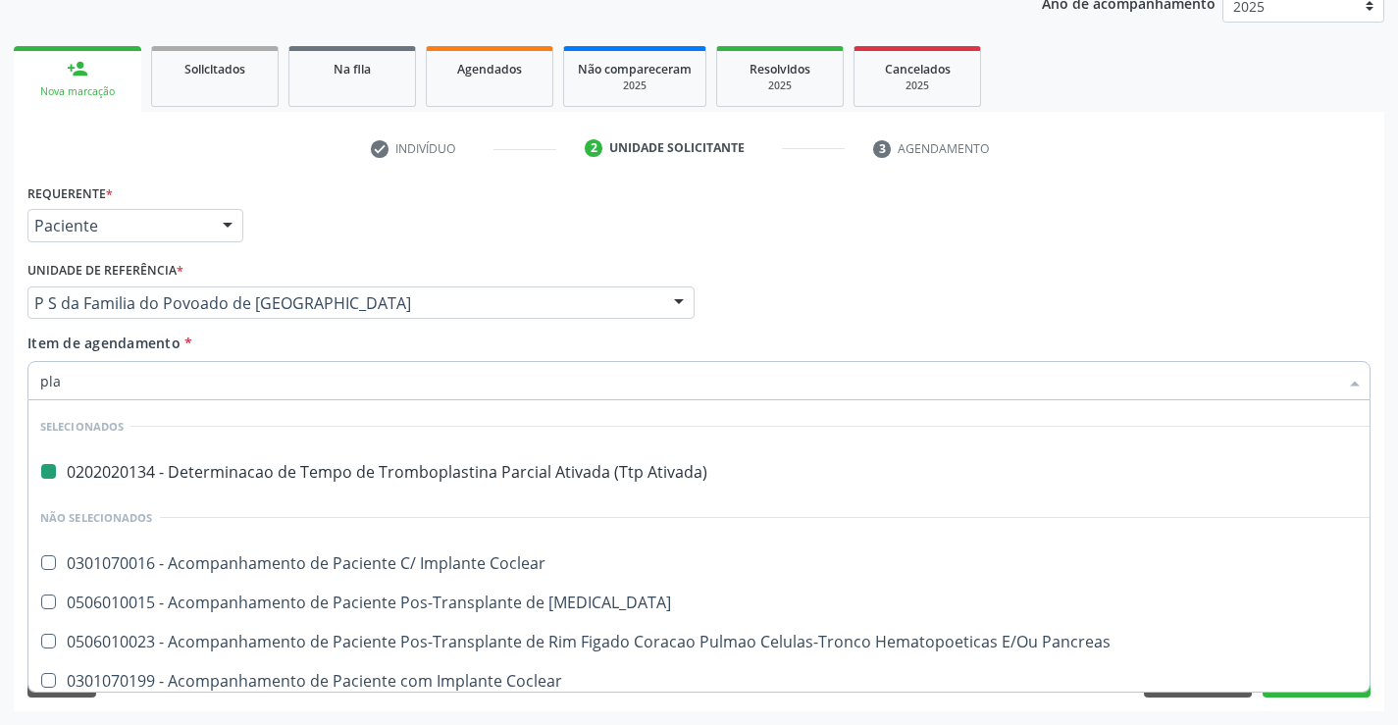
type input "PLAQUETAS"
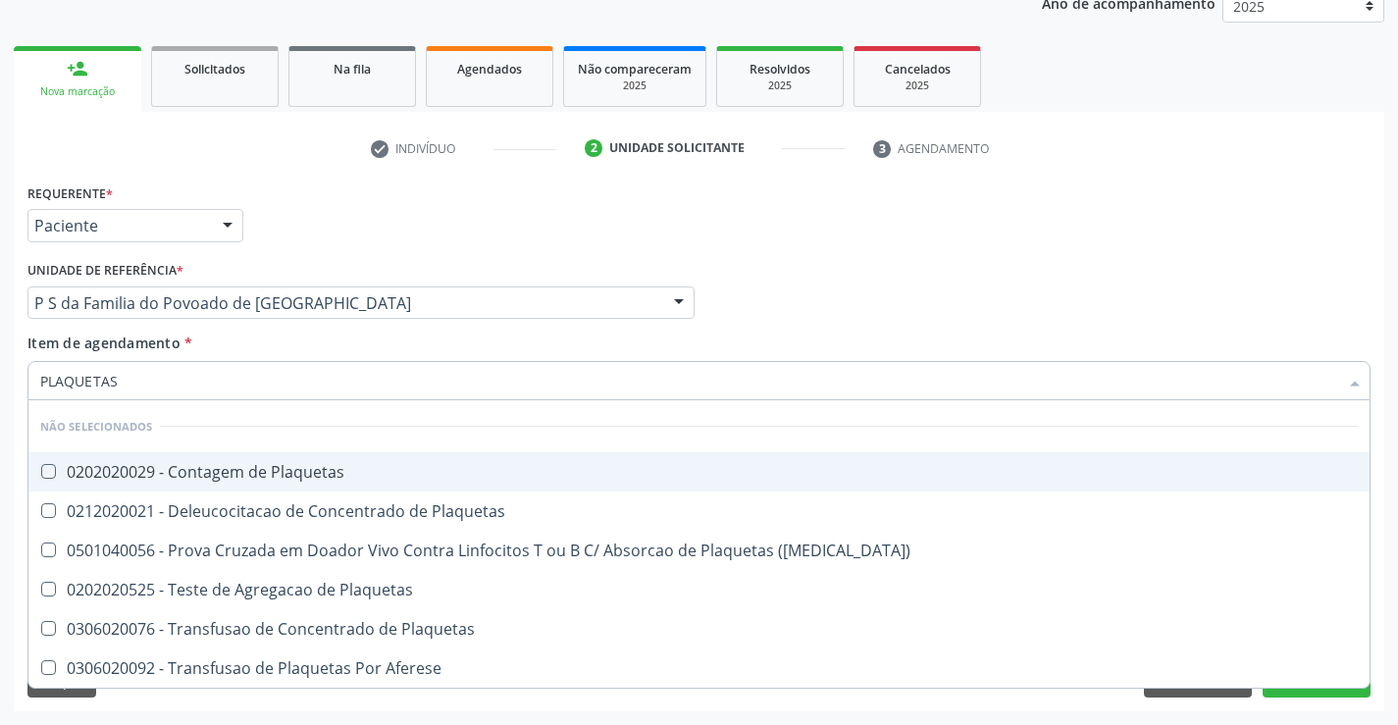
click at [304, 476] on div "0202020029 - Contagem de Plaquetas" at bounding box center [698, 472] width 1317 height 16
checkbox Plaquetas "true"
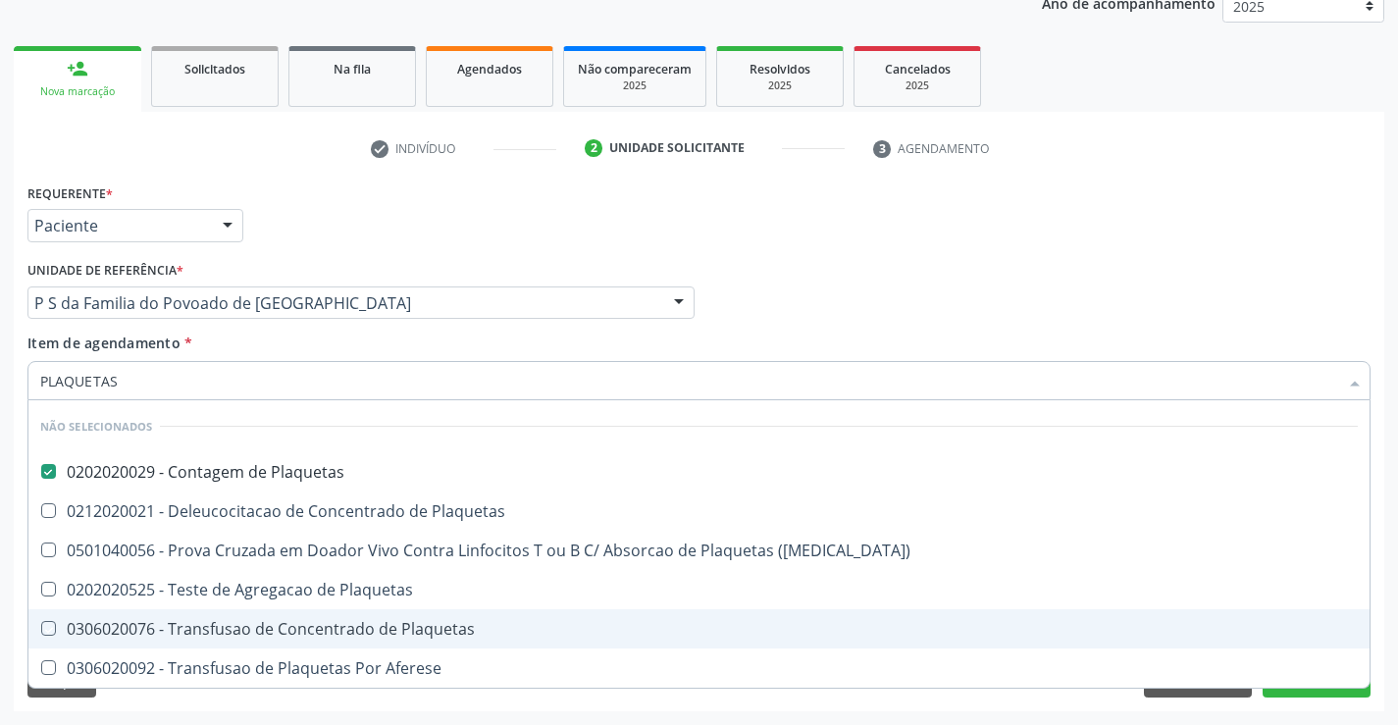
click at [458, 701] on div "Requerente * Paciente Profissional de Saúde Paciente Nenhum resultado encontrad…" at bounding box center [699, 444] width 1370 height 533
checkbox Plaquetas "true"
checkbox Aferese "true"
checkbox Match\) "true"
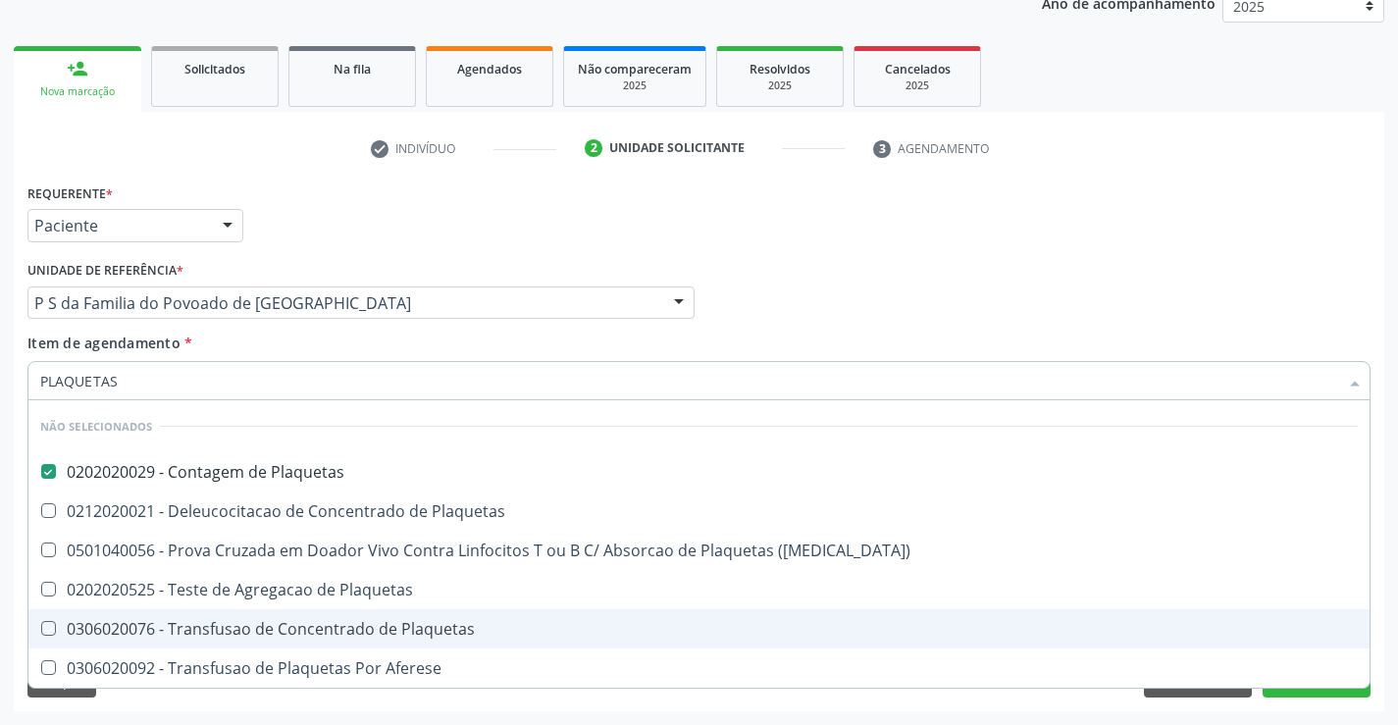
checkbox Plaquetas "true"
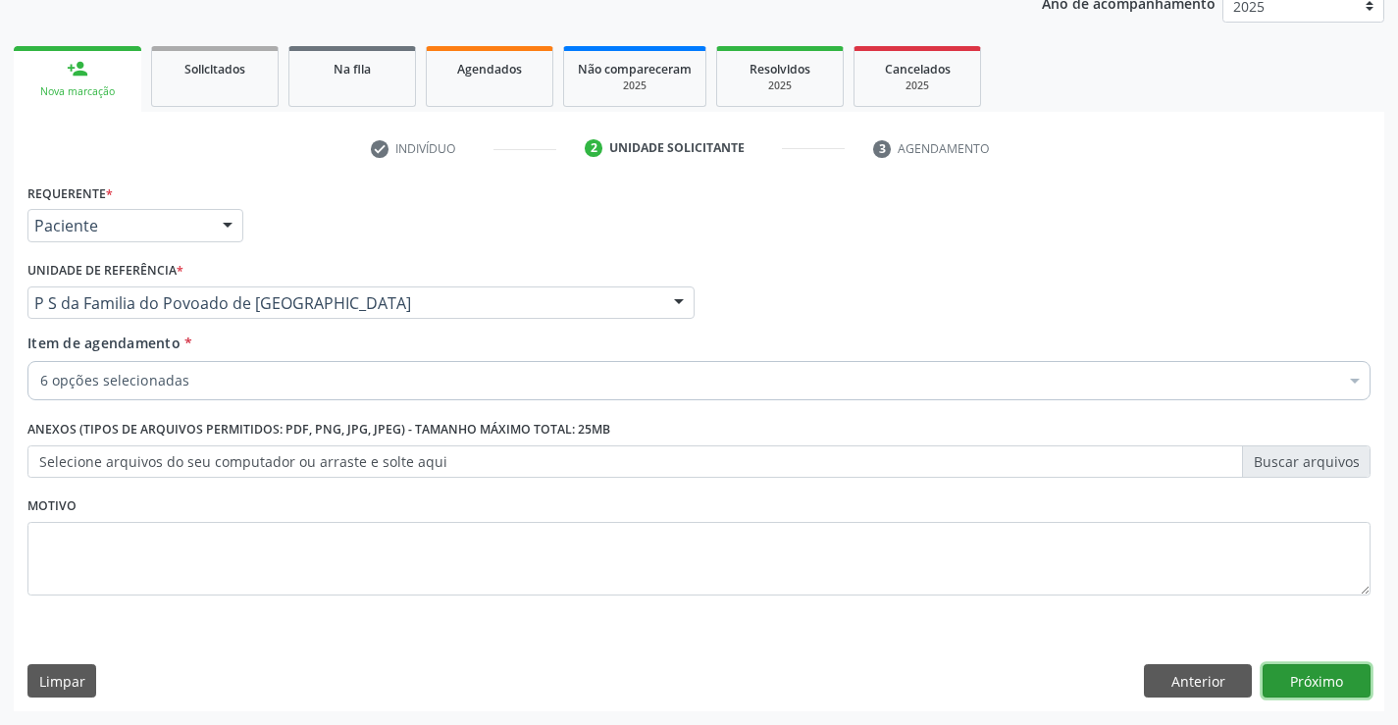
click at [1286, 689] on button "Próximo" at bounding box center [1316, 680] width 108 height 33
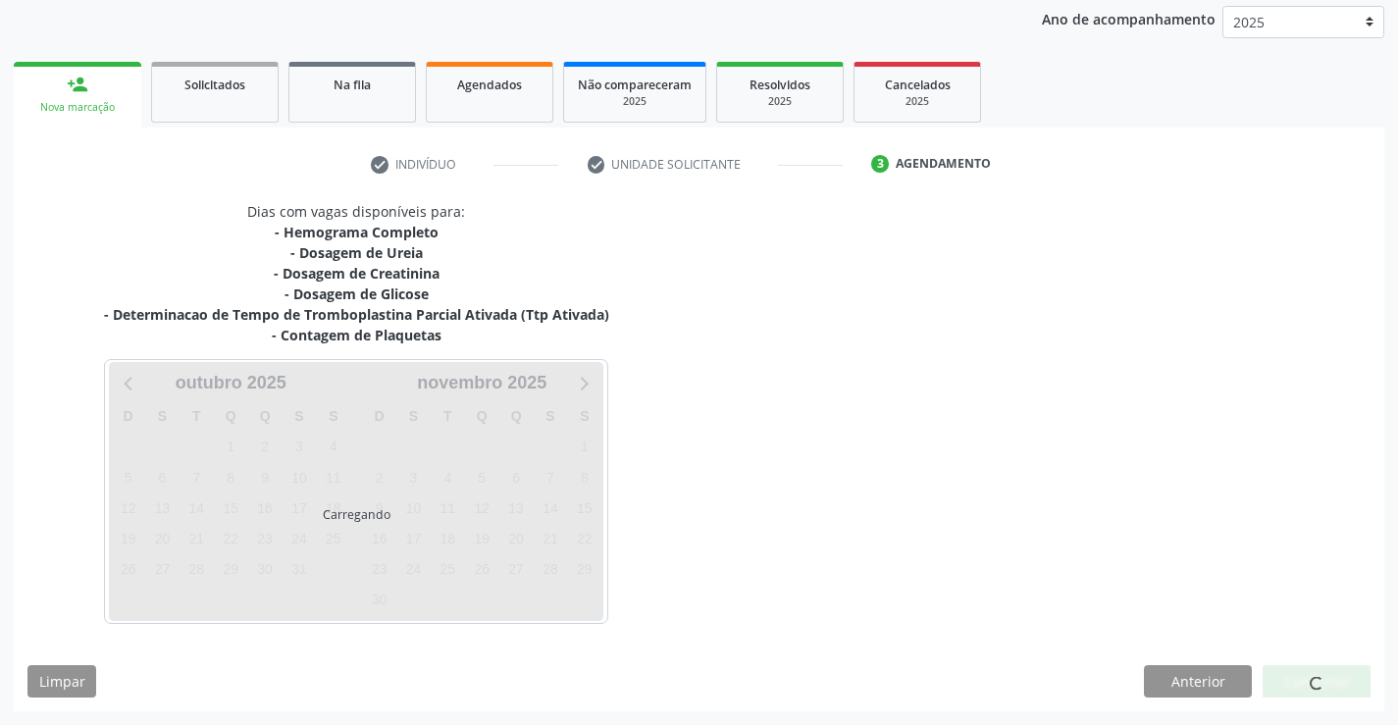
scroll to position [231, 0]
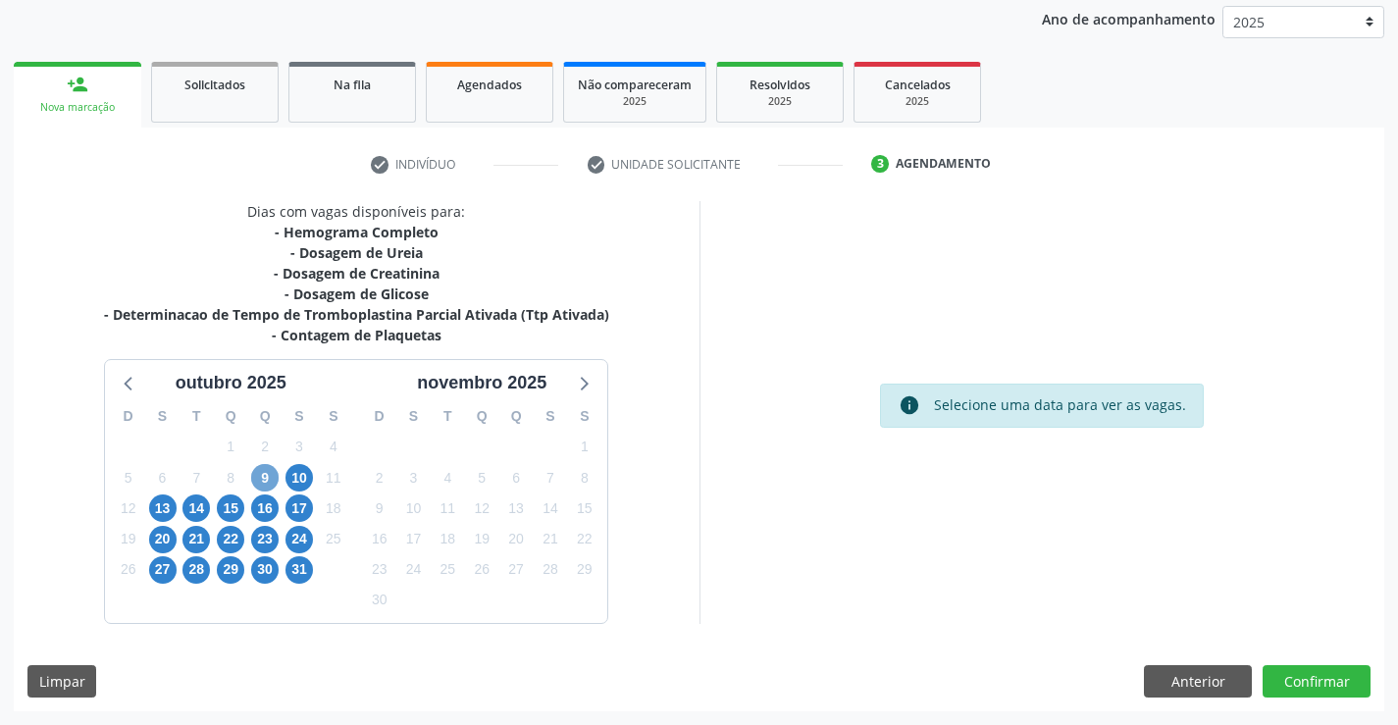
click at [269, 482] on span "9" at bounding box center [264, 477] width 27 height 27
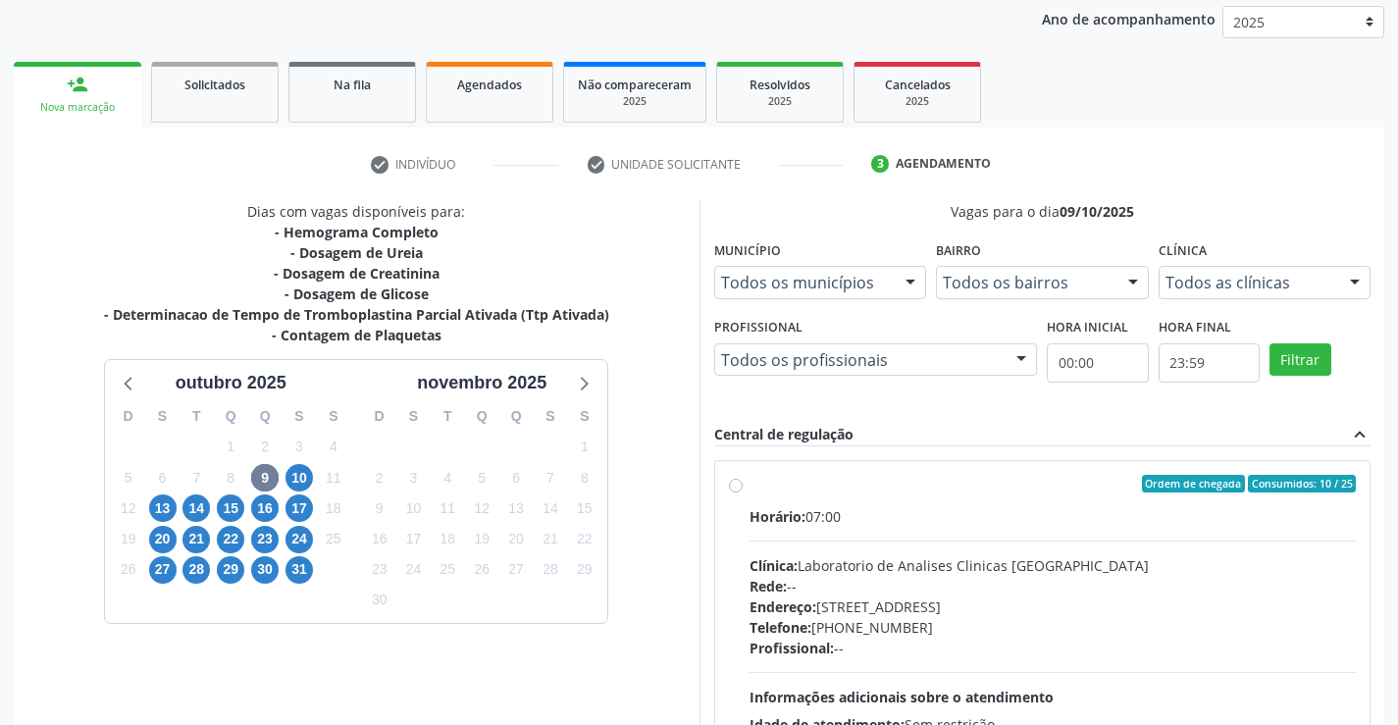
click at [749, 484] on label "Ordem de chegada Consumidos: 10 / 25 Horário: 07:00 Clínica: Laboratorio de Ana…" at bounding box center [1052, 625] width 607 height 301
click at [737, 484] on input "Ordem de chegada Consumidos: 10 / 25 Horário: 07:00 Clínica: Laboratorio de Ana…" at bounding box center [736, 484] width 14 height 18
radio input "true"
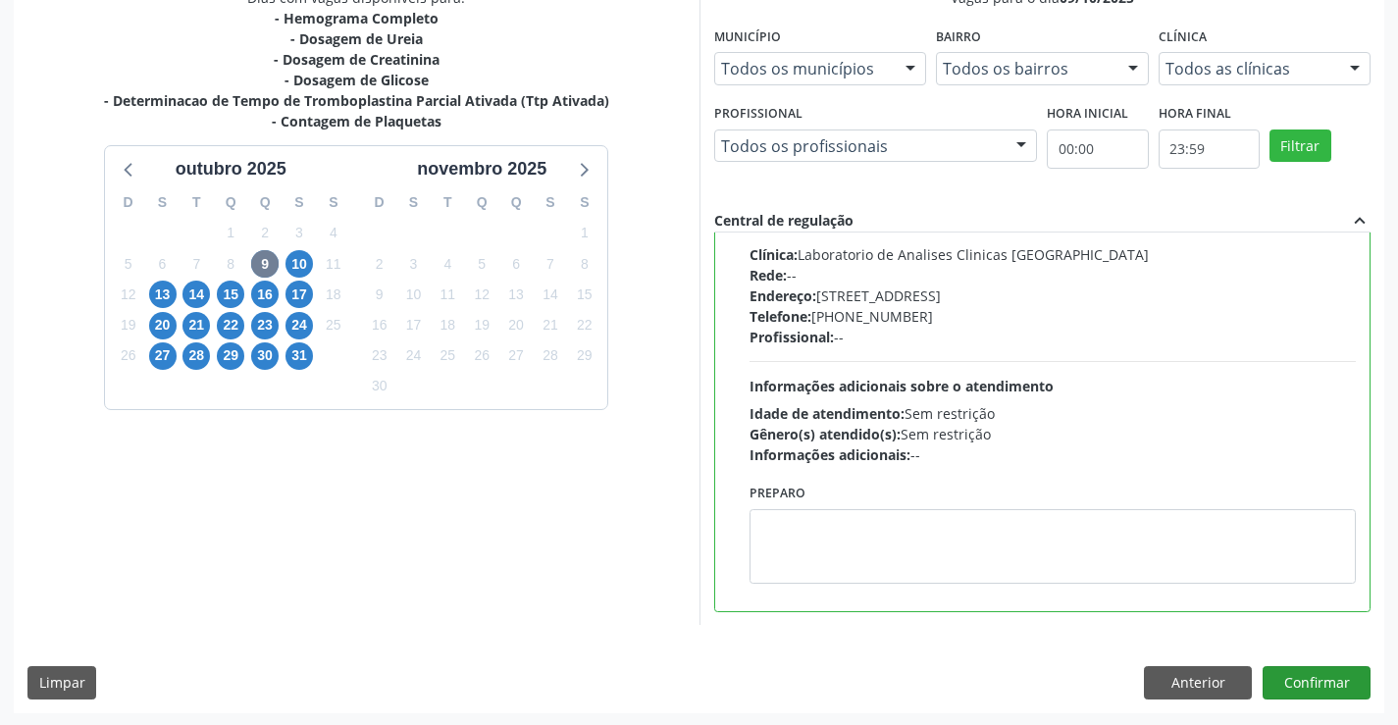
scroll to position [447, 0]
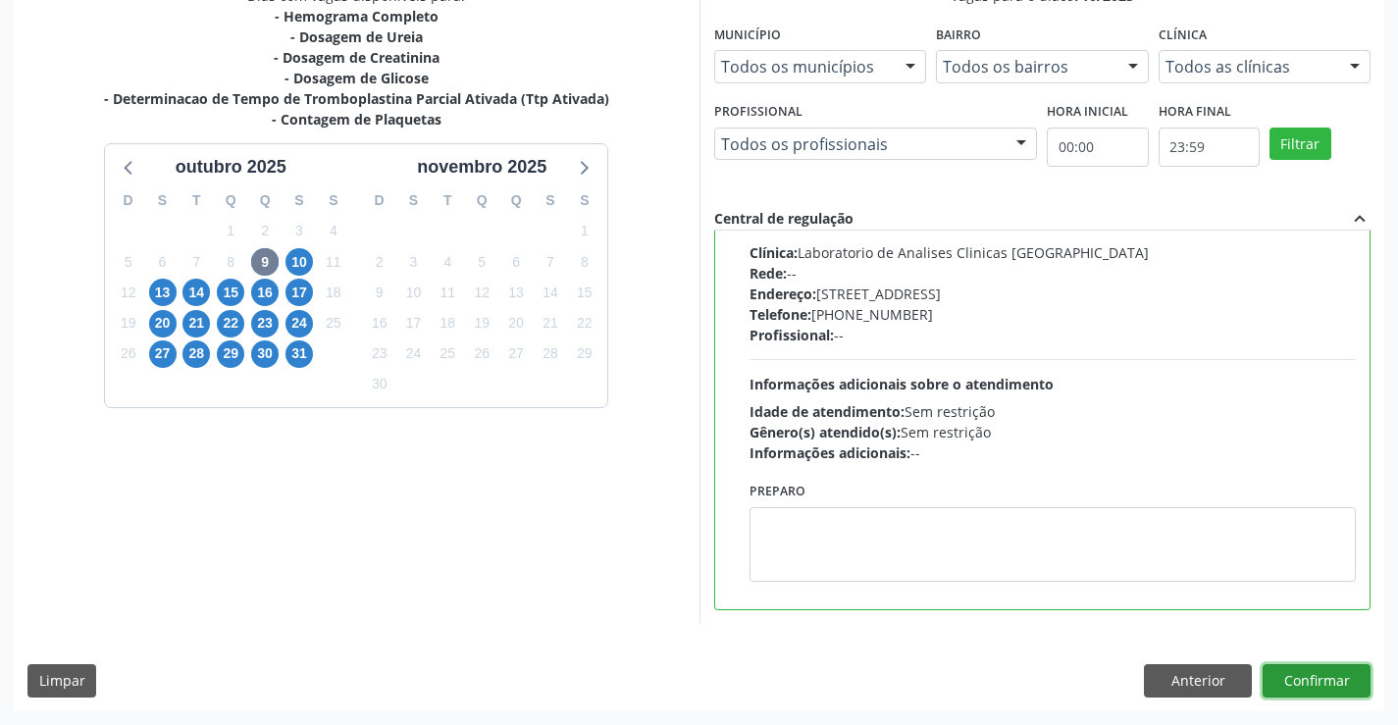
click at [1316, 674] on button "Confirmar" at bounding box center [1316, 680] width 108 height 33
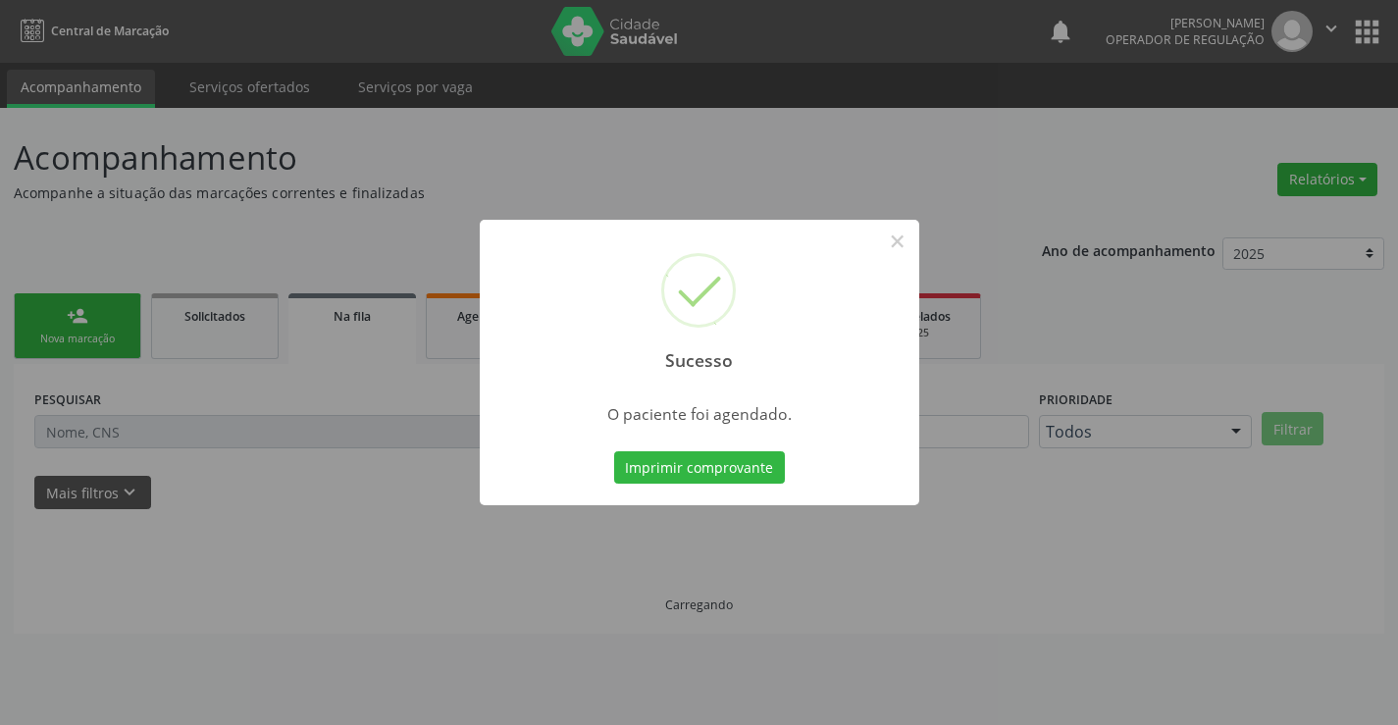
scroll to position [0, 0]
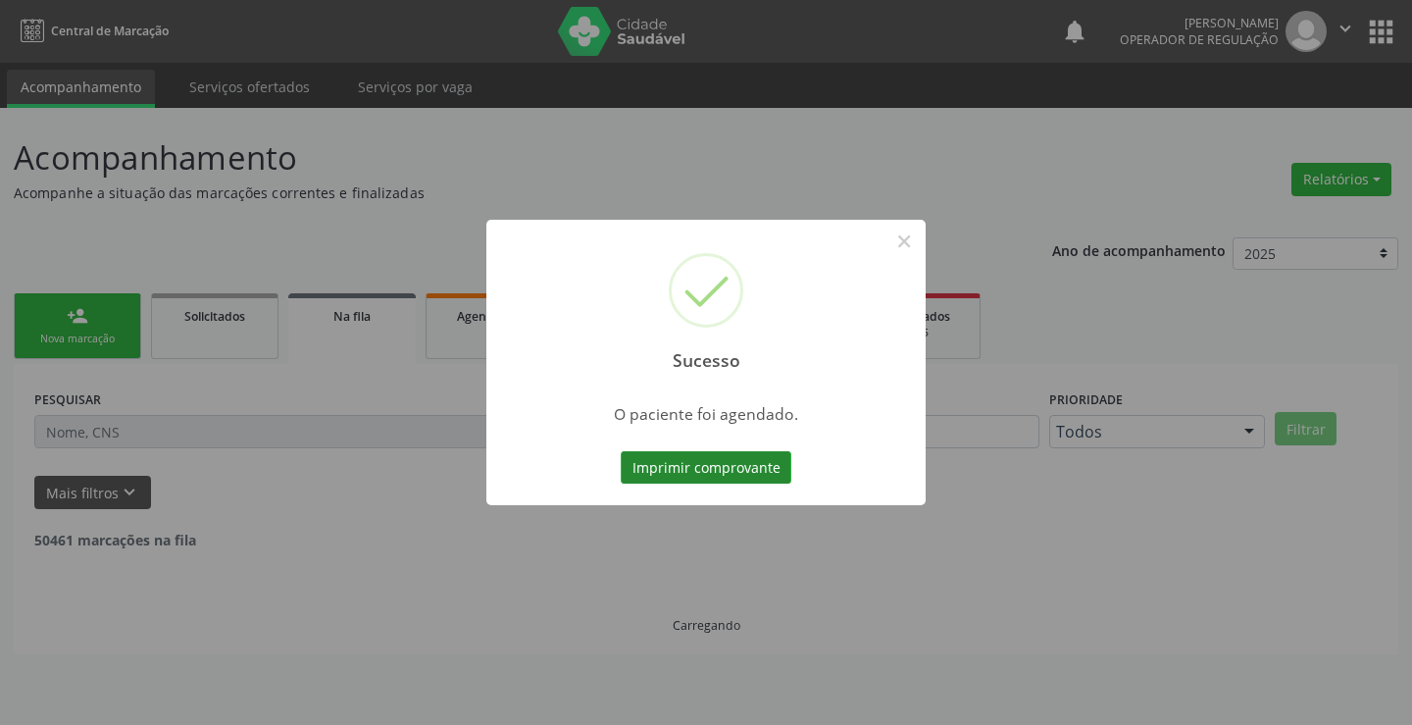
click at [760, 455] on button "Imprimir comprovante" at bounding box center [706, 467] width 171 height 33
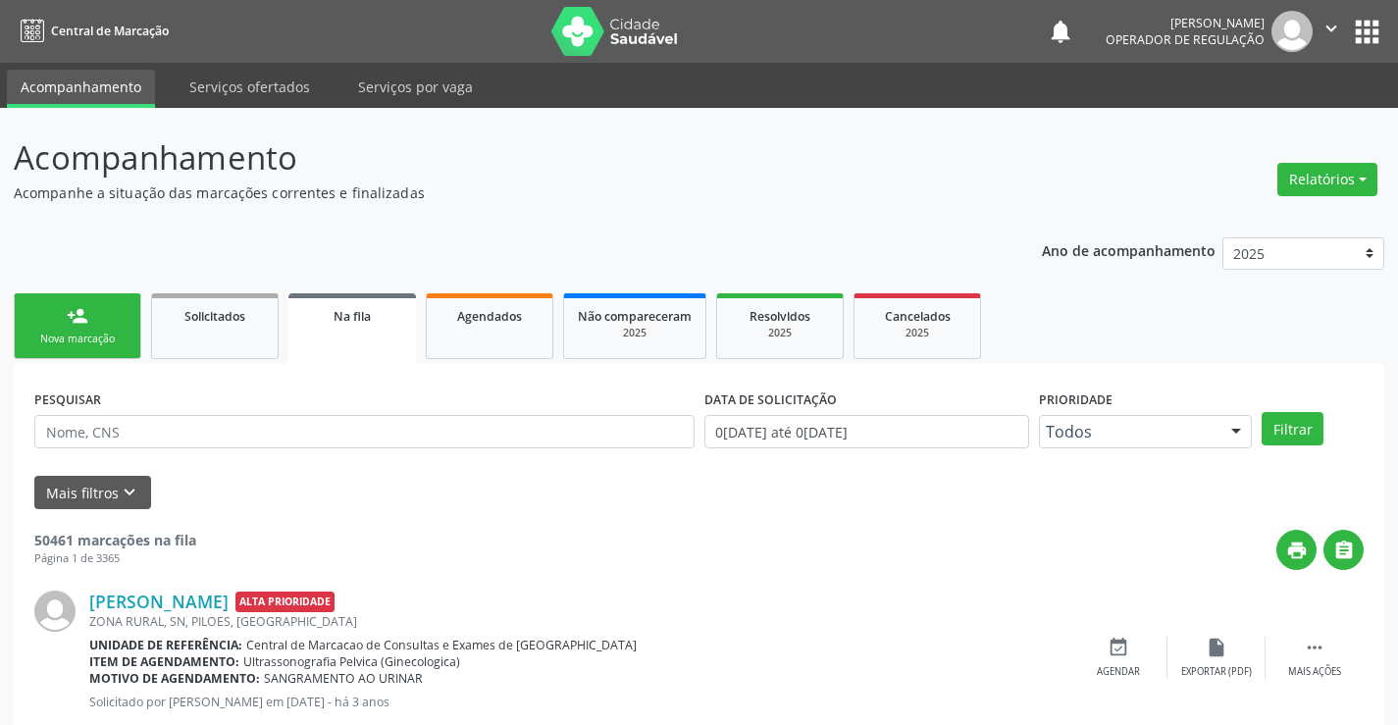
click at [108, 339] on div "Nova marcação" at bounding box center [77, 338] width 98 height 15
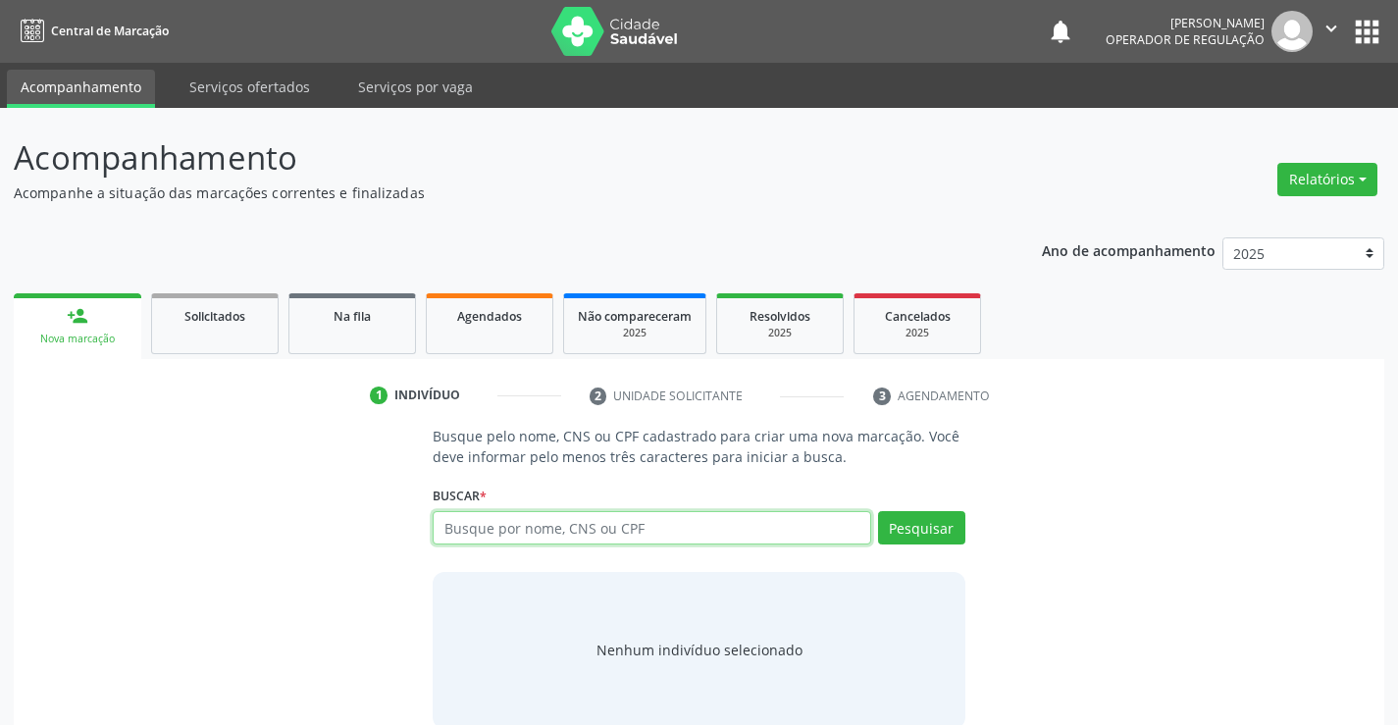
click at [507, 521] on input "text" at bounding box center [651, 527] width 437 height 33
type input "708106121965540"
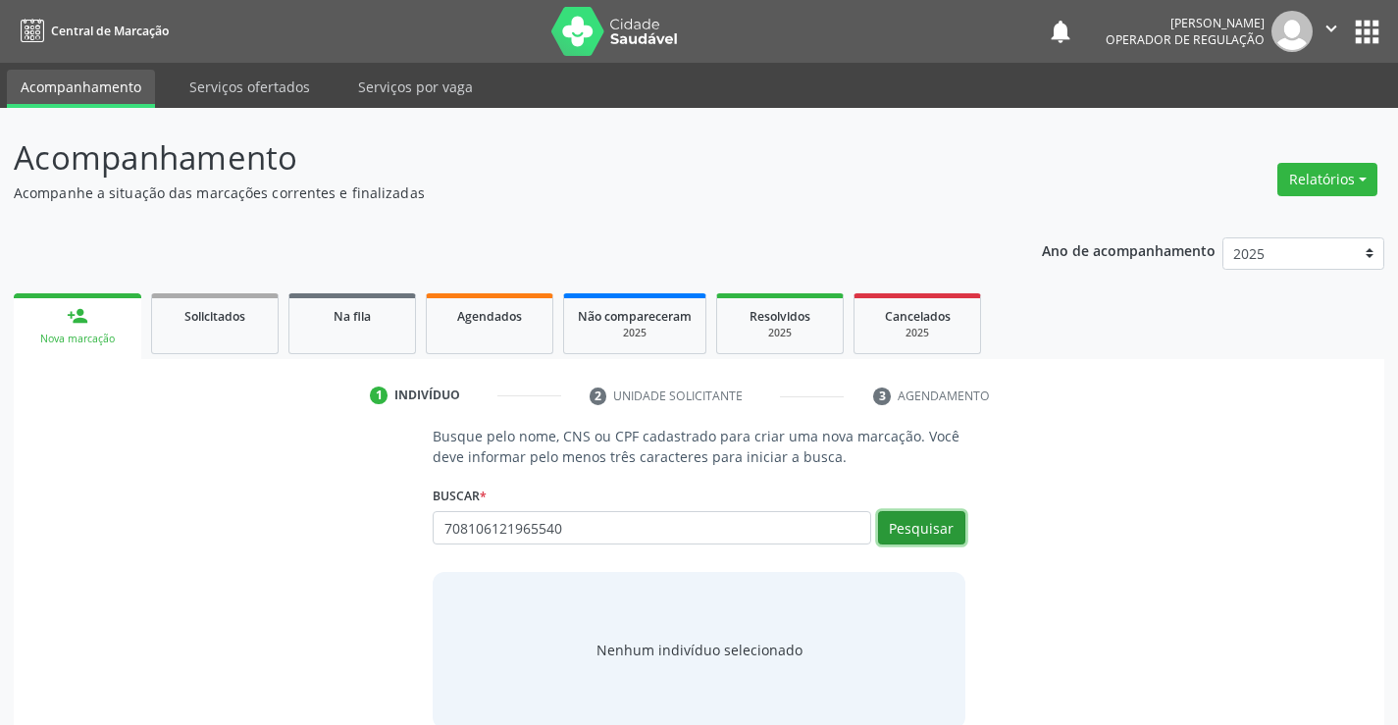
click at [925, 531] on button "Pesquisar" at bounding box center [921, 527] width 87 height 33
type input "708106121965540"
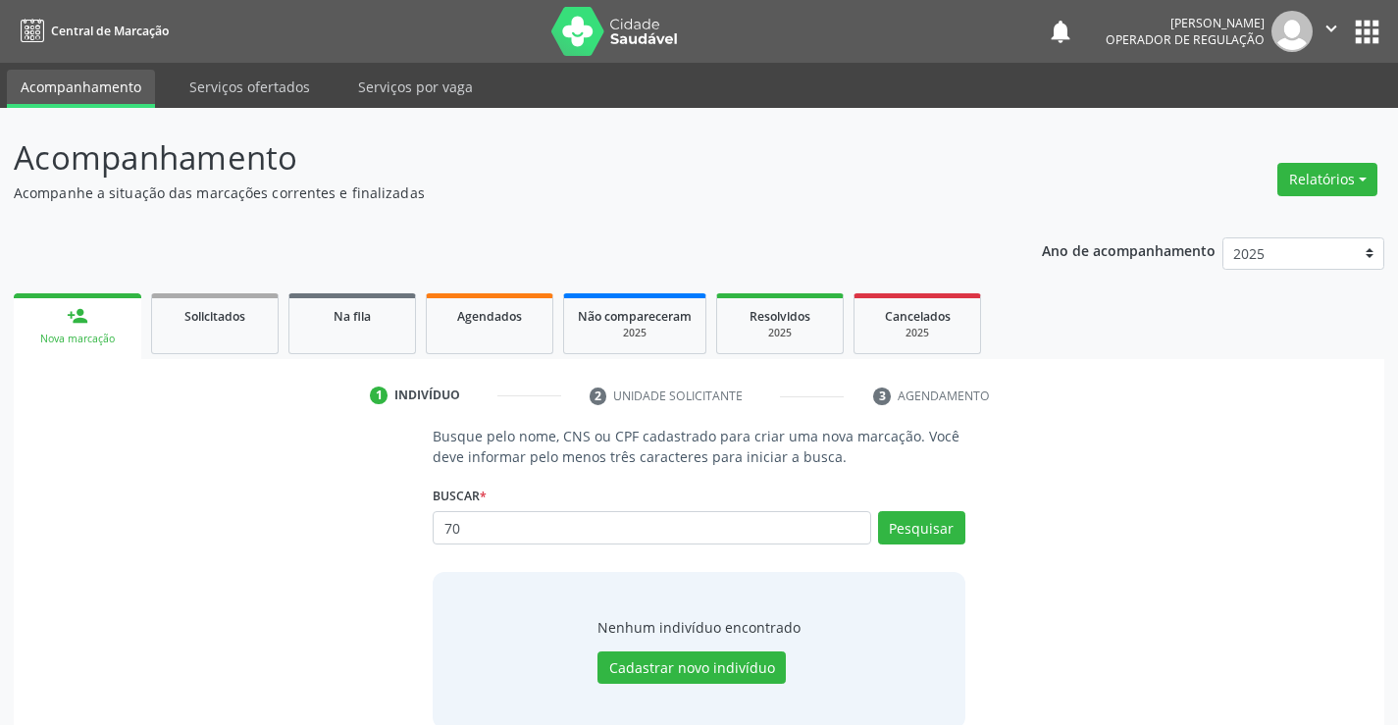
type input "7"
type input "708106121965540"
click at [936, 533] on button "Pesquisar" at bounding box center [921, 527] width 87 height 33
type input "708106121965540"
type input "7"
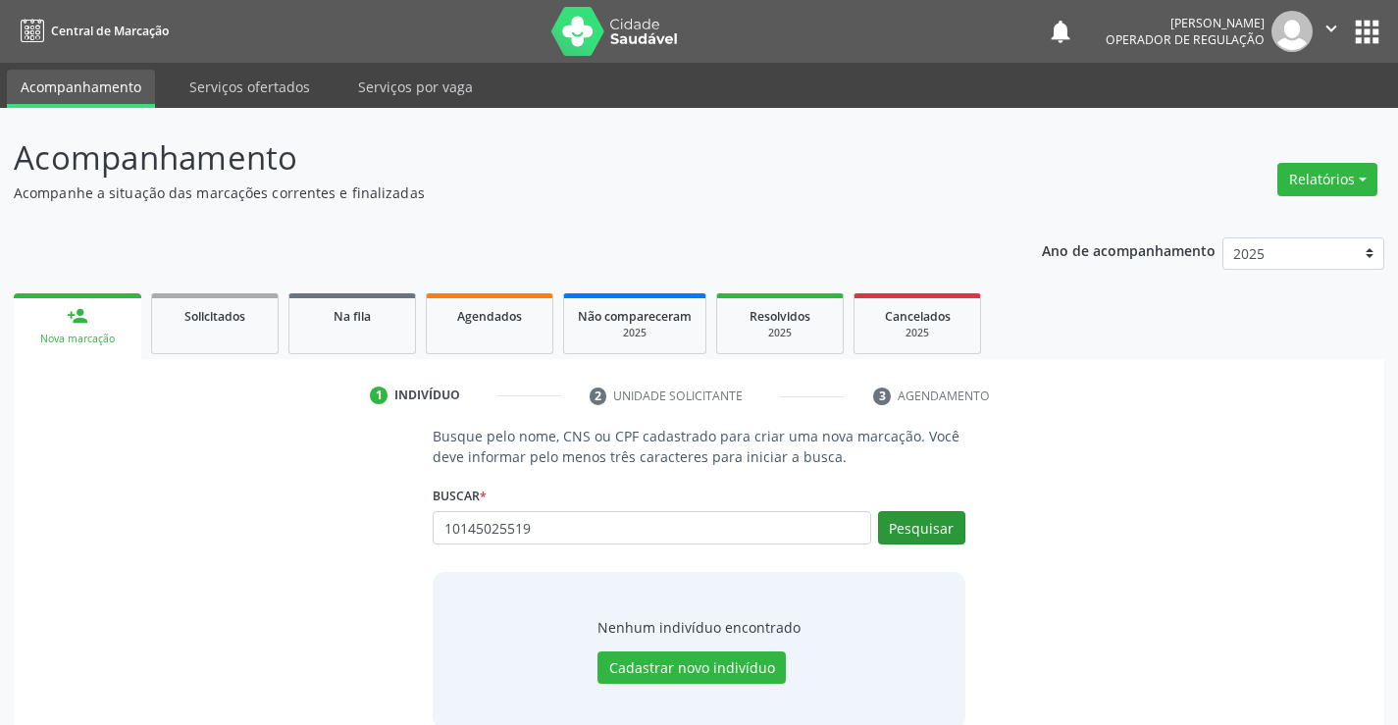
type input "10145025519"
click at [935, 533] on button "Pesquisar" at bounding box center [921, 527] width 87 height 33
type input "10145025519"
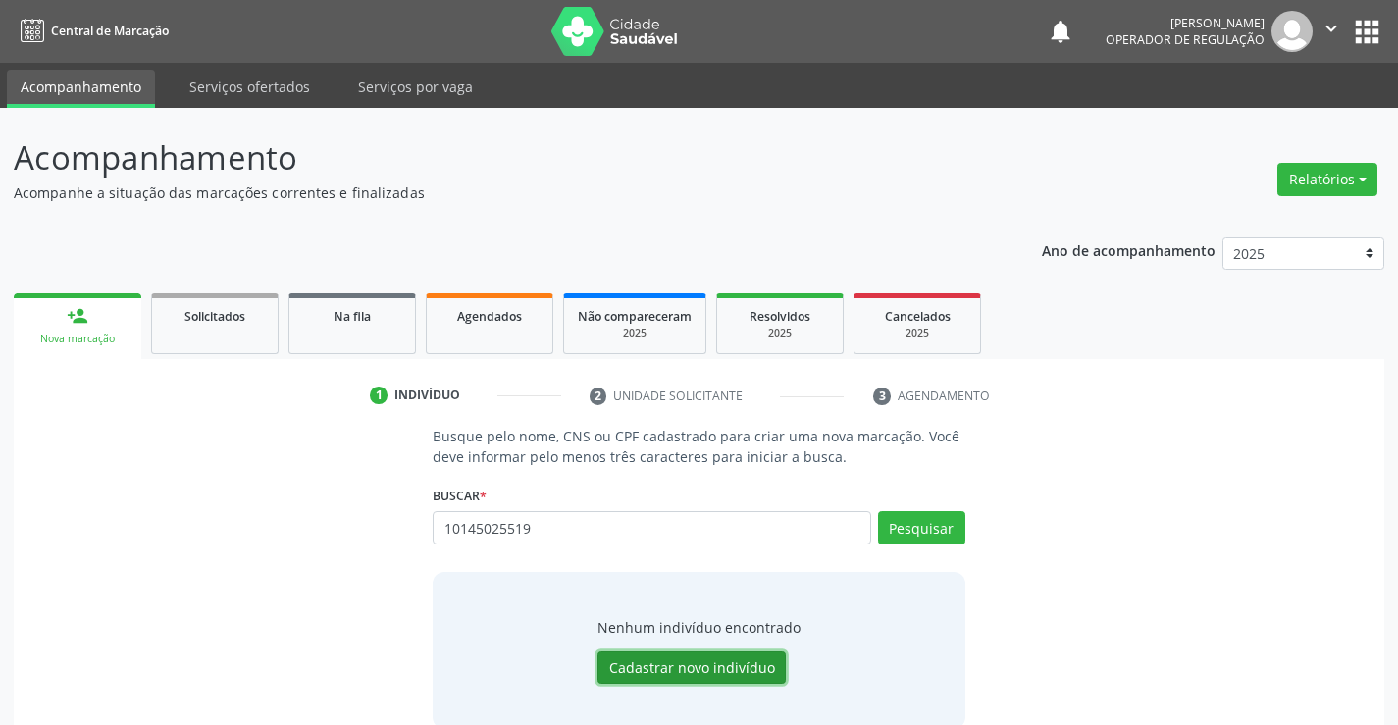
click at [728, 667] on button "Cadastrar novo indivíduo" at bounding box center [691, 667] width 188 height 33
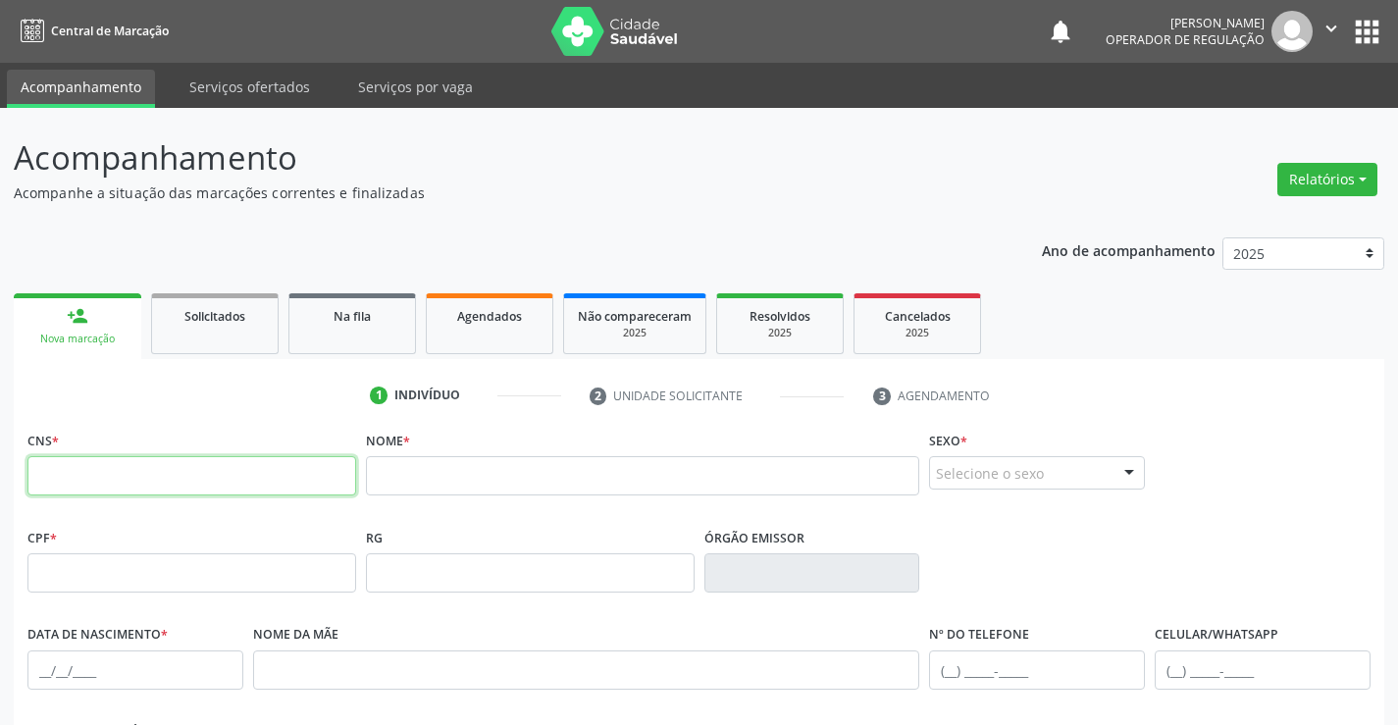
click at [159, 477] on input "text" at bounding box center [191, 475] width 329 height 39
type input "708 1061 2196 5540"
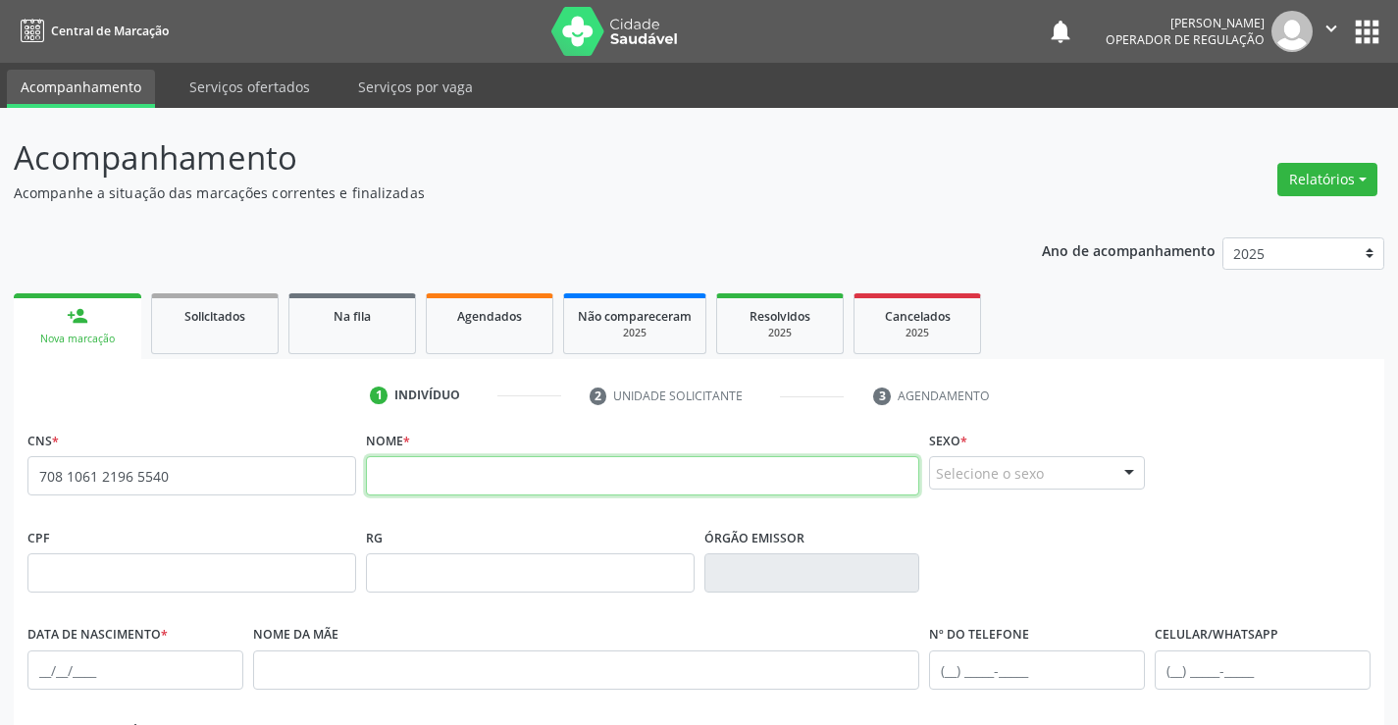
click at [499, 488] on input "text" at bounding box center [643, 475] width 554 height 39
type input "JERDIELE SILVA CAVALCANTE"
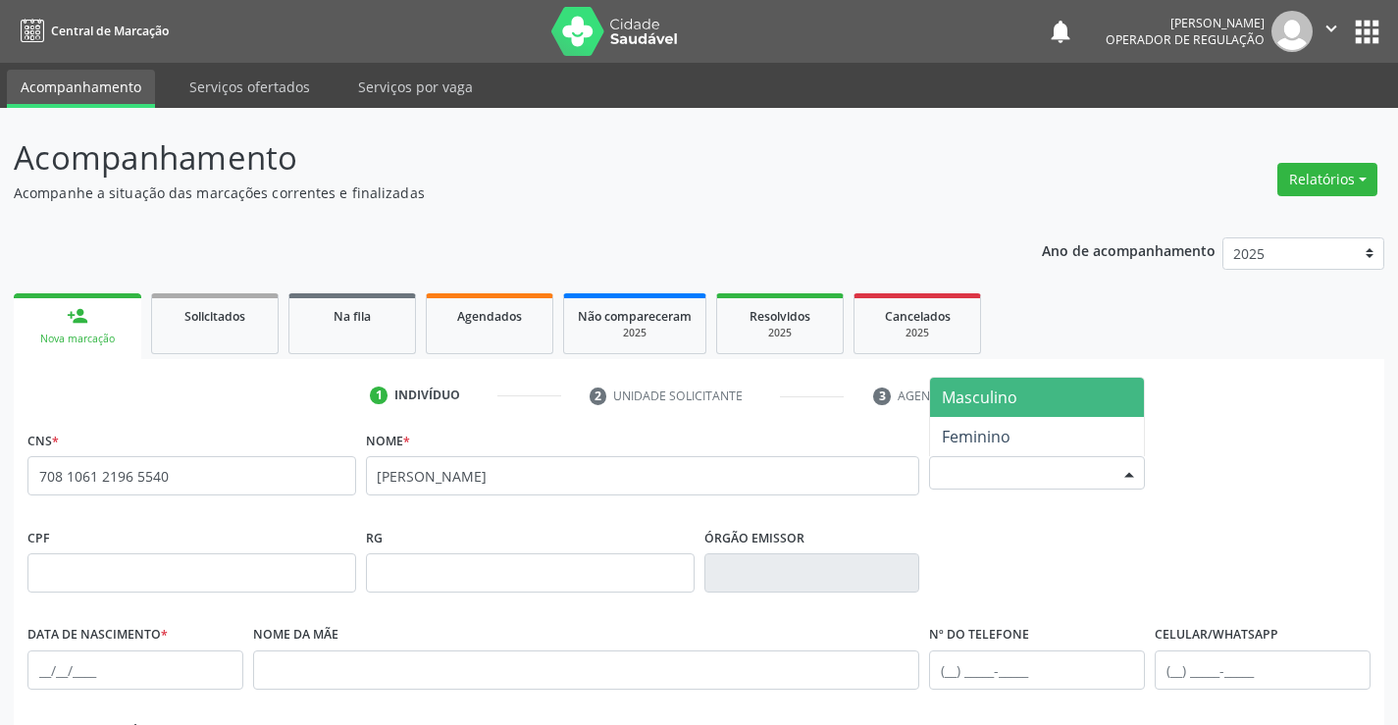
click at [1131, 478] on div at bounding box center [1128, 473] width 29 height 33
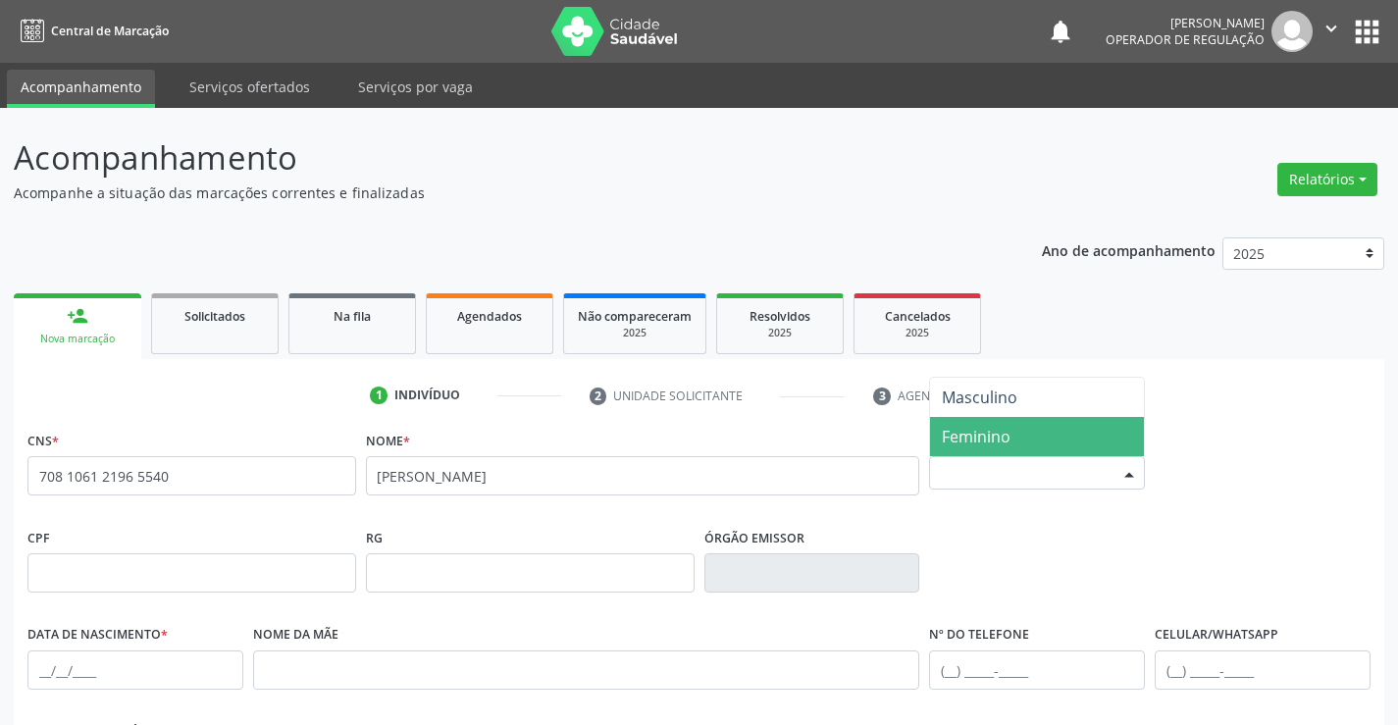
click at [1064, 434] on span "Feminino" at bounding box center [1037, 436] width 214 height 39
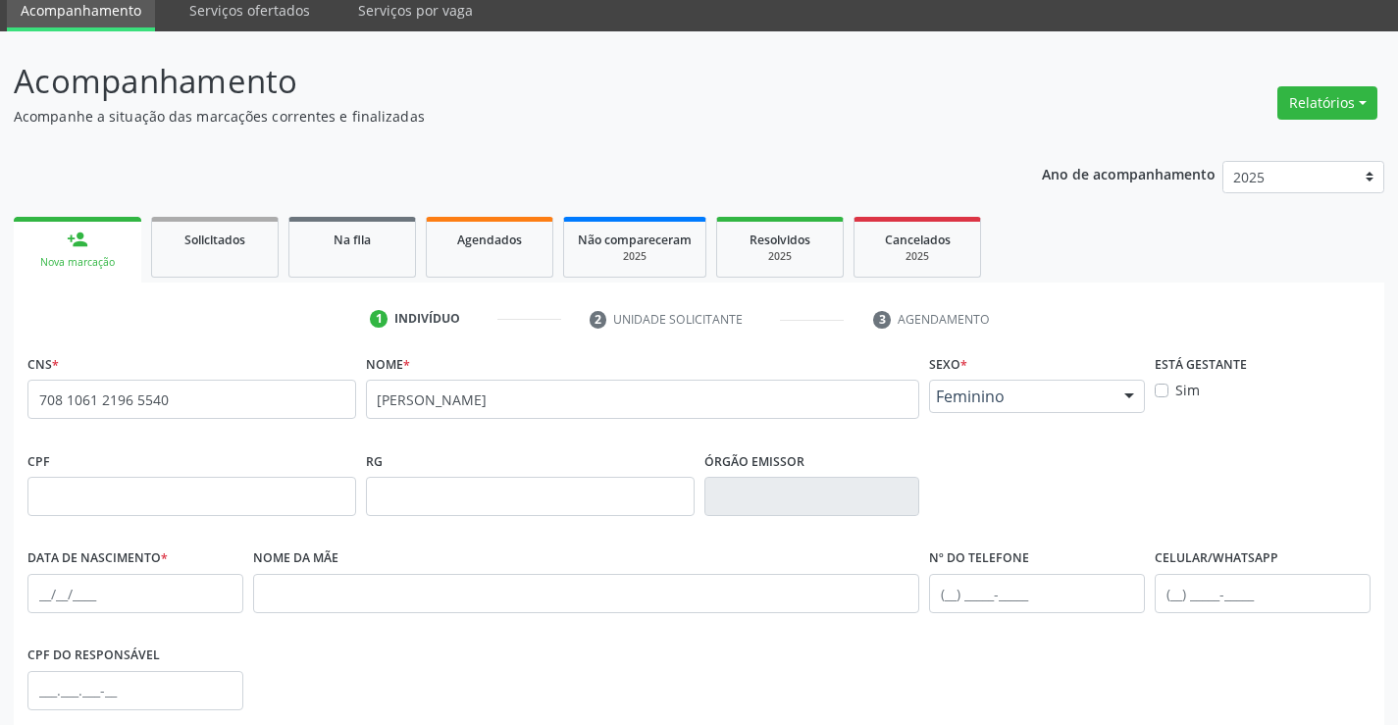
scroll to position [98, 0]
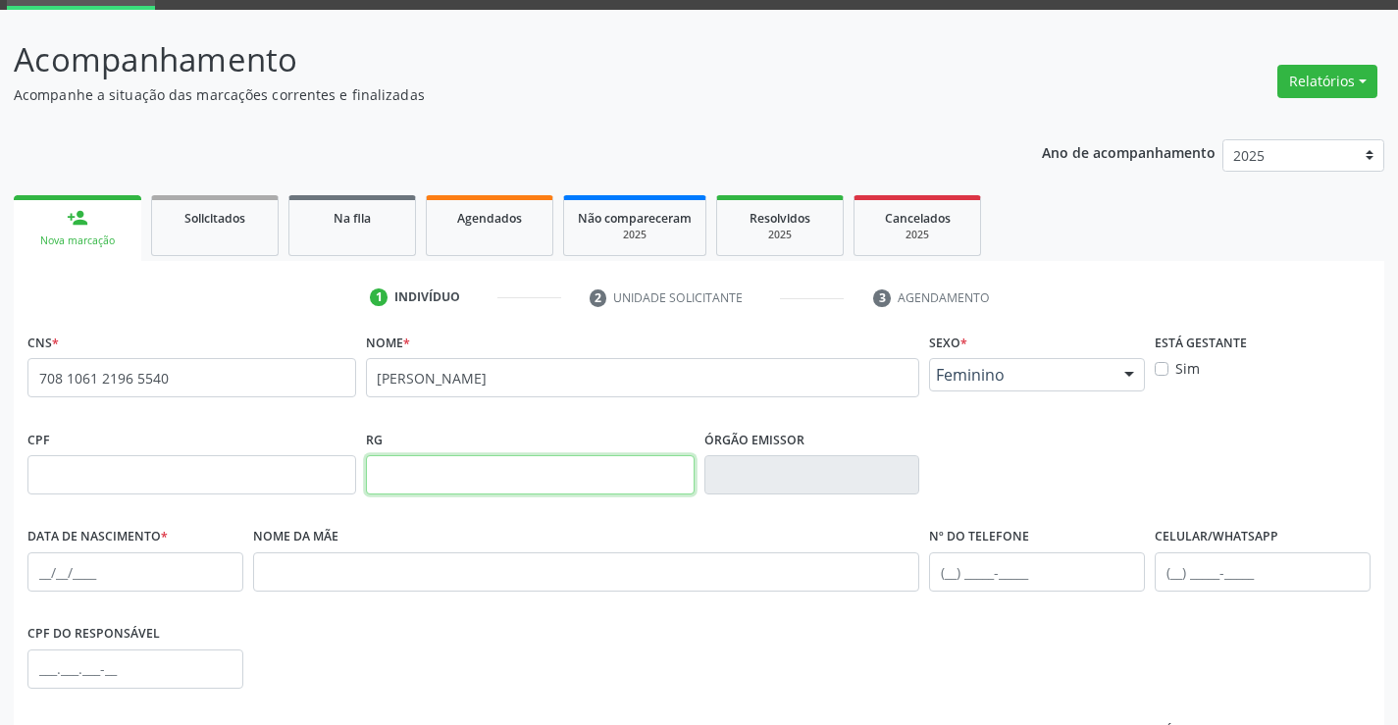
click at [433, 471] on input "text" at bounding box center [530, 474] width 329 height 39
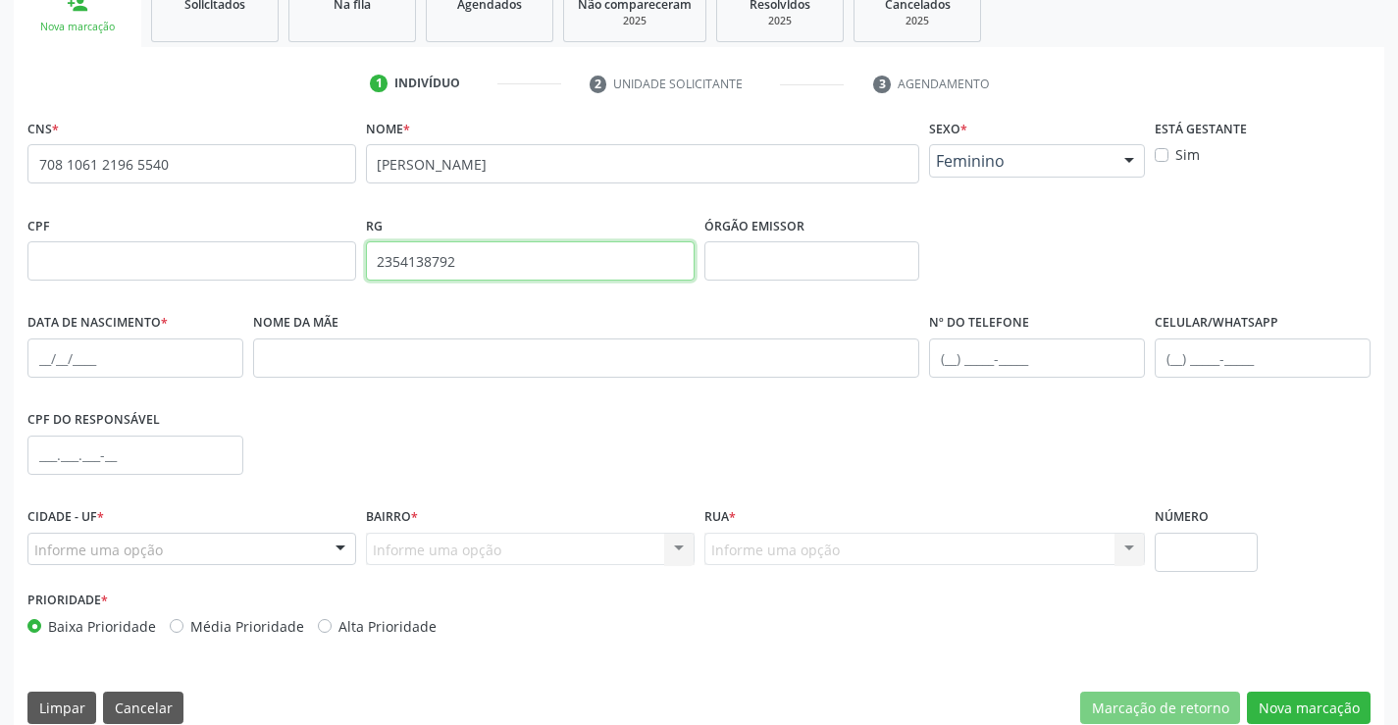
scroll to position [338, 0]
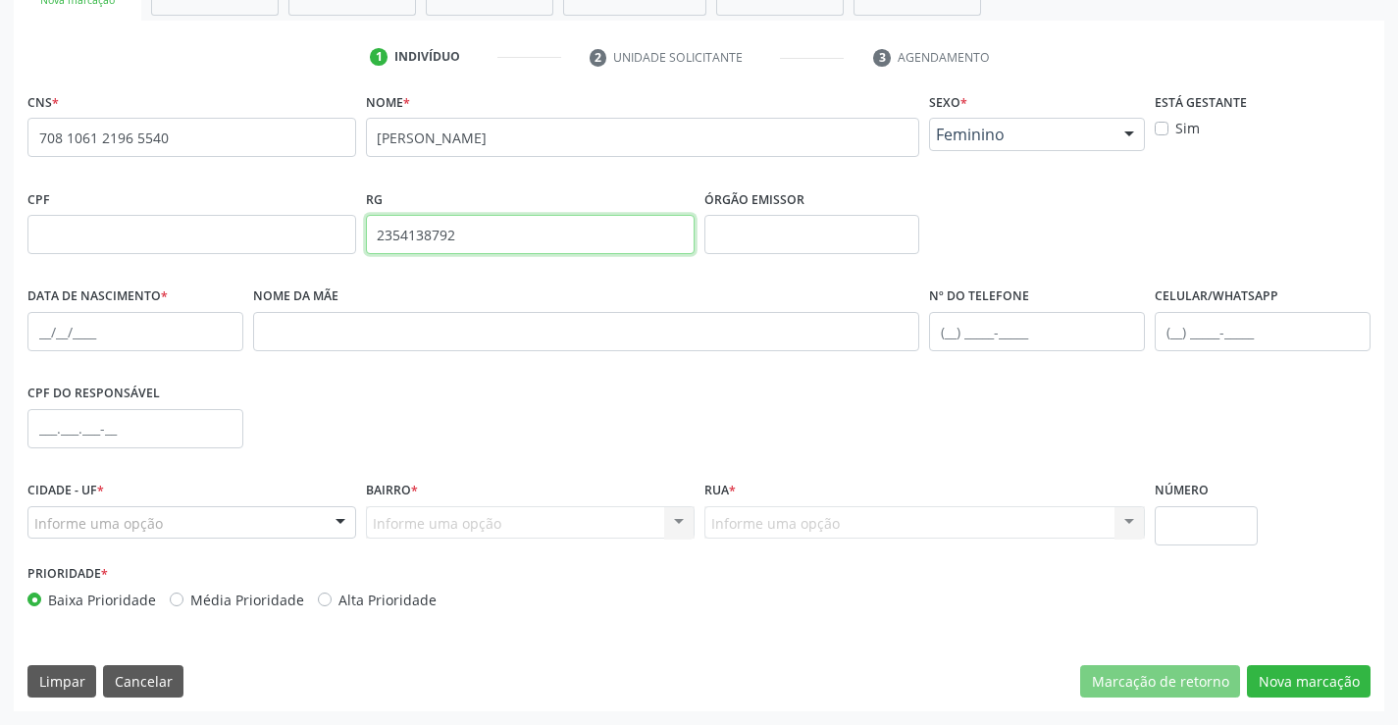
type input "2354138792"
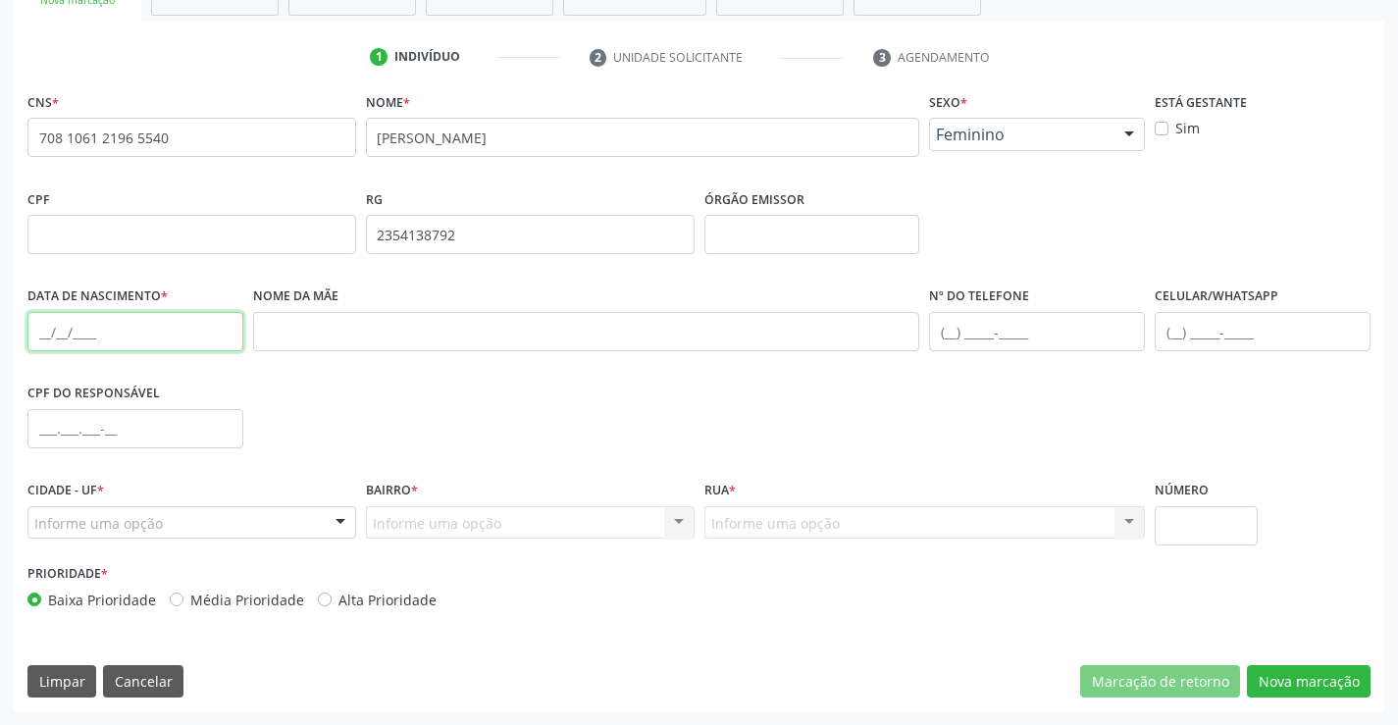
click at [81, 339] on input "text" at bounding box center [135, 331] width 216 height 39
type input "01/04/2004"
click at [947, 333] on input "text" at bounding box center [1037, 331] width 216 height 39
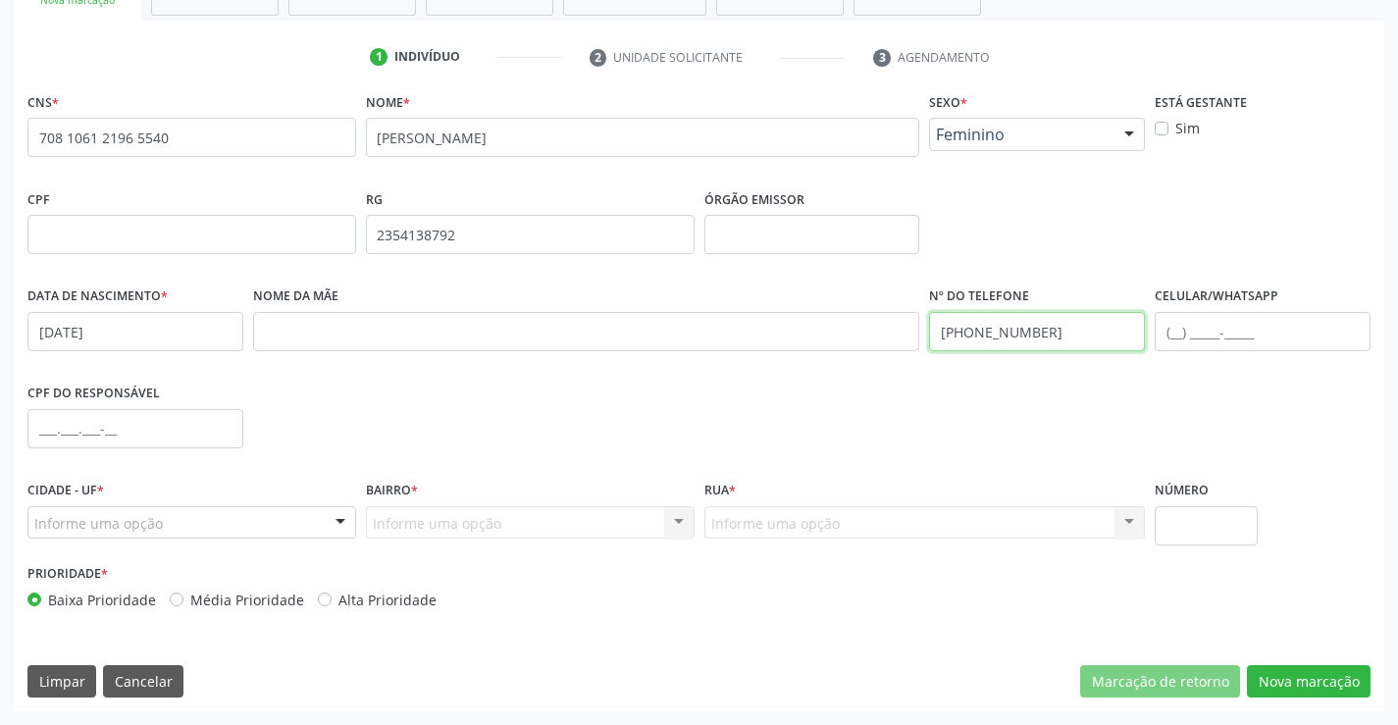
type input "(74) 99191-3491"
click at [68, 428] on input "text" at bounding box center [135, 428] width 216 height 39
type input "101.450.255-19"
click at [339, 522] on div at bounding box center [340, 523] width 29 height 33
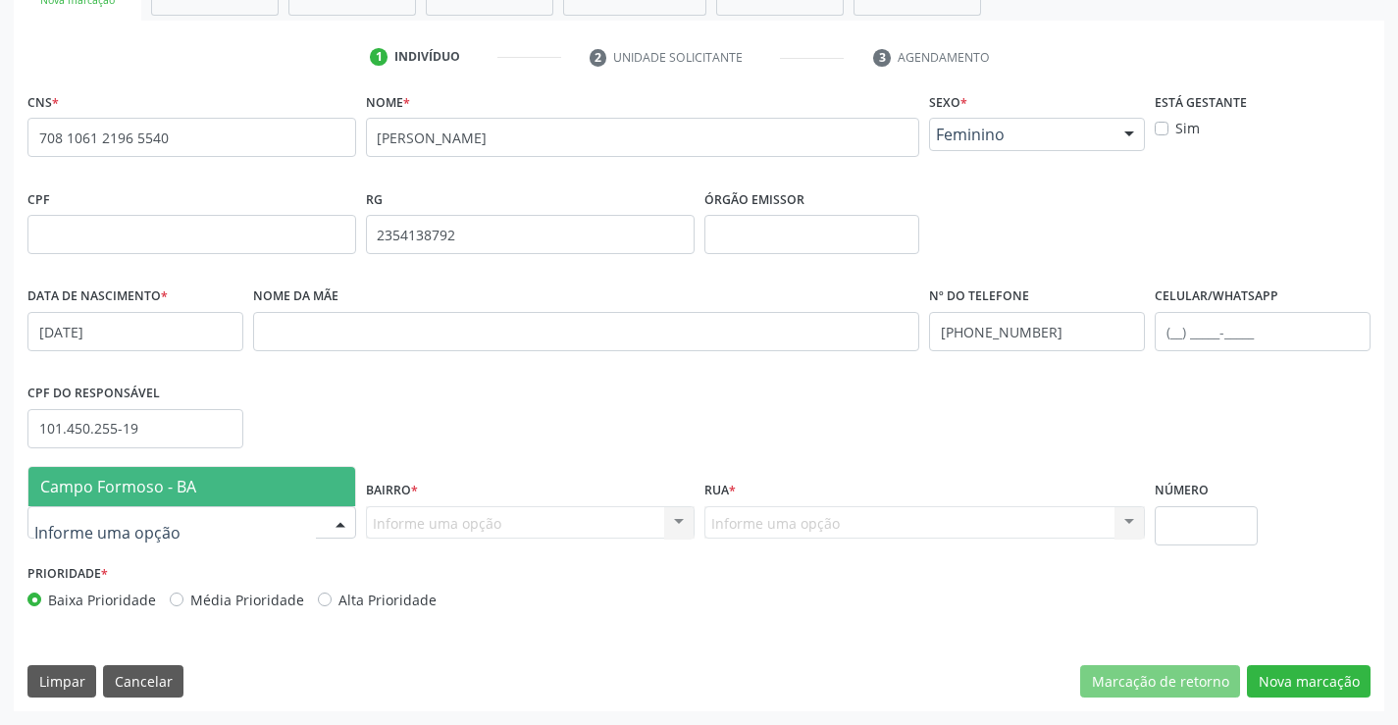
click at [285, 482] on span "Campo Formoso - BA" at bounding box center [191, 486] width 327 height 39
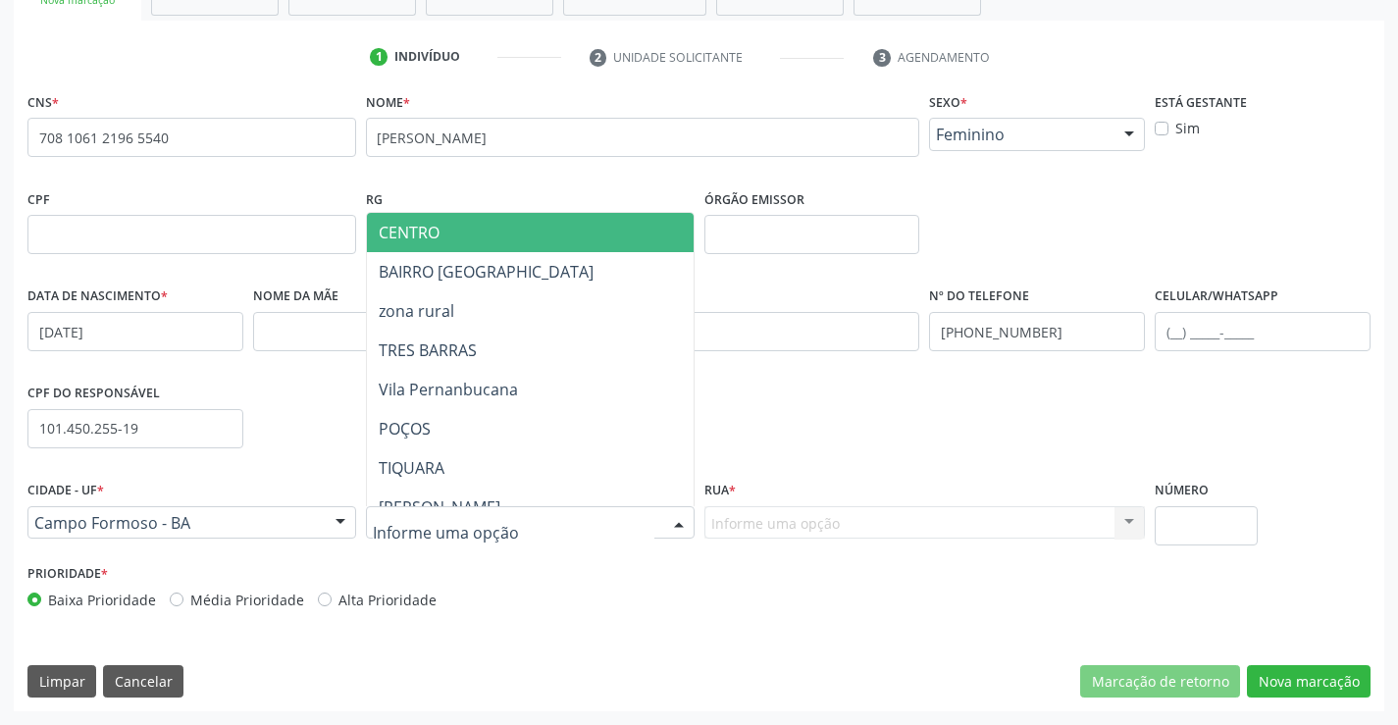
click at [680, 523] on div at bounding box center [678, 523] width 29 height 33
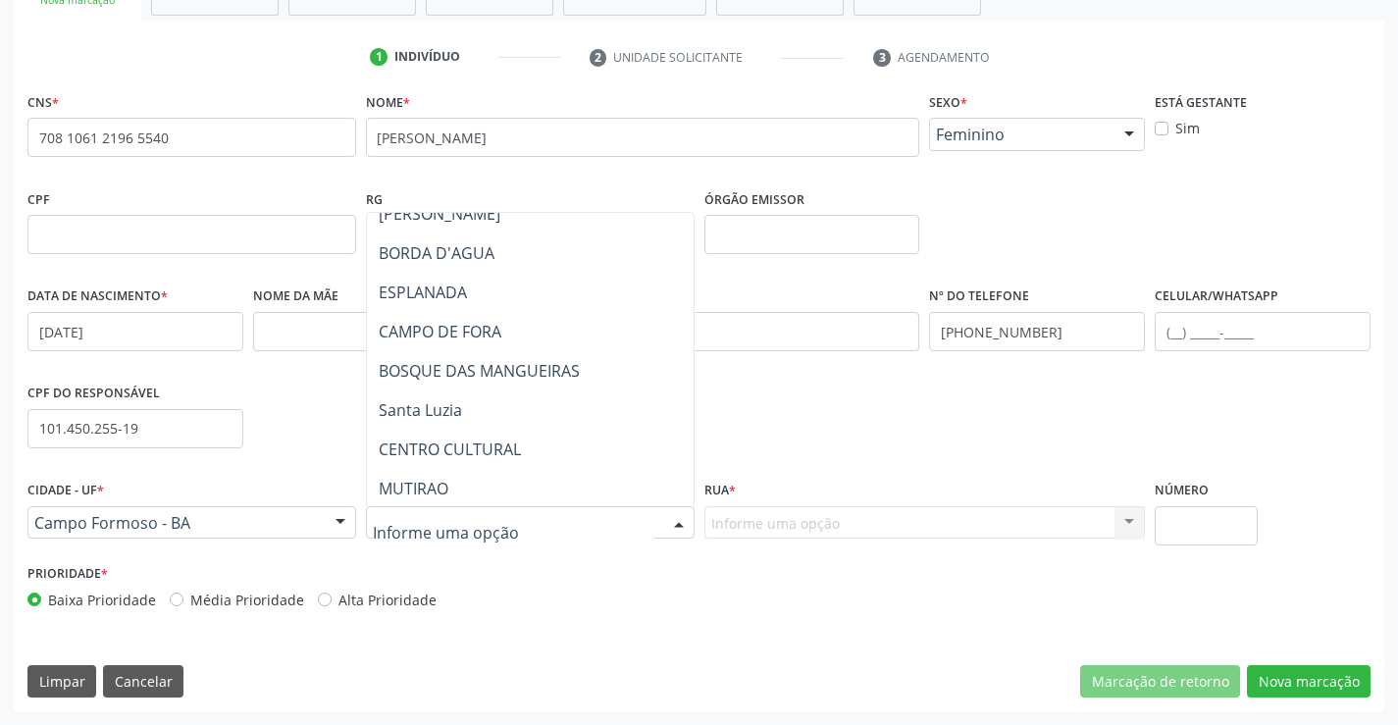
scroll to position [294, 0]
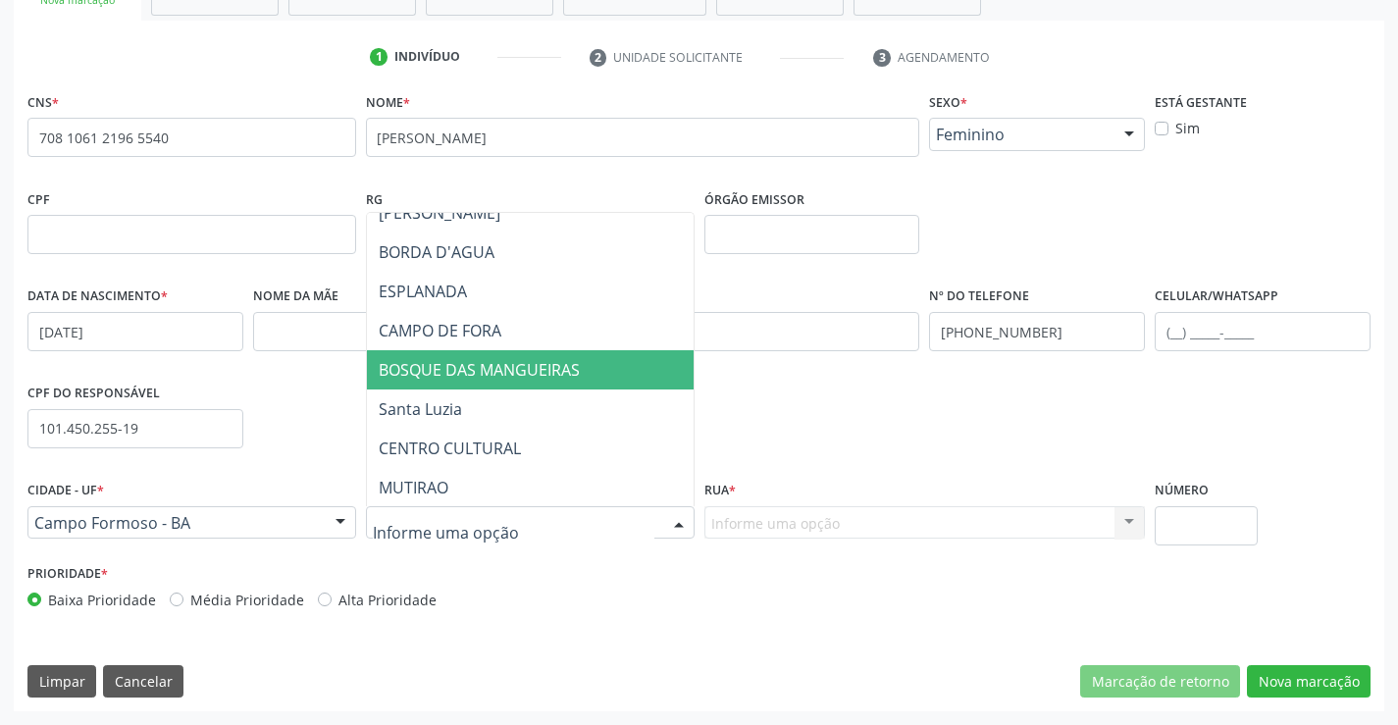
click at [496, 373] on span "BOSQUE DAS MANGUEIRAS" at bounding box center [479, 370] width 201 height 22
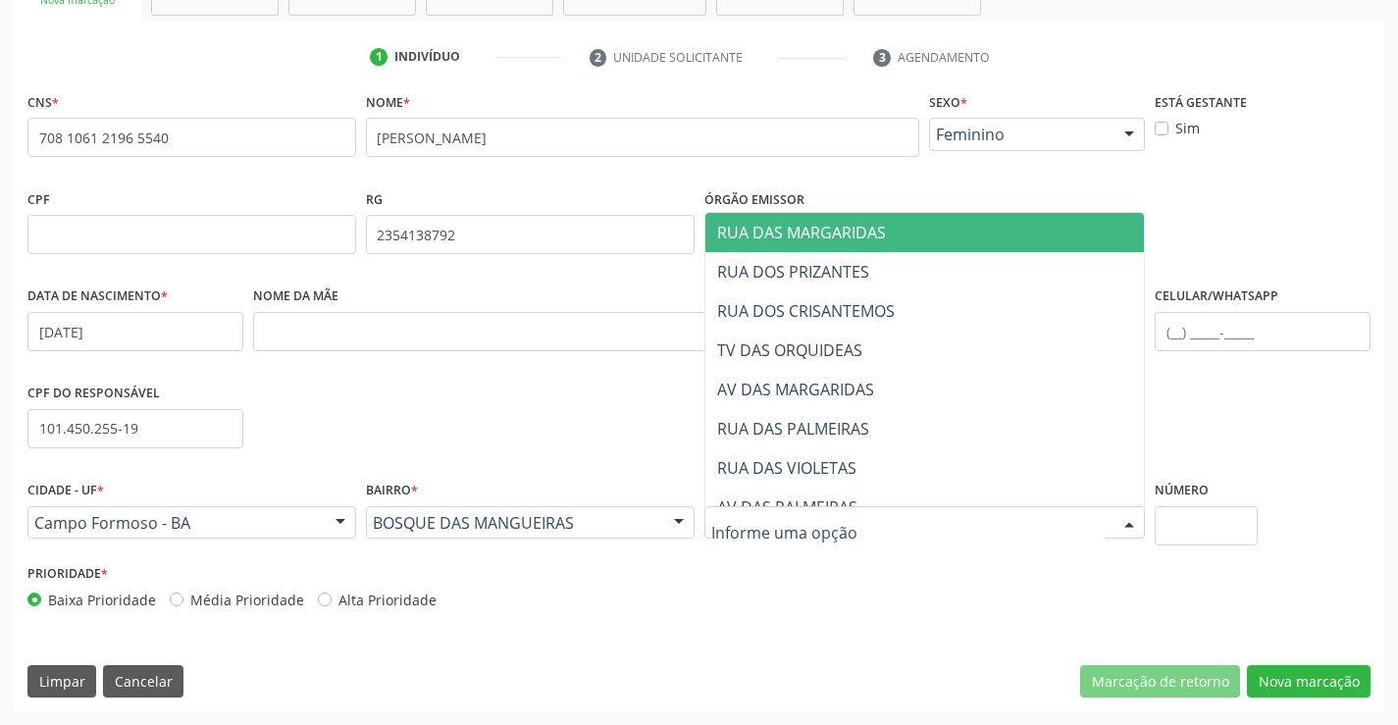
click at [870, 526] on div at bounding box center [924, 522] width 441 height 33
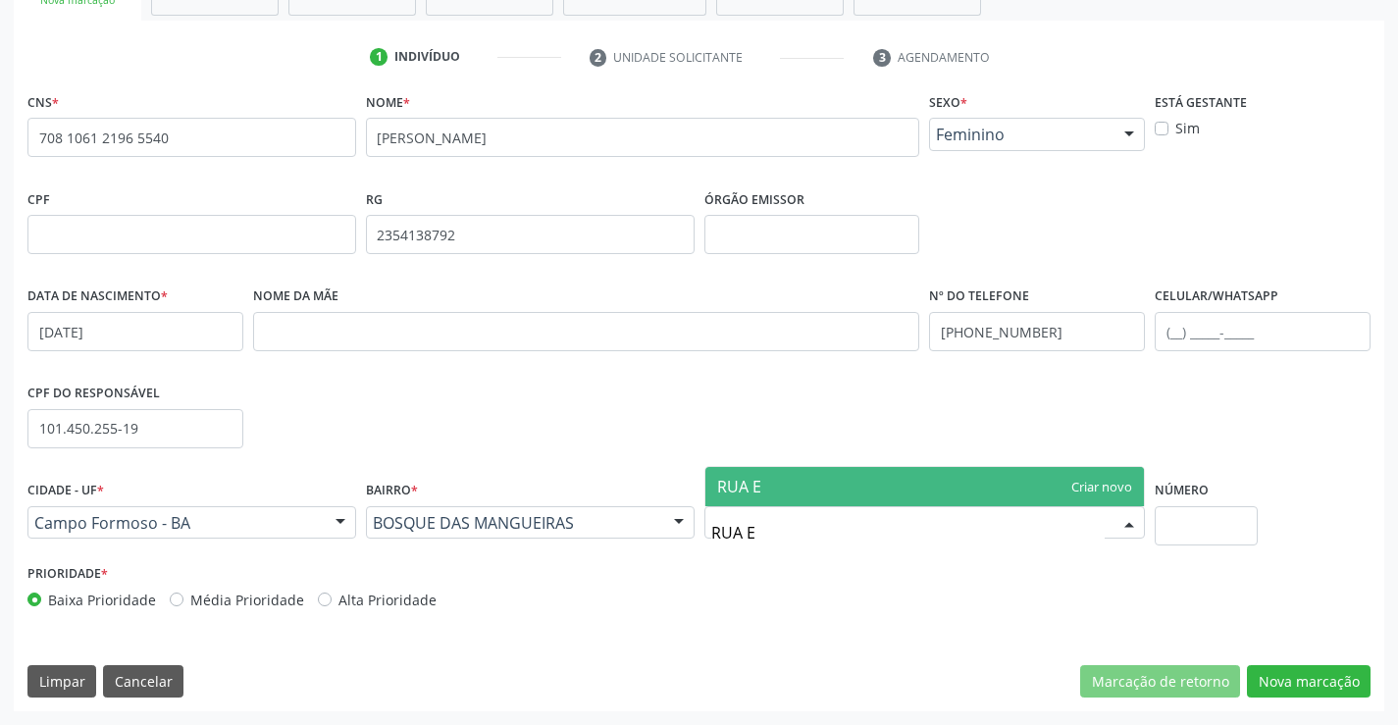
scroll to position [0, 0]
type input "RUA ERIANE RIBEIRO"
click at [911, 484] on span "RUA ERIANE RIBEIRO" at bounding box center [924, 486] width 439 height 39
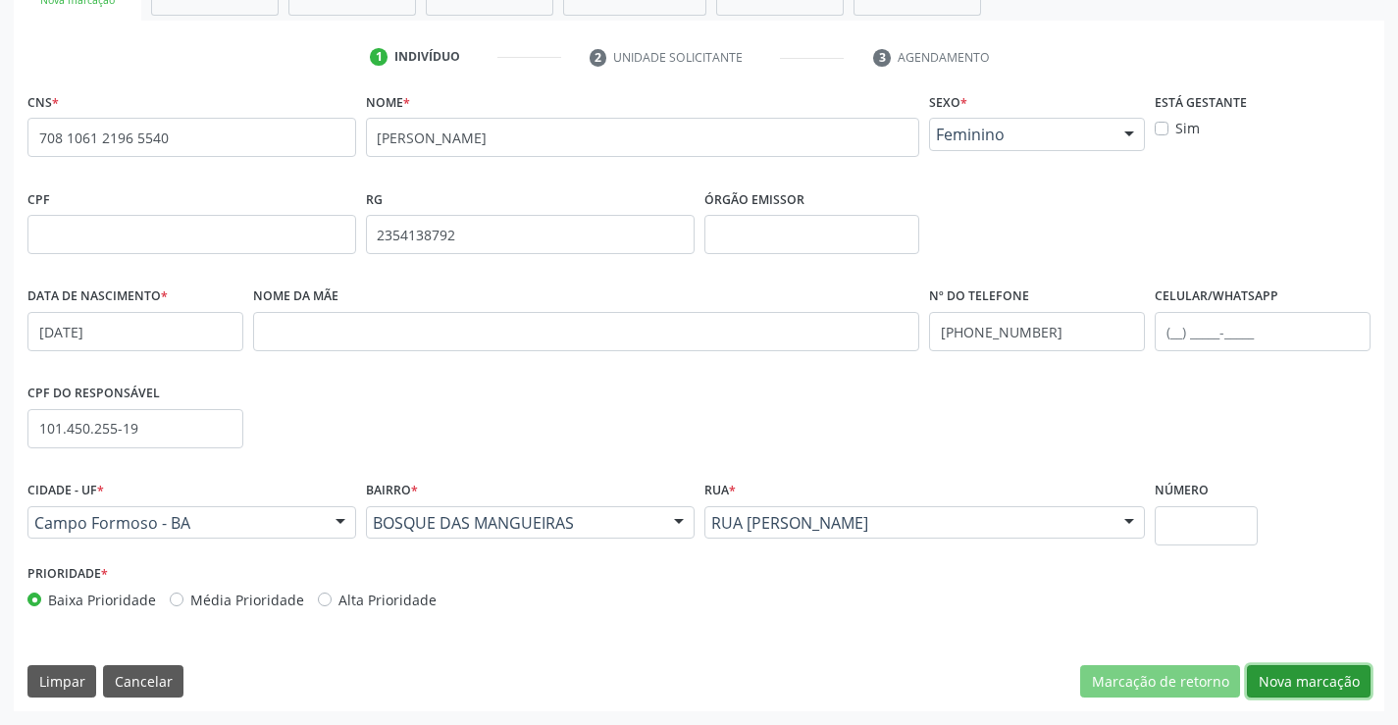
click at [1313, 680] on button "Nova marcação" at bounding box center [1309, 681] width 124 height 33
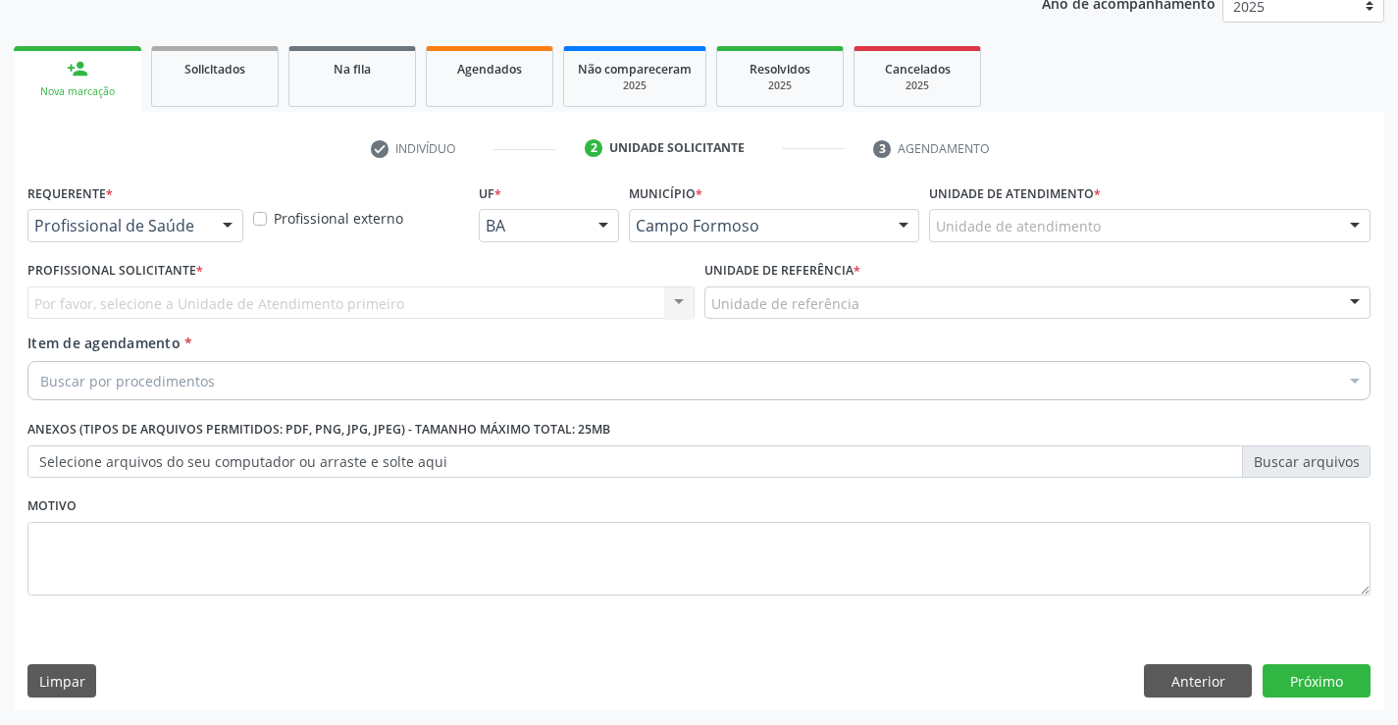
scroll to position [247, 0]
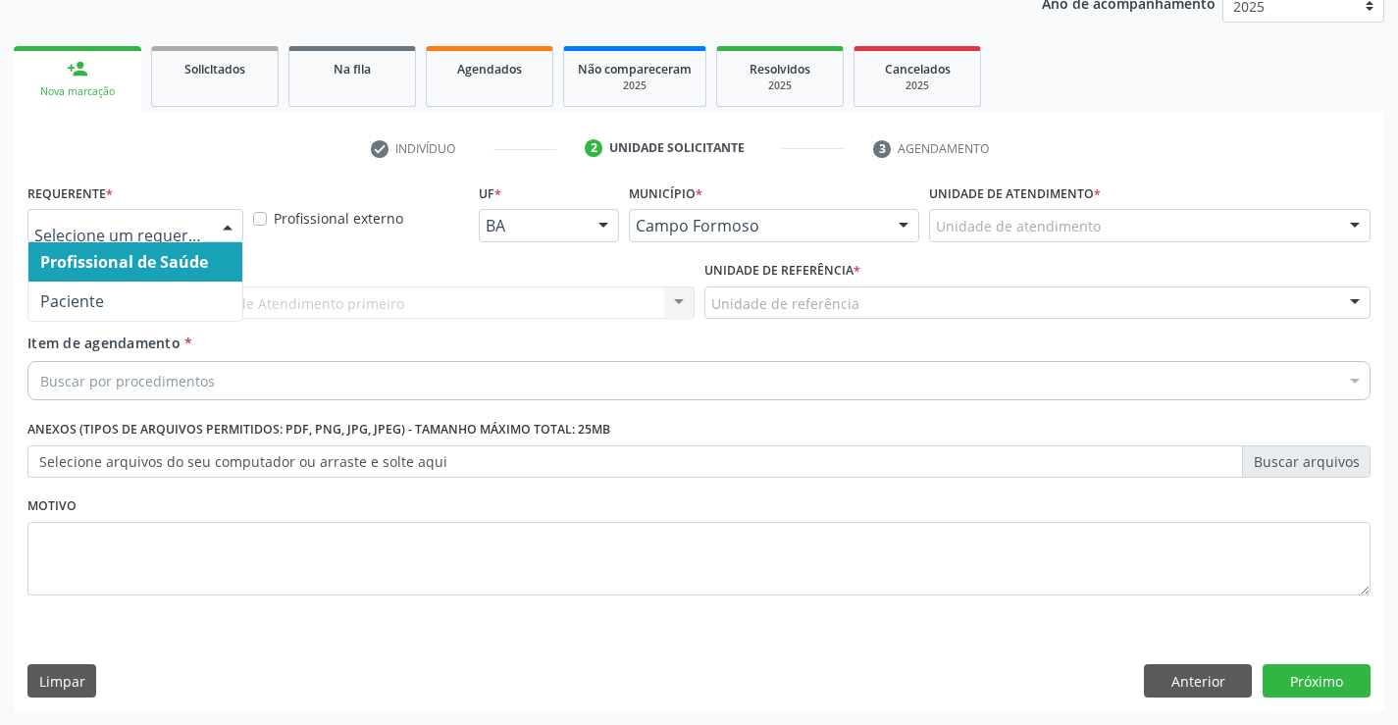
click at [228, 221] on div at bounding box center [227, 226] width 29 height 33
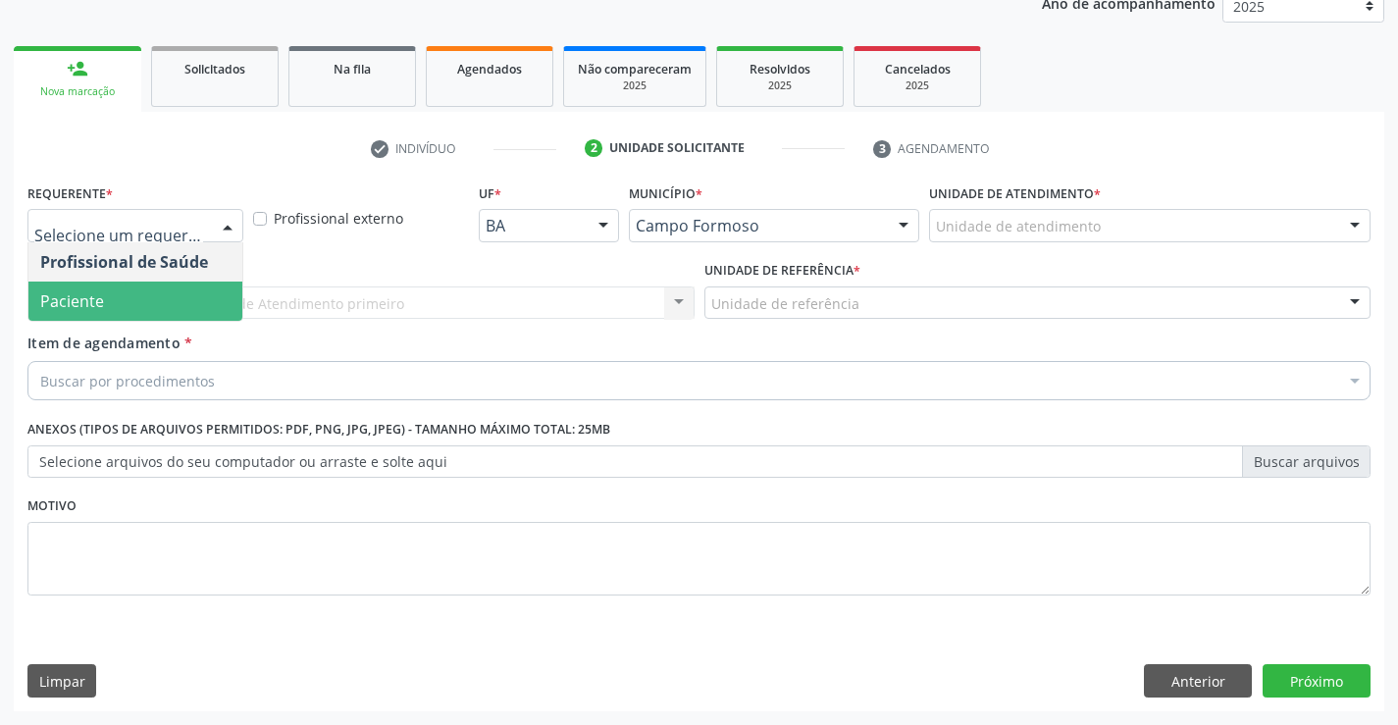
click at [187, 305] on span "Paciente" at bounding box center [135, 300] width 214 height 39
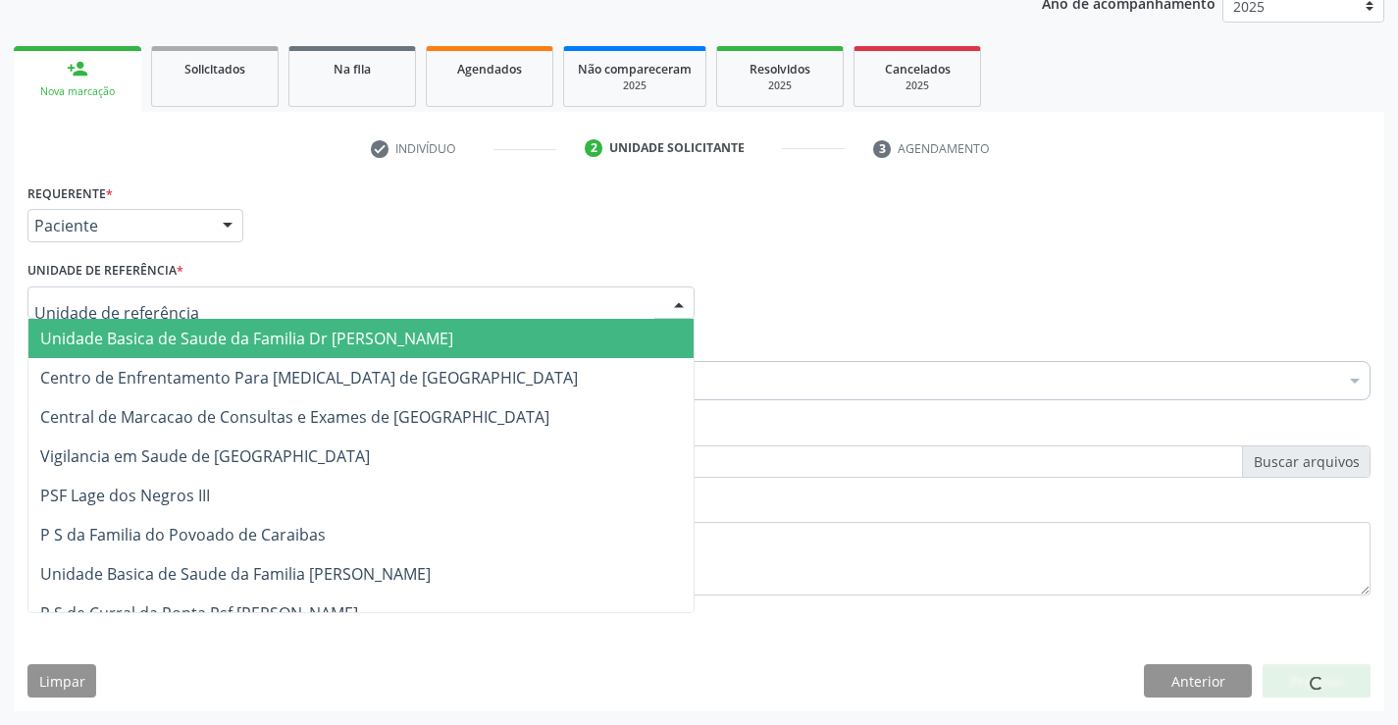
click at [197, 299] on div at bounding box center [360, 302] width 667 height 33
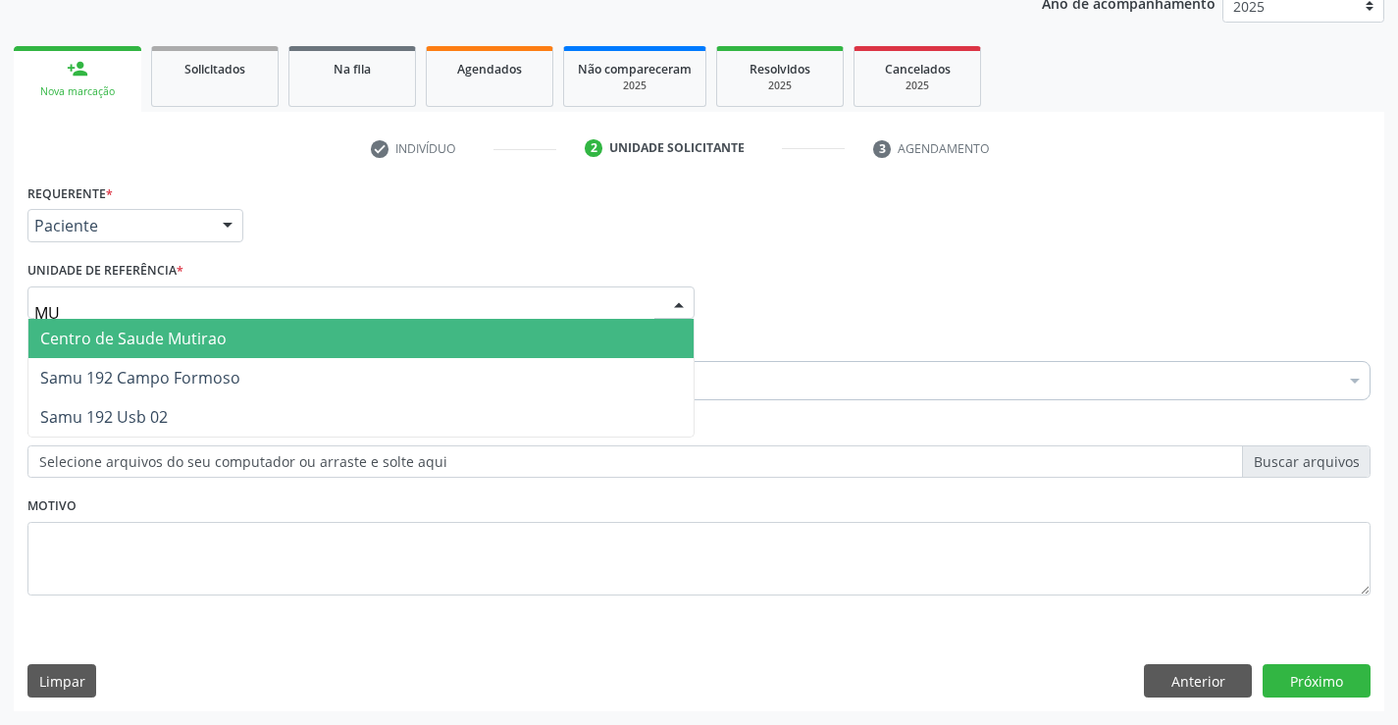
type input "MUT"
click at [236, 339] on span "Centro de Saude Mutirao" at bounding box center [360, 338] width 665 height 39
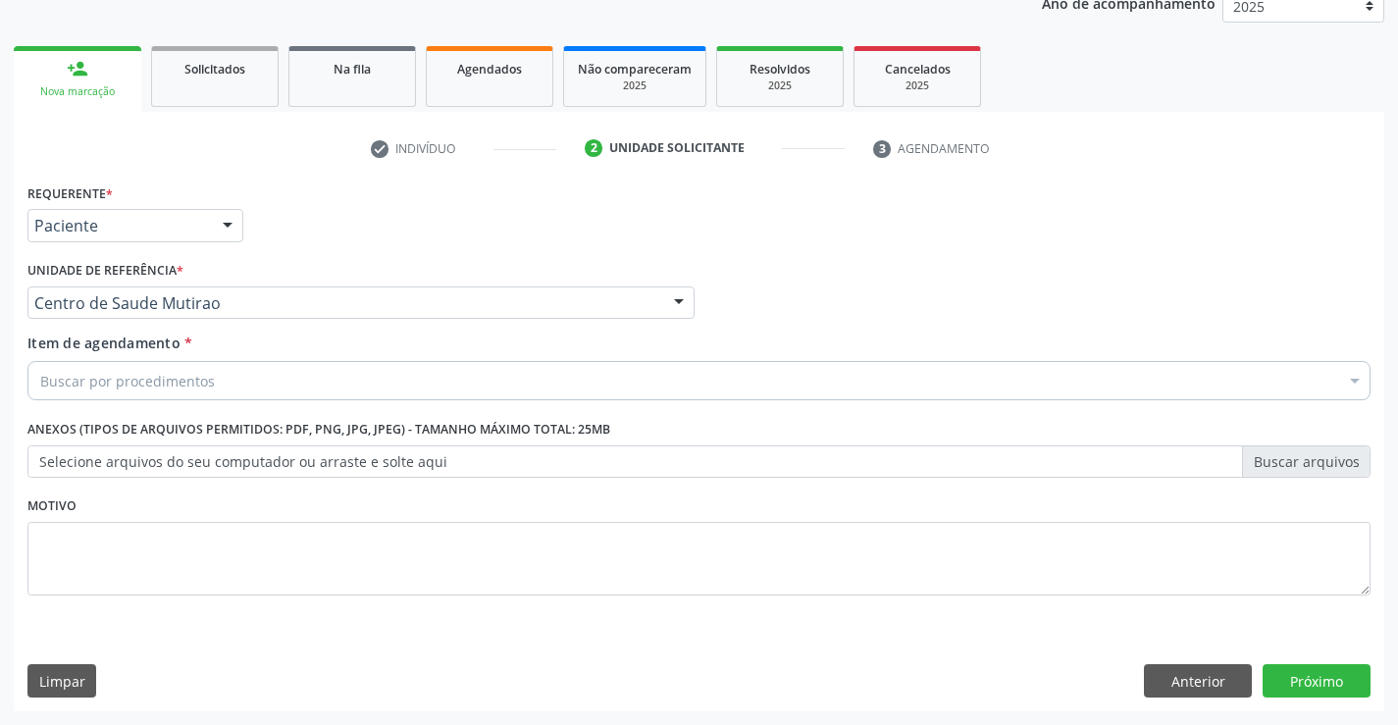
click at [222, 389] on div "Buscar por procedimentos" at bounding box center [698, 380] width 1343 height 39
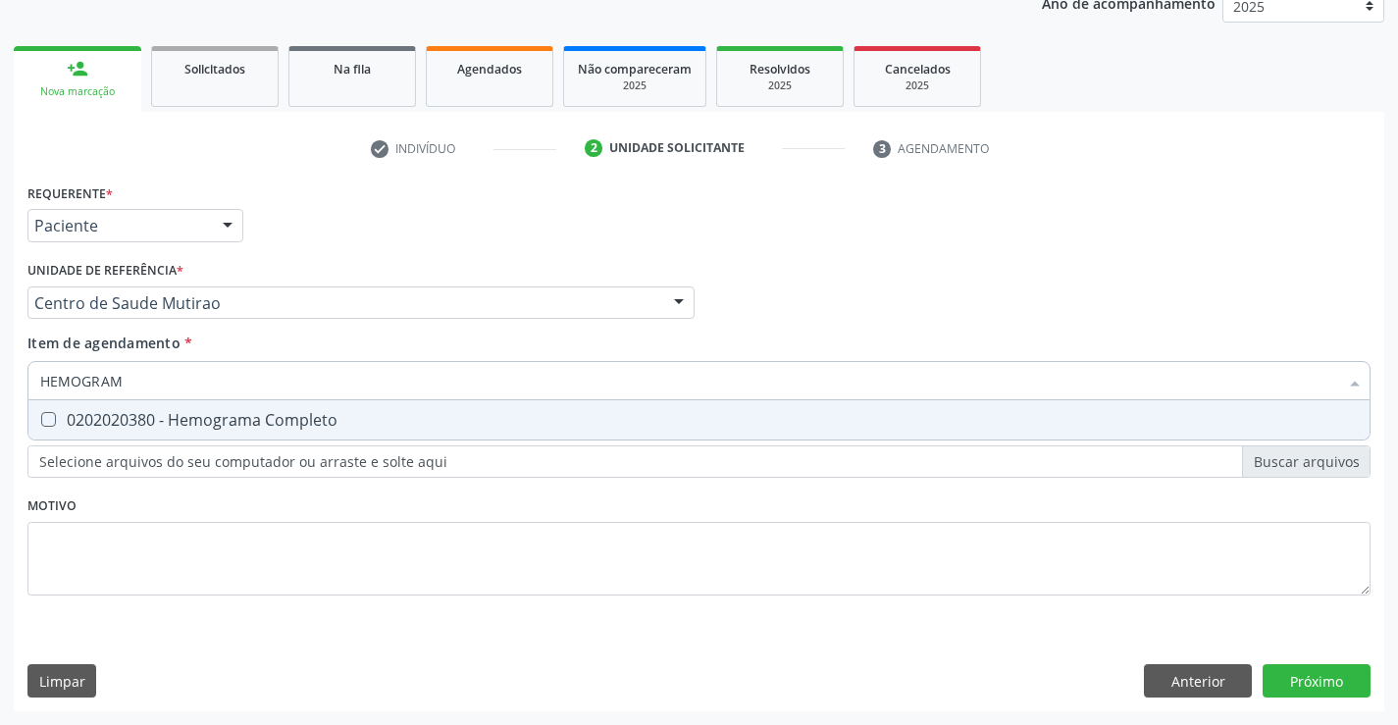
type input "HEMOGRAMA"
click at [246, 426] on div "0202020380 - Hemograma Completo" at bounding box center [698, 420] width 1317 height 16
checkbox Completo "true"
type input "HEMOGRAMA"
click at [244, 502] on div "Requerente * Paciente Profissional de Saúde Paciente Nenhum resultado encontrad…" at bounding box center [698, 400] width 1343 height 444
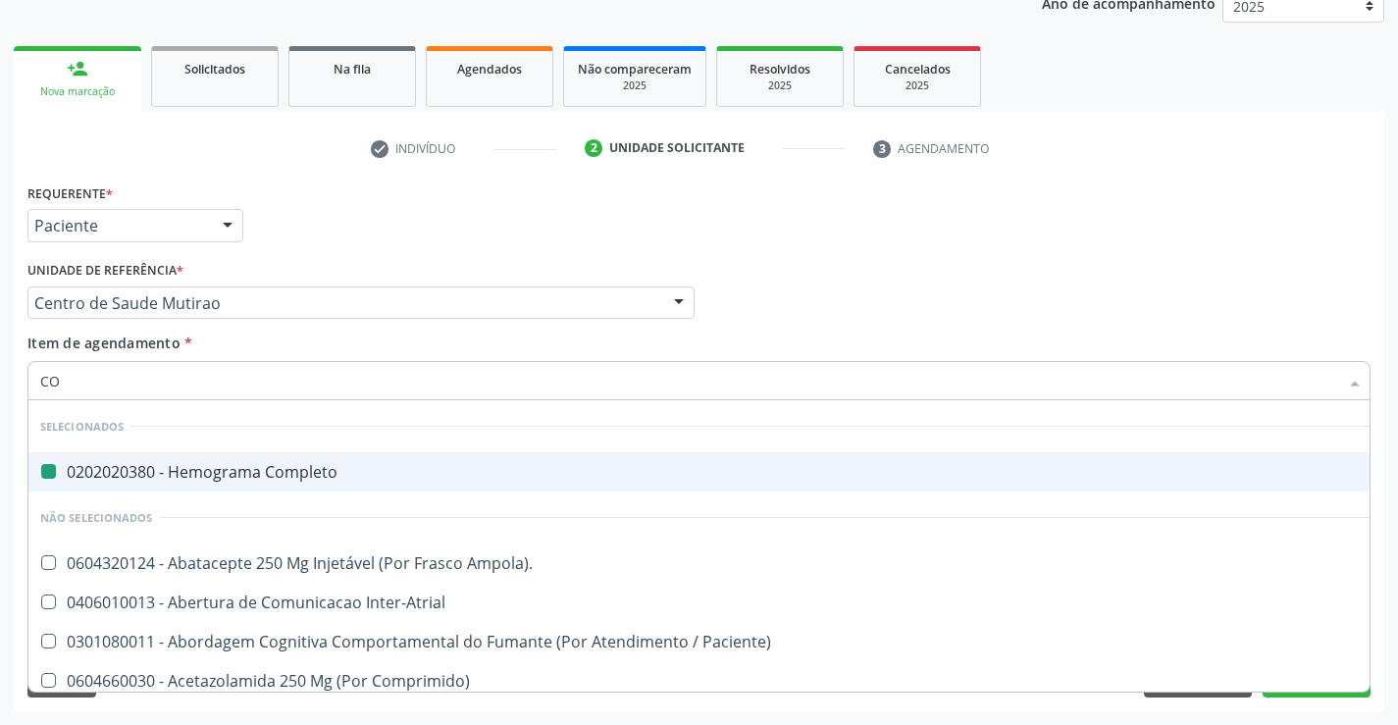
type input "COL"
checkbox Completo "false"
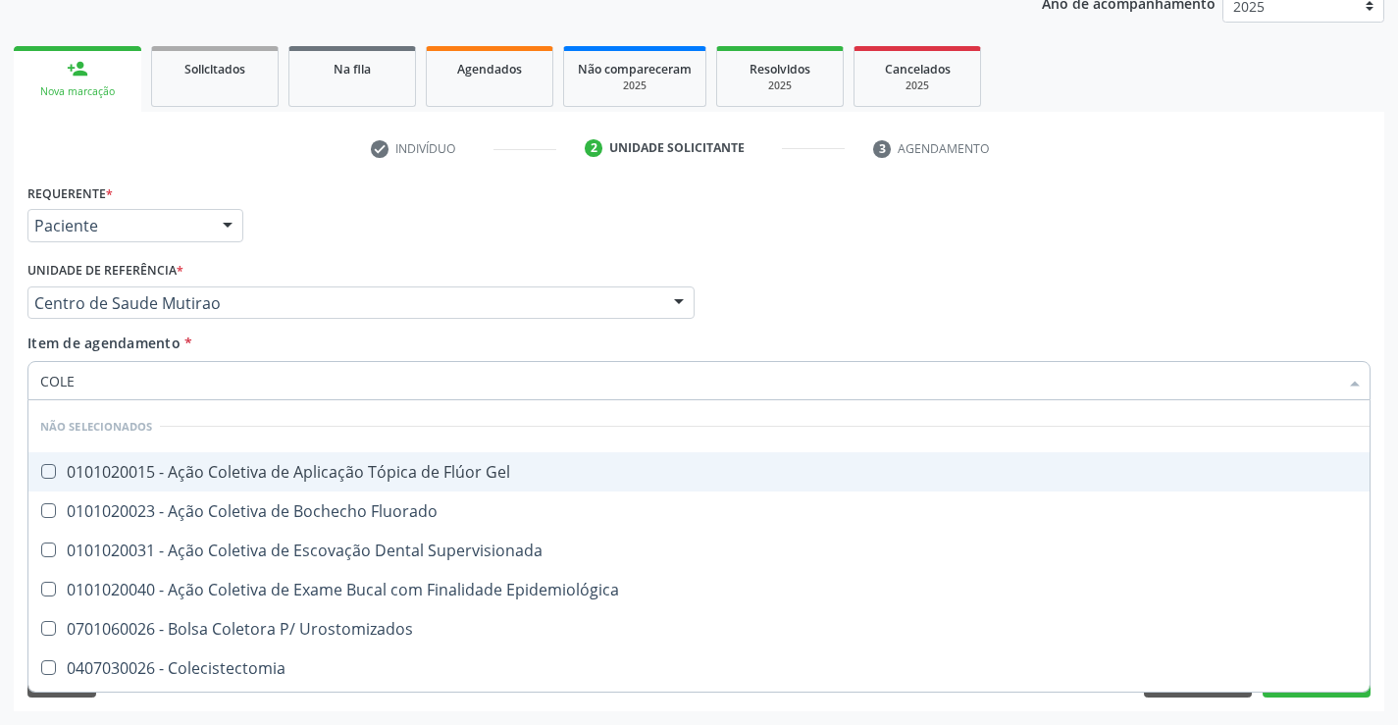
type input "COLES"
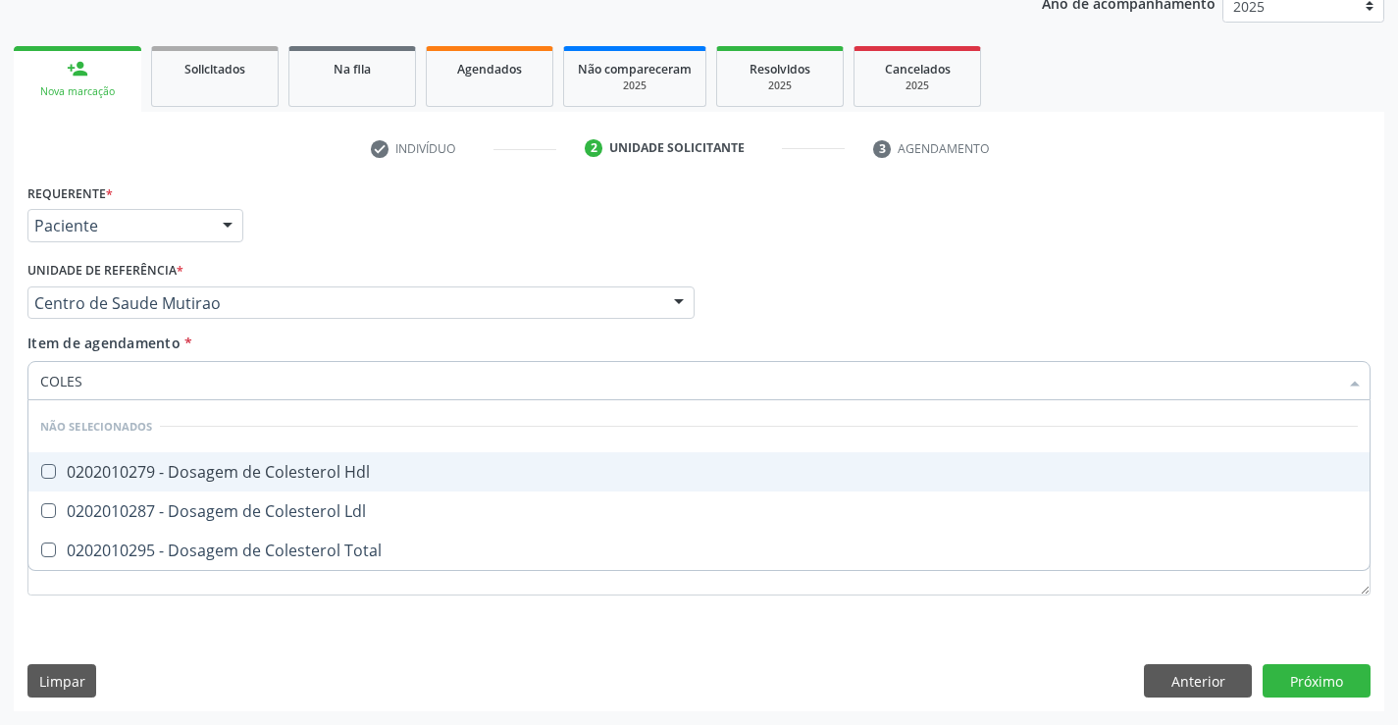
drag, startPoint x: 275, startPoint y: 469, endPoint x: 264, endPoint y: 488, distance: 22.4
click at [274, 471] on div "0202010279 - Dosagem de Colesterol Hdl" at bounding box center [698, 472] width 1317 height 16
checkbox Hdl "true"
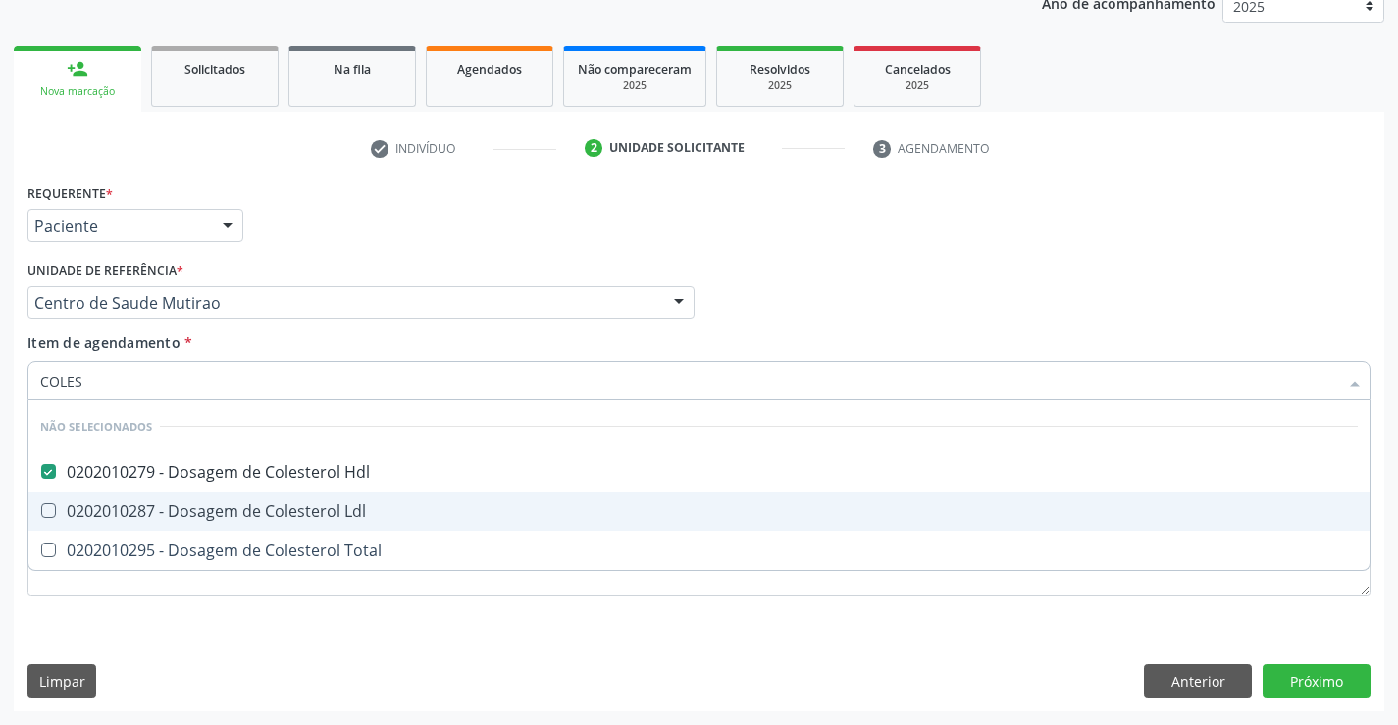
click at [249, 518] on div "0202010287 - Dosagem de Colesterol Ldl" at bounding box center [698, 511] width 1317 height 16
checkbox Ldl "true"
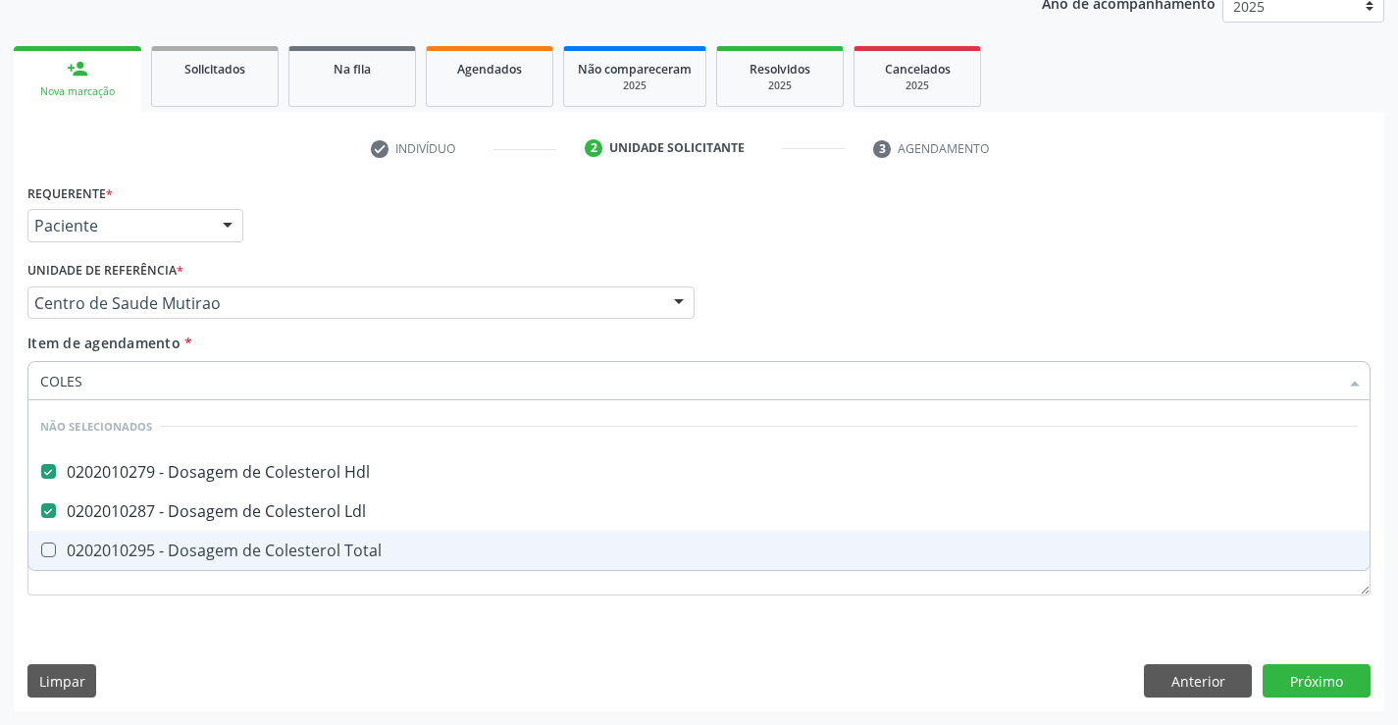
click at [240, 546] on div "0202010295 - Dosagem de Colesterol Total" at bounding box center [698, 550] width 1317 height 16
checkbox Total "true"
type input "COLES"
click at [245, 631] on div "Requerente * Paciente Profissional de Saúde Paciente Nenhum resultado encontrad…" at bounding box center [699, 444] width 1370 height 533
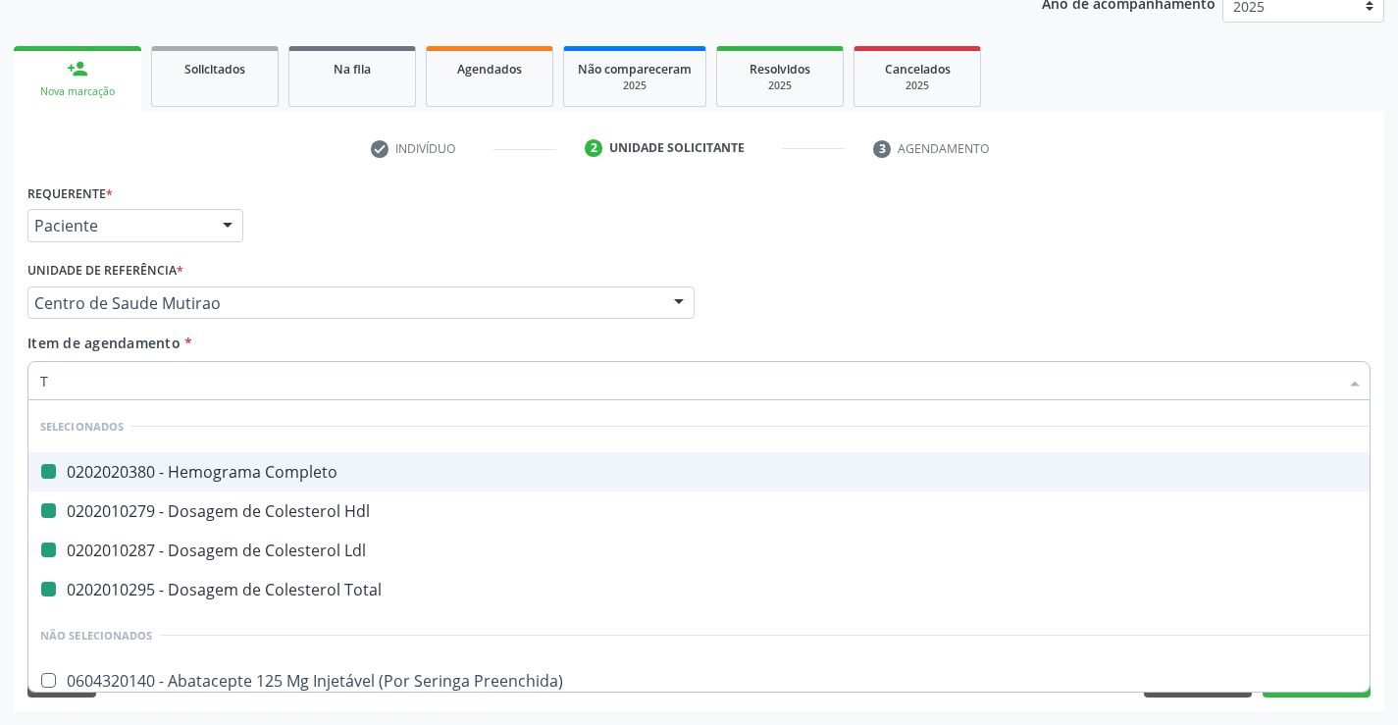
type input "TR"
checkbox Completo "false"
checkbox Ldl "false"
checkbox Hdl "false"
checkbox Total "false"
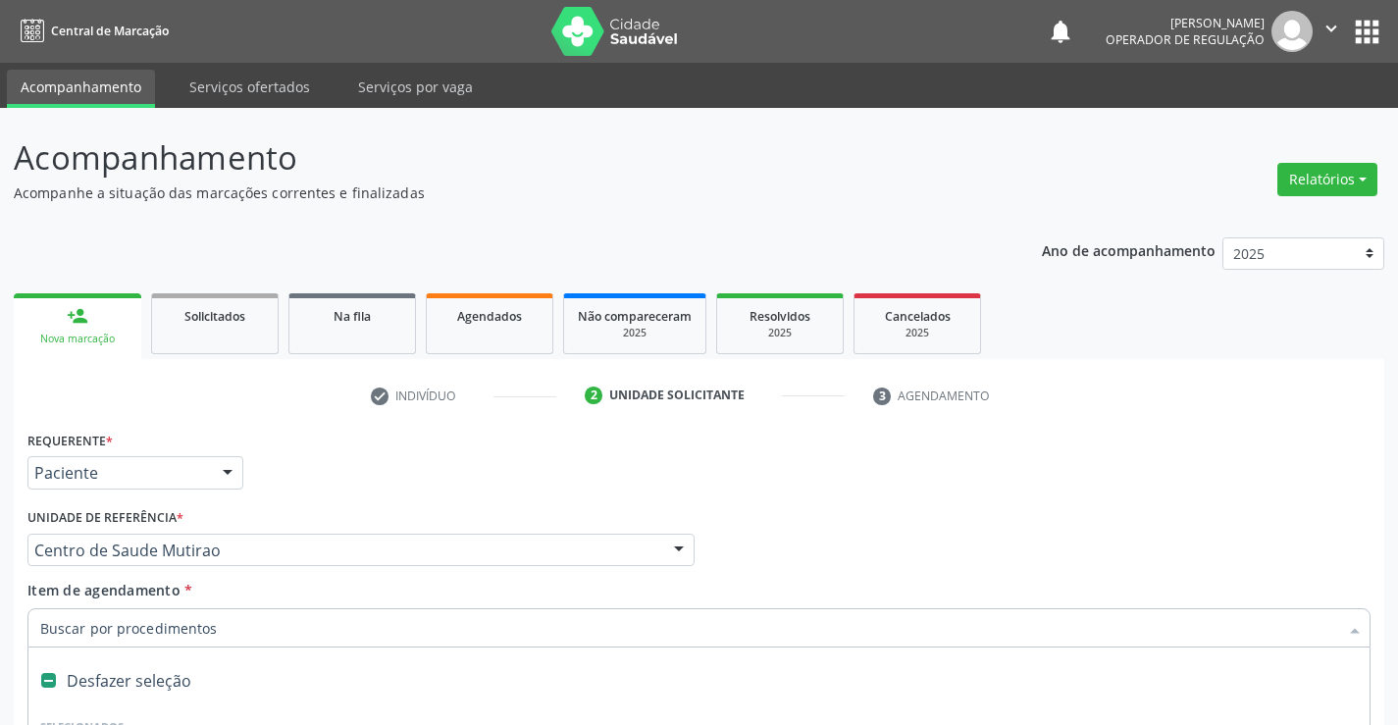
scroll to position [247, 0]
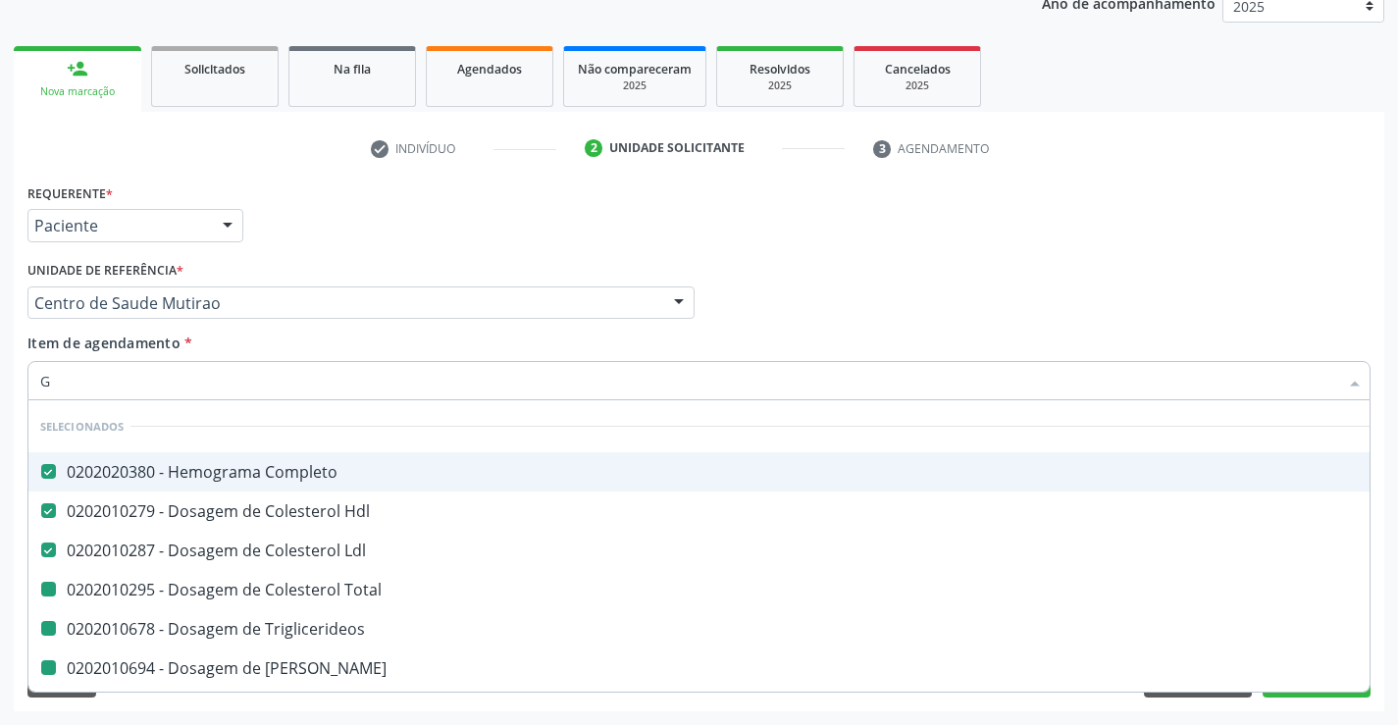
type input "GL"
checkbox Total "false"
checkbox Triglicerideos "false"
checkbox Ureia "false"
checkbox Creatinina "false"
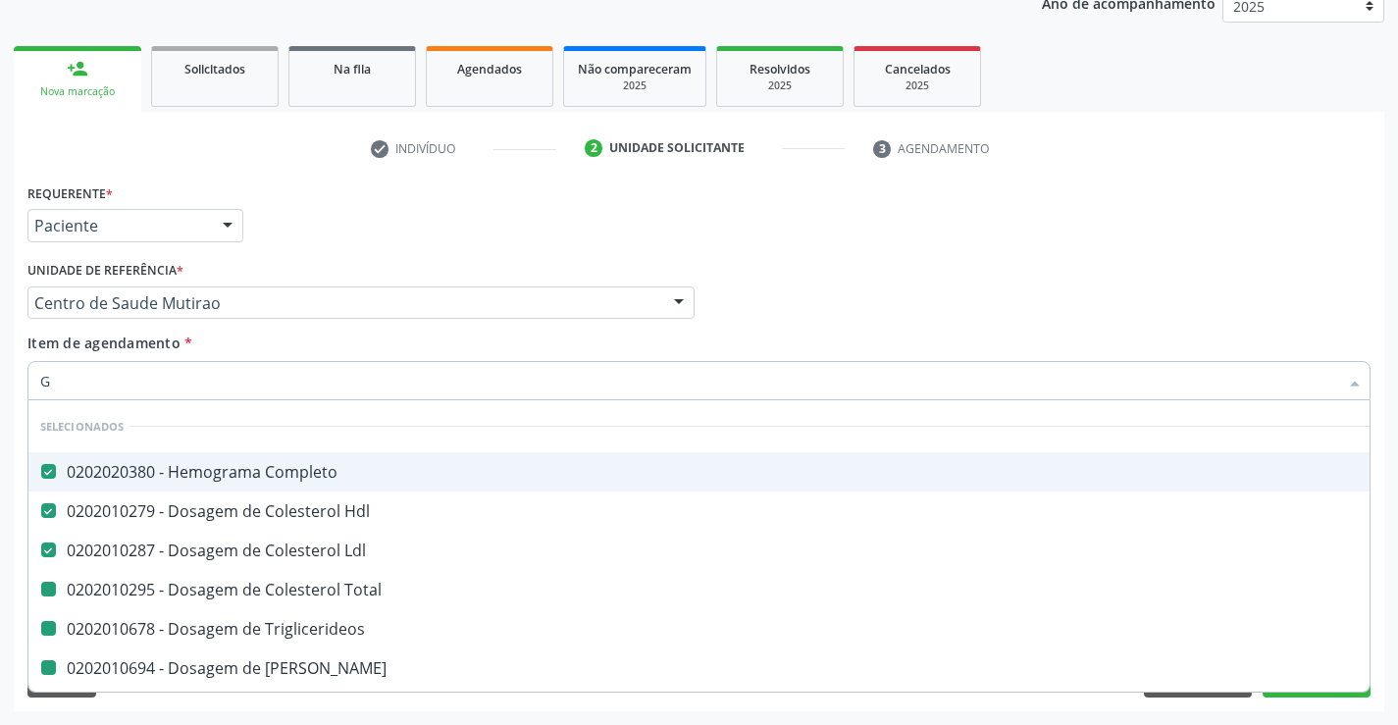
checkbox \(Tgo\) "false"
checkbox Urico "false"
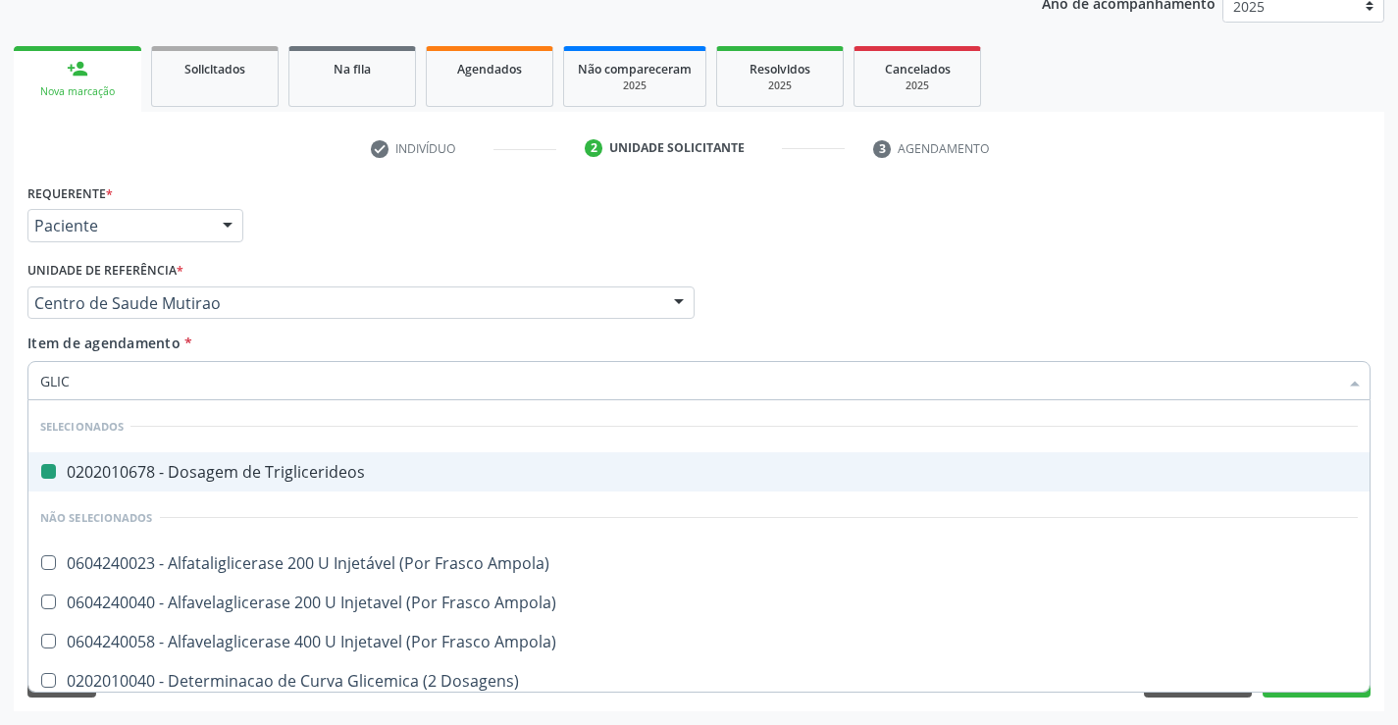
type input "GLICO"
checkbox Triglicerideos "false"
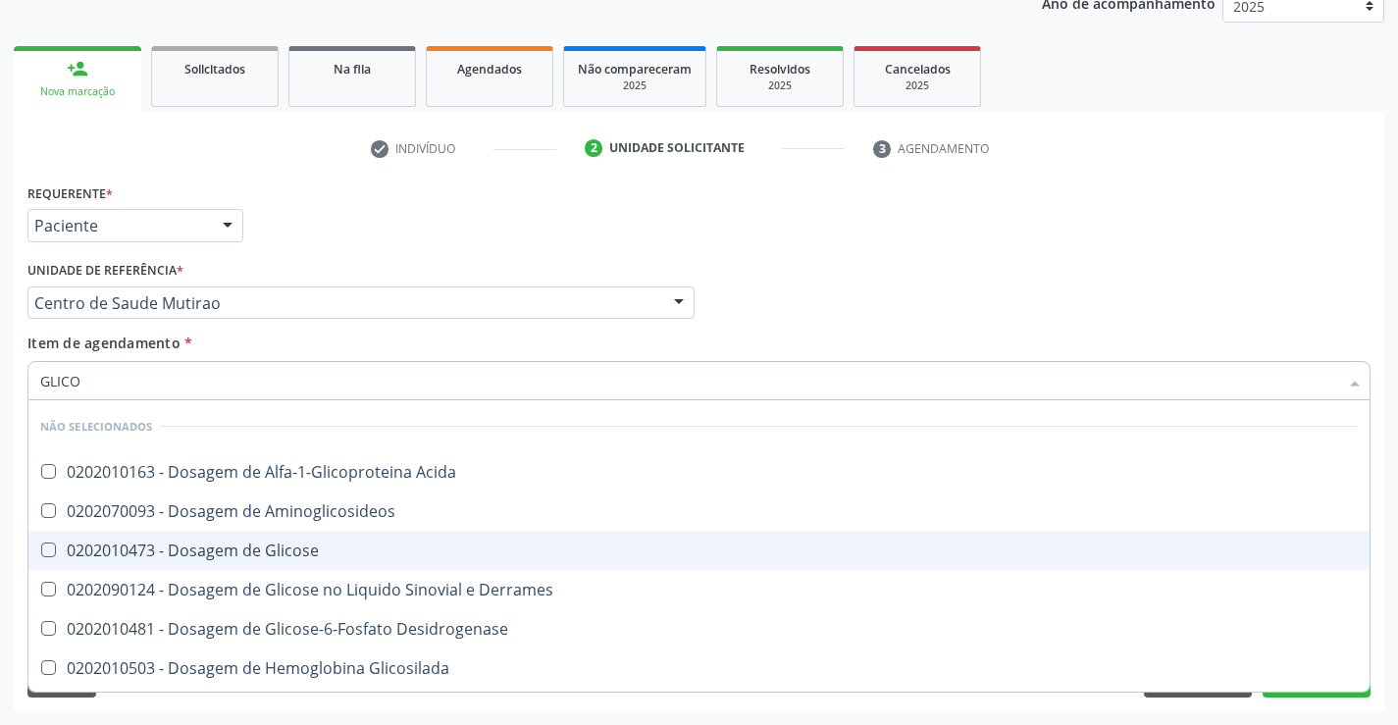
click at [183, 547] on div "0202010473 - Dosagem de Glicose" at bounding box center [698, 550] width 1317 height 16
checkbox Glicose "true"
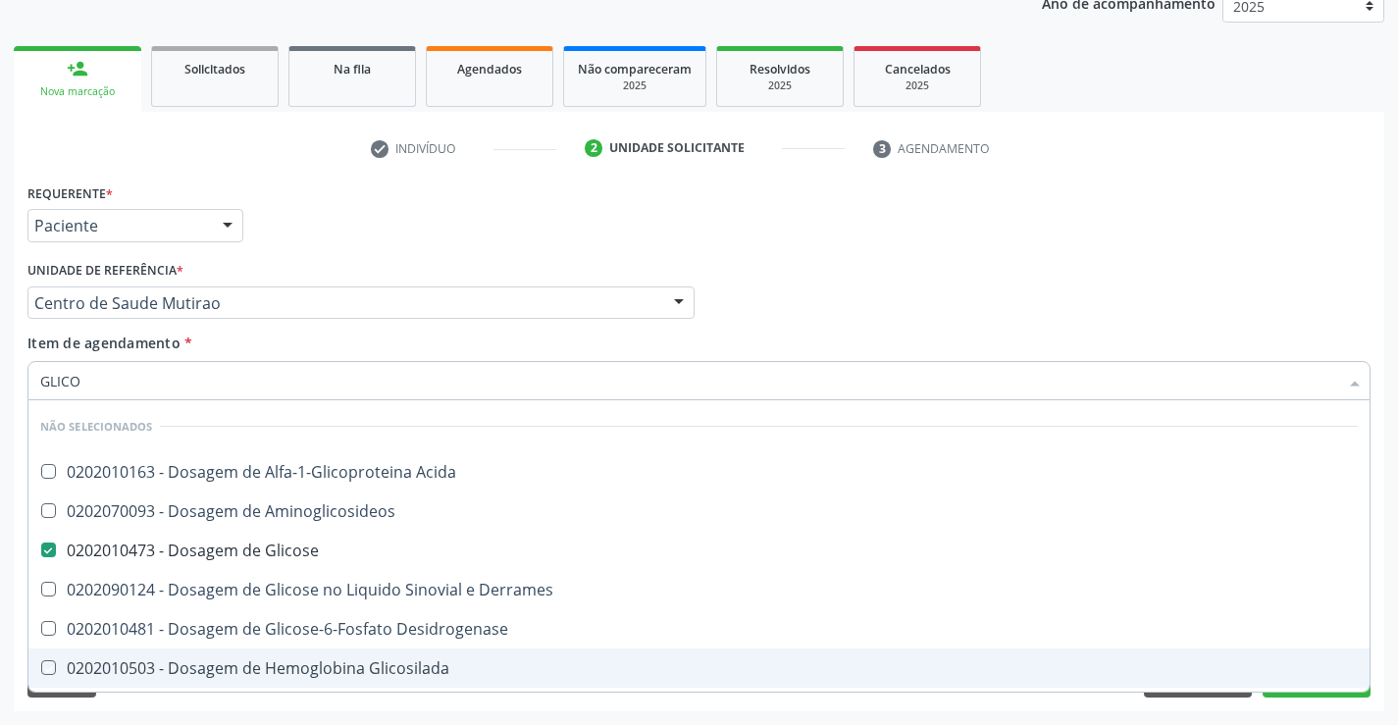
click at [197, 699] on div "Requerente * Paciente Profissional de Saúde Paciente Nenhum resultado encontrad…" at bounding box center [699, 444] width 1370 height 533
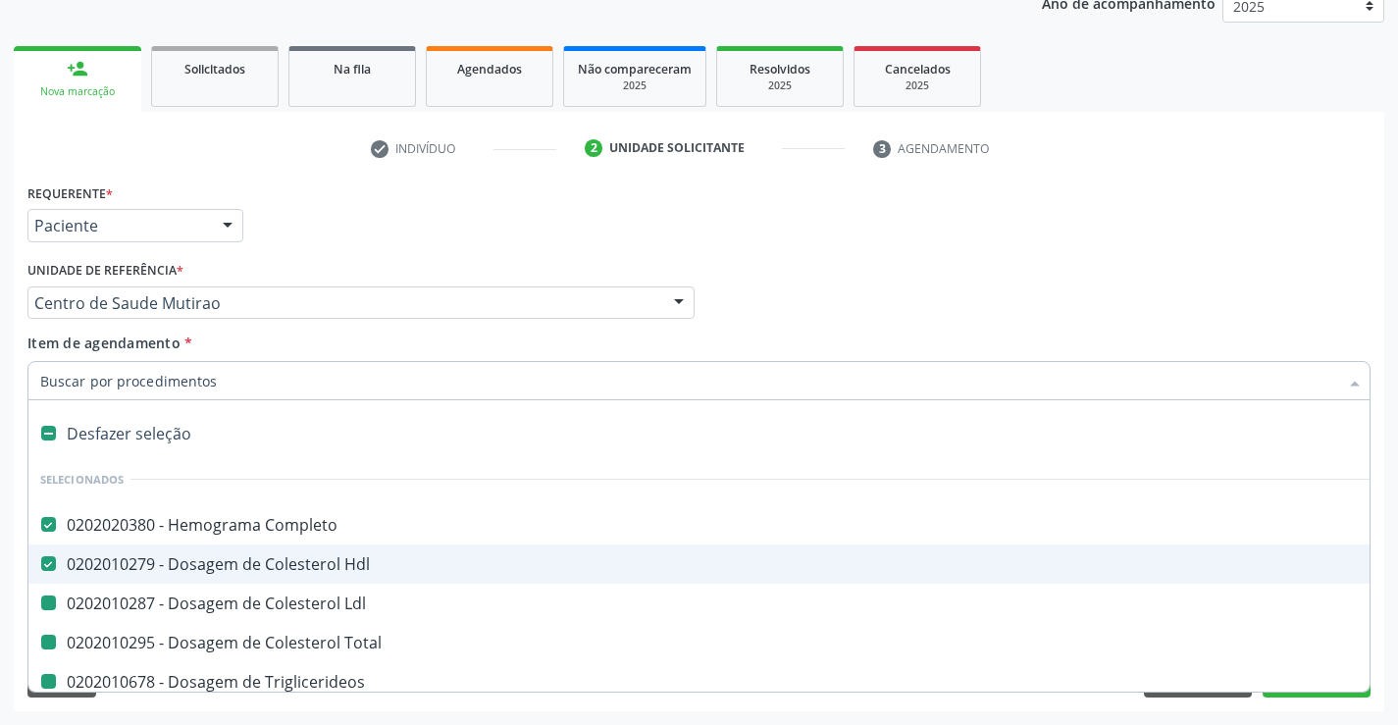
type input "F"
checkbox Total "false"
checkbox Triglicerideos "false"
checkbox Ureia "false"
checkbox Creatinina "false"
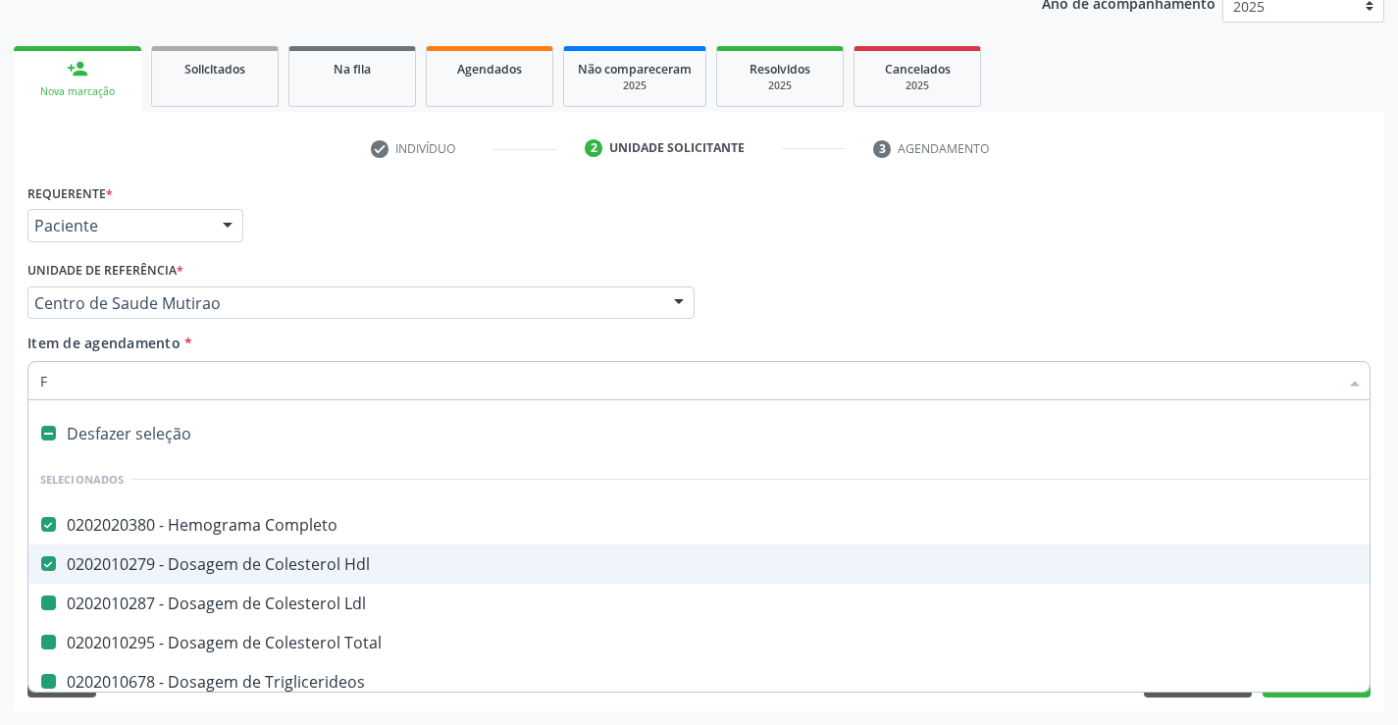
checkbox Urina "false"
checkbox \(Tgo\) "false"
checkbox Ldl "false"
checkbox Urico "false"
checkbox Glicose "false"
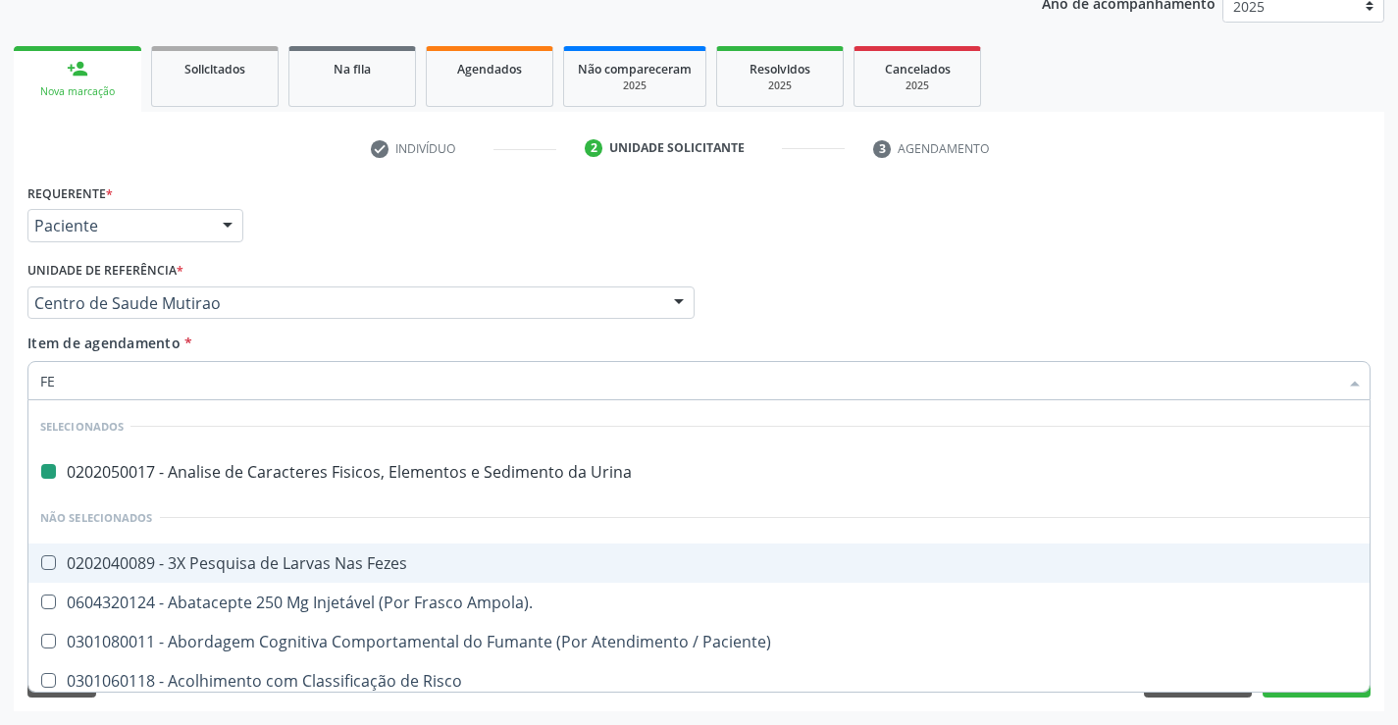
type input "FER"
checkbox Urina "false"
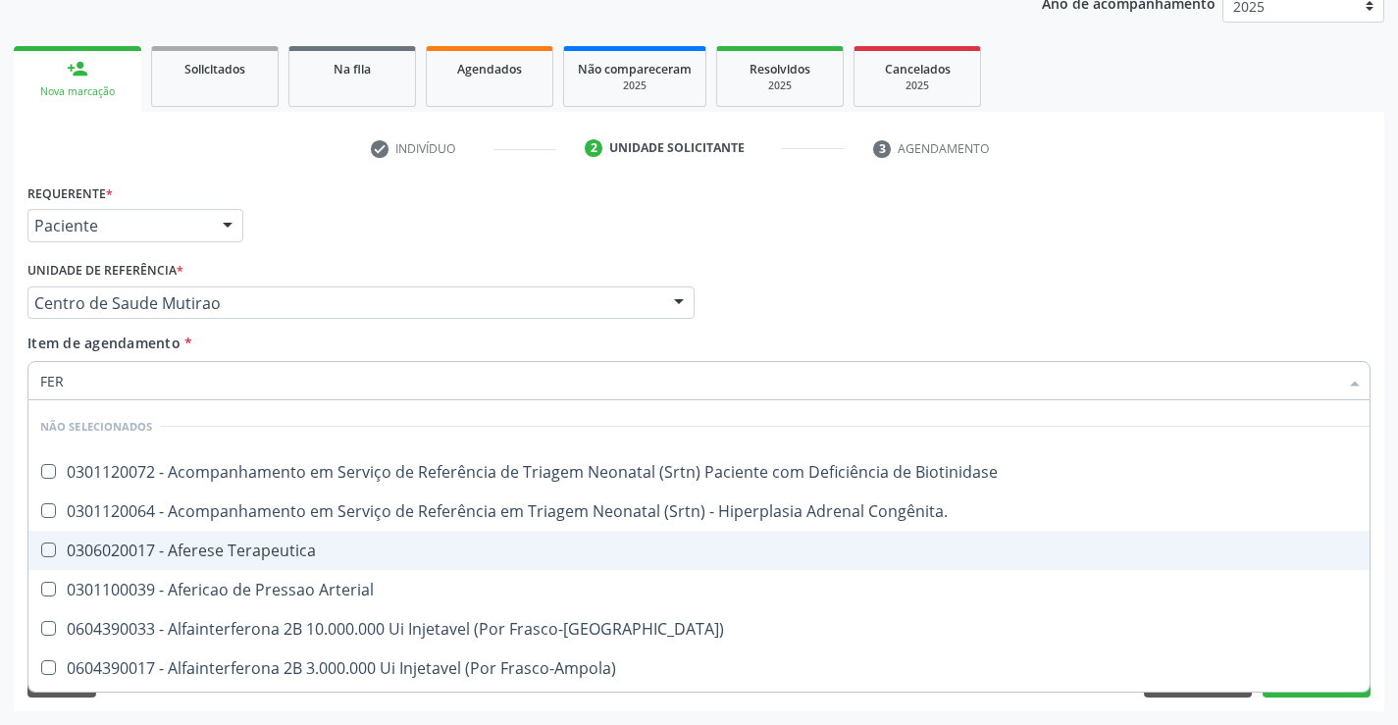
type input "FERR"
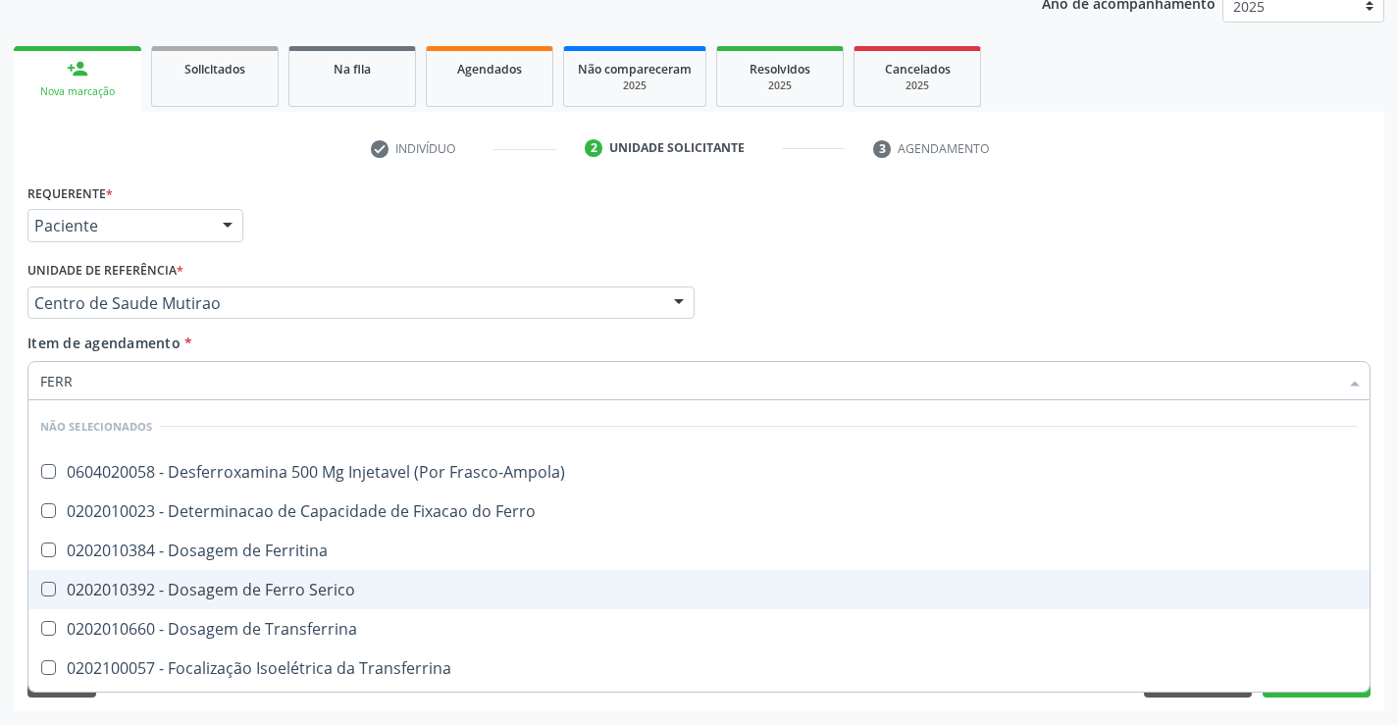
click at [212, 589] on div "0202010392 - Dosagem de Ferro Serico" at bounding box center [698, 590] width 1317 height 16
checkbox Serico "true"
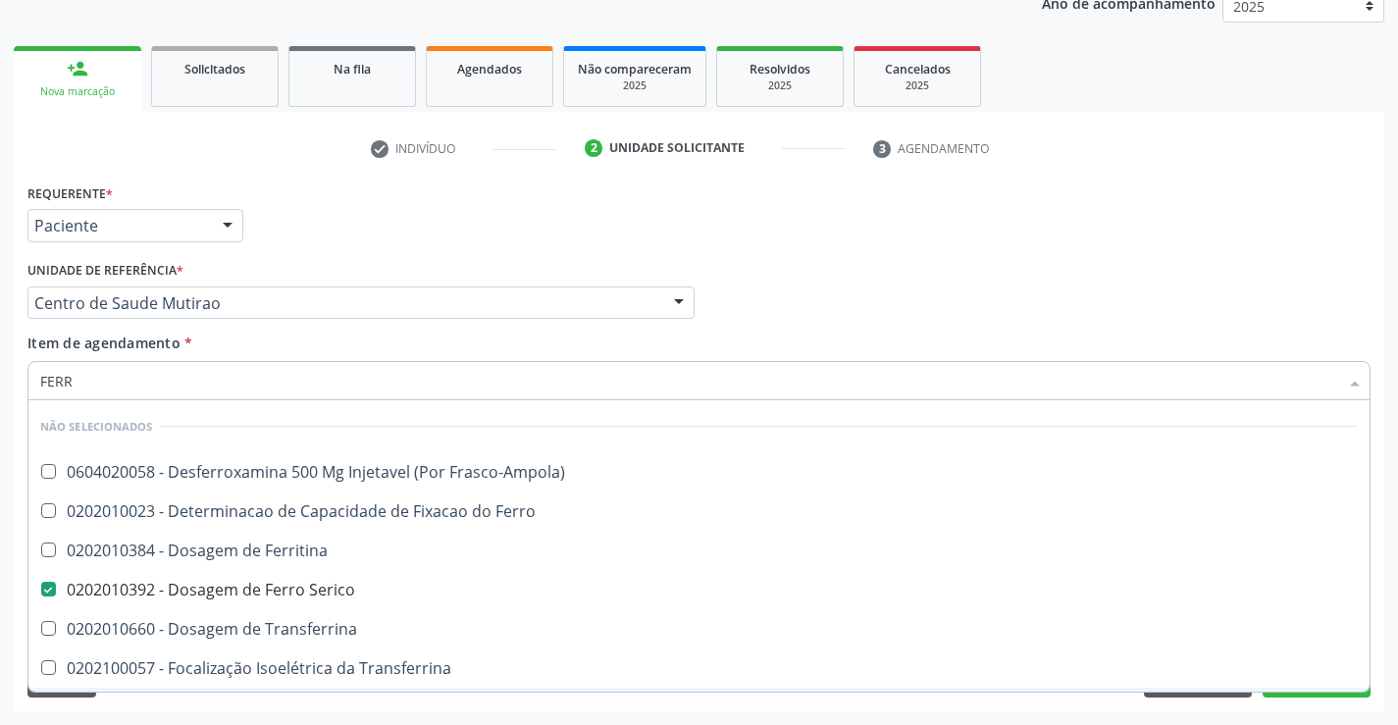
click at [215, 701] on div "Requerente * Paciente Profissional de Saúde Paciente Nenhum resultado encontrad…" at bounding box center [699, 444] width 1370 height 533
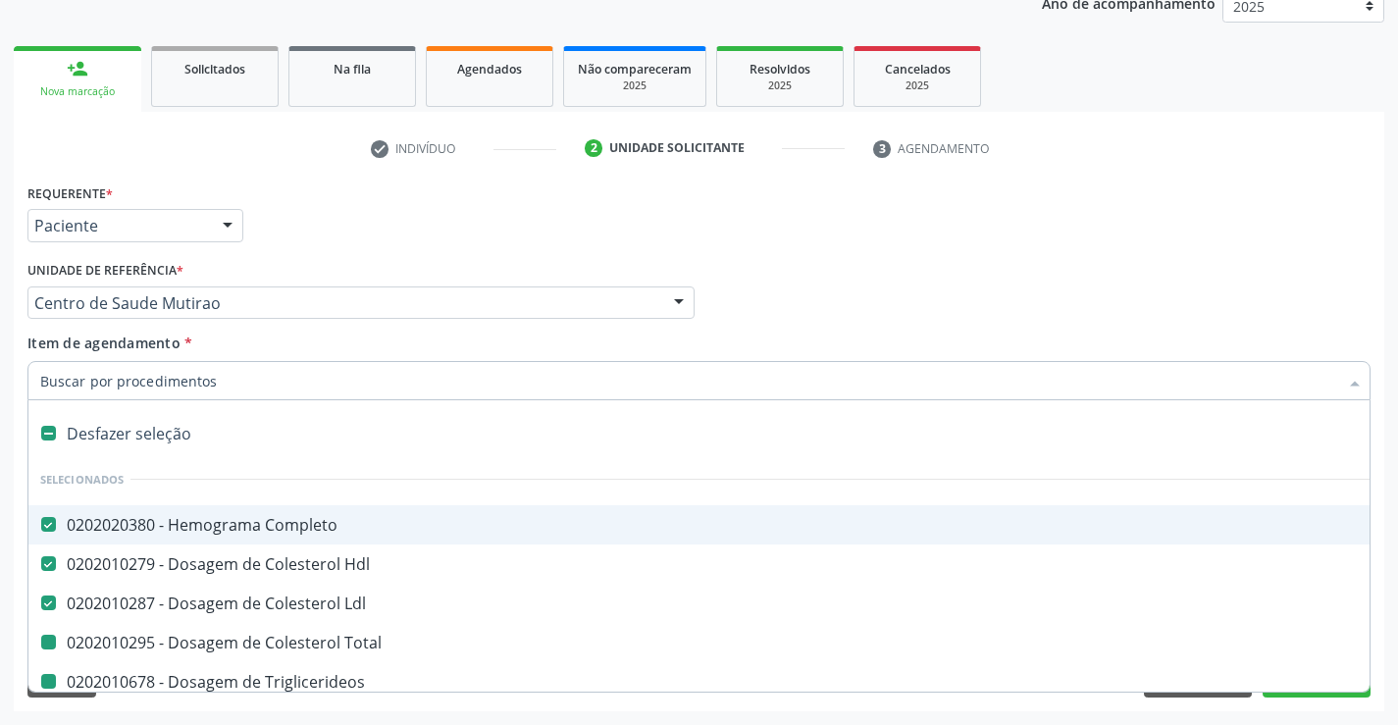
type input "F"
checkbox Total "false"
checkbox Triglicerideos "false"
checkbox Ureia "false"
checkbox Creatinina "false"
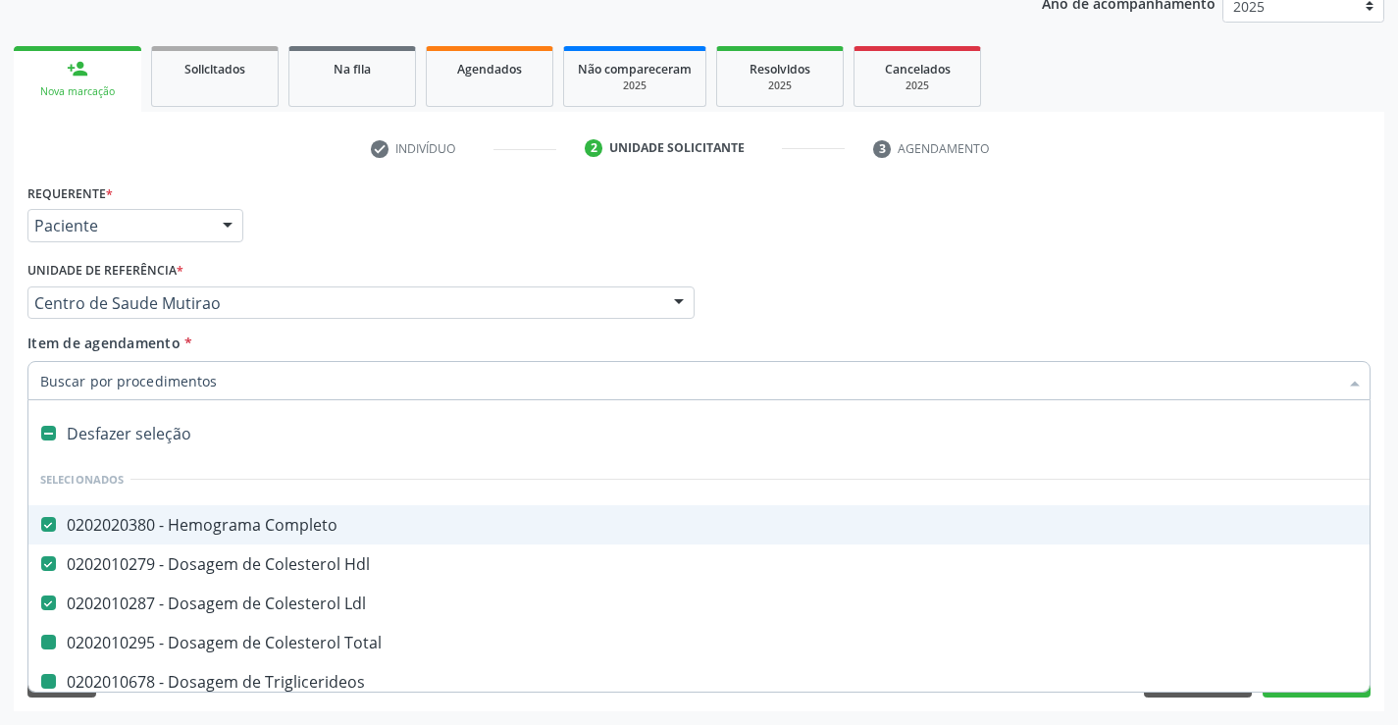
checkbox Urina "false"
checkbox \(Tgo\) "false"
checkbox Urico "false"
checkbox Glicose "false"
checkbox Serico "false"
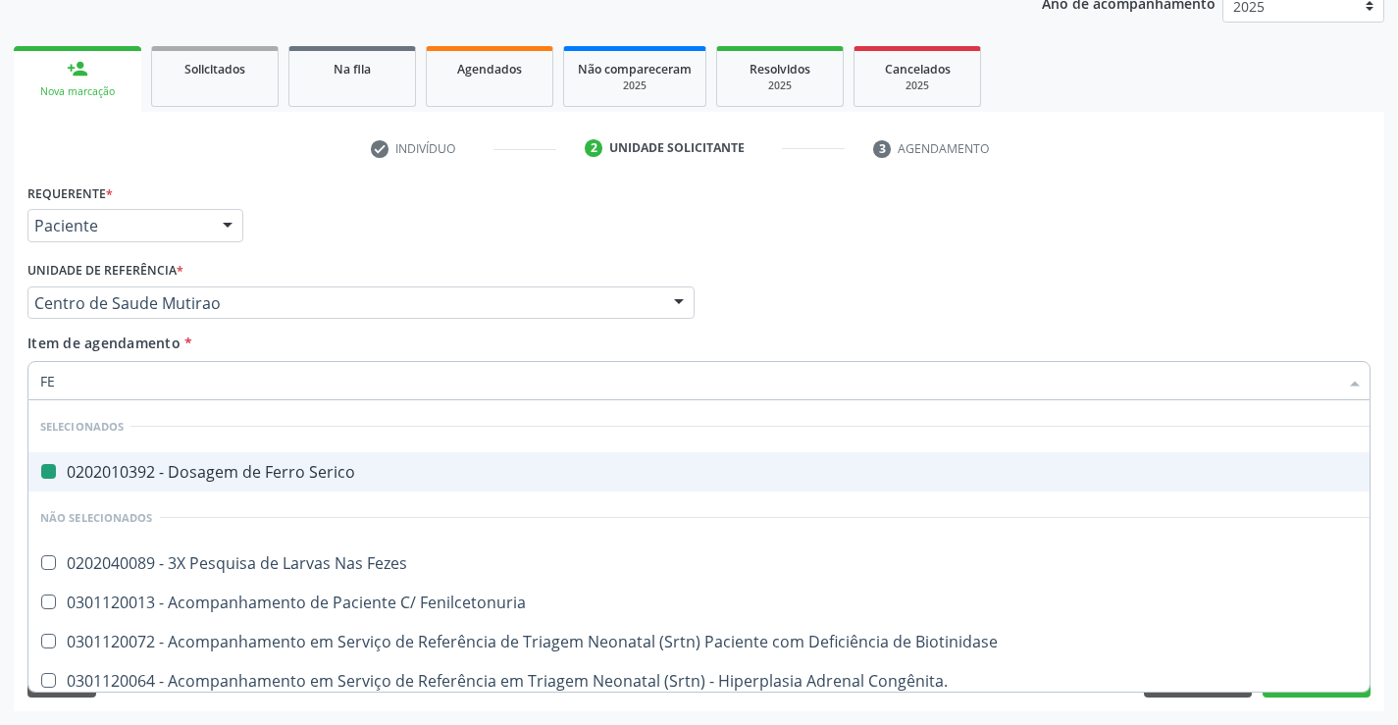
type input "FEZ"
checkbox Serico "false"
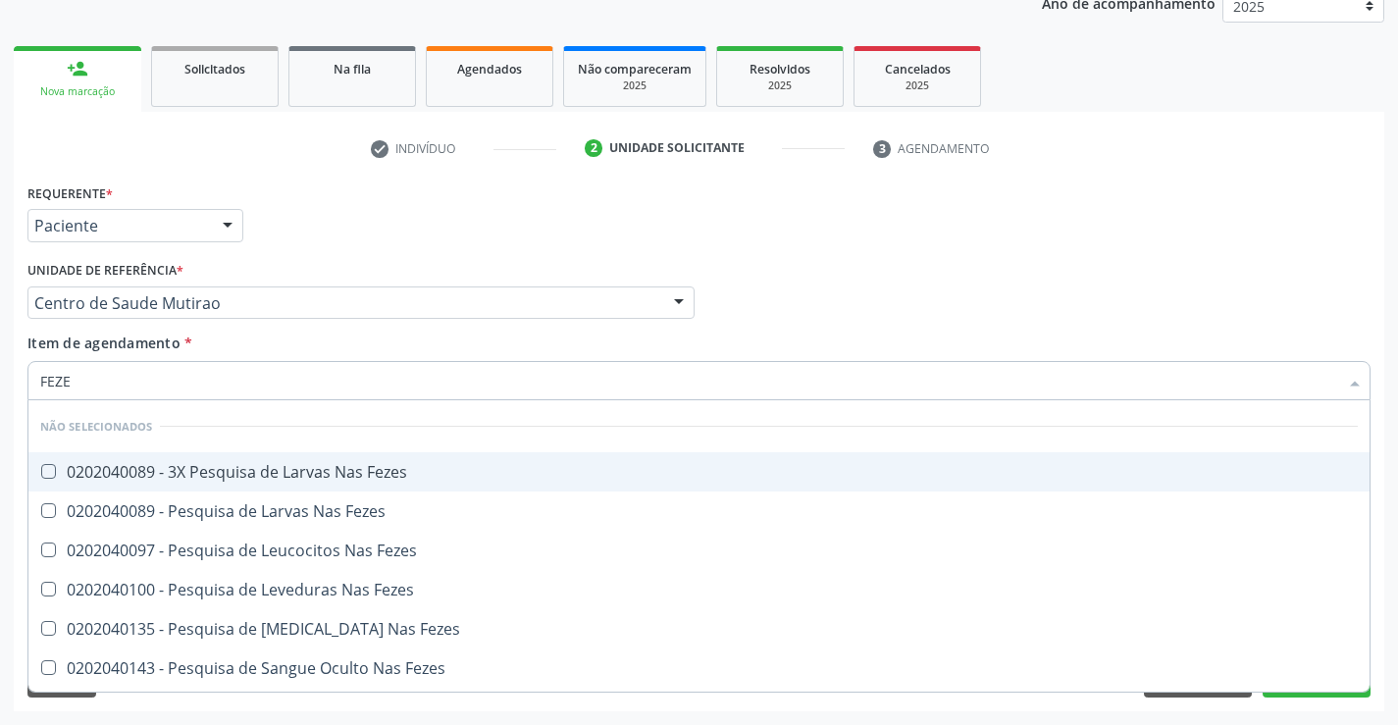
type input "FEZES"
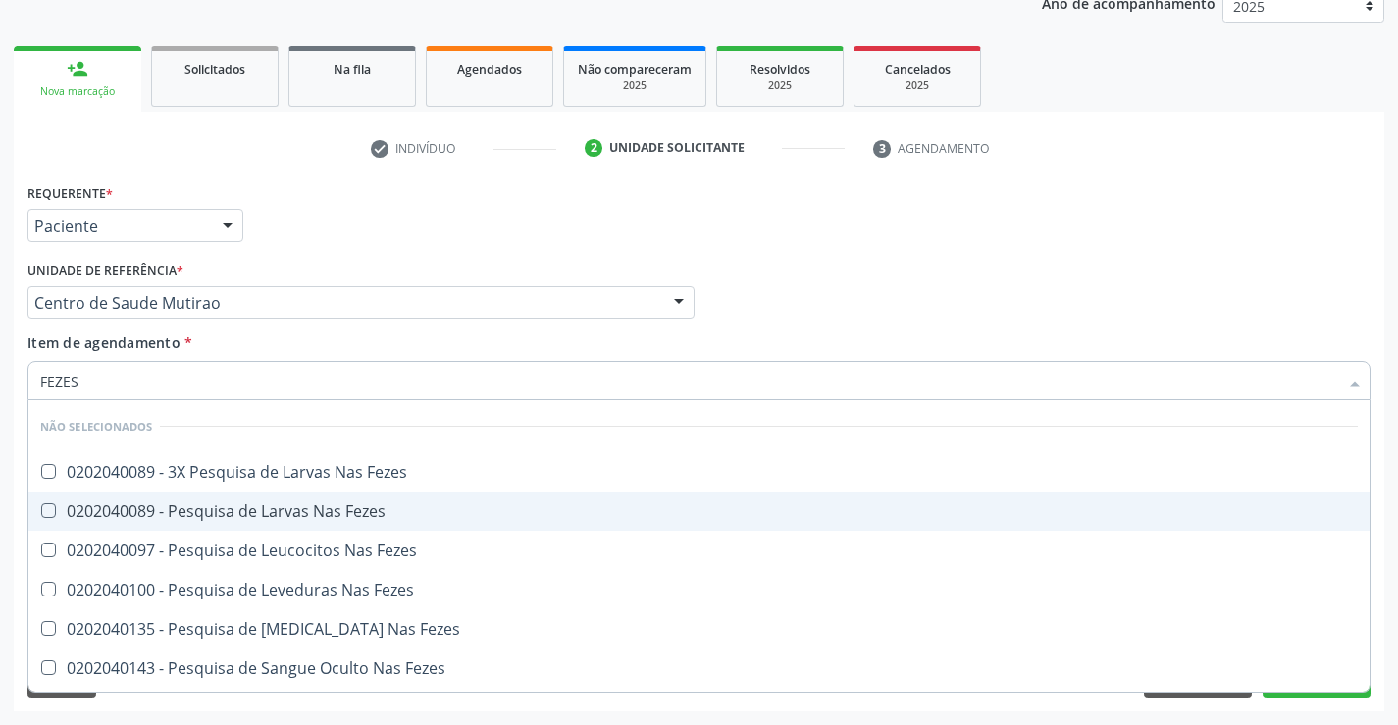
click at [260, 513] on div "0202040089 - Pesquisa de Larvas Nas Fezes" at bounding box center [698, 511] width 1317 height 16
checkbox Fezes "true"
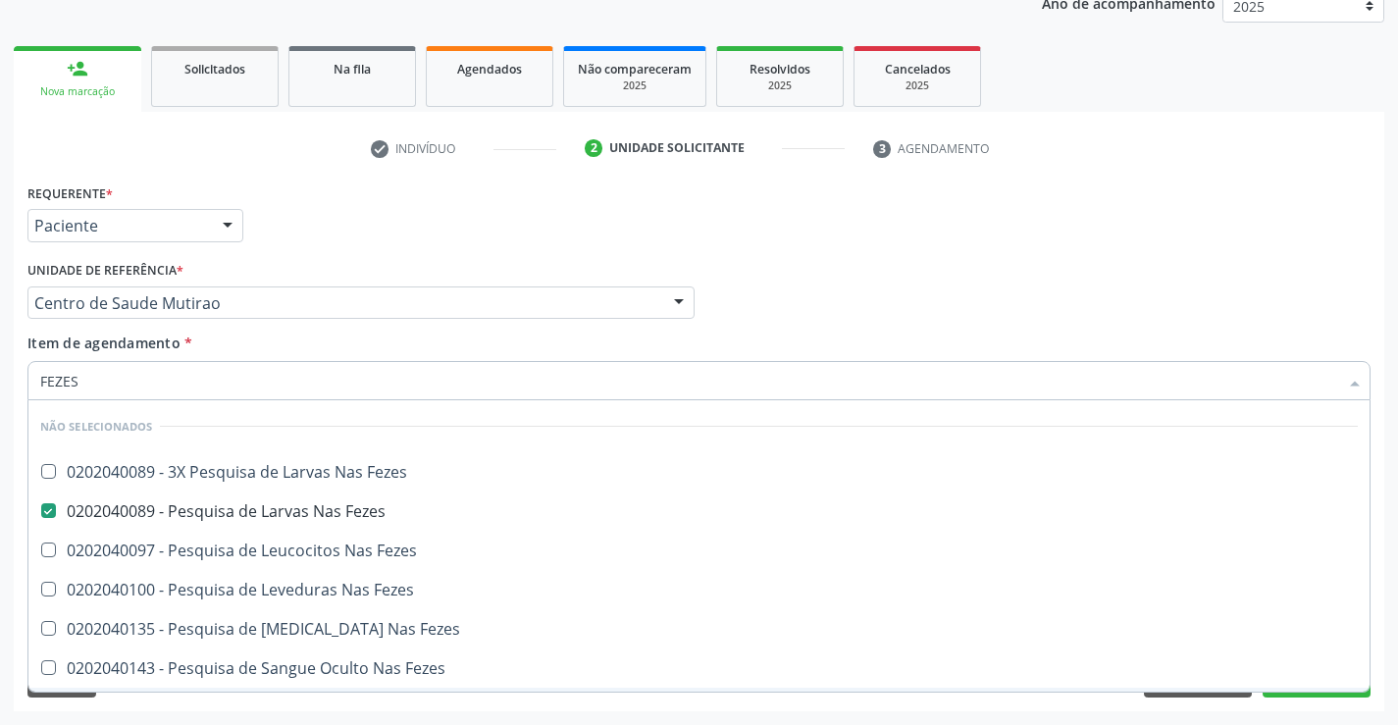
click at [287, 711] on div "Acompanhamento Acompanhe a situação das marcações correntes e finalizadas Relat…" at bounding box center [699, 293] width 1398 height 864
checkbox Fezes "true"
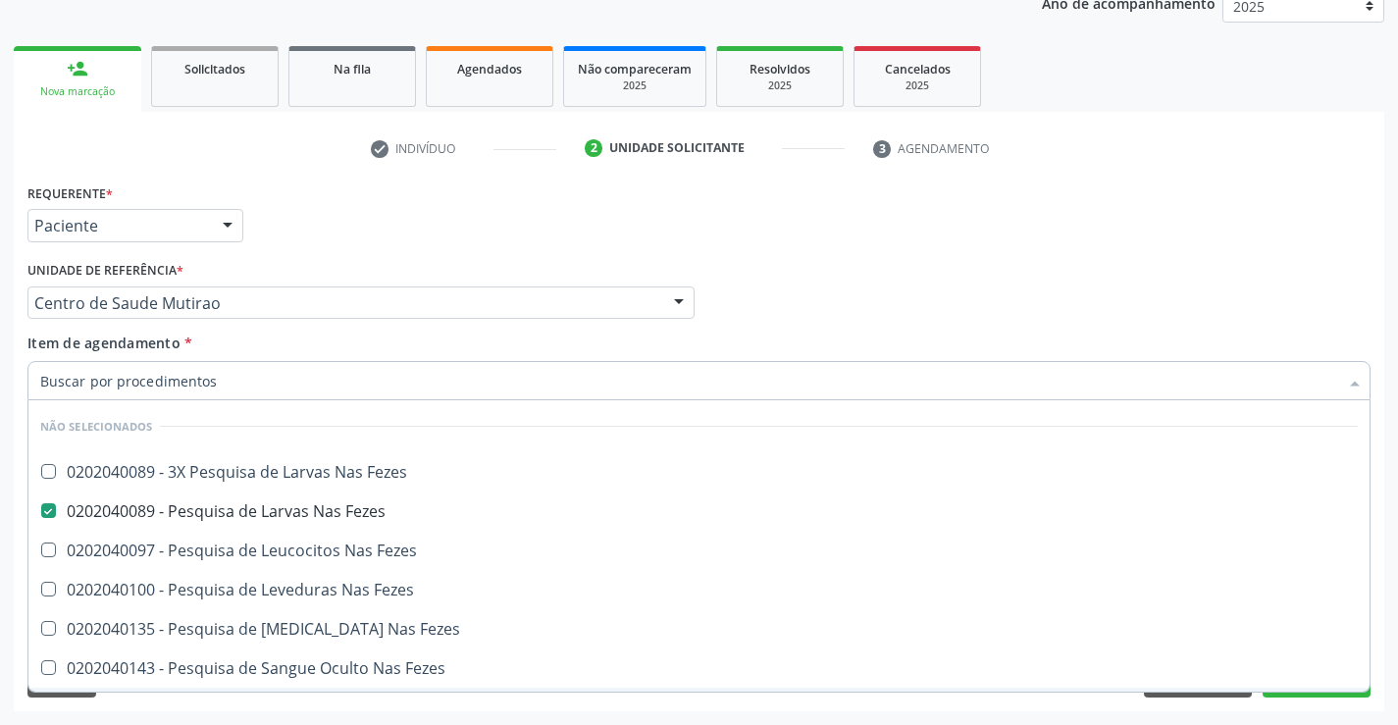
checkbox Fezes "true"
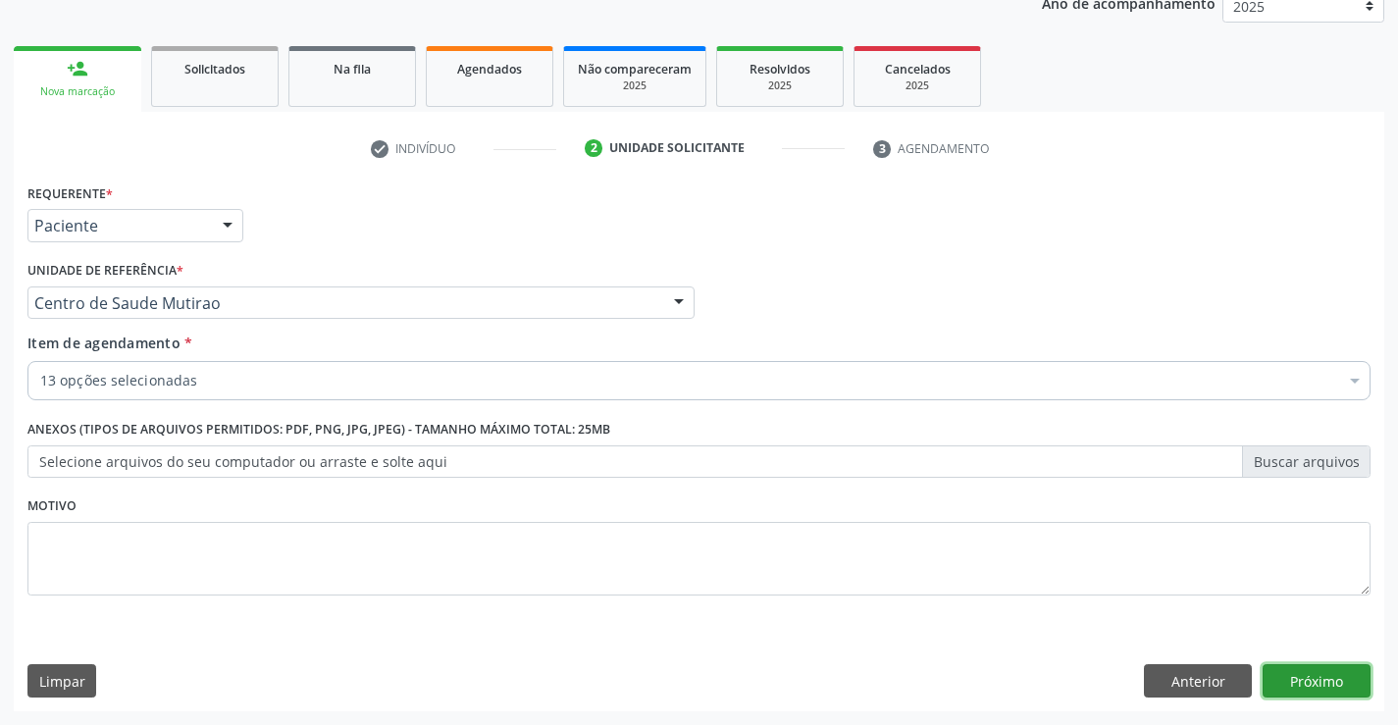
click at [1284, 679] on button "Próximo" at bounding box center [1316, 680] width 108 height 33
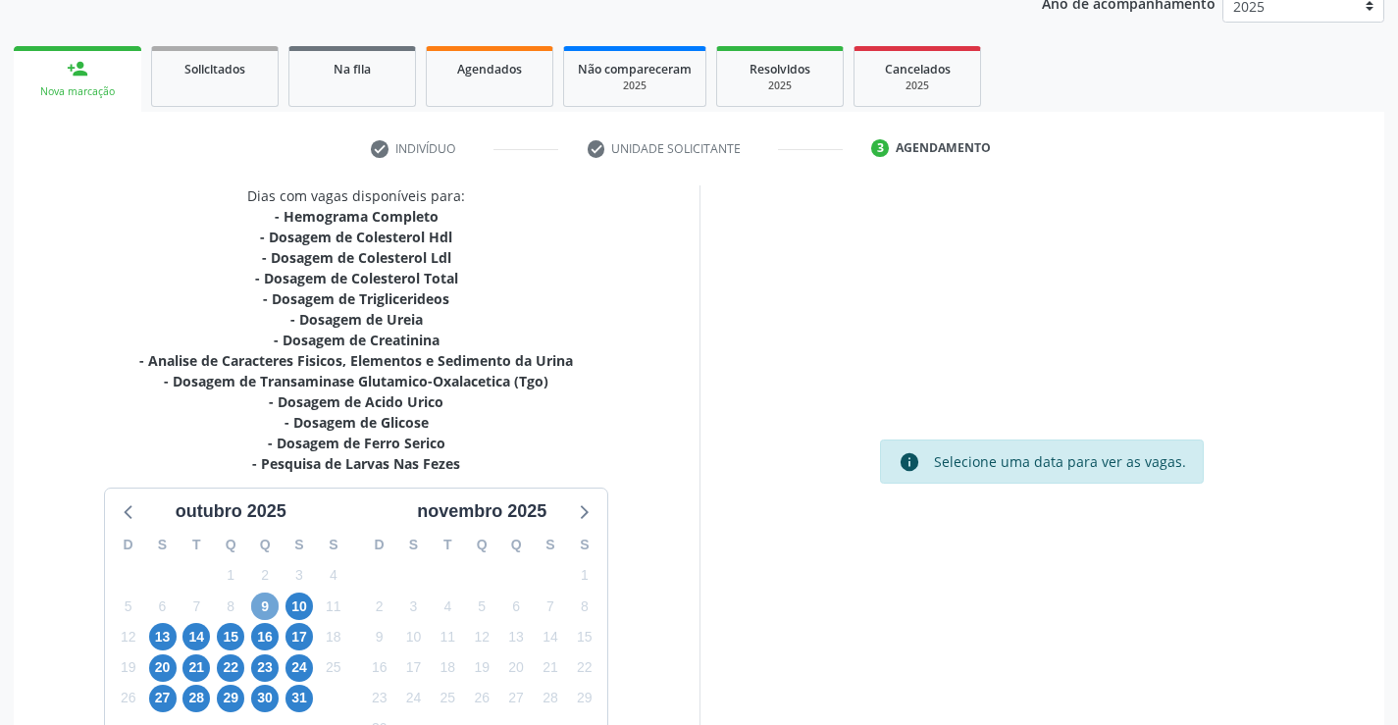
click at [264, 609] on span "9" at bounding box center [264, 605] width 27 height 27
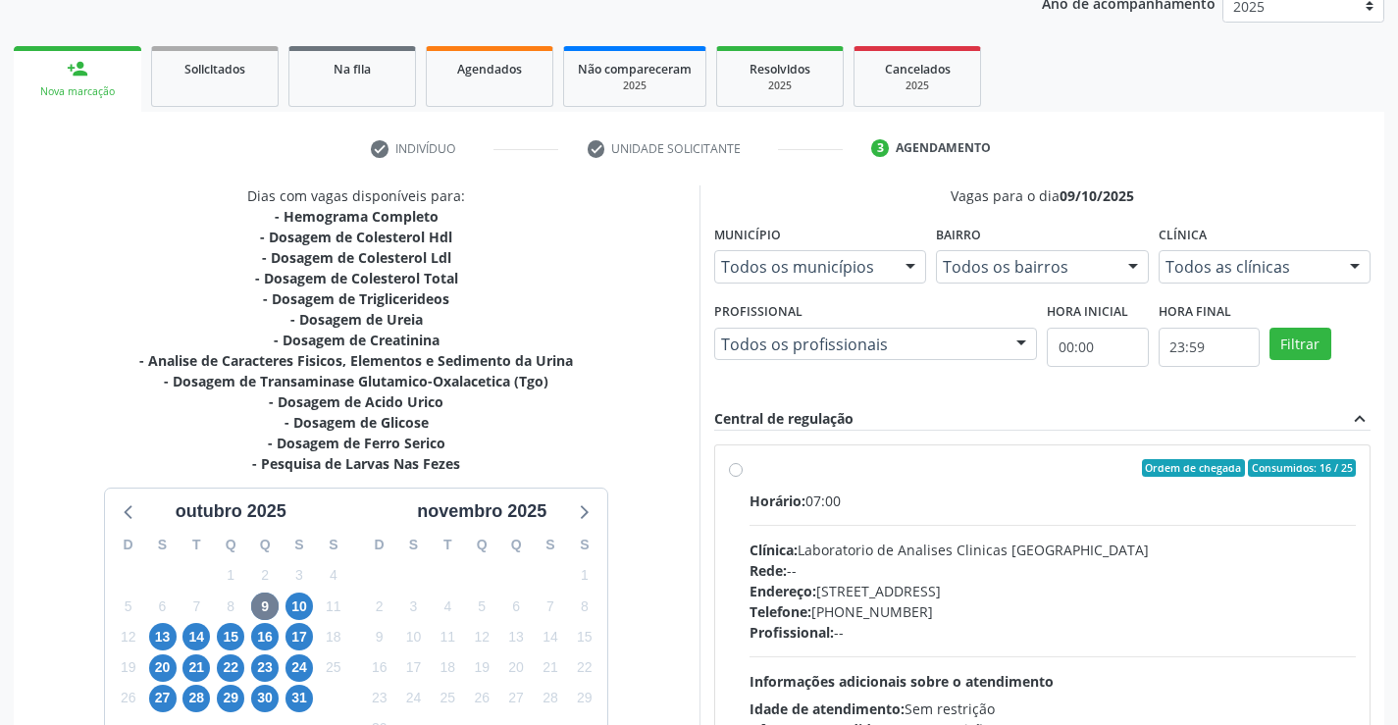
click at [749, 467] on label "Ordem de chegada Consumidos: 16 / 25 Horário: 07:00 Clínica: Laboratorio de Ana…" at bounding box center [1052, 609] width 607 height 301
click at [738, 467] on input "Ordem de chegada Consumidos: 16 / 25 Horário: 07:00 Clínica: Laboratorio de Ana…" at bounding box center [736, 468] width 14 height 18
radio input "true"
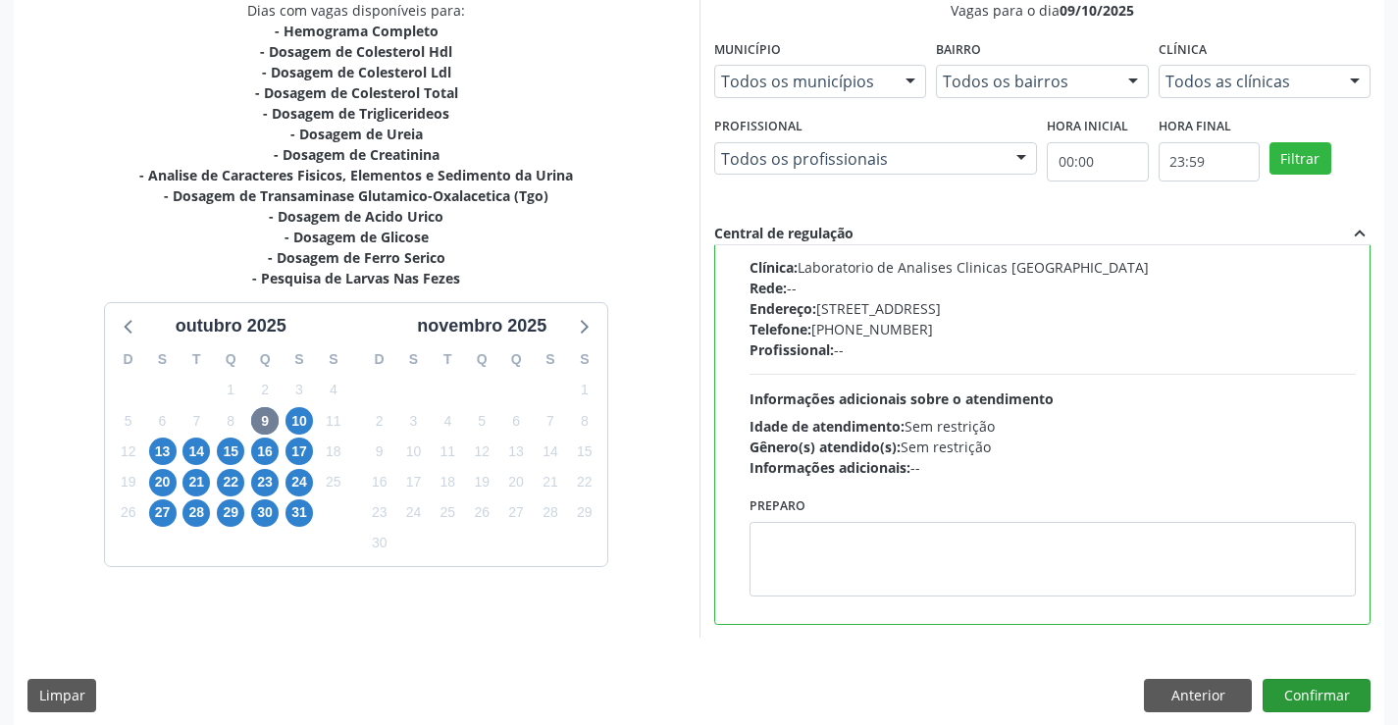
scroll to position [447, 0]
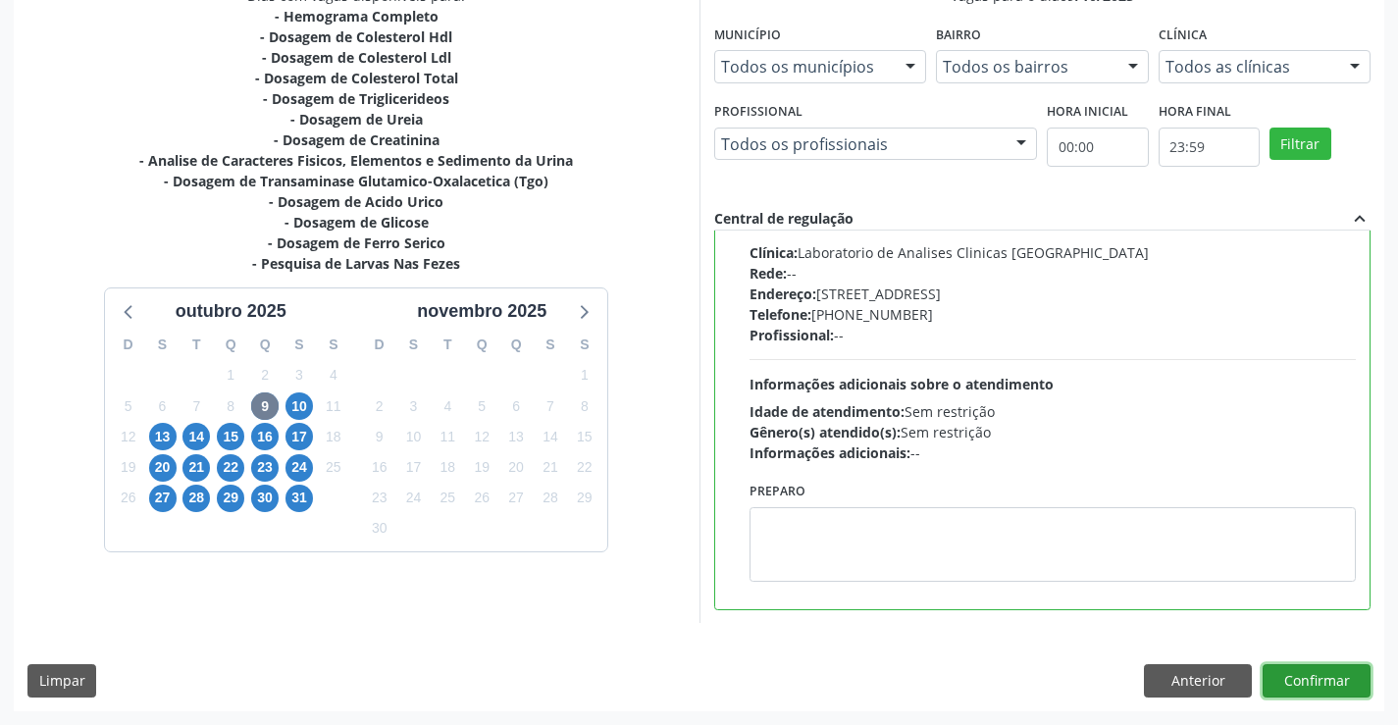
click at [1314, 685] on button "Confirmar" at bounding box center [1316, 680] width 108 height 33
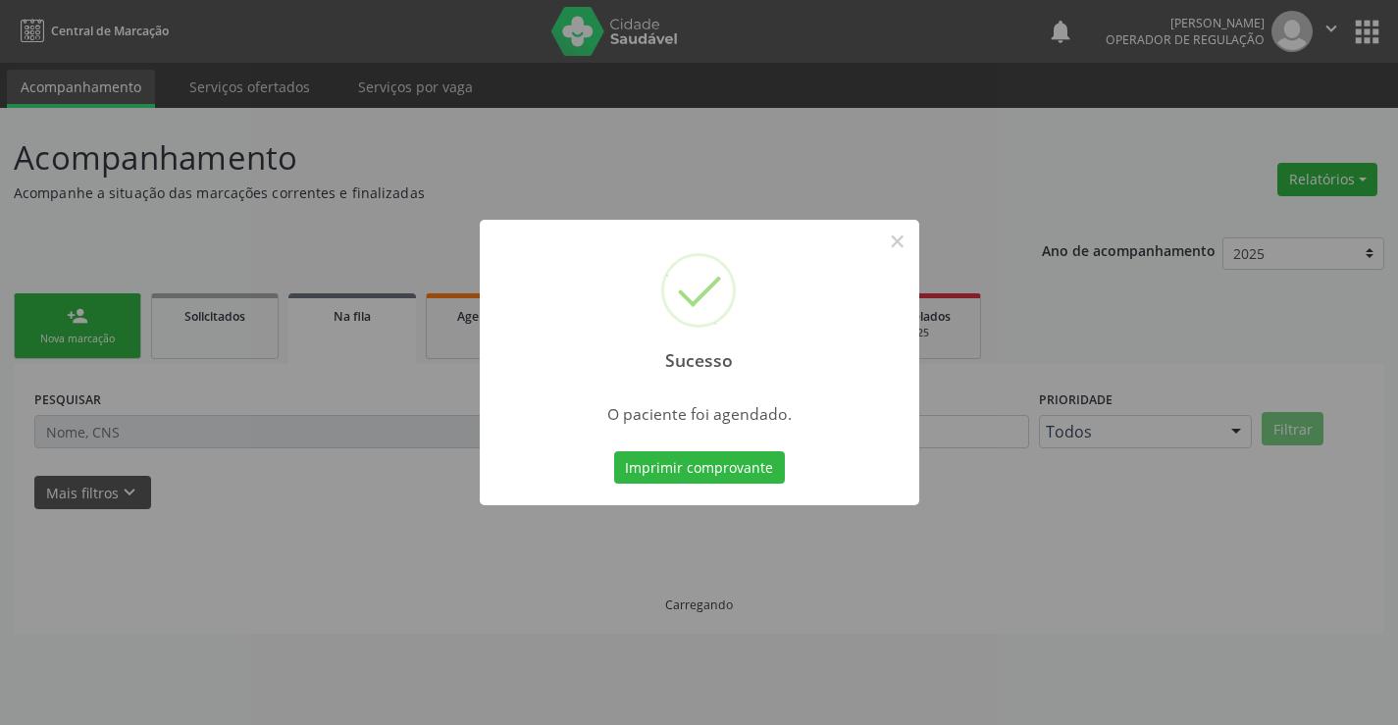
scroll to position [0, 0]
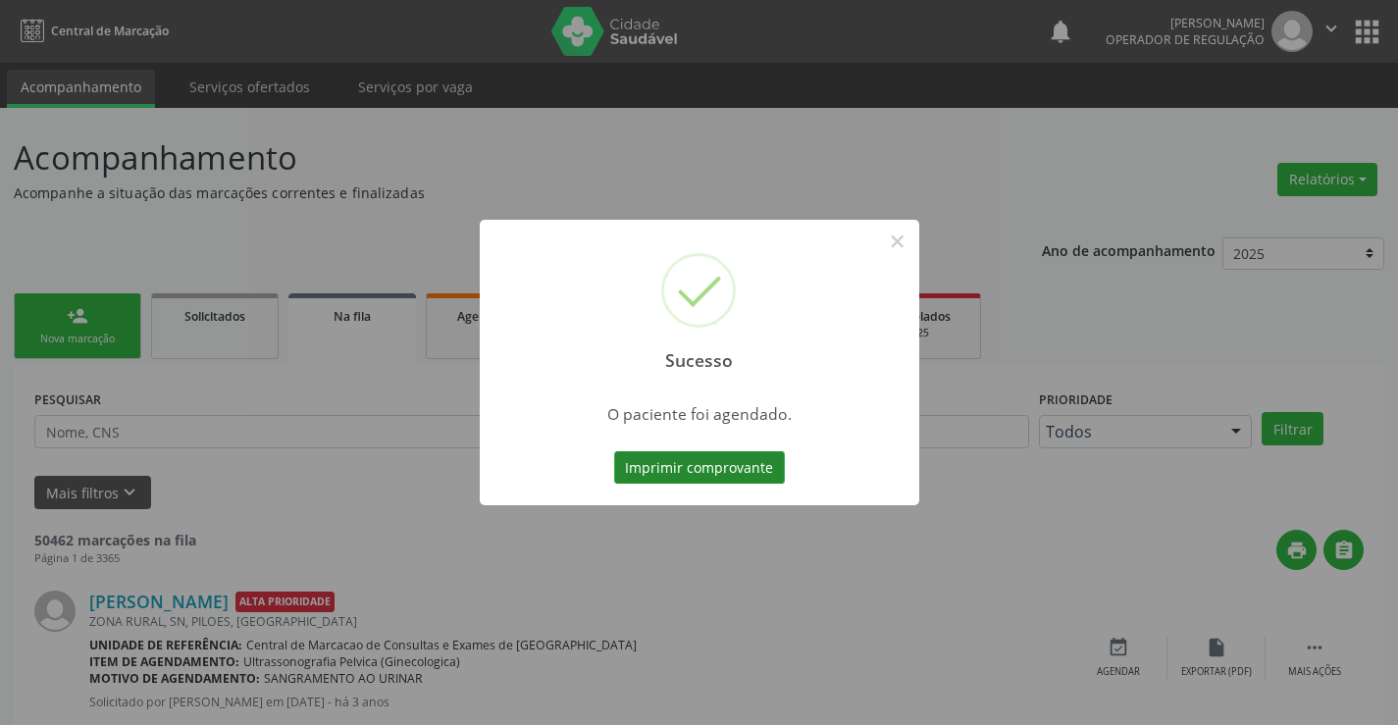
click at [731, 460] on button "Imprimir comprovante" at bounding box center [699, 467] width 171 height 33
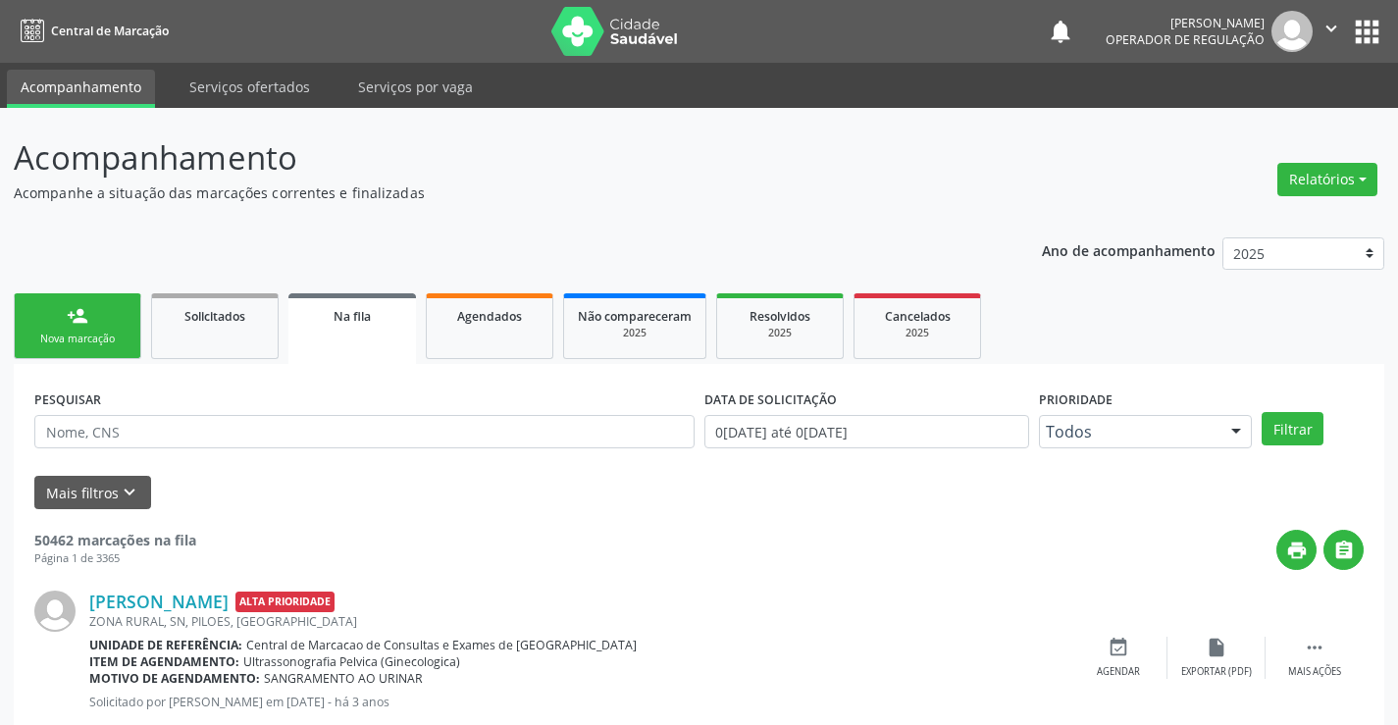
click at [345, 334] on link "Na fila" at bounding box center [351, 328] width 127 height 71
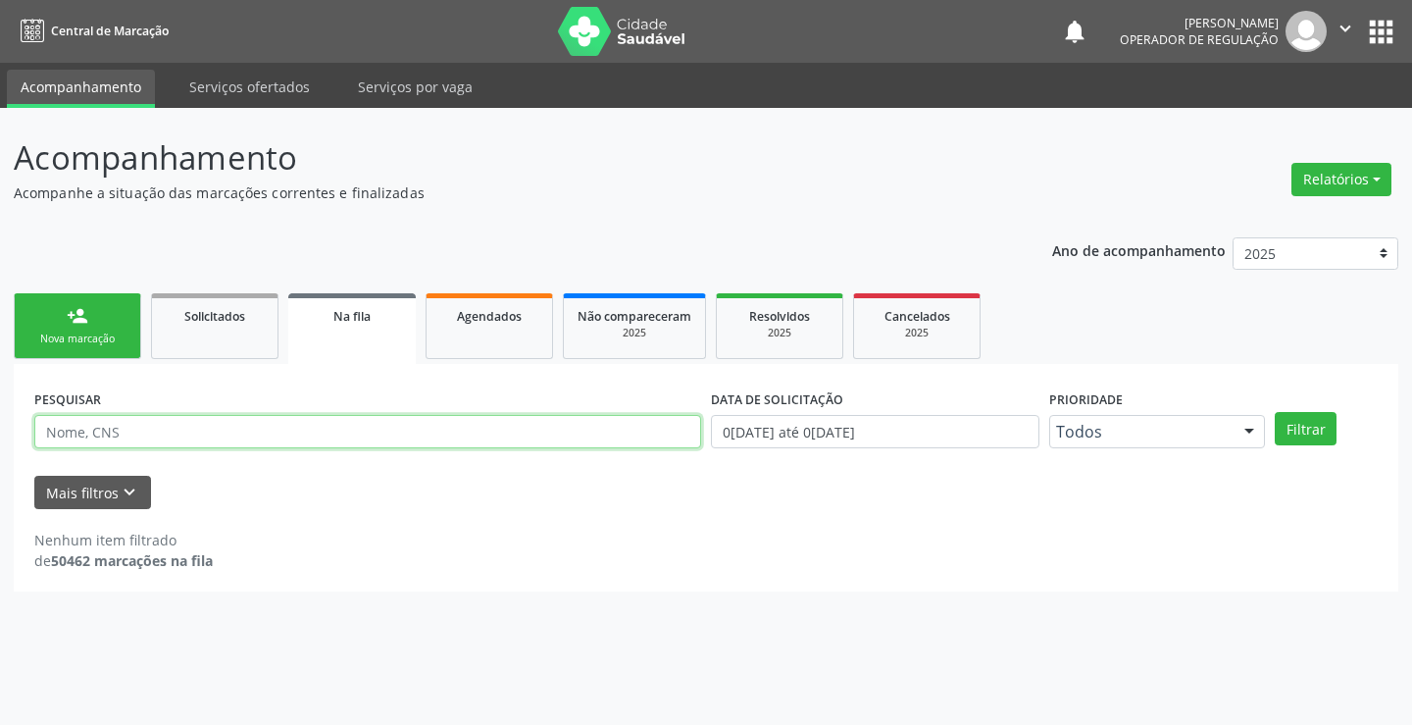
click at [210, 432] on input "text" at bounding box center [367, 431] width 667 height 33
type input "702401075032625"
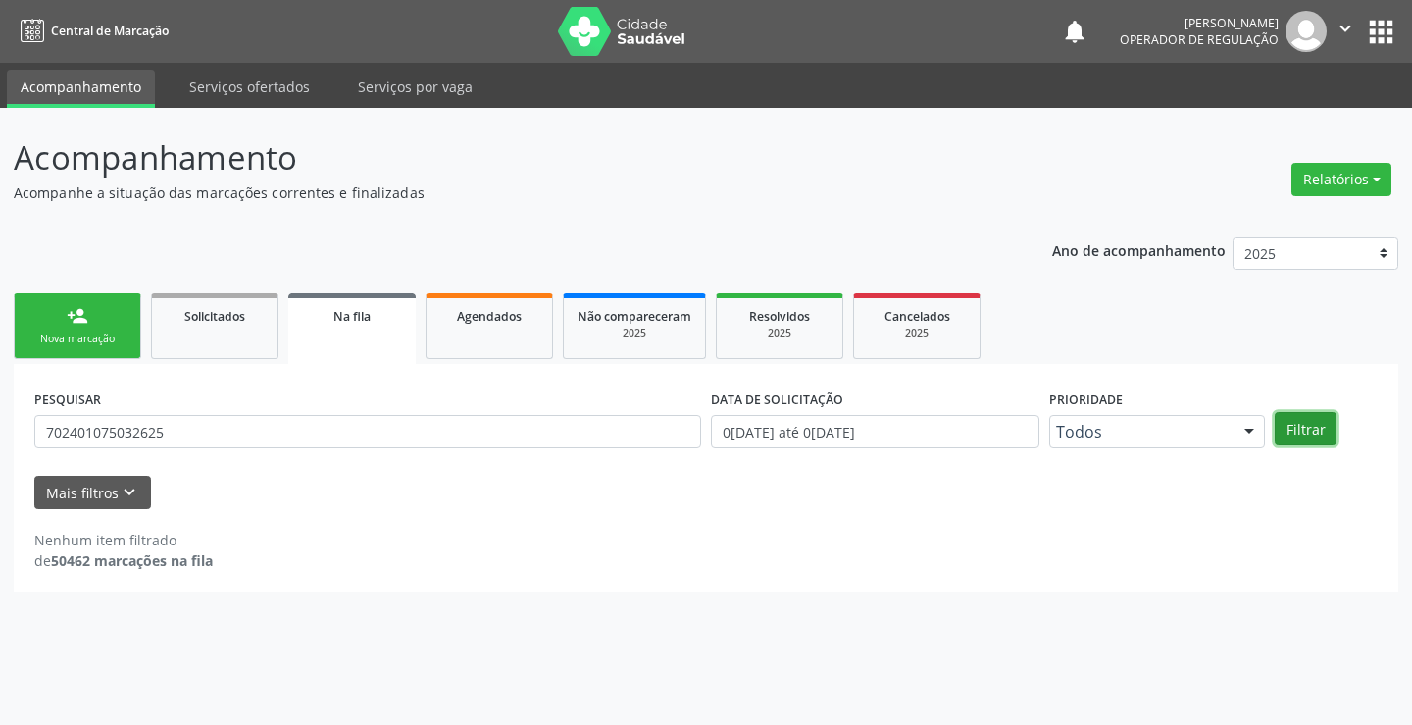
click at [1311, 420] on button "Filtrar" at bounding box center [1306, 428] width 62 height 33
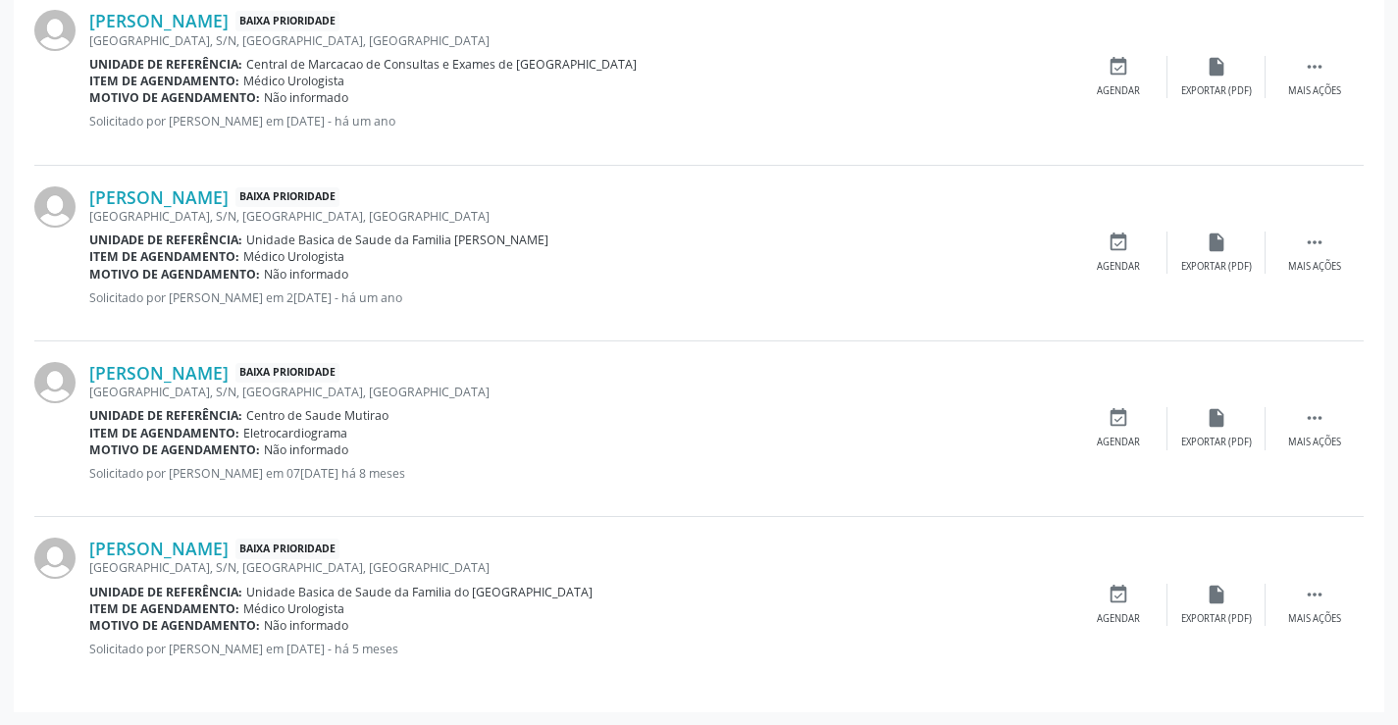
scroll to position [950, 0]
click at [1311, 587] on icon "" at bounding box center [1314, 594] width 22 height 22
click at [1014, 593] on icon "print" at bounding box center [1020, 594] width 22 height 22
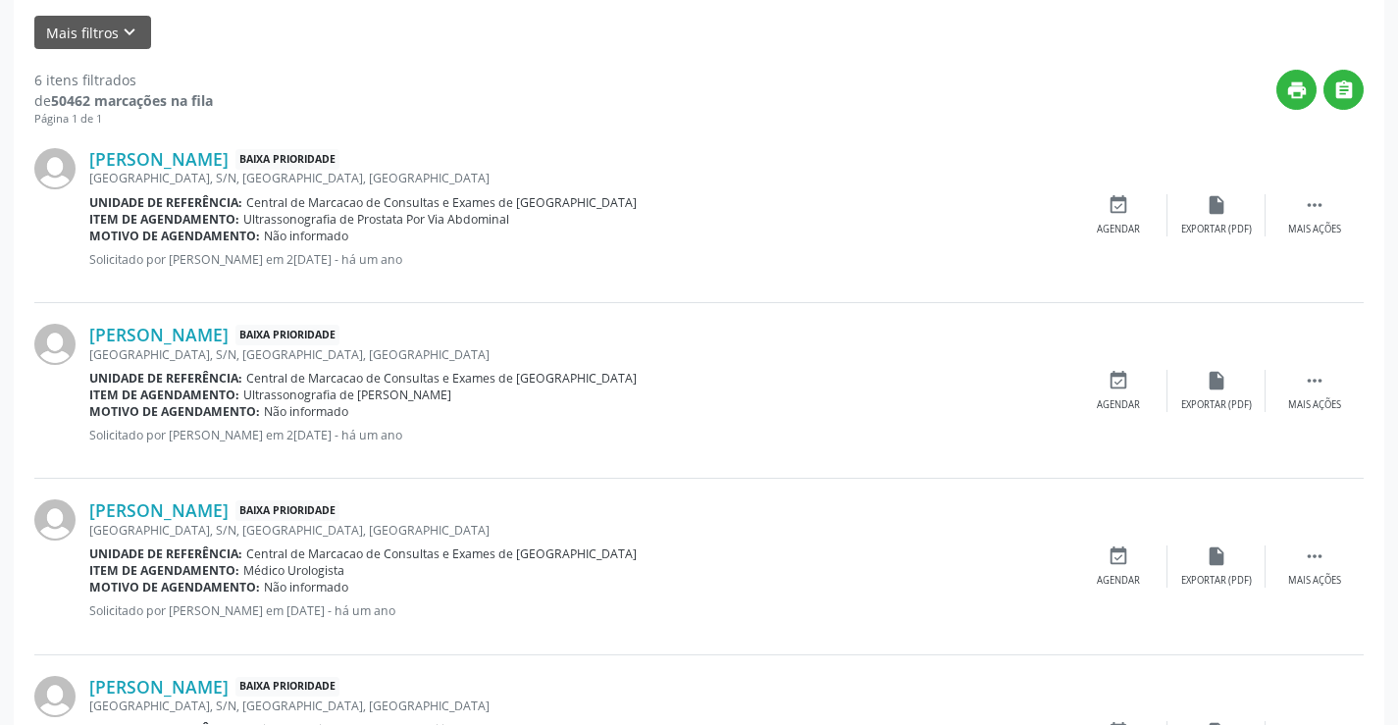
scroll to position [0, 0]
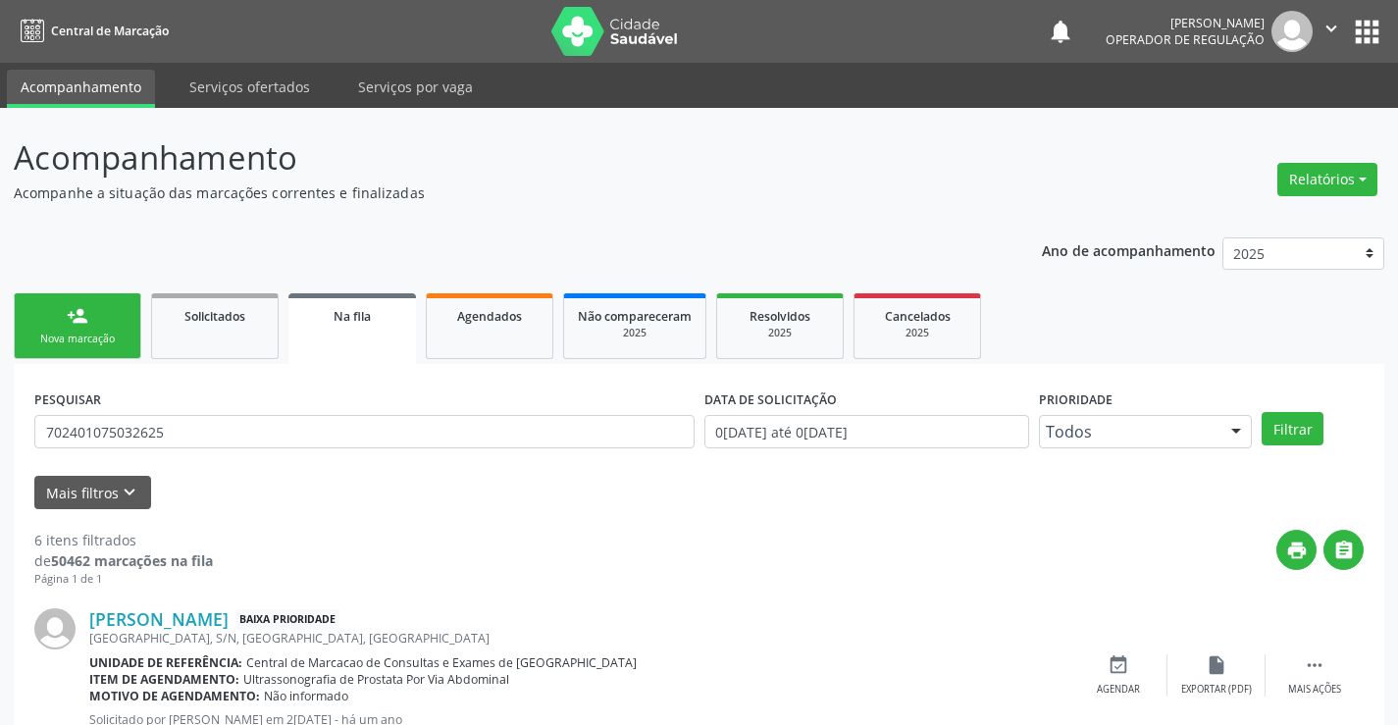
click at [109, 335] on div "Nova marcação" at bounding box center [77, 338] width 98 height 15
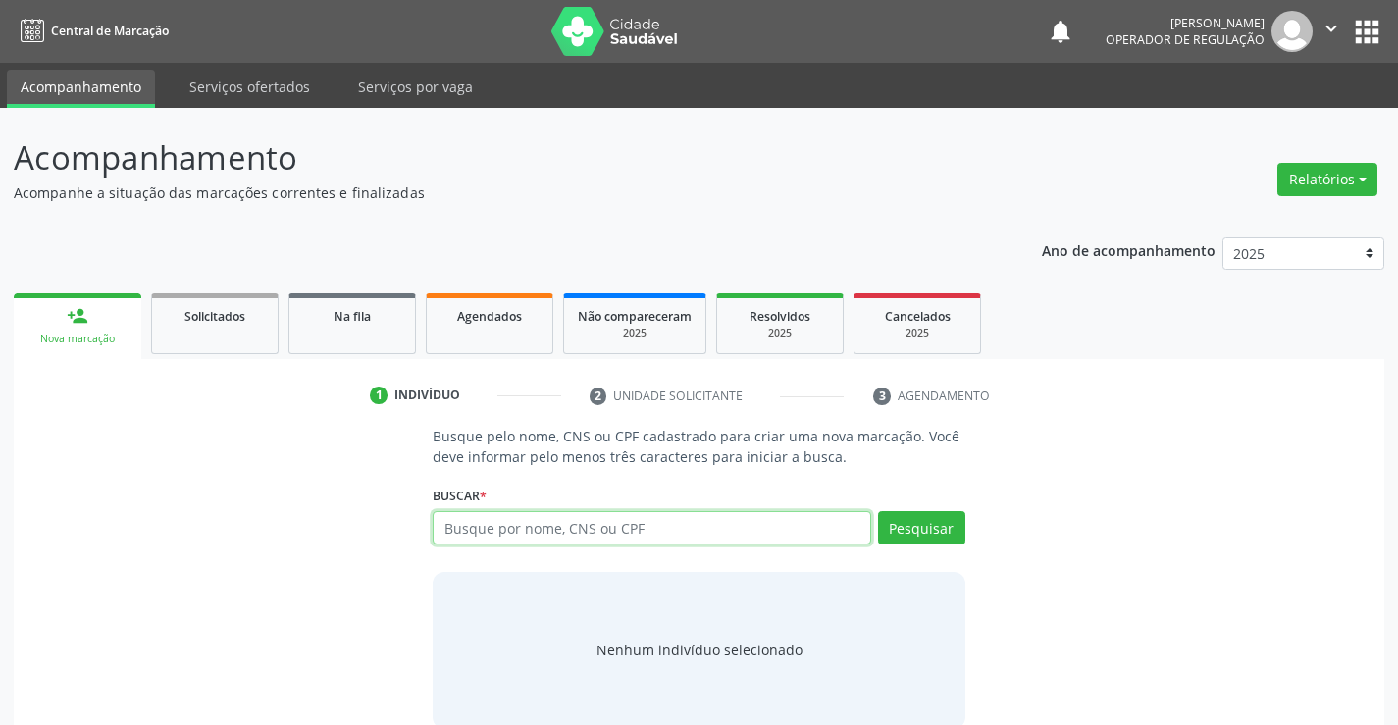
drag, startPoint x: 672, startPoint y: 530, endPoint x: 698, endPoint y: 633, distance: 106.3
click at [674, 534] on input "text" at bounding box center [651, 527] width 437 height 33
type input "707802615176816"
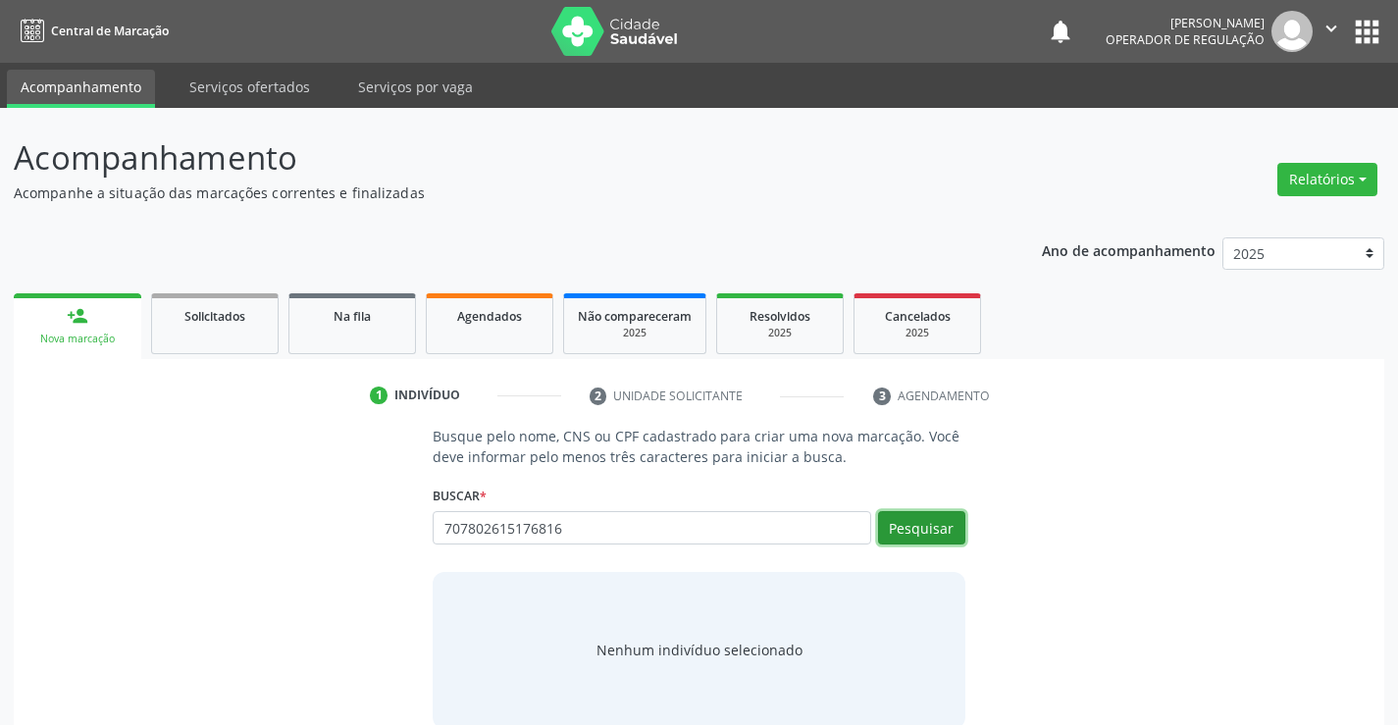
click at [926, 527] on button "Pesquisar" at bounding box center [921, 527] width 87 height 33
type input "707802615176816"
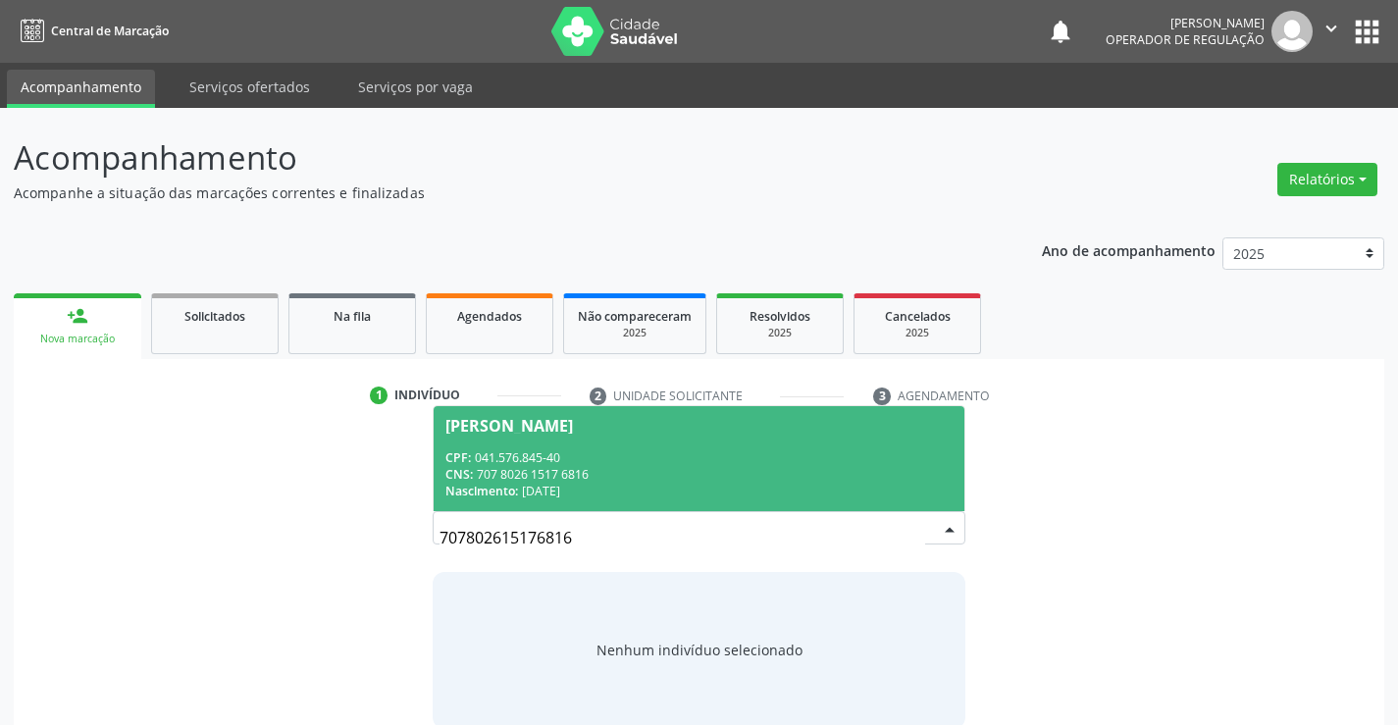
click at [854, 458] on div "CPF: 041.576.845-40" at bounding box center [698, 457] width 506 height 17
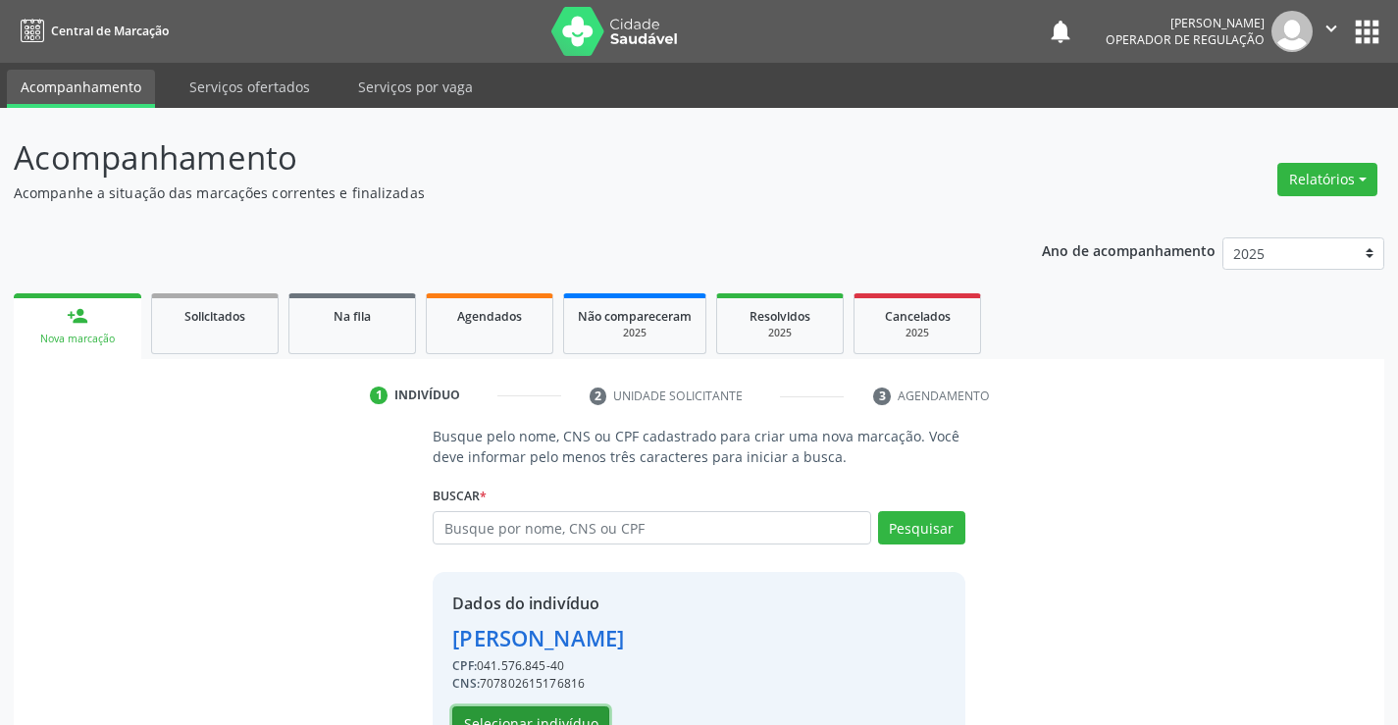
click at [557, 711] on button "Selecionar indivíduo" at bounding box center [530, 722] width 157 height 33
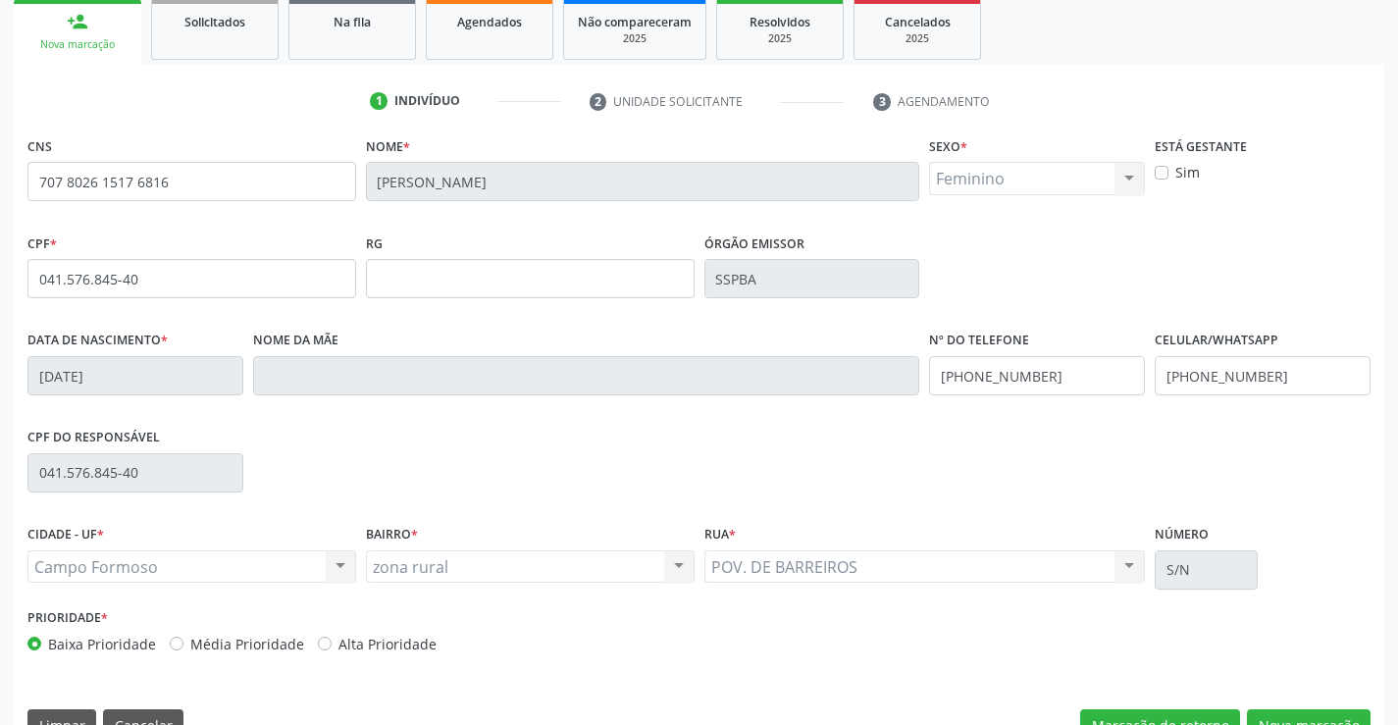
scroll to position [338, 0]
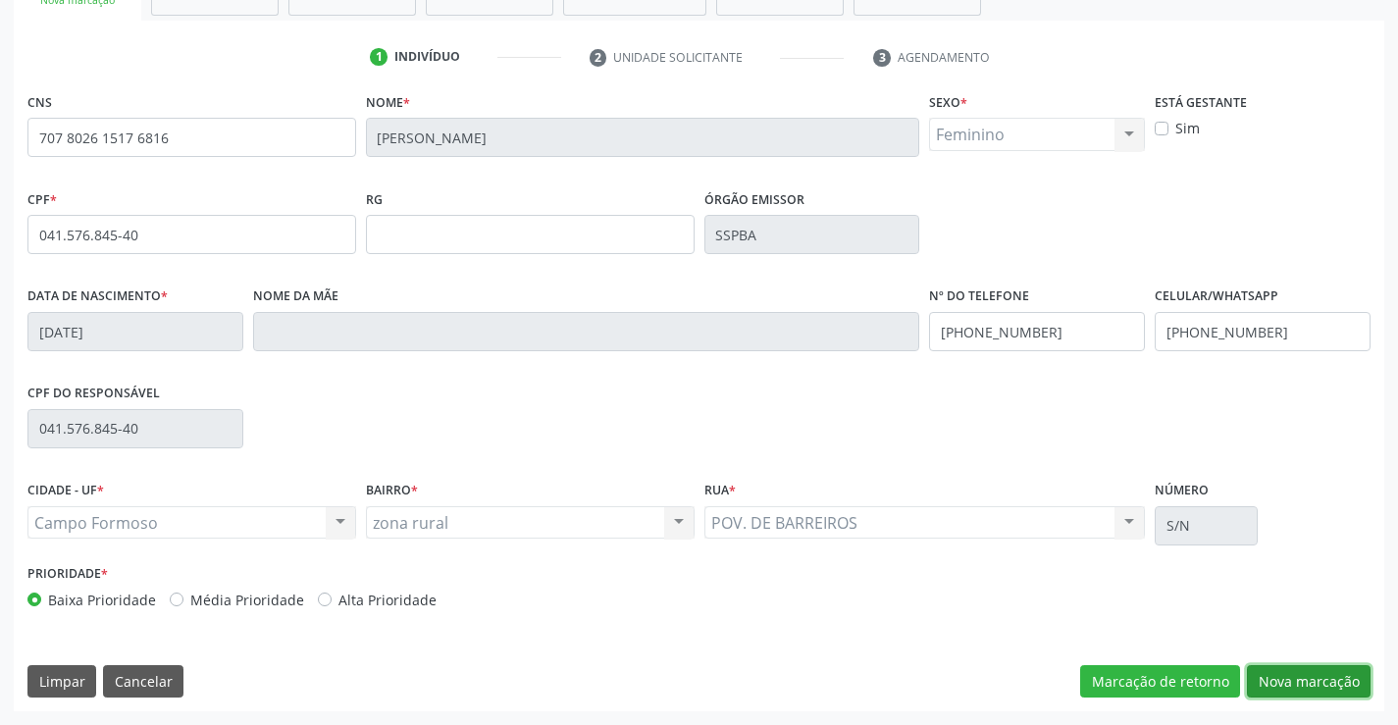
click at [1278, 677] on button "Nova marcação" at bounding box center [1309, 681] width 124 height 33
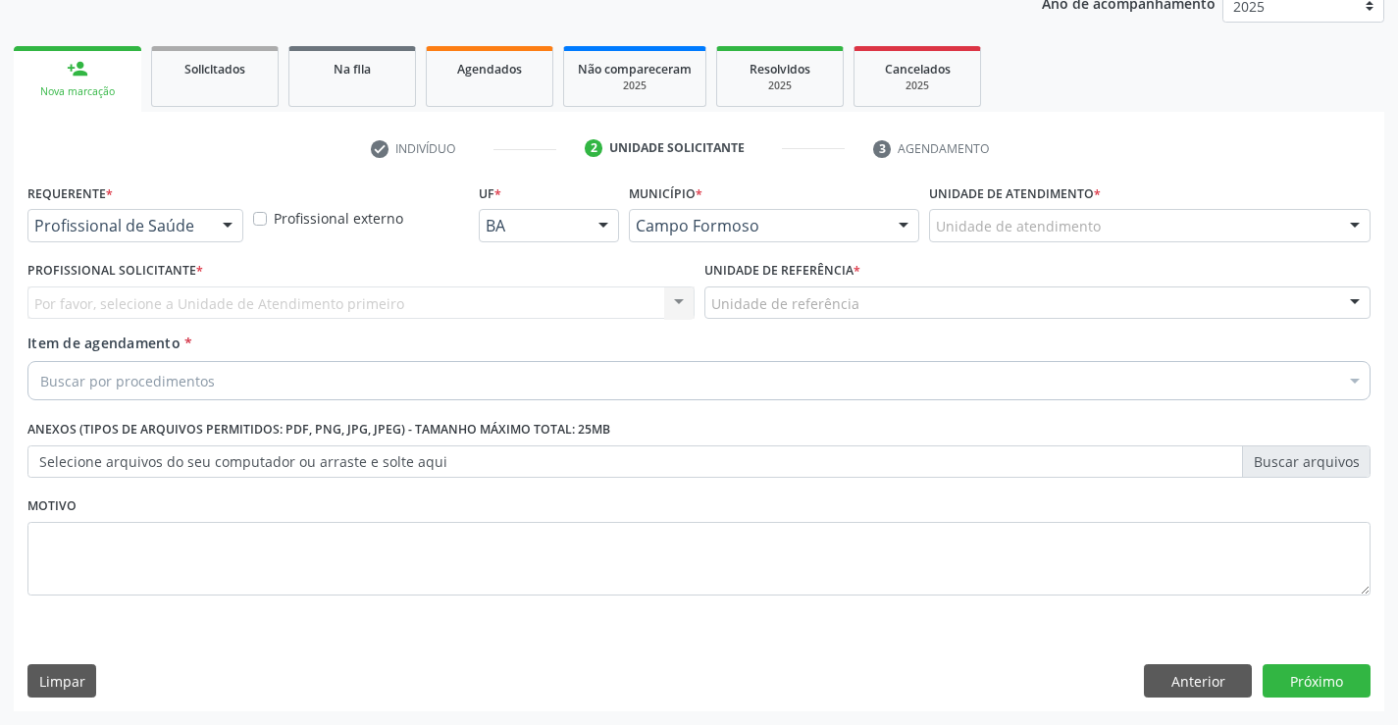
scroll to position [247, 0]
click at [229, 222] on div at bounding box center [227, 226] width 29 height 33
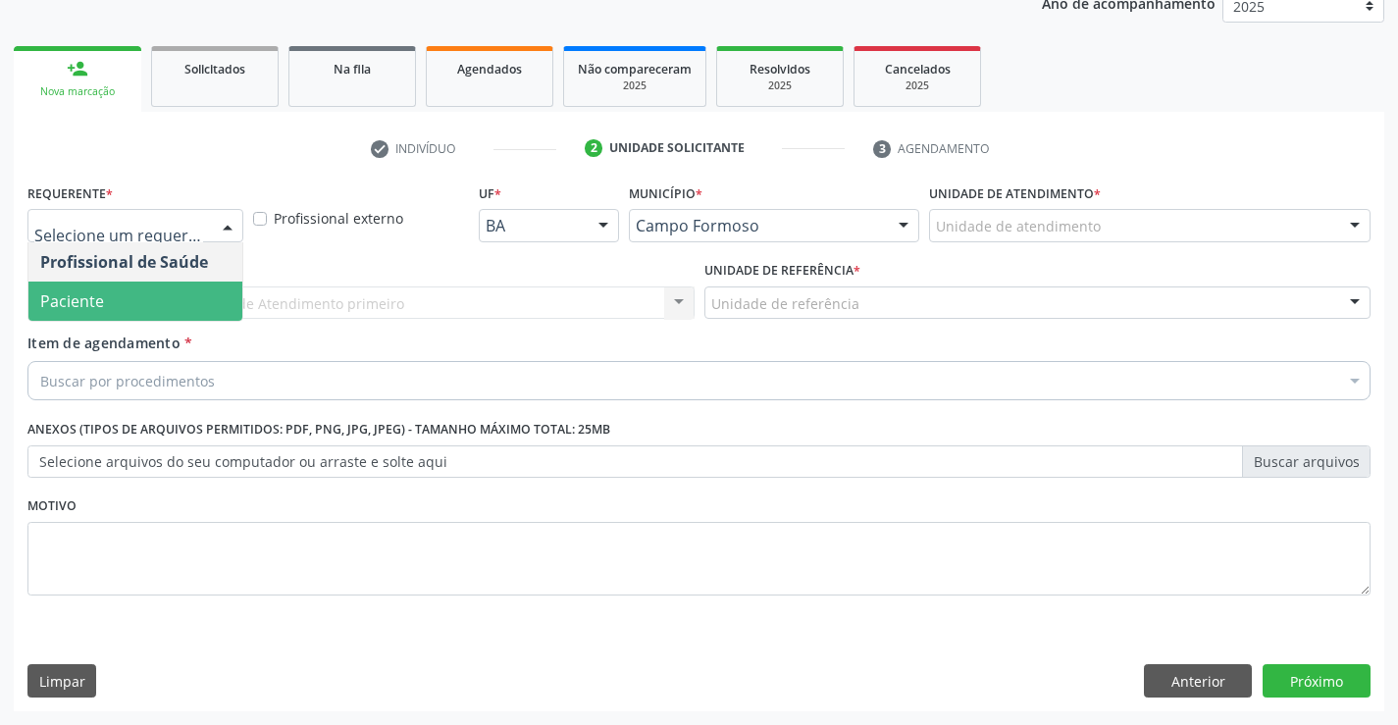
click at [179, 310] on span "Paciente" at bounding box center [135, 300] width 214 height 39
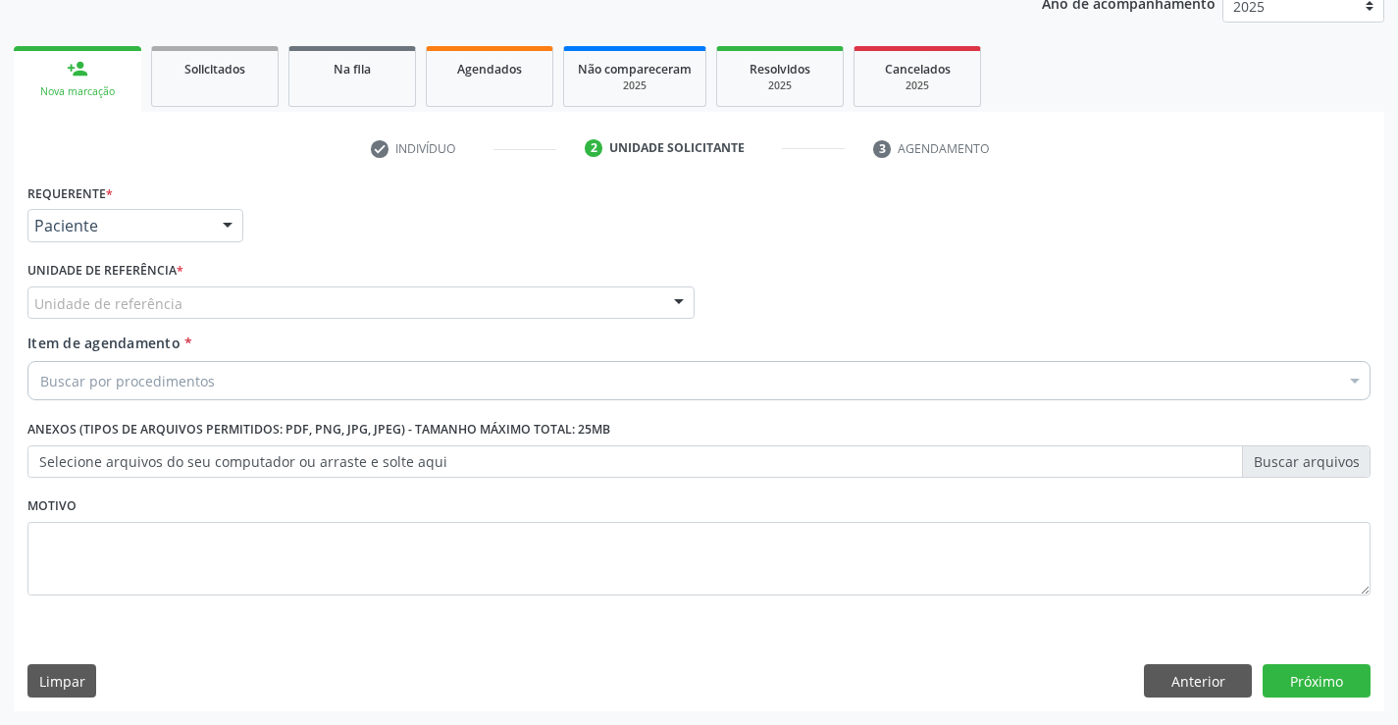
click at [243, 301] on div "Unidade de referência" at bounding box center [360, 302] width 667 height 33
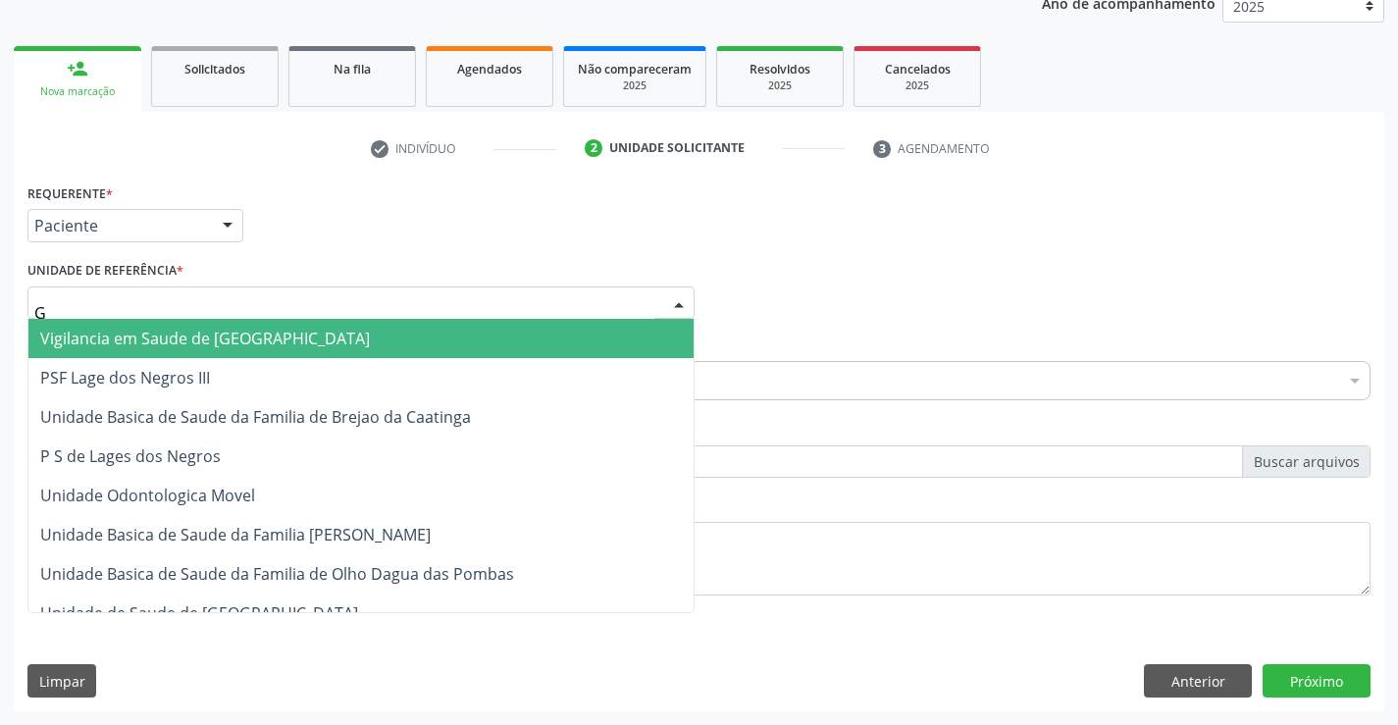
type input "GO"
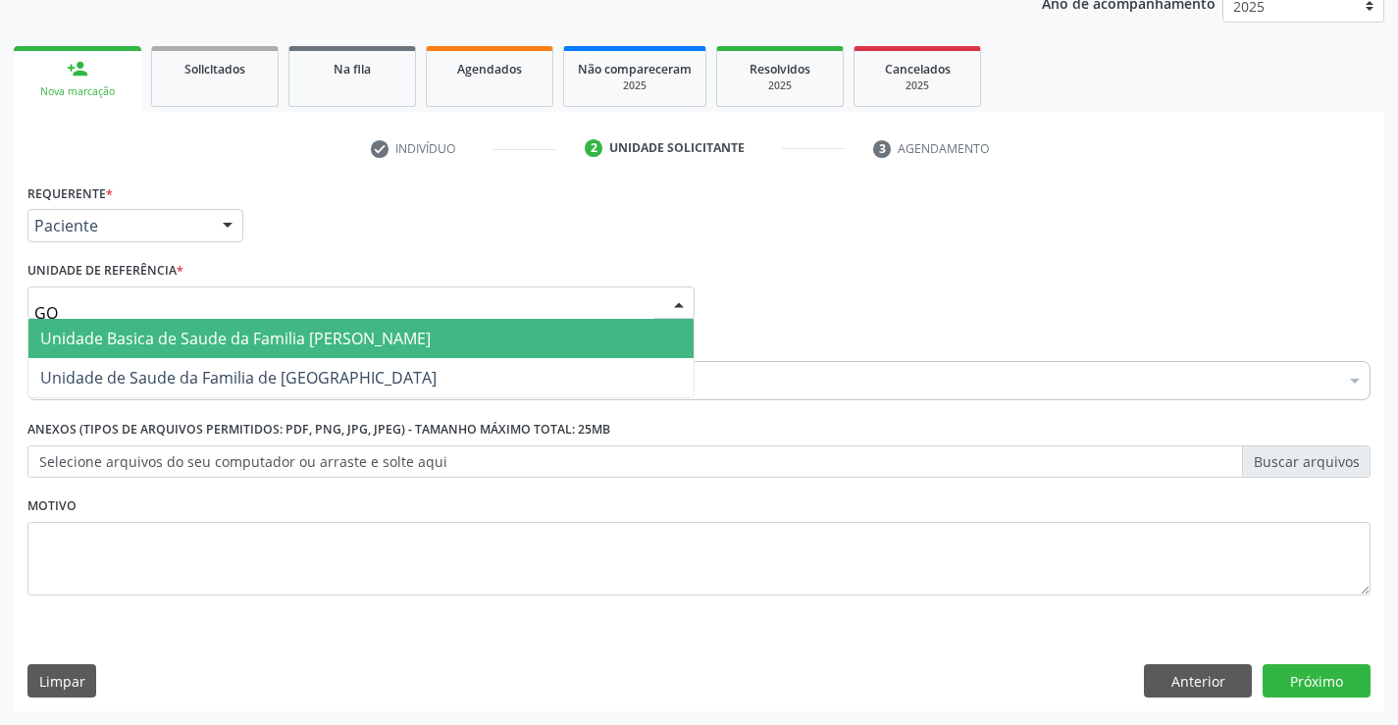
click at [245, 339] on span "Unidade Basica de Saude da Familia [PERSON_NAME]" at bounding box center [235, 339] width 390 height 22
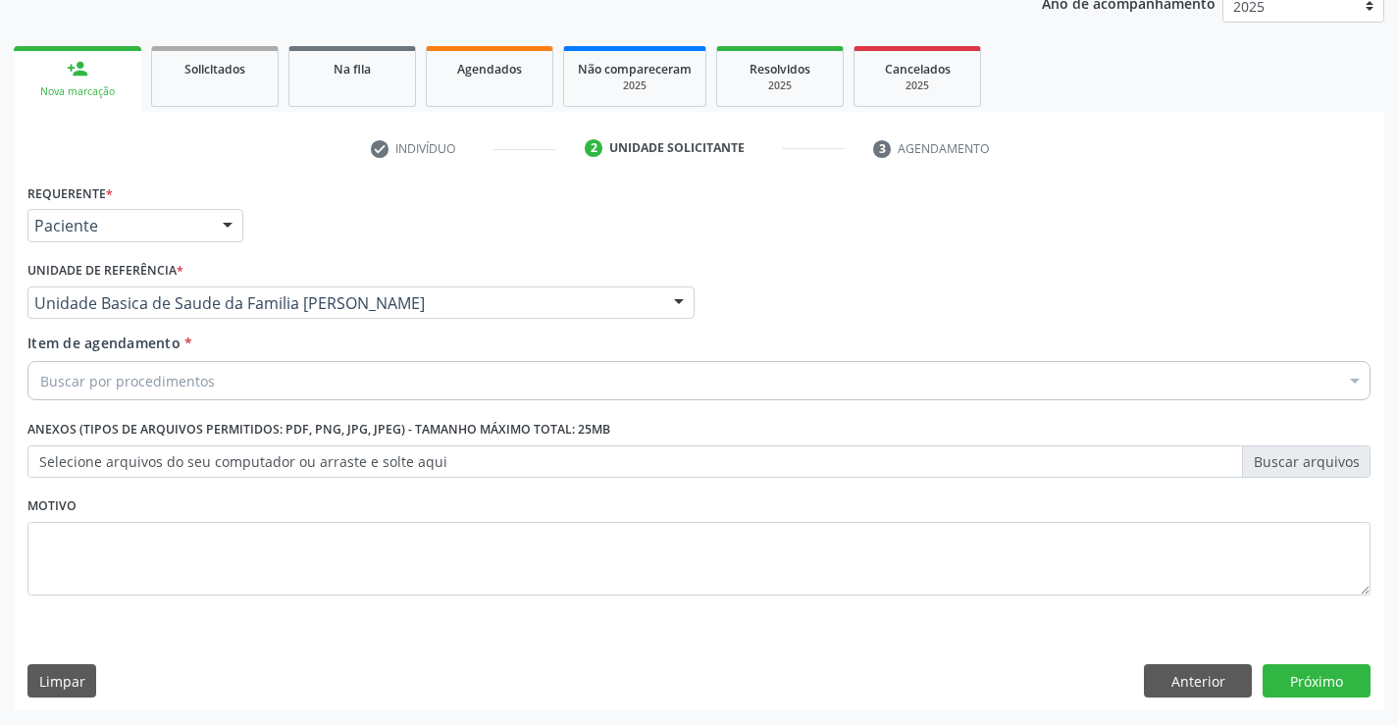
click at [229, 391] on div "Buscar por procedimentos" at bounding box center [698, 380] width 1343 height 39
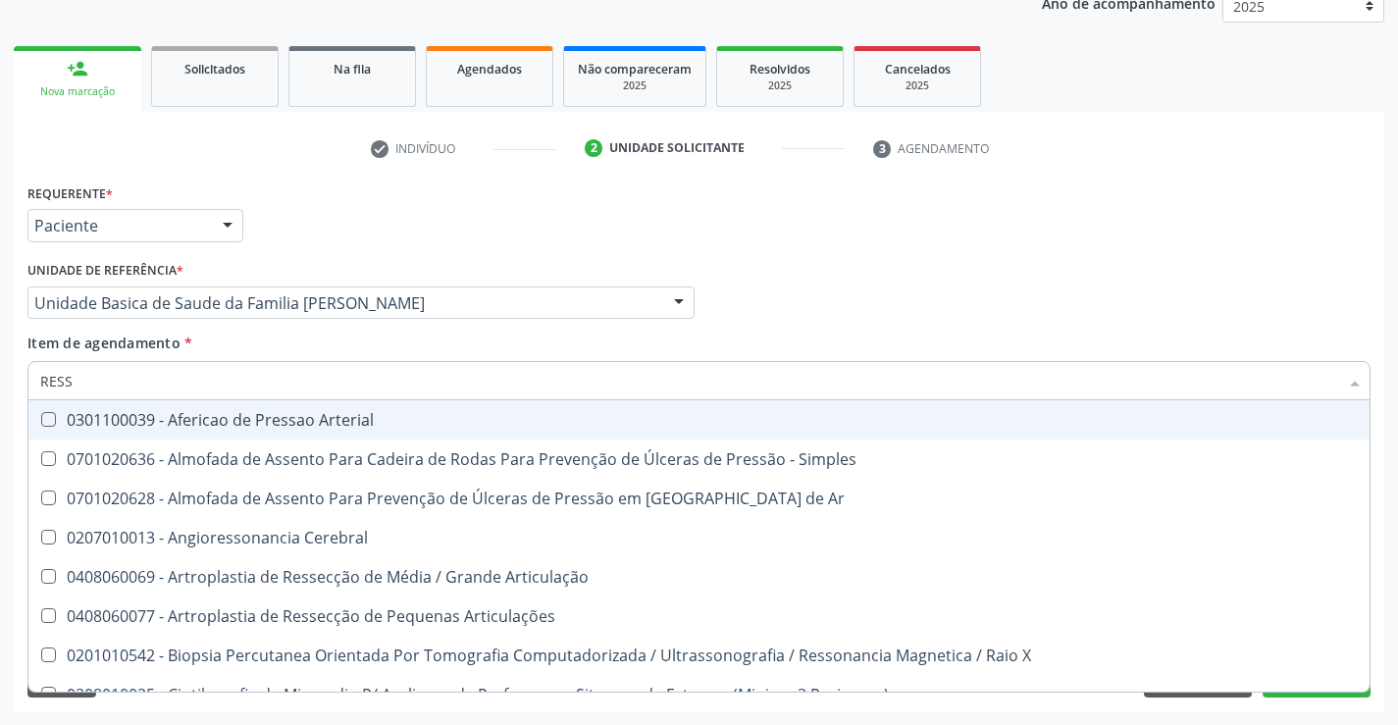
type input "RESSO"
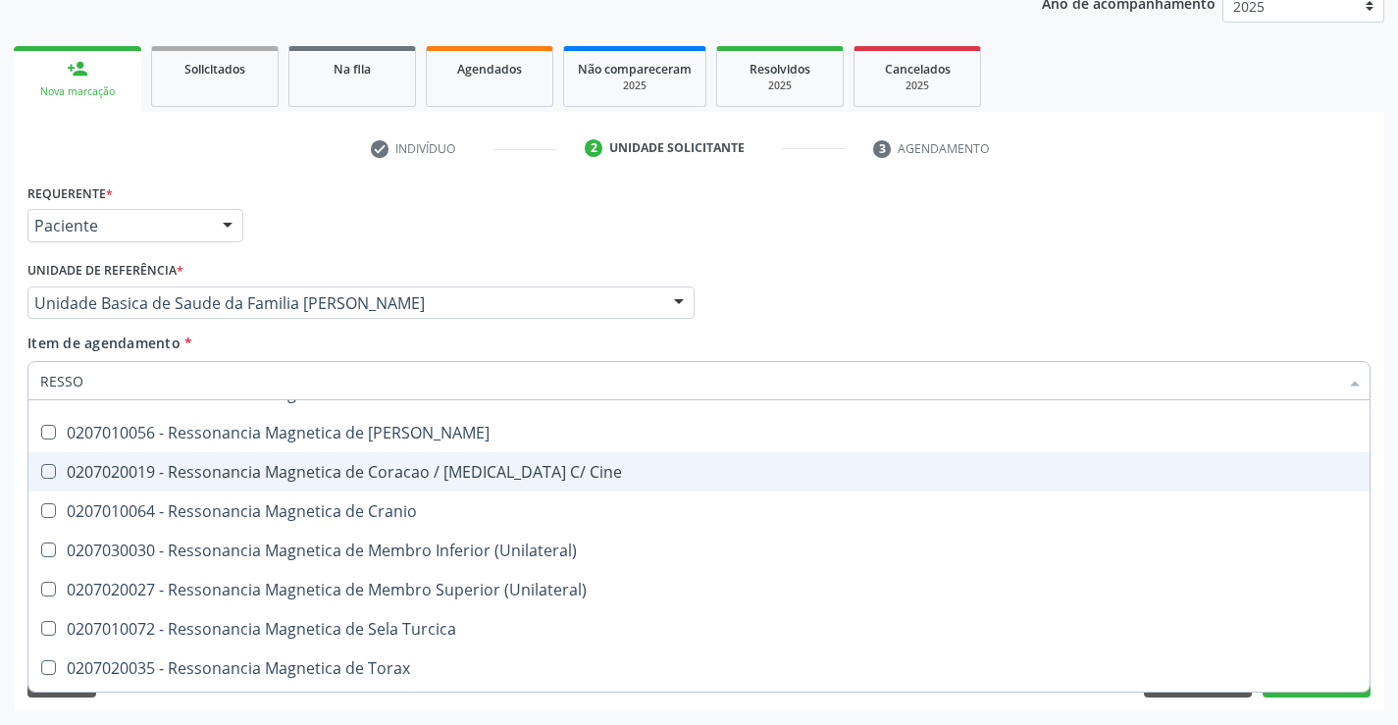
scroll to position [294, 0]
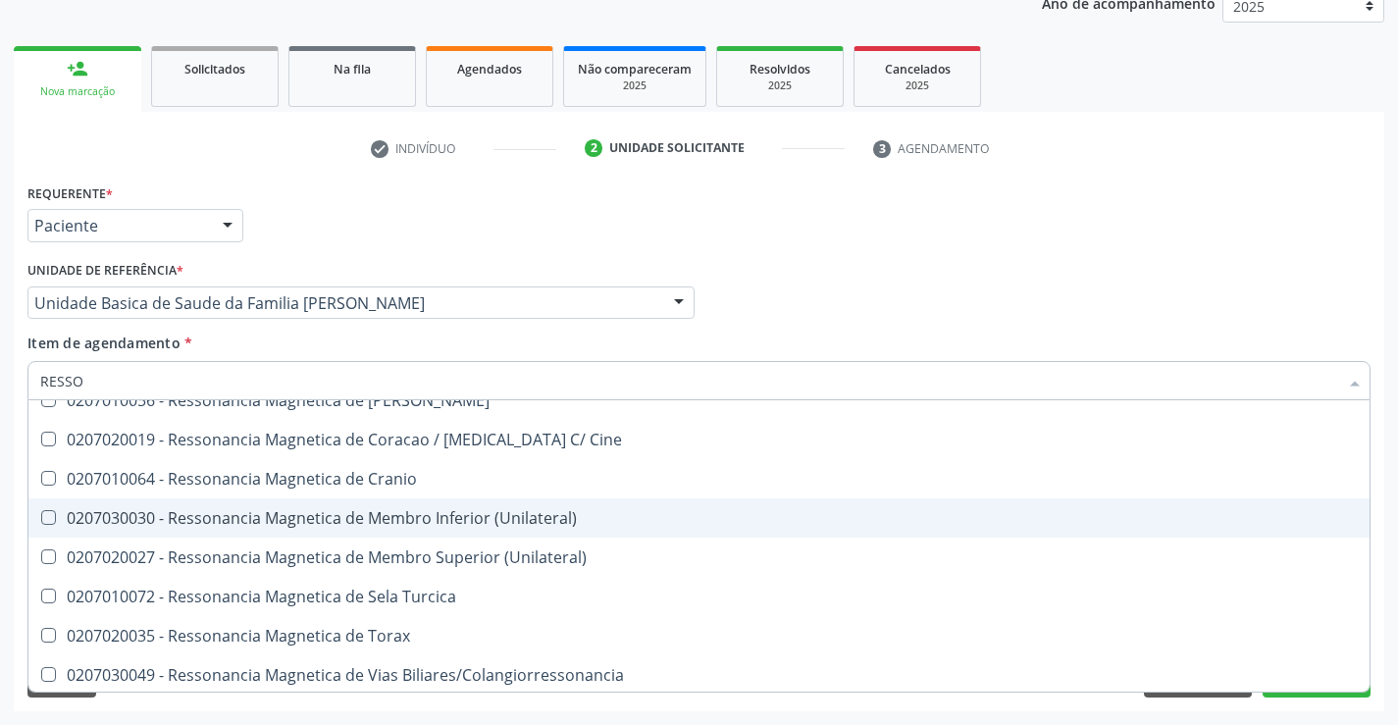
click at [342, 522] on div "0207030030 - Ressonancia Magnetica de Membro Inferior (Unilateral)" at bounding box center [698, 518] width 1317 height 16
checkbox \(Unilateral\) "true"
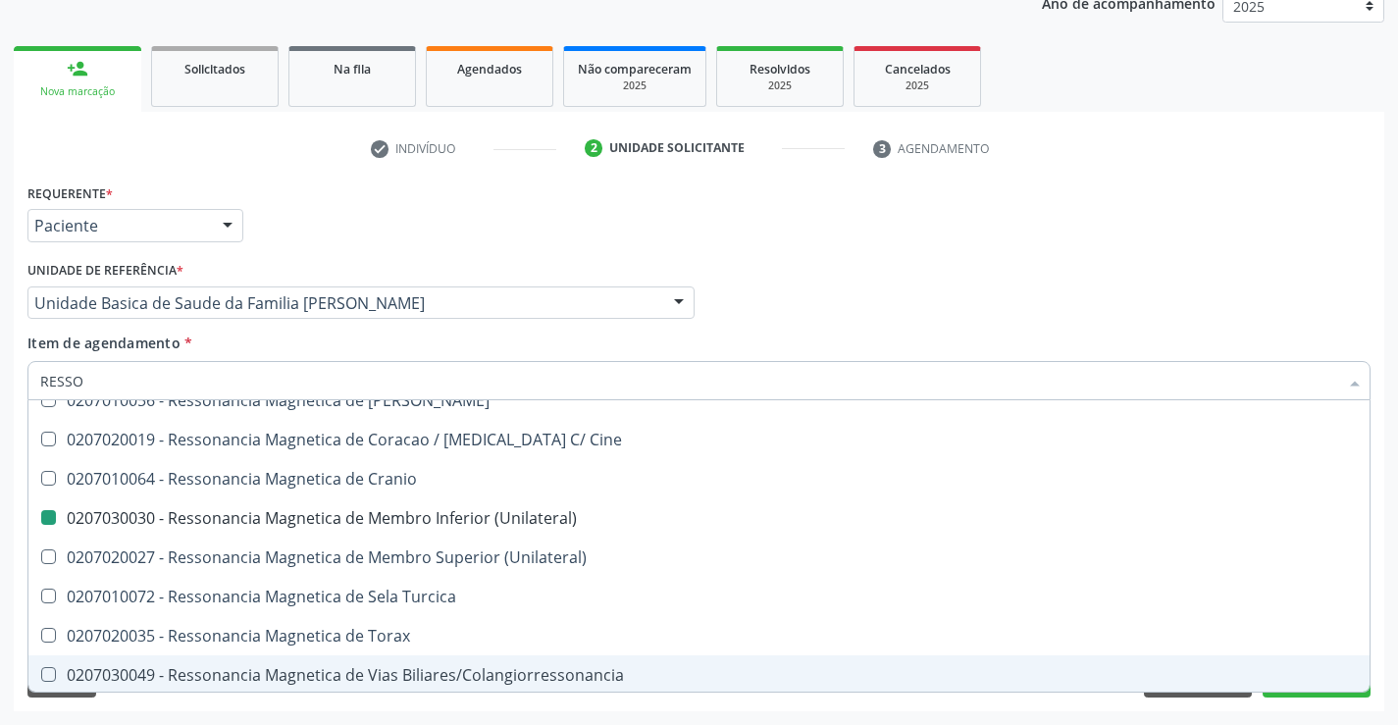
click at [394, 697] on div "Requerente * Paciente Profissional de Saúde Paciente Nenhum resultado encontrad…" at bounding box center [699, 444] width 1370 height 533
checkbox X "true"
checkbox \(Unilateral\) "false"
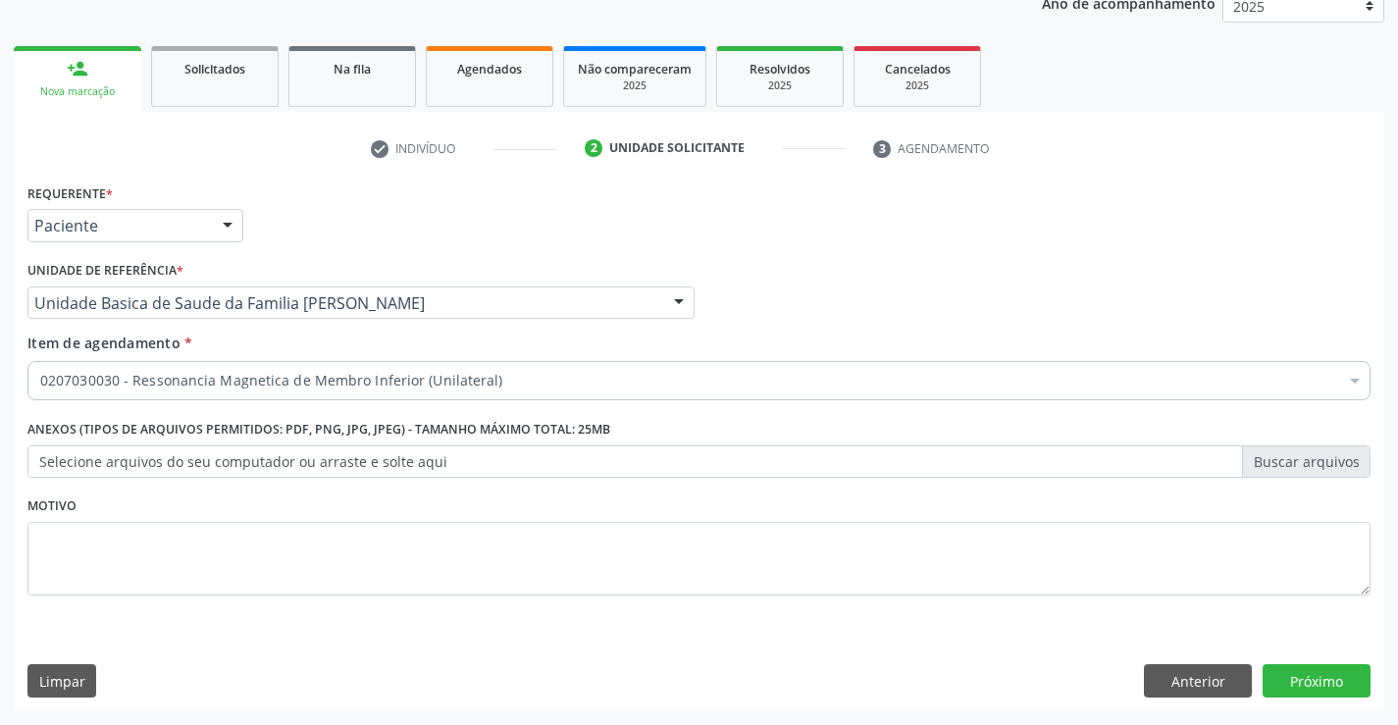
scroll to position [0, 0]
click at [1305, 671] on button "Próximo" at bounding box center [1316, 680] width 108 height 33
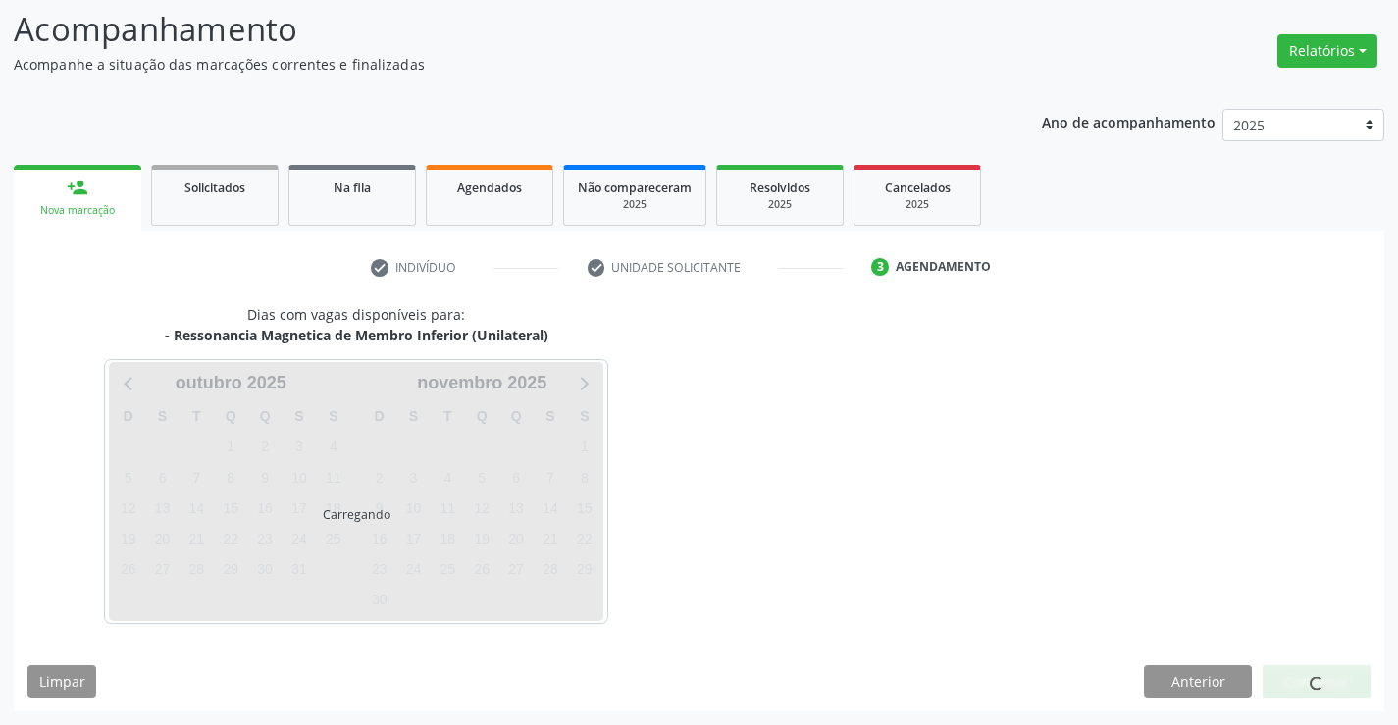
scroll to position [186, 0]
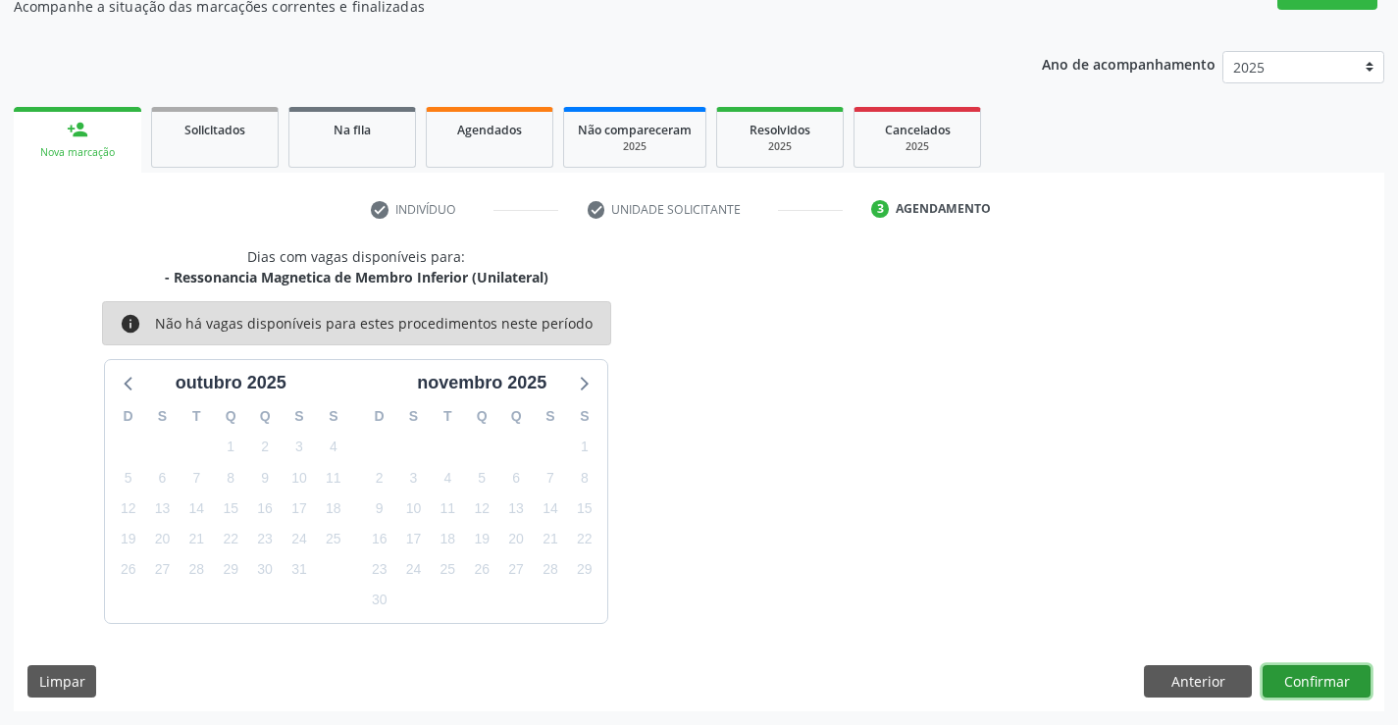
click at [1305, 671] on button "Confirmar" at bounding box center [1316, 681] width 108 height 33
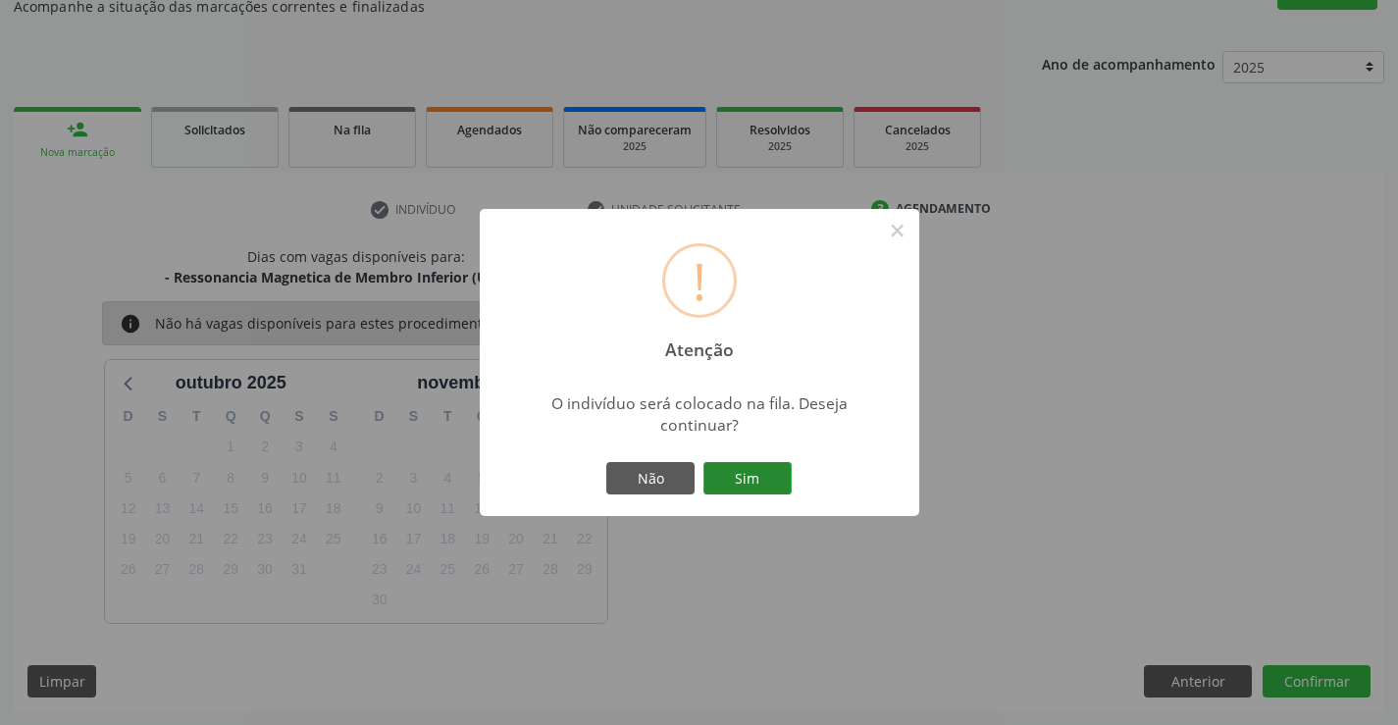
click at [747, 469] on button "Sim" at bounding box center [747, 478] width 88 height 33
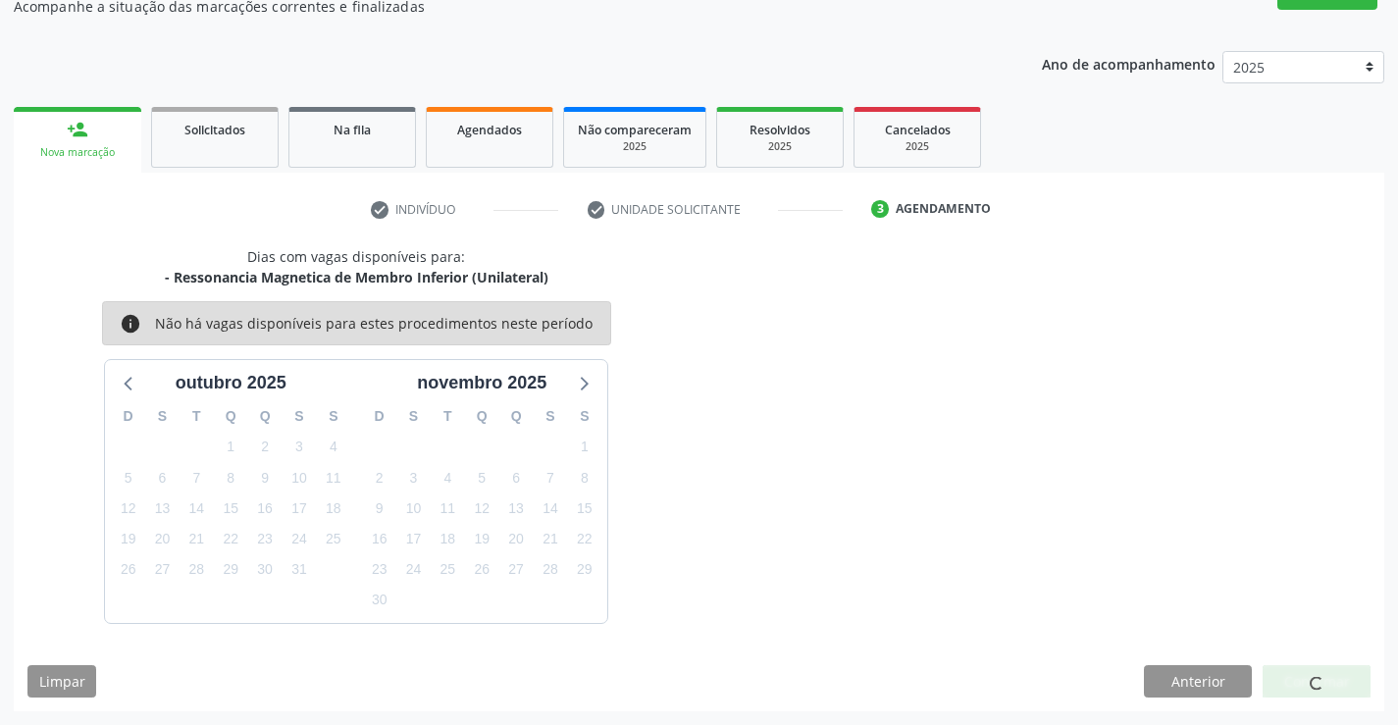
scroll to position [0, 0]
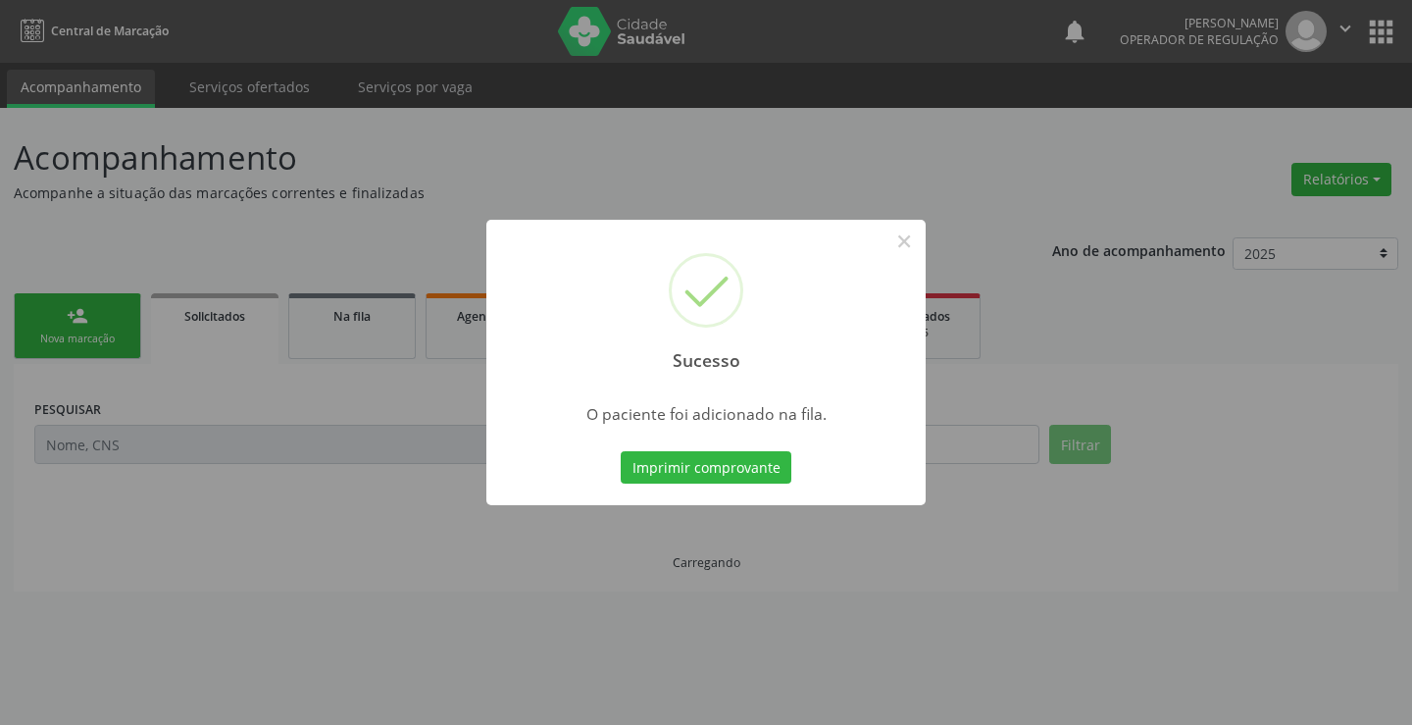
click at [748, 469] on button "Imprimir comprovante" at bounding box center [706, 467] width 171 height 33
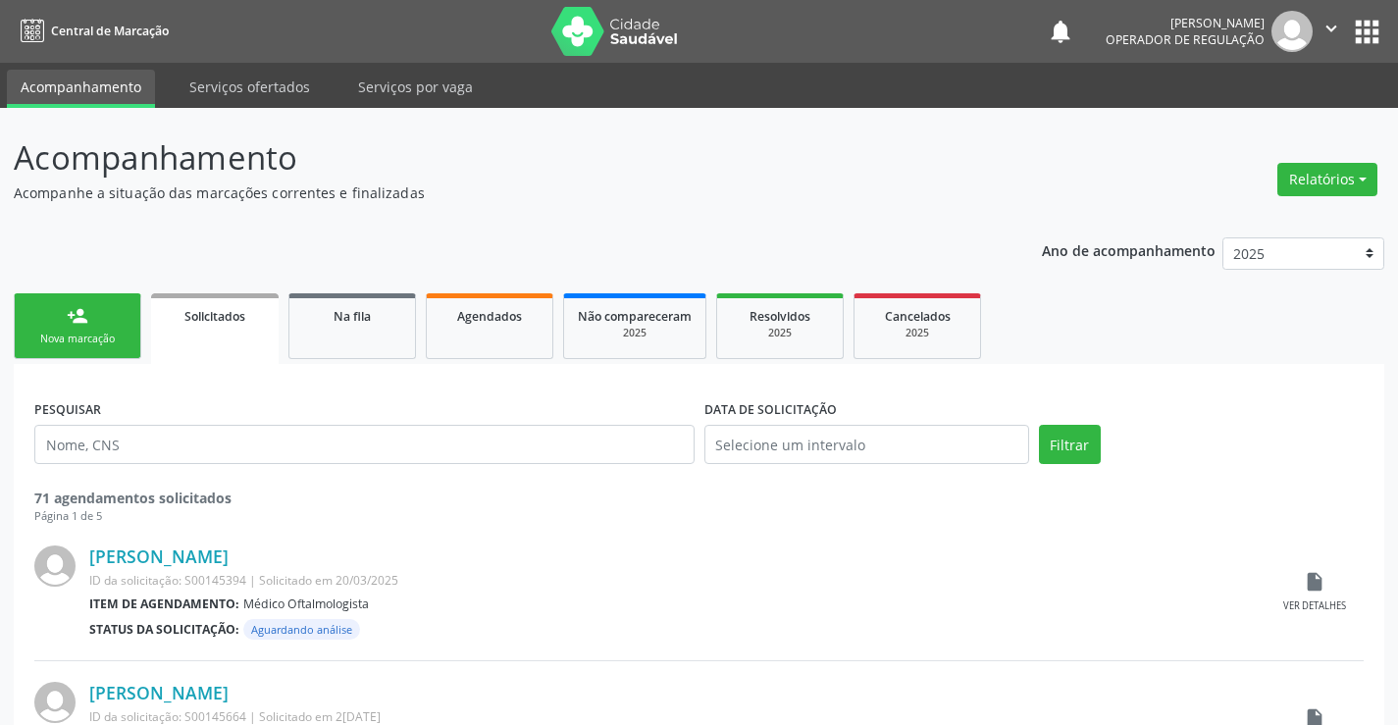
click at [118, 341] on div "Nova marcação" at bounding box center [77, 338] width 98 height 15
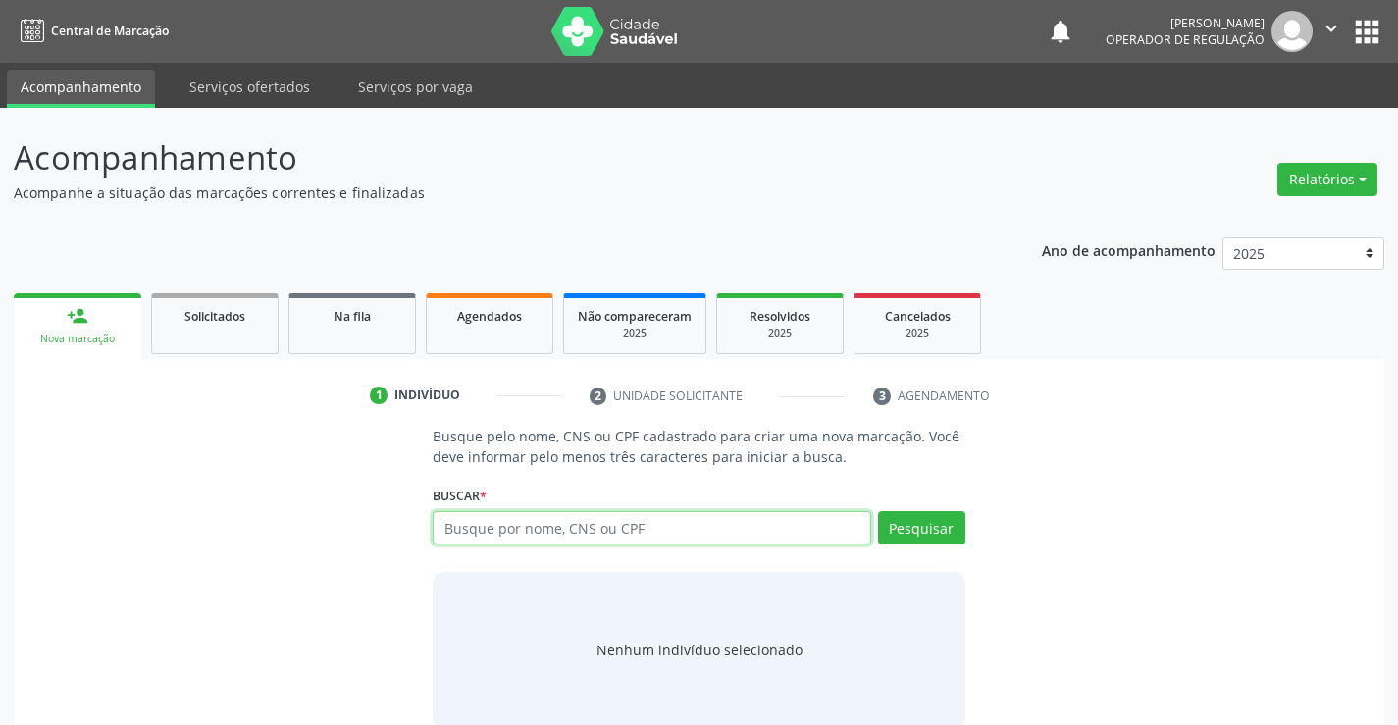
click at [508, 536] on input "text" at bounding box center [651, 527] width 437 height 33
type input "702801126453068"
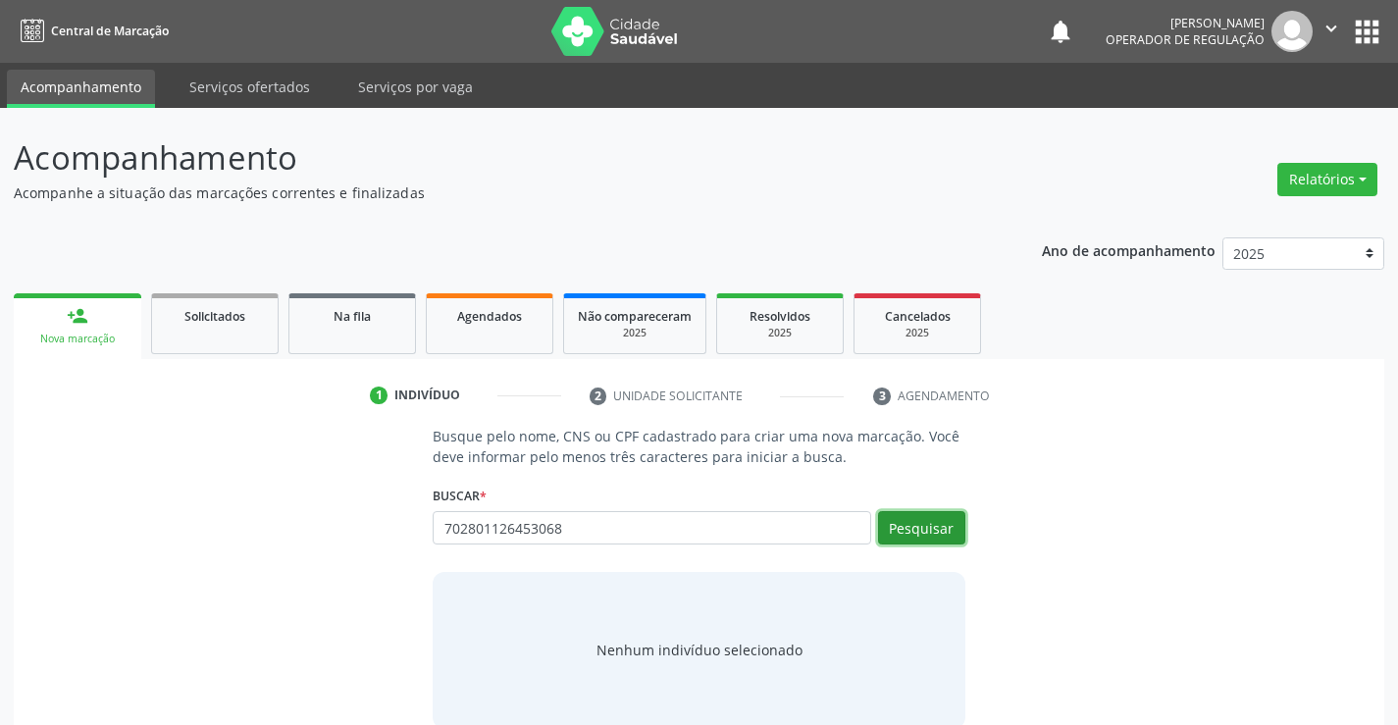
click at [897, 532] on button "Pesquisar" at bounding box center [921, 527] width 87 height 33
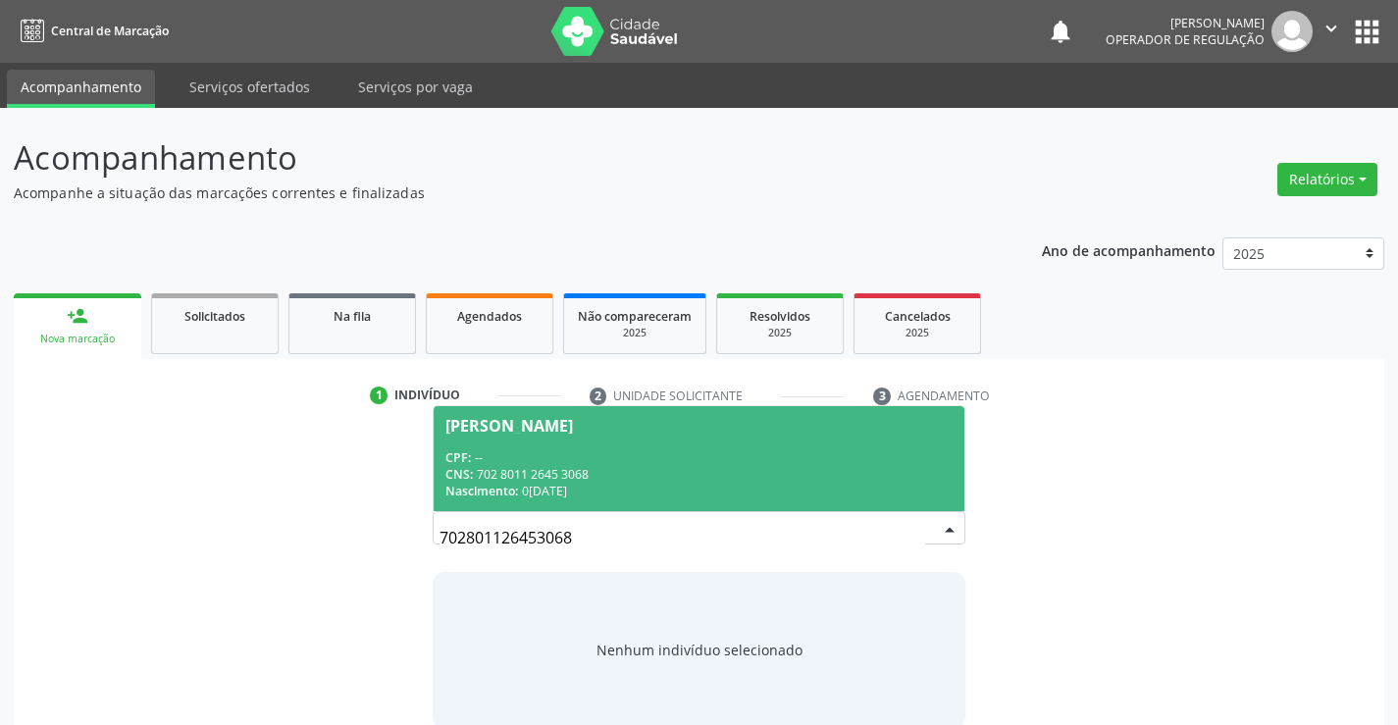
click at [818, 472] on div "CNS: 702 8011 2645 3068" at bounding box center [698, 474] width 506 height 17
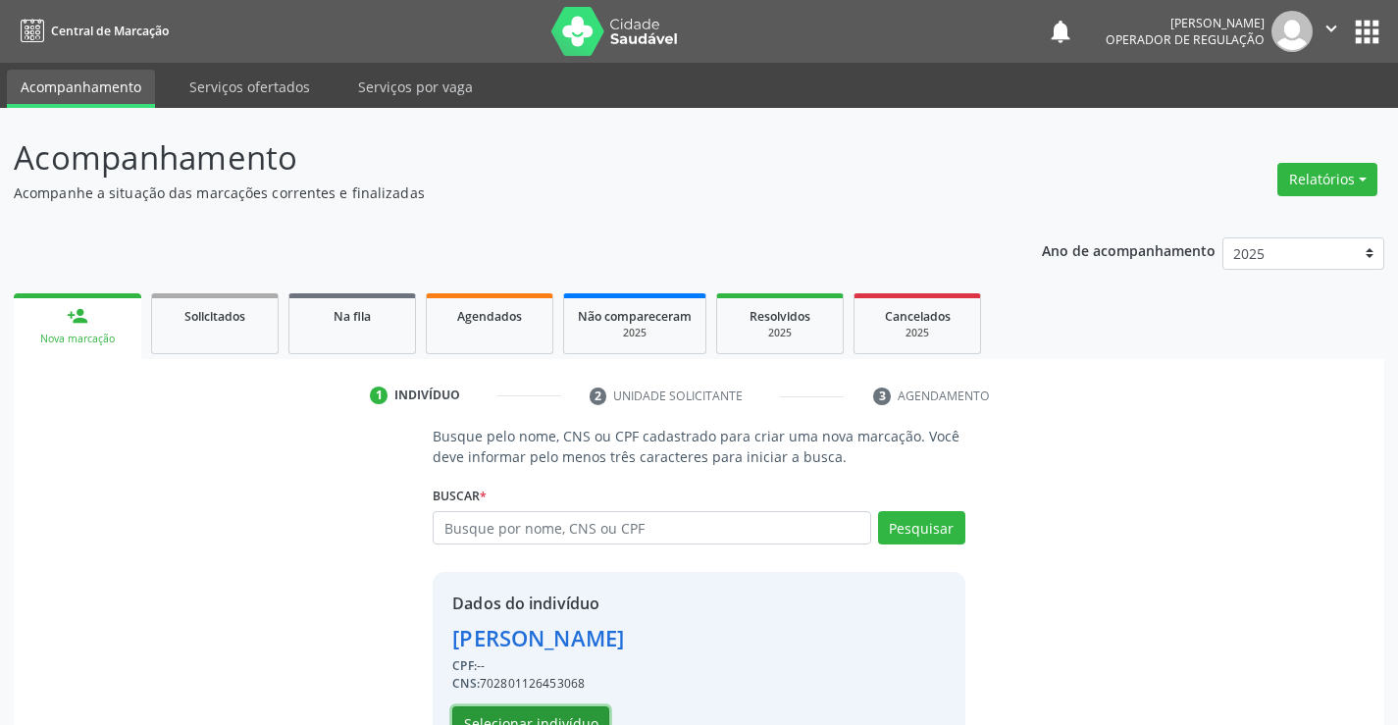
click at [573, 711] on button "Selecionar indivíduo" at bounding box center [530, 722] width 157 height 33
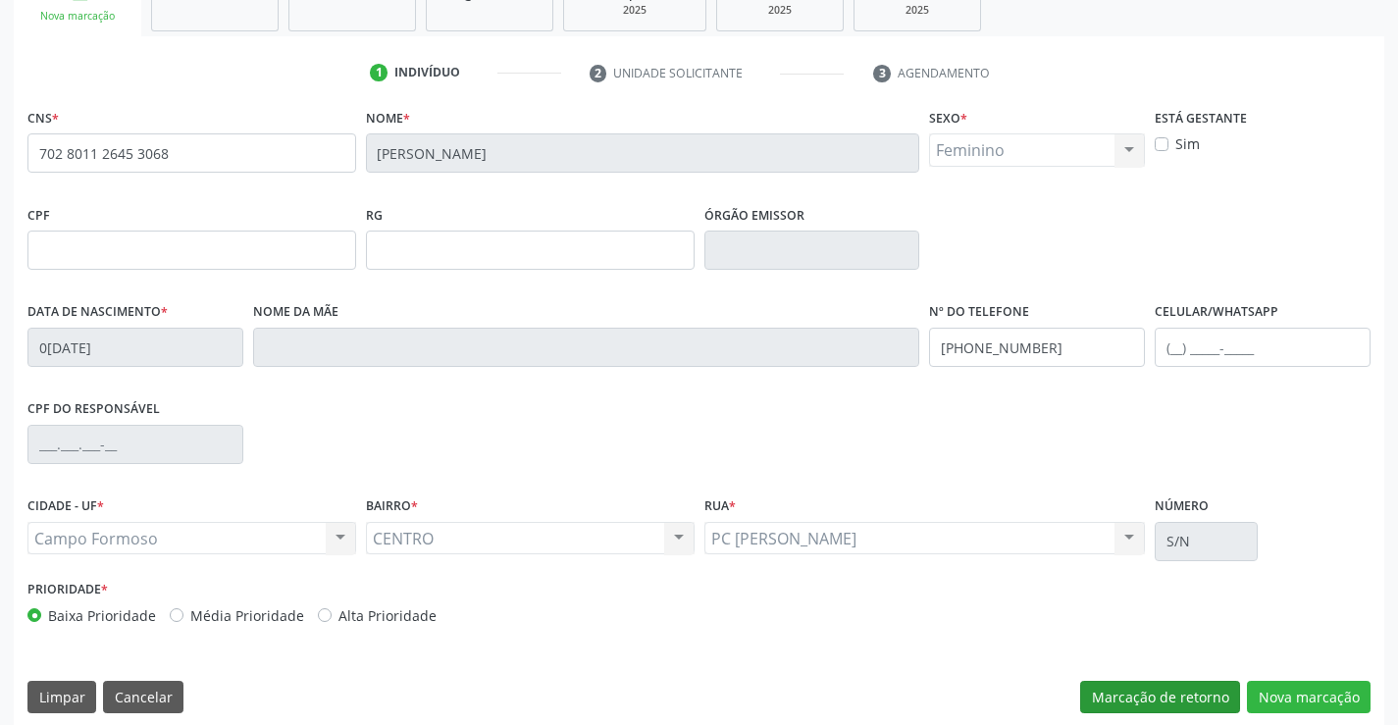
scroll to position [338, 0]
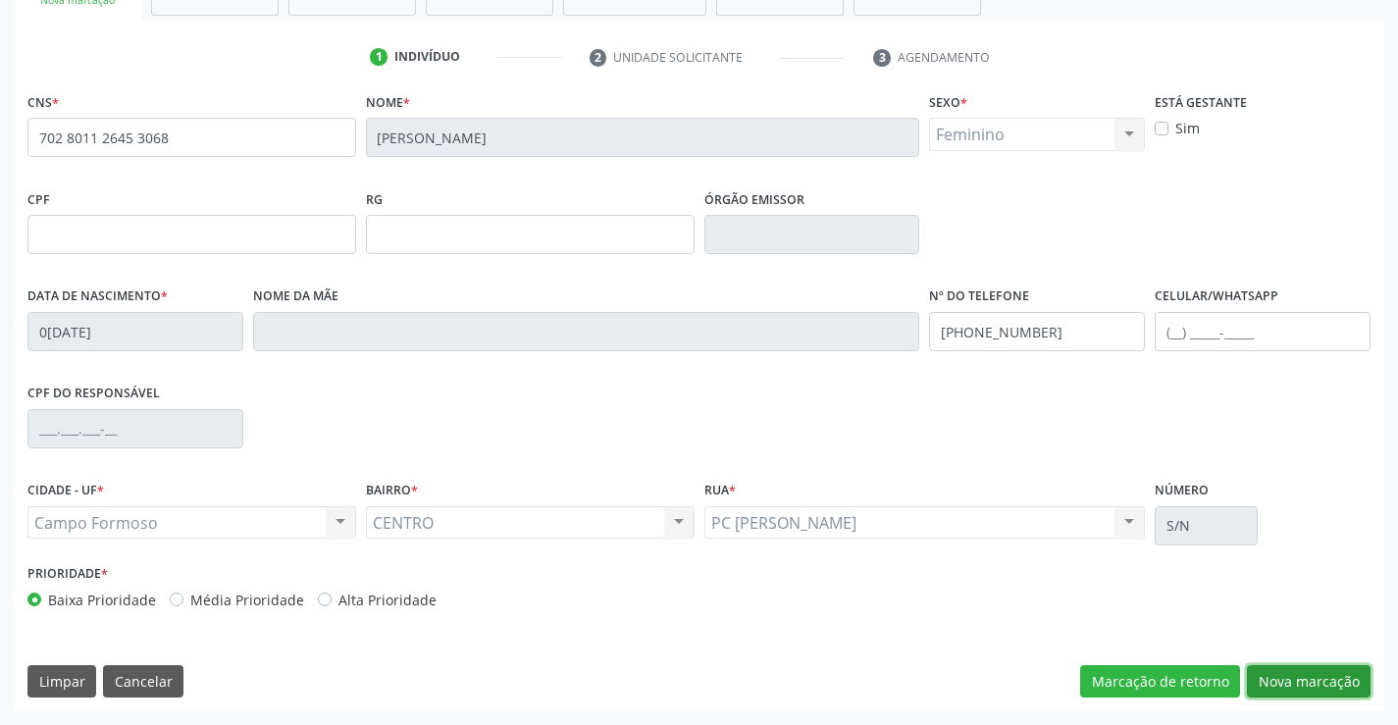
click at [1273, 674] on button "Nova marcação" at bounding box center [1309, 681] width 124 height 33
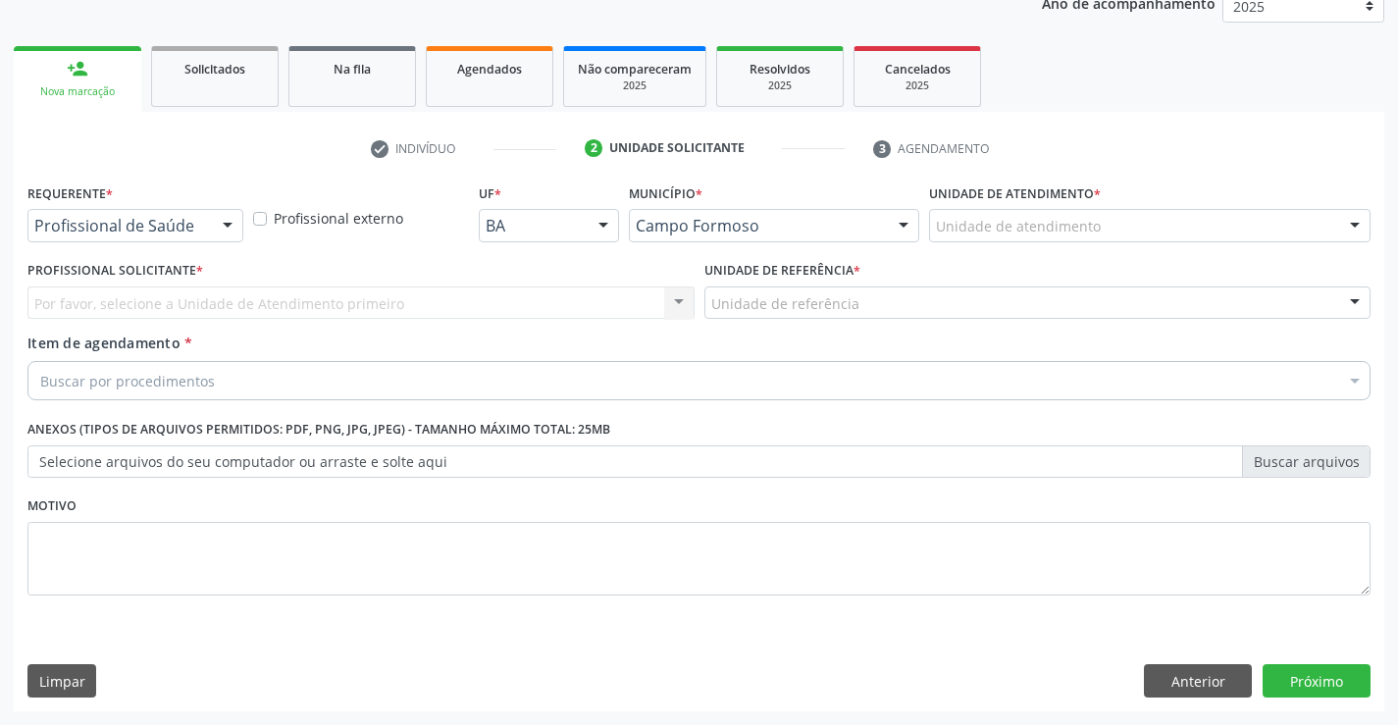
scroll to position [247, 0]
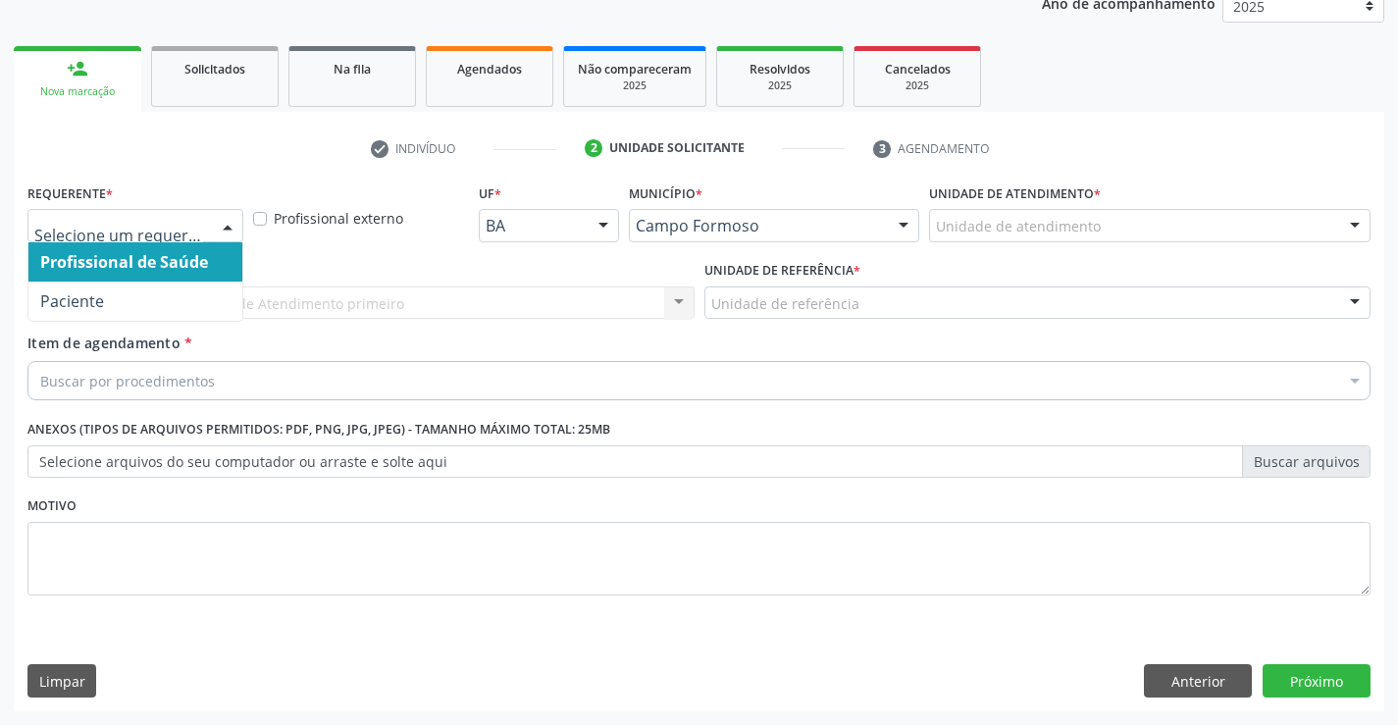
click at [228, 226] on div at bounding box center [227, 226] width 29 height 33
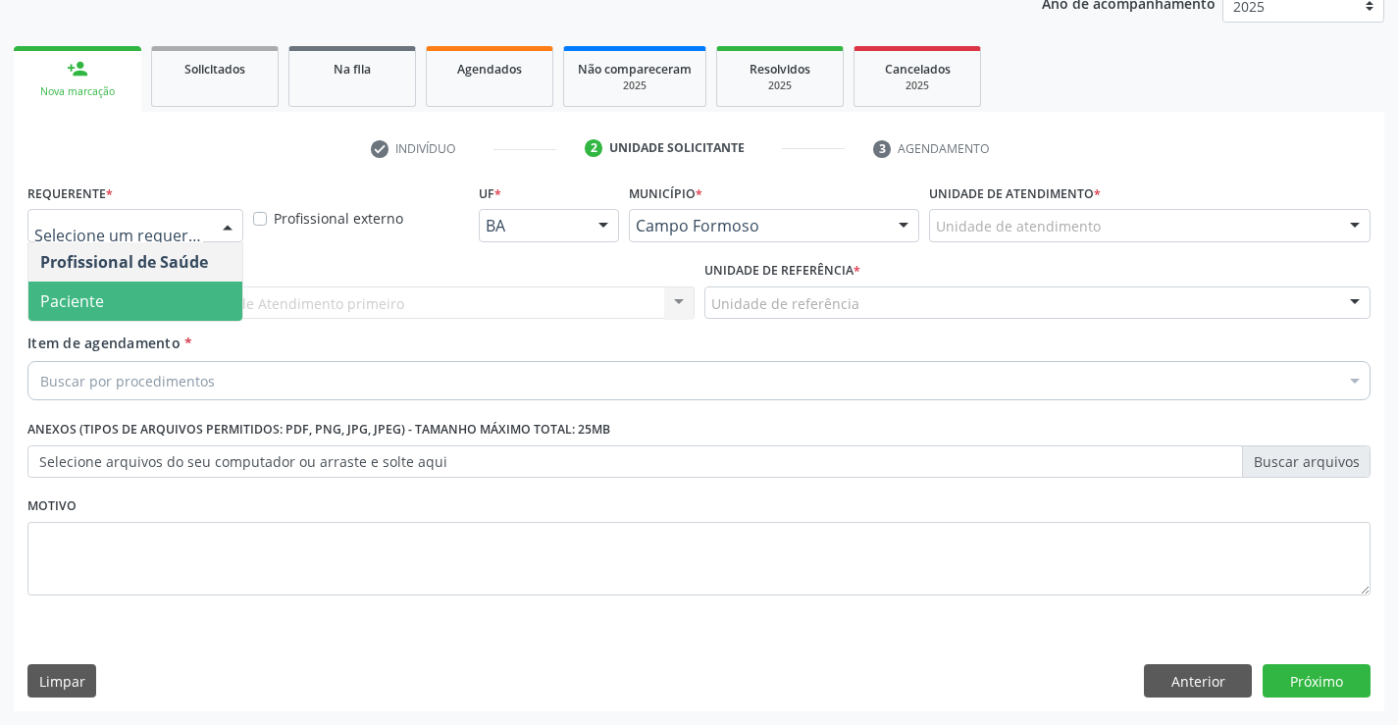
click at [198, 306] on span "Paciente" at bounding box center [135, 300] width 214 height 39
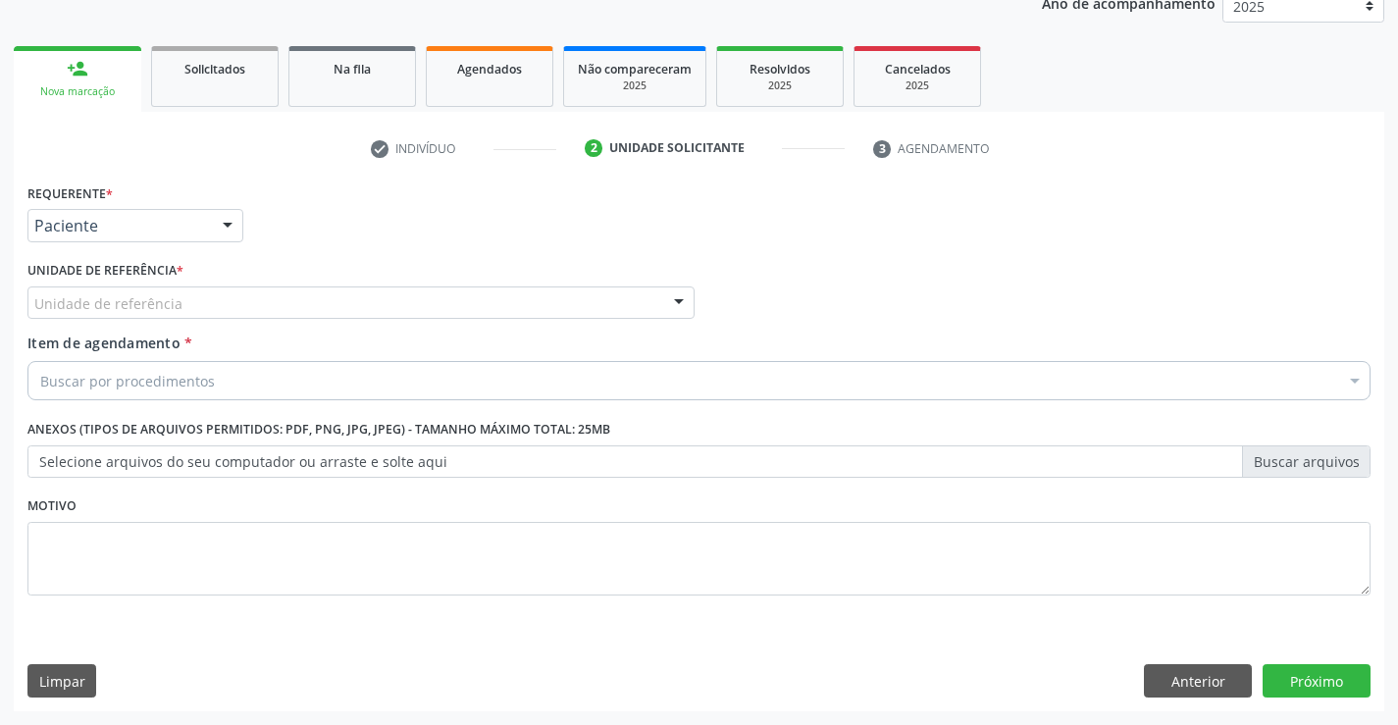
click at [209, 298] on div "Unidade de referência" at bounding box center [360, 302] width 667 height 33
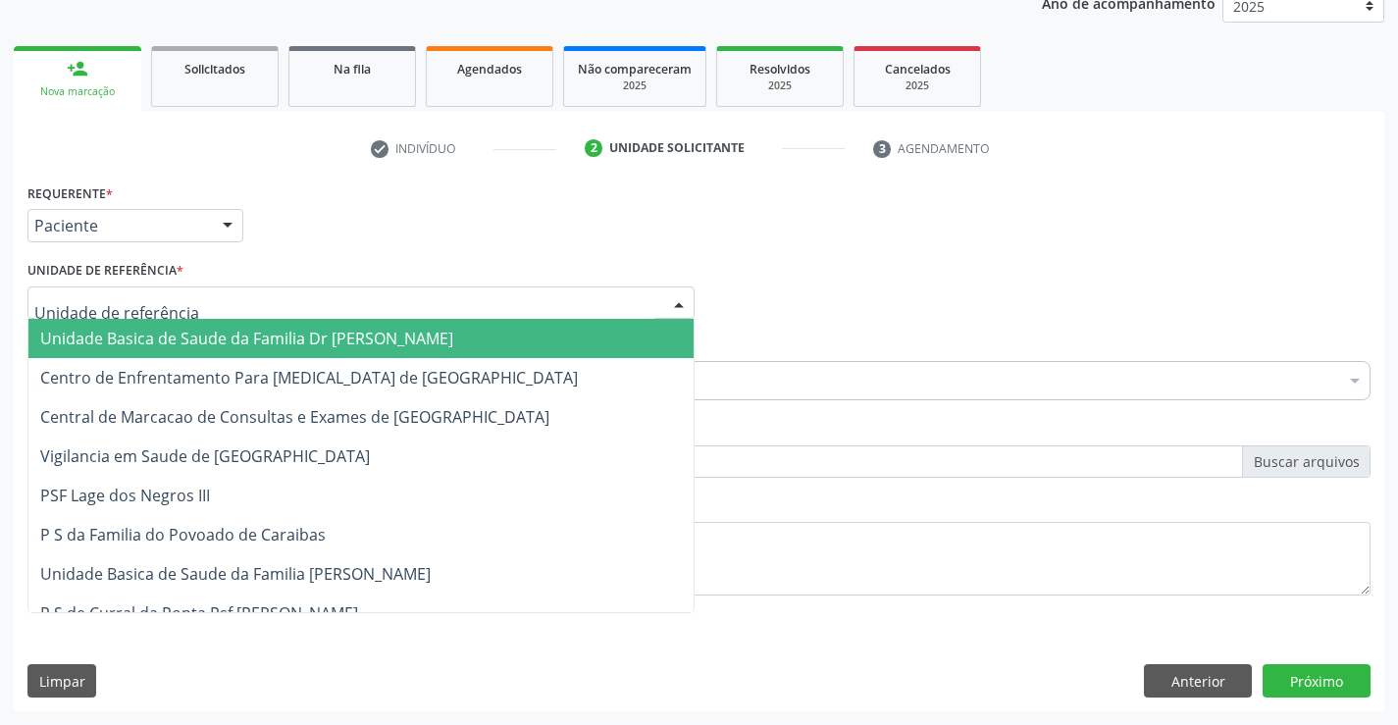
click at [205, 335] on span "Unidade Basica de Saude da Familia Dr [PERSON_NAME]" at bounding box center [246, 339] width 413 height 22
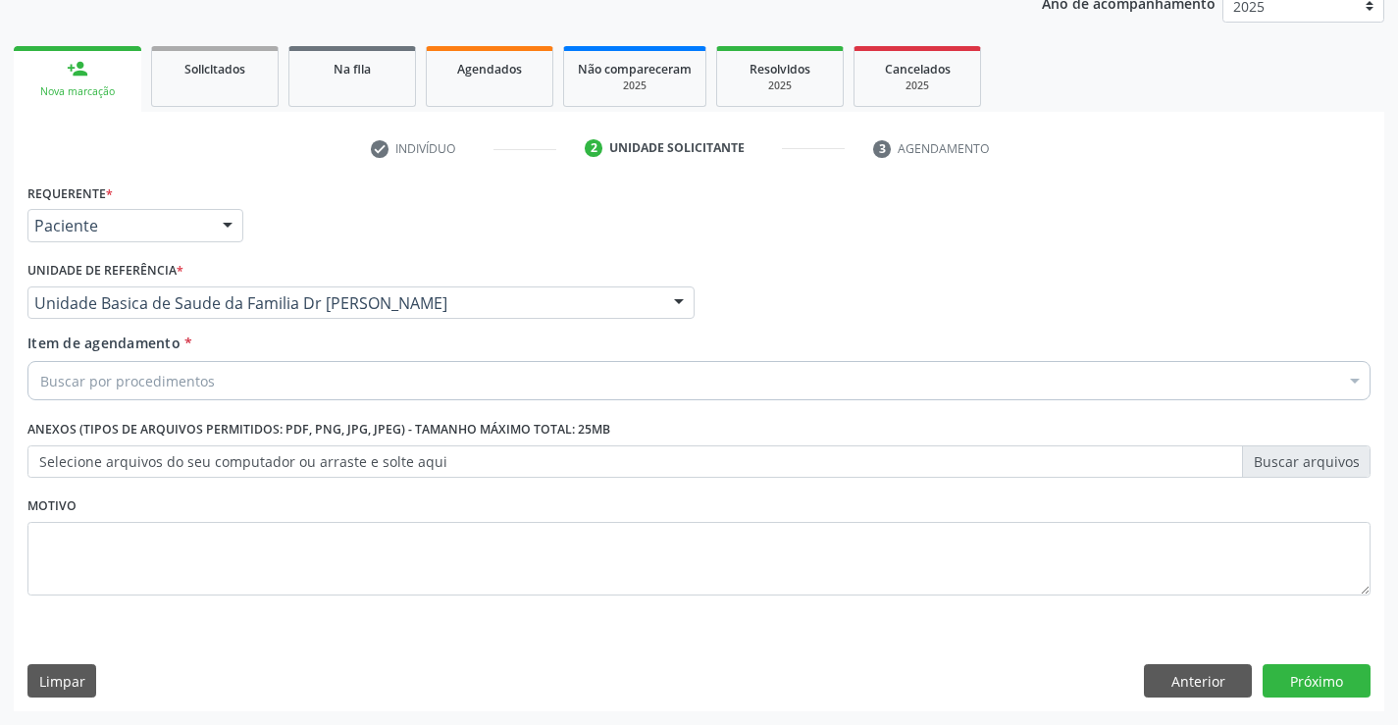
click at [227, 385] on div "Buscar por procedimentos" at bounding box center [698, 380] width 1343 height 39
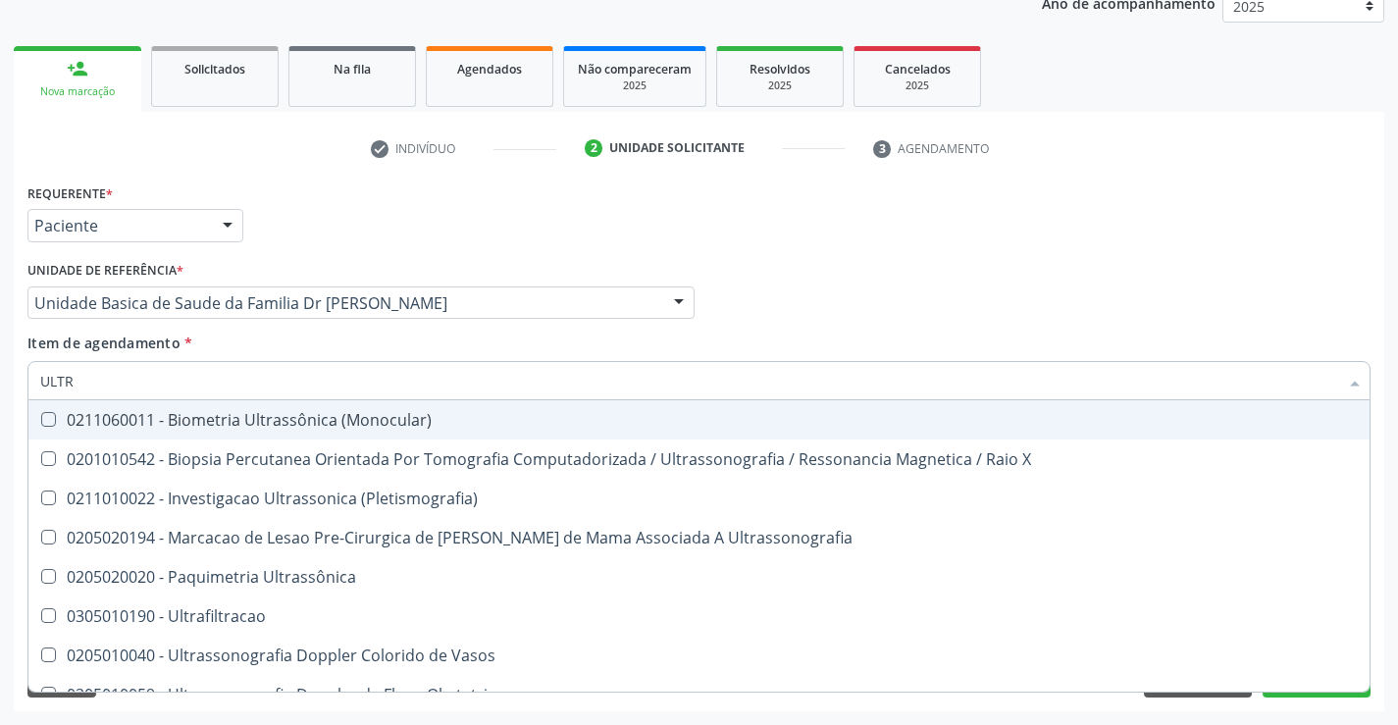
type input "ULTRA"
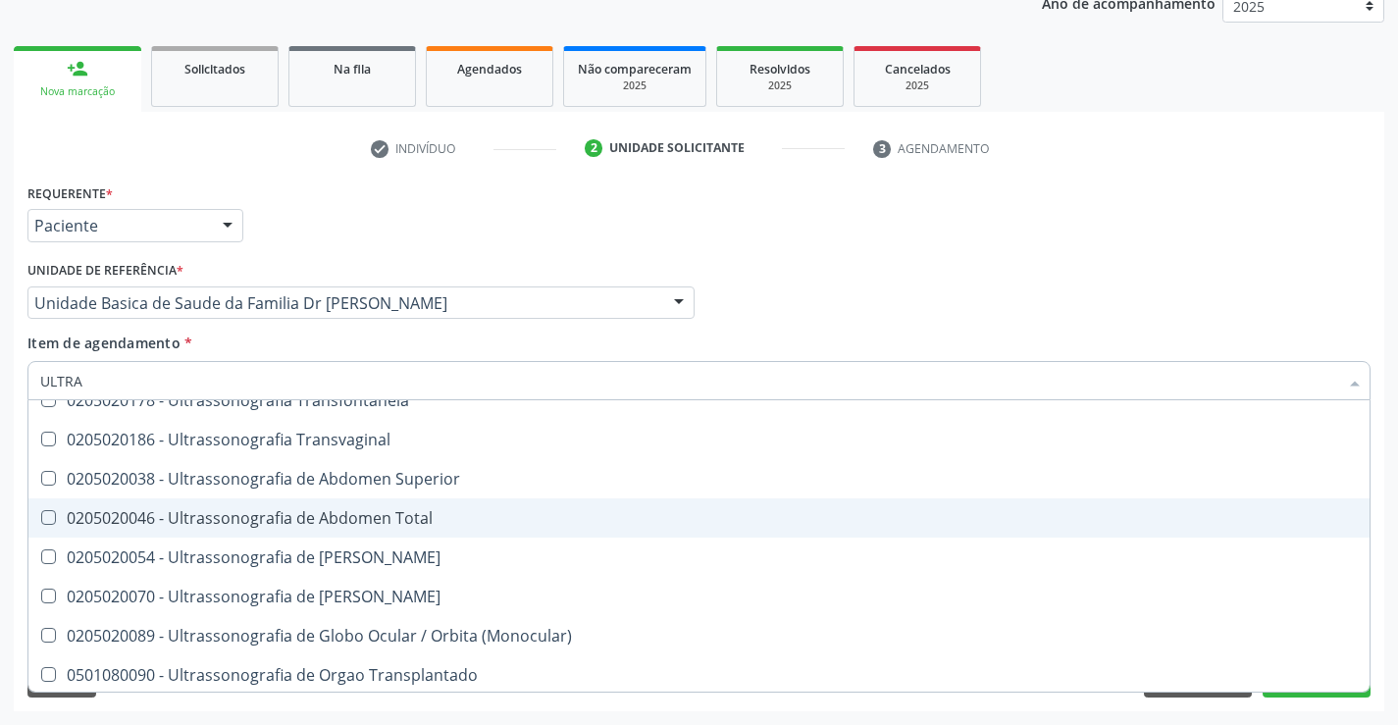
scroll to position [588, 0]
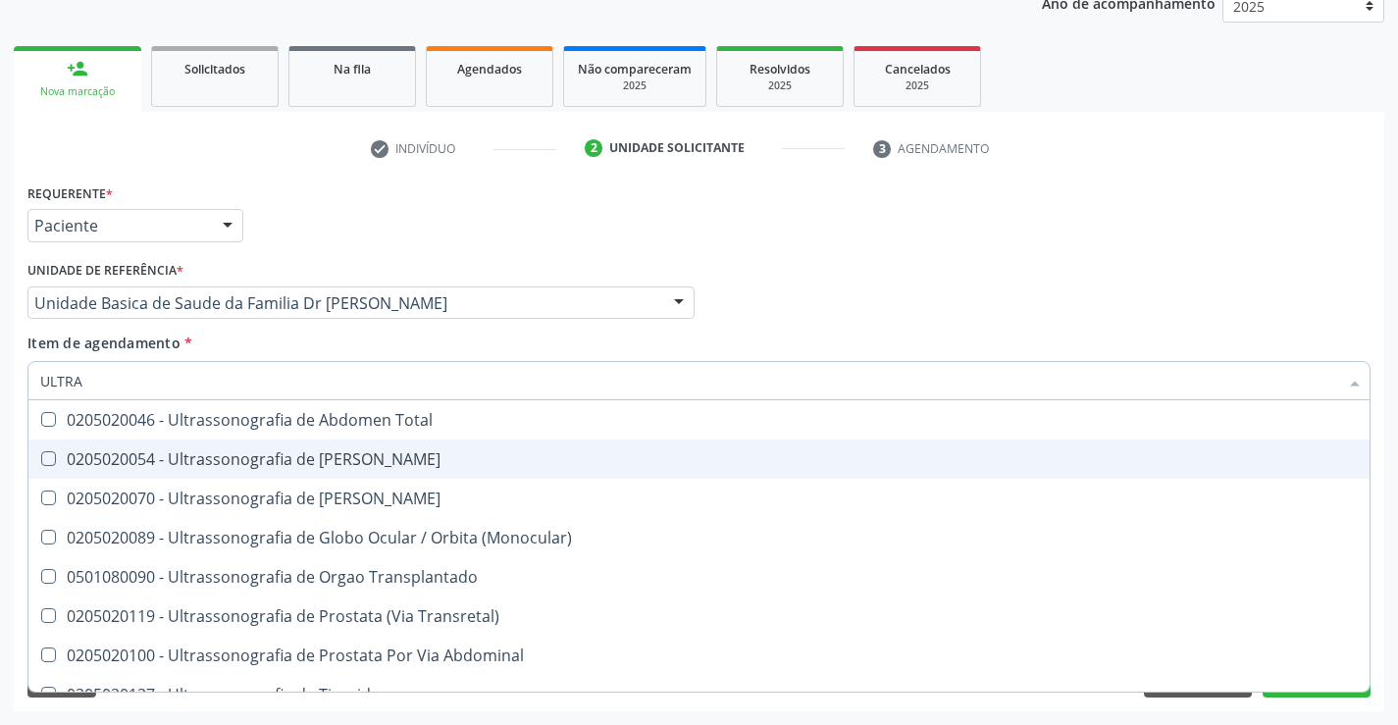
click at [286, 462] on div "0205020054 - Ultrassonografia de [PERSON_NAME]" at bounding box center [698, 459] width 1317 height 16
checkbox Urinario "true"
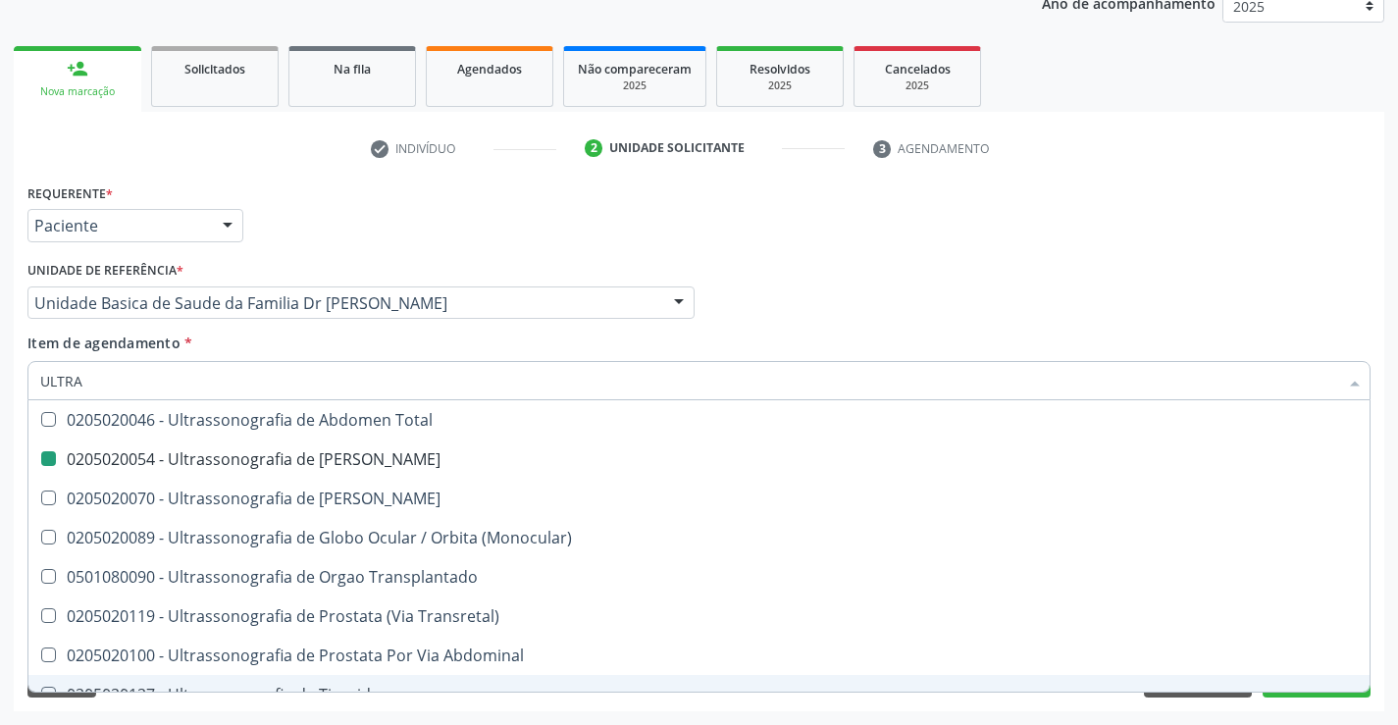
click at [379, 718] on div "Acompanhamento Acompanhe a situação das marcações correntes e finalizadas Relat…" at bounding box center [699, 293] width 1398 height 864
checkbox X "true"
checkbox Urinario "false"
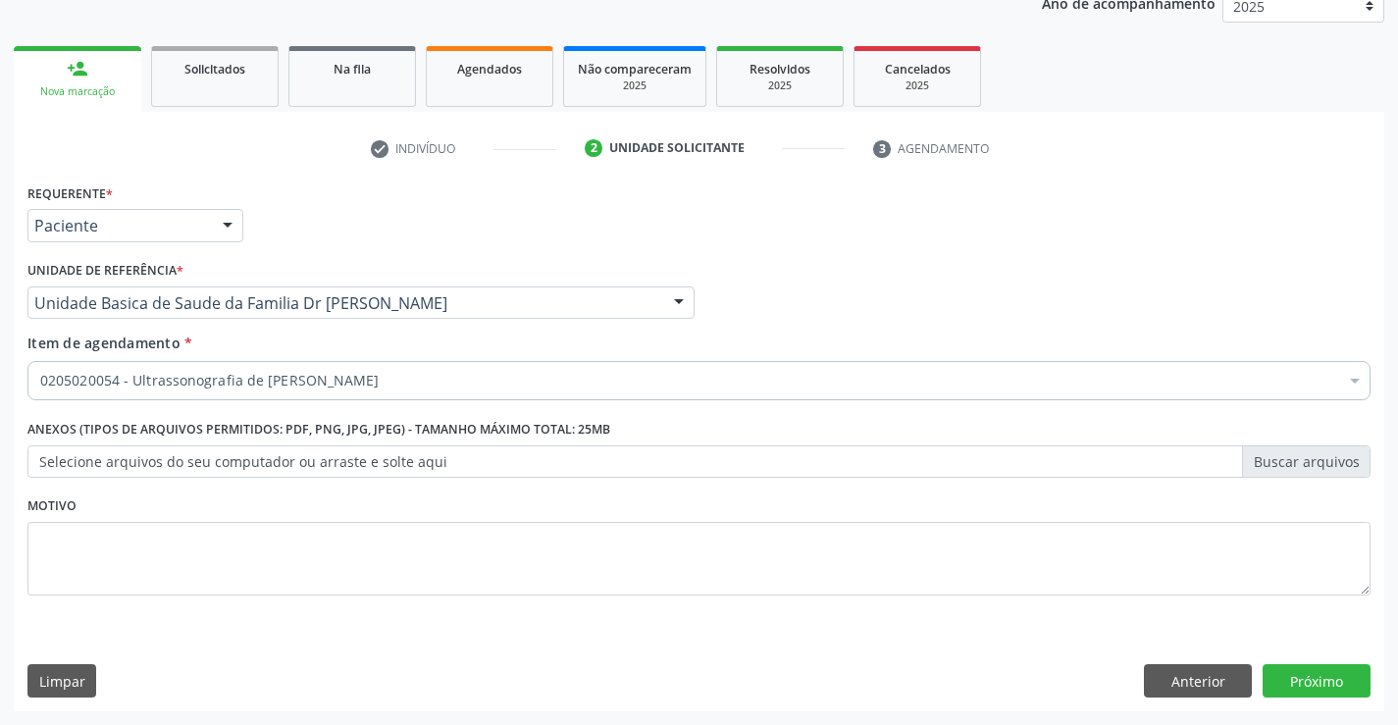
scroll to position [0, 0]
click at [1306, 672] on button "Próximo" at bounding box center [1316, 680] width 108 height 33
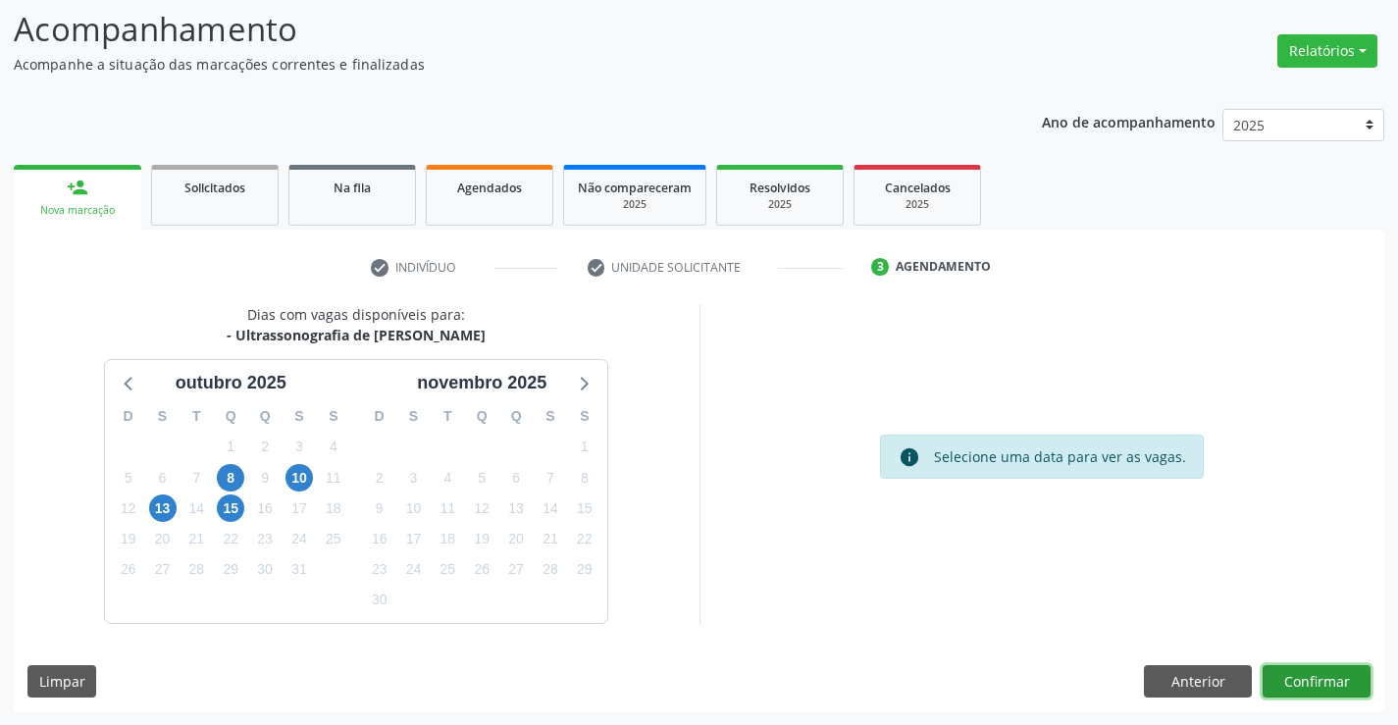
click at [1306, 672] on button "Confirmar" at bounding box center [1316, 681] width 108 height 33
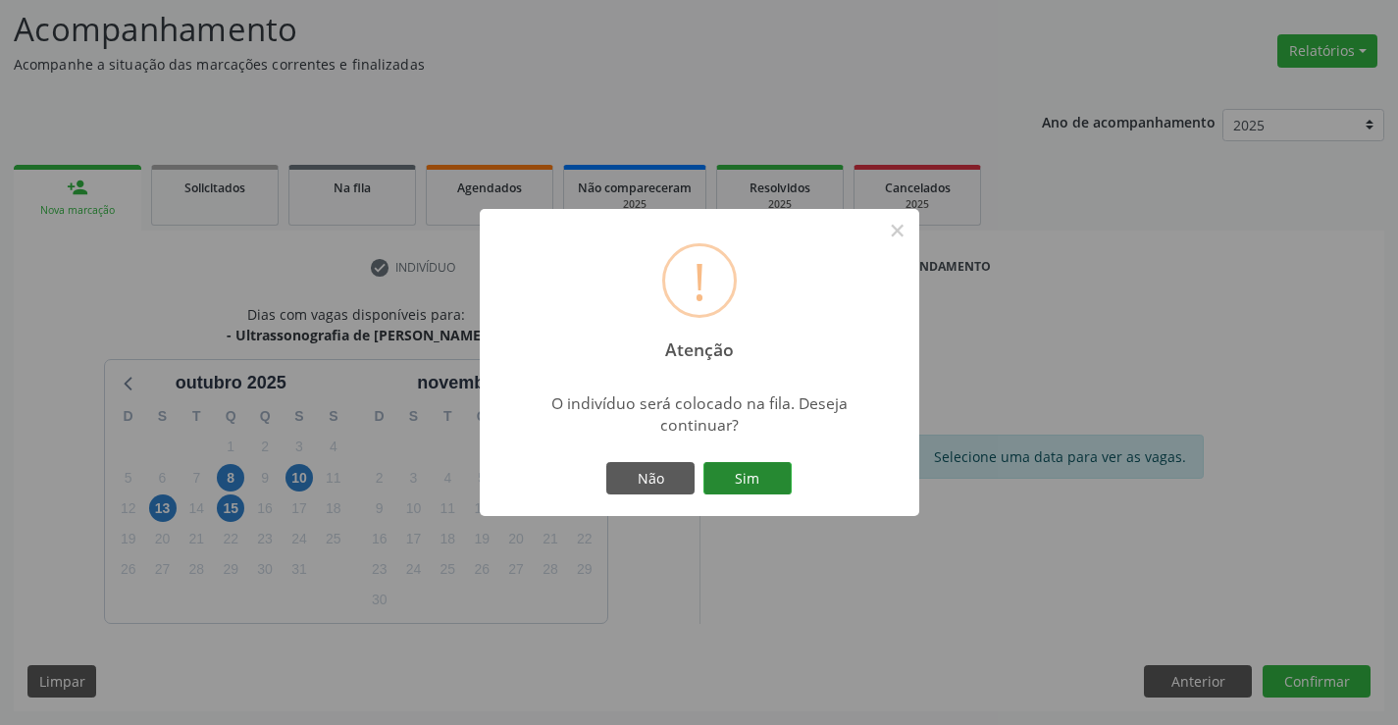
click at [769, 471] on button "Sim" at bounding box center [747, 478] width 88 height 33
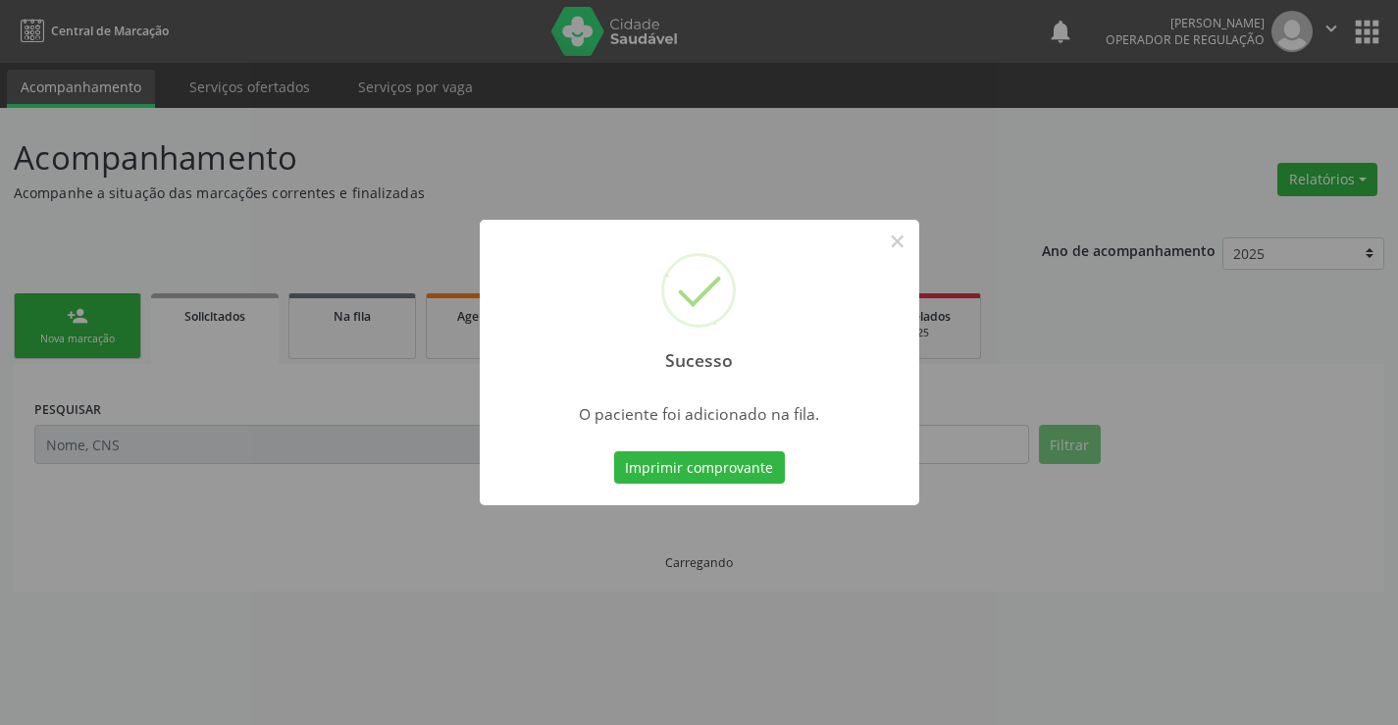
scroll to position [0, 0]
click at [769, 471] on button "Imprimir comprovante" at bounding box center [699, 467] width 171 height 33
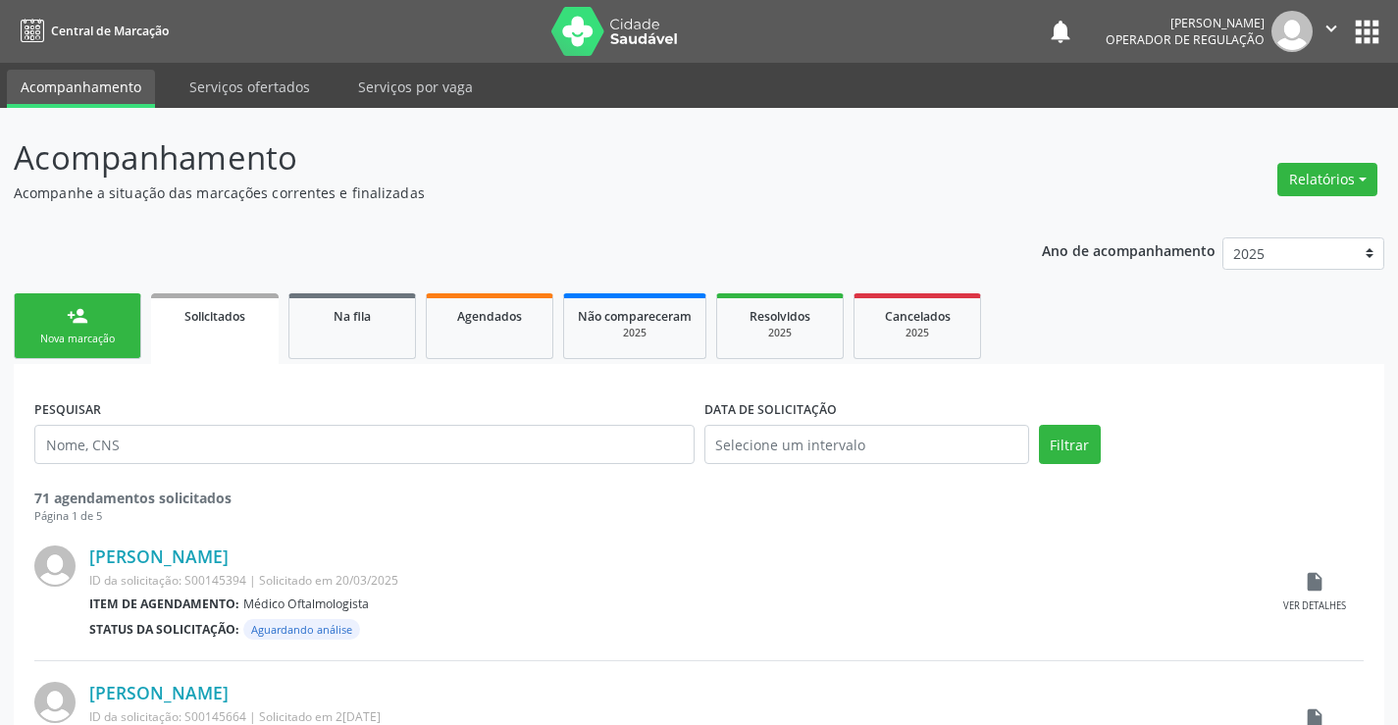
click at [116, 336] on div "Nova marcação" at bounding box center [77, 338] width 98 height 15
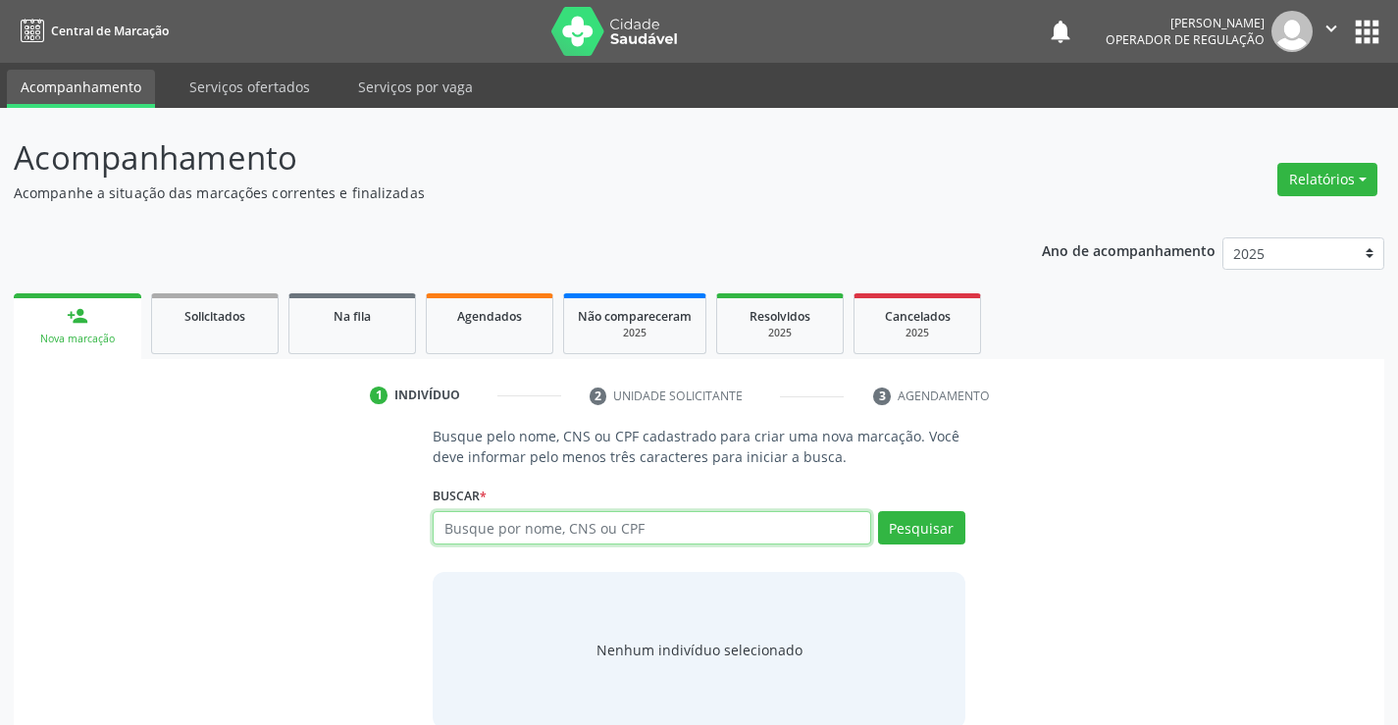
click at [543, 529] on input "text" at bounding box center [651, 527] width 437 height 33
type input "703009866059676"
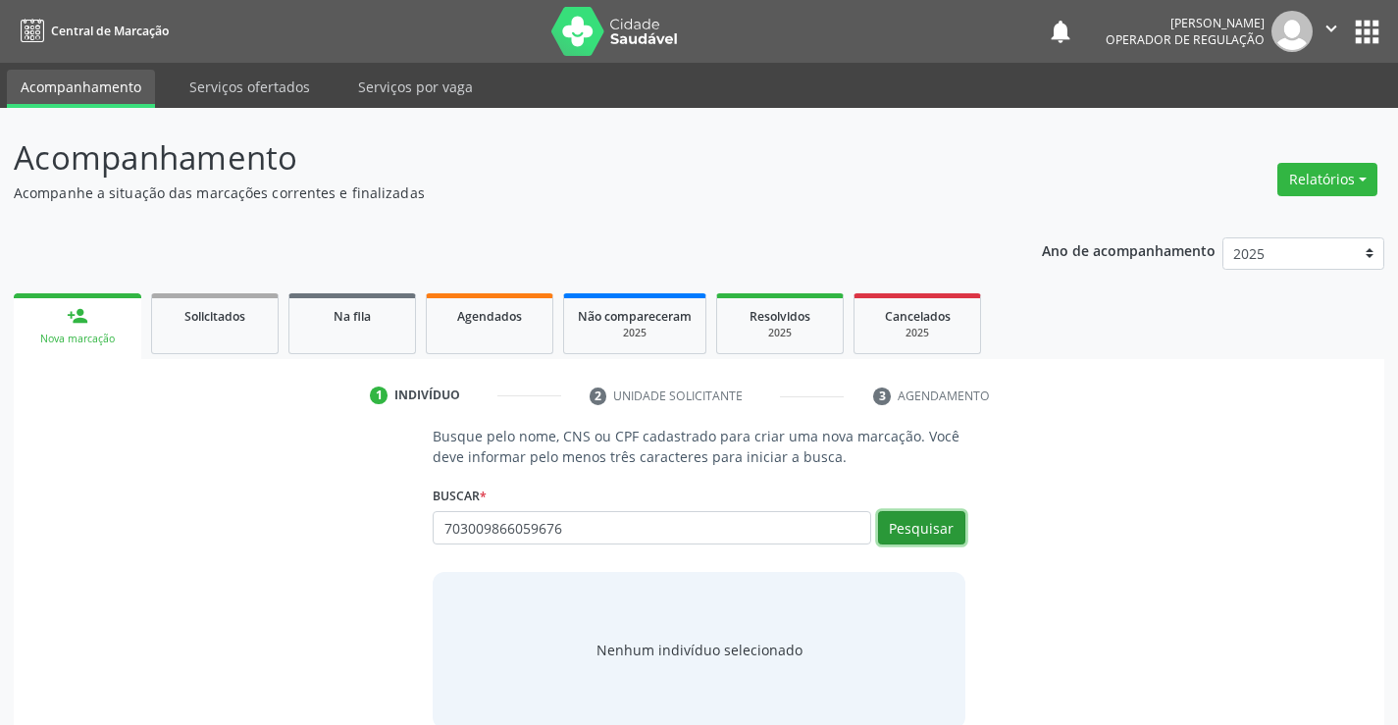
click at [924, 532] on button "Pesquisar" at bounding box center [921, 527] width 87 height 33
type input "703009866059676"
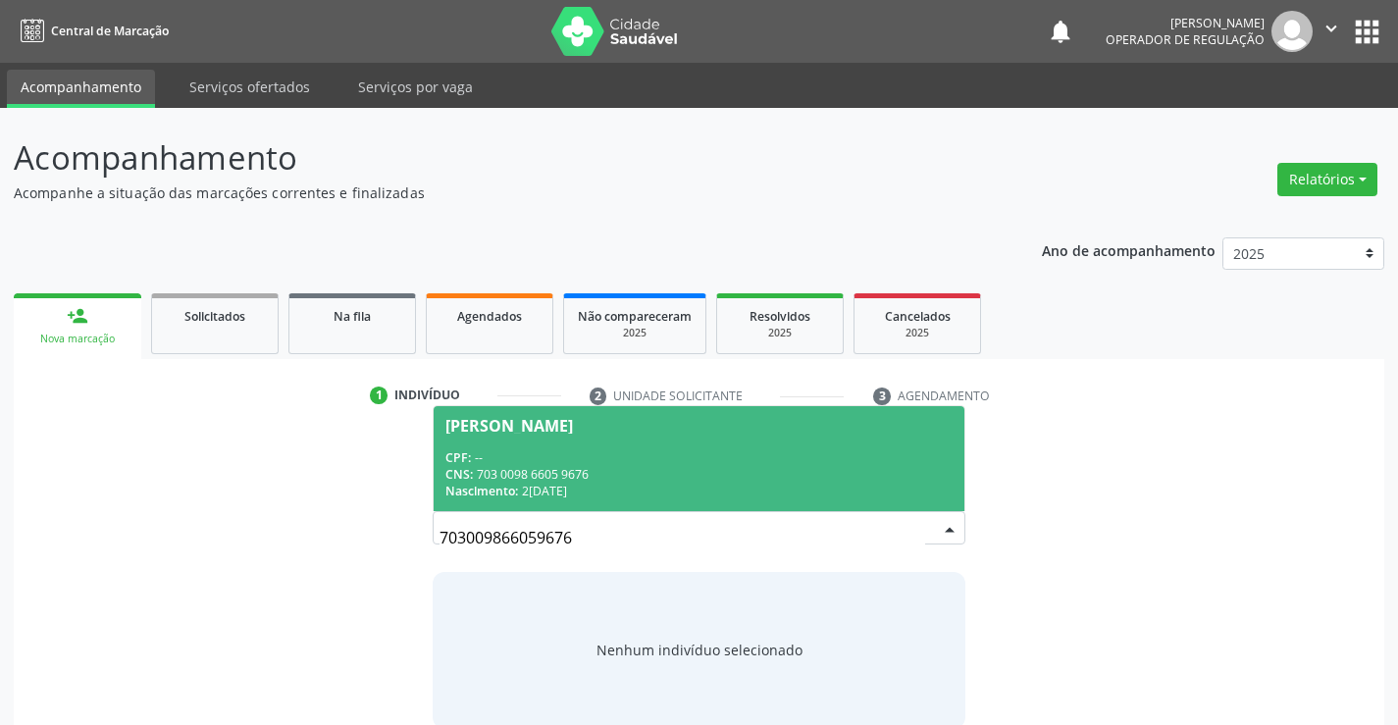
click at [840, 468] on div "CNS: 703 0098 6605 9676" at bounding box center [698, 474] width 506 height 17
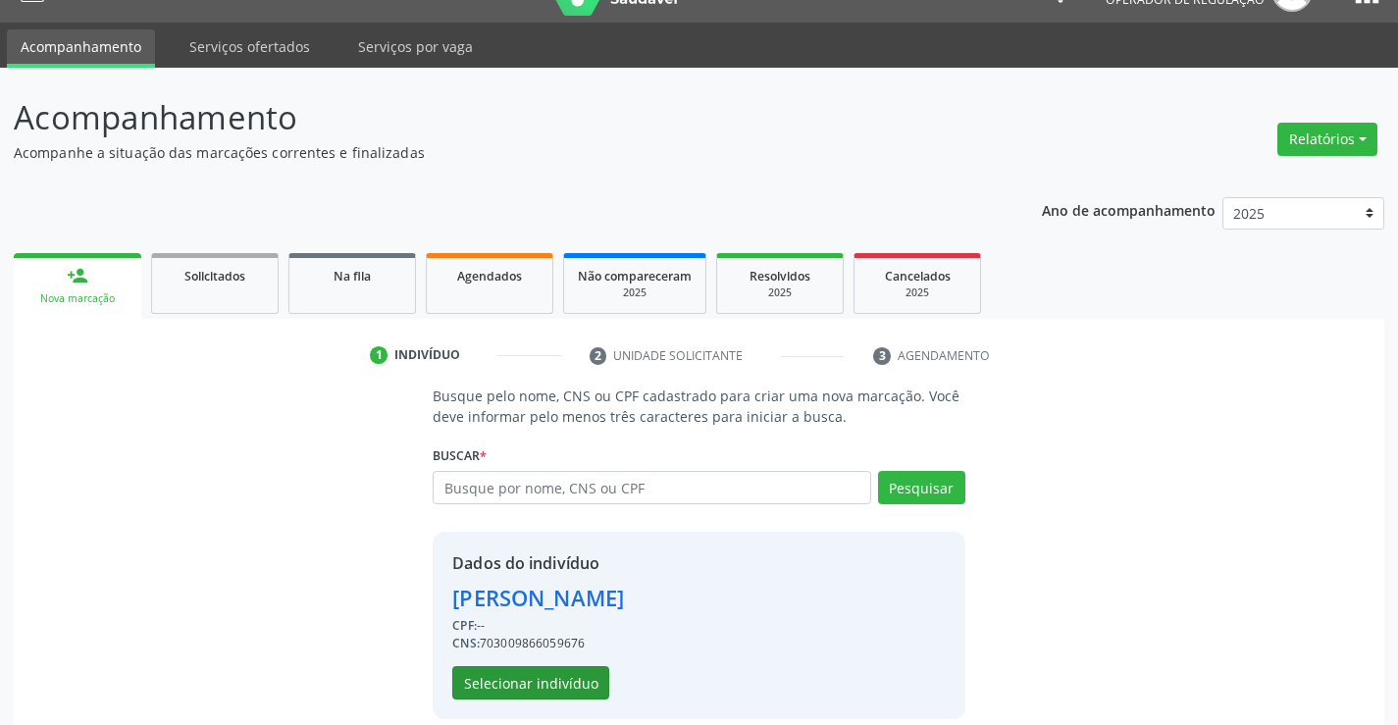
scroll to position [62, 0]
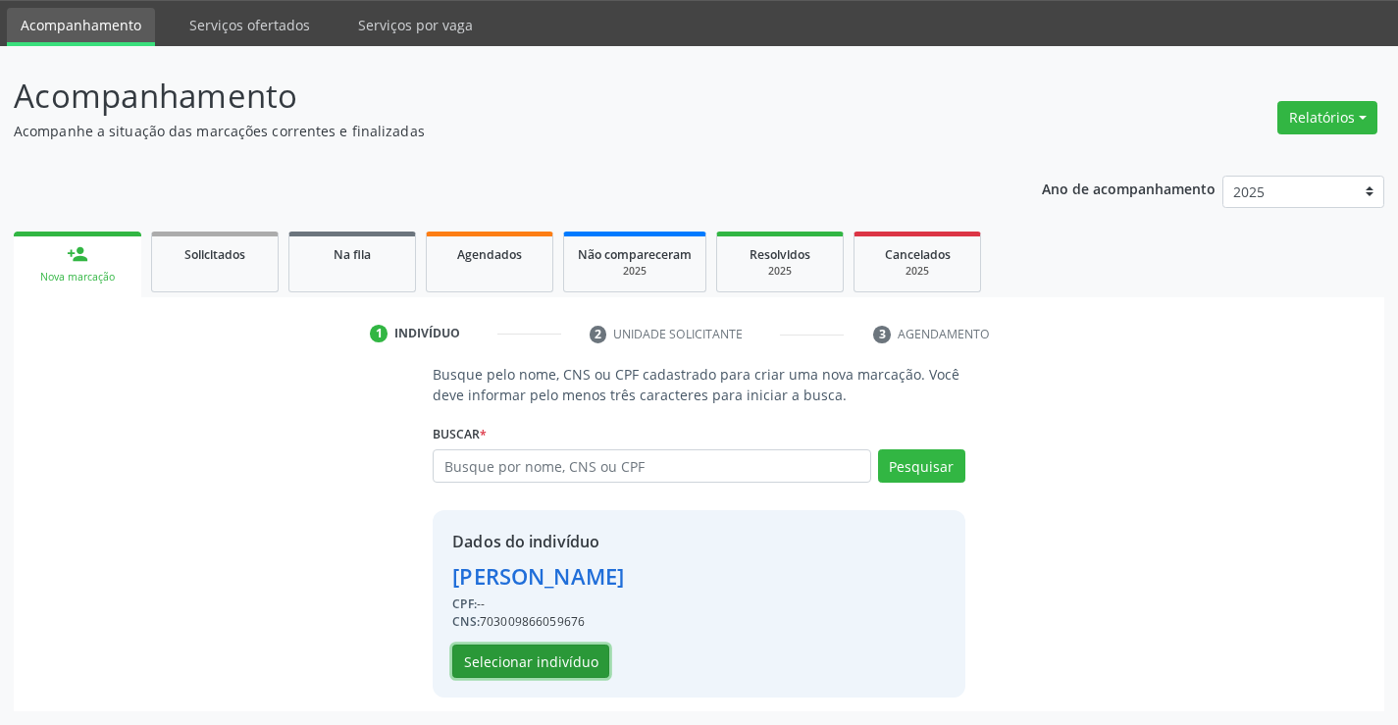
click at [559, 658] on button "Selecionar indivíduo" at bounding box center [530, 660] width 157 height 33
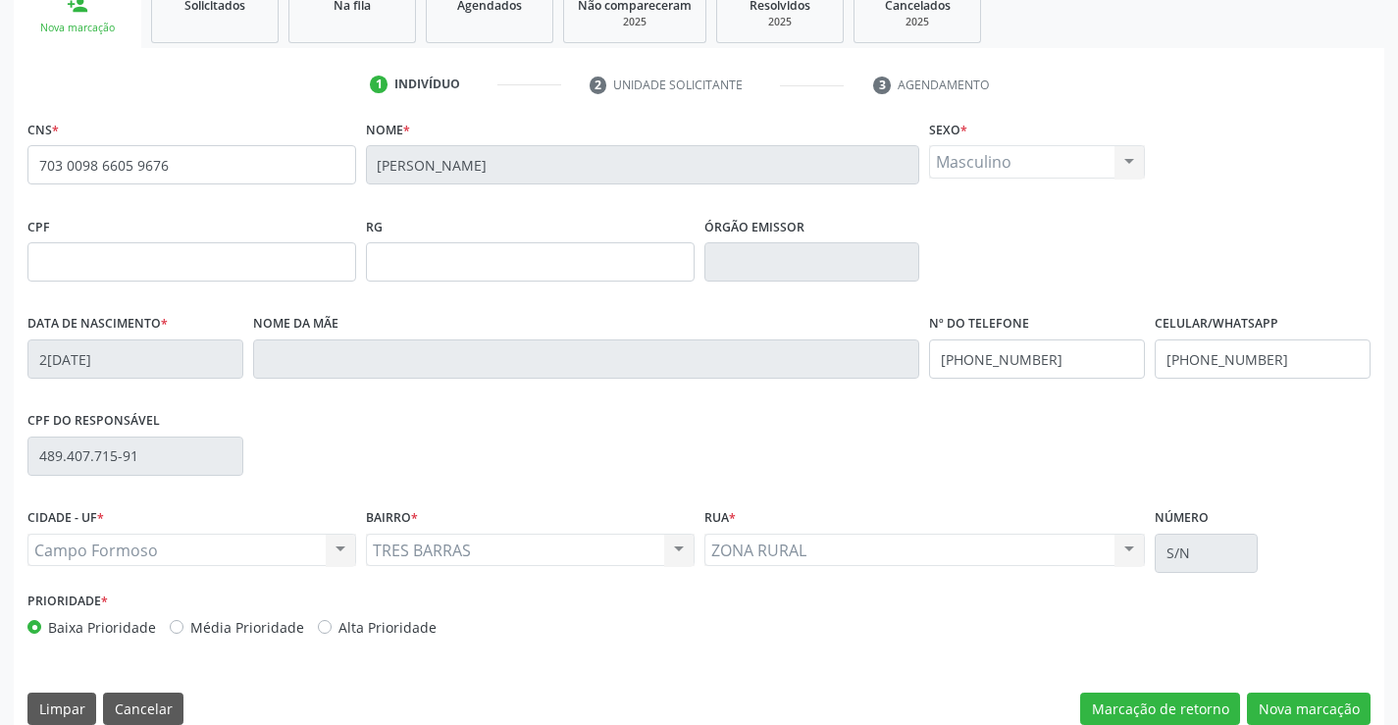
scroll to position [338, 0]
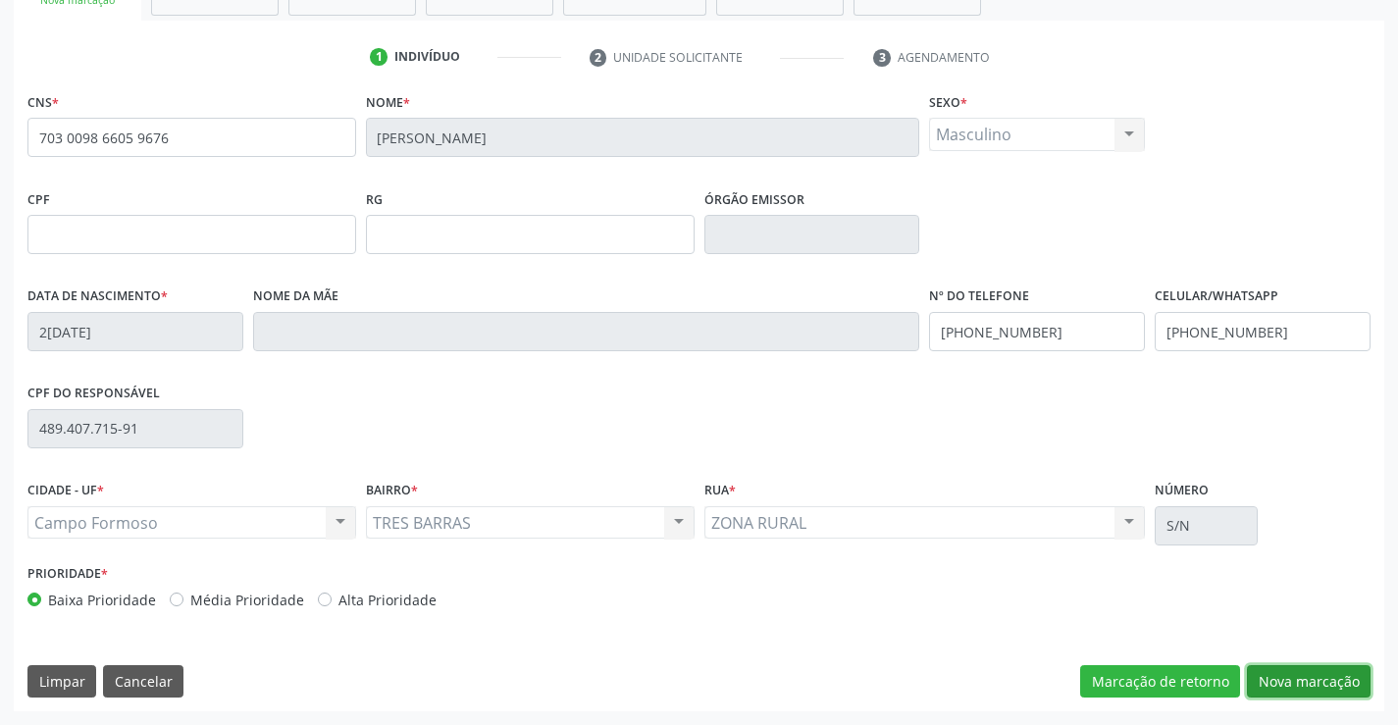
click at [1290, 676] on button "Nova marcação" at bounding box center [1309, 681] width 124 height 33
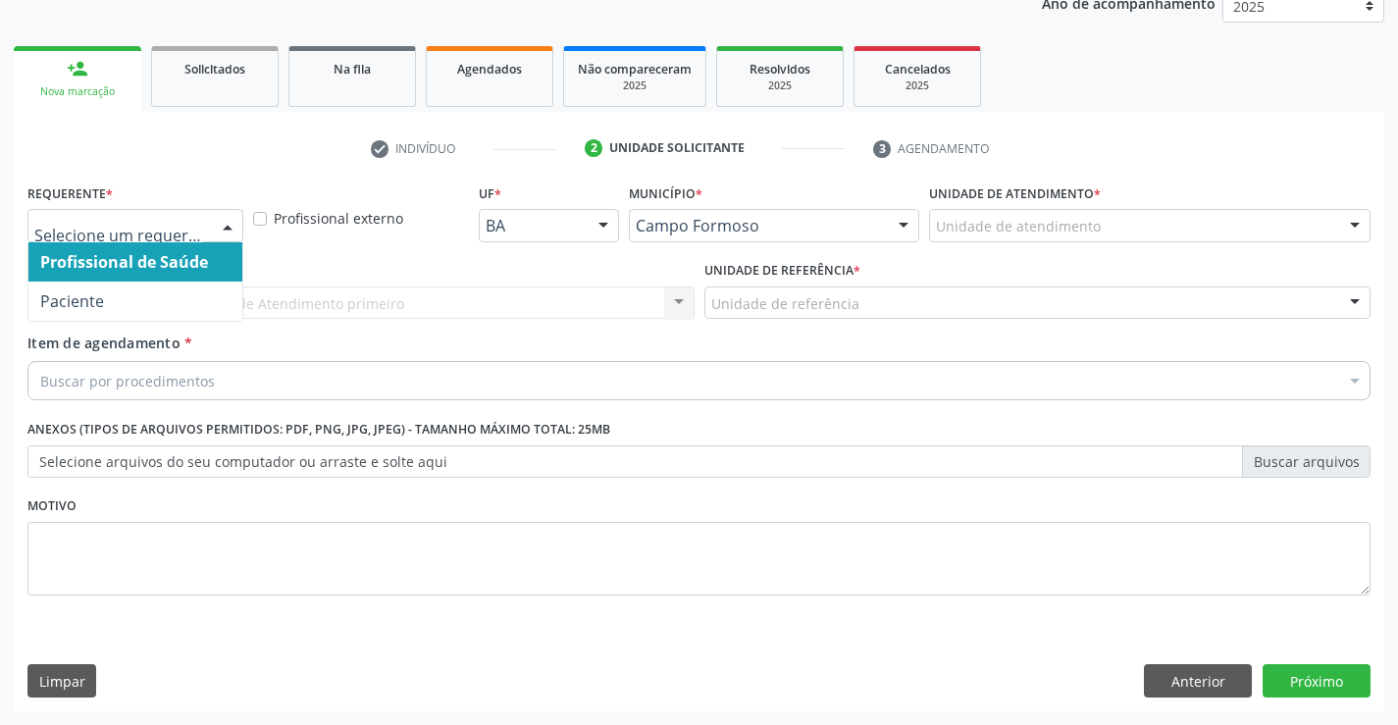
click at [230, 228] on div at bounding box center [227, 226] width 29 height 33
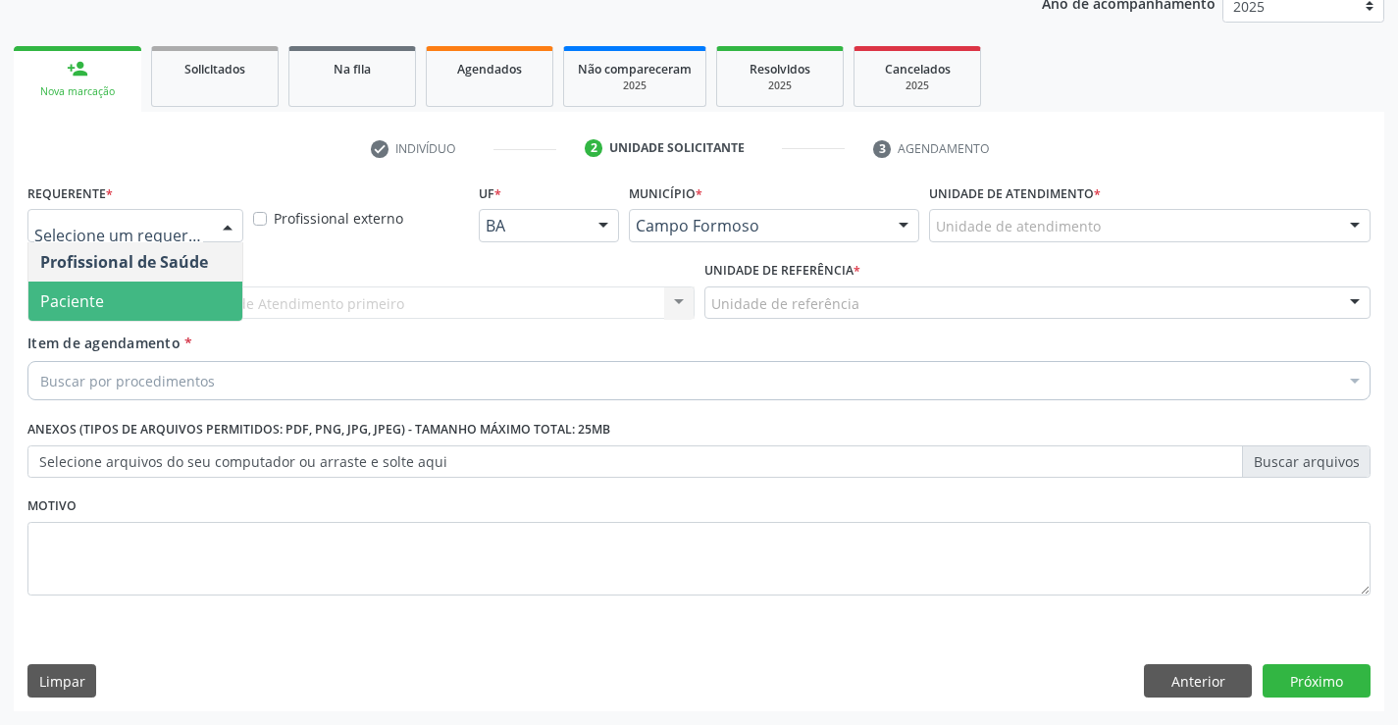
click at [171, 300] on span "Paciente" at bounding box center [135, 300] width 214 height 39
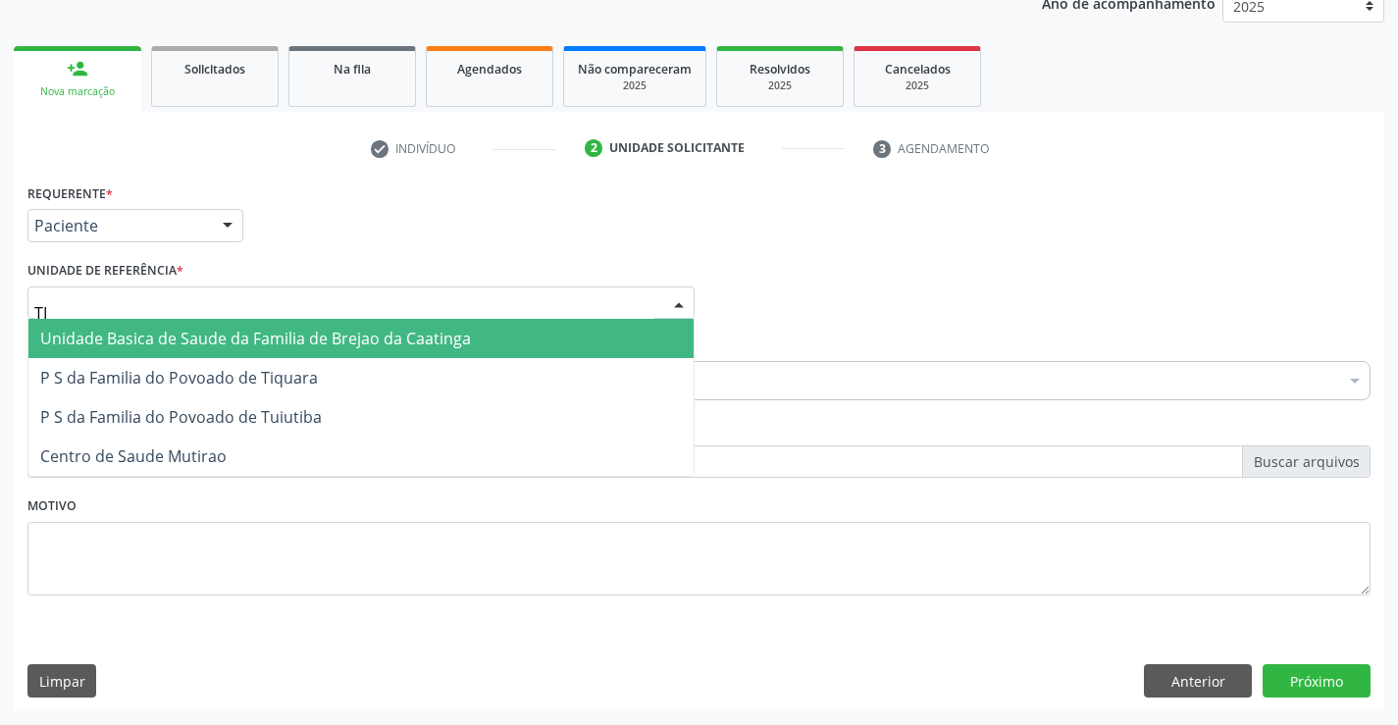
type input "TIQ"
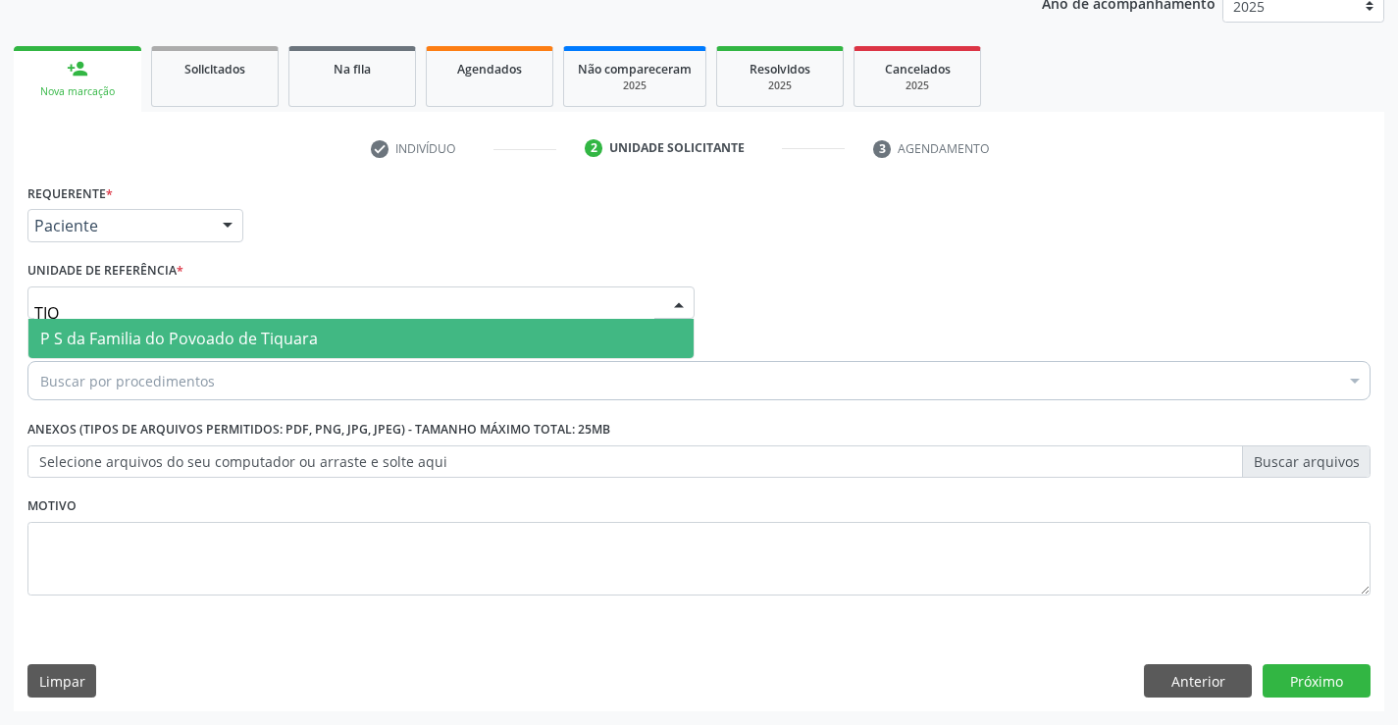
click at [224, 335] on span "P S da Familia do Povoado de Tiquara" at bounding box center [179, 339] width 278 height 22
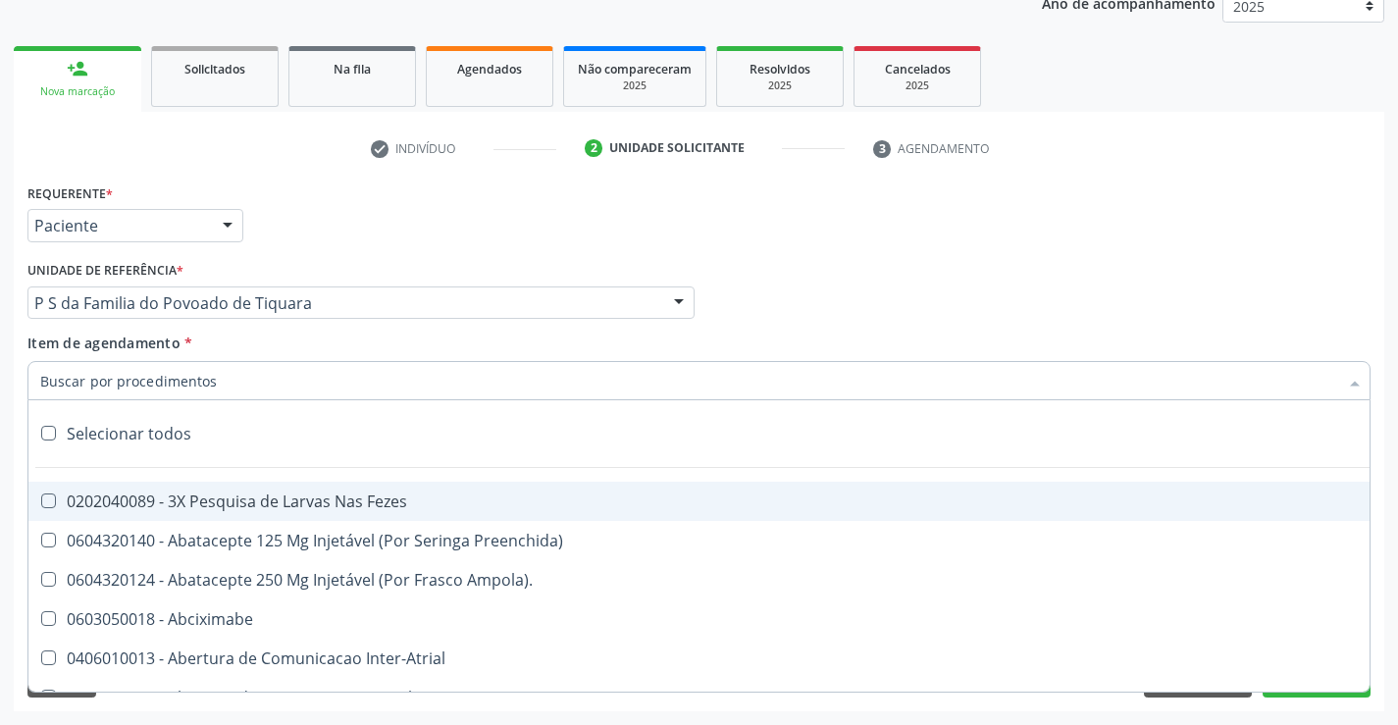
click at [238, 391] on div at bounding box center [698, 380] width 1343 height 39
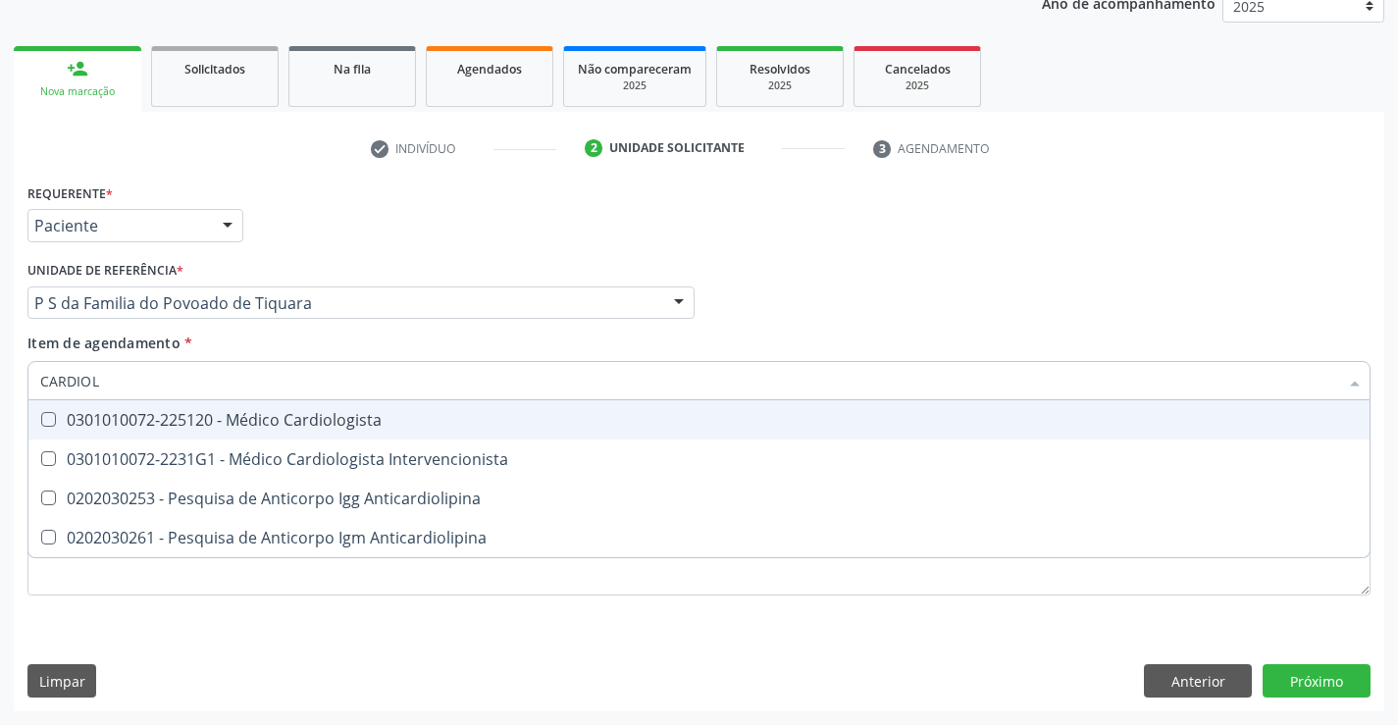
type input "CARDIOLO"
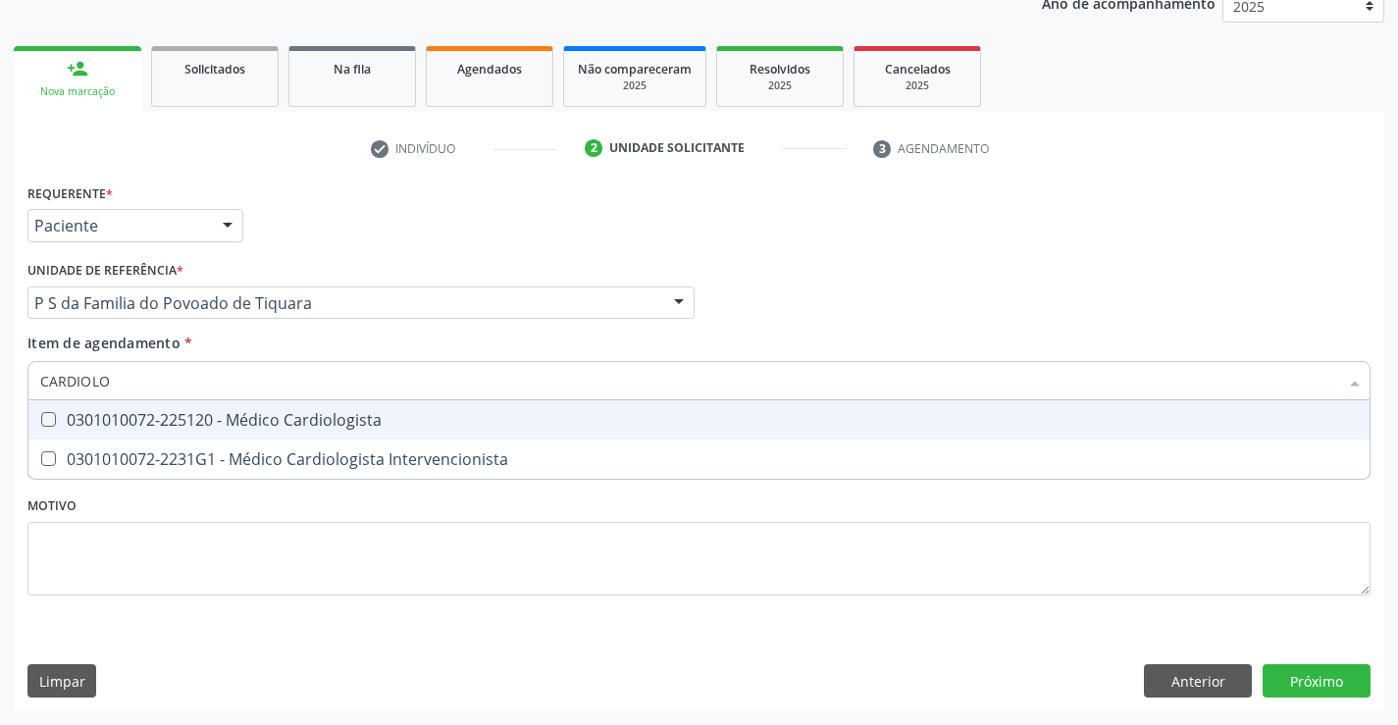
click at [267, 421] on div "0301010072-225120 - Médico Cardiologista" at bounding box center [698, 420] width 1317 height 16
checkbox Cardiologista "true"
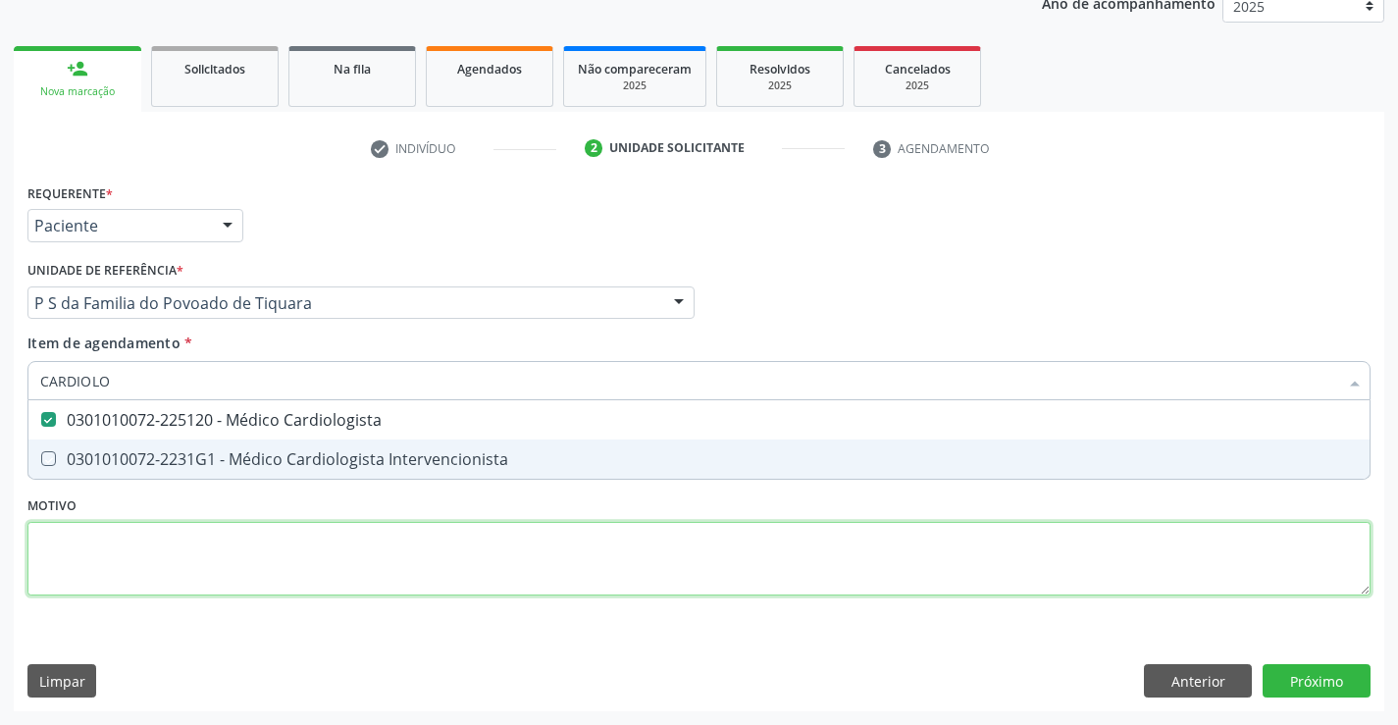
click at [298, 522] on div "Requerente * Paciente Profissional de Saúde Paciente Nenhum resultado encontrad…" at bounding box center [698, 400] width 1343 height 444
checkbox Intervencionista "true"
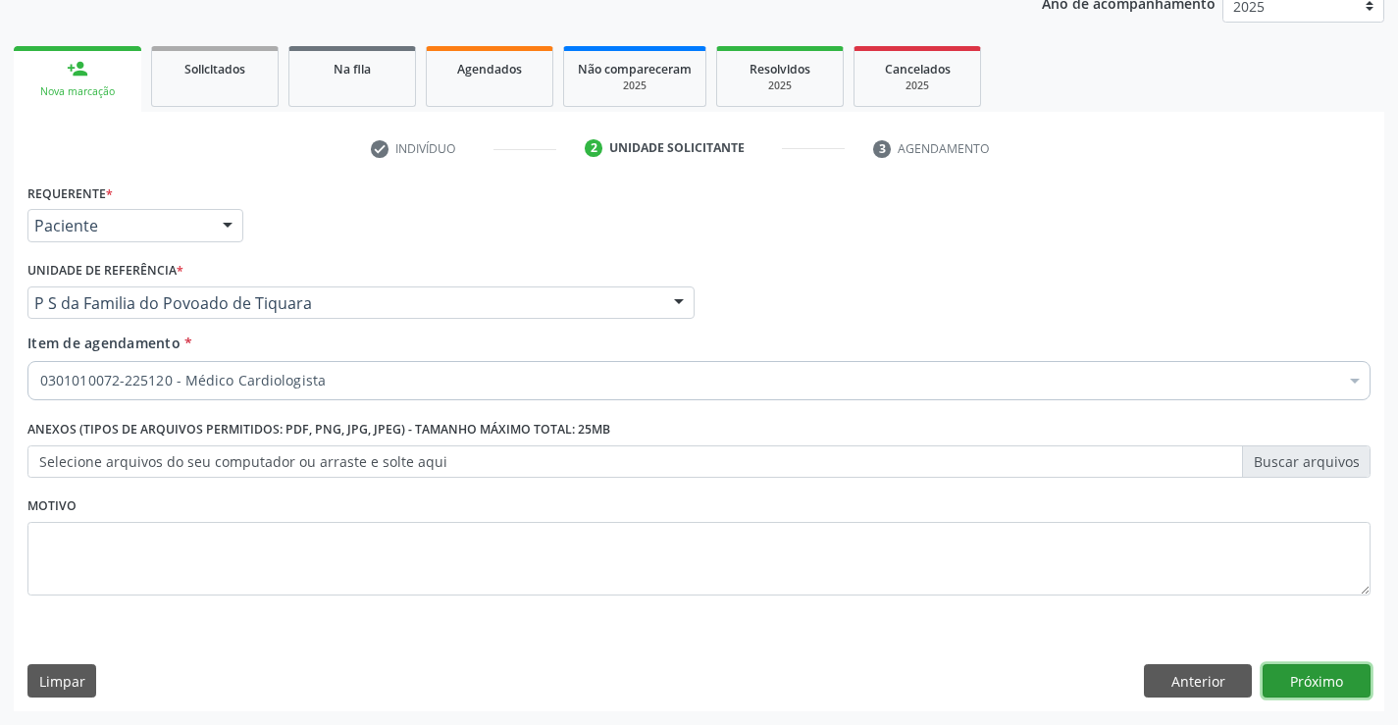
click at [1320, 677] on button "Próximo" at bounding box center [1316, 680] width 108 height 33
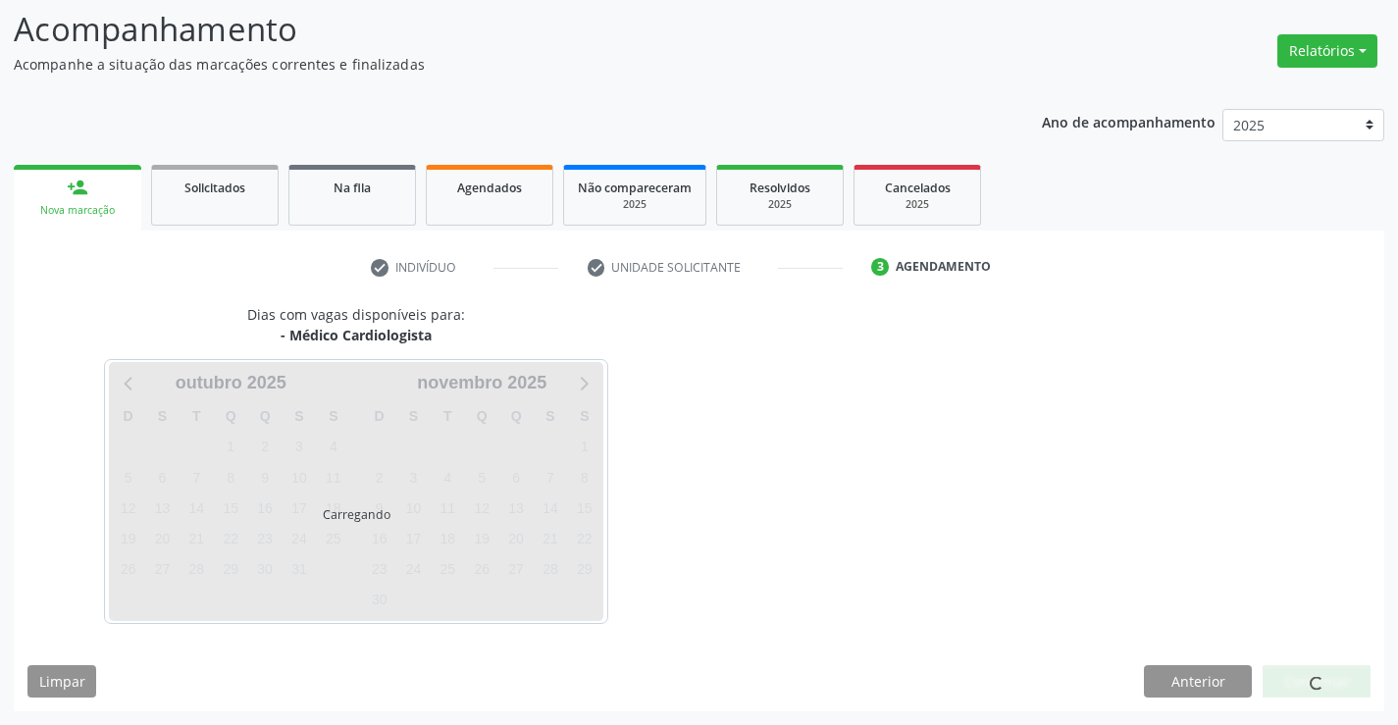
scroll to position [128, 0]
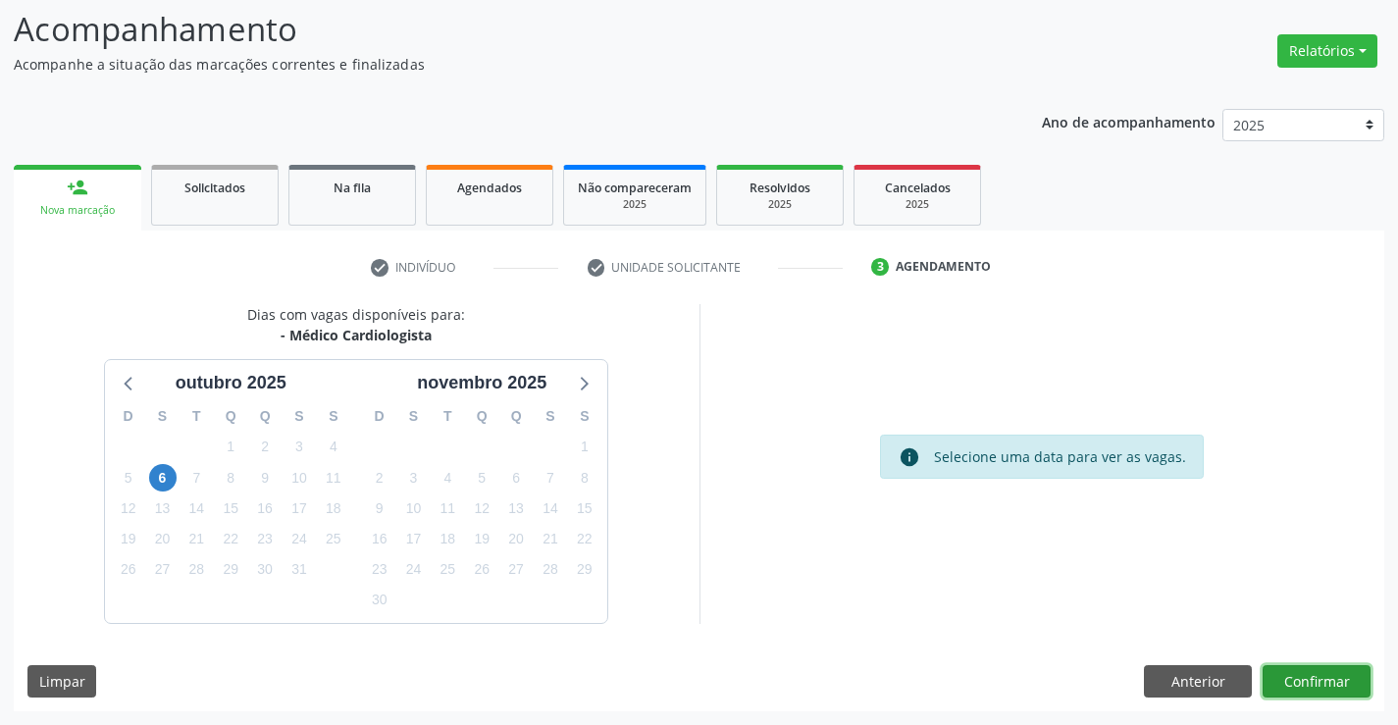
click at [1305, 668] on button "Confirmar" at bounding box center [1316, 681] width 108 height 33
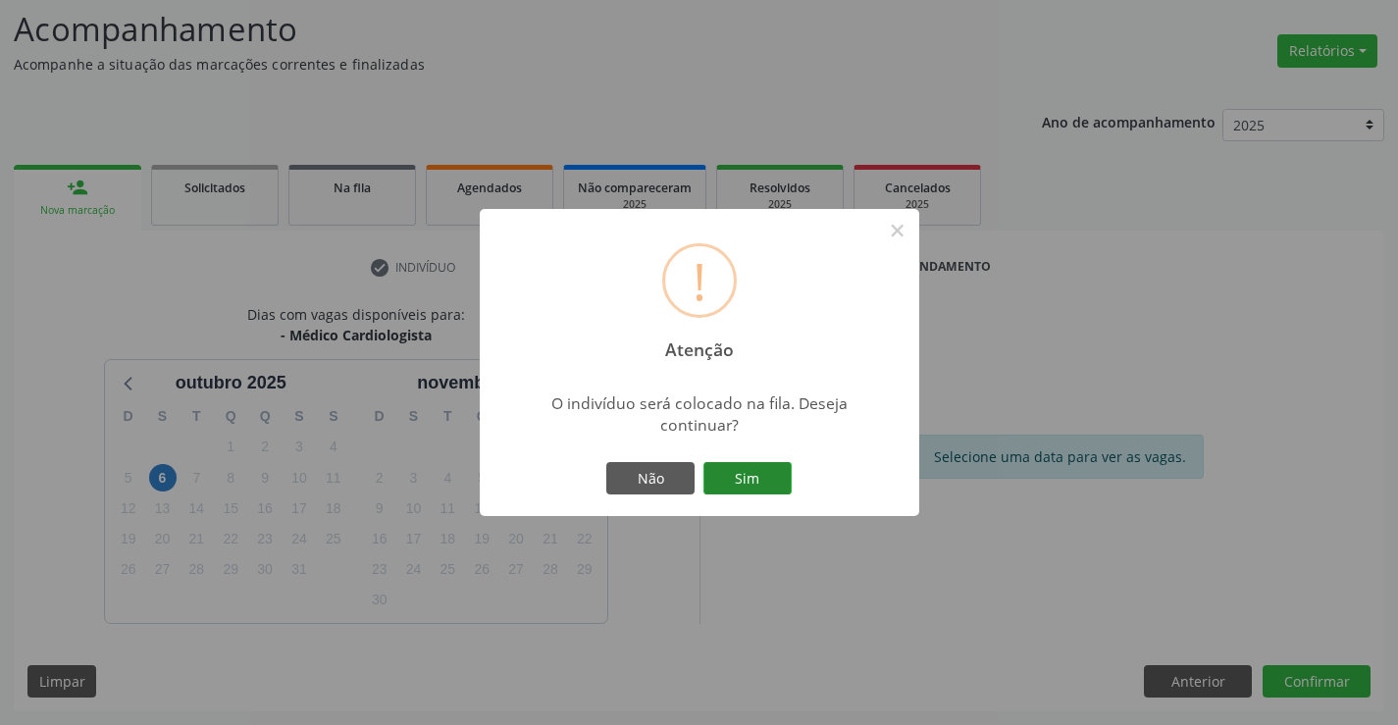
click at [760, 479] on button "Sim" at bounding box center [747, 478] width 88 height 33
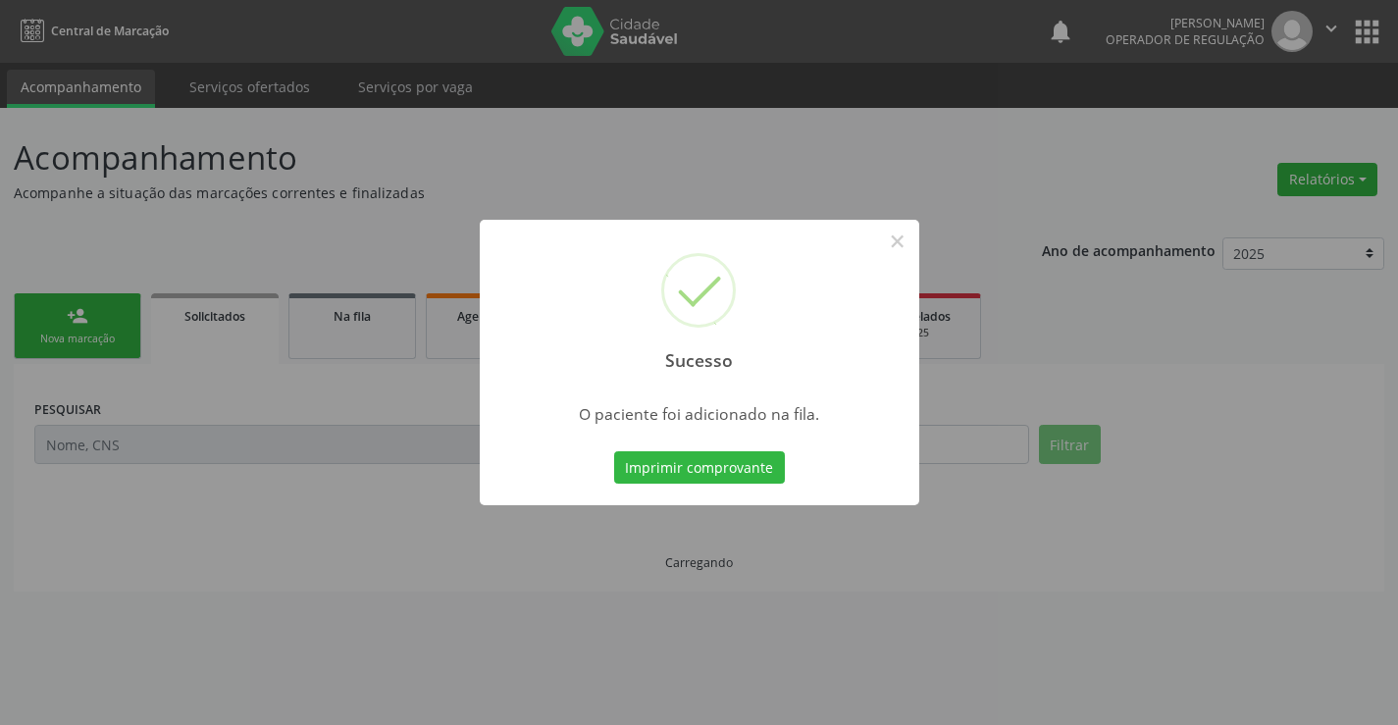
scroll to position [0, 0]
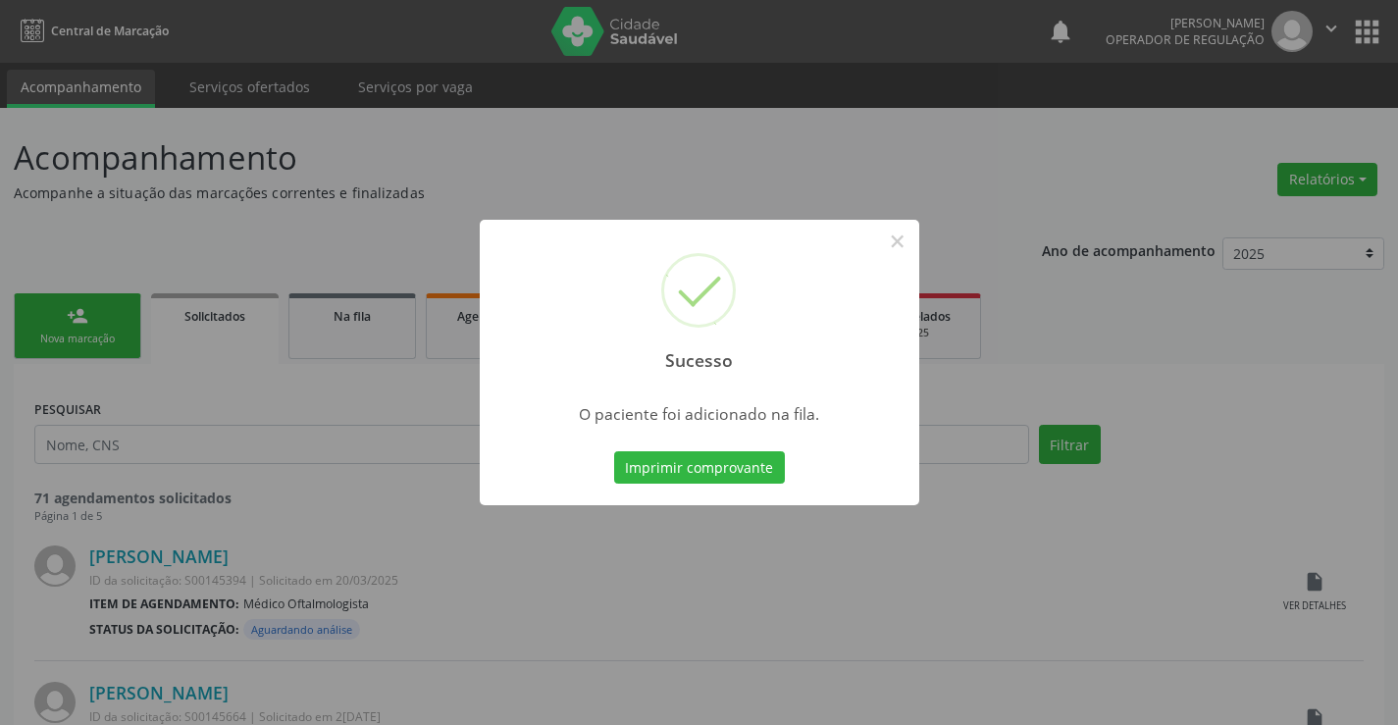
click at [760, 479] on button "Imprimir comprovante" at bounding box center [699, 467] width 171 height 33
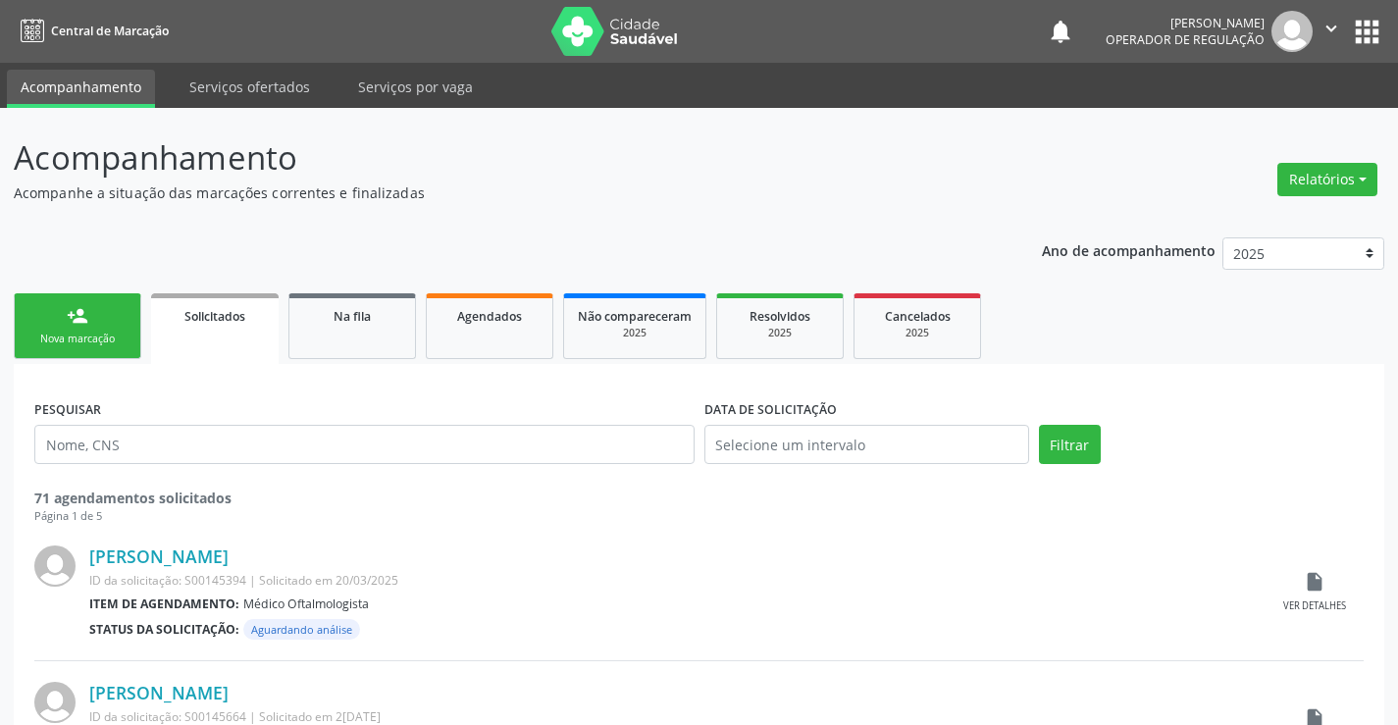
click at [104, 346] on div "Nova marcação" at bounding box center [77, 338] width 98 height 15
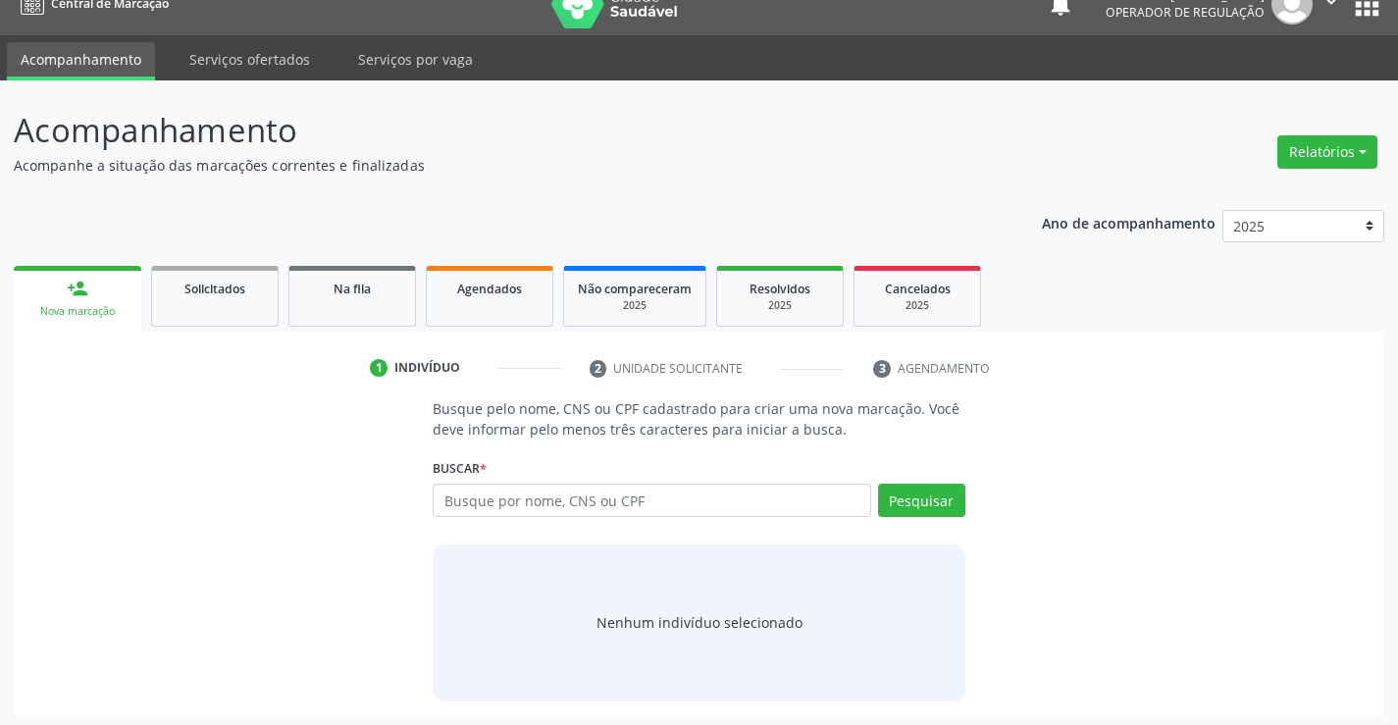
scroll to position [31, 0]
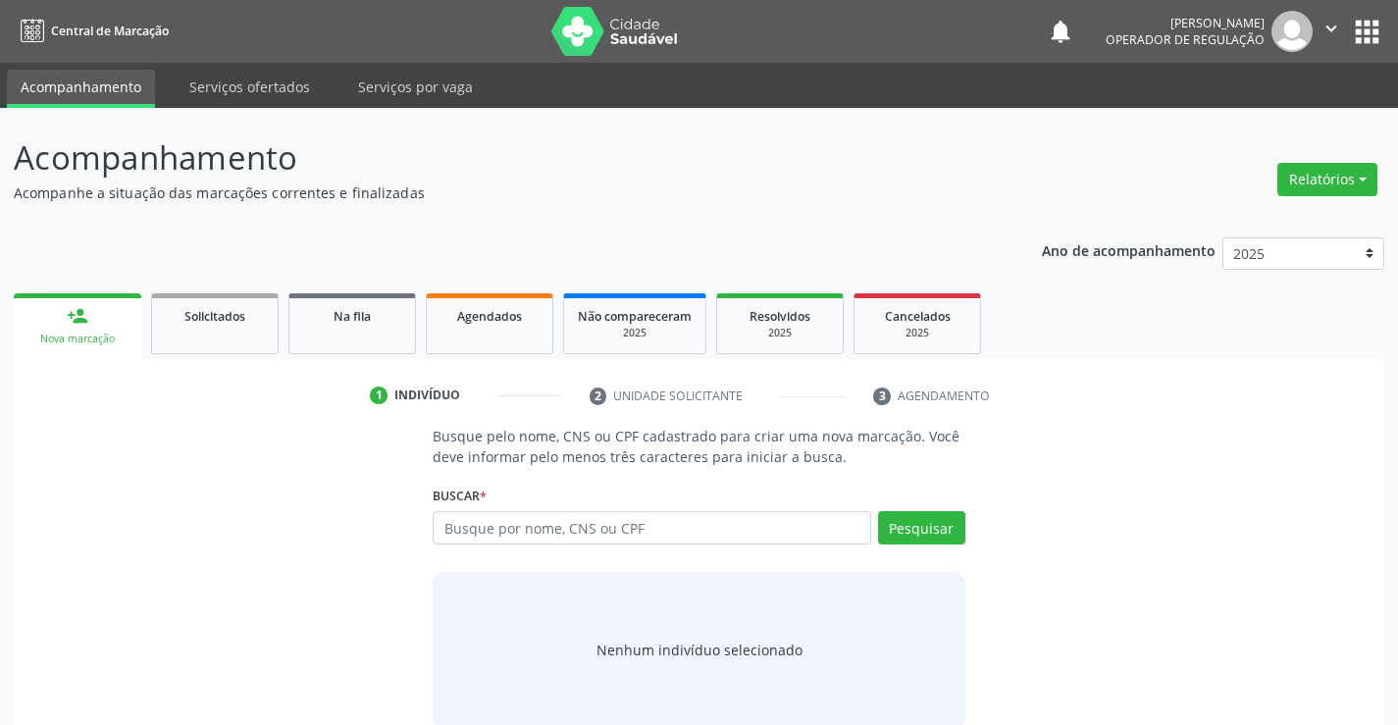
scroll to position [31, 0]
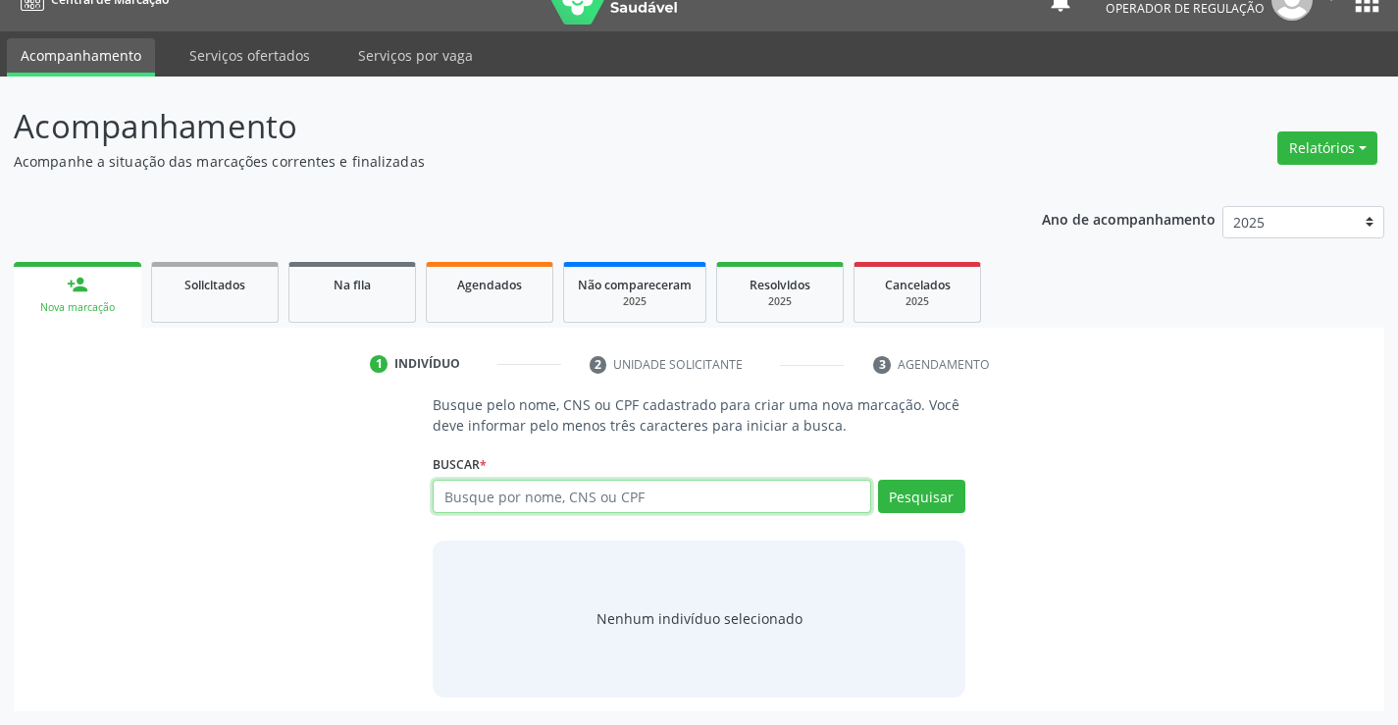
click at [615, 492] on input "text" at bounding box center [651, 496] width 437 height 33
type input "706208045732468"
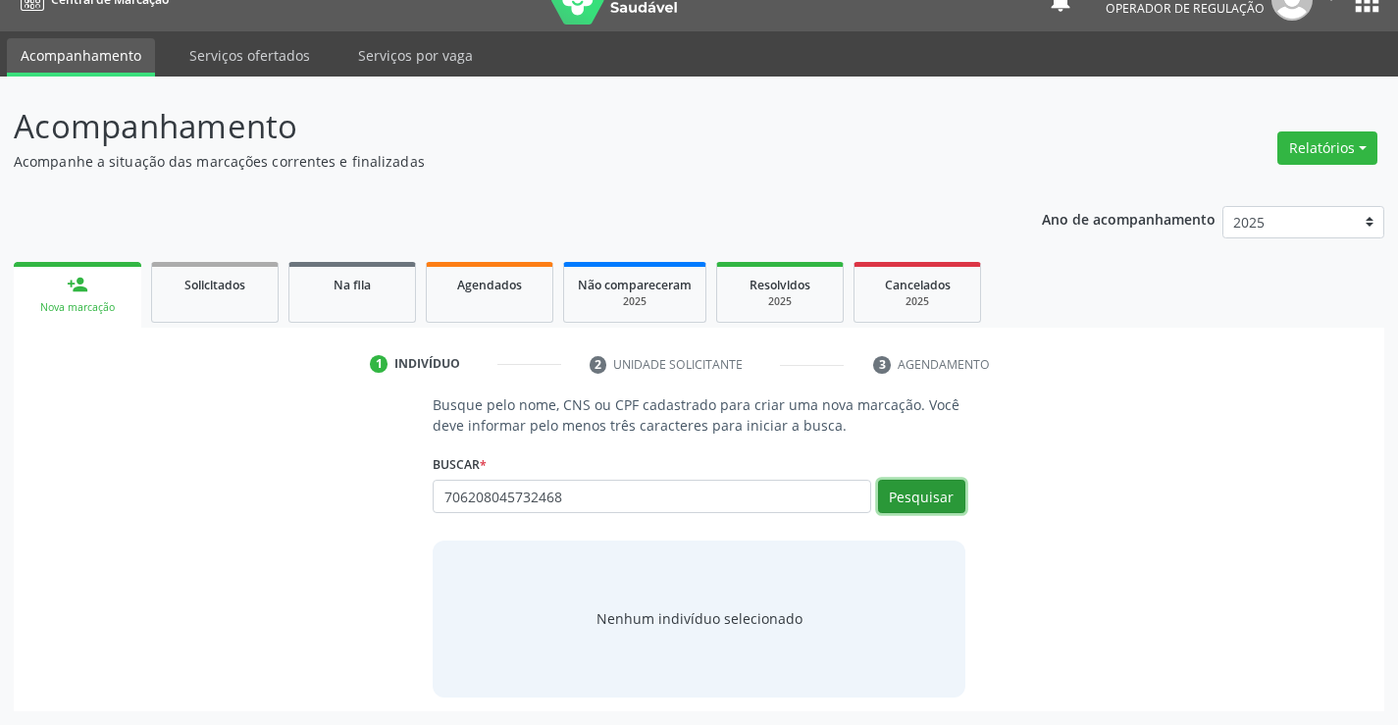
click at [916, 493] on button "Pesquisar" at bounding box center [921, 496] width 87 height 33
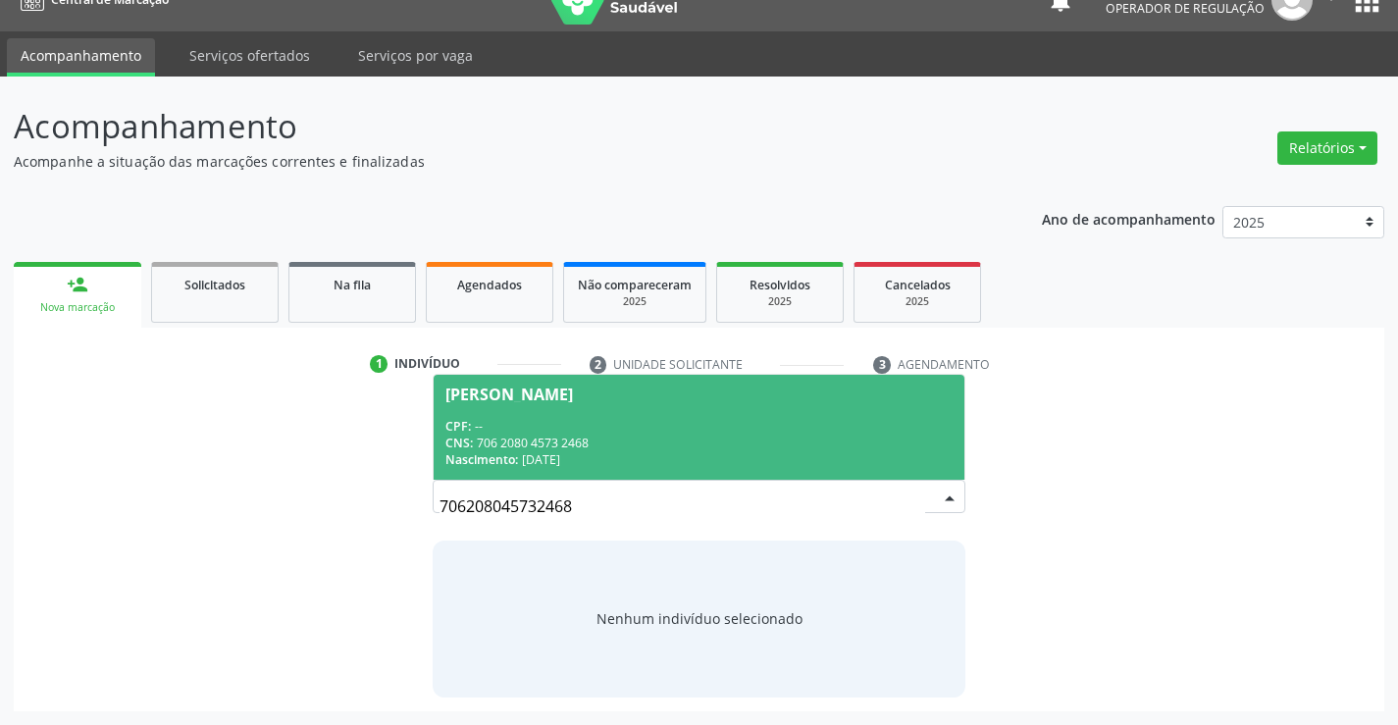
click at [841, 431] on div "CPF: --" at bounding box center [698, 426] width 506 height 17
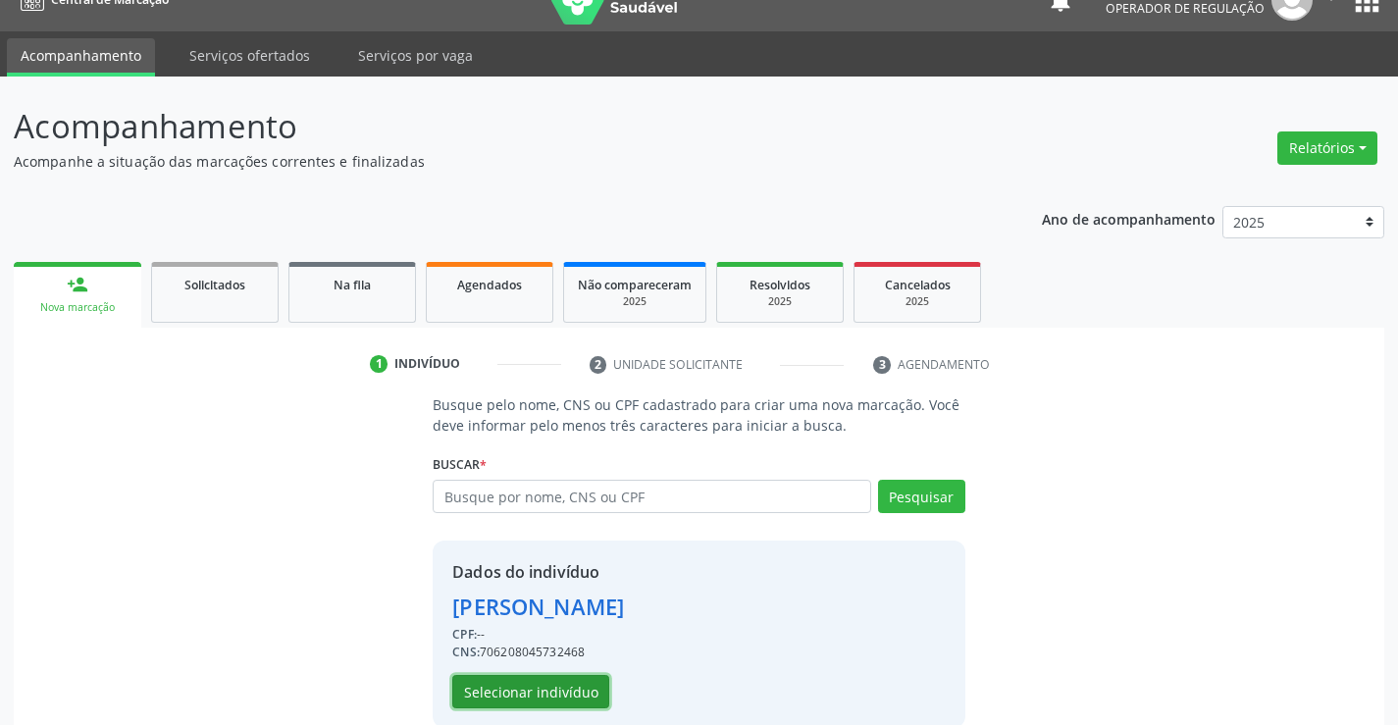
click at [564, 692] on button "Selecionar indivíduo" at bounding box center [530, 691] width 157 height 33
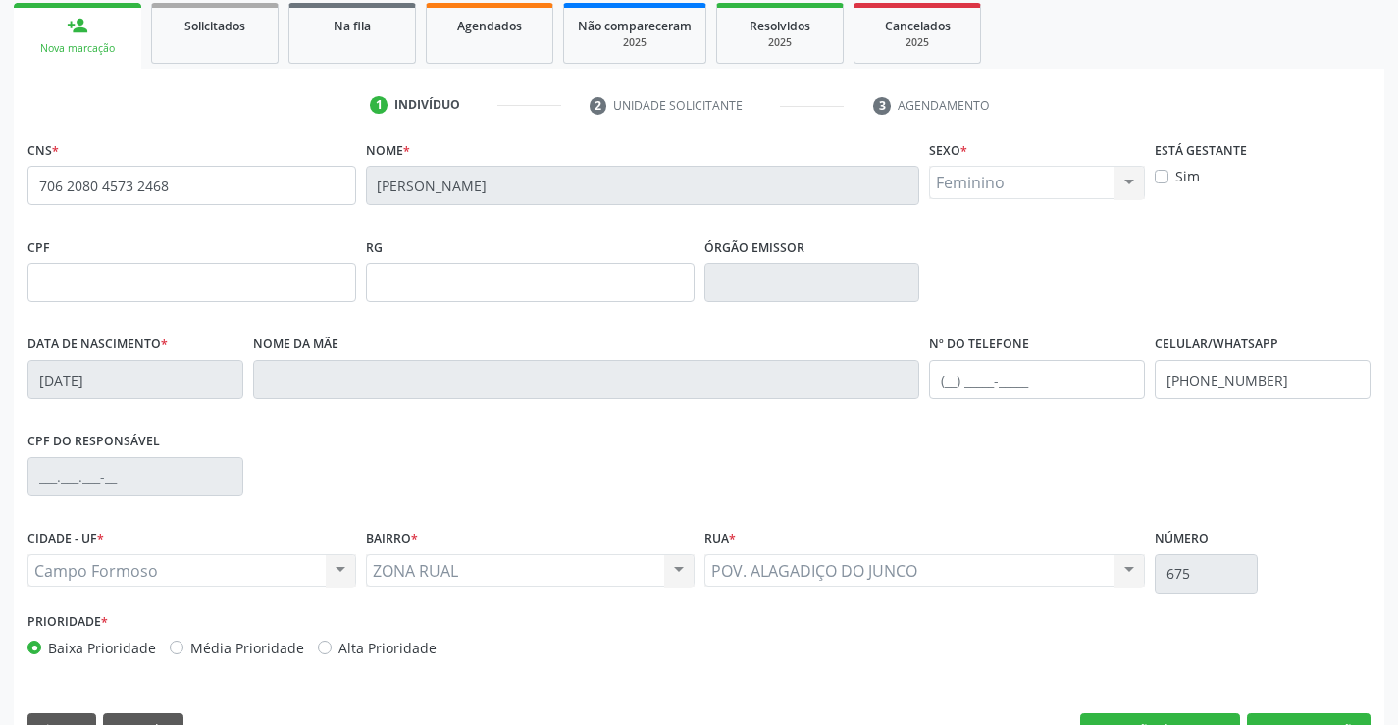
scroll to position [338, 0]
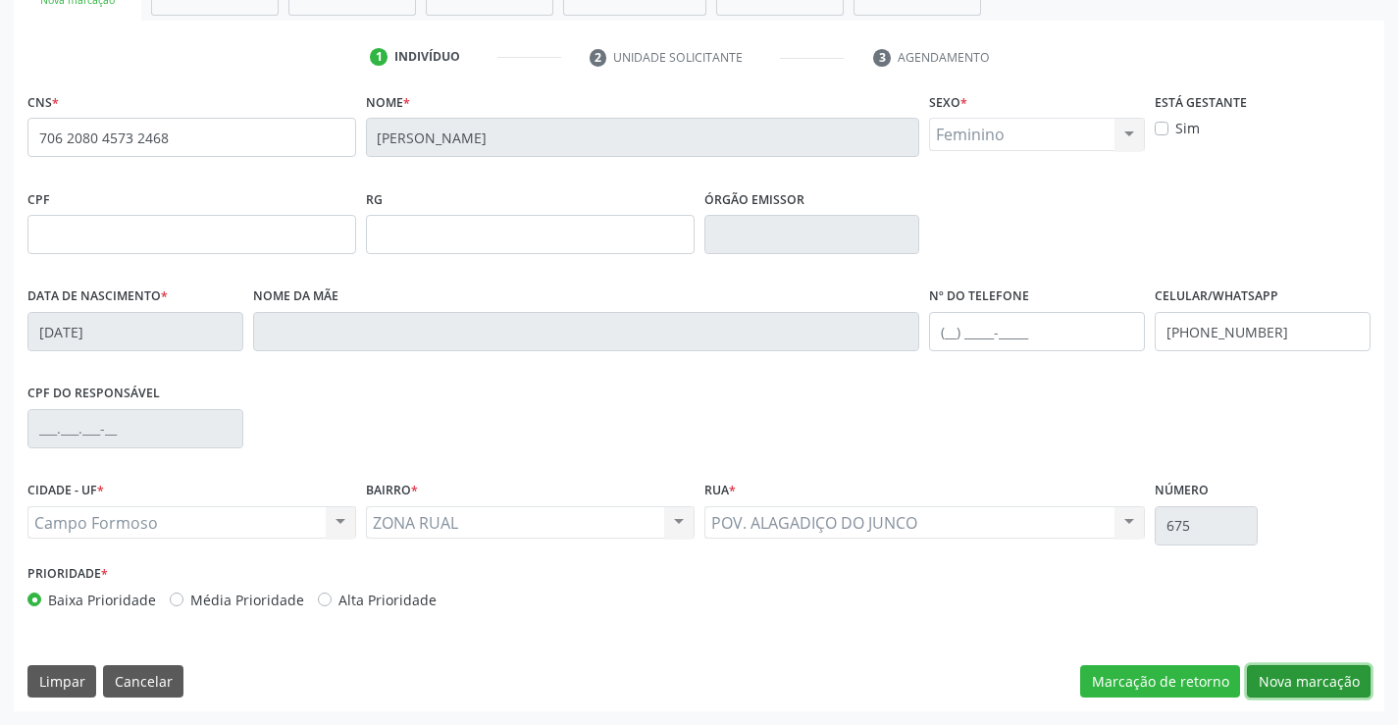
click at [1286, 677] on button "Nova marcação" at bounding box center [1309, 681] width 124 height 33
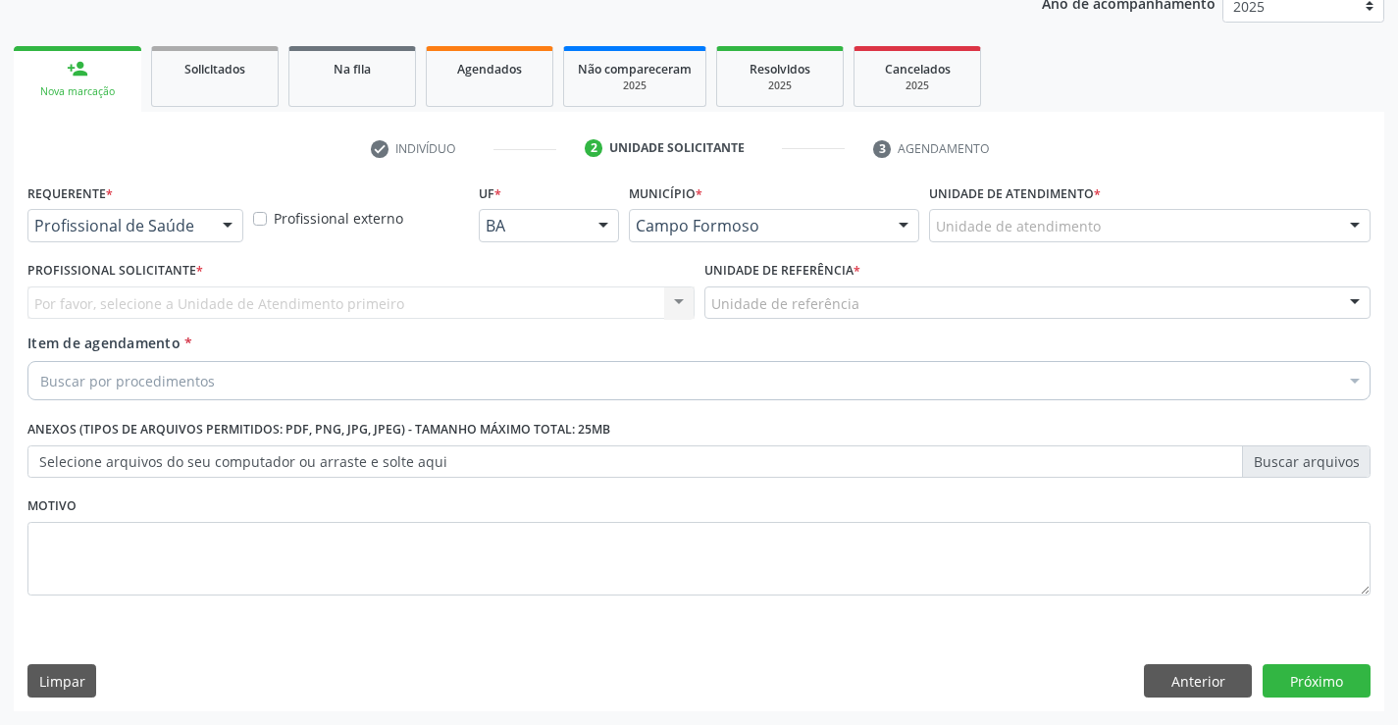
scroll to position [247, 0]
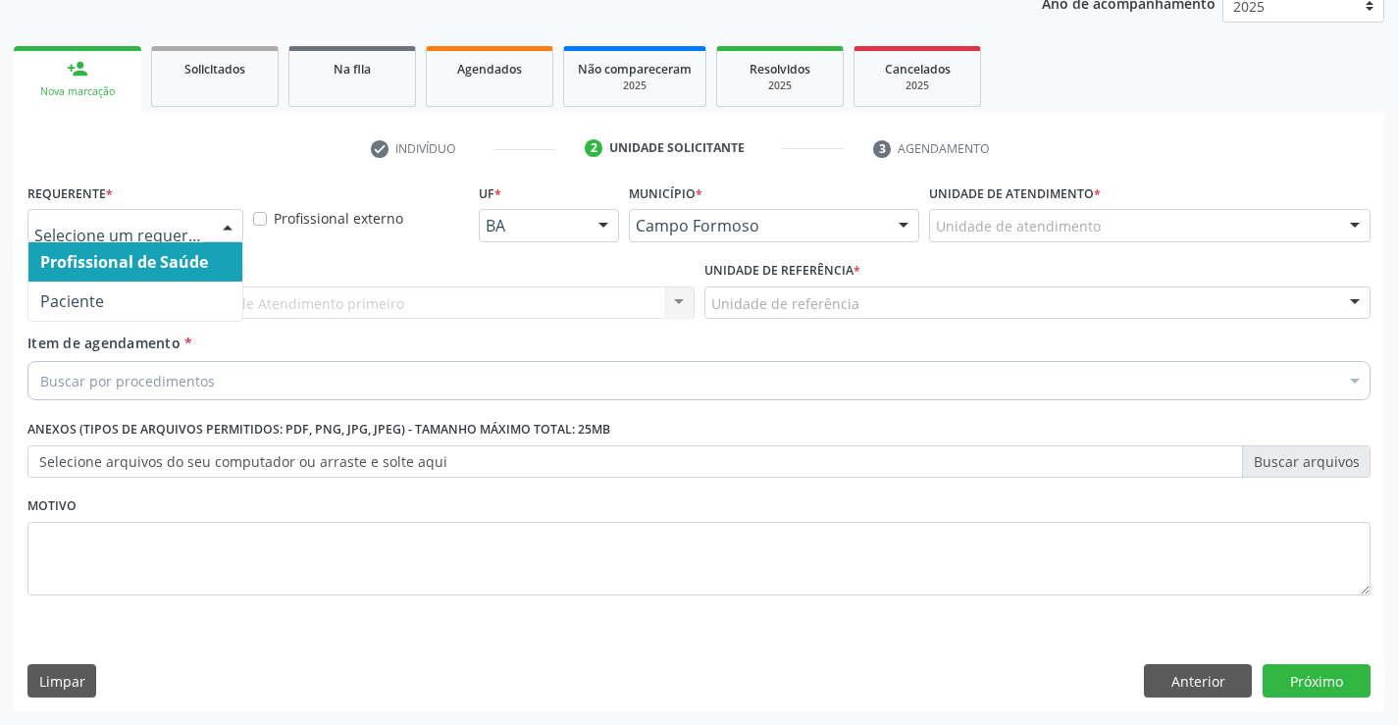
drag, startPoint x: 230, startPoint y: 221, endPoint x: 151, endPoint y: 260, distance: 88.6
click at [229, 222] on div at bounding box center [227, 226] width 29 height 33
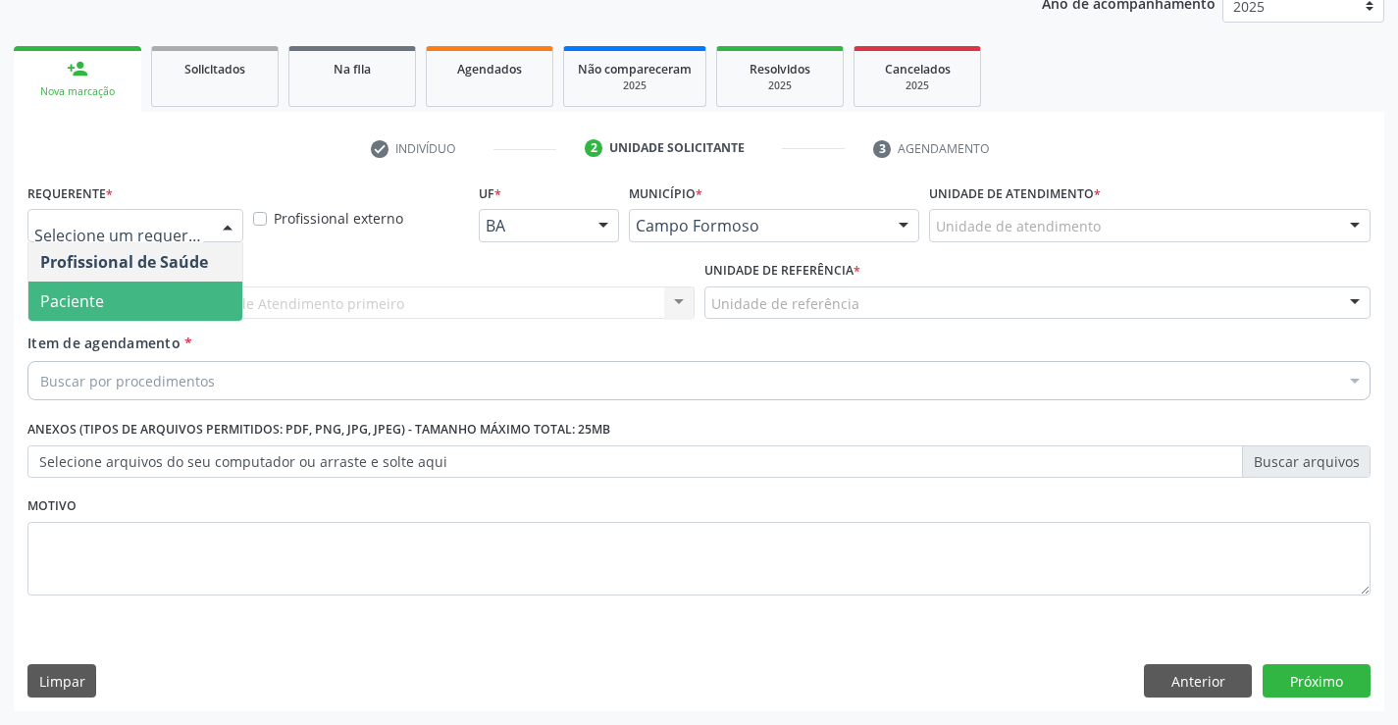
click at [141, 301] on span "Paciente" at bounding box center [135, 300] width 214 height 39
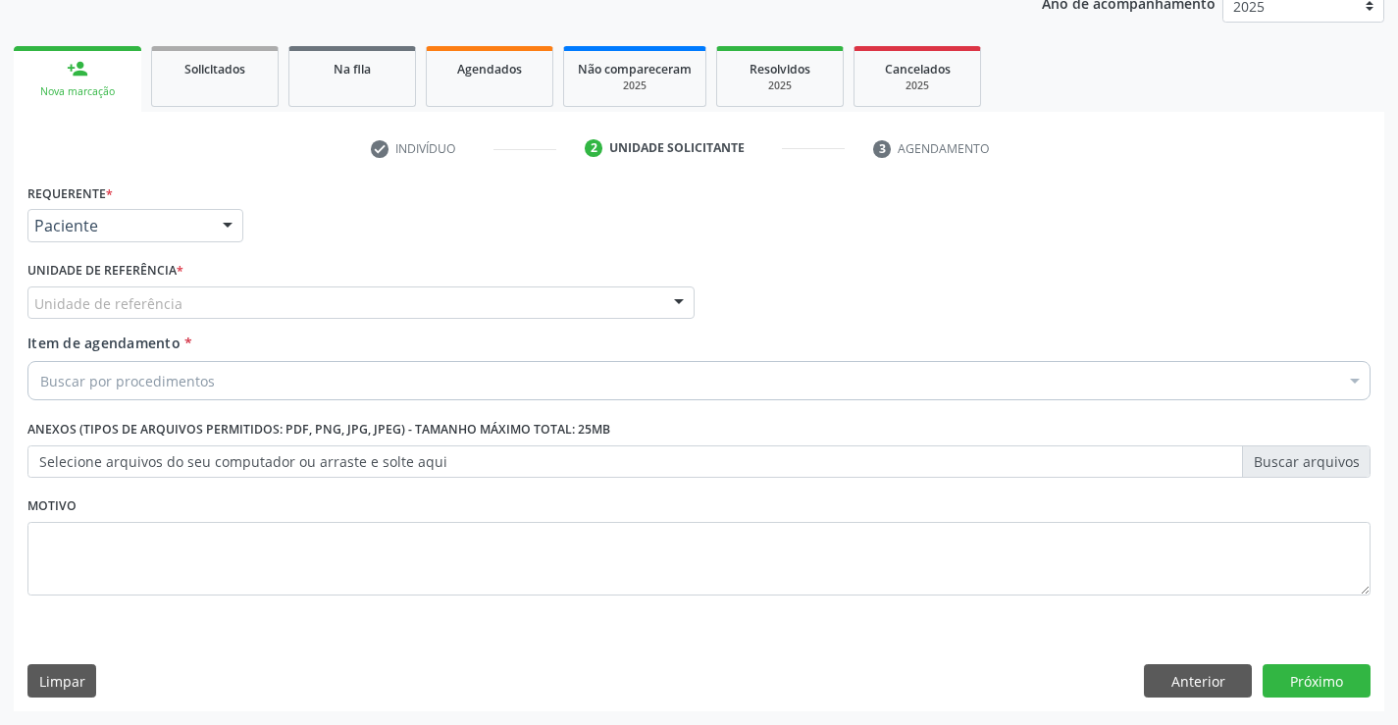
click at [191, 303] on div "Unidade de referência" at bounding box center [360, 302] width 667 height 33
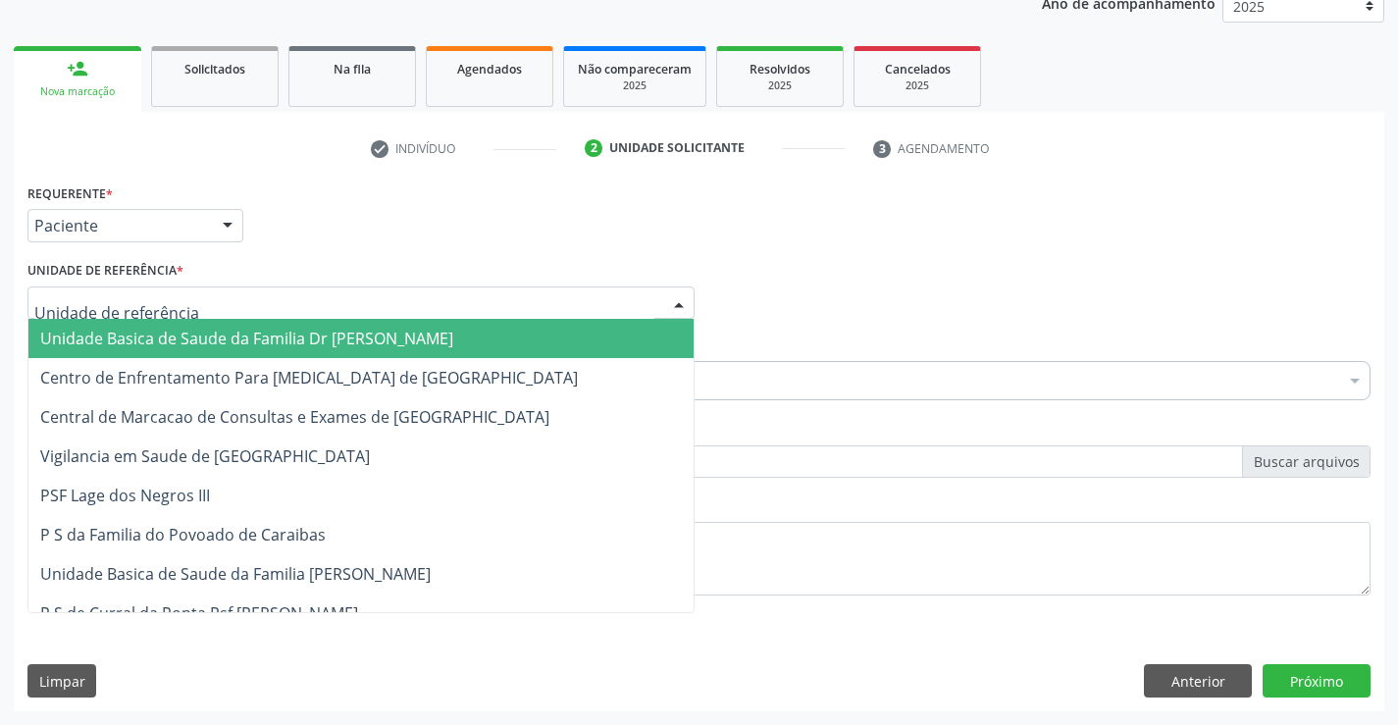
click at [214, 337] on span "Unidade Basica de Saude da Familia Dr [PERSON_NAME]" at bounding box center [246, 339] width 413 height 22
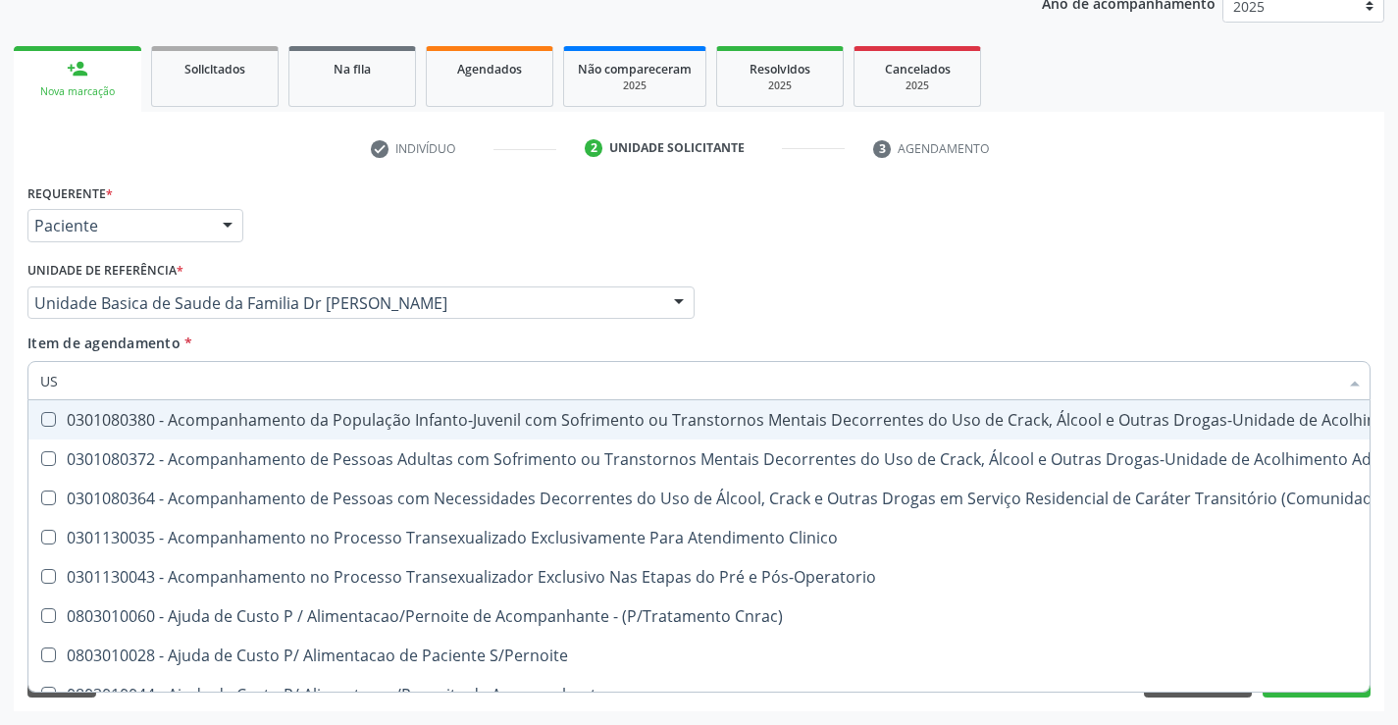
type input "USG"
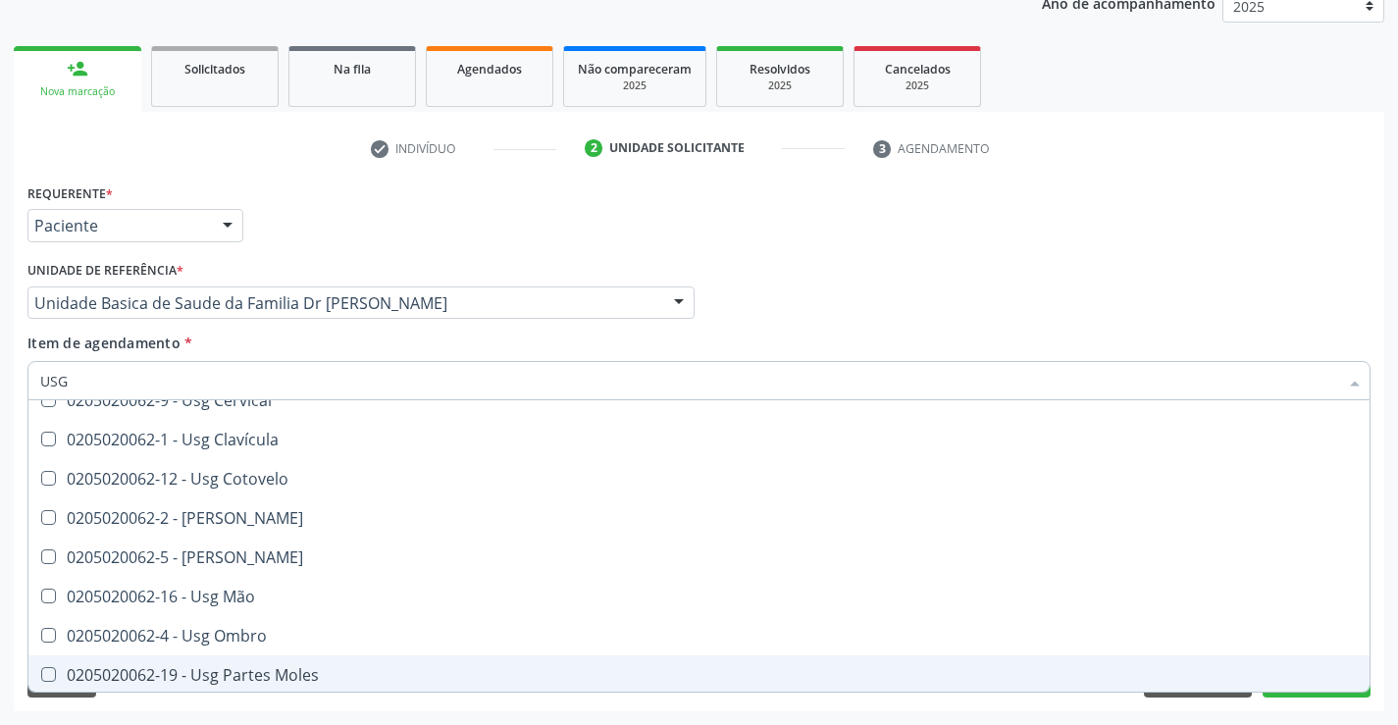
scroll to position [62, 0]
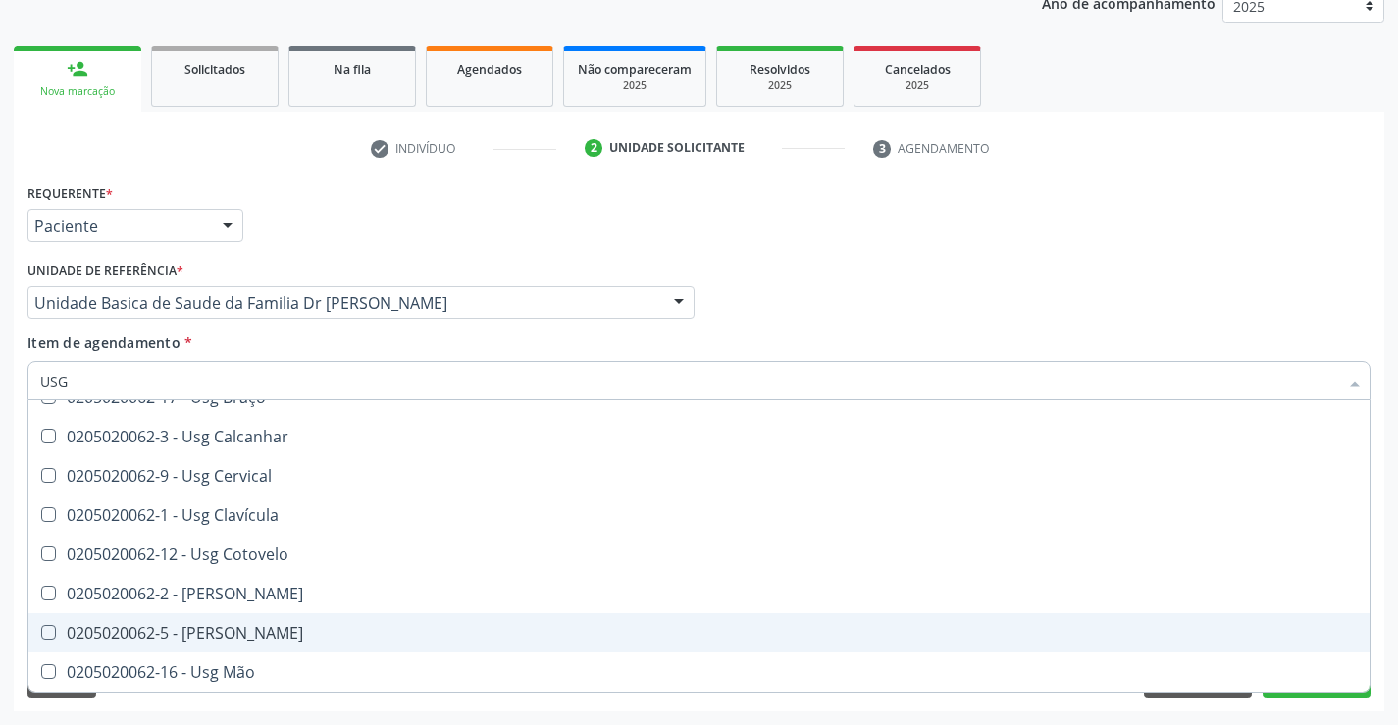
click at [218, 633] on div "0205020062-5 - [PERSON_NAME]" at bounding box center [698, 633] width 1317 height 16
checkbox Joelho "true"
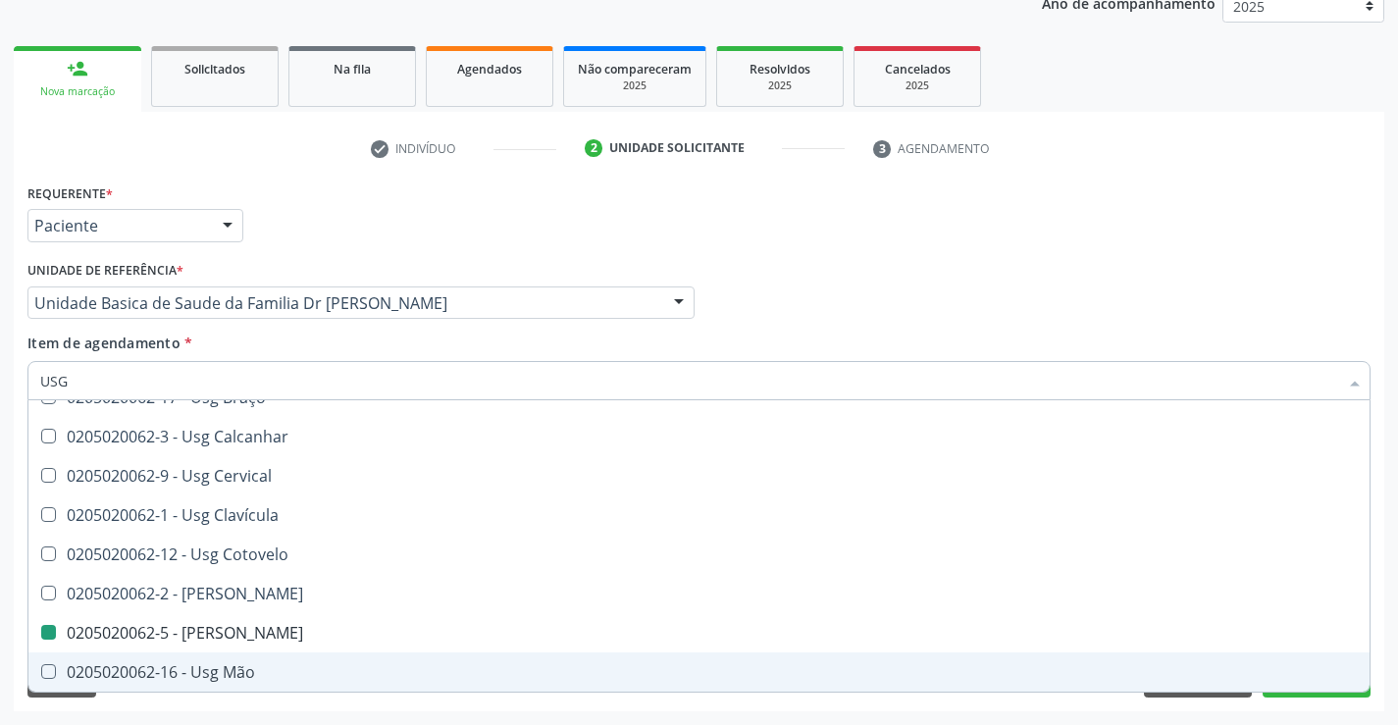
click at [286, 705] on div "Requerente * Paciente Profissional de Saúde Paciente Nenhum resultado encontrad…" at bounding box center [699, 444] width 1370 height 533
checkbox Braço "true"
checkbox Joelho "false"
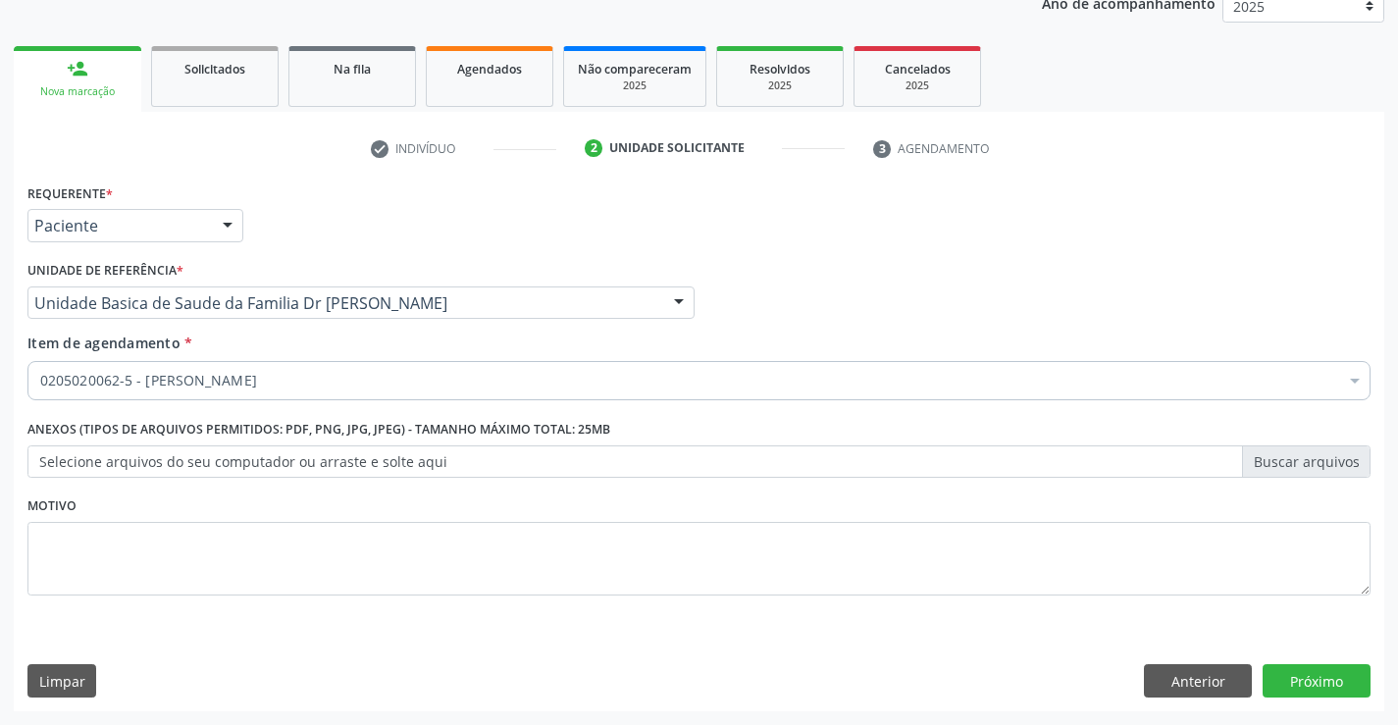
scroll to position [0, 0]
click at [1290, 669] on button "Próximo" at bounding box center [1316, 680] width 108 height 33
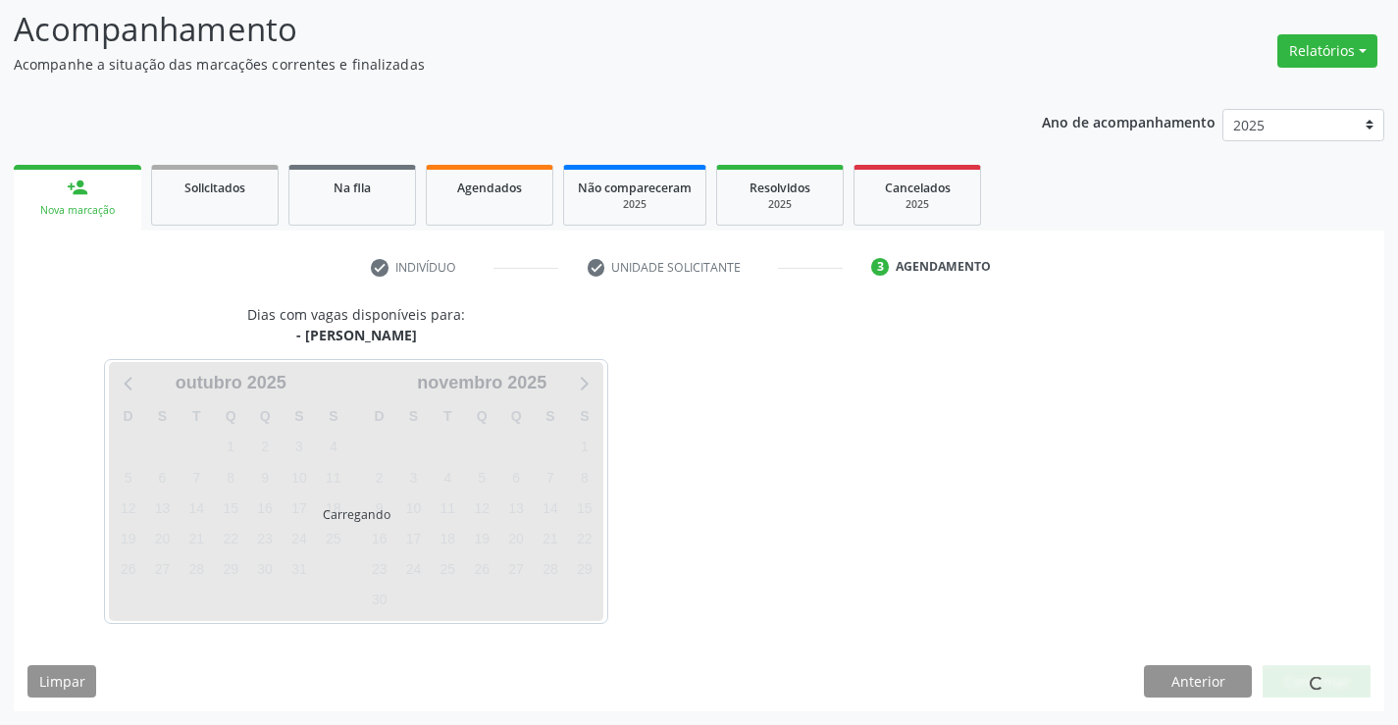
scroll to position [128, 0]
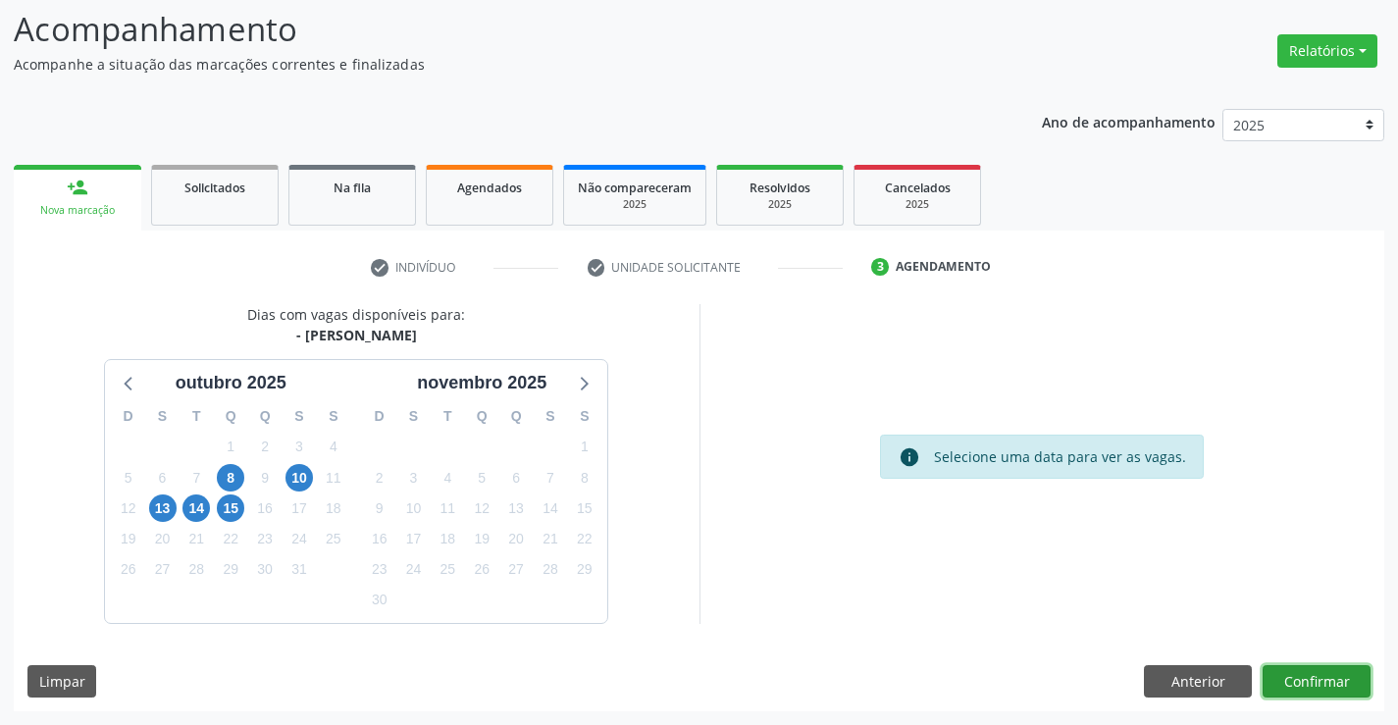
click at [1296, 688] on button "Confirmar" at bounding box center [1316, 681] width 108 height 33
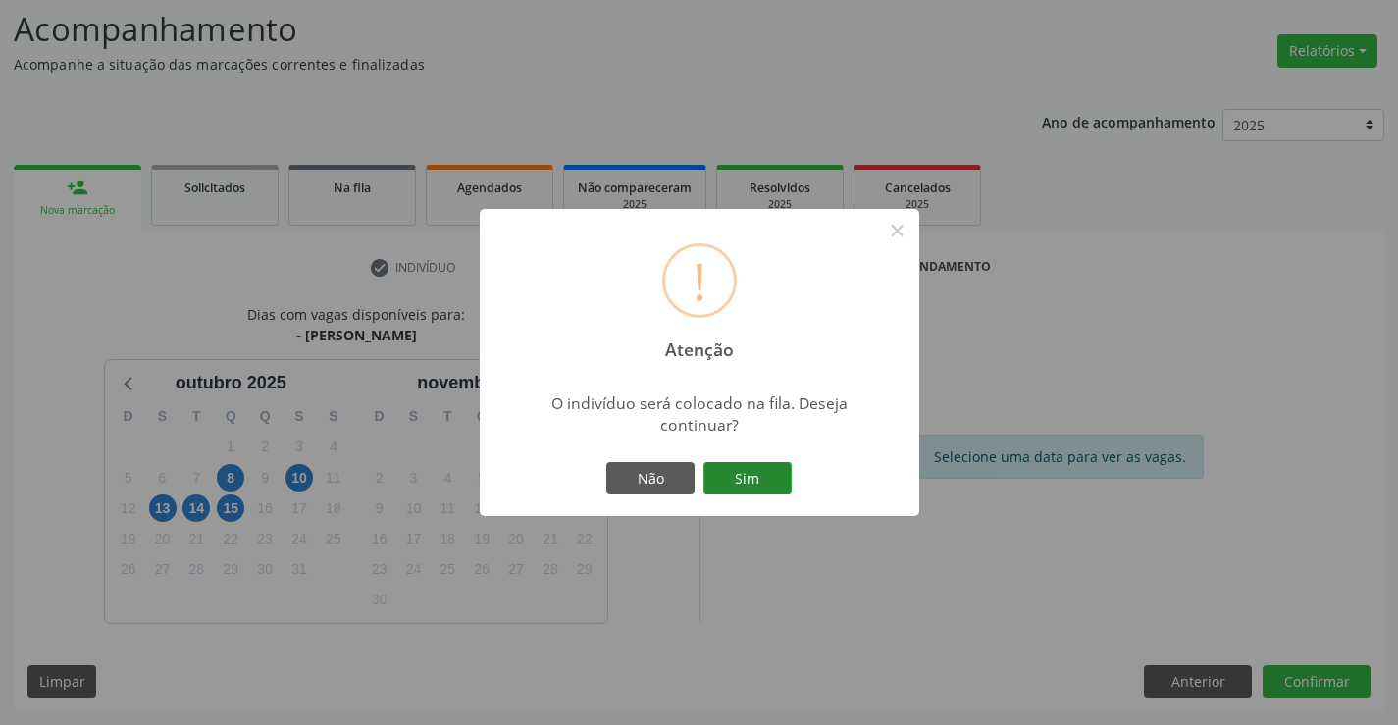
click at [768, 485] on button "Sim" at bounding box center [747, 478] width 88 height 33
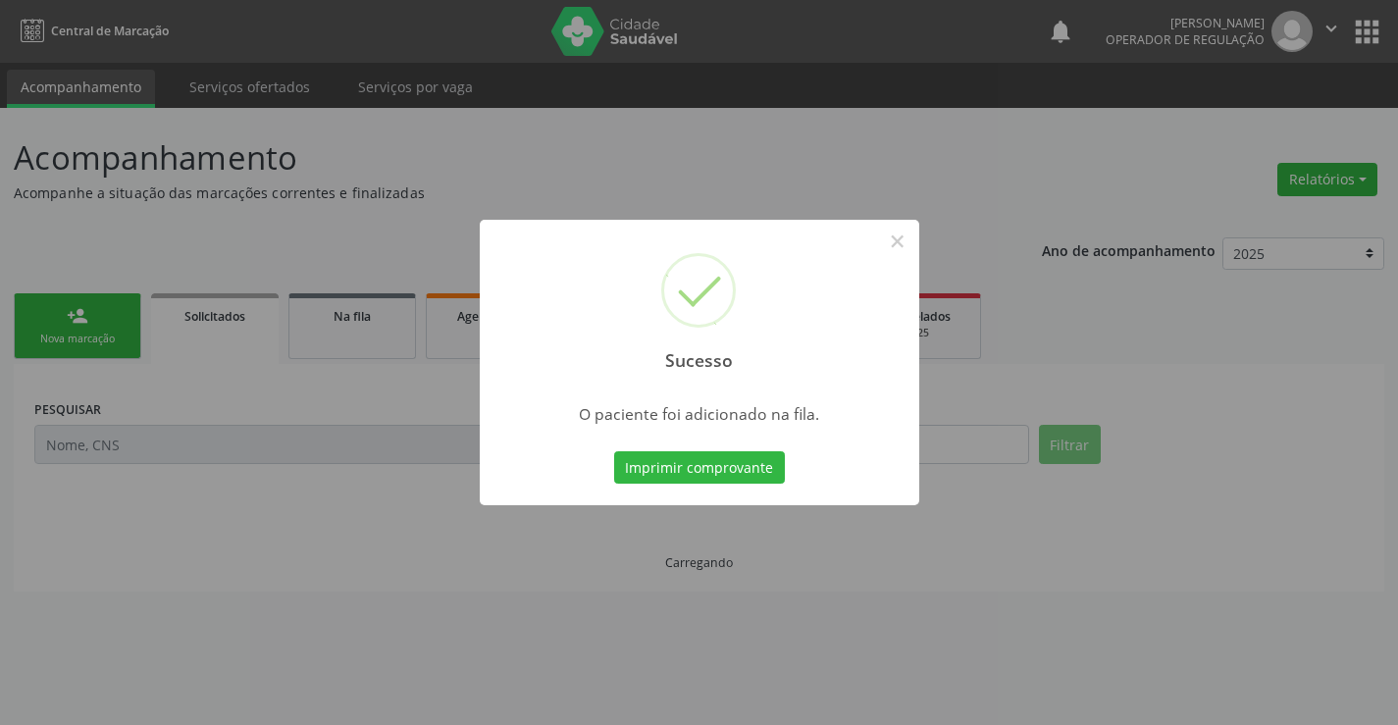
scroll to position [0, 0]
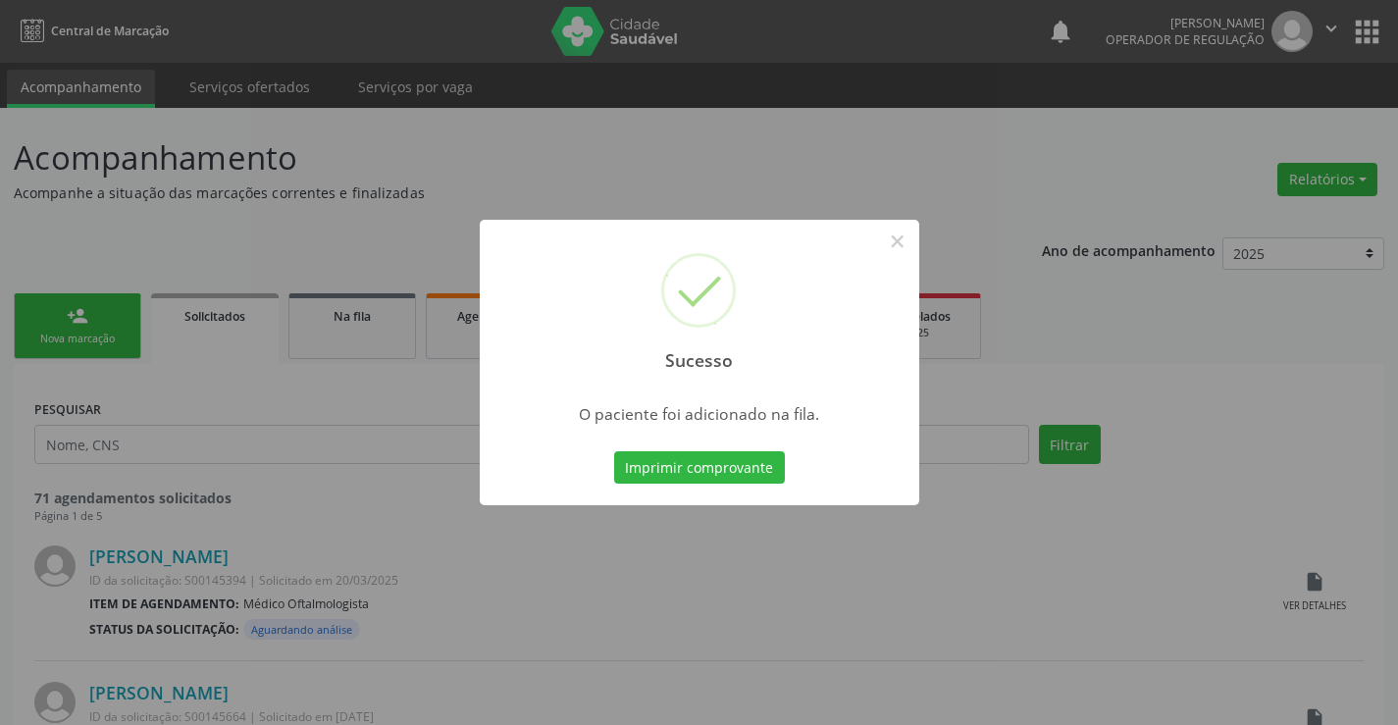
click at [614, 451] on button "Imprimir comprovante" at bounding box center [699, 467] width 171 height 33
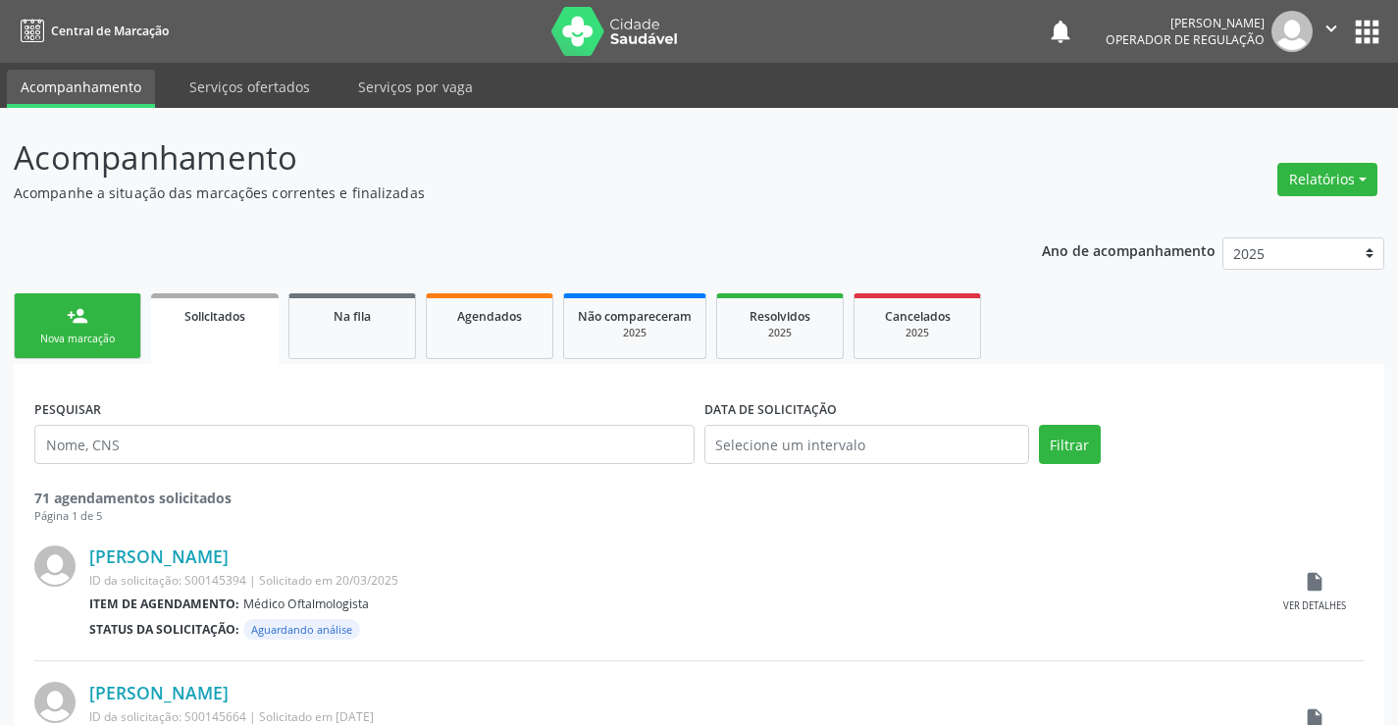
click at [103, 340] on div "Nova marcação" at bounding box center [77, 338] width 98 height 15
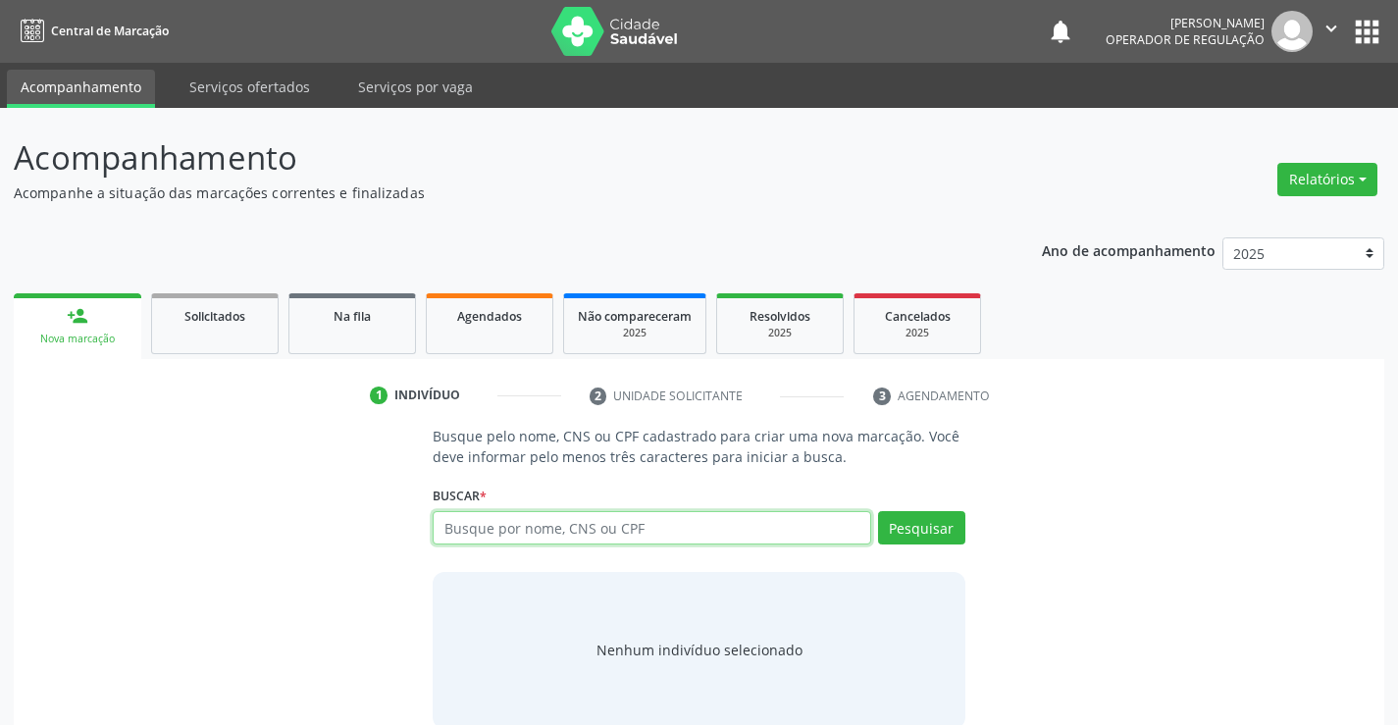
click at [522, 539] on input "text" at bounding box center [651, 527] width 437 height 33
type input "702805148677167"
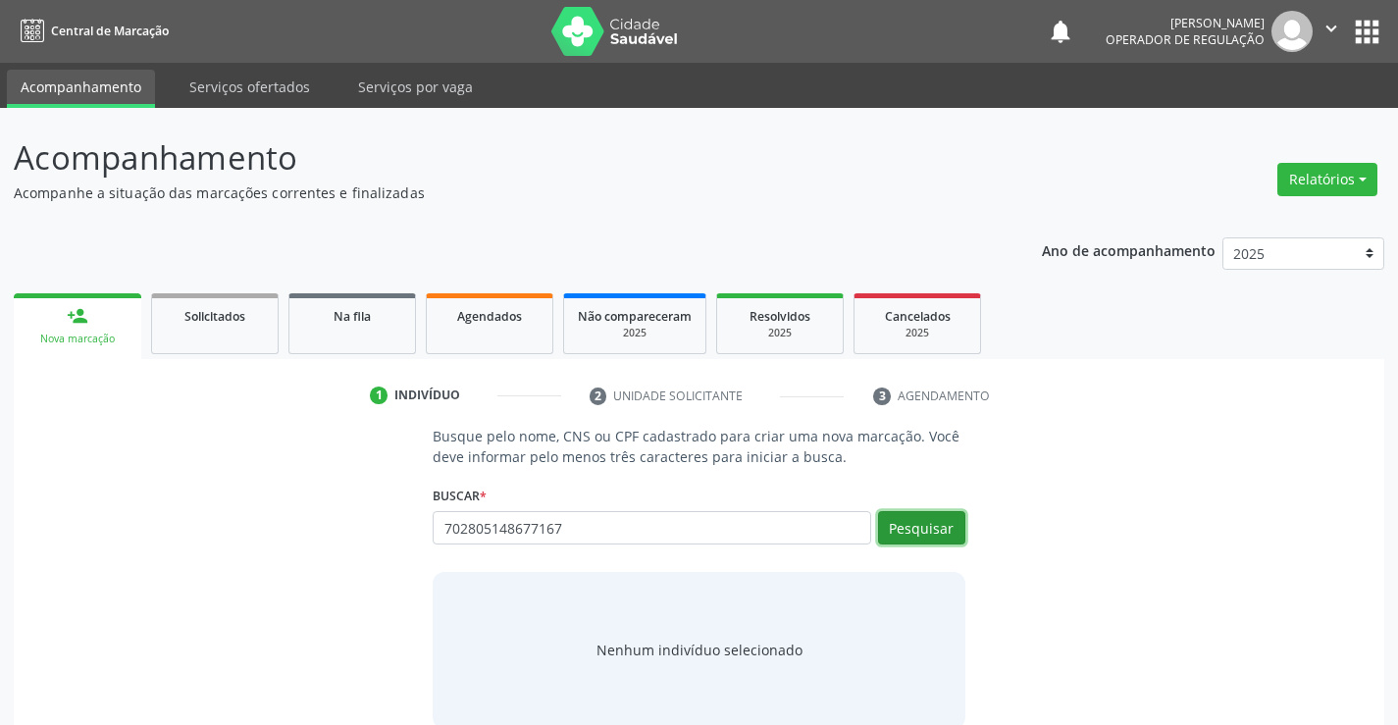
click at [931, 522] on button "Pesquisar" at bounding box center [921, 527] width 87 height 33
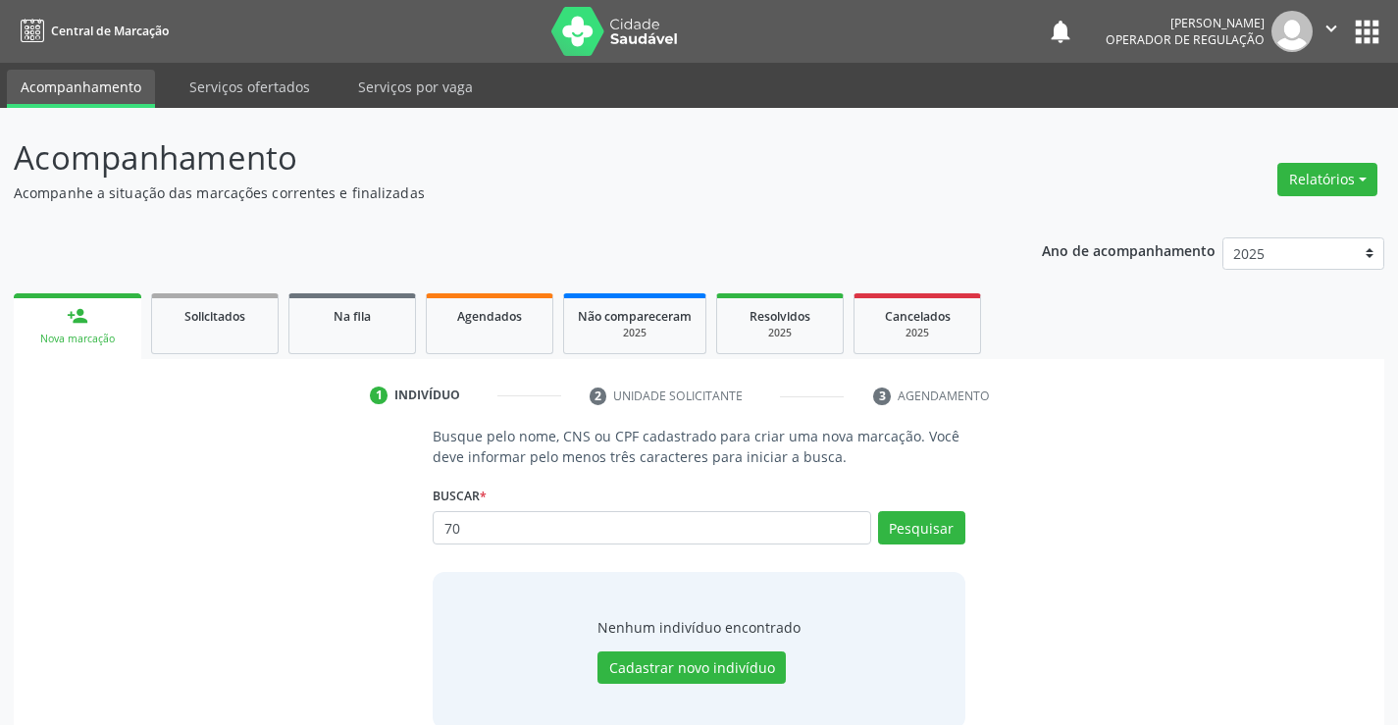
type input "7"
type input "702805148677167"
click at [942, 528] on button "Pesquisar" at bounding box center [921, 527] width 87 height 33
type input "702805148677167"
click at [737, 668] on button "Cadastrar novo indivíduo" at bounding box center [691, 667] width 188 height 33
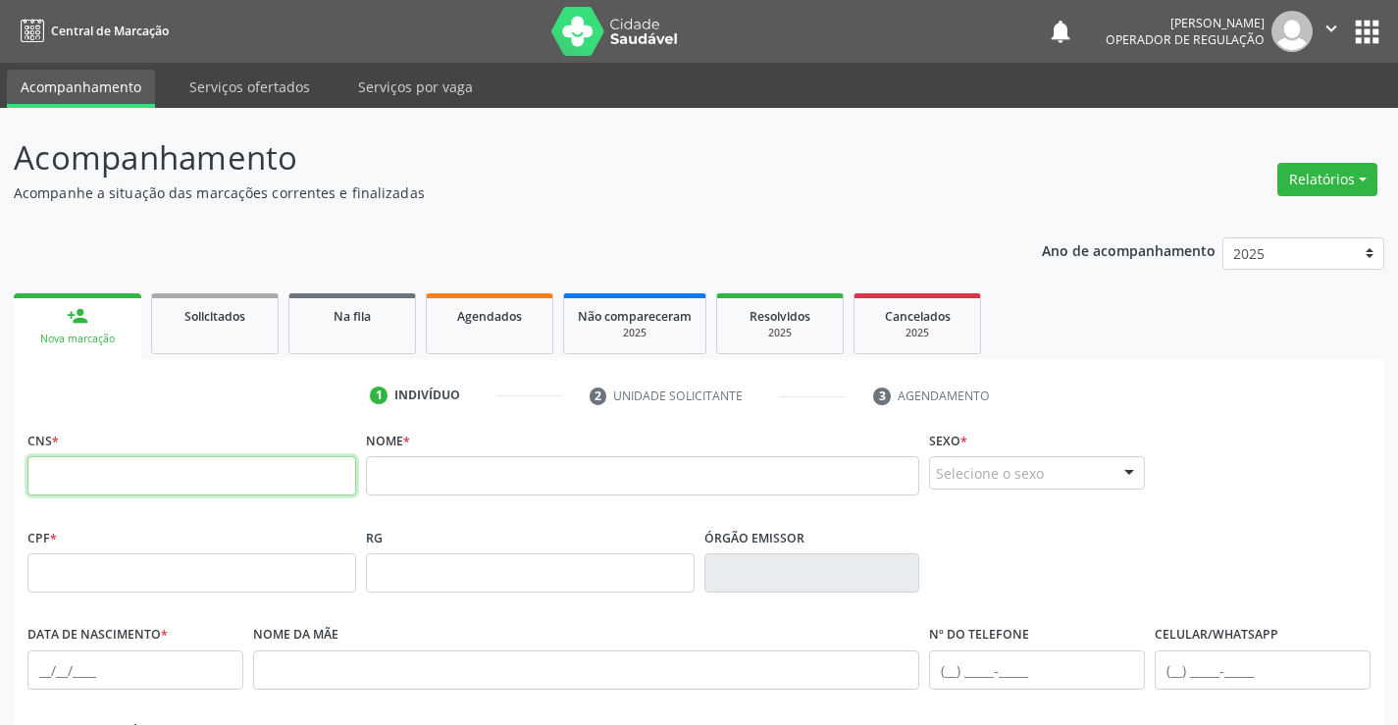
click at [246, 465] on input "text" at bounding box center [191, 475] width 329 height 39
type input "702 8051 4867 7167"
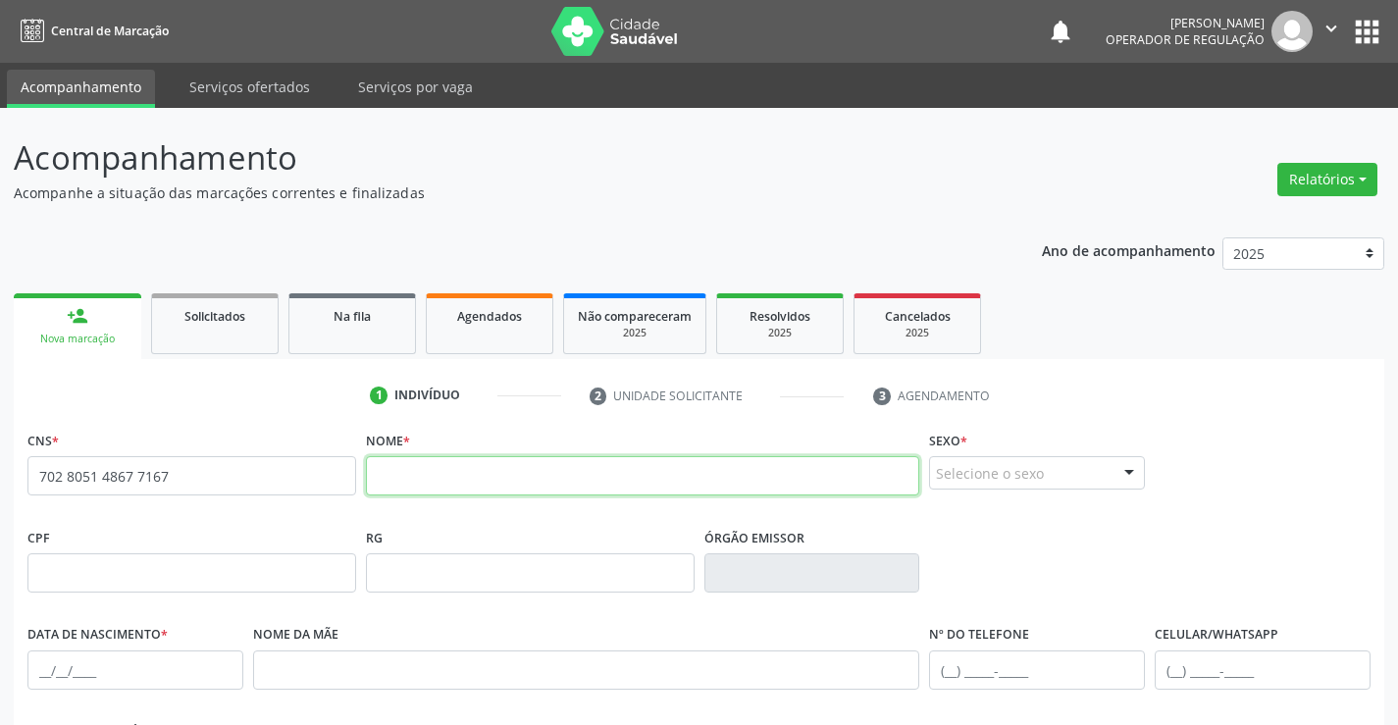
click at [519, 484] on input "text" at bounding box center [643, 475] width 554 height 39
type input "[PERSON_NAME]"
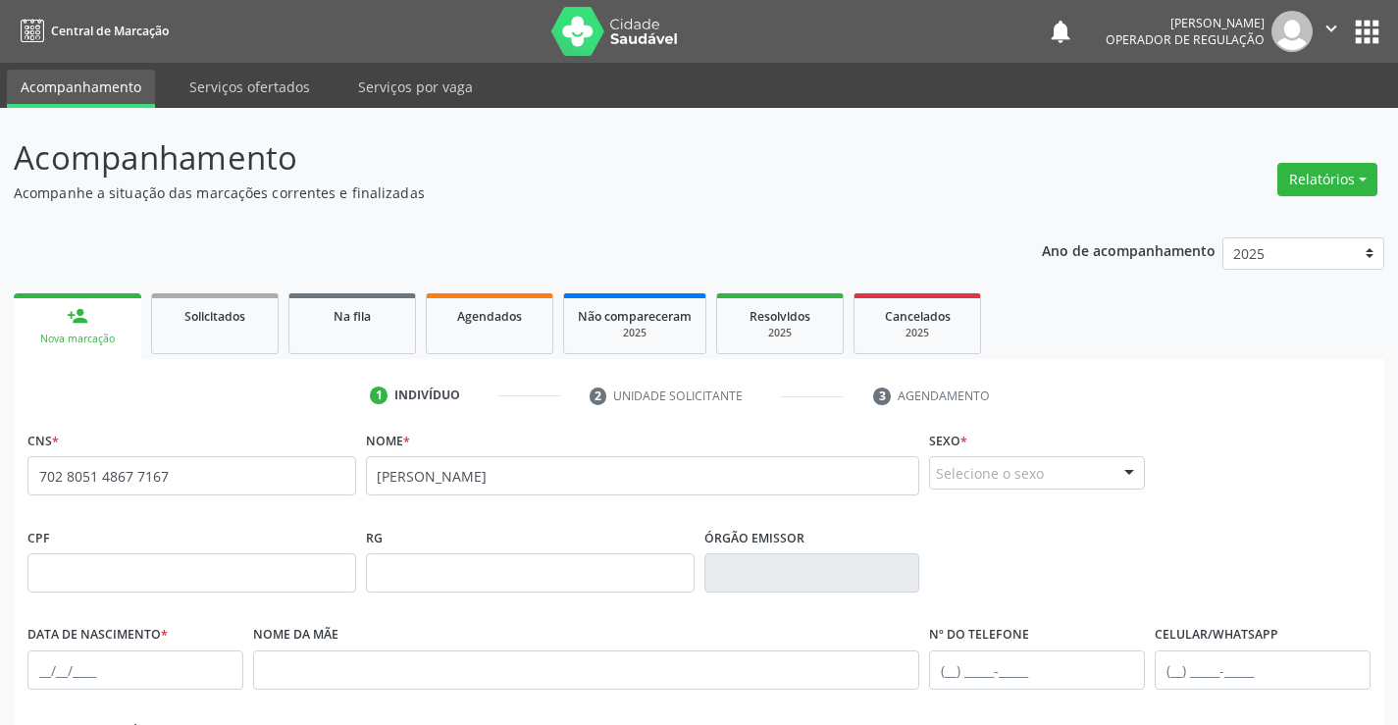
click at [1135, 470] on div at bounding box center [1128, 473] width 29 height 33
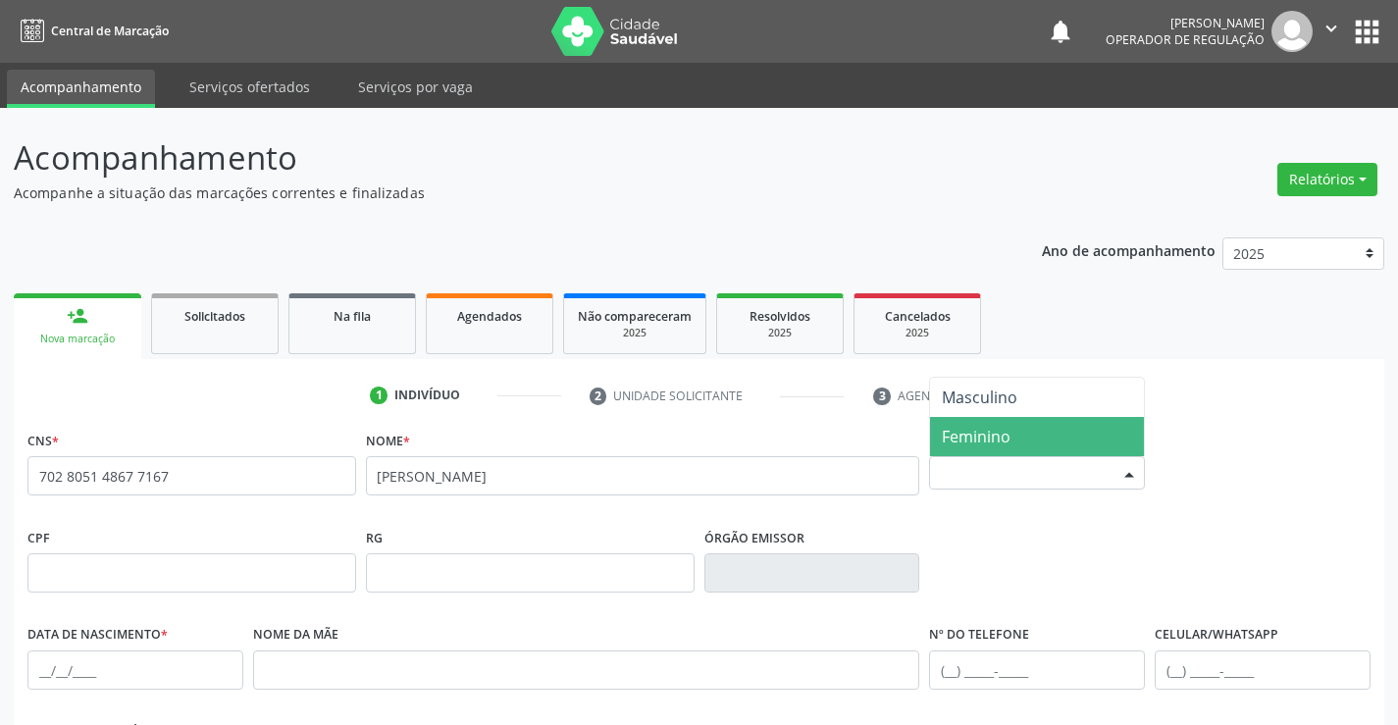
click at [1051, 441] on span "Feminino" at bounding box center [1037, 436] width 214 height 39
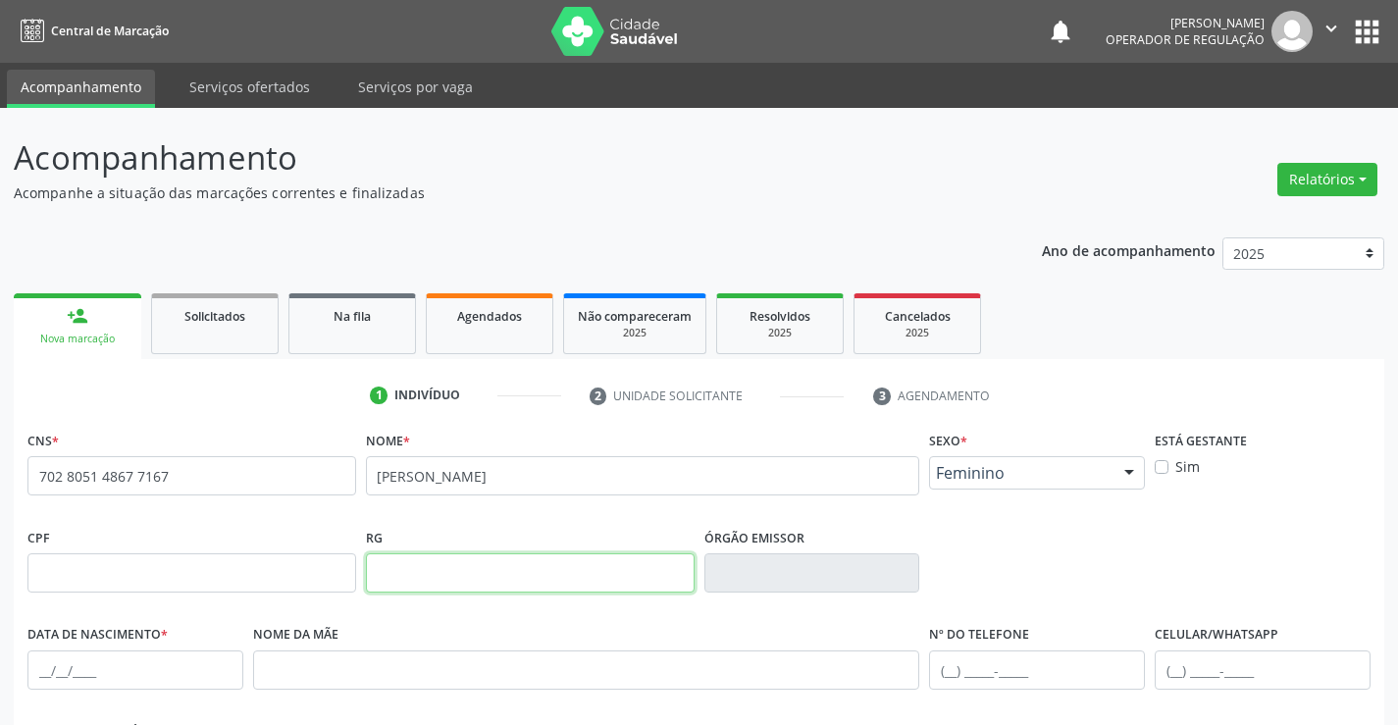
click at [453, 574] on input "text" at bounding box center [530, 572] width 329 height 39
type input "1660511950"
click at [759, 573] on input "text" at bounding box center [812, 572] width 216 height 39
type input "SSPBA"
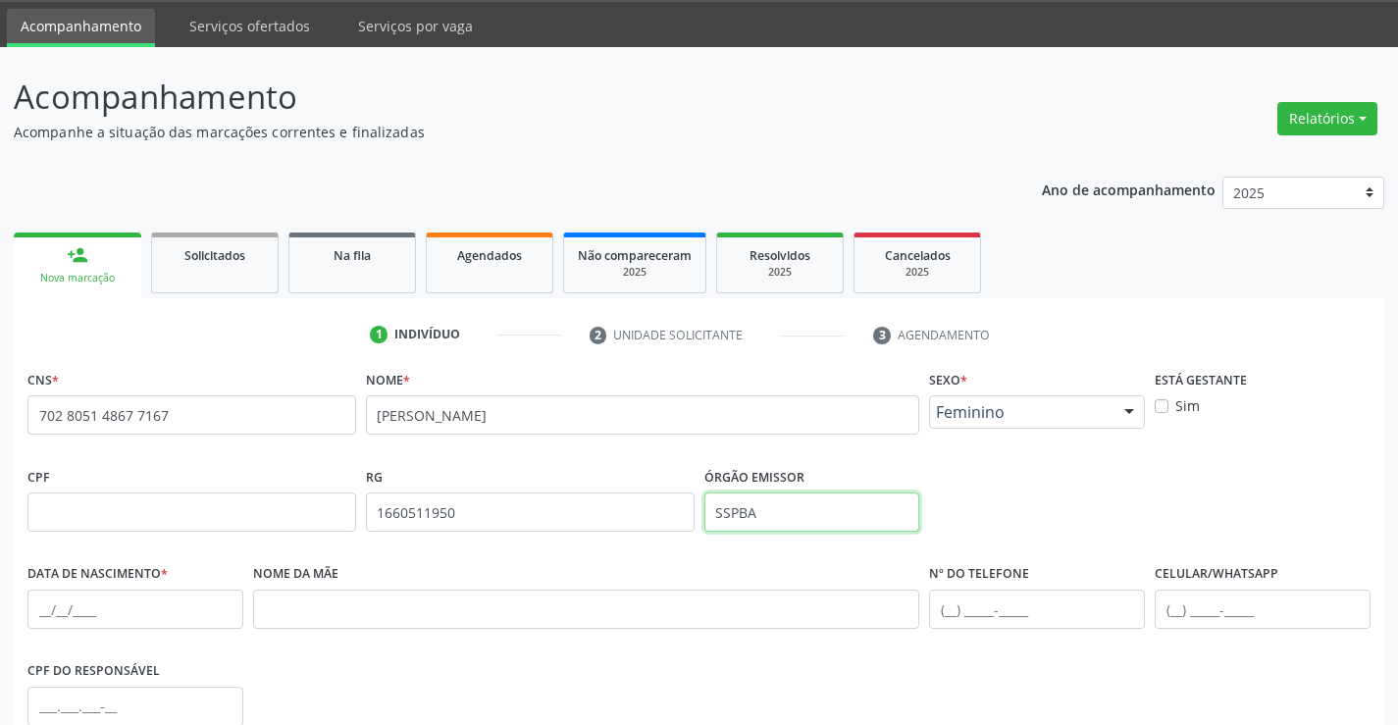
scroll to position [196, 0]
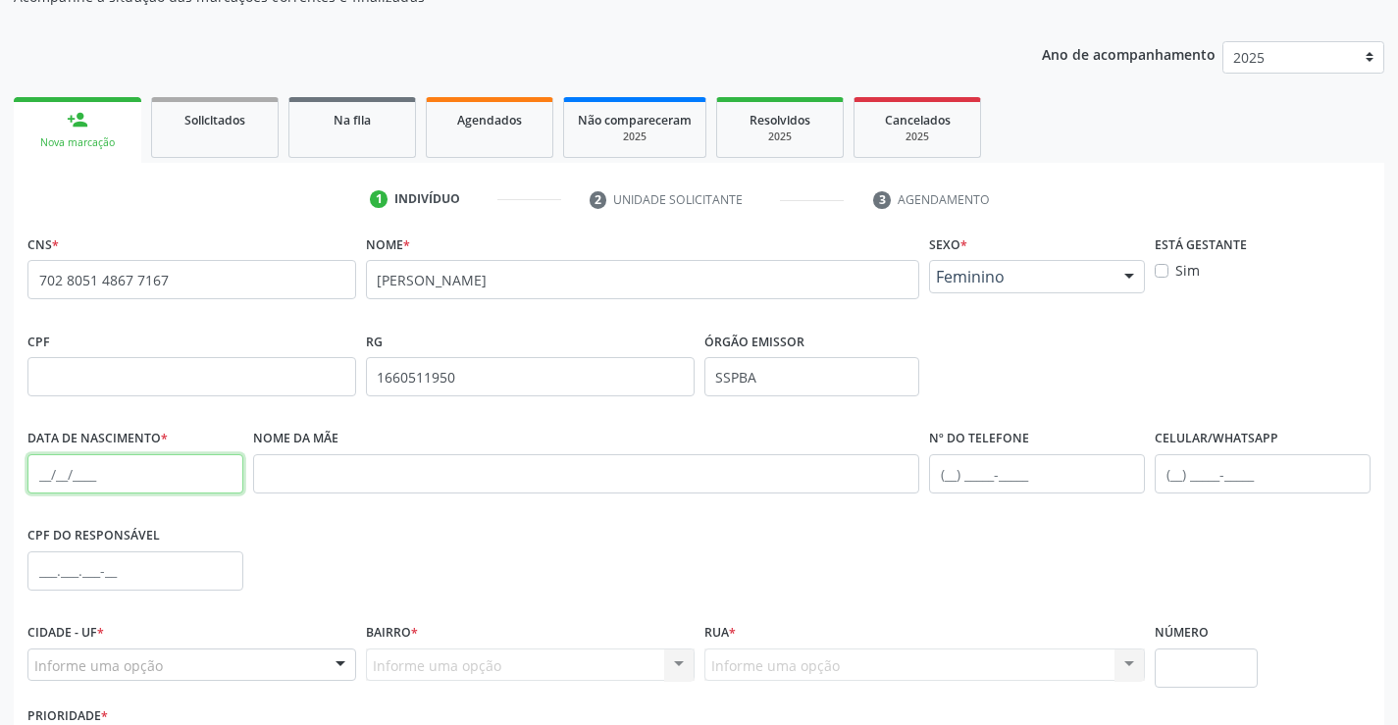
click at [99, 480] on input "text" at bounding box center [135, 473] width 216 height 39
type input "[DATE]"
click at [122, 572] on input "text" at bounding box center [135, 570] width 216 height 39
type input "081.062.465-66"
click at [950, 478] on input "text" at bounding box center [1037, 473] width 216 height 39
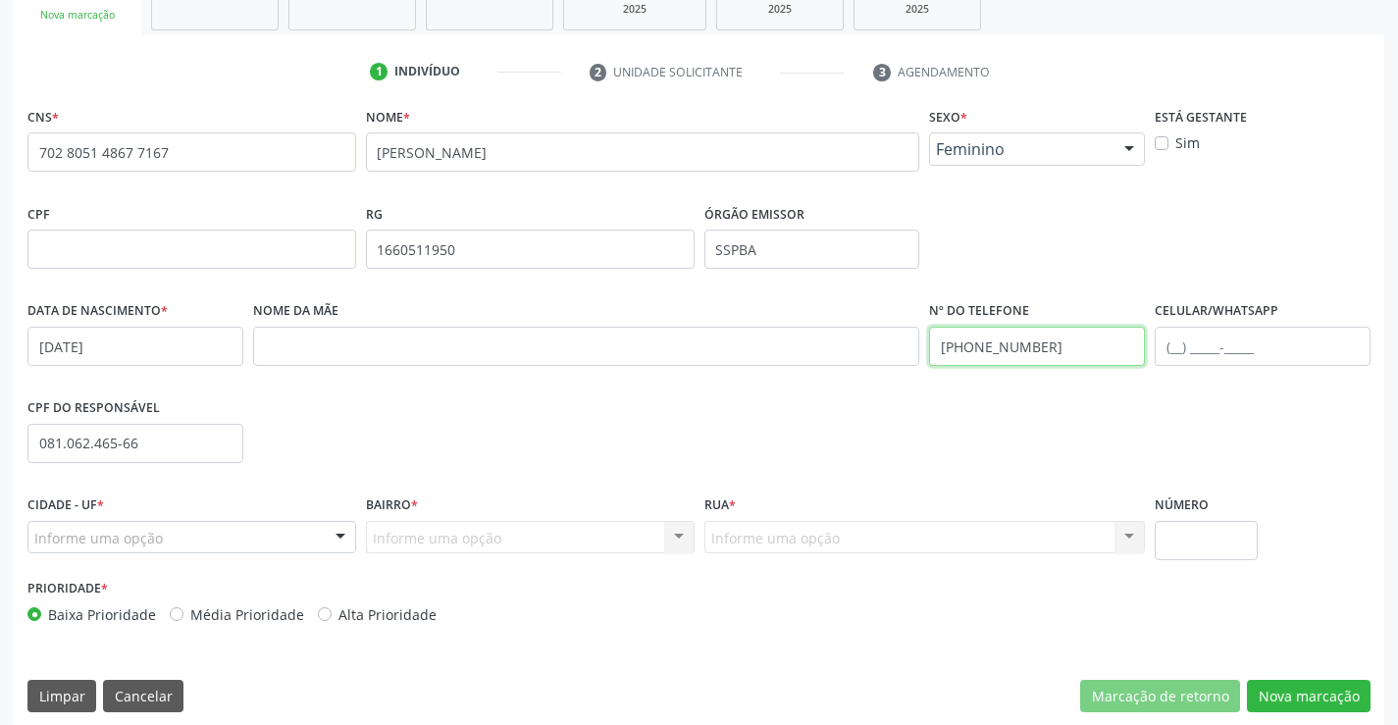
scroll to position [338, 0]
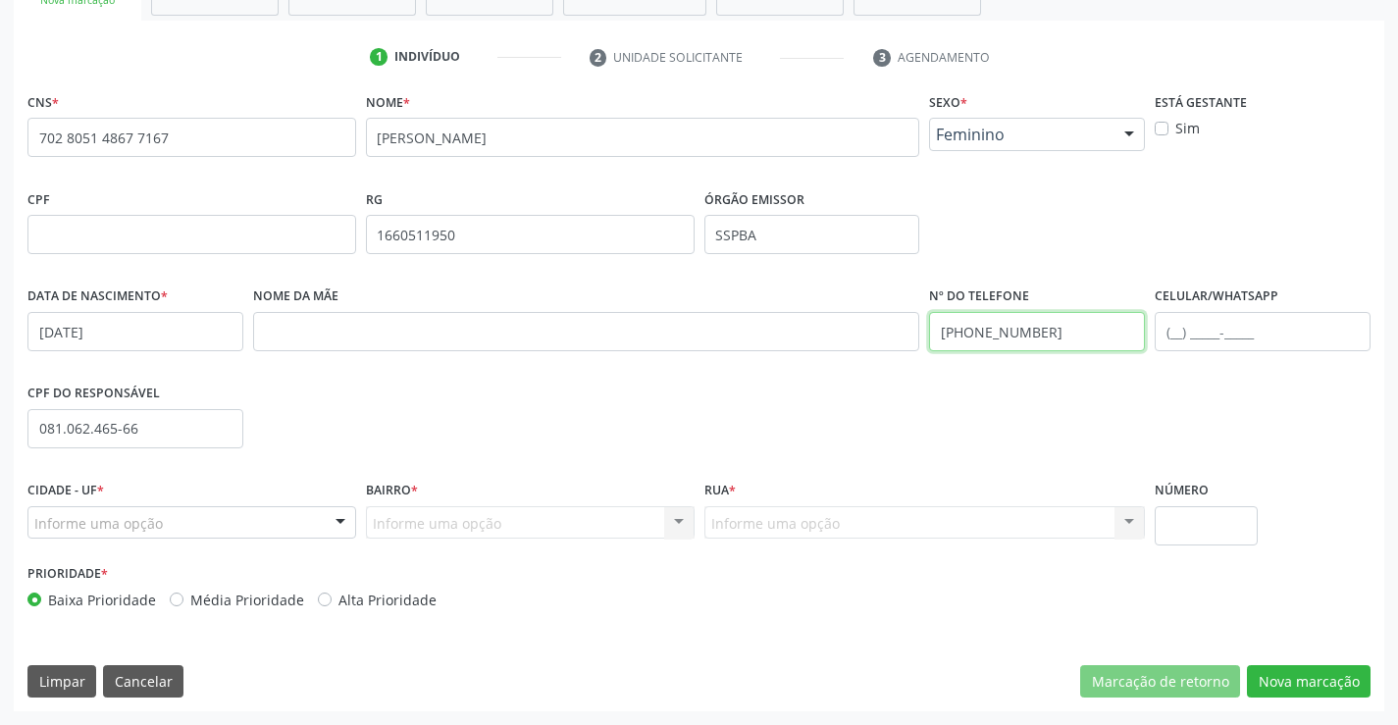
type input "[PHONE_NUMBER]"
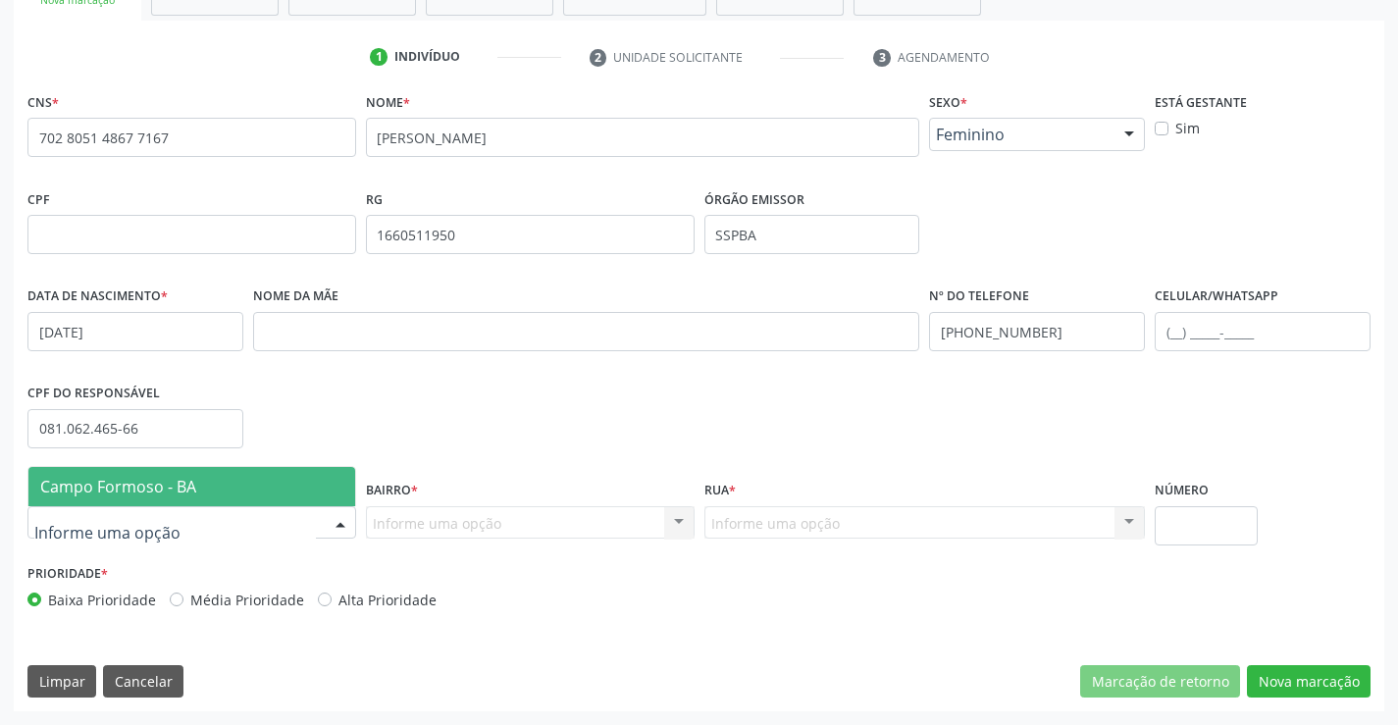
click at [335, 520] on div at bounding box center [340, 523] width 29 height 33
click at [315, 489] on span "Campo Formoso - BA" at bounding box center [191, 486] width 327 height 39
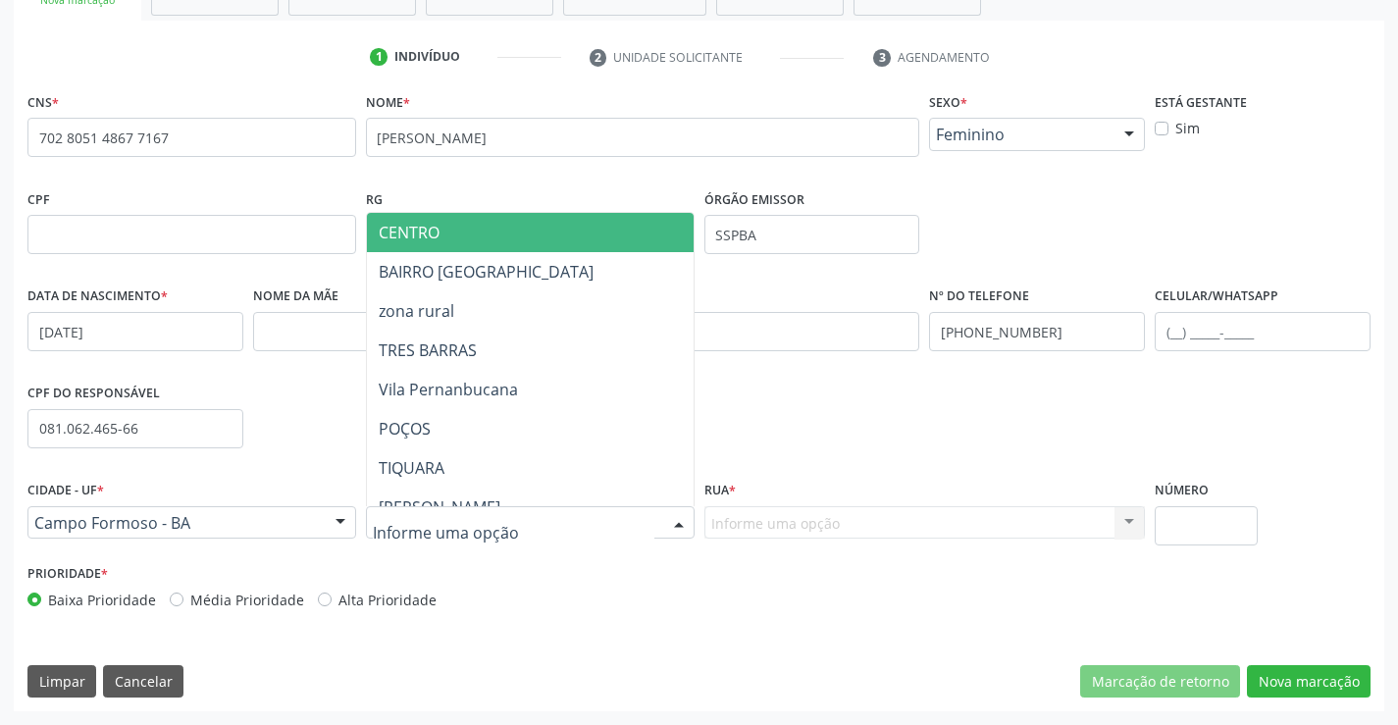
click at [681, 518] on div at bounding box center [678, 523] width 29 height 33
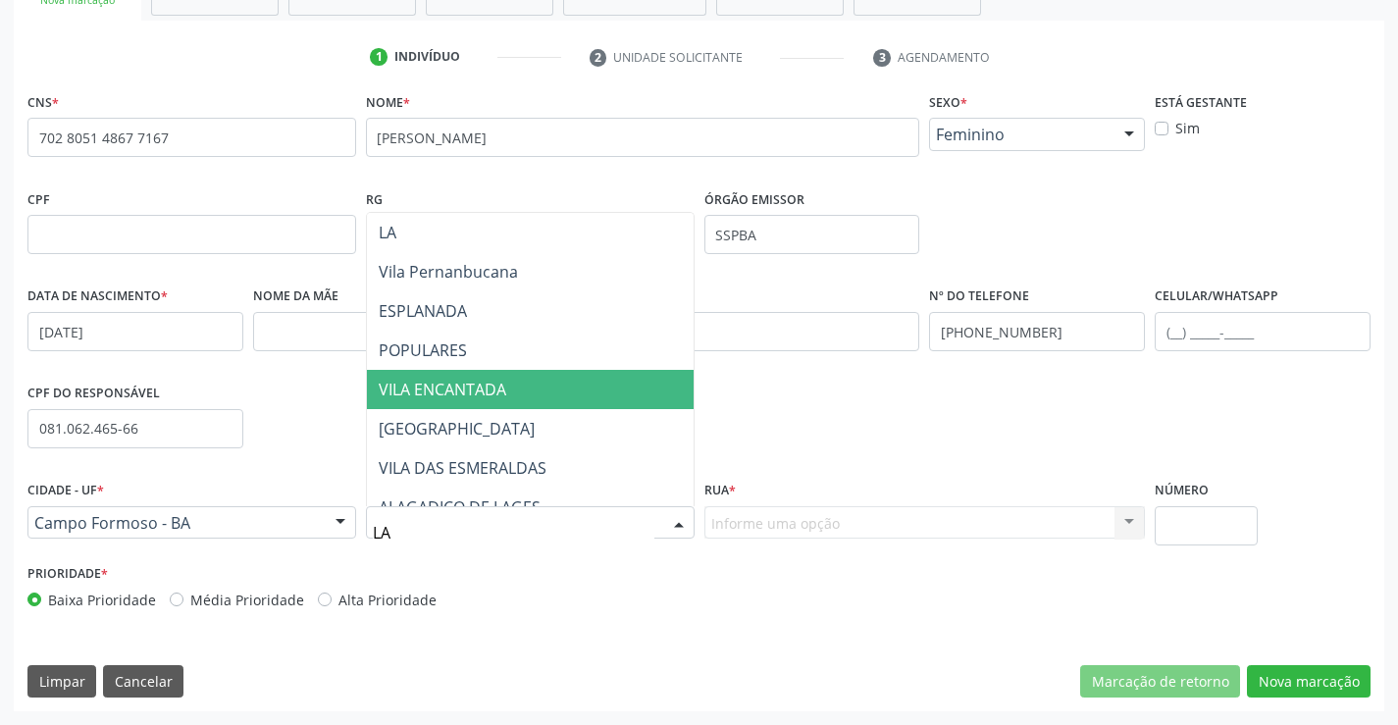
type input "LAG"
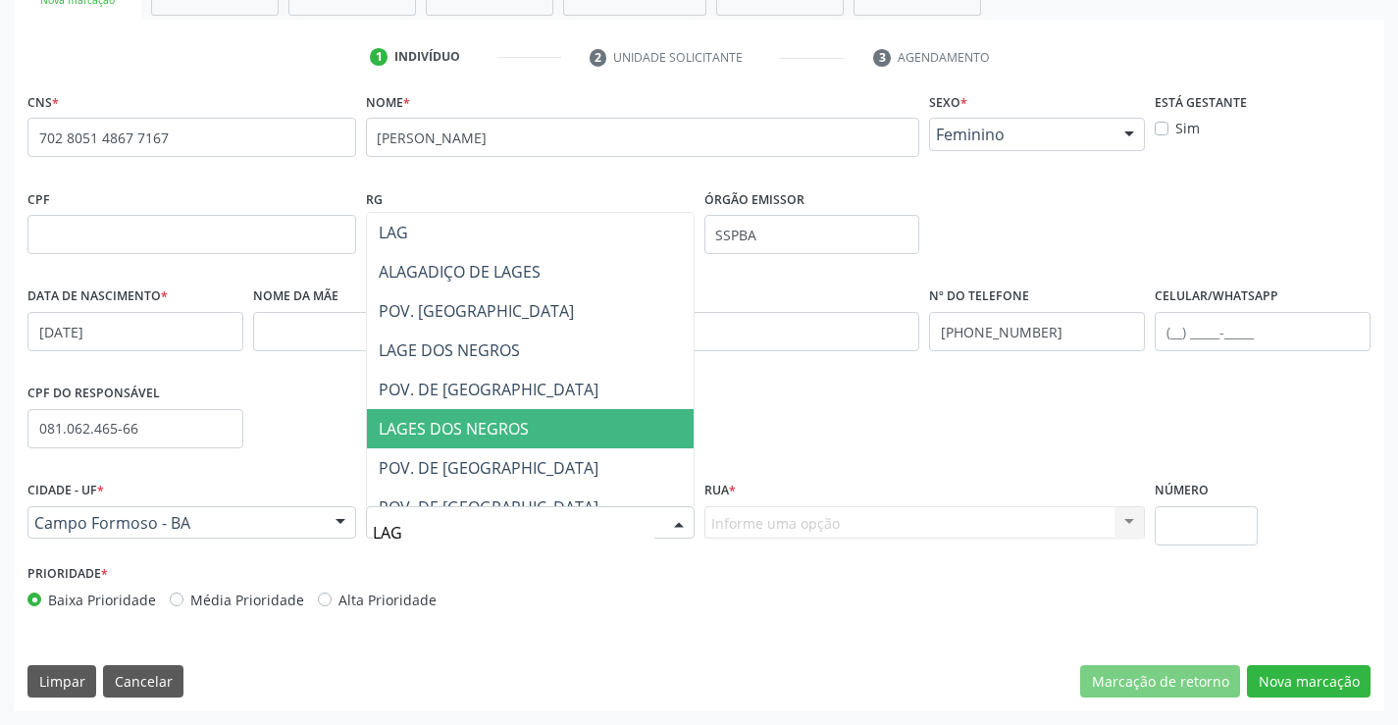
click at [515, 420] on span "LAGES DOS NEGROS" at bounding box center [454, 429] width 150 height 22
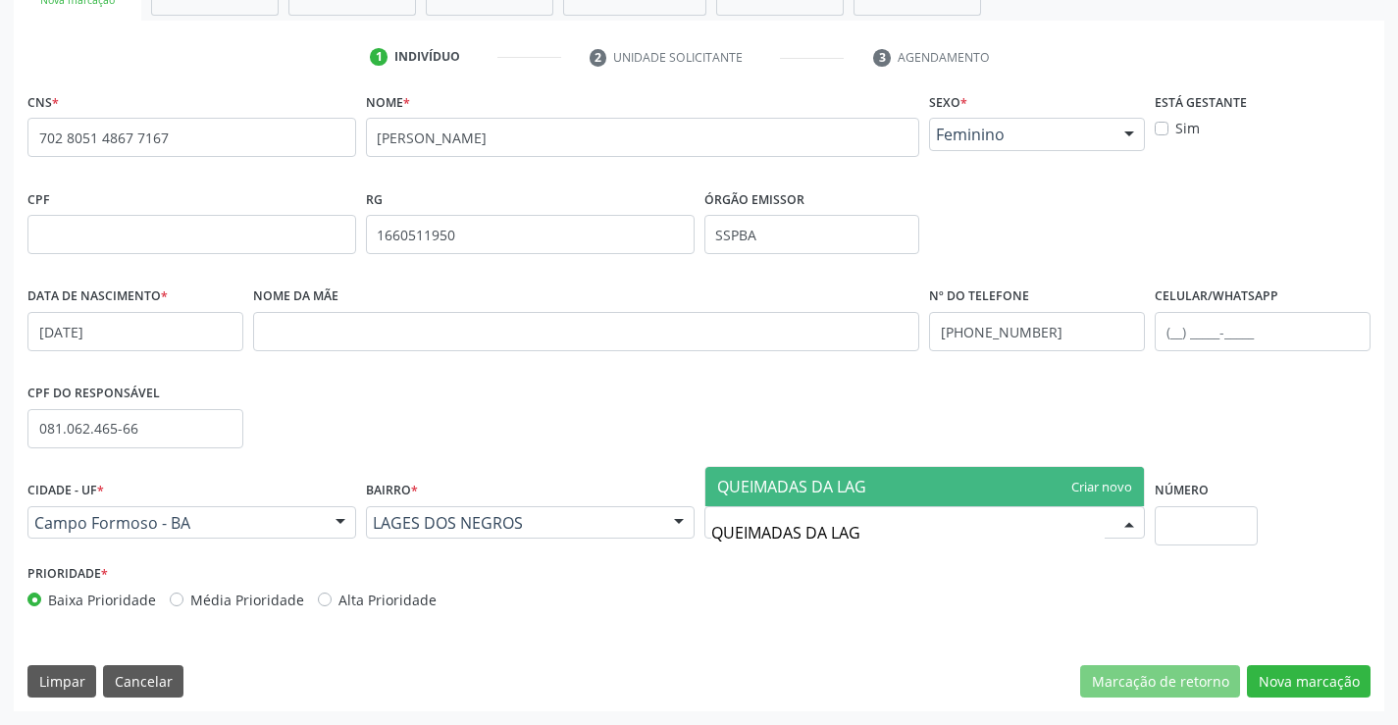
type input "QUEIMADAS DA LAGE"
click at [884, 474] on span "QUEIMADAS DA LAGE" at bounding box center [924, 486] width 439 height 39
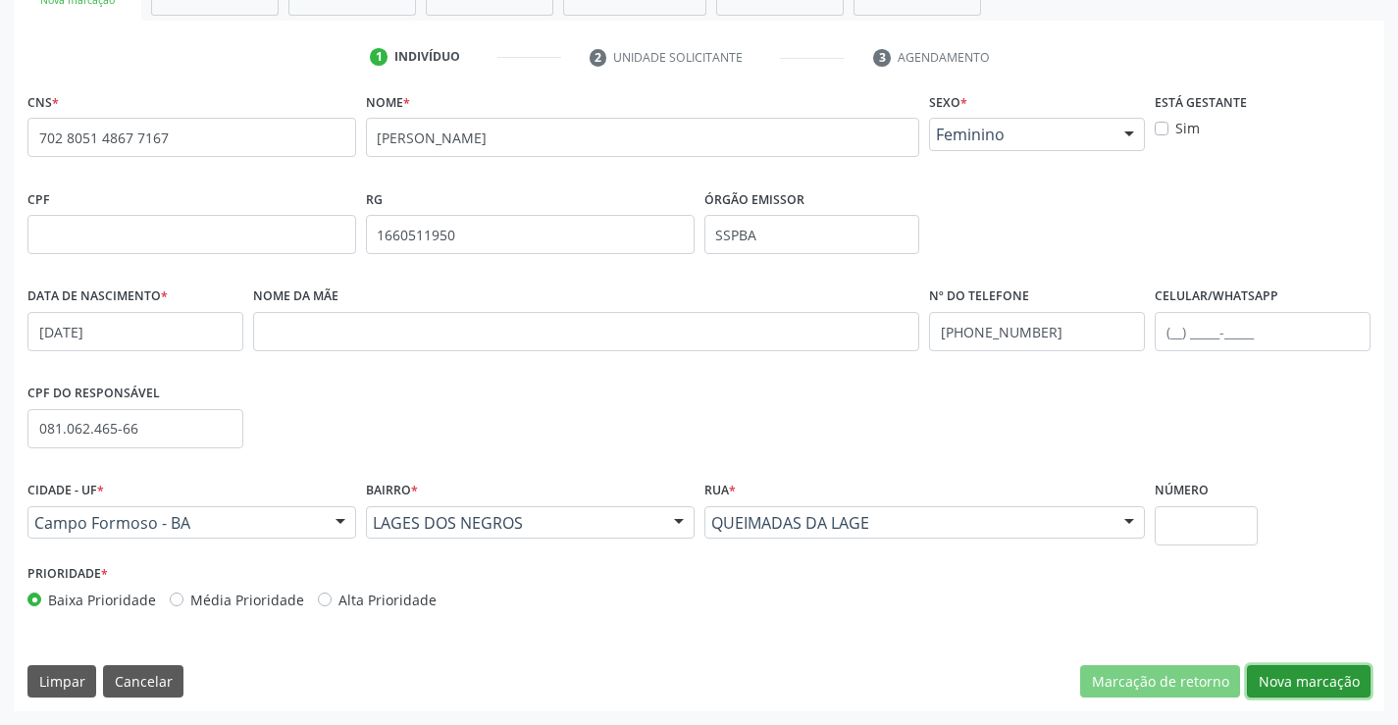
click at [1271, 675] on button "Nova marcação" at bounding box center [1309, 681] width 124 height 33
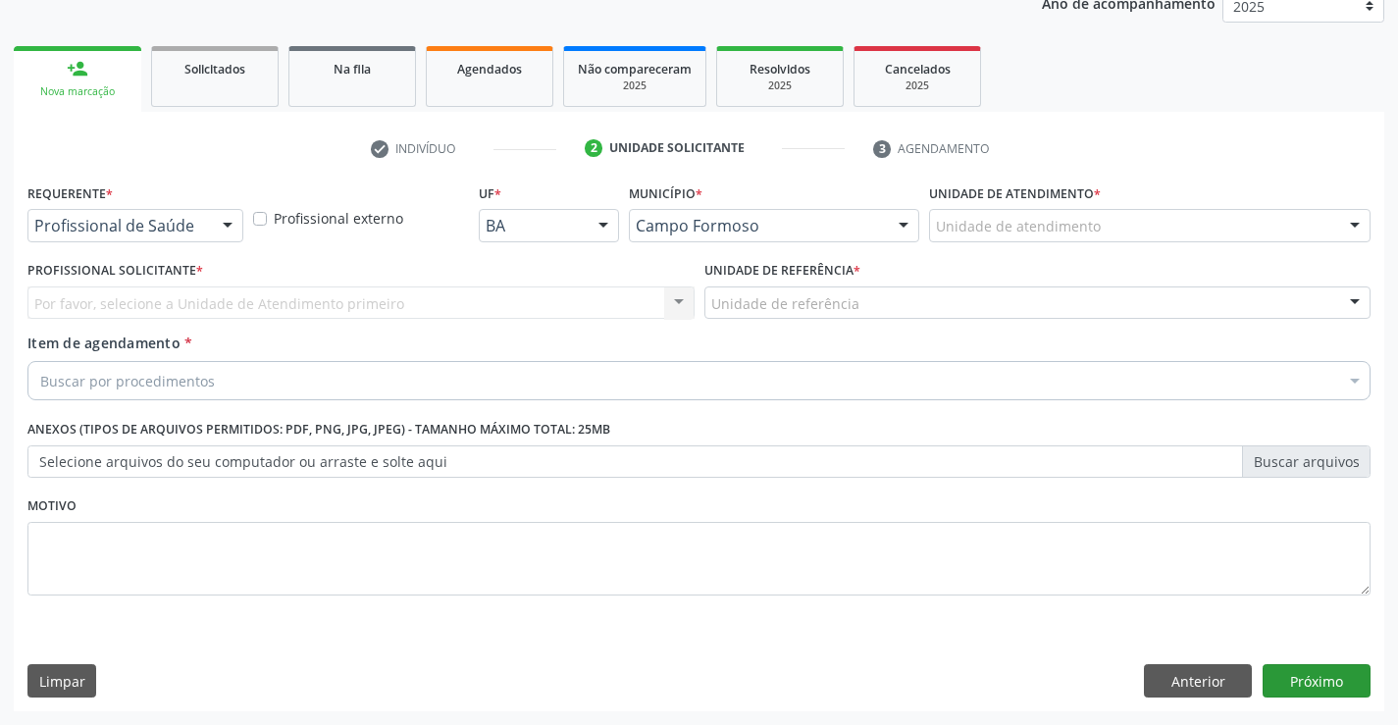
scroll to position [247, 0]
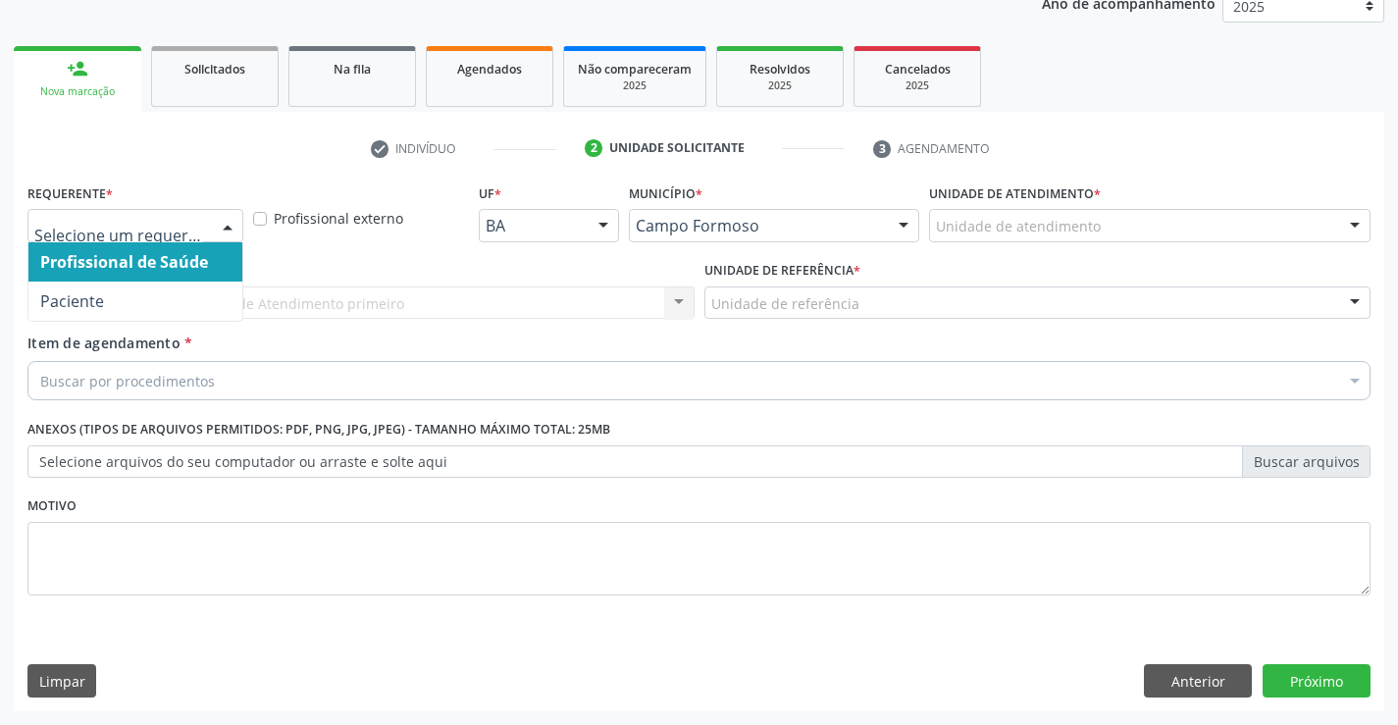
drag, startPoint x: 224, startPoint y: 221, endPoint x: 201, endPoint y: 285, distance: 68.5
click at [224, 226] on div at bounding box center [227, 226] width 29 height 33
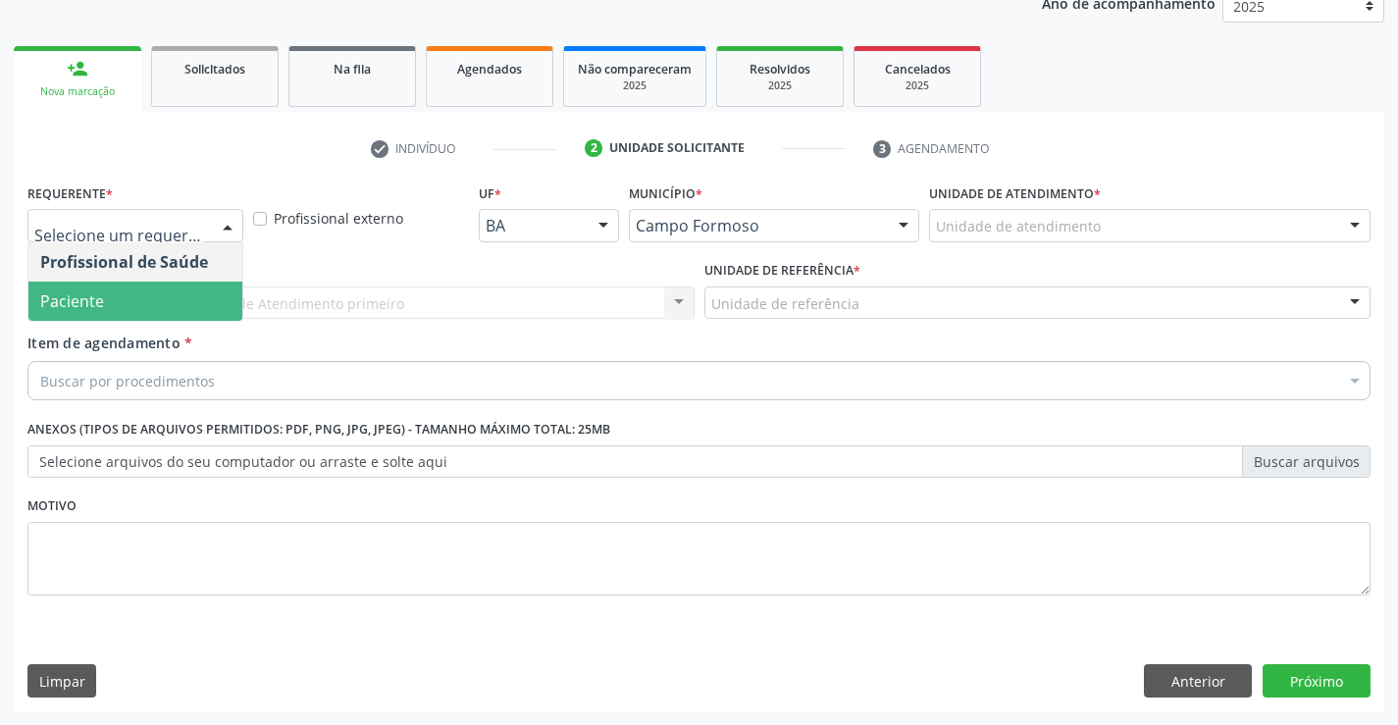
click at [197, 300] on span "Paciente" at bounding box center [135, 300] width 214 height 39
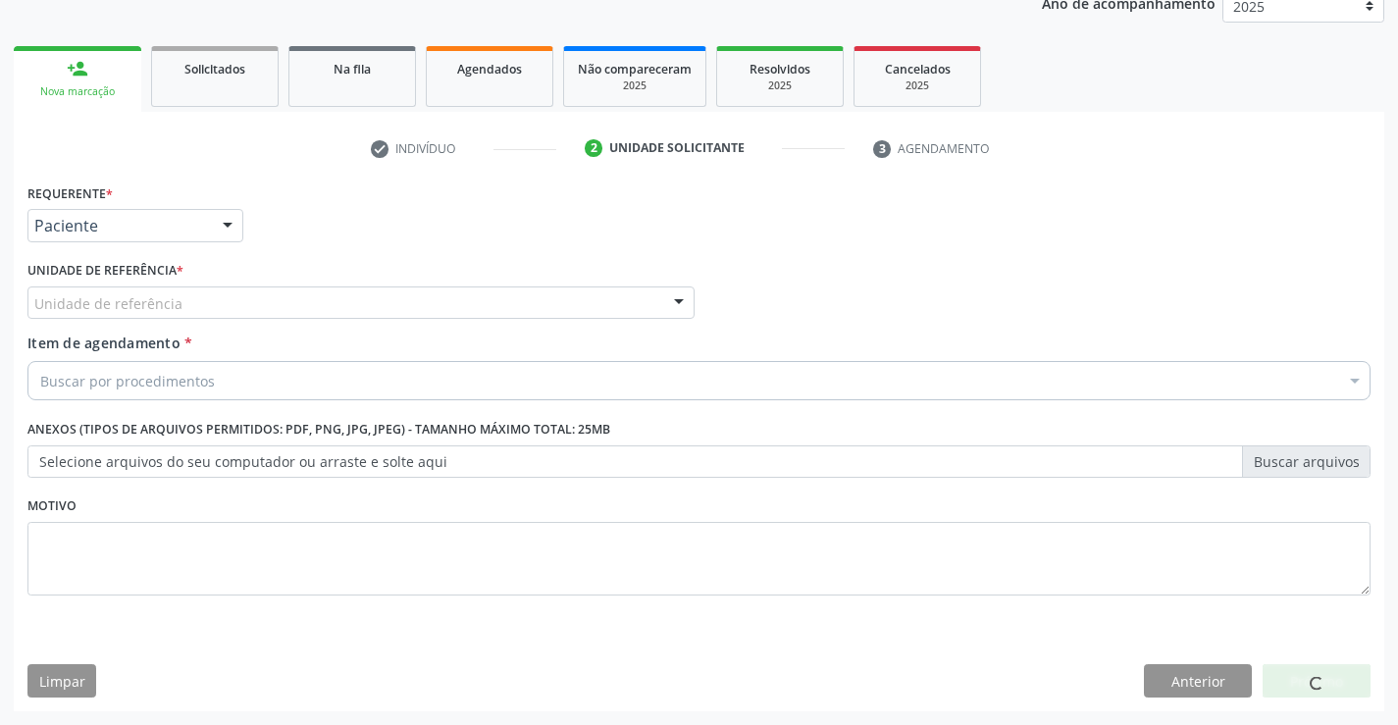
click at [212, 302] on div "Unidade de referência" at bounding box center [360, 302] width 667 height 33
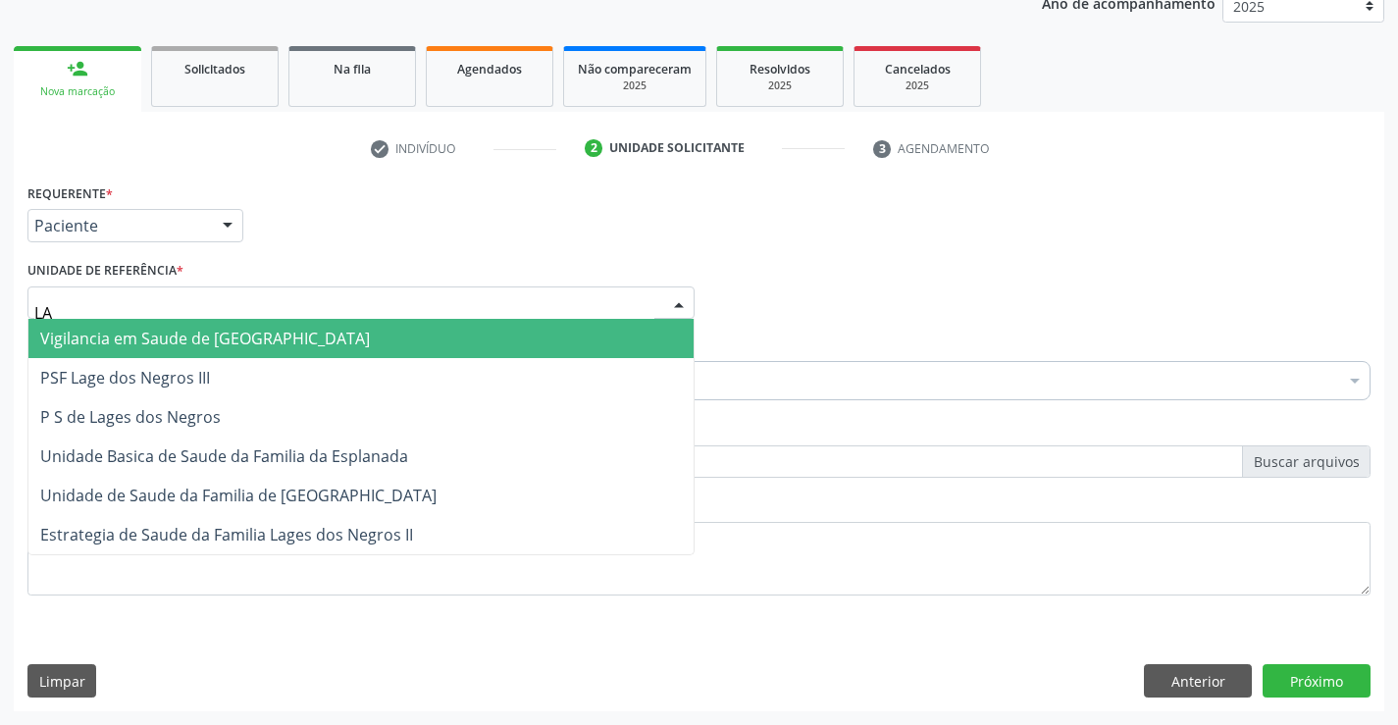
type input "LAG"
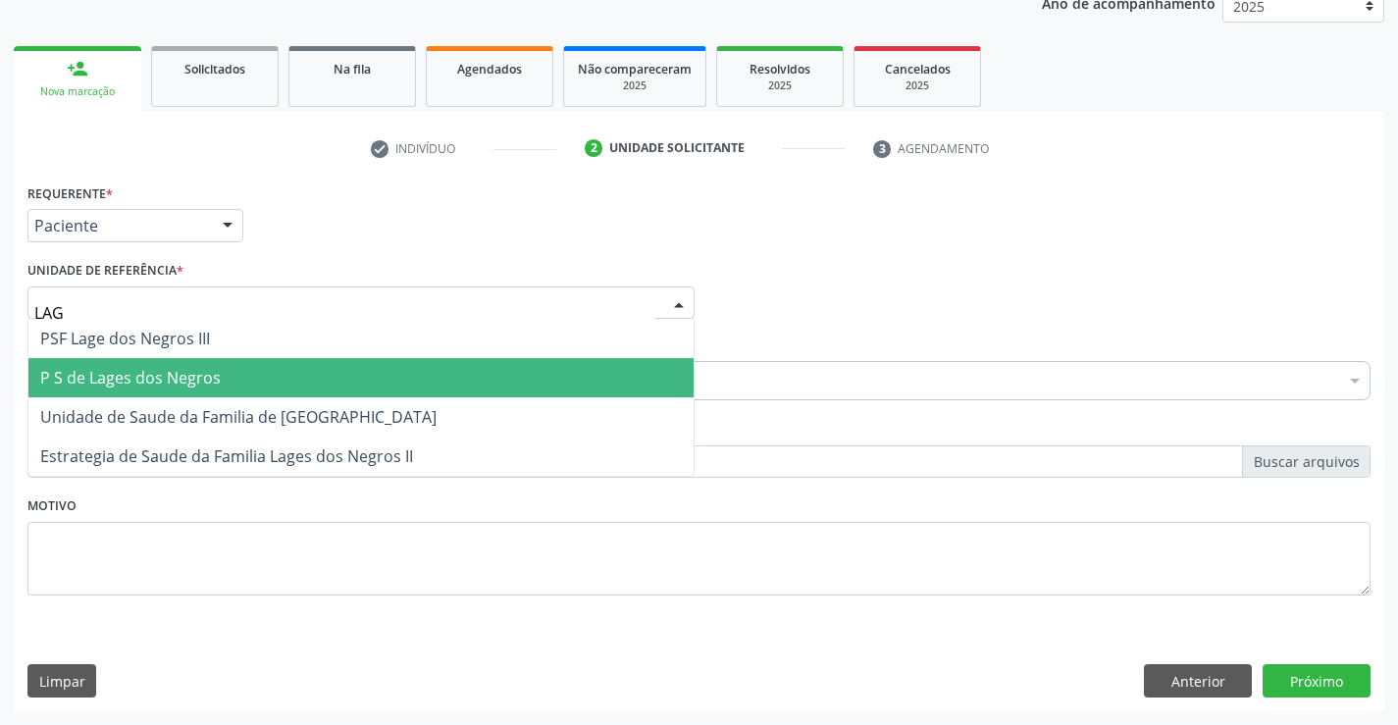
click at [202, 378] on span "P S de Lages dos Negros" at bounding box center [130, 378] width 180 height 22
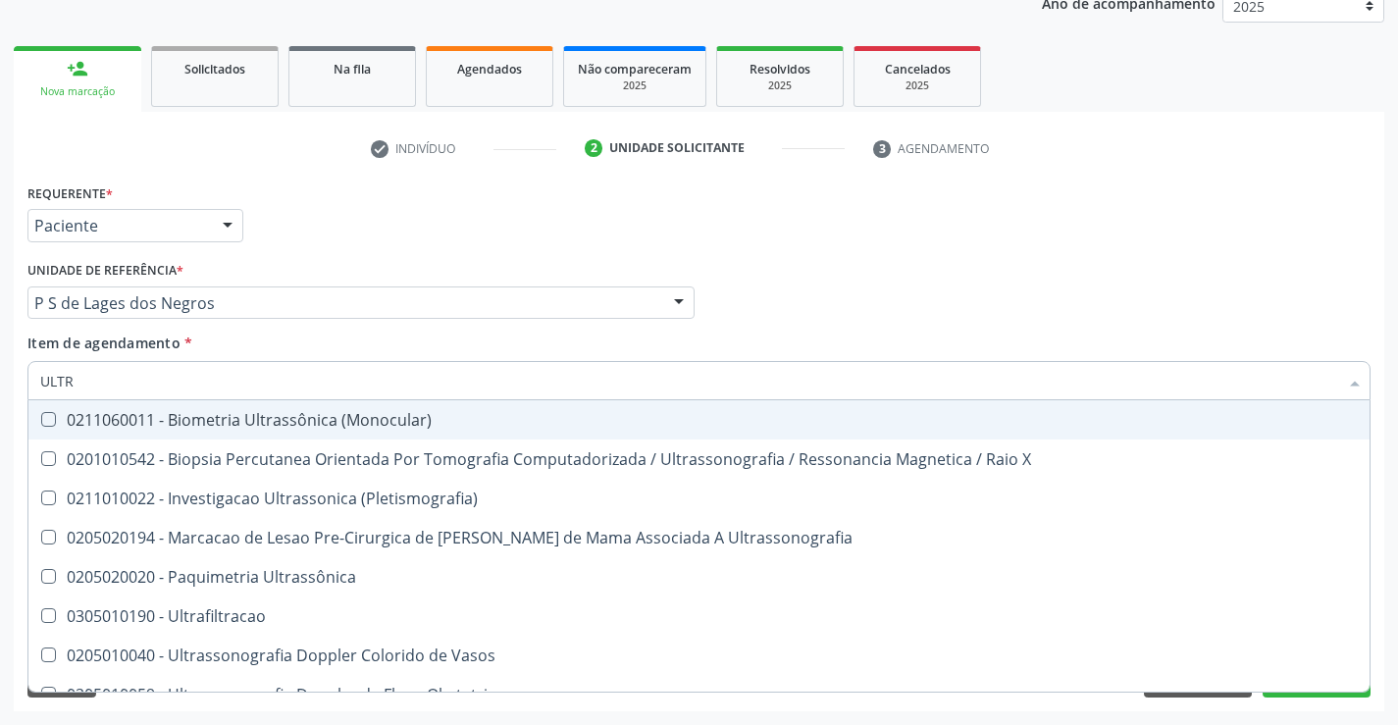
type input "ULTRA"
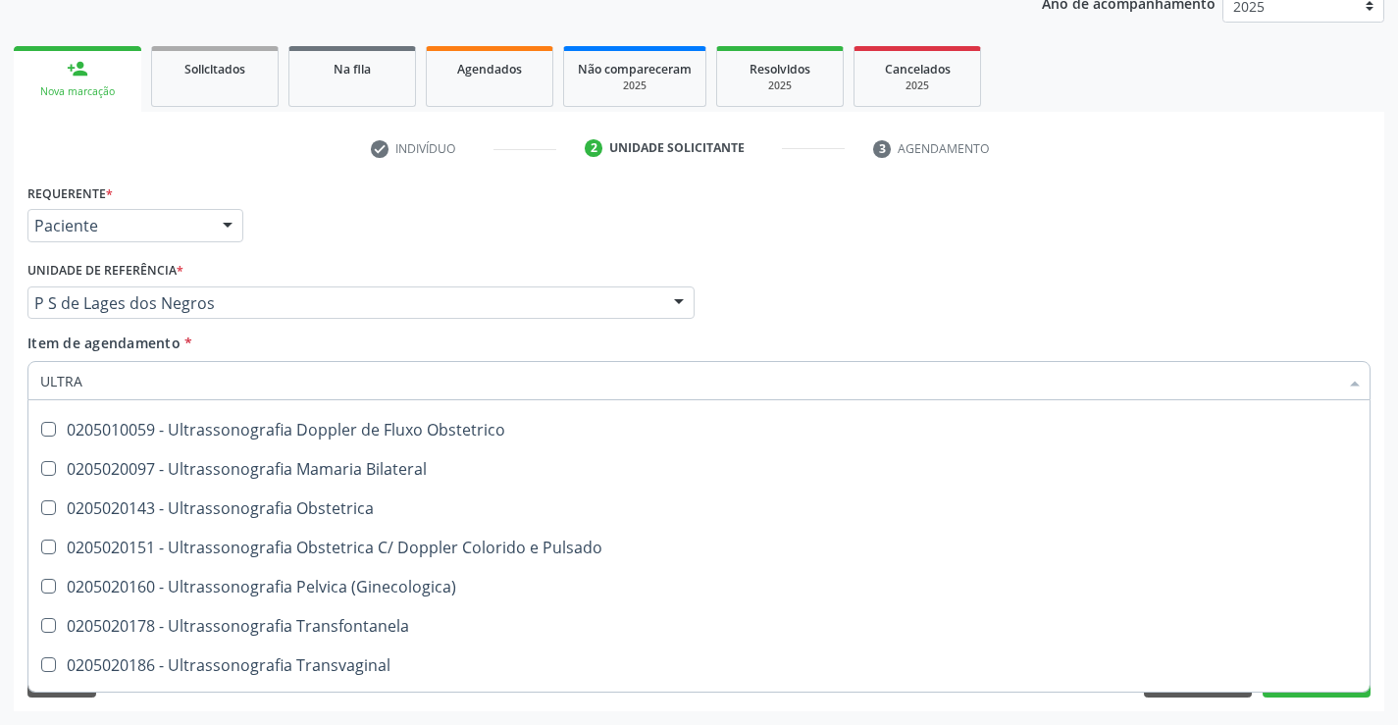
scroll to position [294, 0]
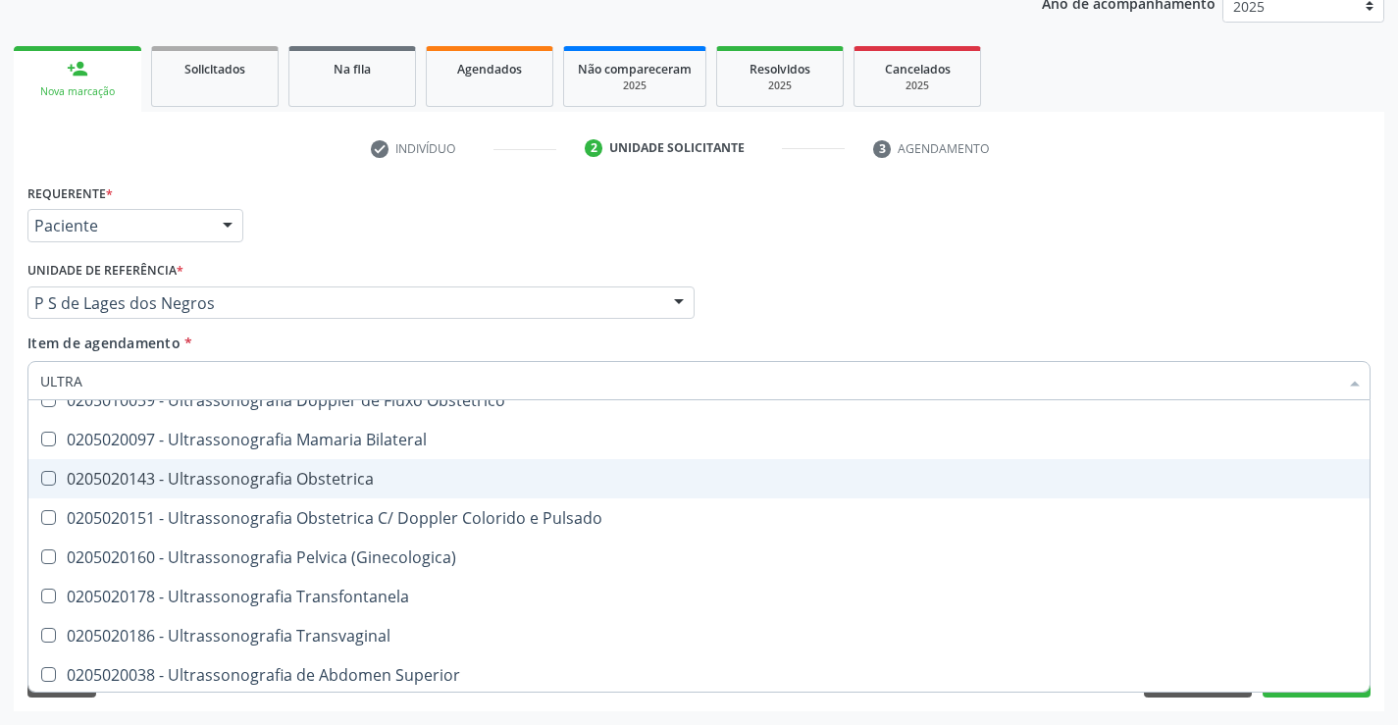
click at [287, 478] on div "0205020143 - Ultrassonografia Obstetrica" at bounding box center [698, 479] width 1317 height 16
checkbox Obstetrica "true"
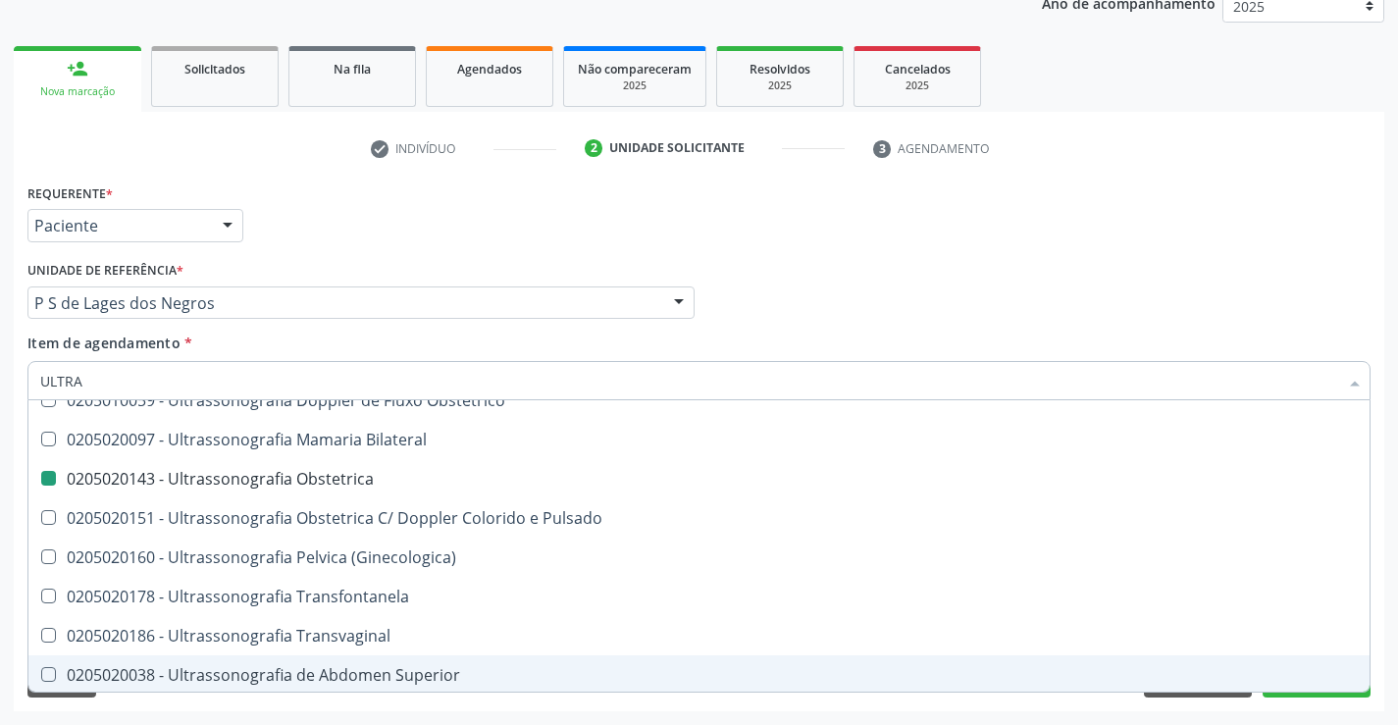
click at [297, 715] on div "Acompanhamento Acompanhe a situação das marcações correntes e finalizadas Relat…" at bounding box center [699, 293] width 1398 height 864
checkbox X "true"
checkbox Obstetrica "false"
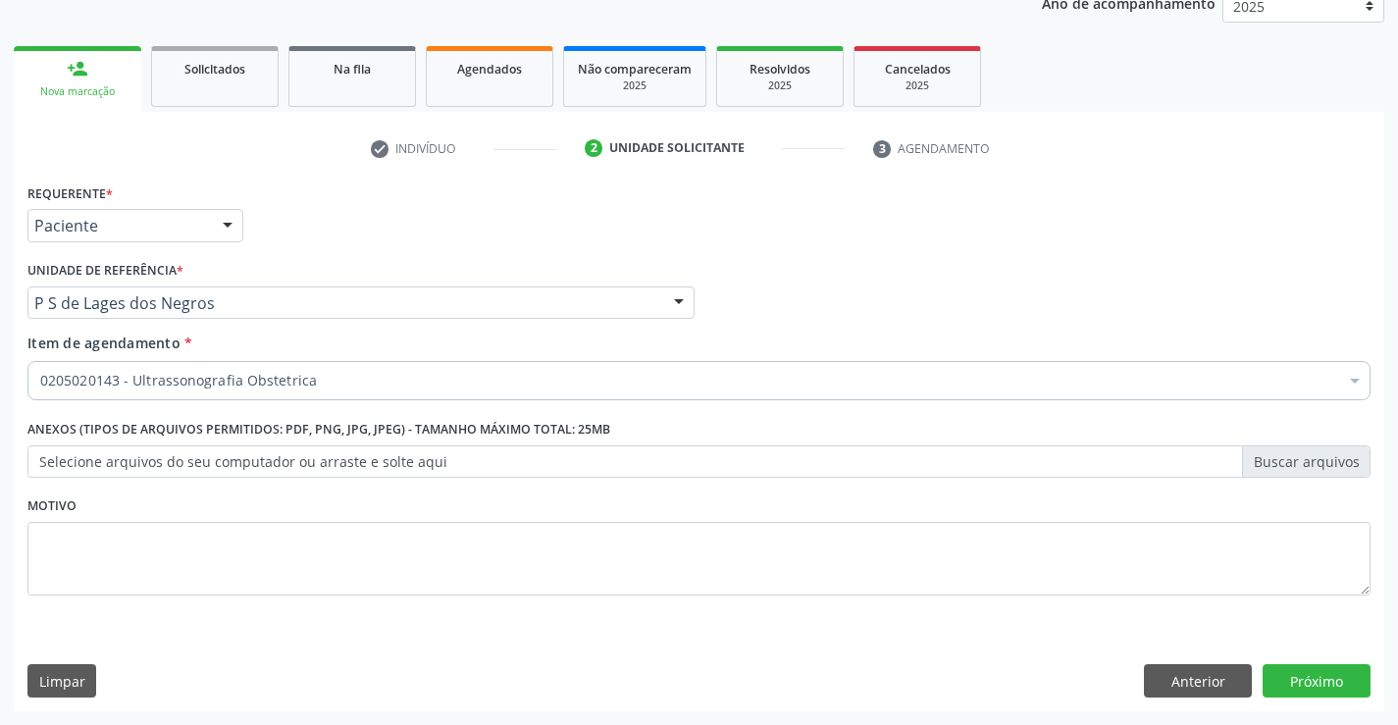
scroll to position [0, 0]
click at [1326, 678] on button "Próximo" at bounding box center [1316, 680] width 108 height 33
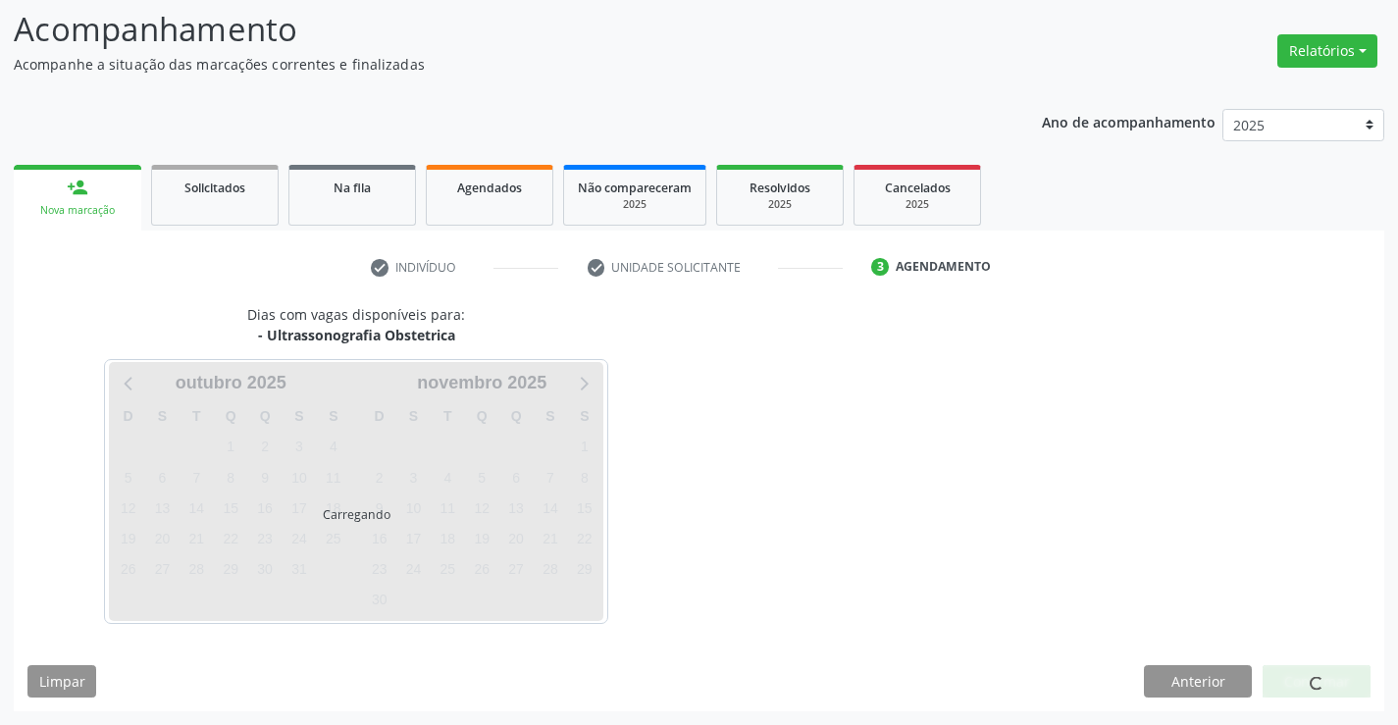
scroll to position [128, 0]
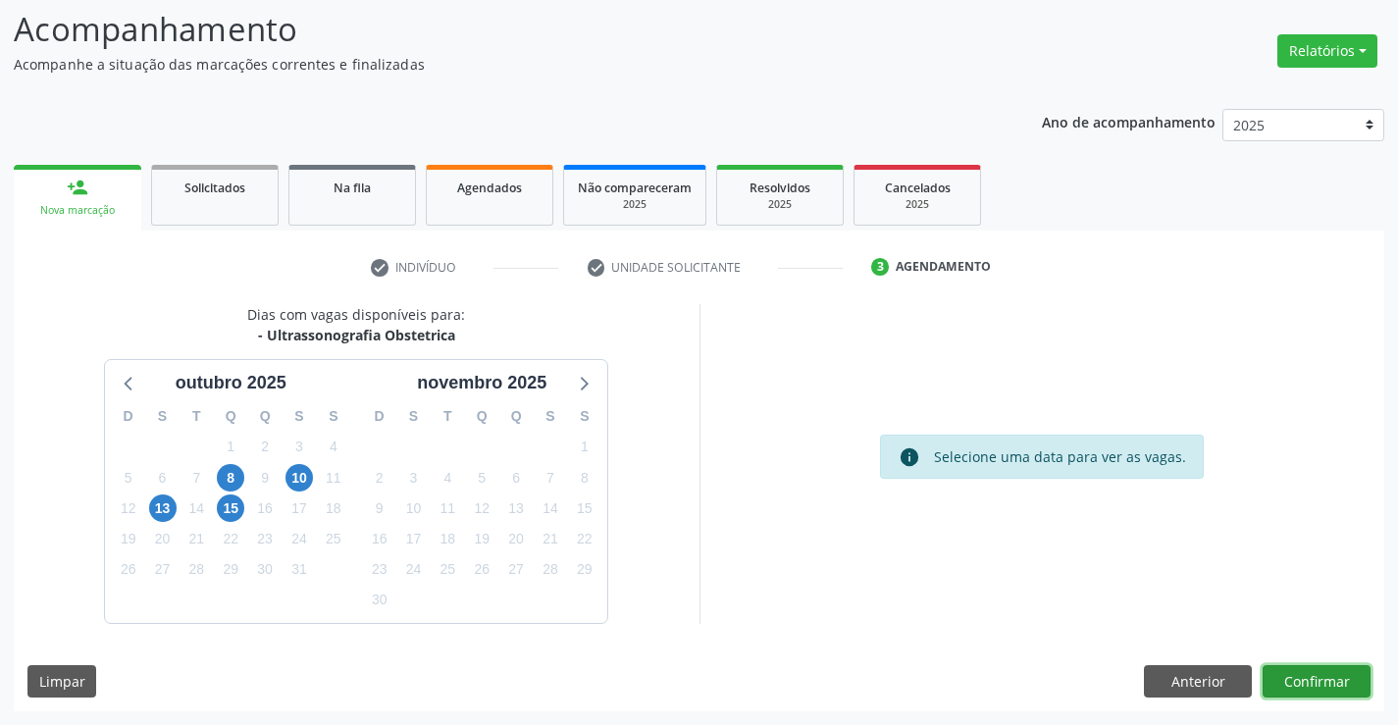
click at [1326, 678] on button "Confirmar" at bounding box center [1316, 681] width 108 height 33
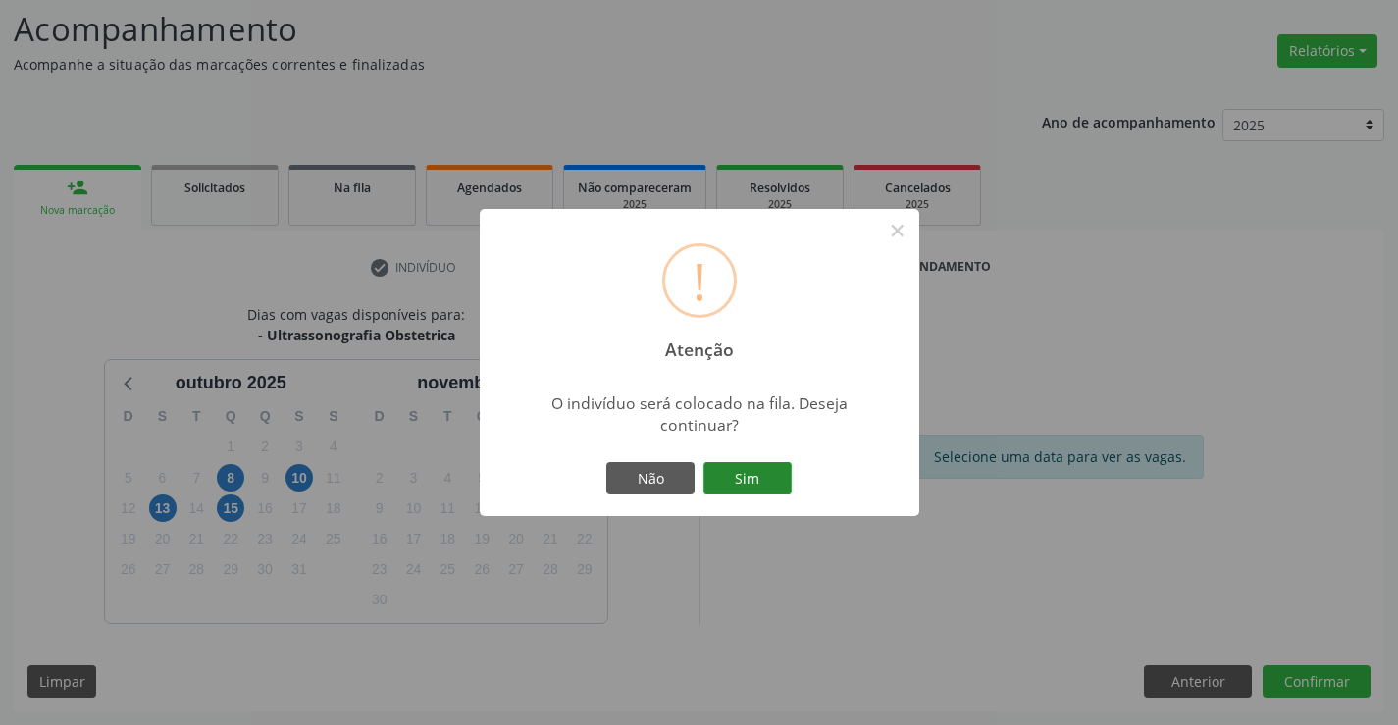
click at [754, 481] on button "Sim" at bounding box center [747, 478] width 88 height 33
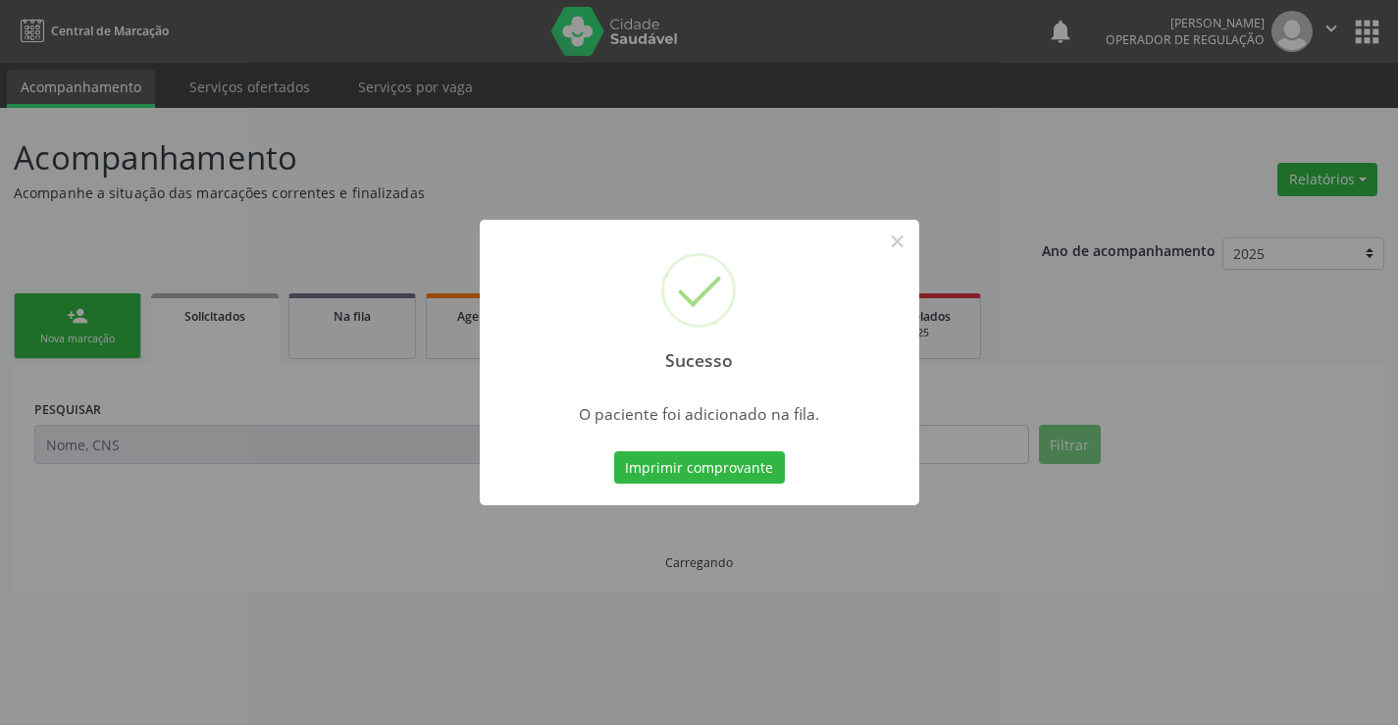
scroll to position [0, 0]
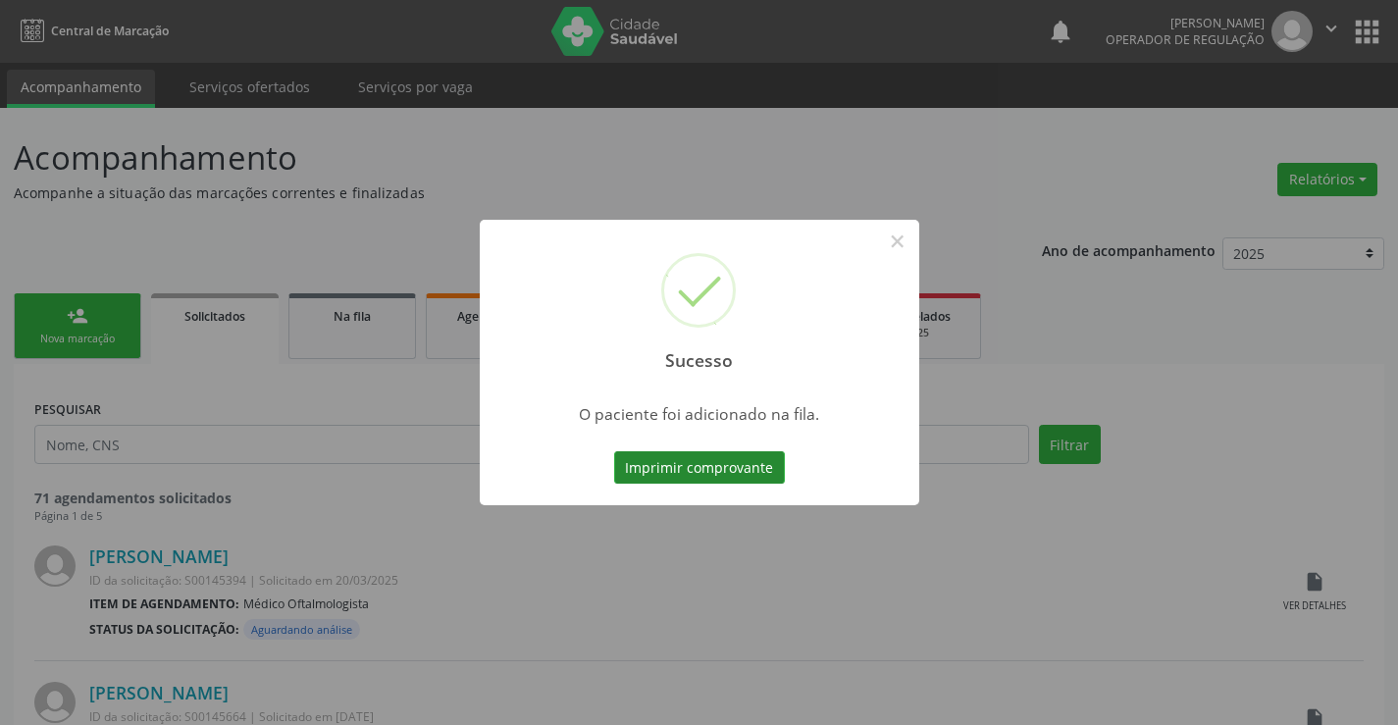
click at [747, 459] on button "Imprimir comprovante" at bounding box center [699, 467] width 171 height 33
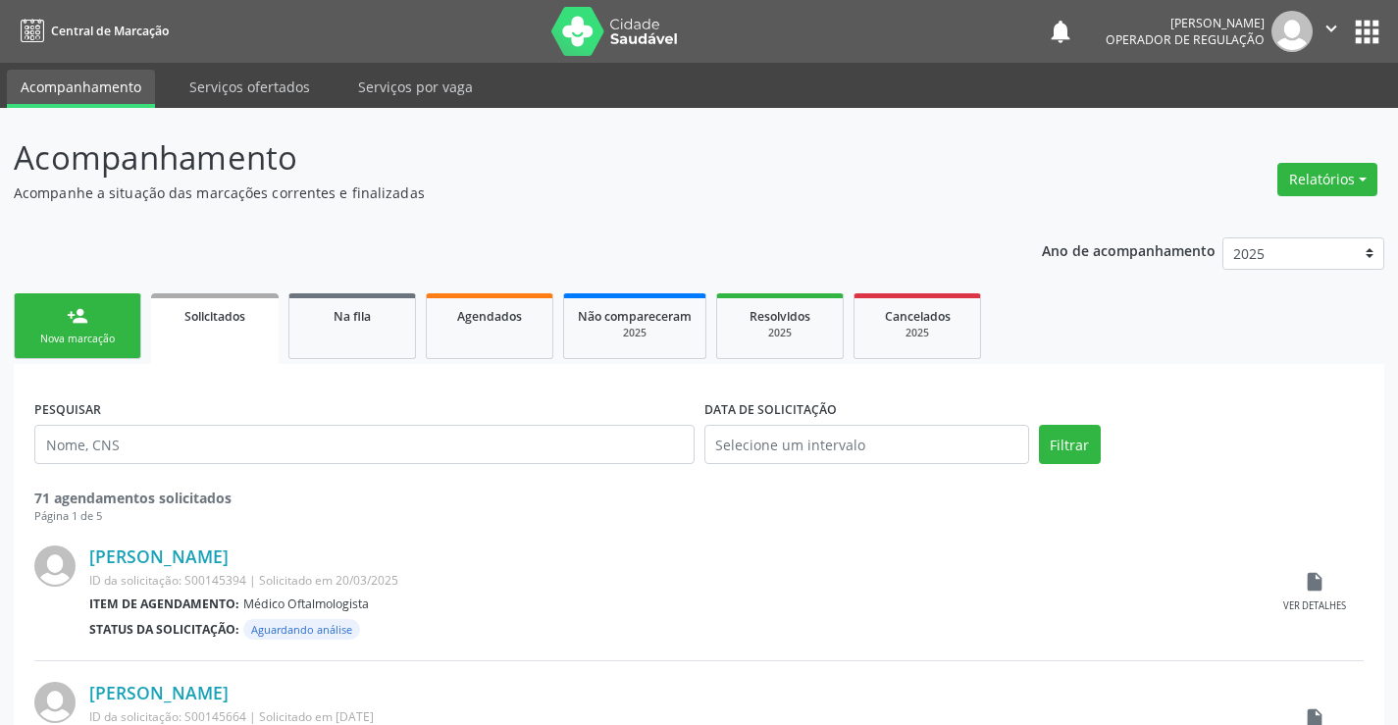
click at [123, 346] on div "Nova marcação" at bounding box center [77, 338] width 98 height 15
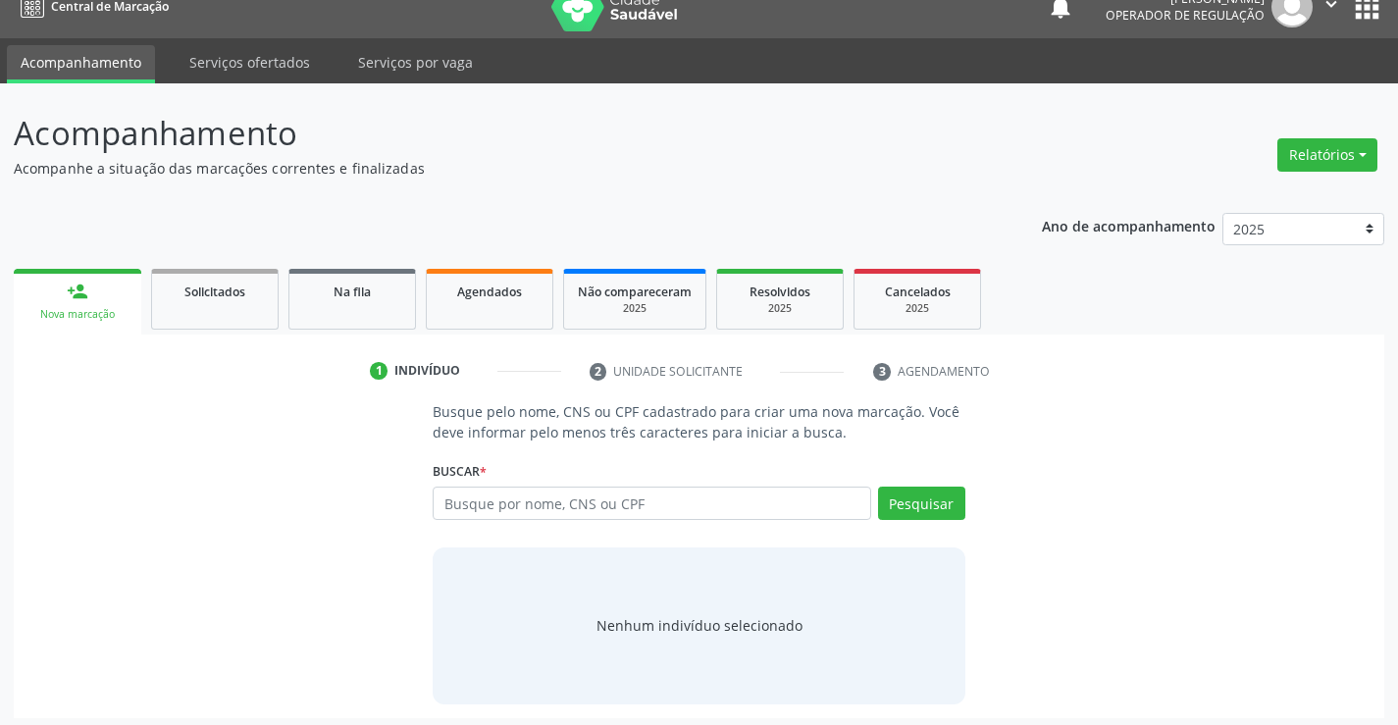
scroll to position [31, 0]
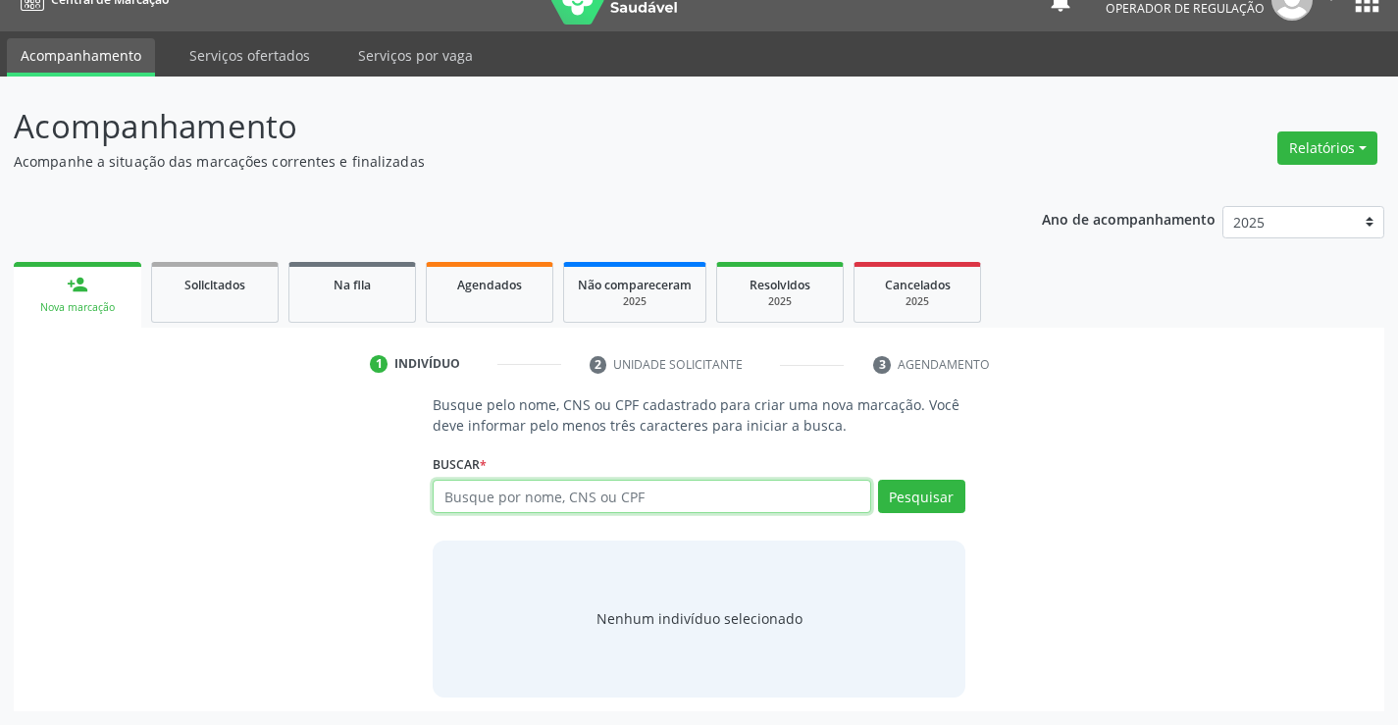
click at [606, 494] on input "text" at bounding box center [651, 496] width 437 height 33
type input "0"
type input "703403266804711"
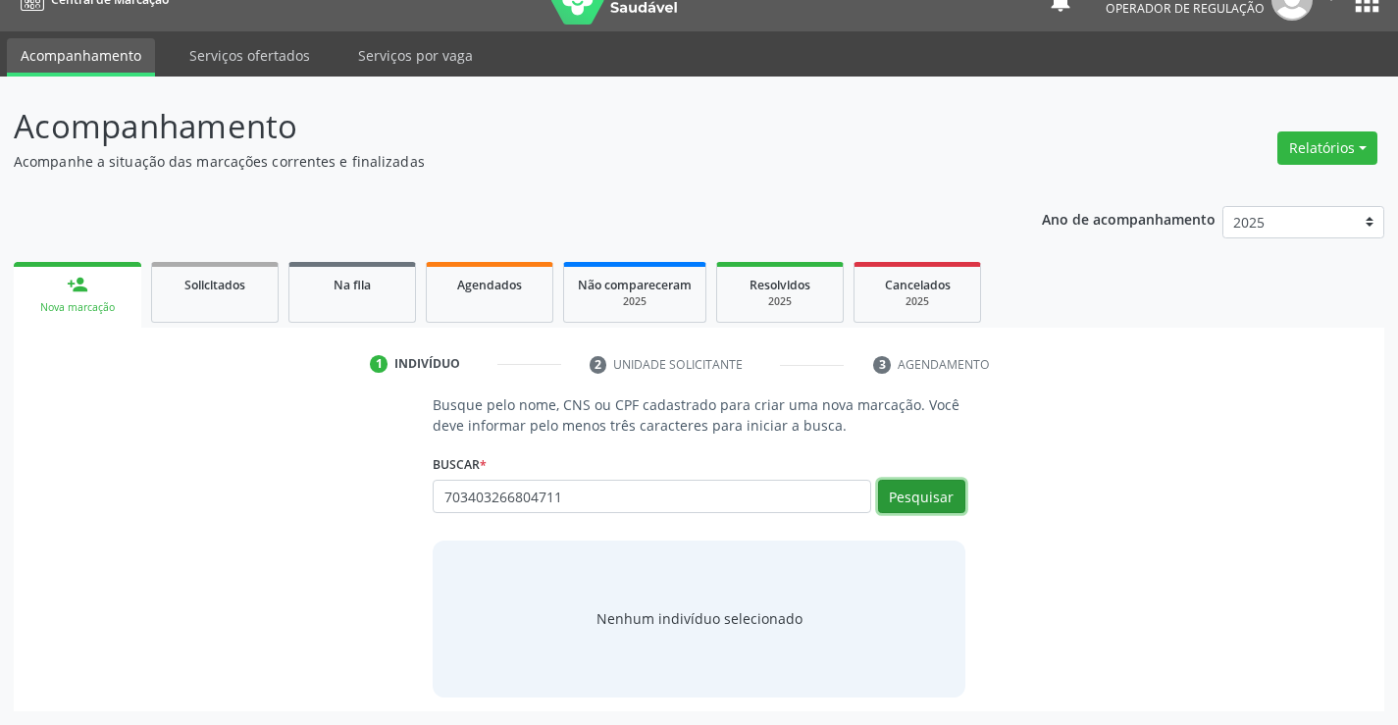
click at [934, 492] on button "Pesquisar" at bounding box center [921, 496] width 87 height 33
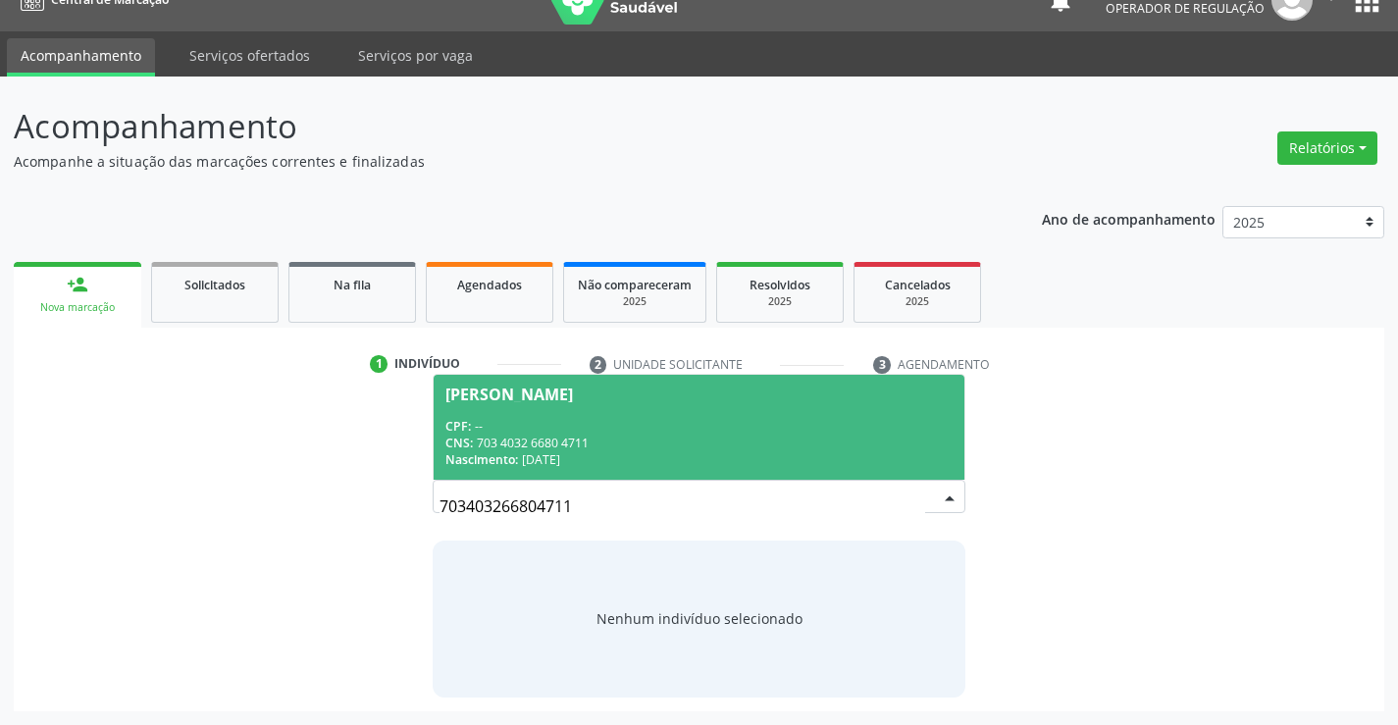
click at [917, 425] on div "CPF: --" at bounding box center [698, 426] width 506 height 17
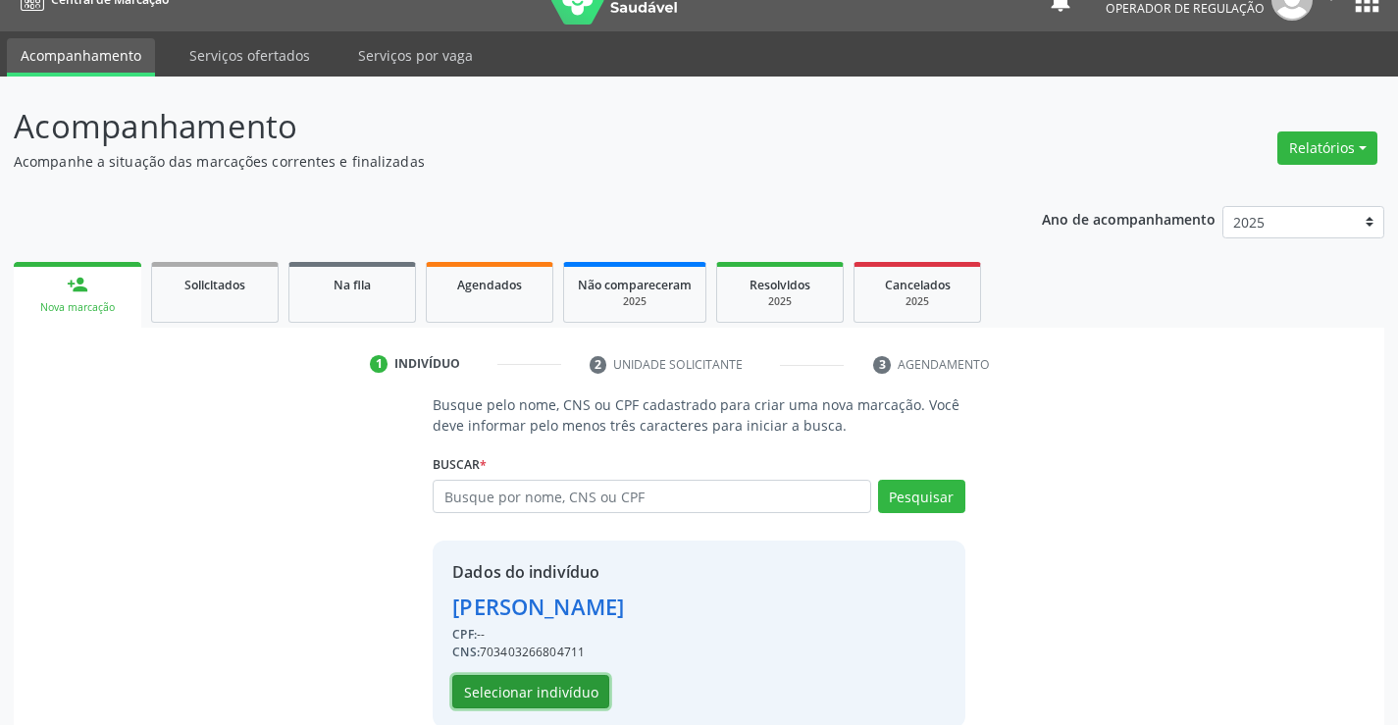
click at [527, 688] on button "Selecionar indivíduo" at bounding box center [530, 691] width 157 height 33
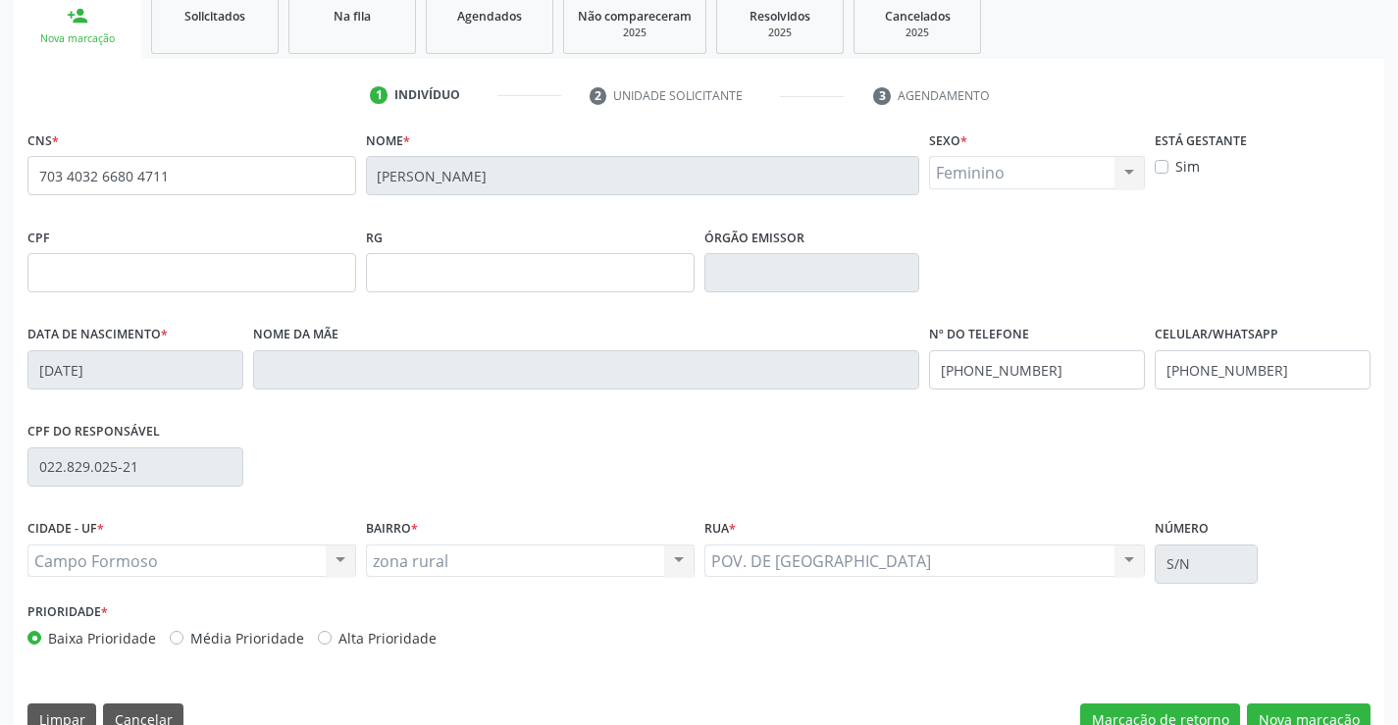
scroll to position [326, 0]
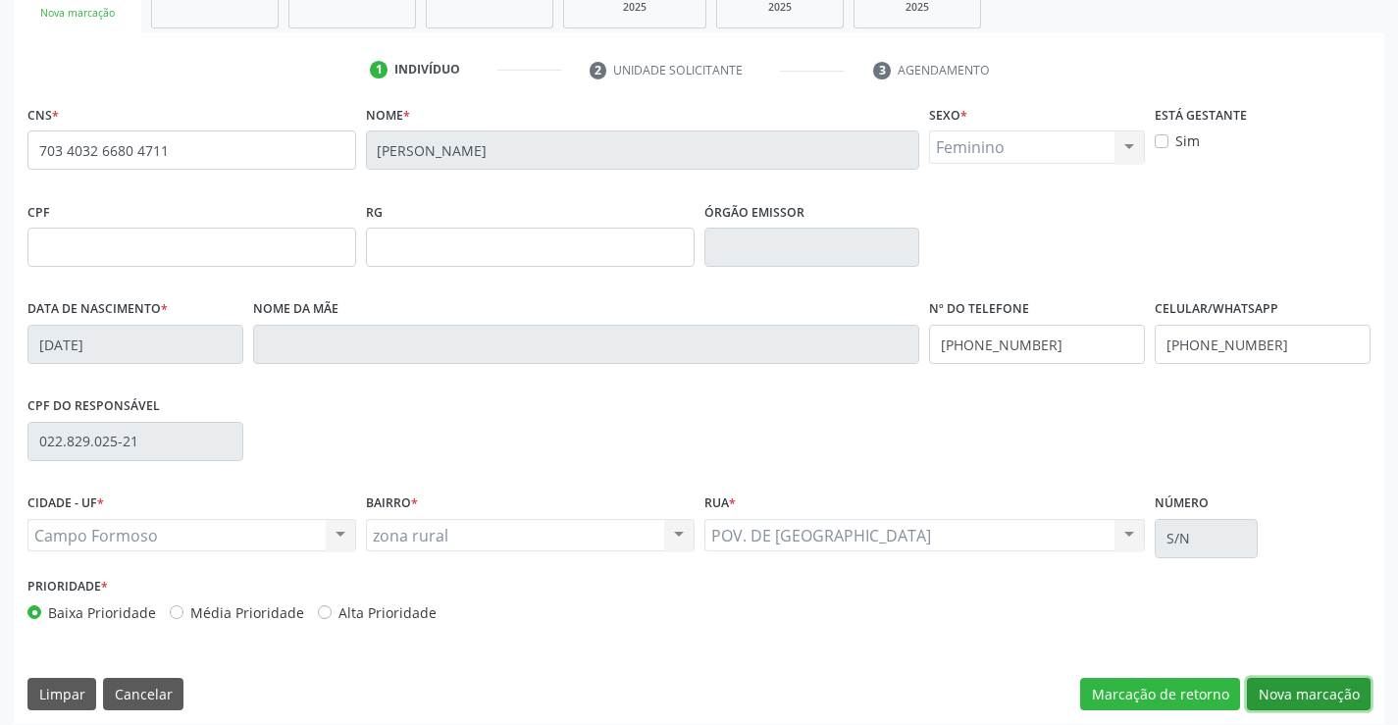
click at [1290, 685] on button "Nova marcação" at bounding box center [1309, 694] width 124 height 33
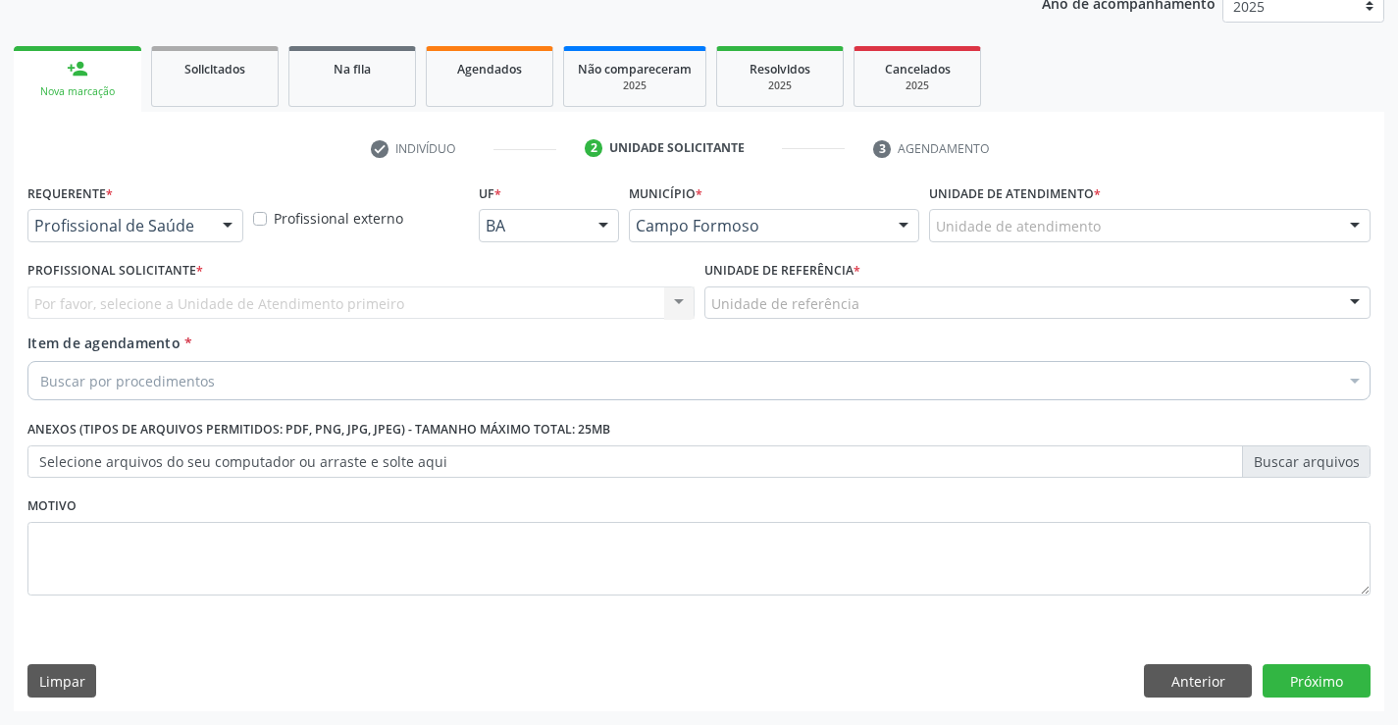
scroll to position [247, 0]
click at [220, 224] on div at bounding box center [227, 226] width 29 height 33
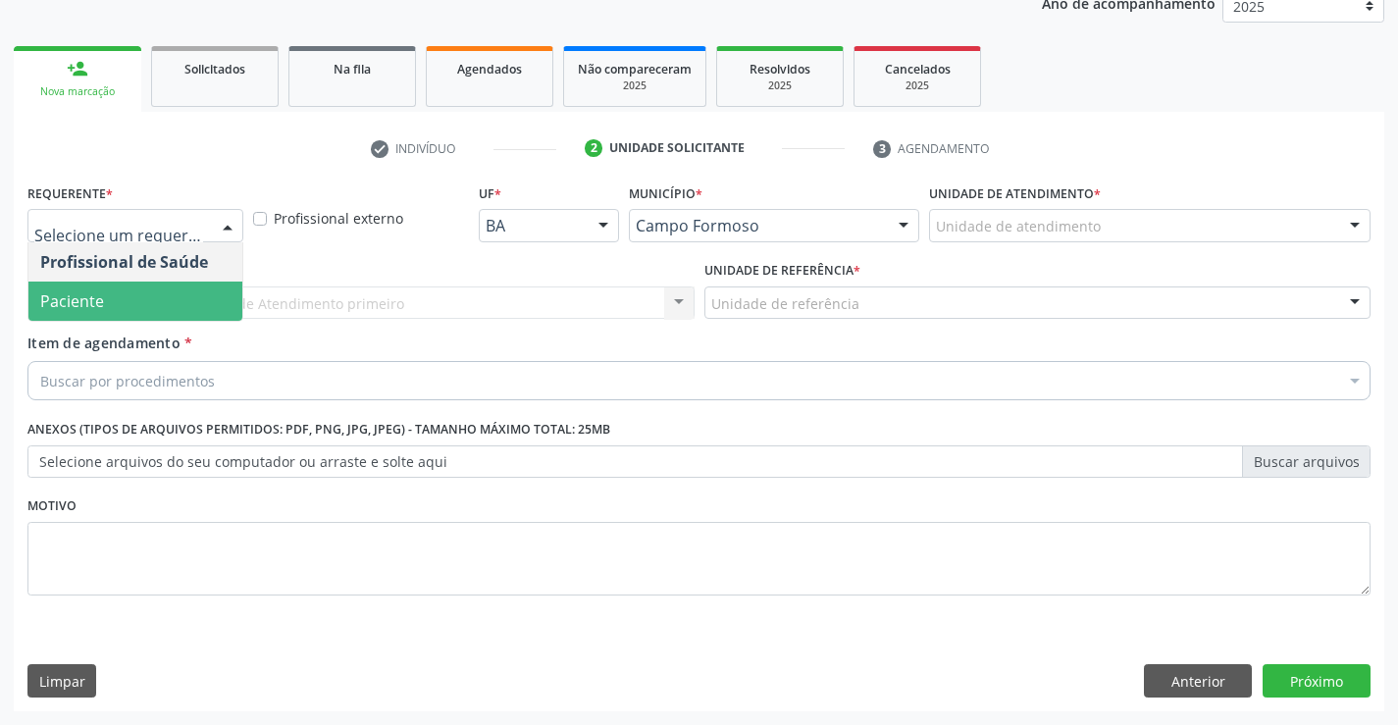
click at [196, 286] on span "Paciente" at bounding box center [135, 300] width 214 height 39
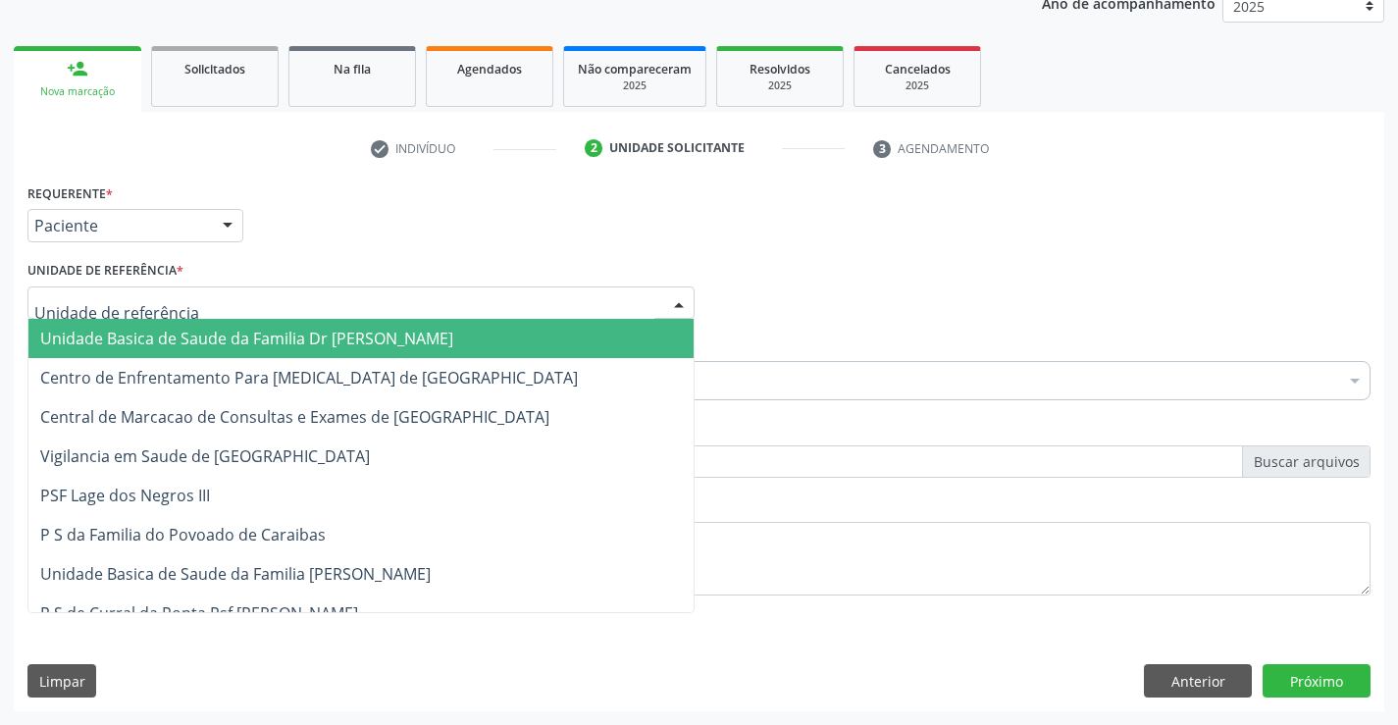
click at [257, 304] on div at bounding box center [360, 302] width 667 height 33
click at [277, 343] on span "Unidade Basica de Saude da Familia Dr [PERSON_NAME]" at bounding box center [246, 339] width 413 height 22
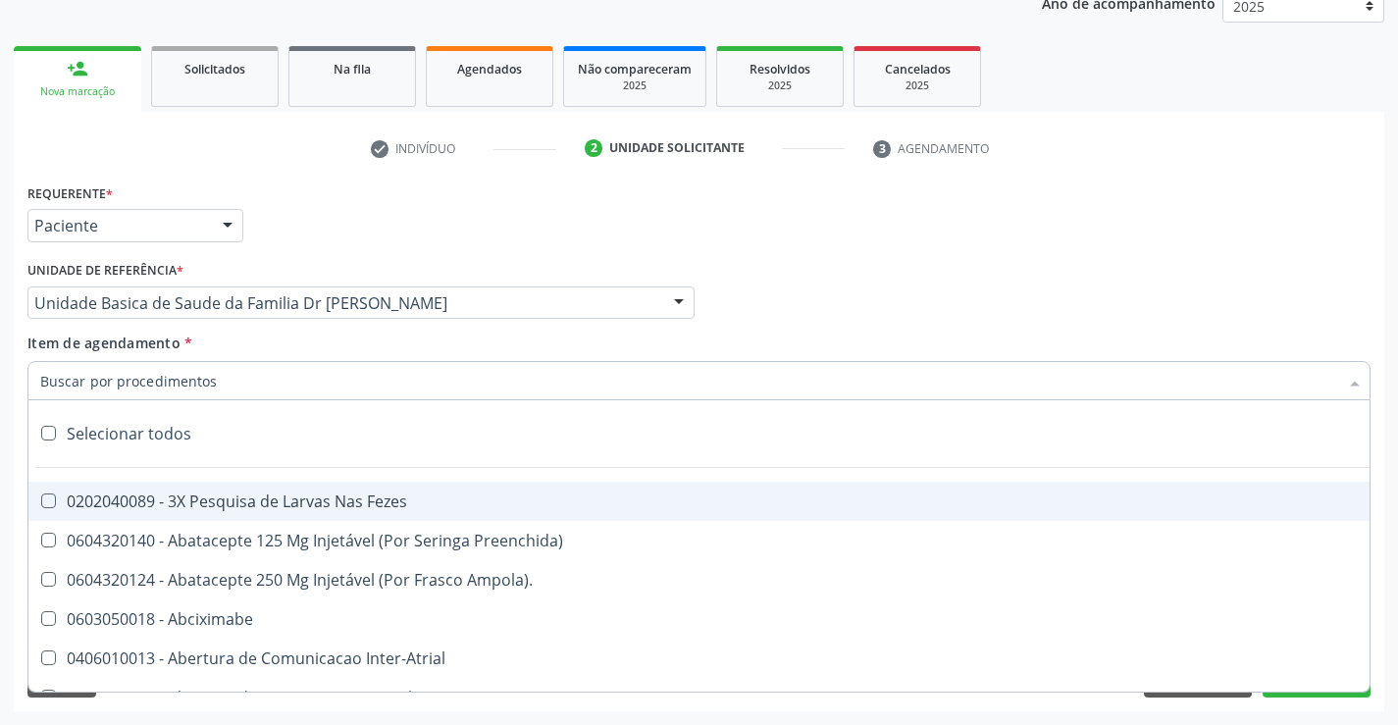
click at [278, 389] on div at bounding box center [698, 380] width 1343 height 39
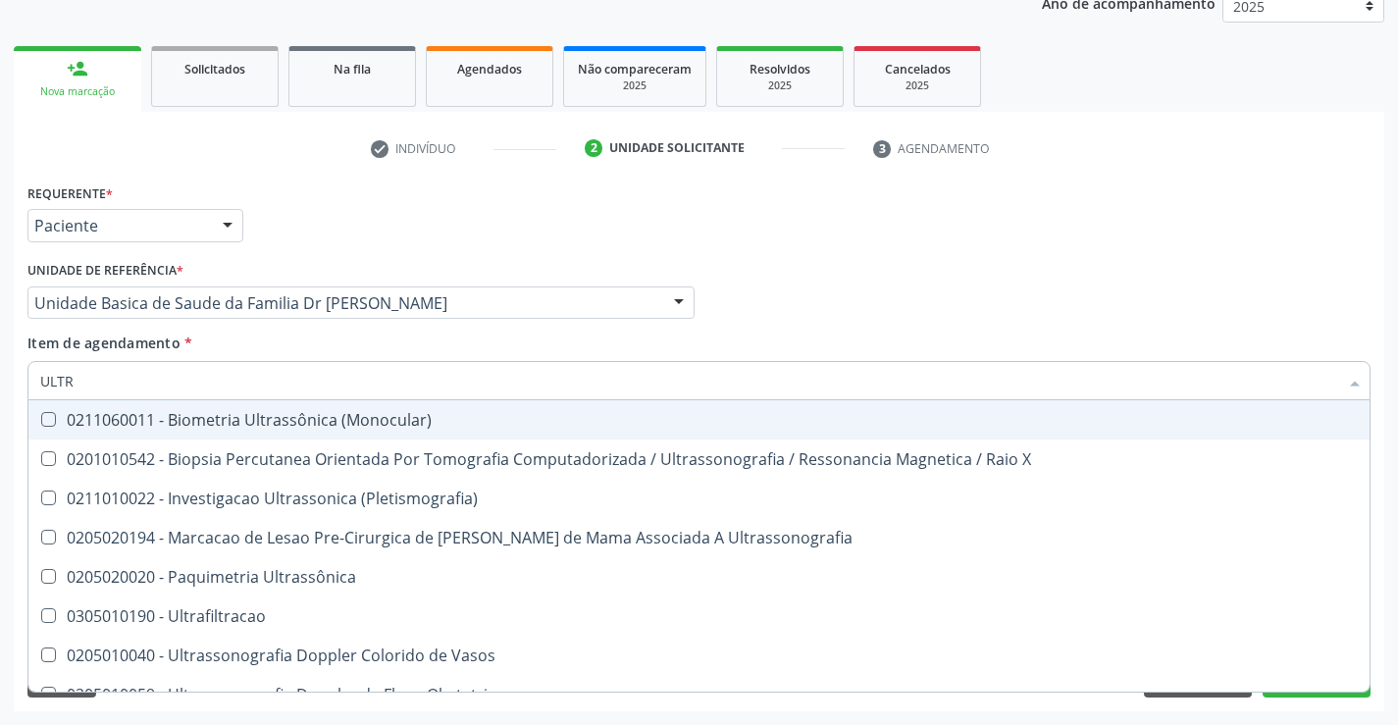
type input "ULTRA"
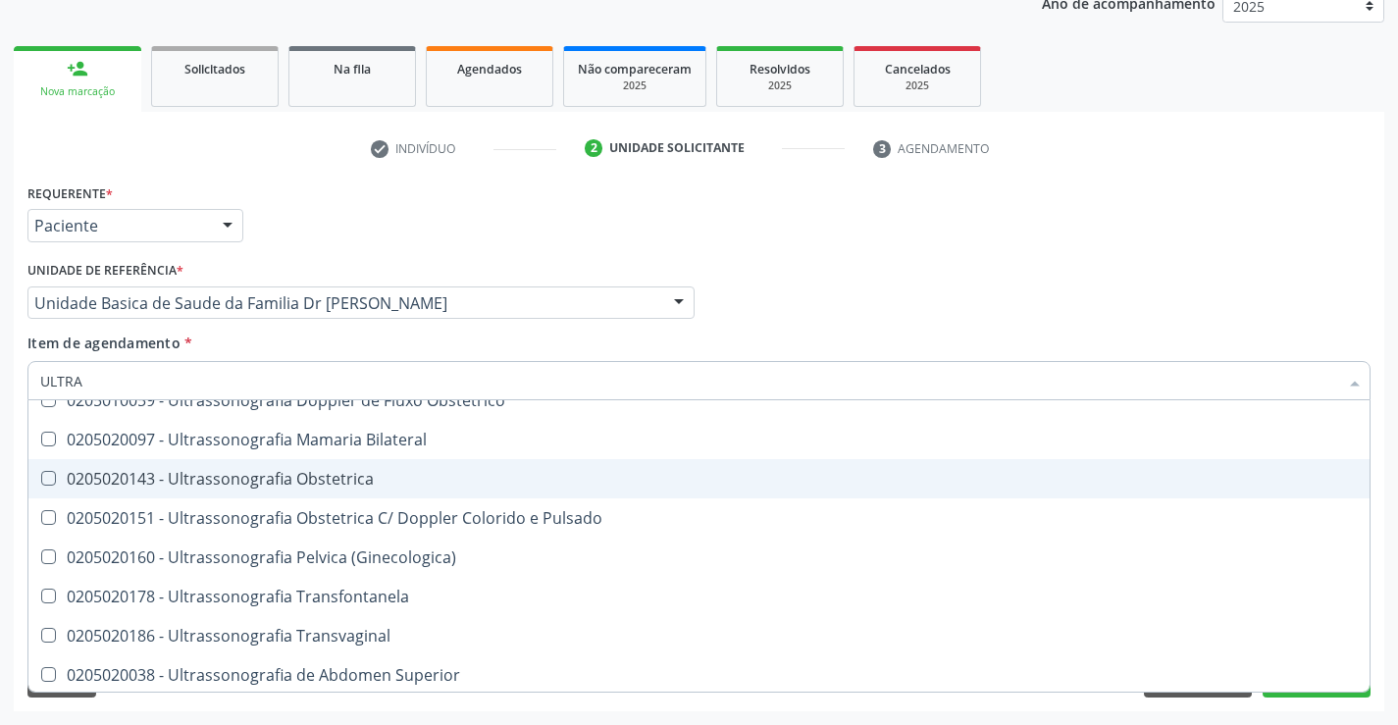
scroll to position [392, 0]
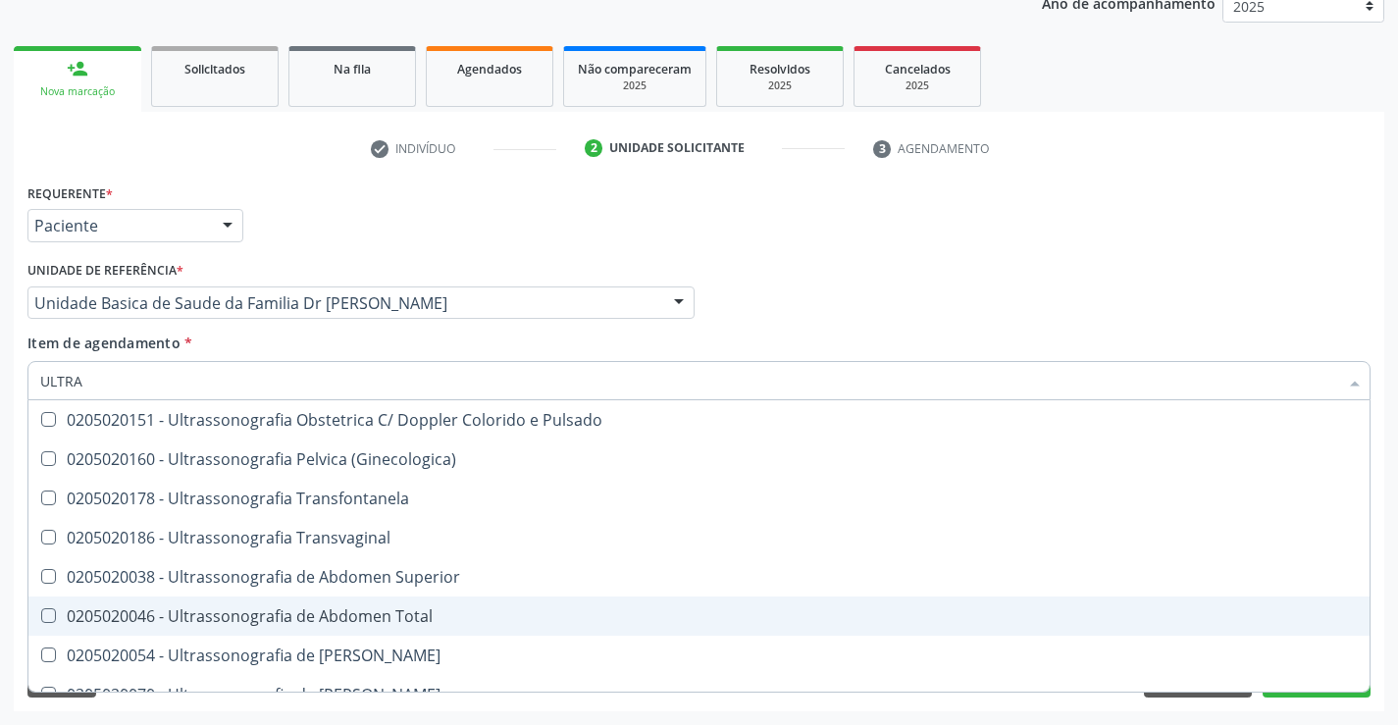
click at [305, 613] on div "0205020046 - Ultrassonografia de Abdomen Total" at bounding box center [698, 616] width 1317 height 16
checkbox Total "true"
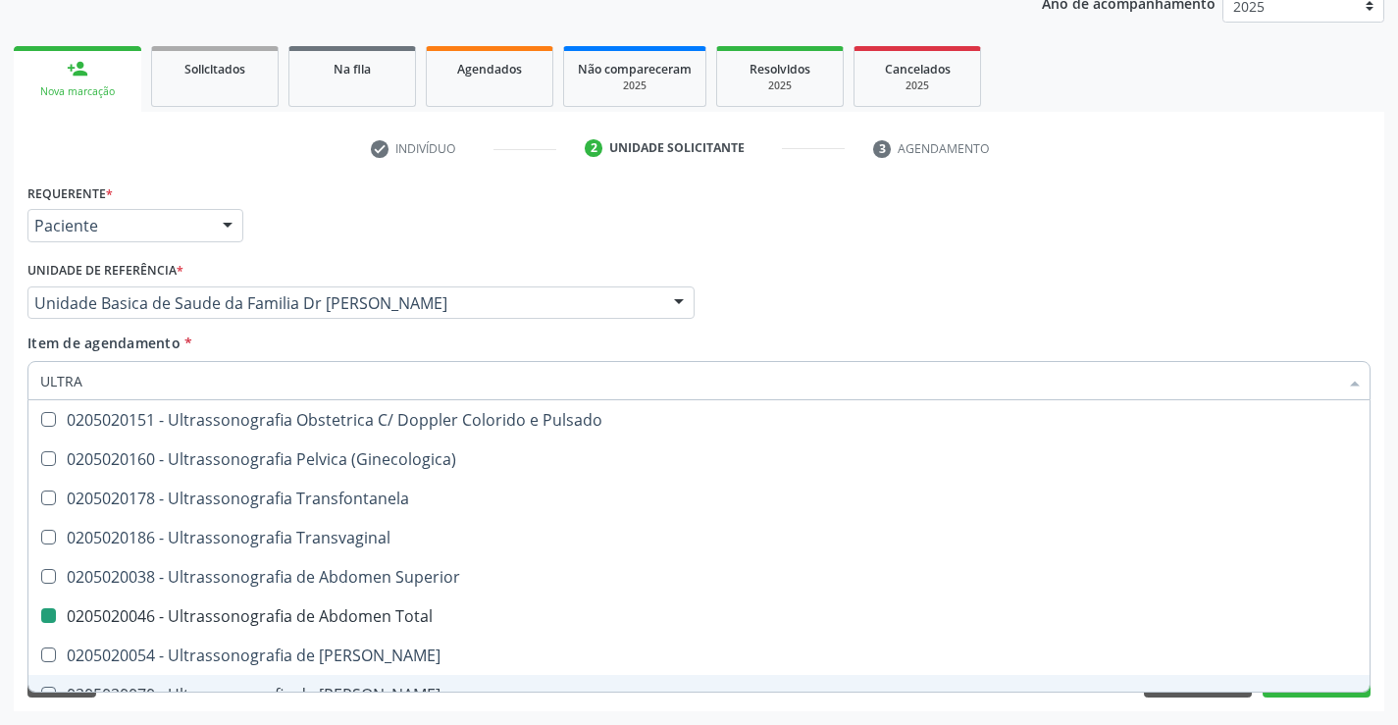
click at [304, 700] on div "Requerente * Paciente Profissional de Saúde Paciente Nenhum resultado encontrad…" at bounding box center [699, 444] width 1370 height 533
checkbox X "true"
checkbox Total "false"
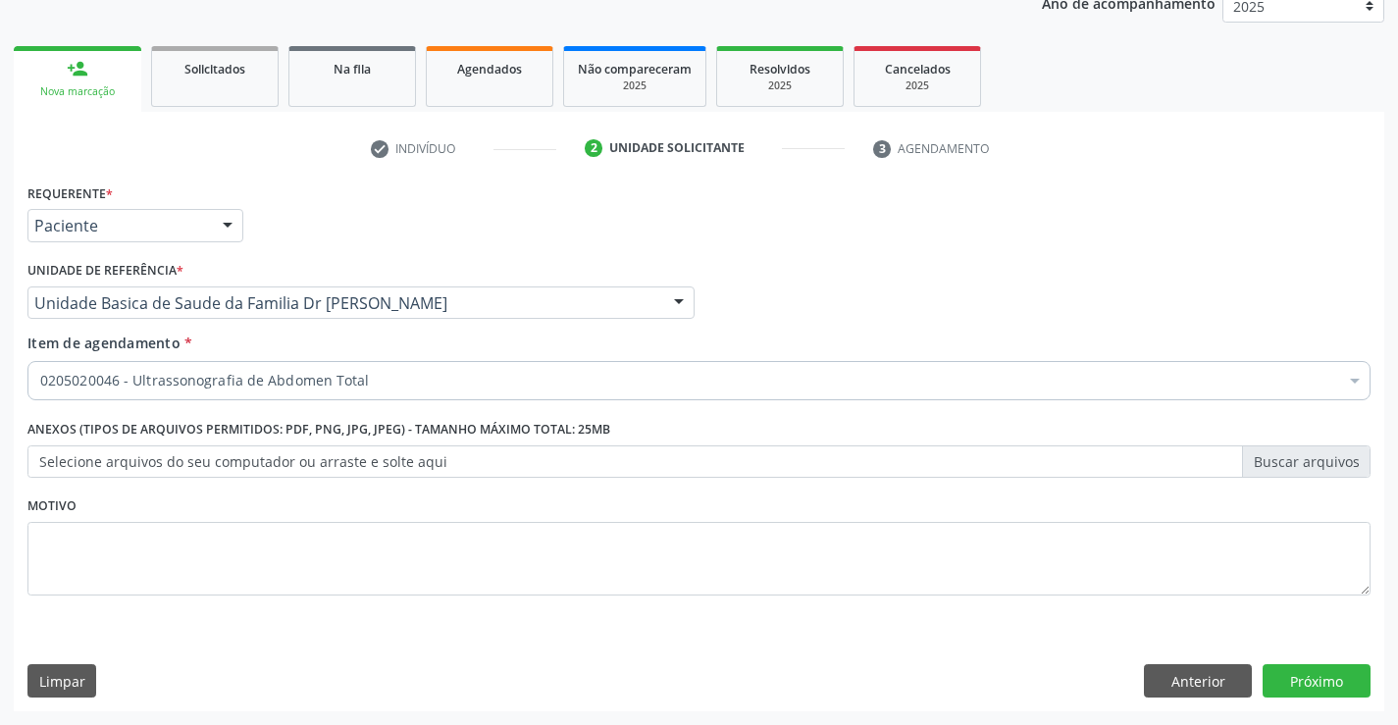
scroll to position [0, 0]
click at [1284, 680] on button "Próximo" at bounding box center [1316, 680] width 108 height 33
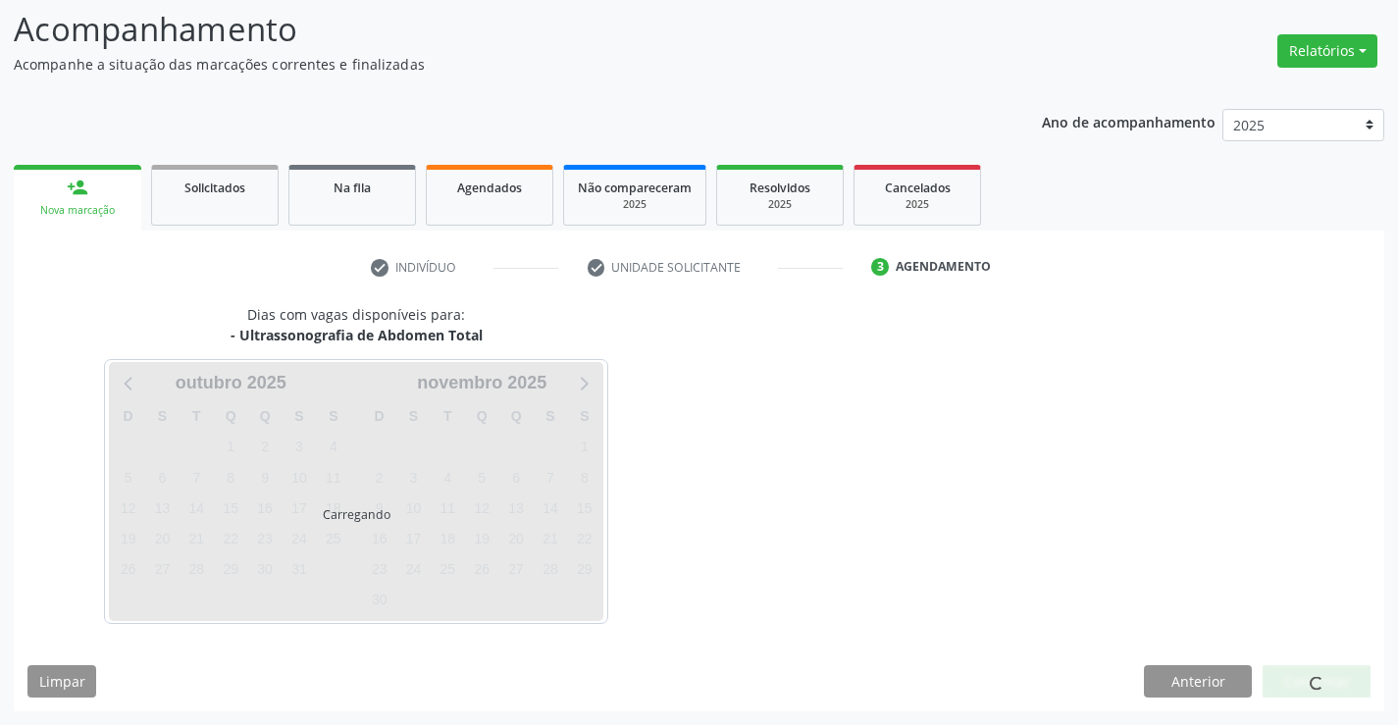
scroll to position [128, 0]
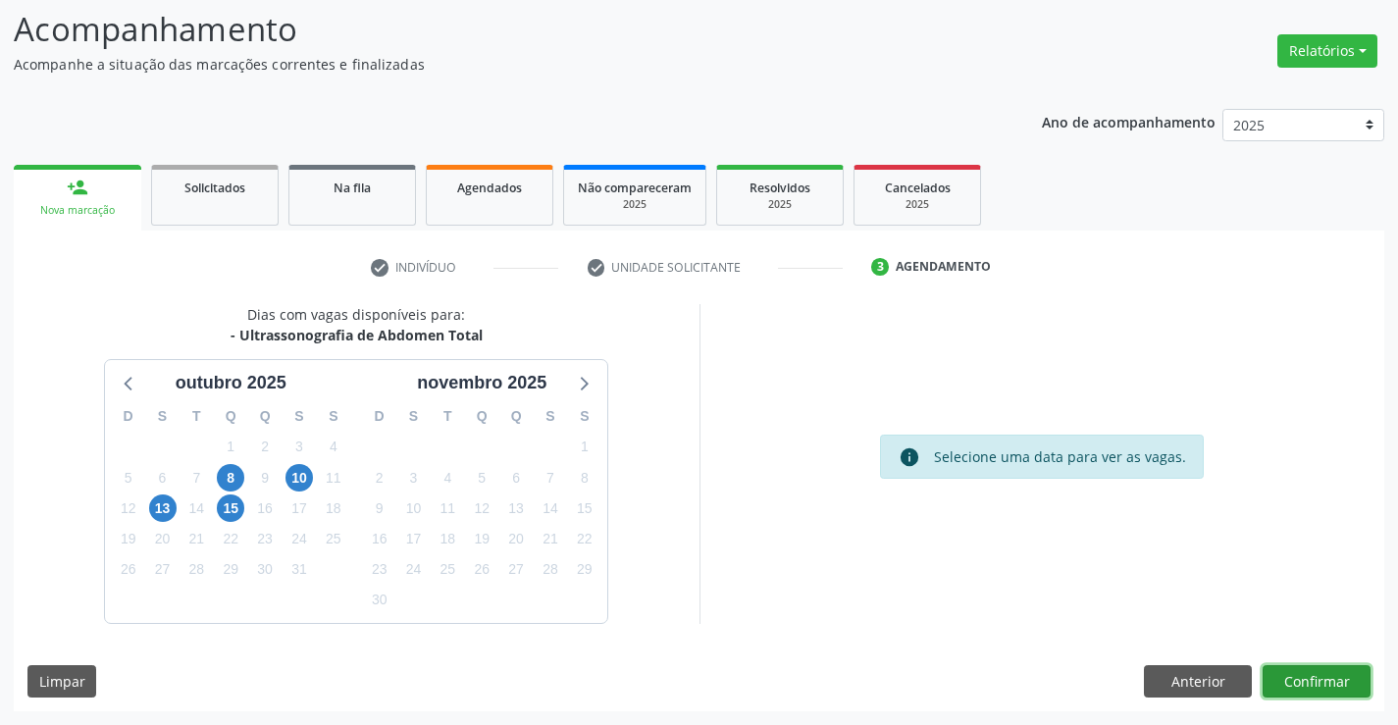
click at [1307, 687] on button "Confirmar" at bounding box center [1316, 681] width 108 height 33
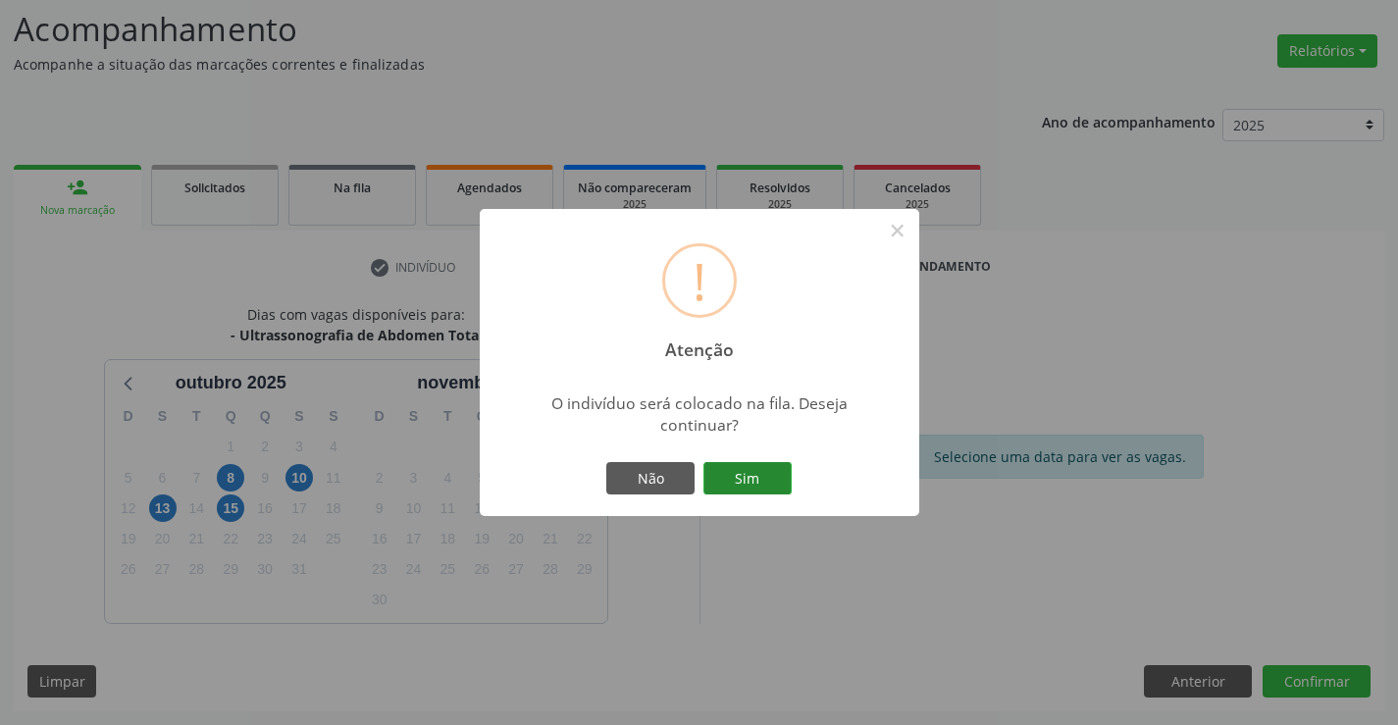
click at [755, 470] on button "Sim" at bounding box center [747, 478] width 88 height 33
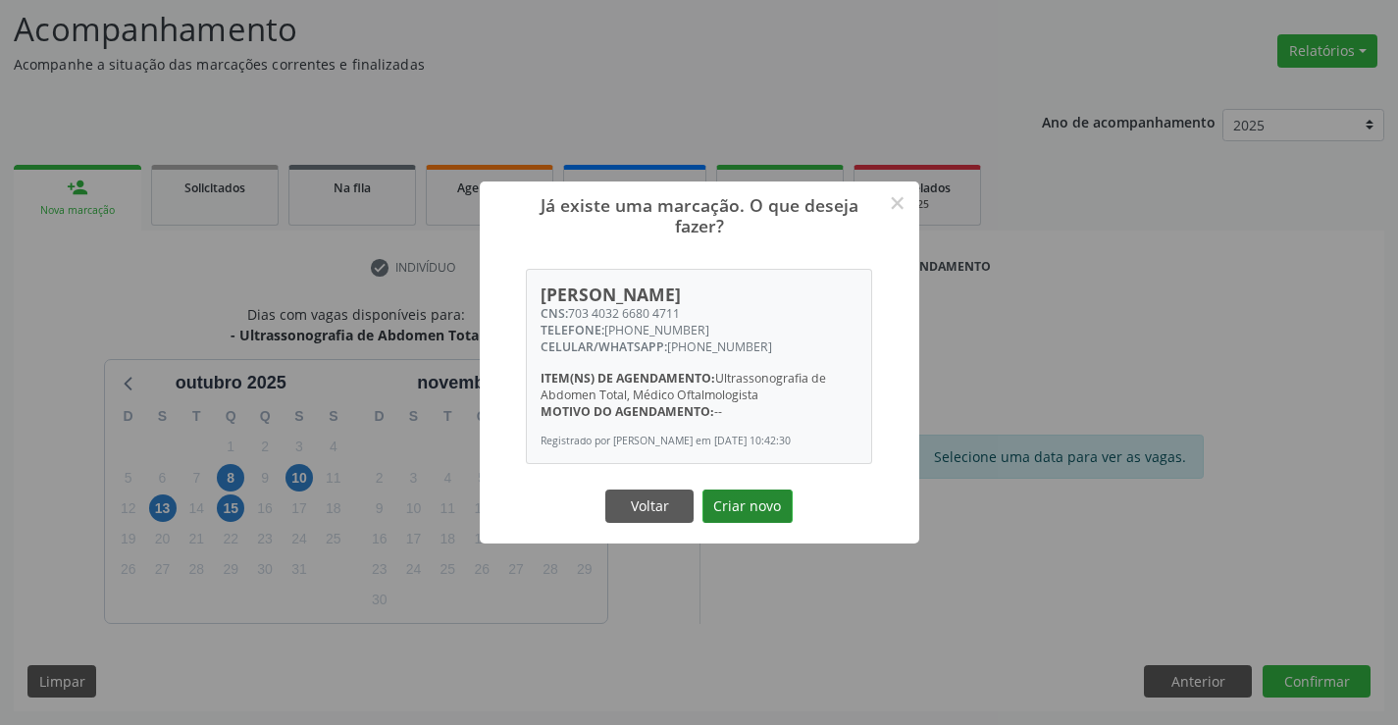
click at [749, 500] on button "Criar novo" at bounding box center [747, 505] width 90 height 33
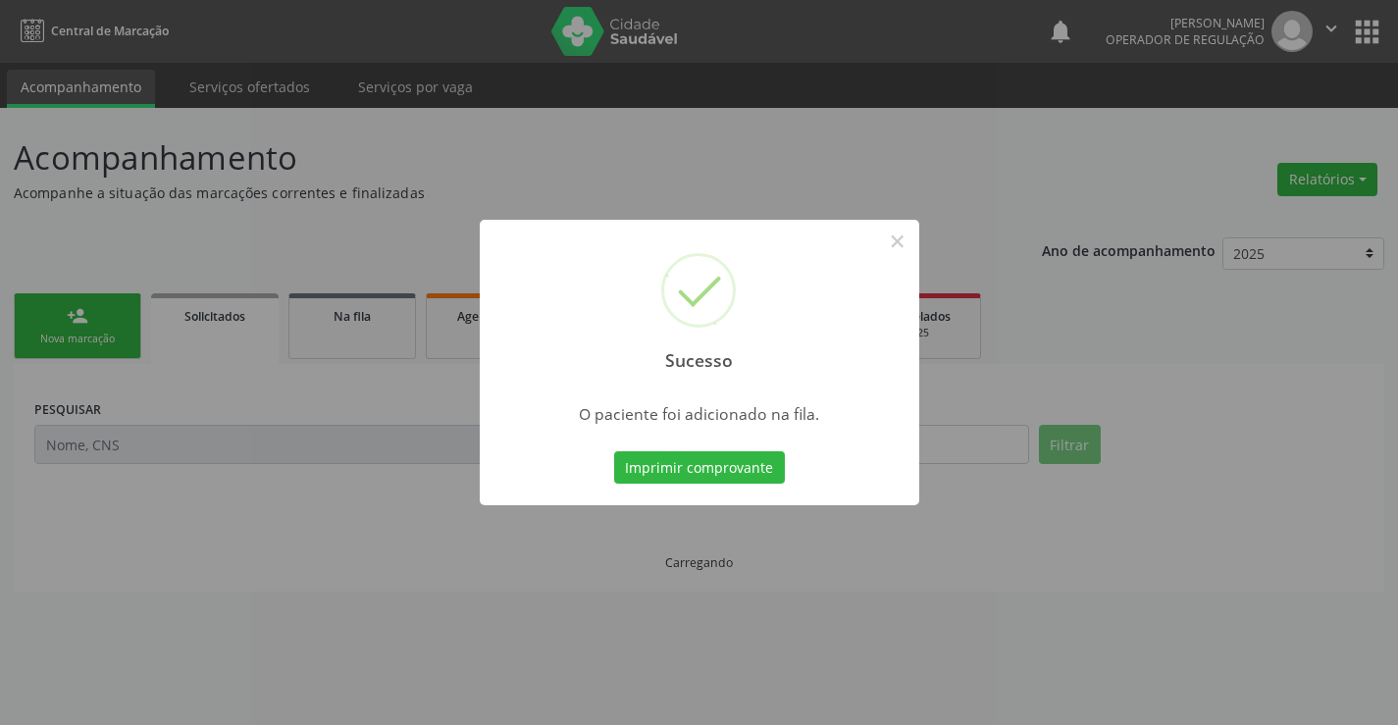
scroll to position [0, 0]
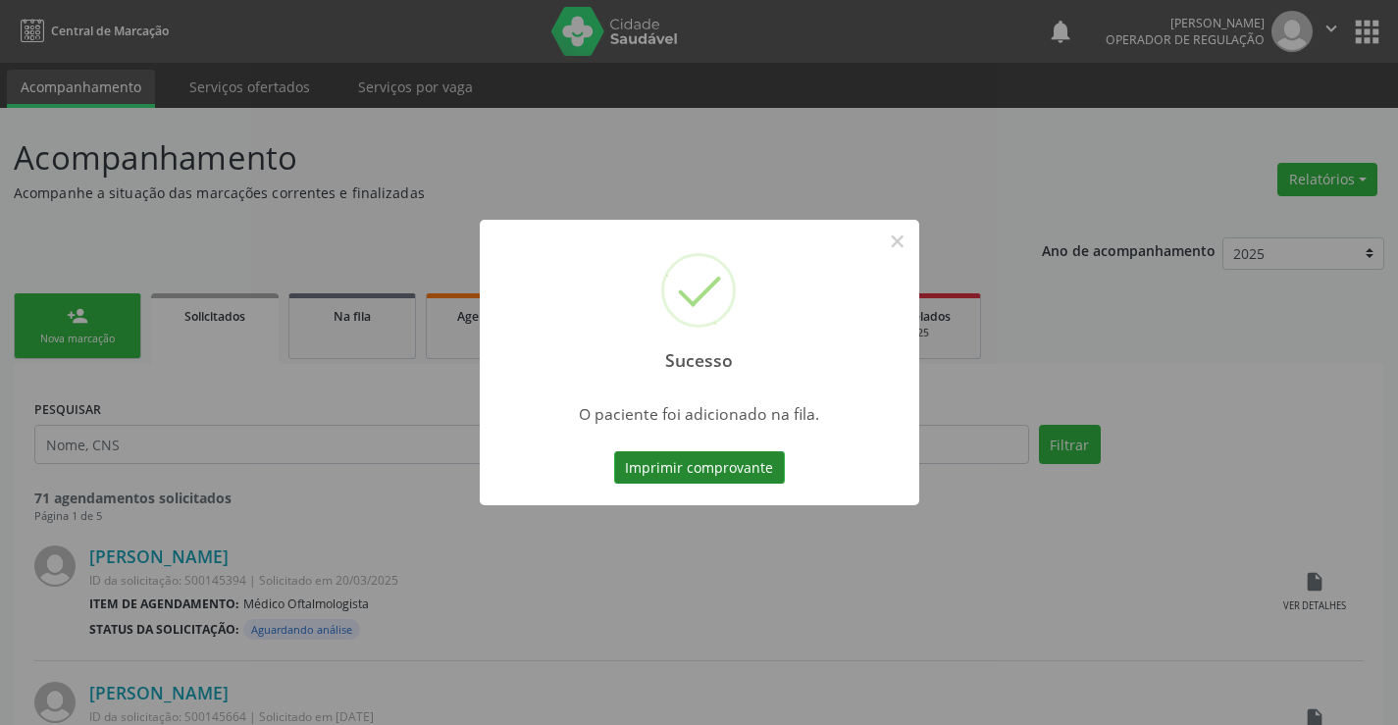
click at [736, 468] on button "Imprimir comprovante" at bounding box center [699, 467] width 171 height 33
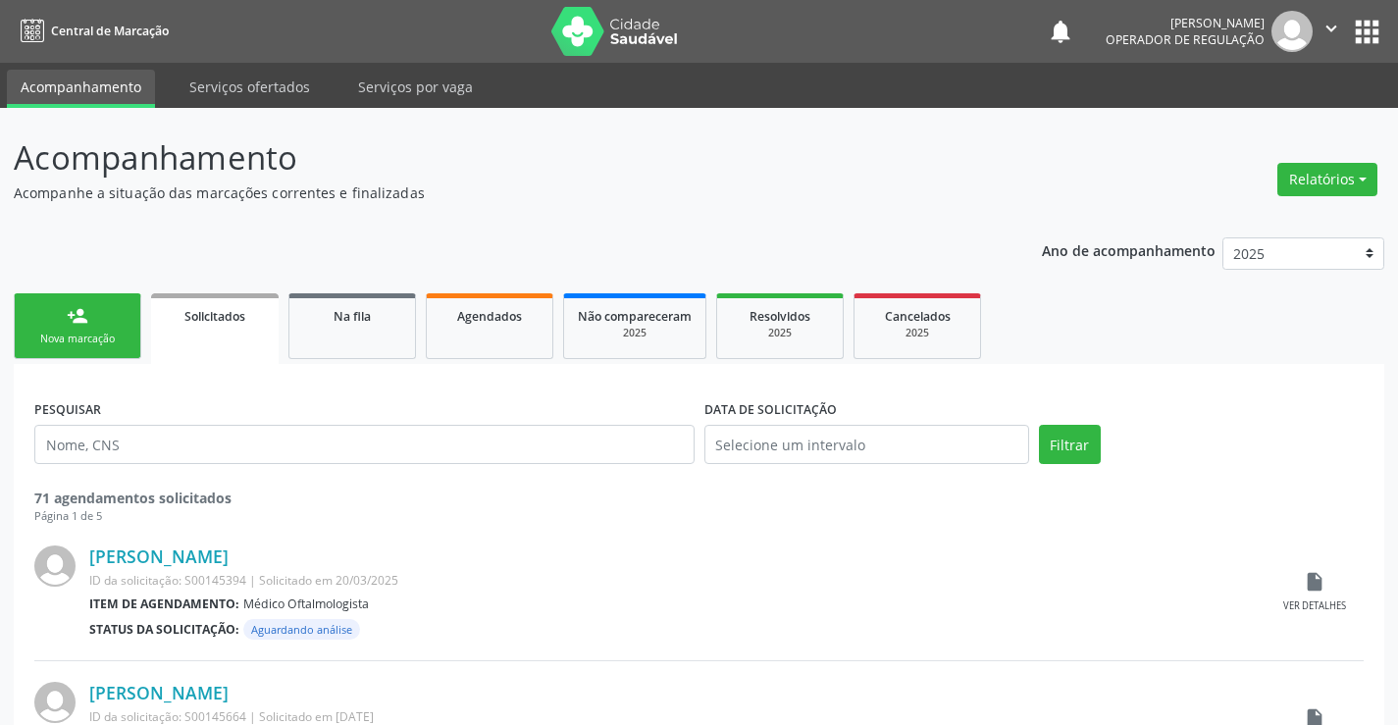
click at [117, 341] on div "Nova marcação" at bounding box center [77, 338] width 98 height 15
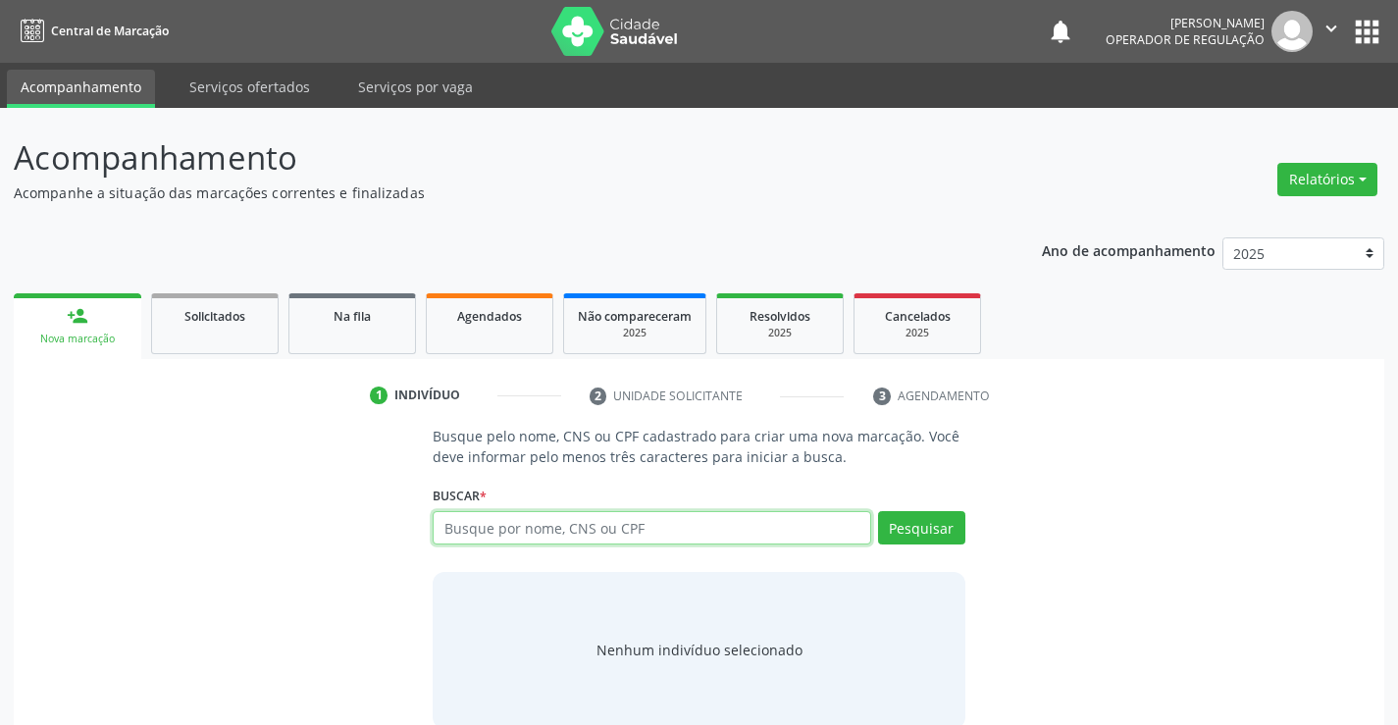
click at [564, 532] on input "text" at bounding box center [651, 527] width 437 height 33
type input "700505113537357"
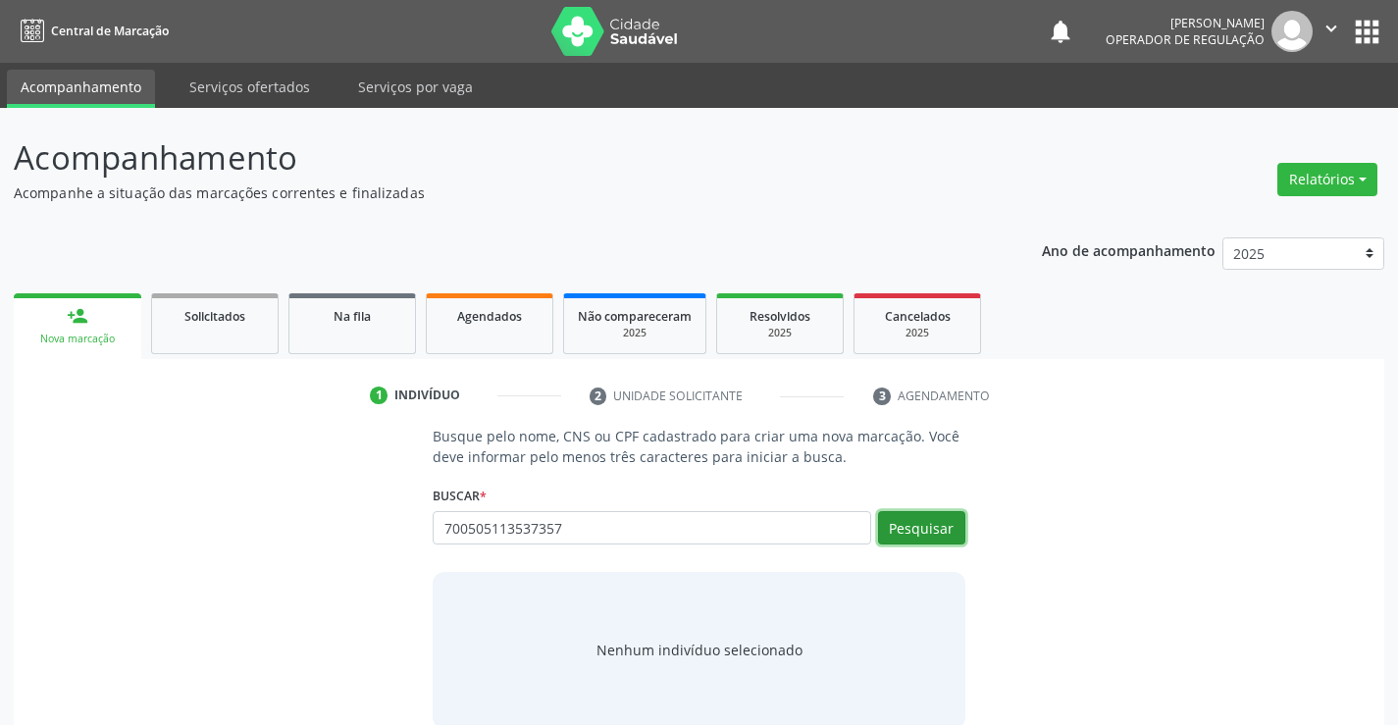
click at [933, 528] on button "Pesquisar" at bounding box center [921, 527] width 87 height 33
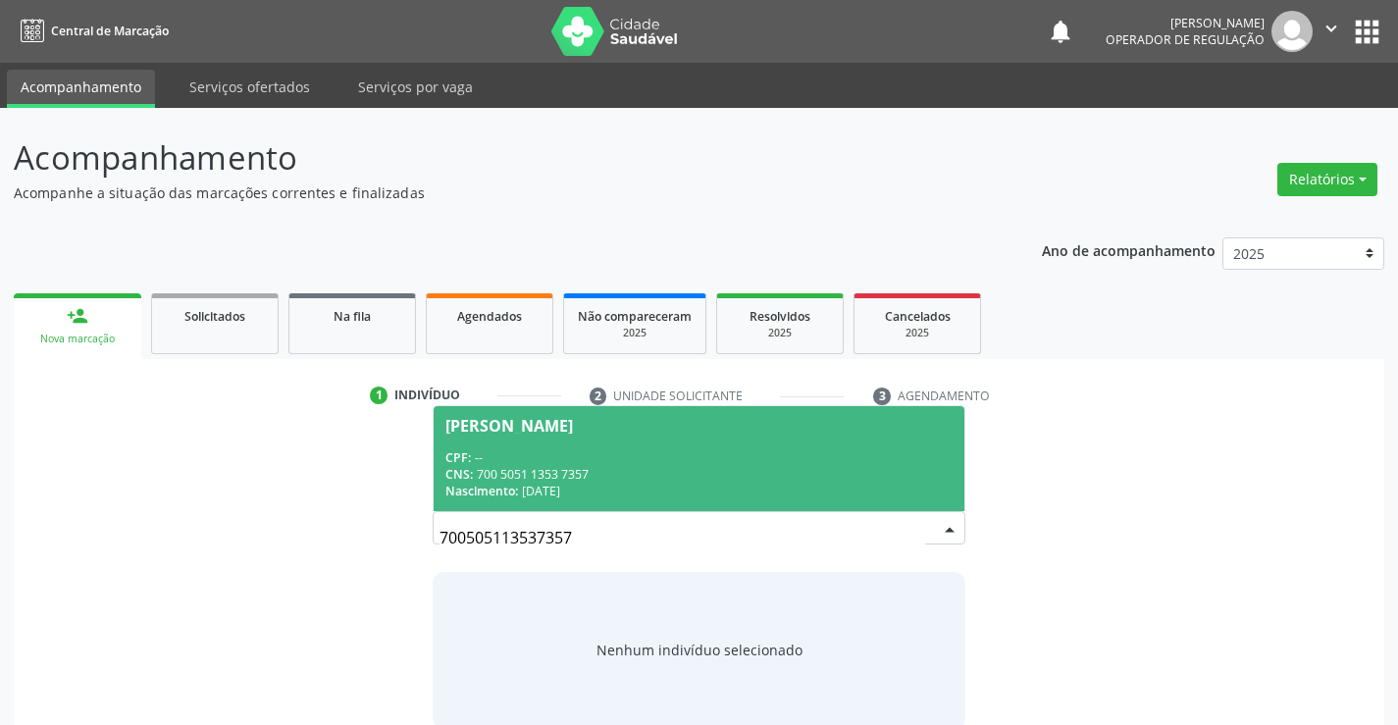
click at [803, 474] on div "CNS: 700 5051 1353 7357" at bounding box center [698, 474] width 506 height 17
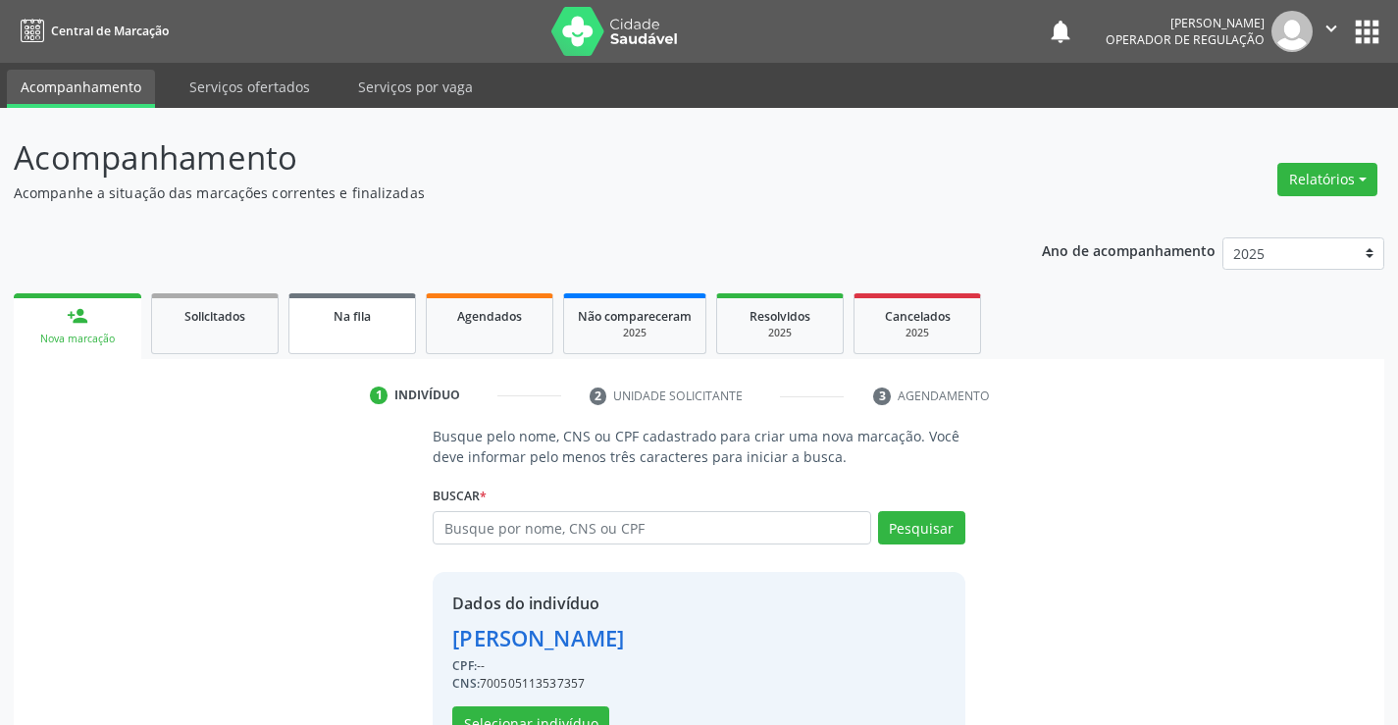
click at [330, 334] on link "Na fila" at bounding box center [351, 323] width 127 height 61
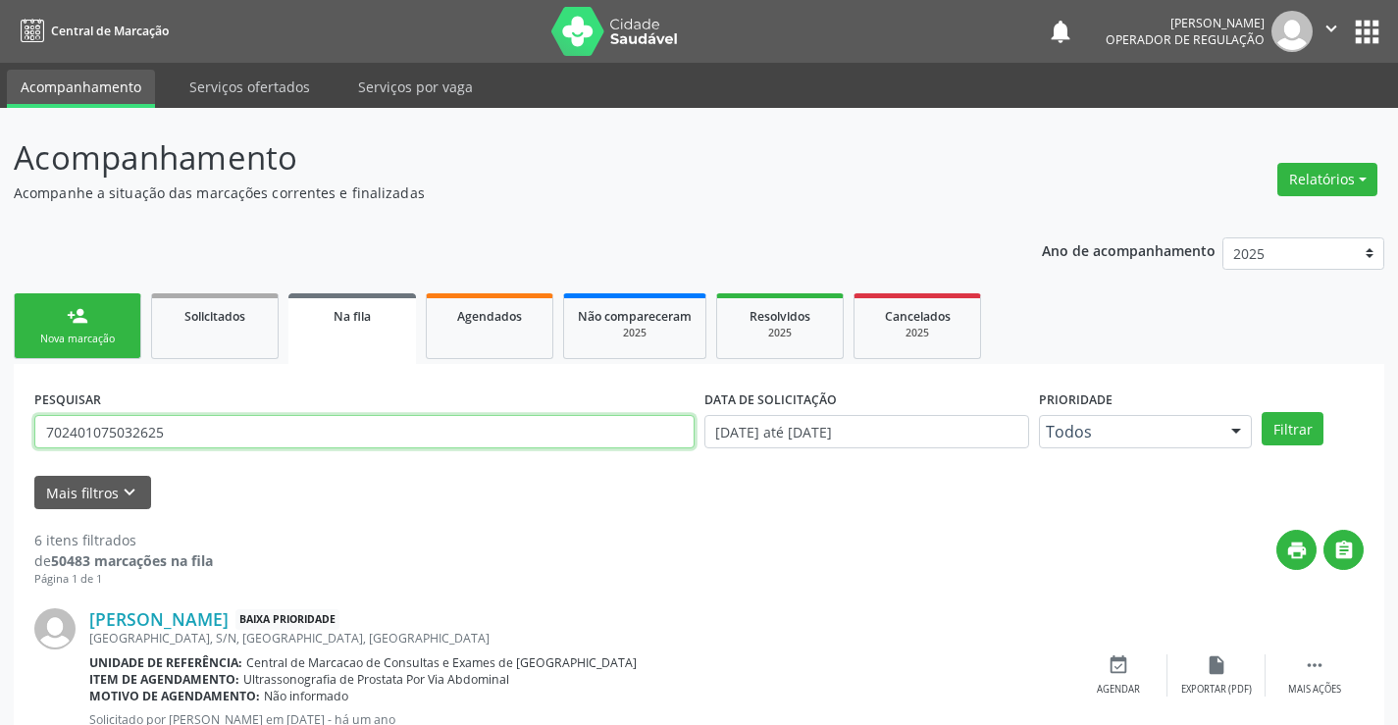
click at [239, 429] on input "702401075032625" at bounding box center [364, 431] width 660 height 33
type input "7"
type input "700505113537357"
click at [1274, 433] on button "Filtrar" at bounding box center [1292, 428] width 62 height 33
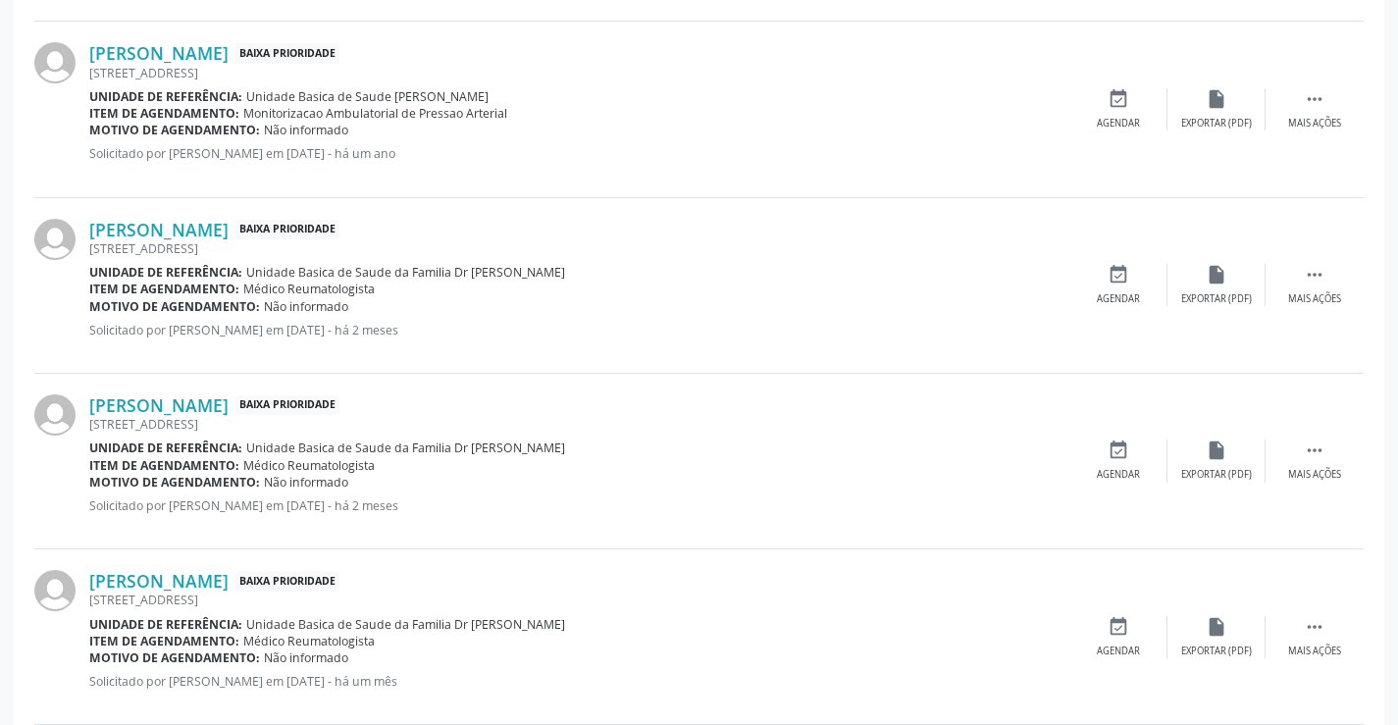
scroll to position [1126, 0]
